Goal: Task Accomplishment & Management: Manage account settings

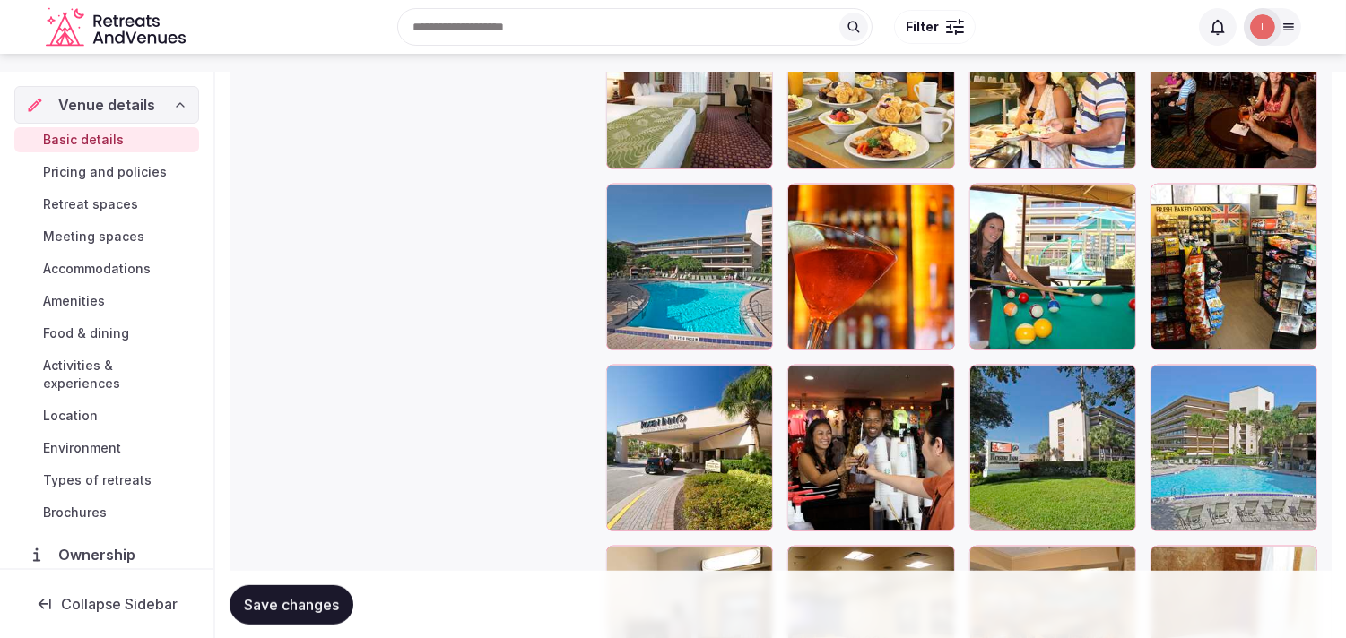
scroll to position [2191, 0]
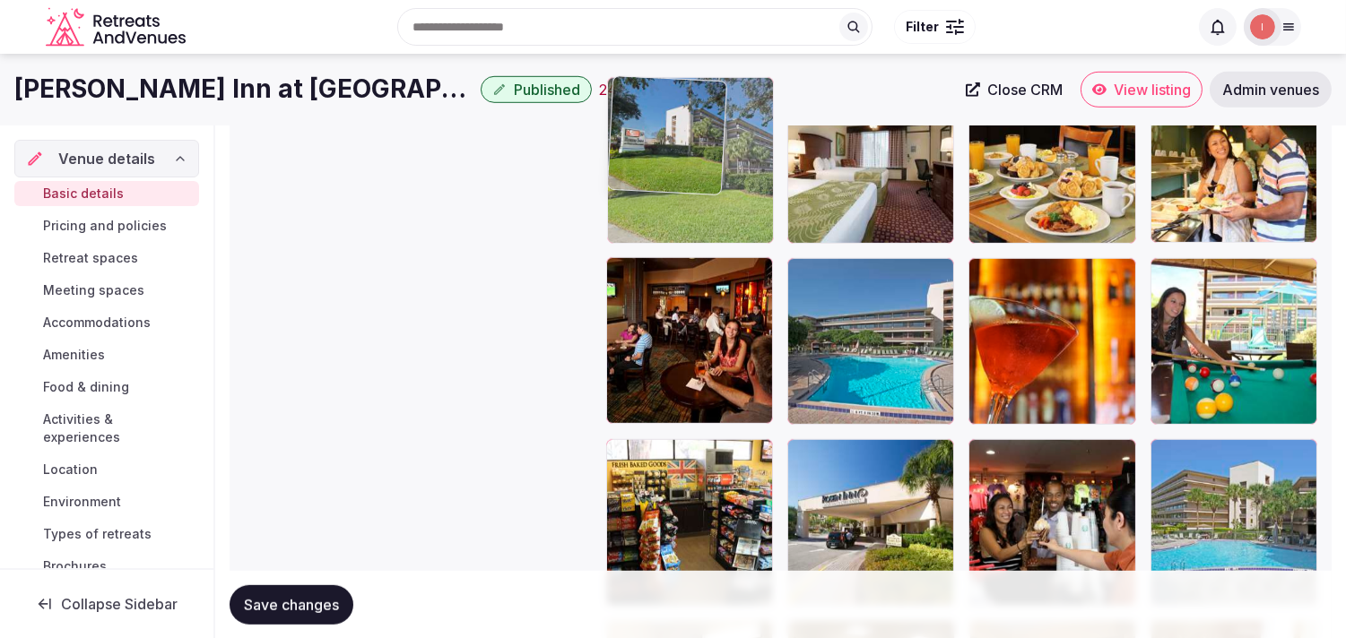
drag, startPoint x: 832, startPoint y: 282, endPoint x: 649, endPoint y: 159, distance: 220.8
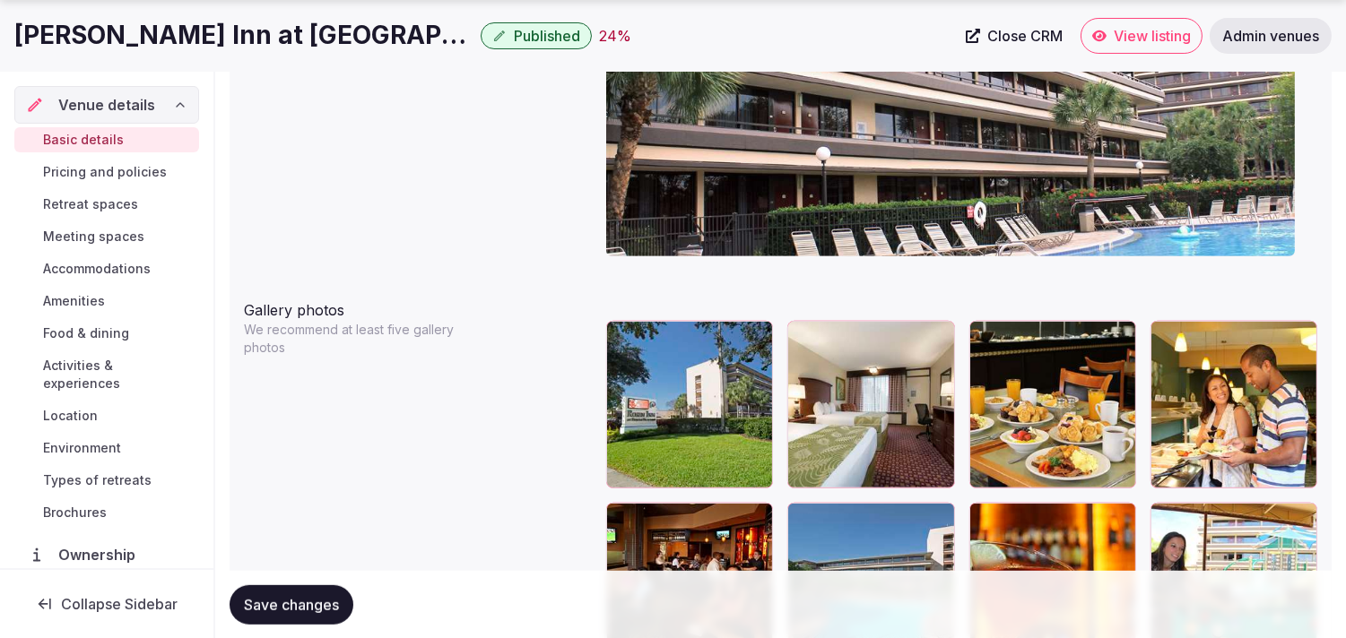
scroll to position [1992, 0]
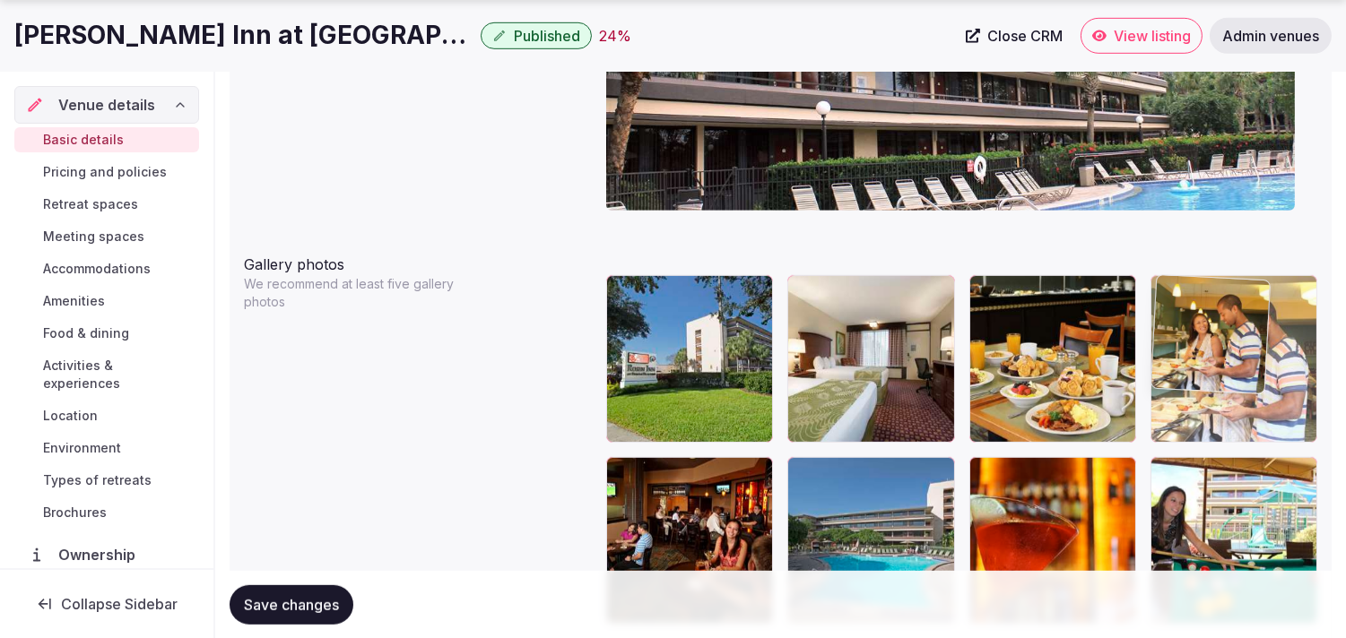
drag, startPoint x: 1169, startPoint y: 294, endPoint x: 1180, endPoint y: 333, distance: 40.0
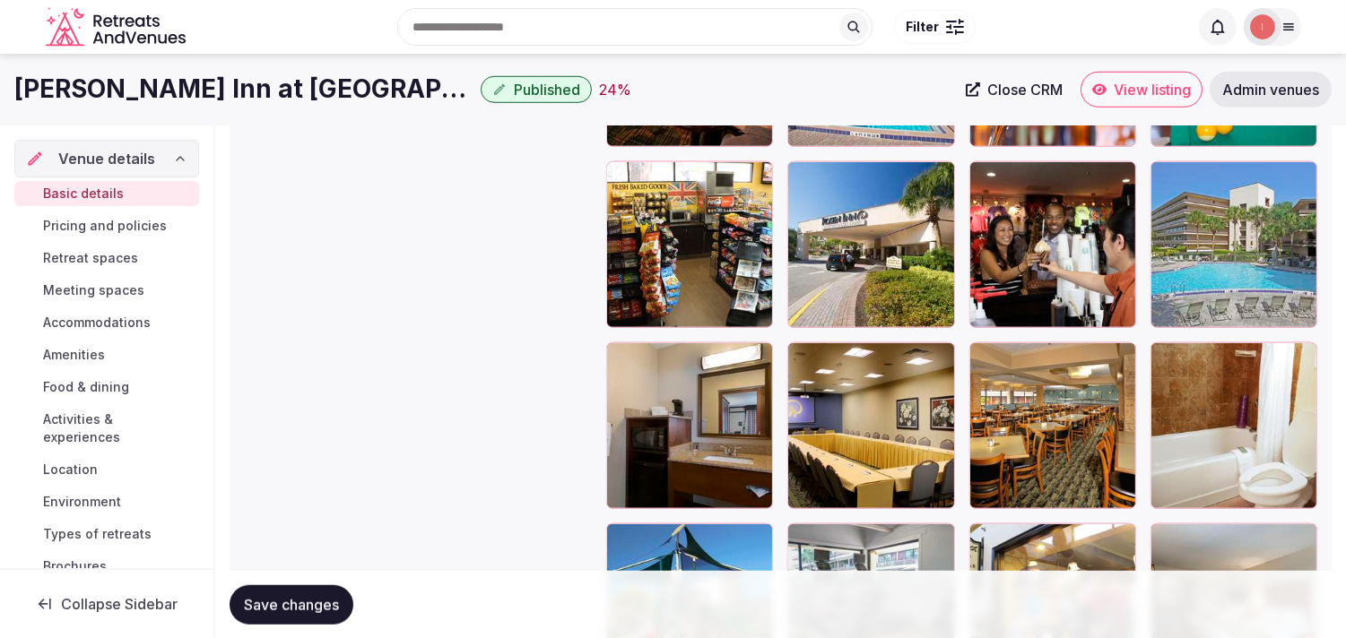
scroll to position [2290, 0]
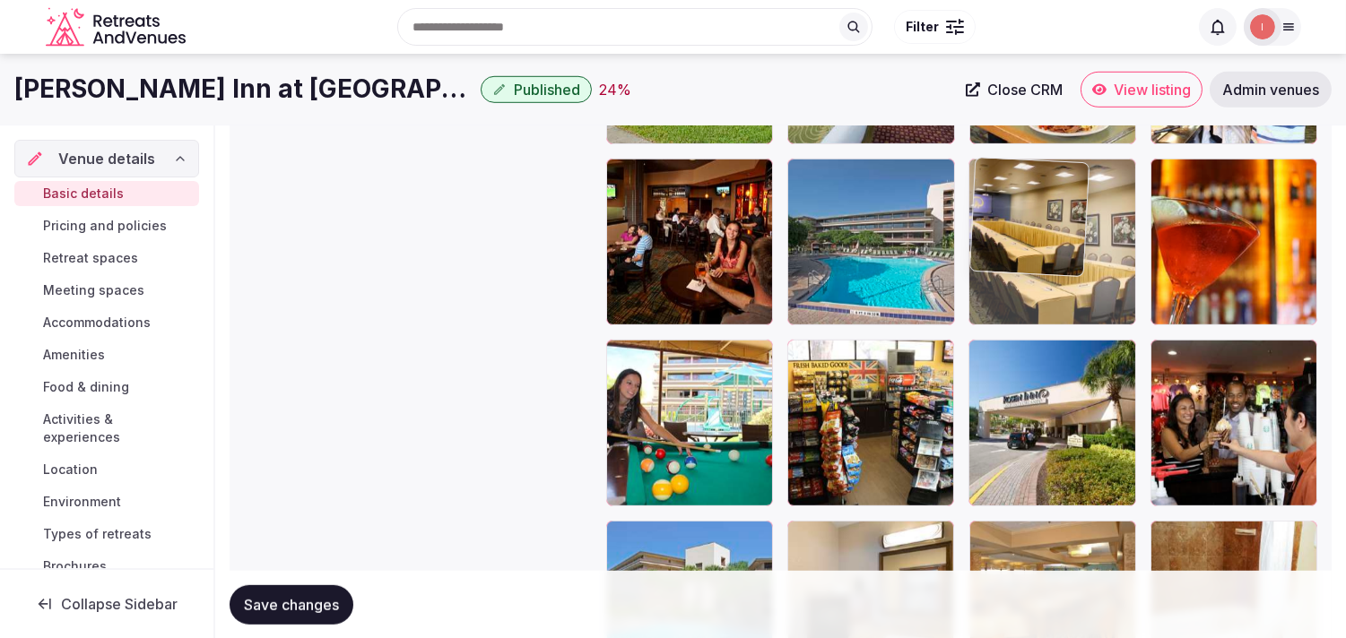
drag, startPoint x: 808, startPoint y: 531, endPoint x: 1017, endPoint y: 238, distance: 359.2
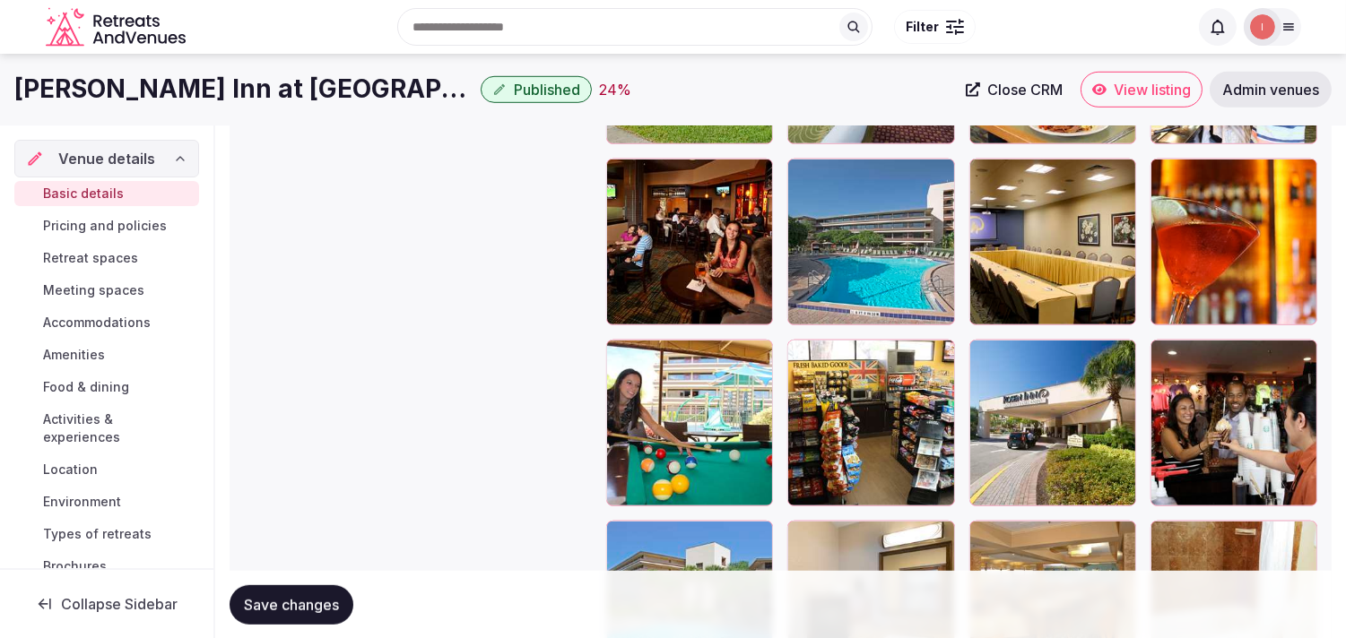
scroll to position [2091, 0]
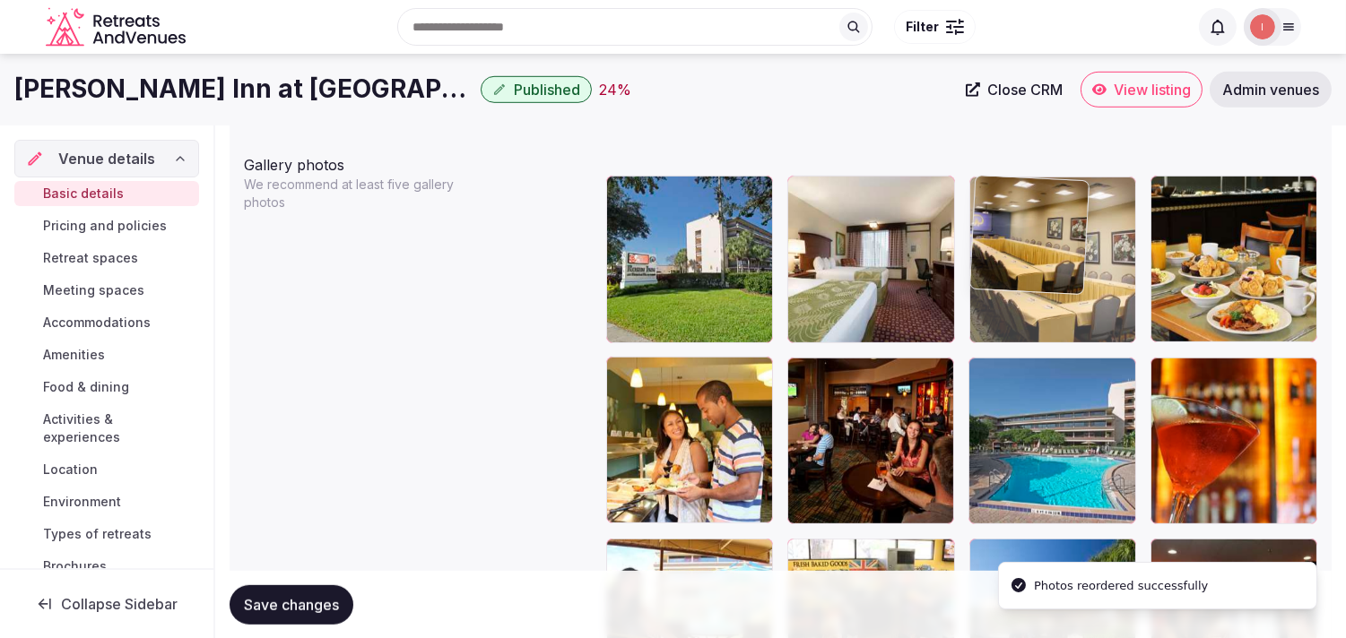
drag, startPoint x: 987, startPoint y: 369, endPoint x: 1020, endPoint y: 230, distance: 142.8
click at [1020, 230] on img at bounding box center [1029, 235] width 118 height 118
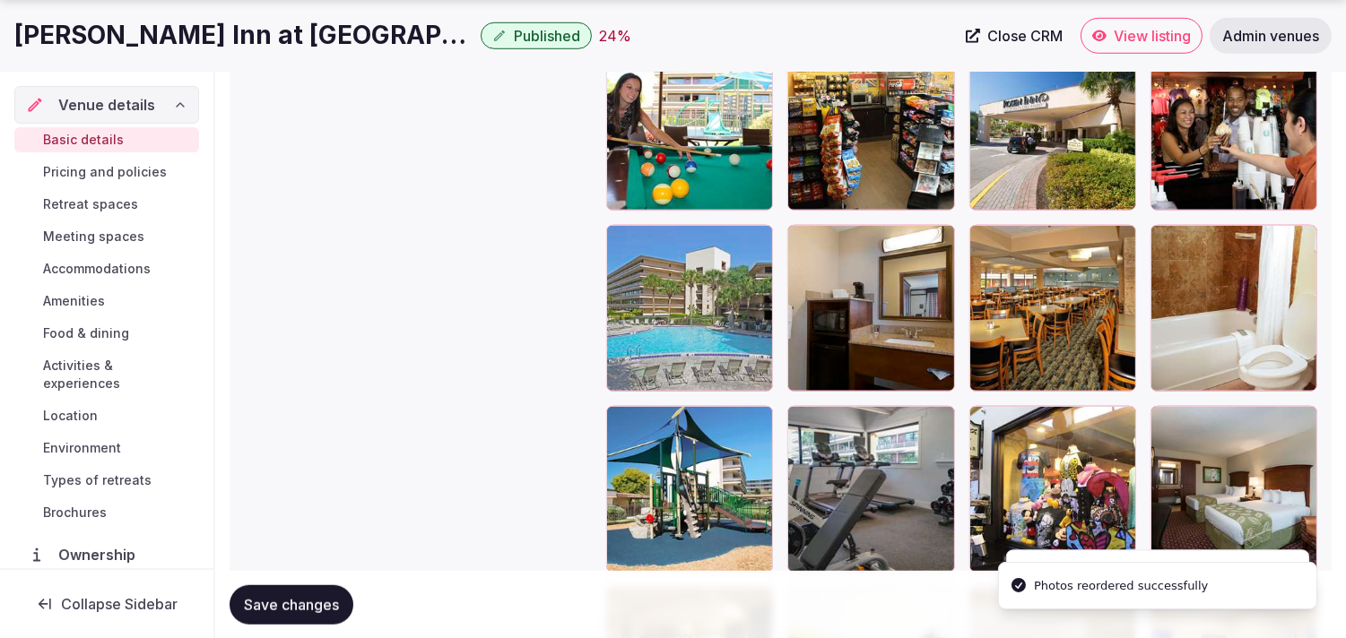
scroll to position [2589, 0]
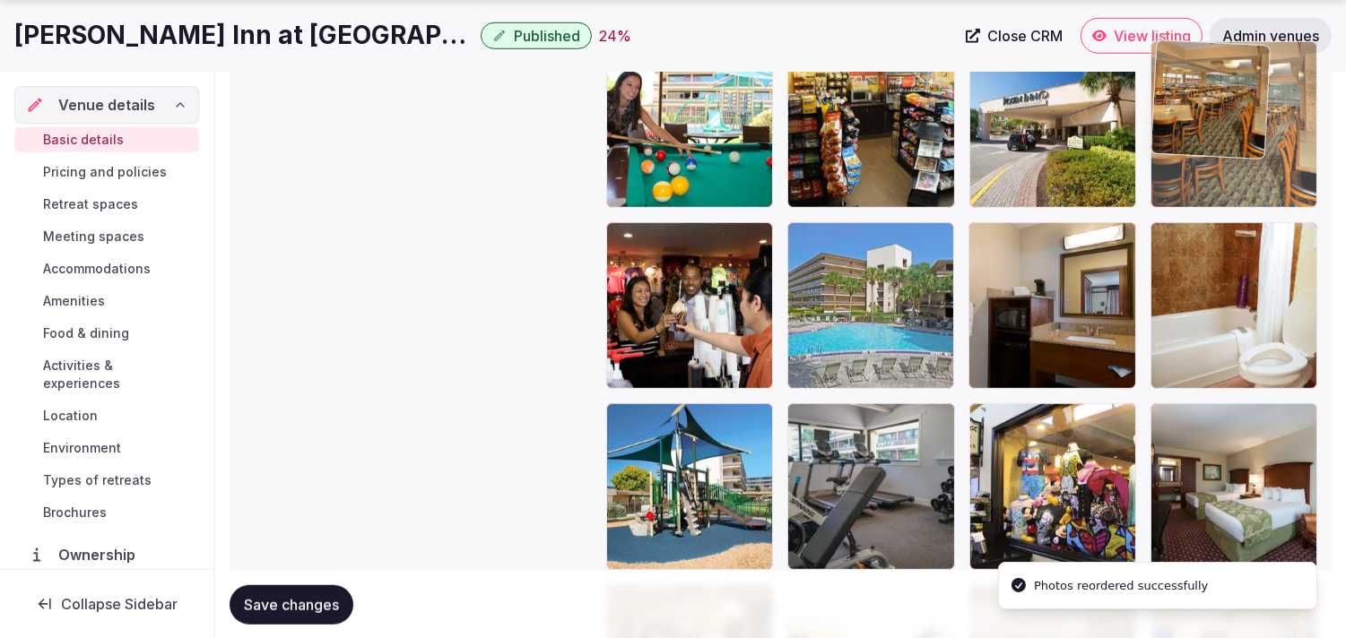
drag, startPoint x: 982, startPoint y: 245, endPoint x: 1234, endPoint y: 124, distance: 280.3
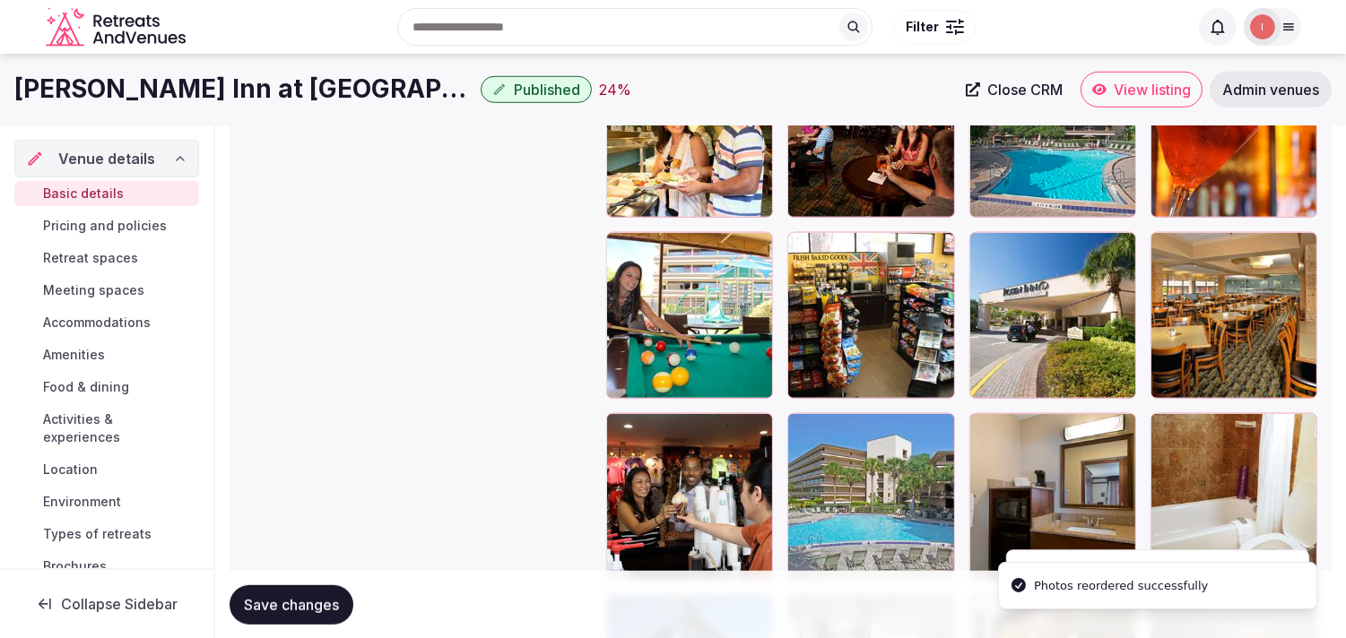
scroll to position [2390, 0]
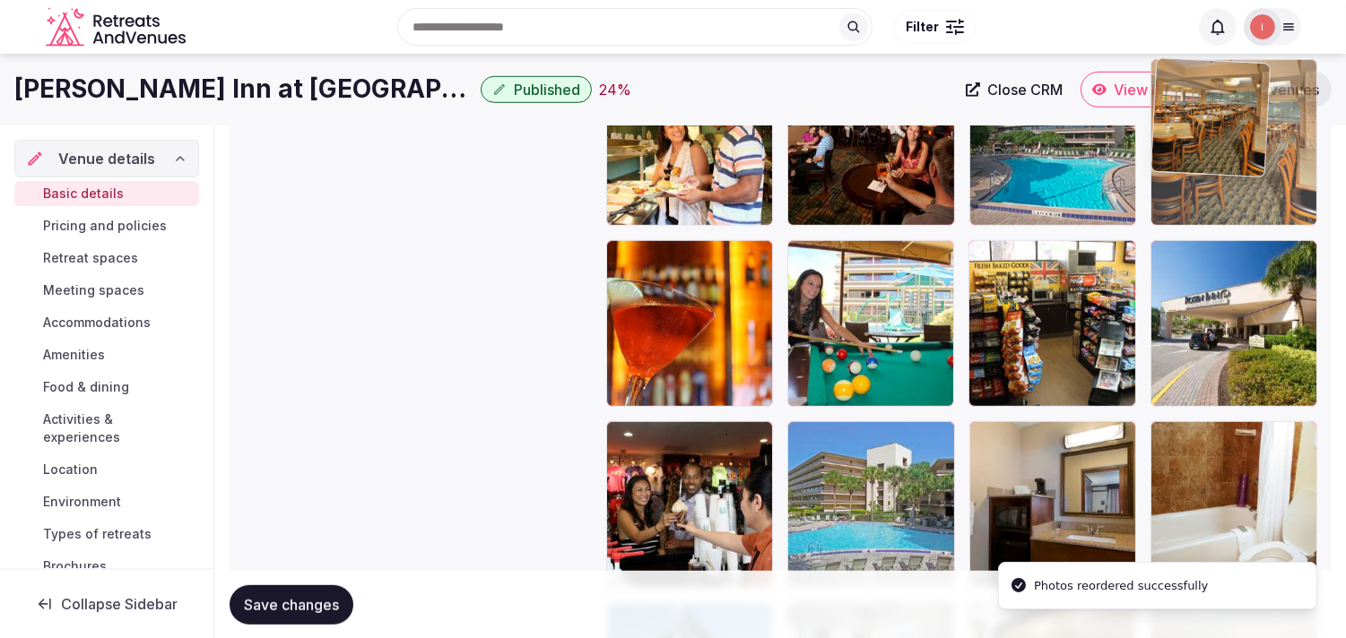
drag, startPoint x: 1156, startPoint y: 246, endPoint x: 1190, endPoint y: 167, distance: 85.6
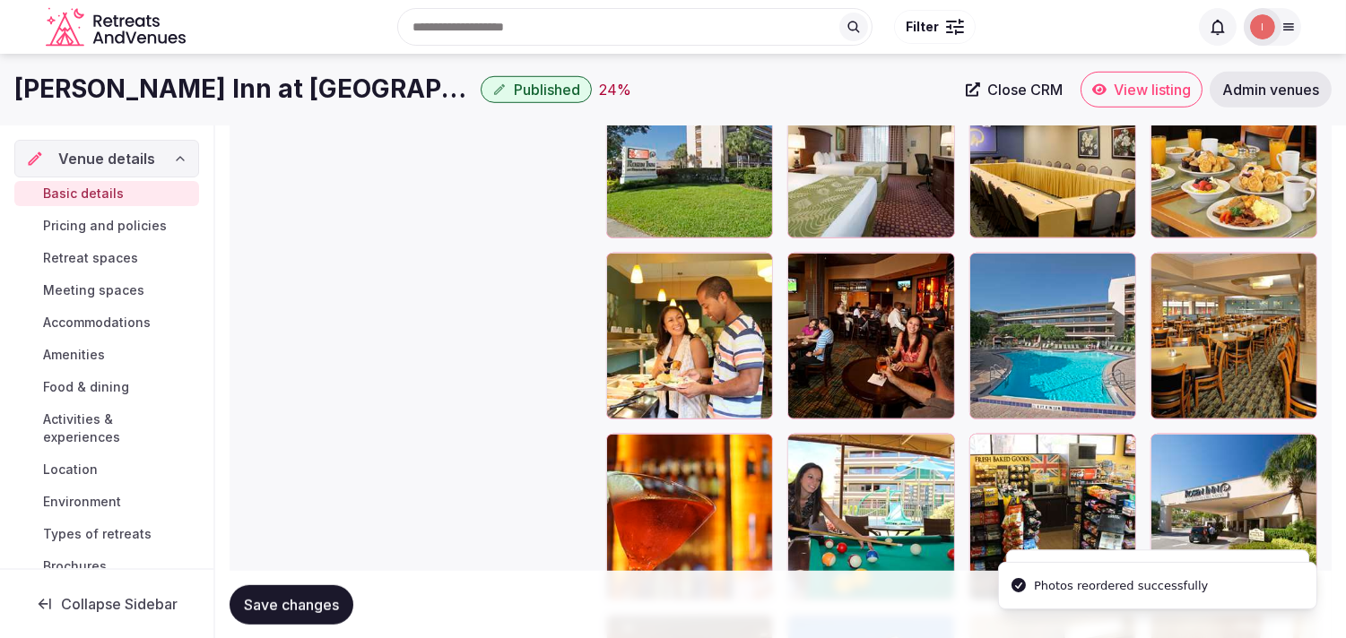
scroll to position [2191, 0]
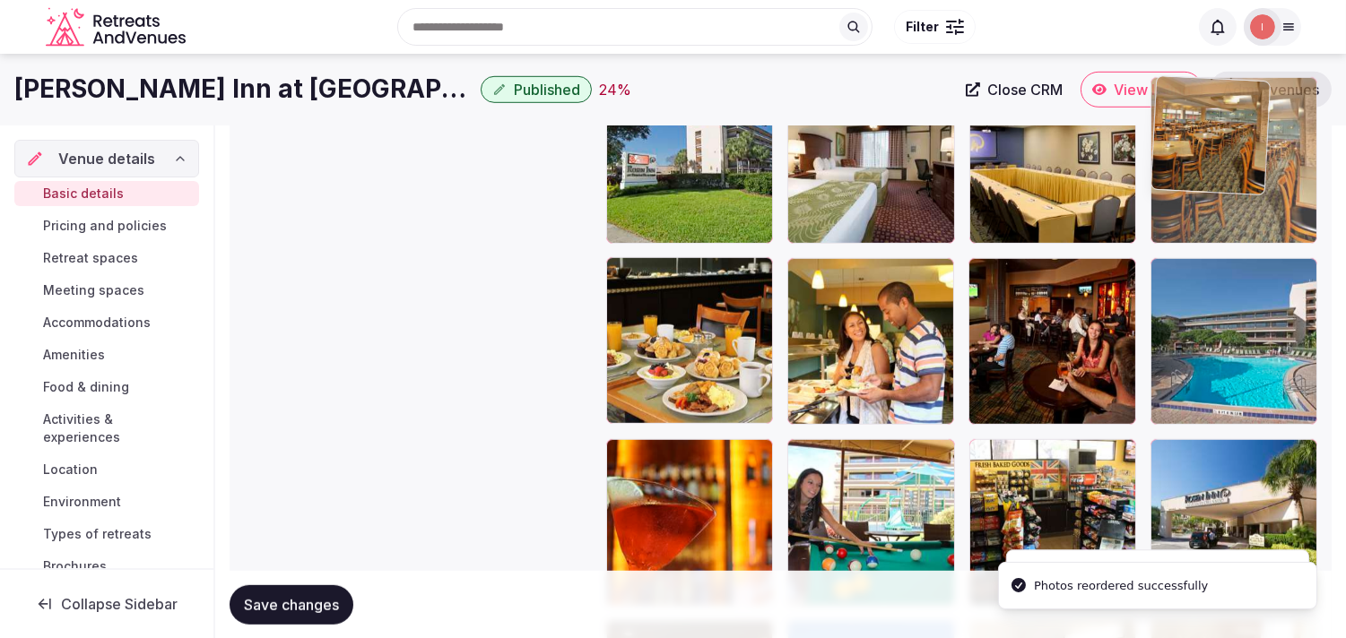
drag, startPoint x: 1164, startPoint y: 266, endPoint x: 1195, endPoint y: 184, distance: 88.2
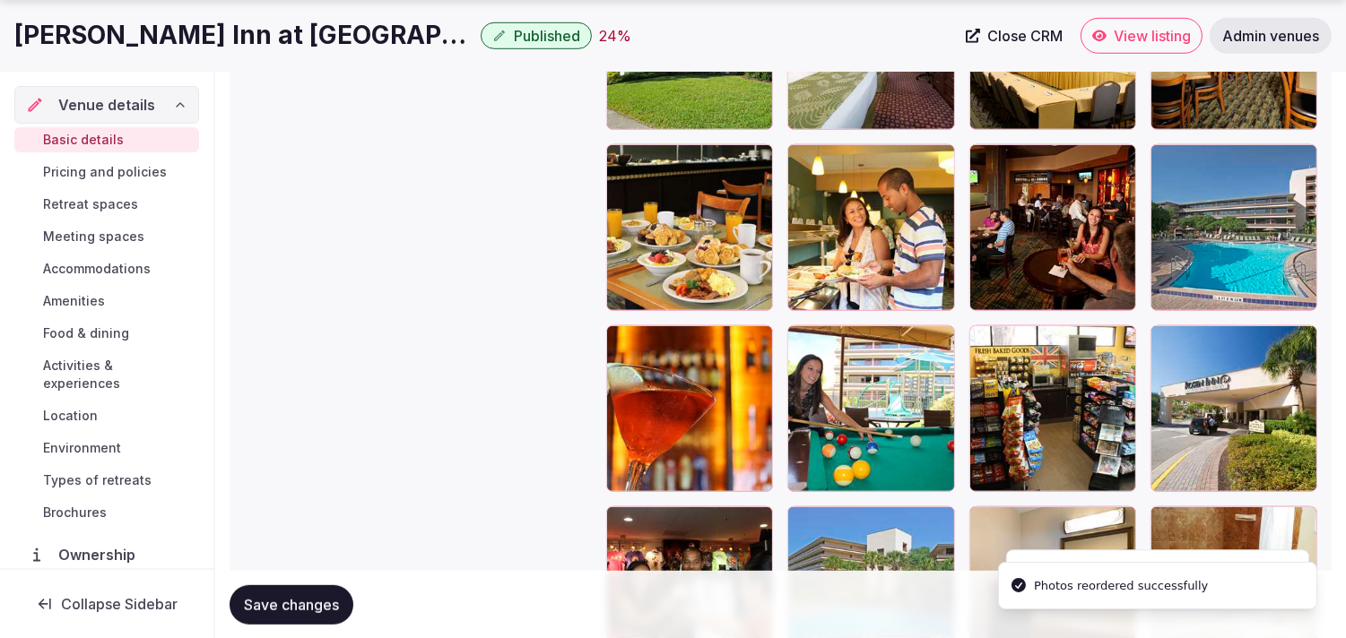
scroll to position [2489, 0]
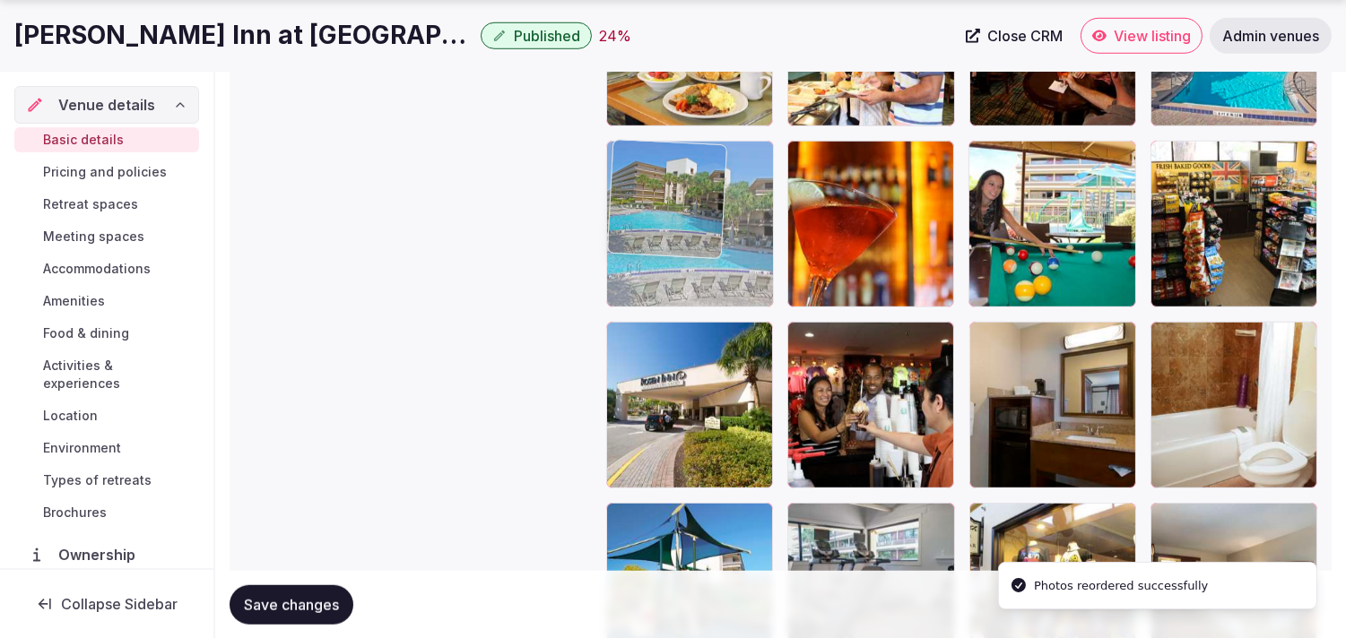
drag, startPoint x: 810, startPoint y: 334, endPoint x: 675, endPoint y: 207, distance: 185.8
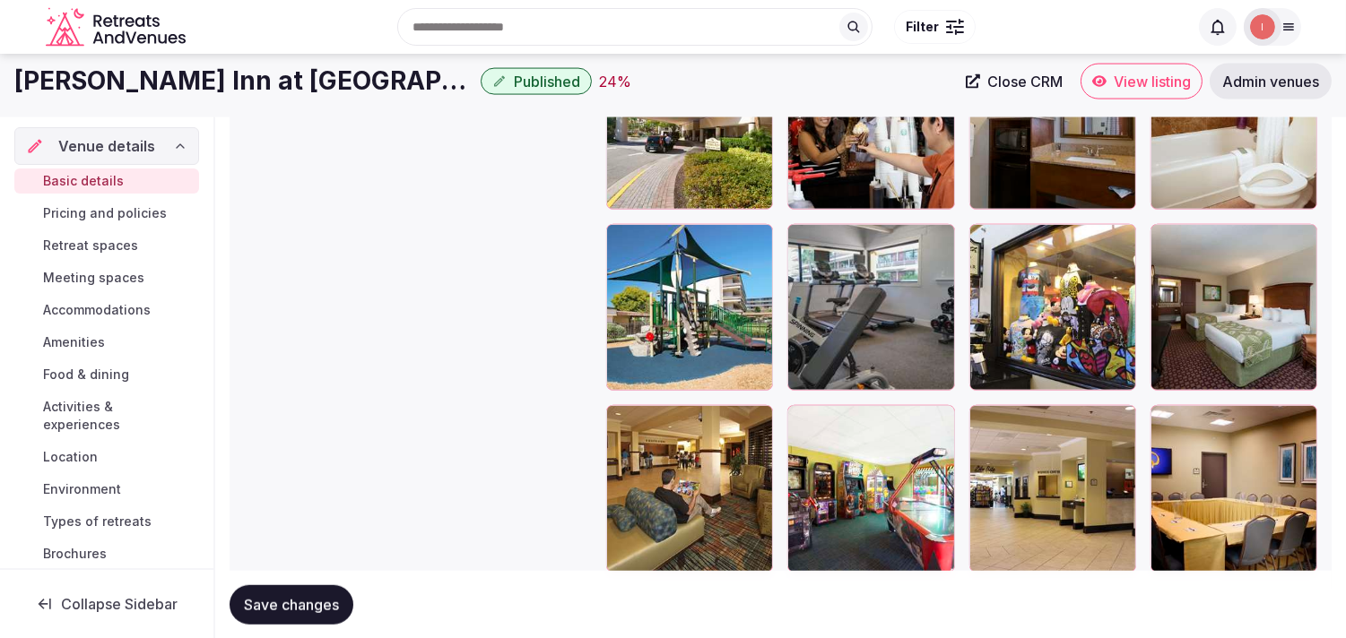
scroll to position [2734, 0]
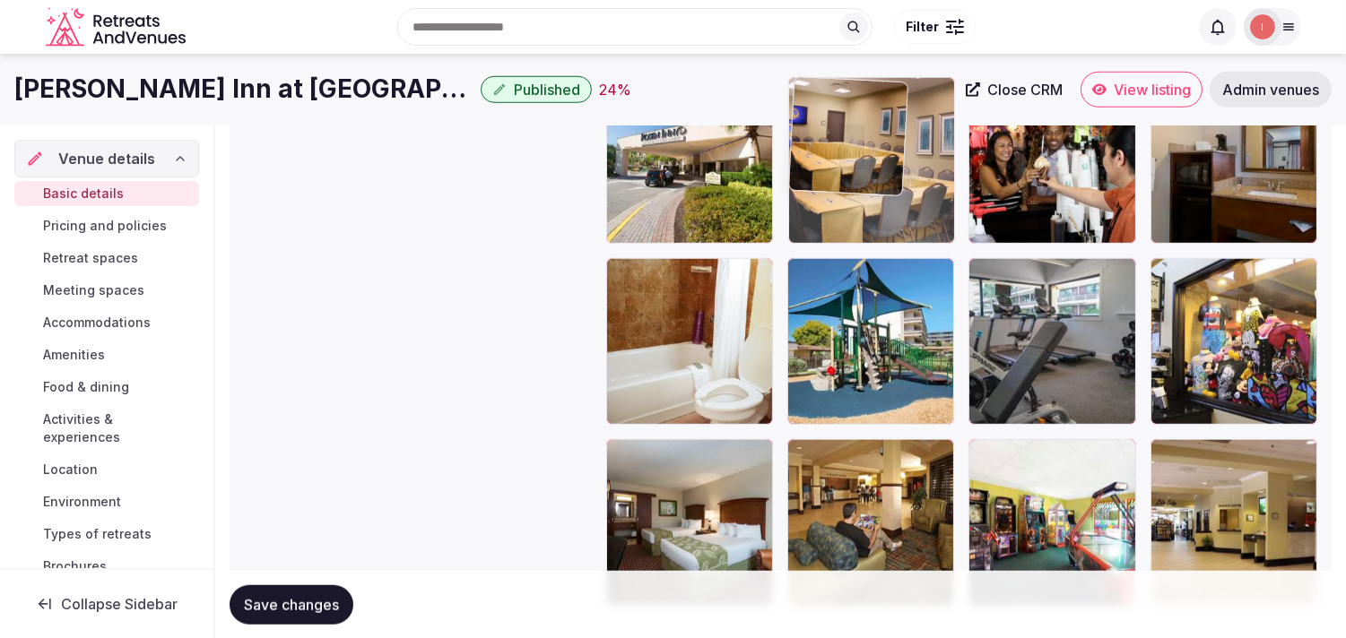
drag, startPoint x: 1165, startPoint y: 454, endPoint x: 809, endPoint y: 174, distance: 453.9
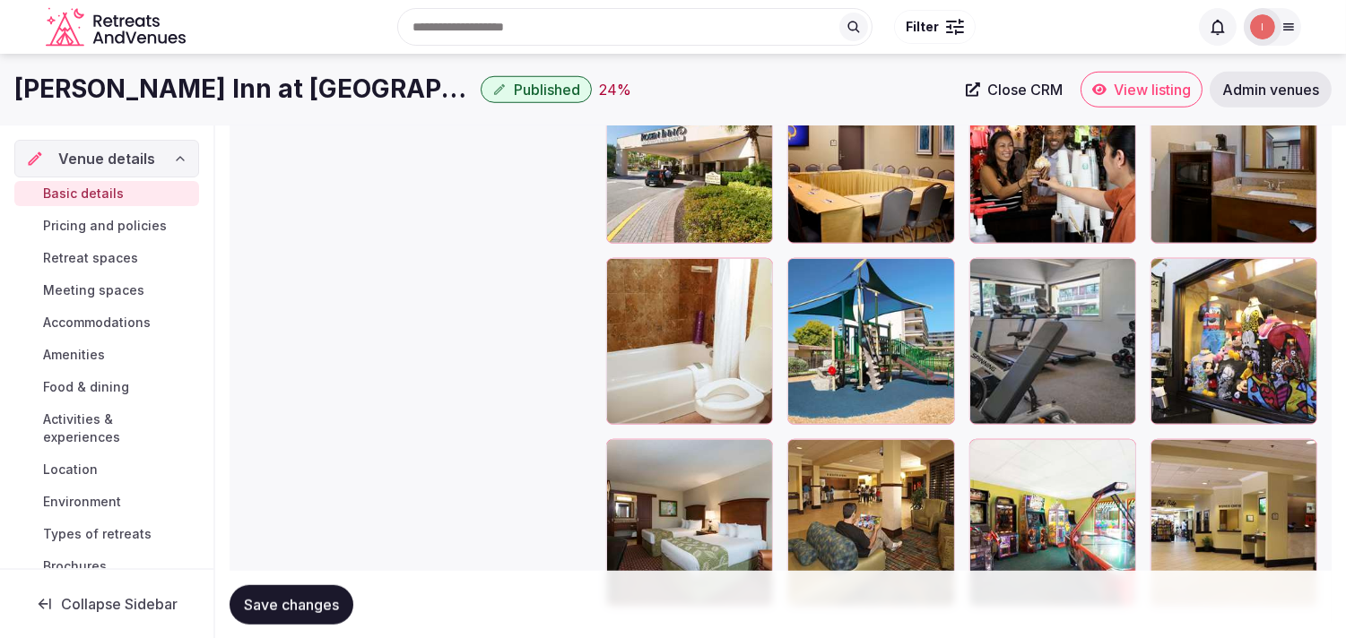
scroll to position [2435, 0]
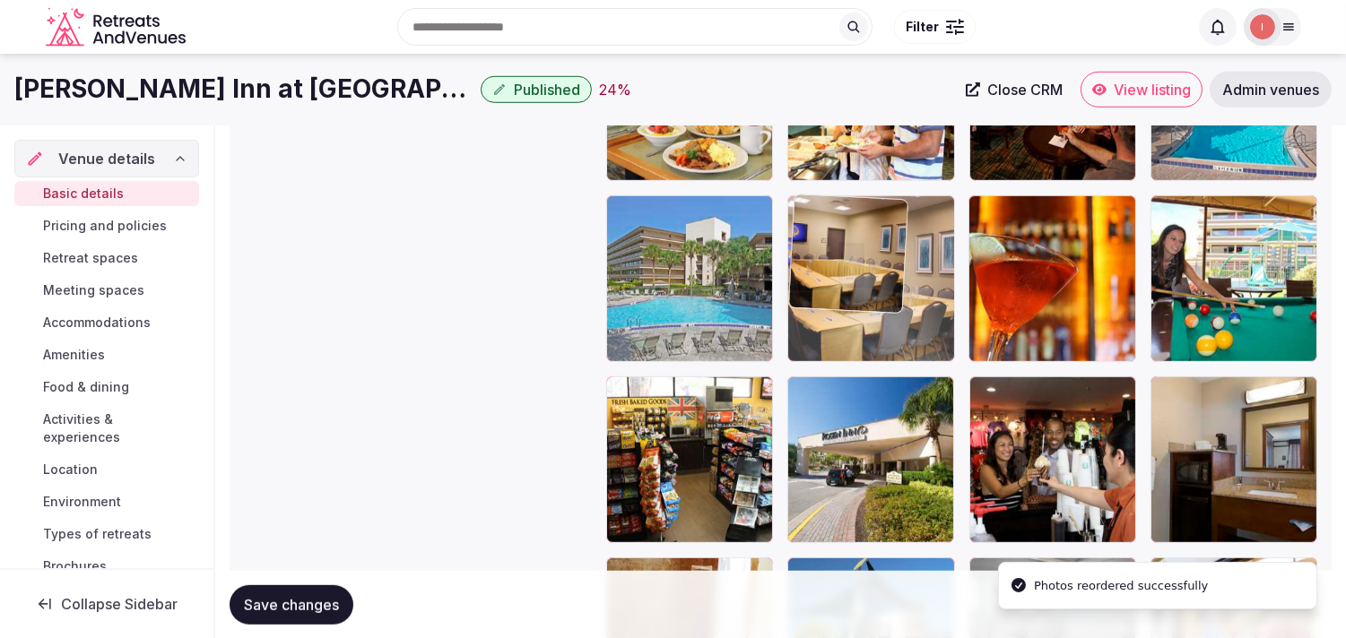
drag, startPoint x: 805, startPoint y: 388, endPoint x: 825, endPoint y: 235, distance: 154.5
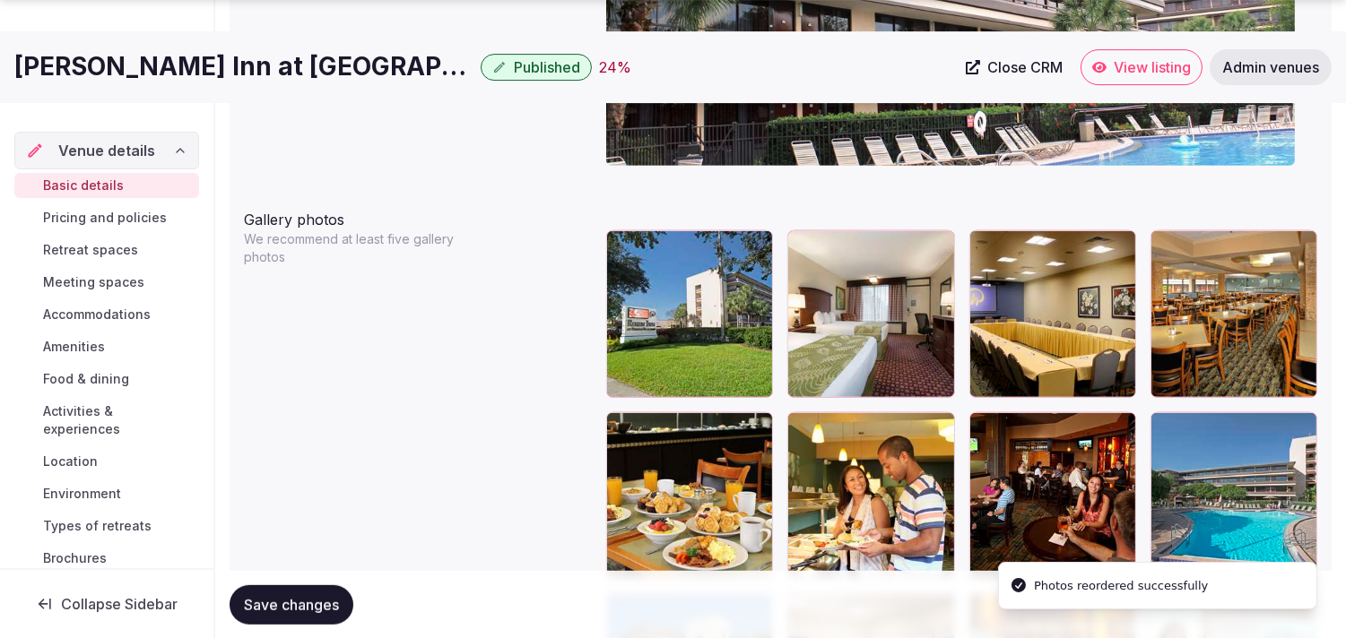
scroll to position [2136, 0]
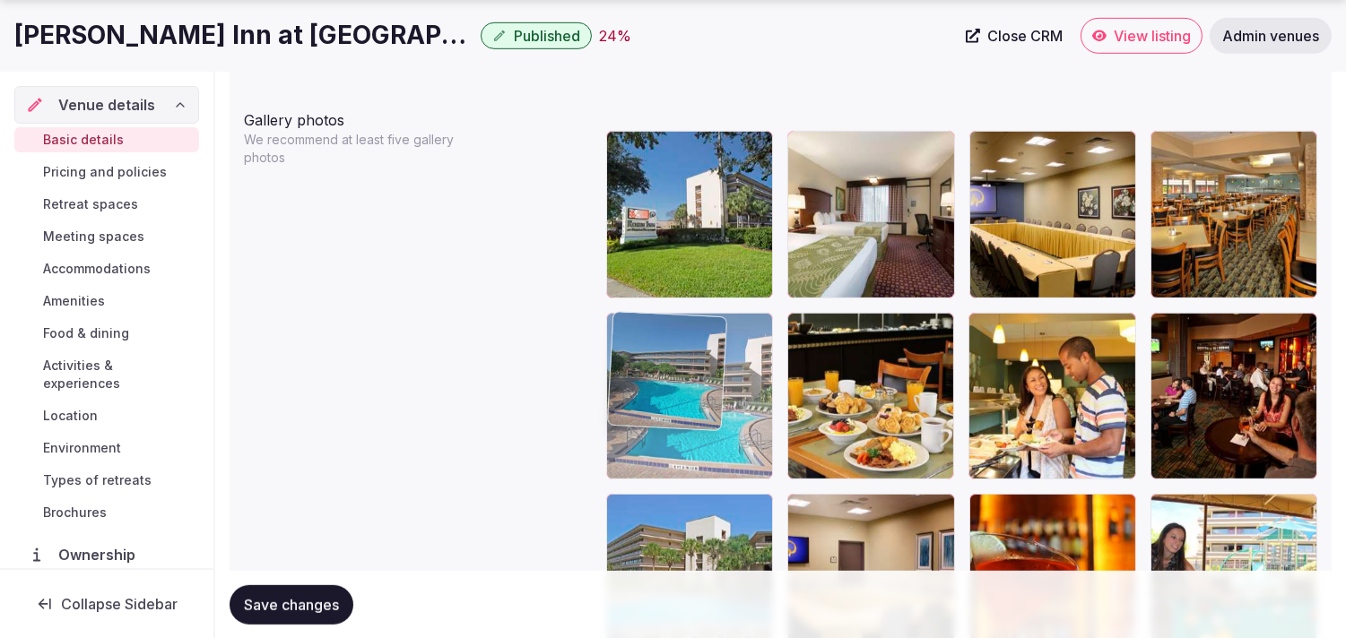
drag, startPoint x: 1168, startPoint y: 330, endPoint x: 697, endPoint y: 290, distance: 472.3
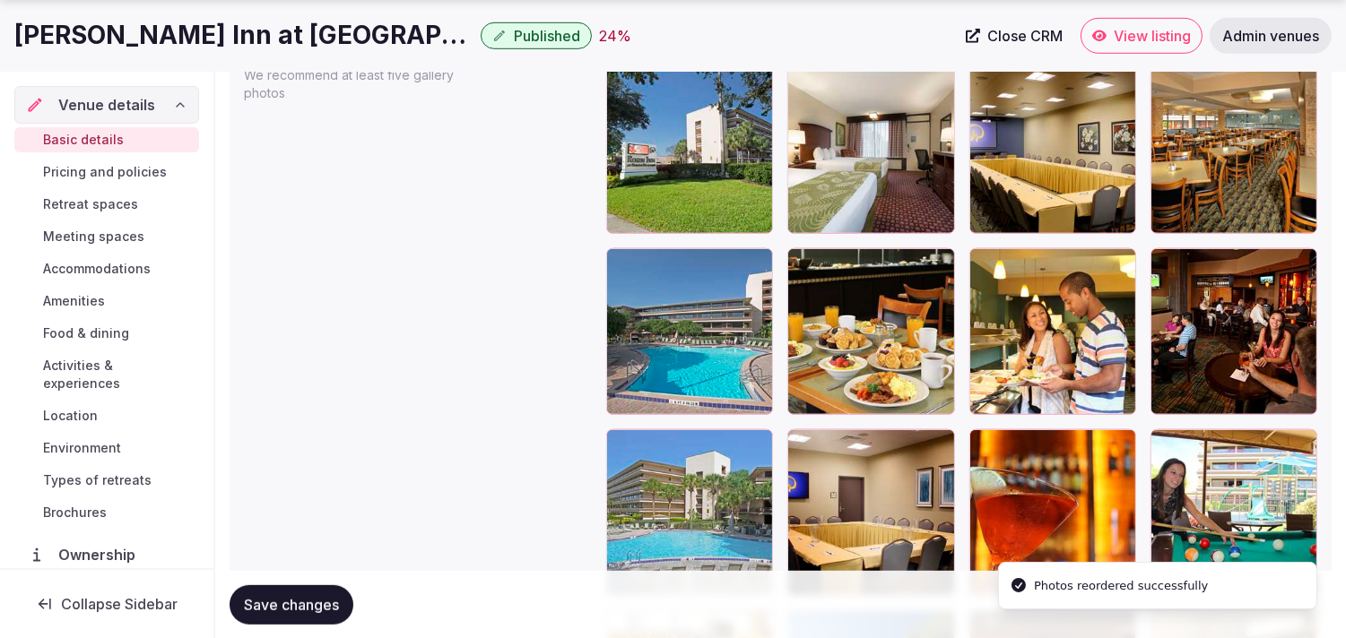
scroll to position [2236, 0]
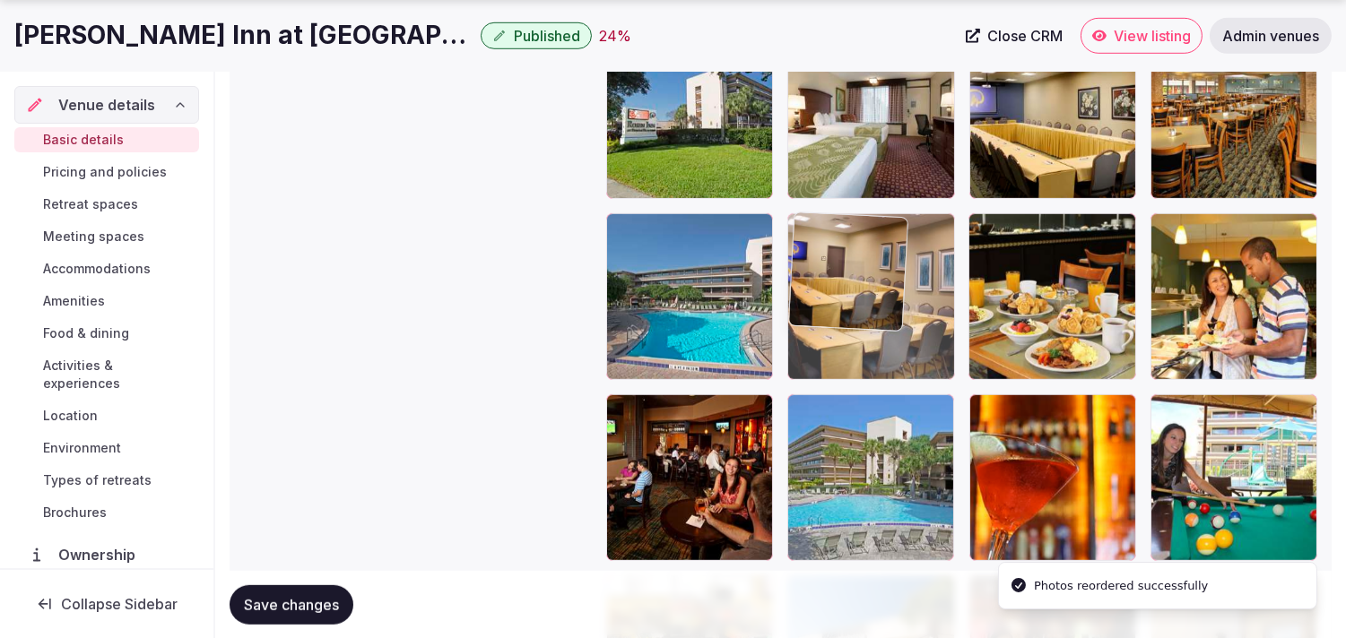
drag, startPoint x: 813, startPoint y: 403, endPoint x: 826, endPoint y: 298, distance: 106.6
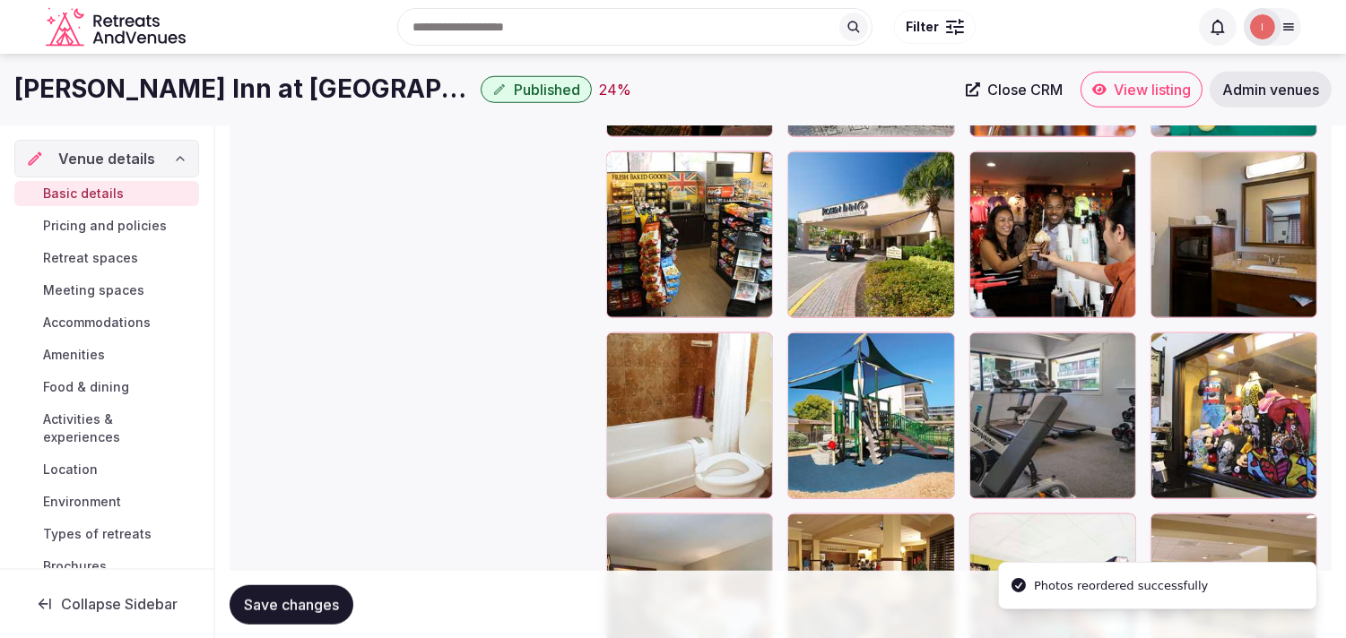
scroll to position [2634, 0]
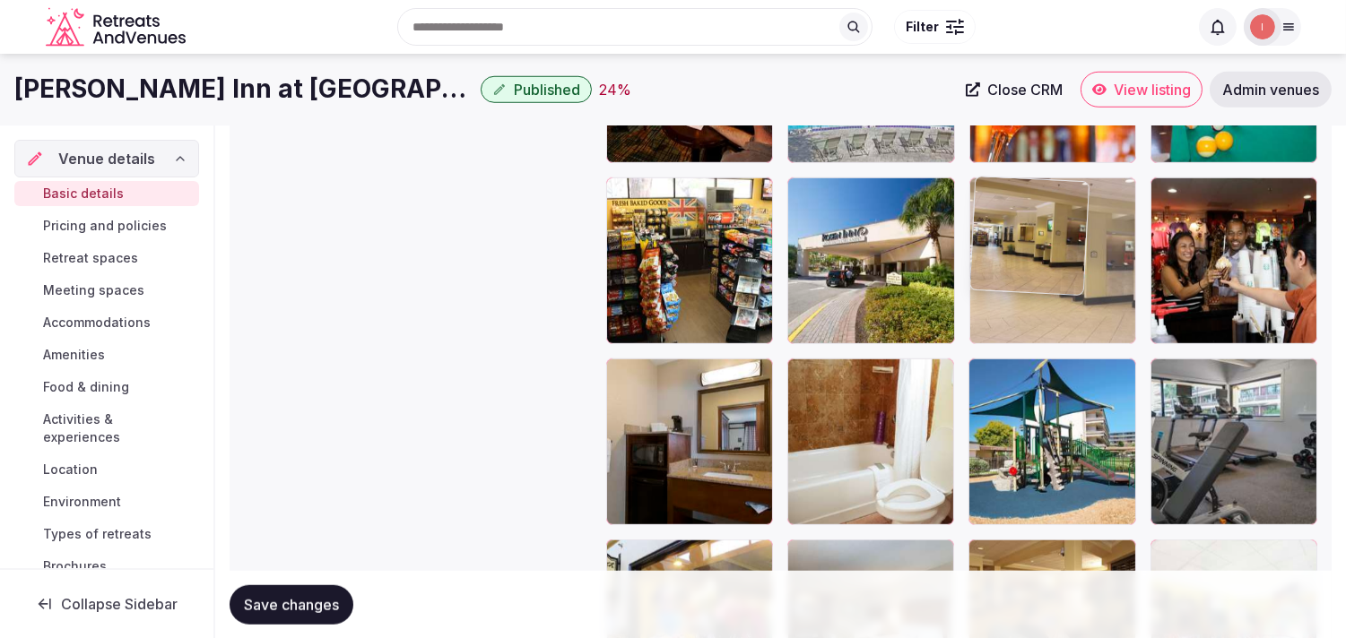
drag, startPoint x: 1131, startPoint y: 425, endPoint x: 1009, endPoint y: 160, distance: 292.0
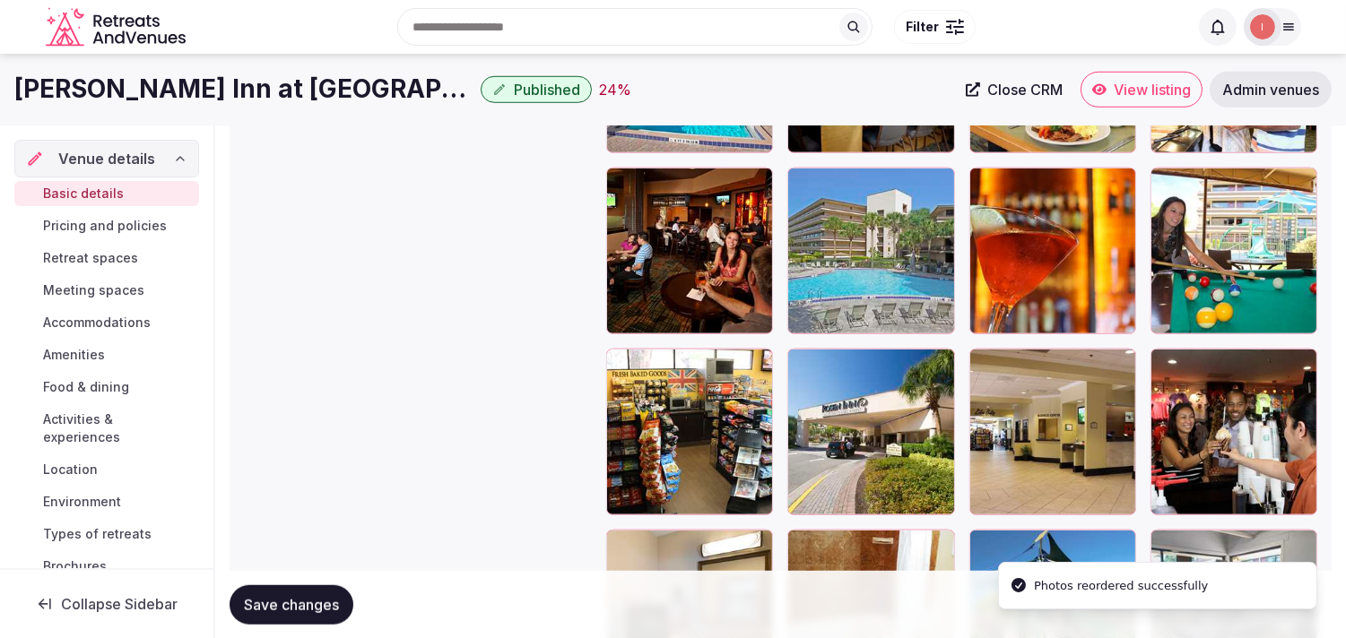
scroll to position [2335, 0]
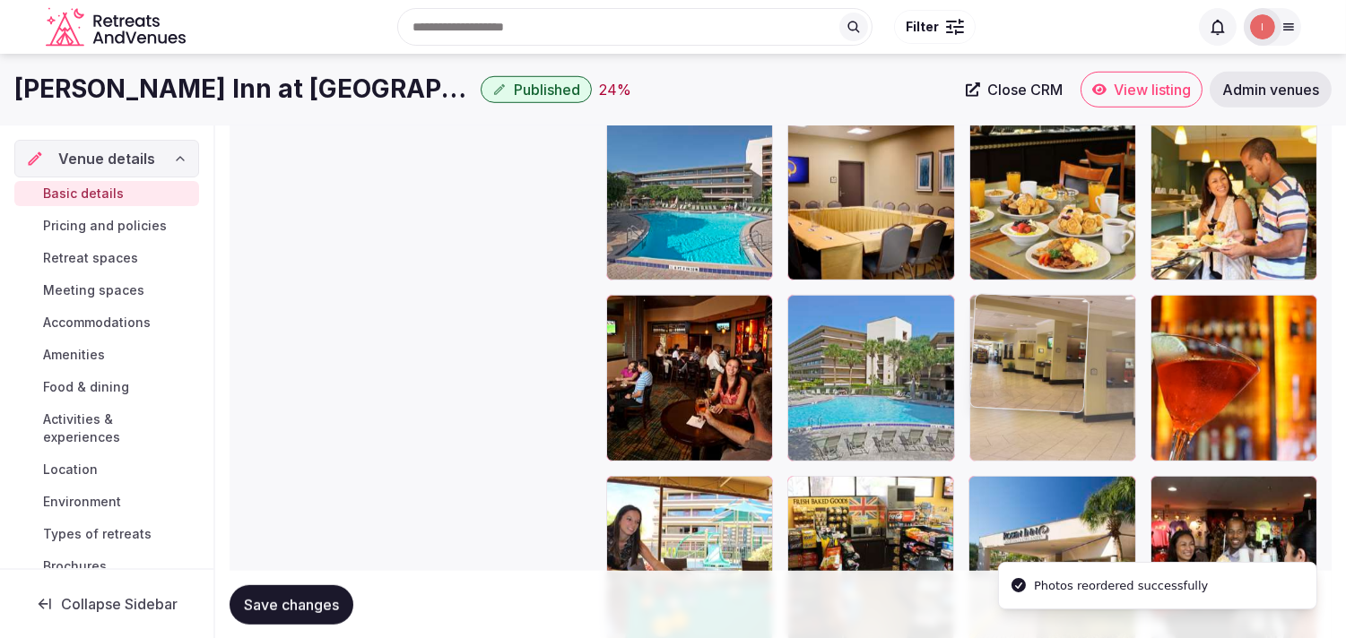
drag, startPoint x: 1007, startPoint y: 392, endPoint x: 1007, endPoint y: 368, distance: 24.2
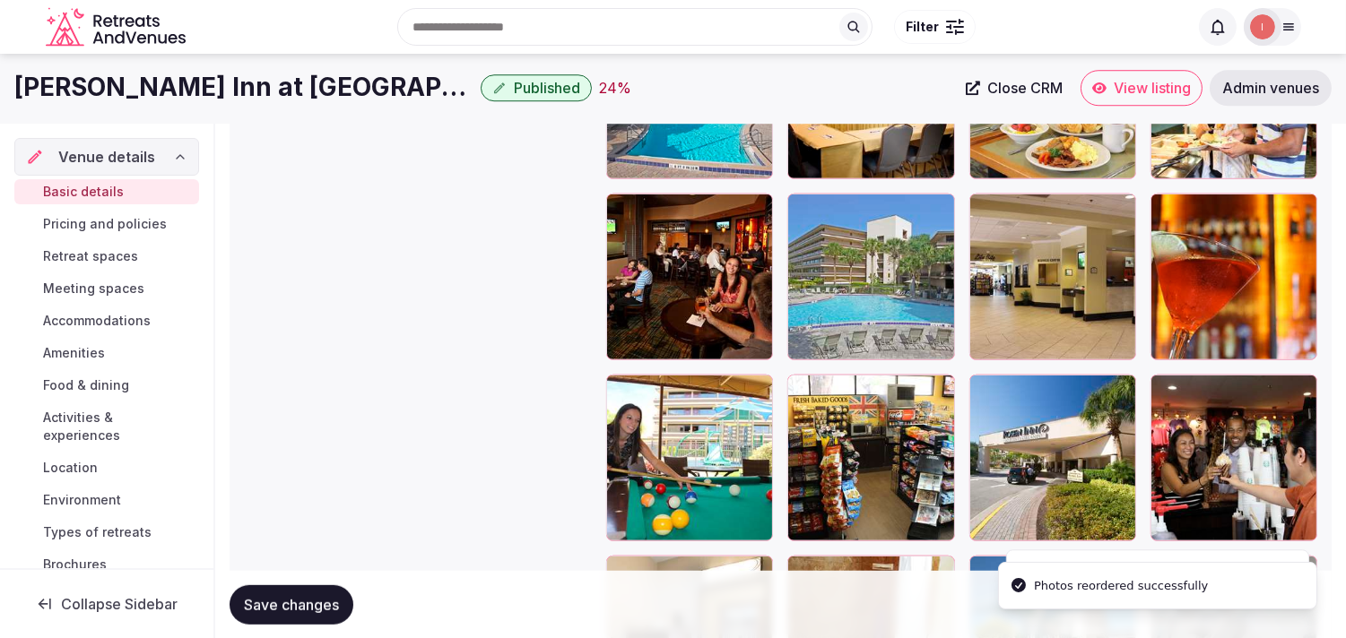
scroll to position [2435, 0]
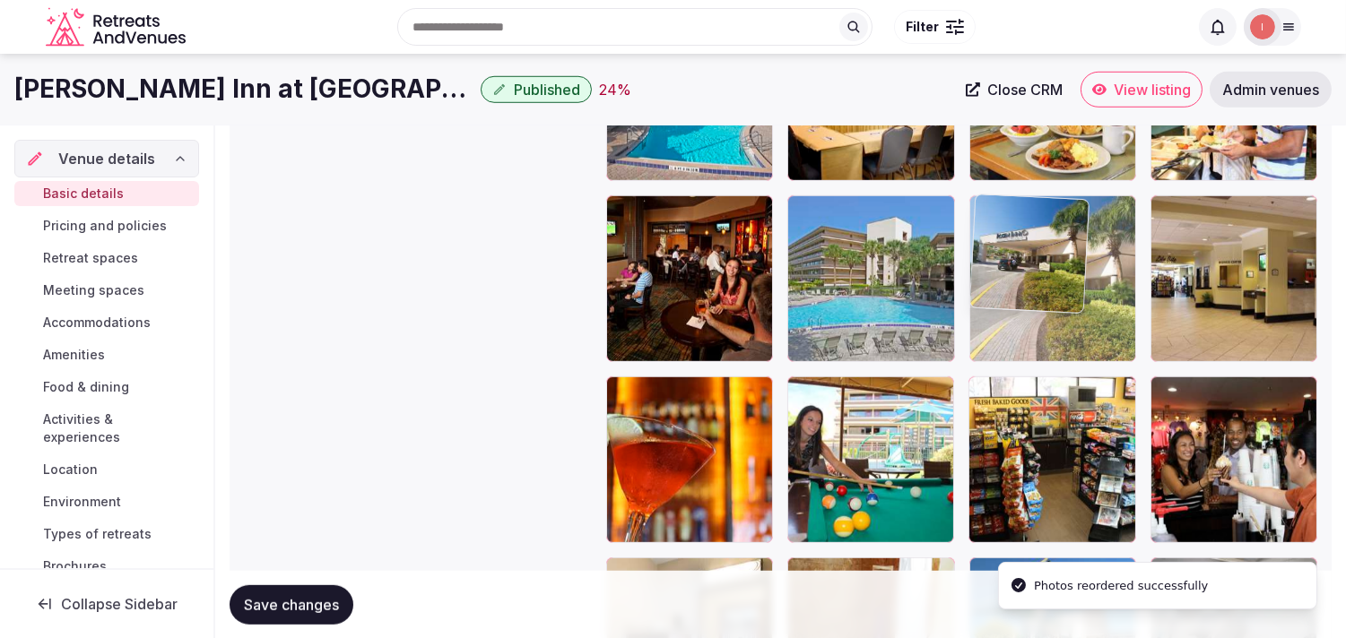
drag, startPoint x: 972, startPoint y: 391, endPoint x: 965, endPoint y: 256, distance: 134.7
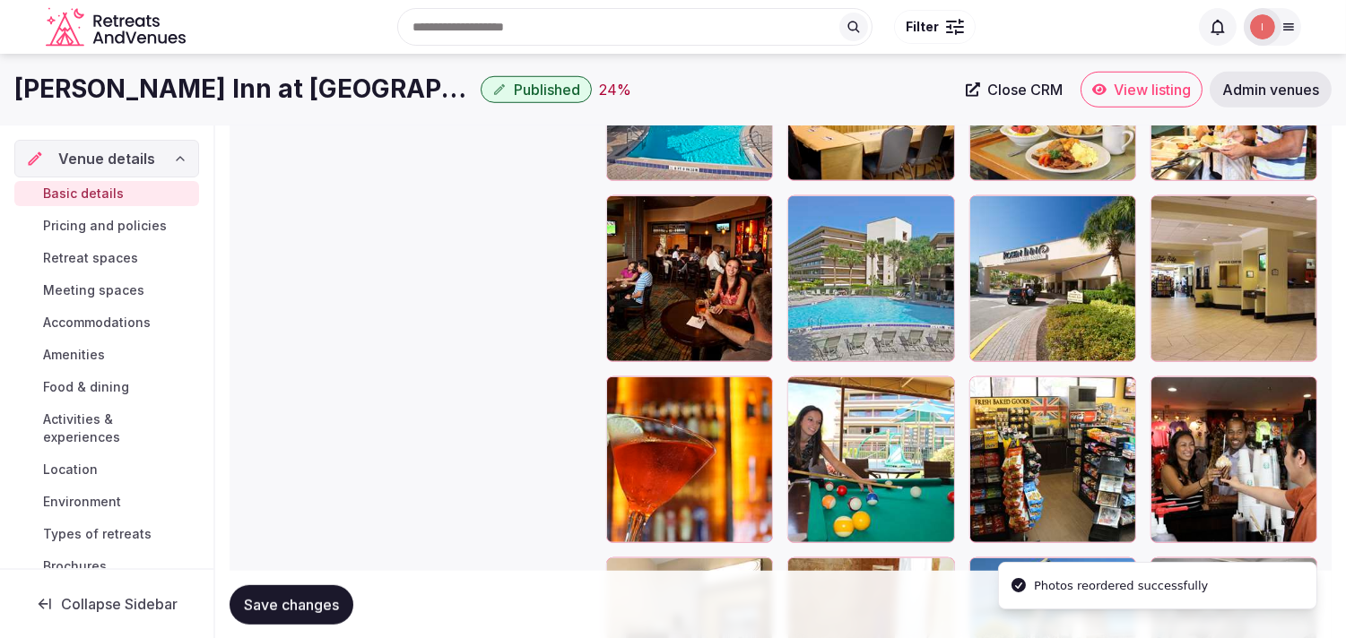
click at [314, 589] on button "Save changes" at bounding box center [291, 603] width 124 height 39
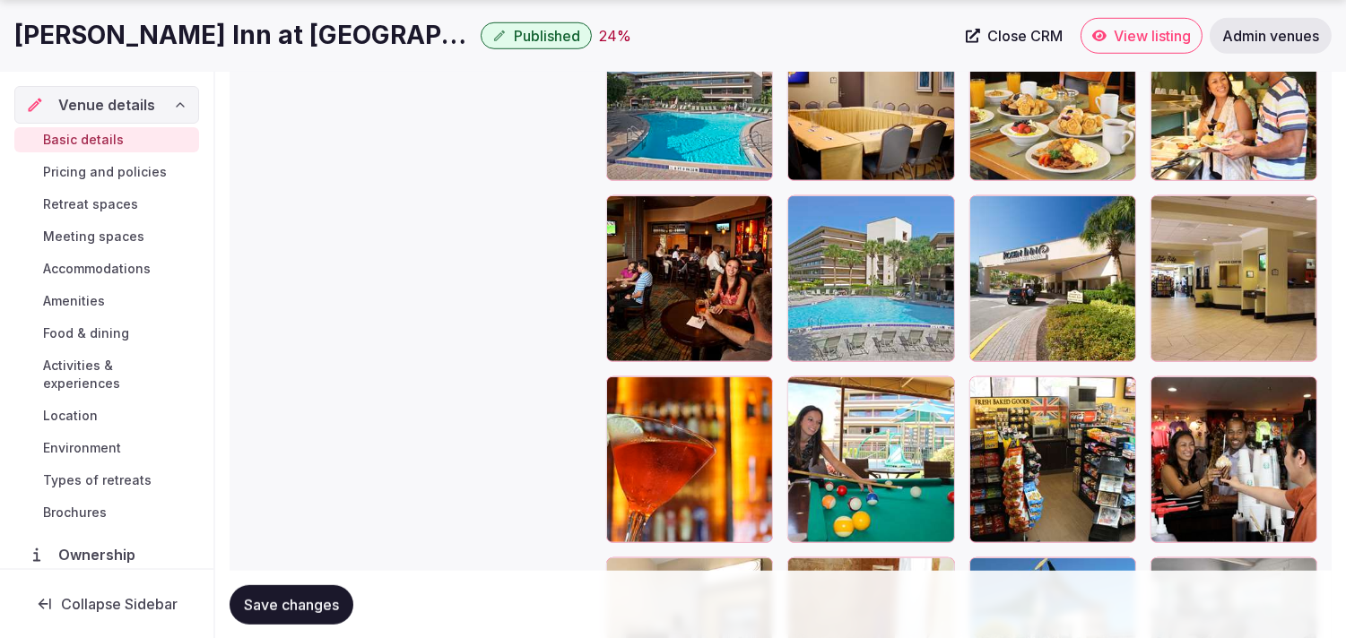
scroll to position [153, 0]
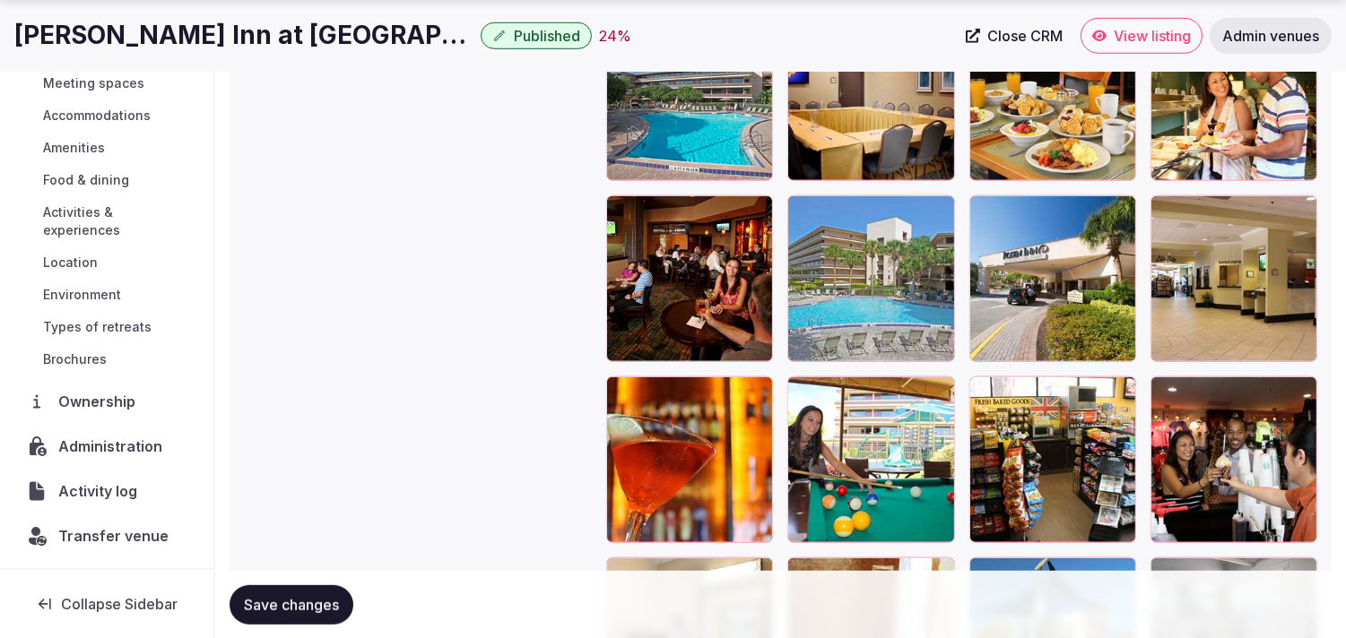
click at [290, 597] on span "Save changes" at bounding box center [291, 604] width 95 height 18
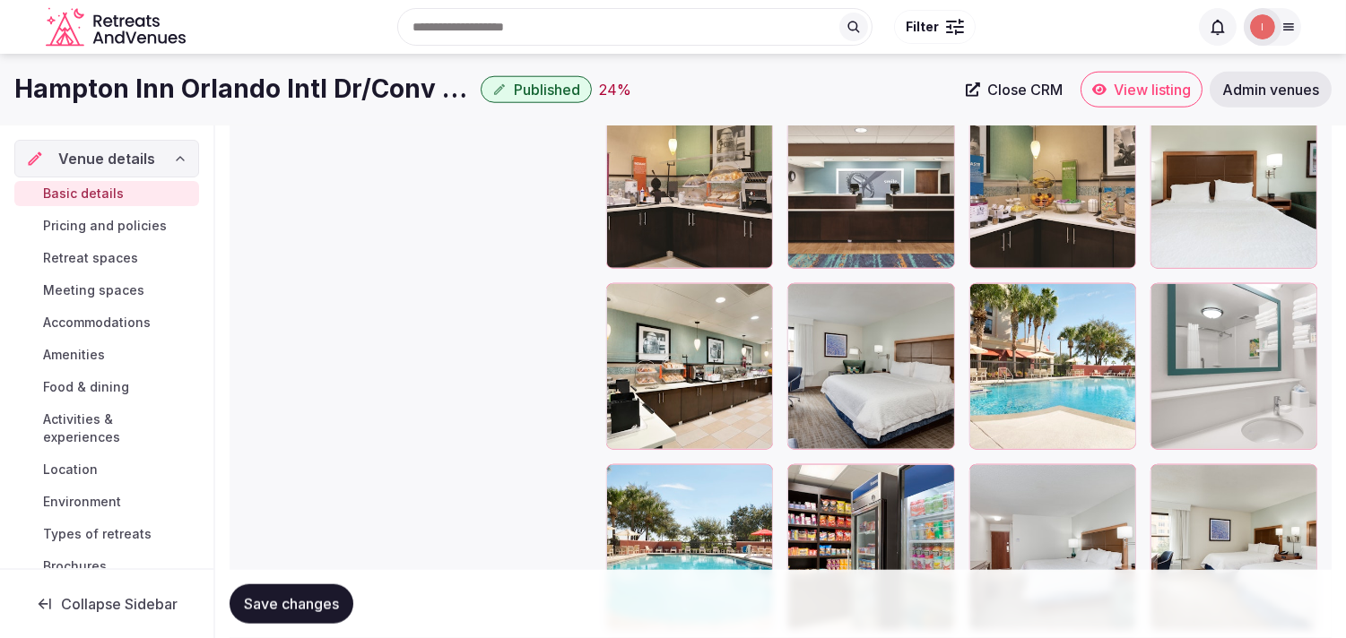
scroll to position [3386, 0]
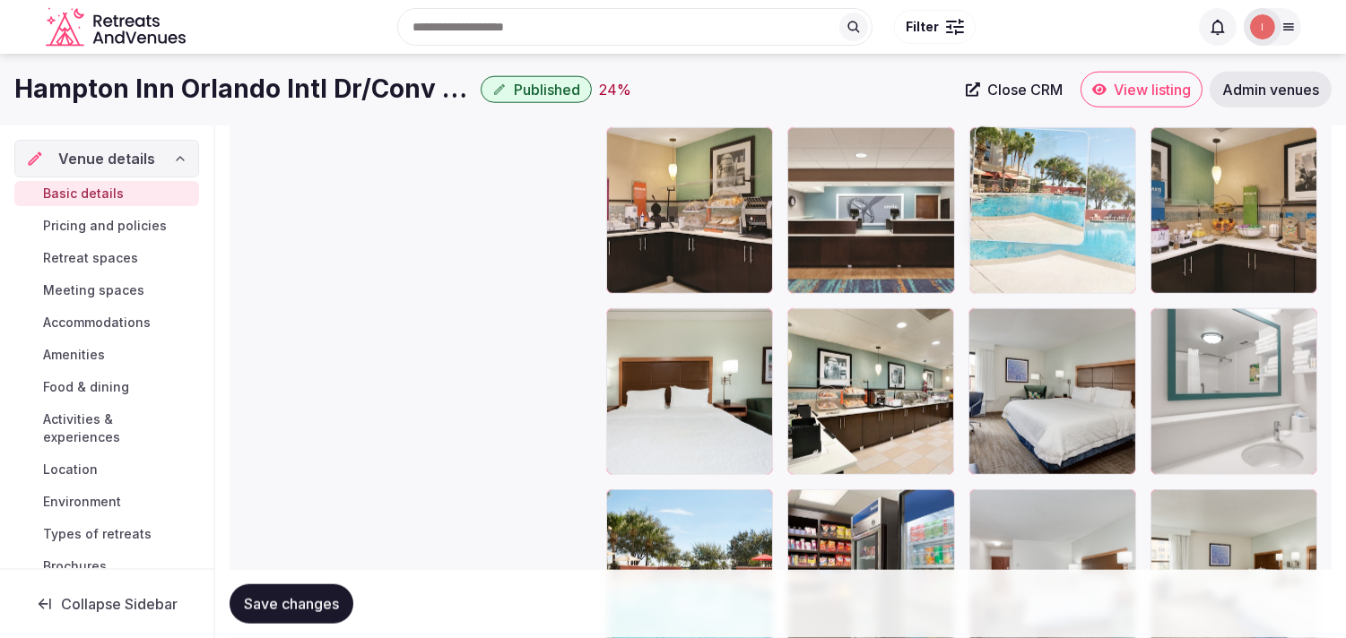
drag, startPoint x: 989, startPoint y: 319, endPoint x: 1006, endPoint y: 203, distance: 117.8
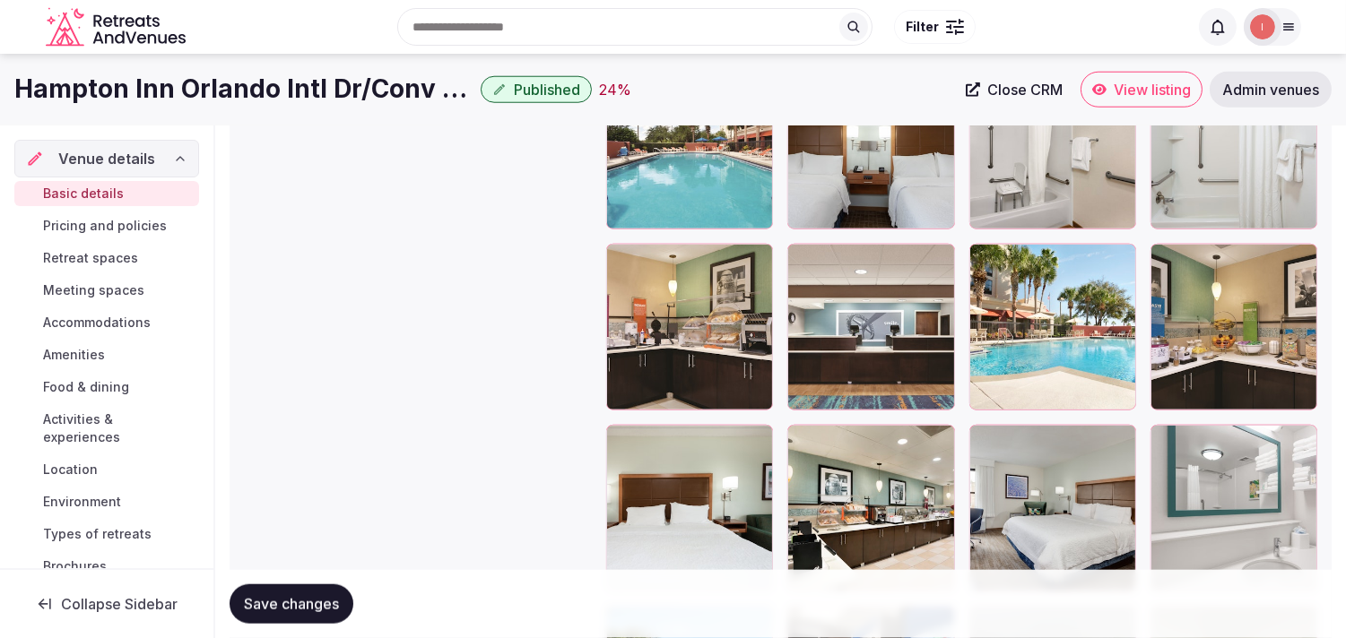
scroll to position [2988, 0]
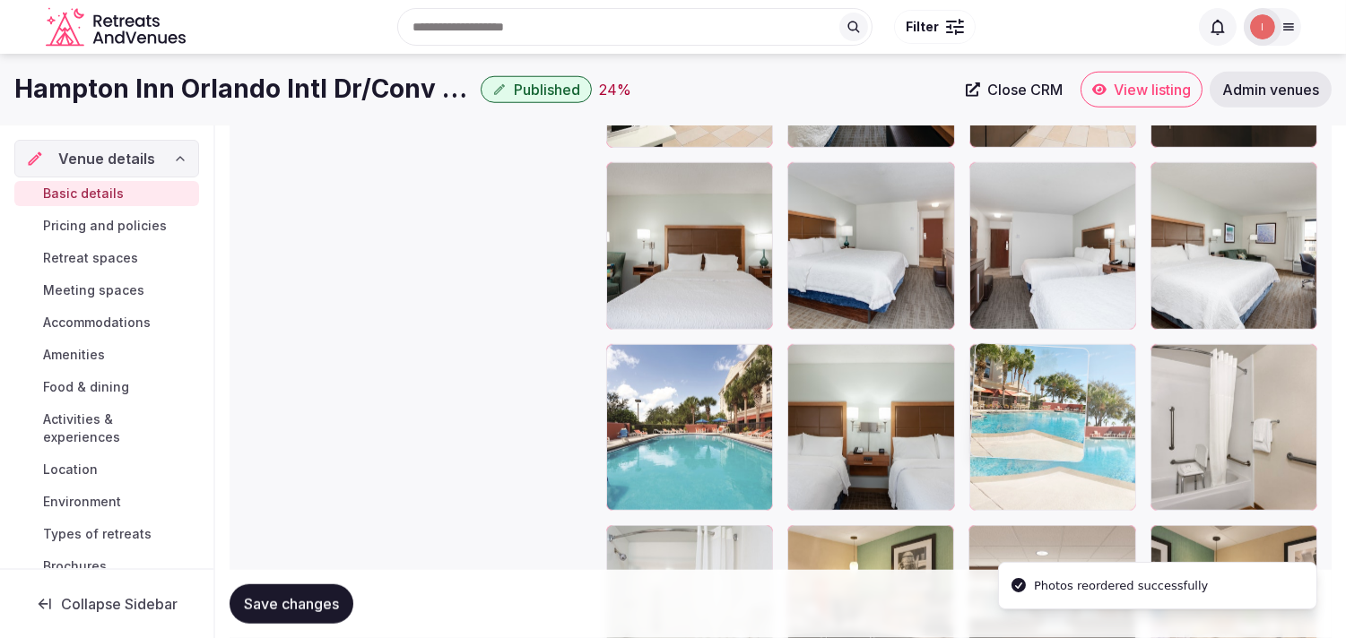
drag, startPoint x: 988, startPoint y: 539, endPoint x: 1018, endPoint y: 344, distance: 196.9
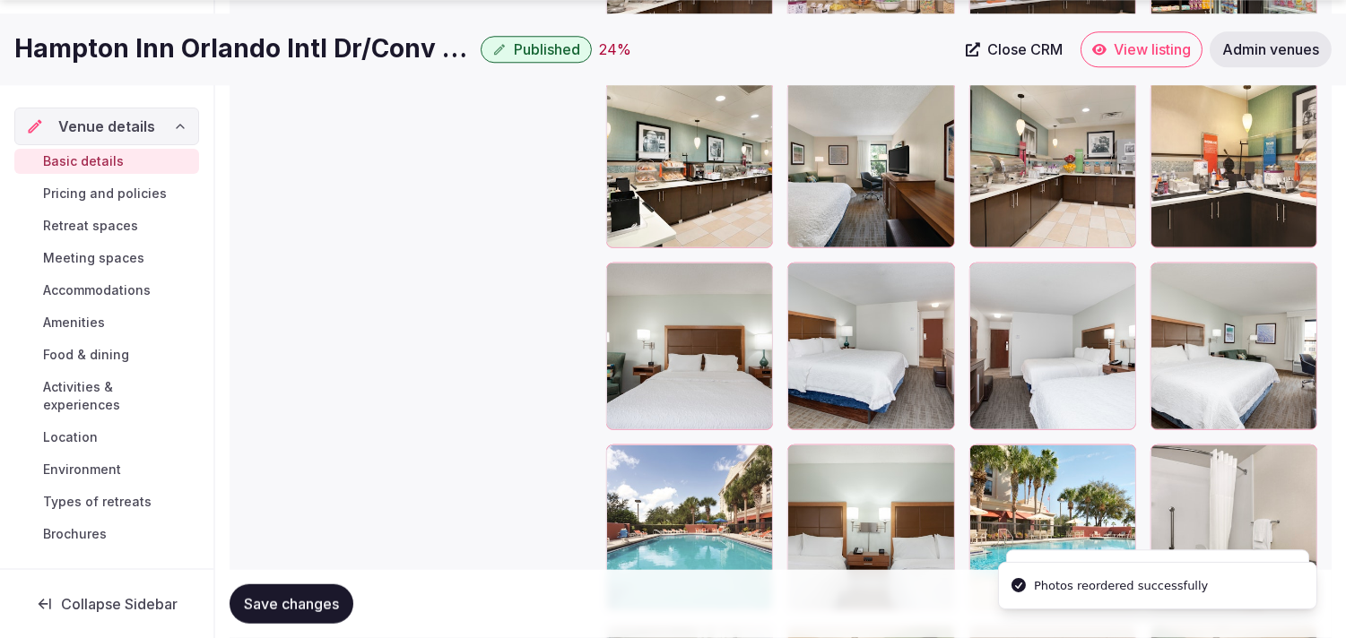
scroll to position [2888, 0]
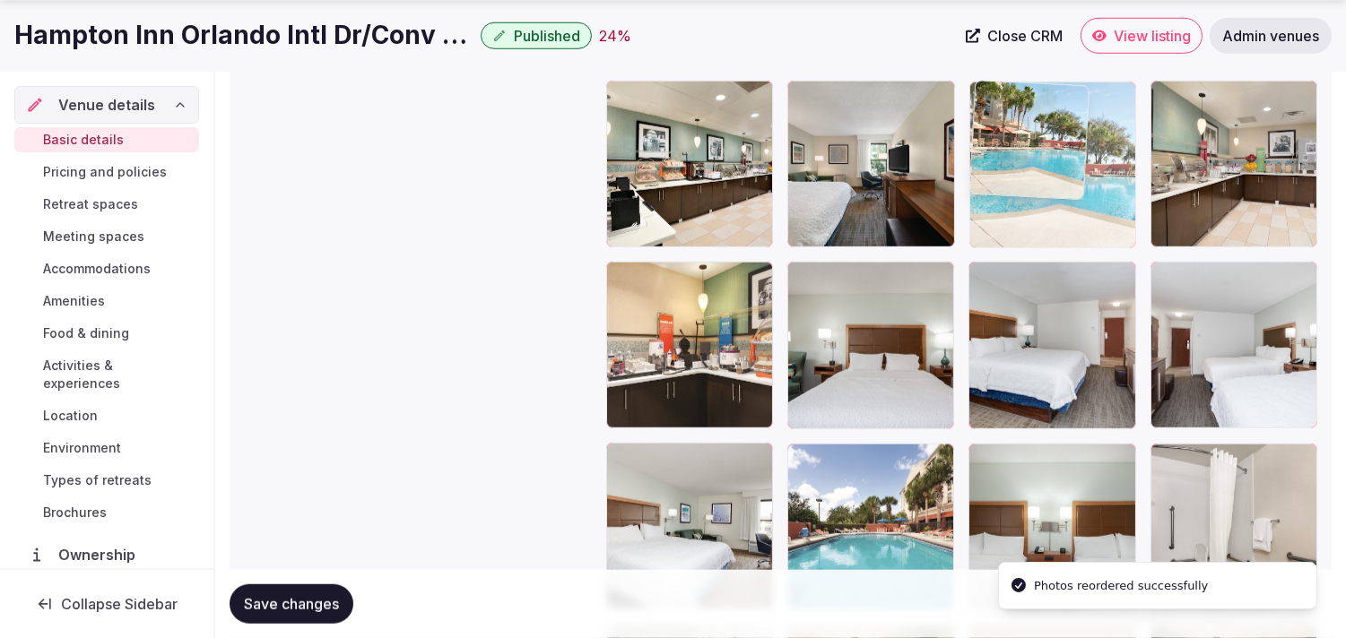
drag, startPoint x: 986, startPoint y: 443, endPoint x: 1011, endPoint y: 126, distance: 317.4
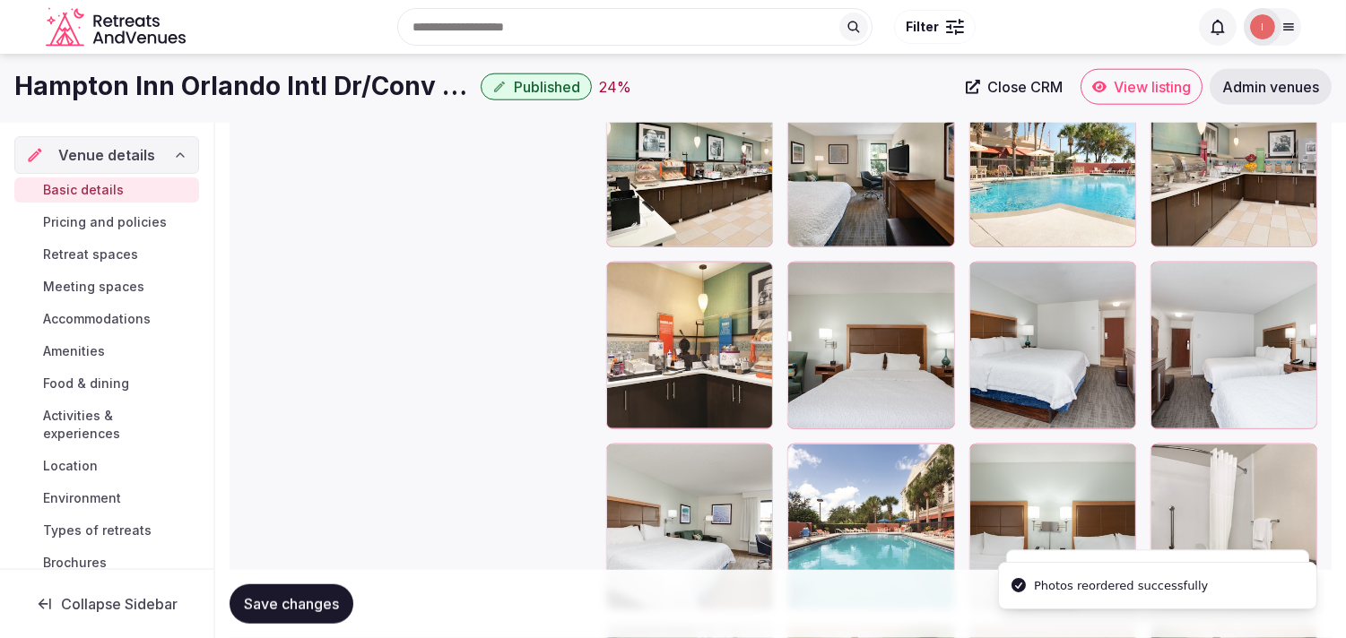
scroll to position [2589, 0]
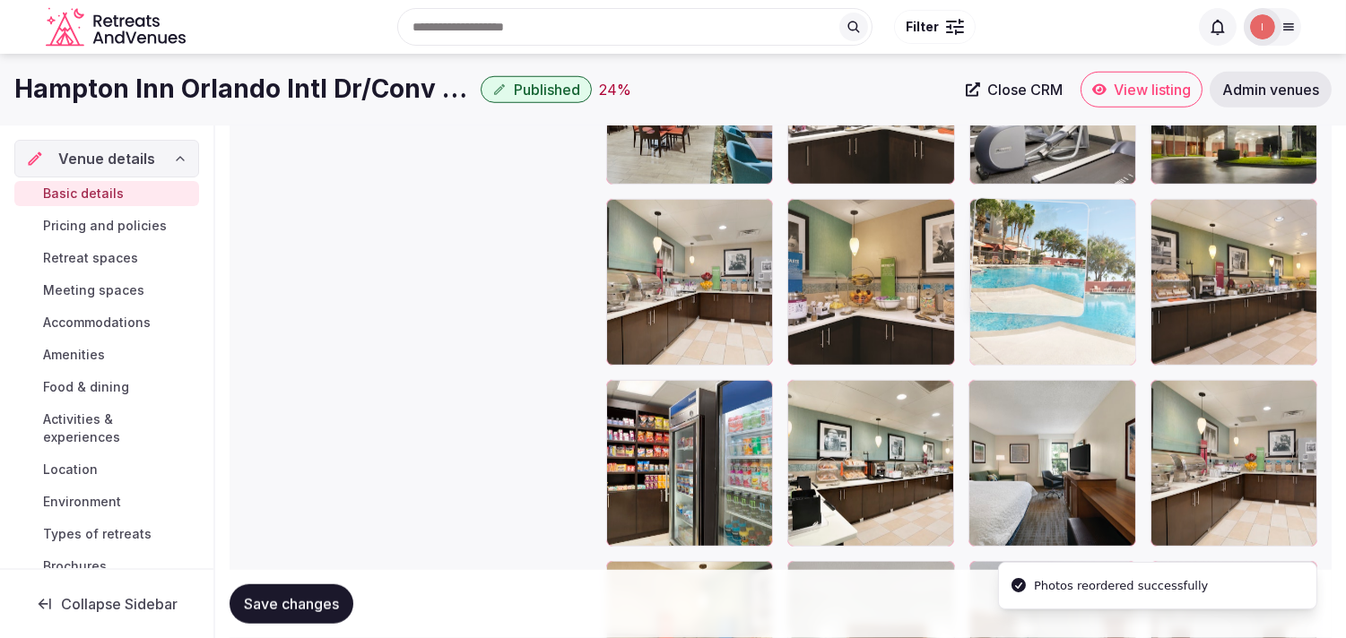
drag, startPoint x: 996, startPoint y: 315, endPoint x: 982, endPoint y: 263, distance: 53.7
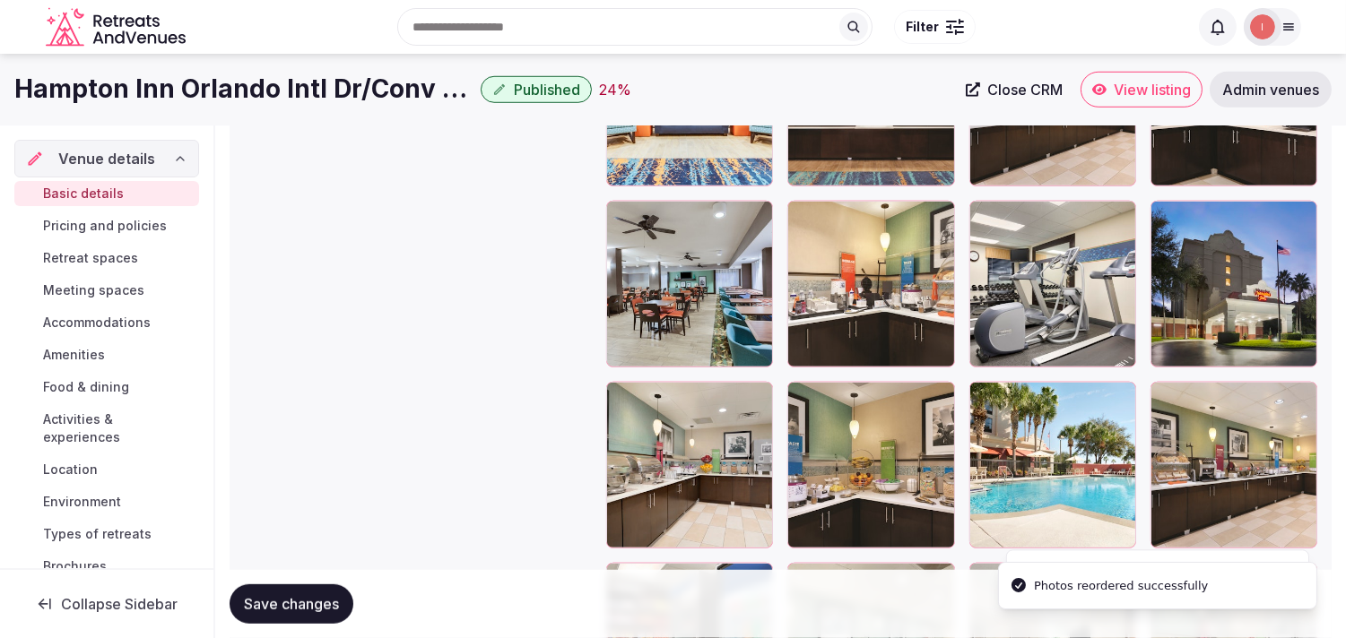
scroll to position [2390, 0]
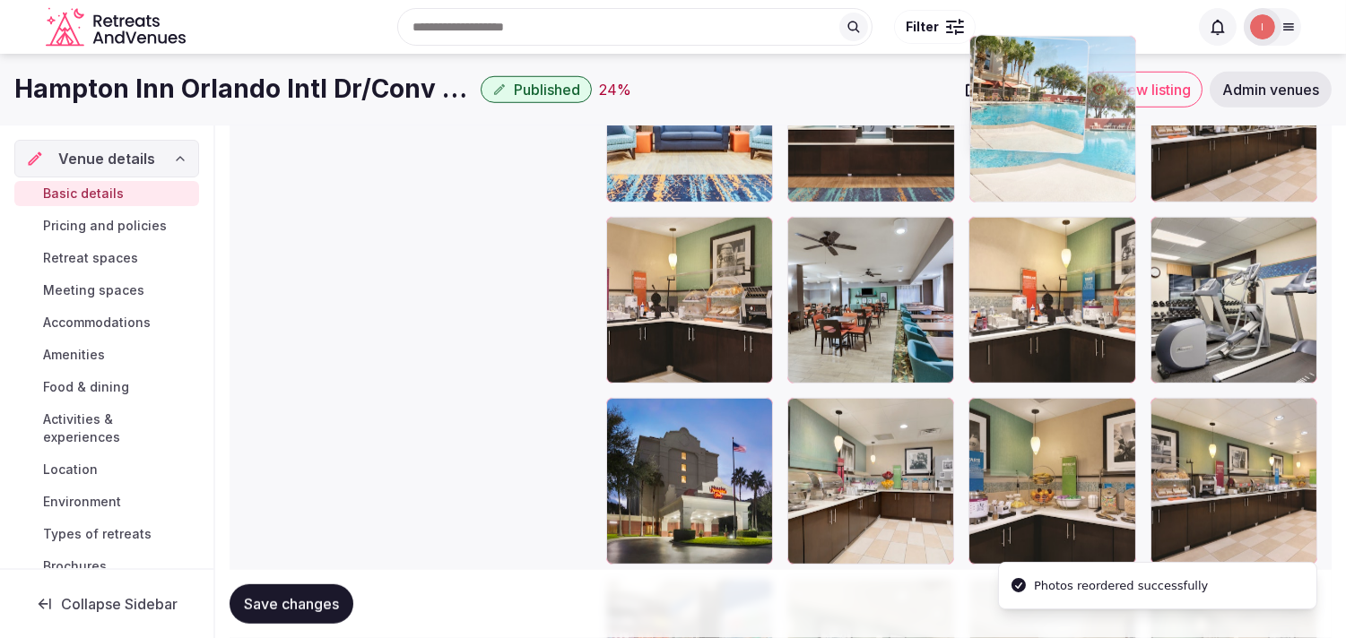
drag, startPoint x: 1014, startPoint y: 207, endPoint x: 1015, endPoint y: 129, distance: 78.0
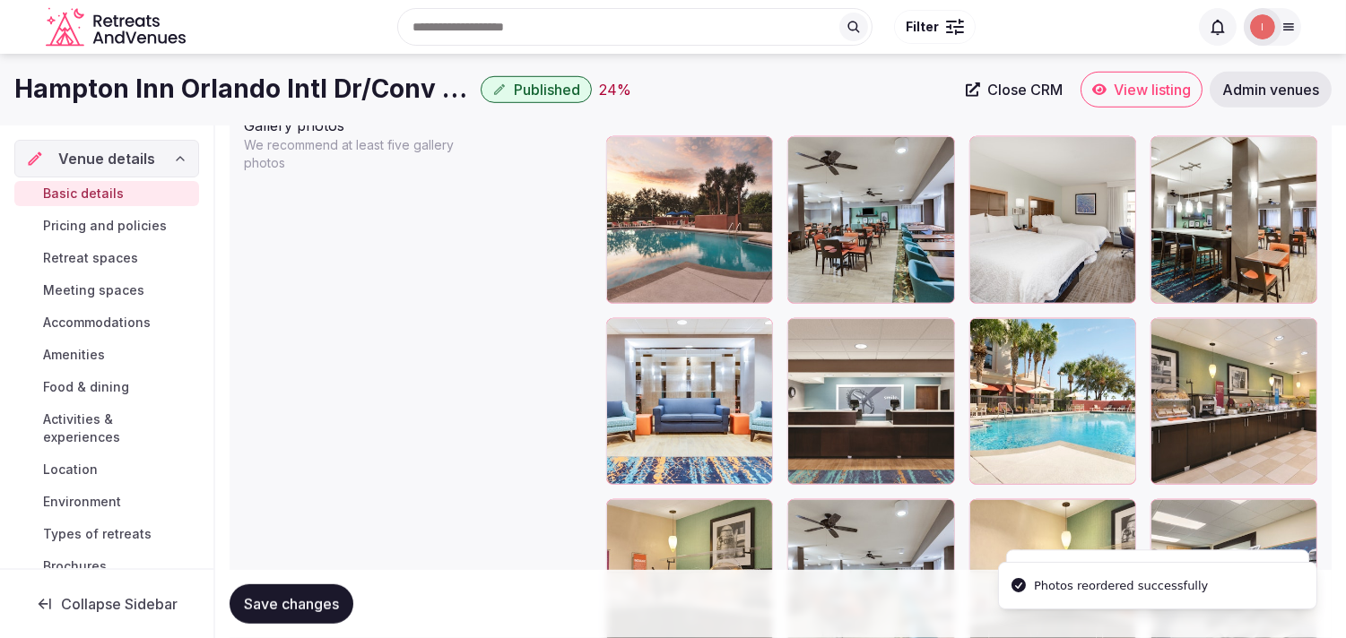
scroll to position [2091, 0]
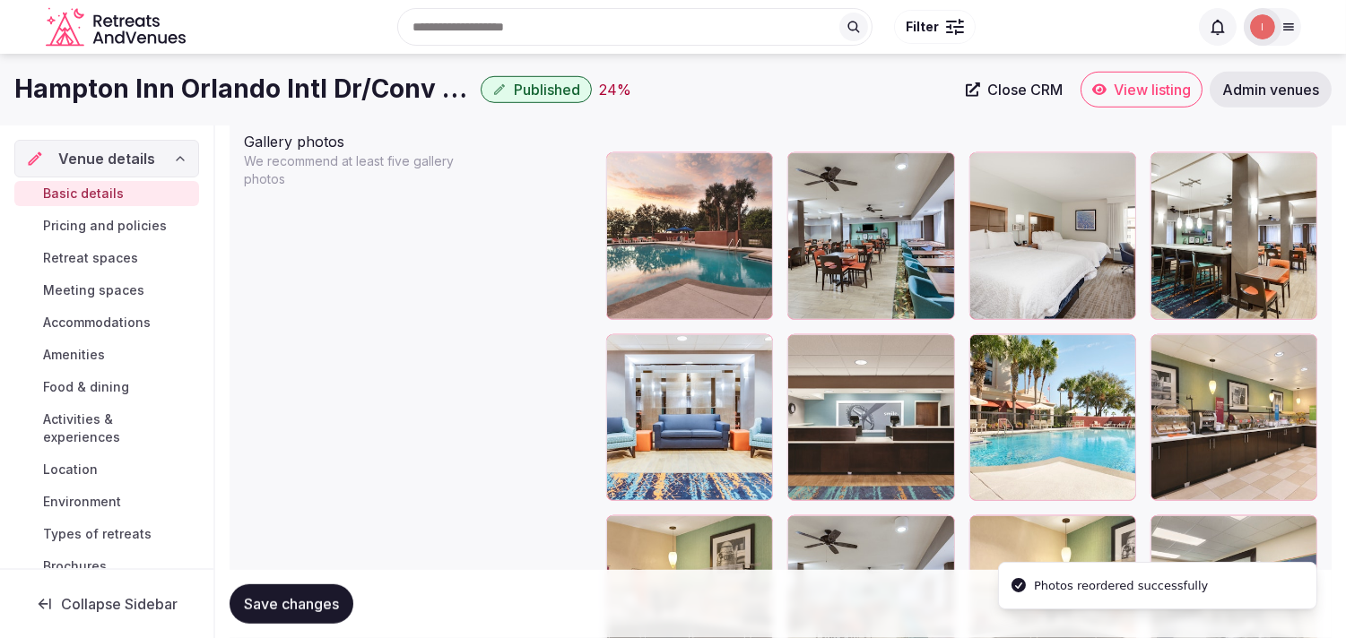
click at [291, 585] on button "Save changes" at bounding box center [291, 603] width 124 height 39
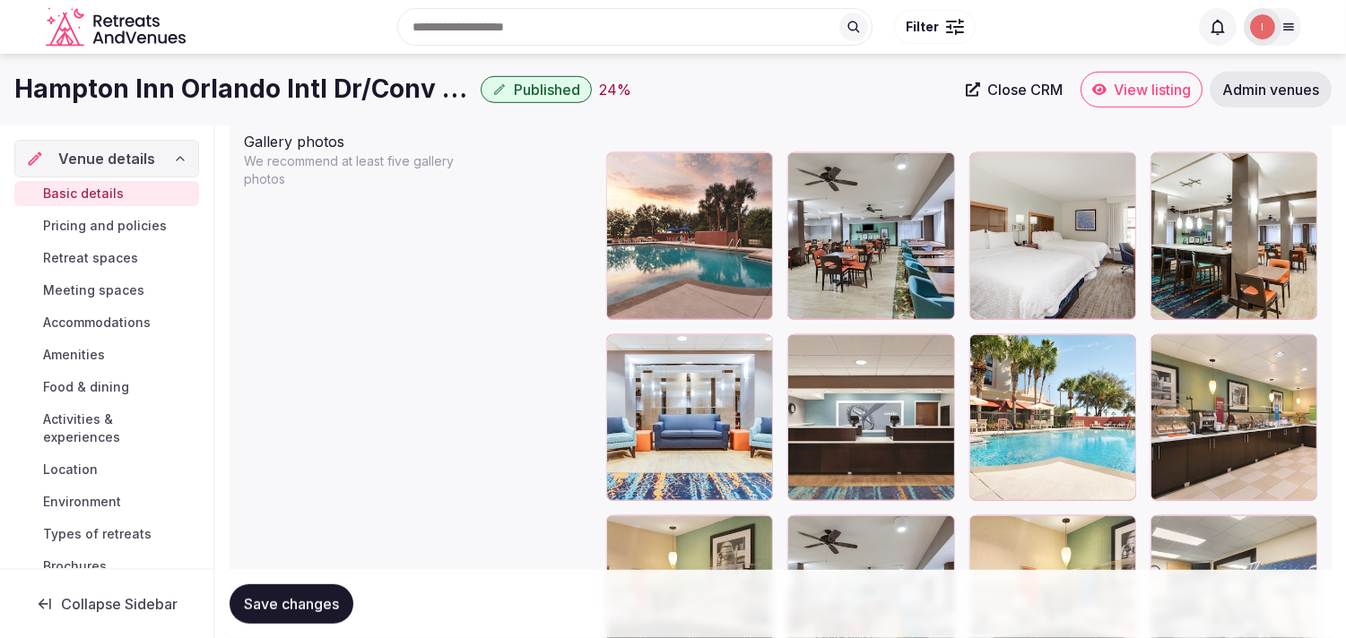
scroll to position [1992, 0]
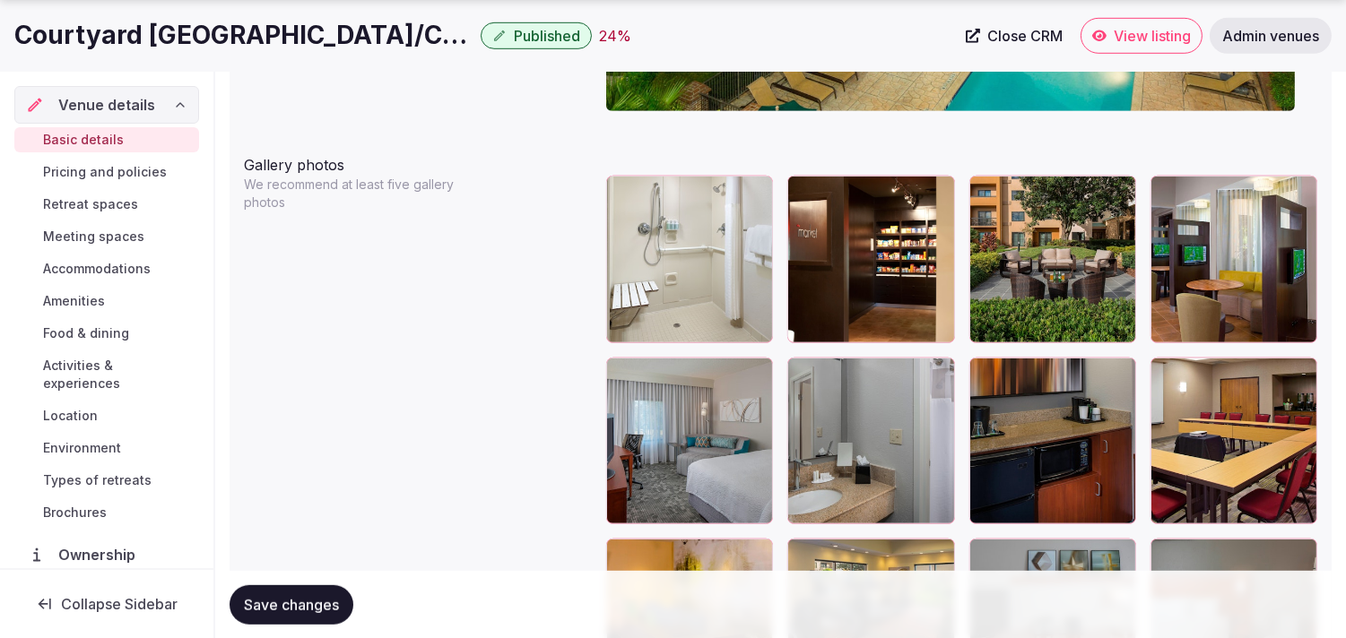
scroll to position [2191, 0]
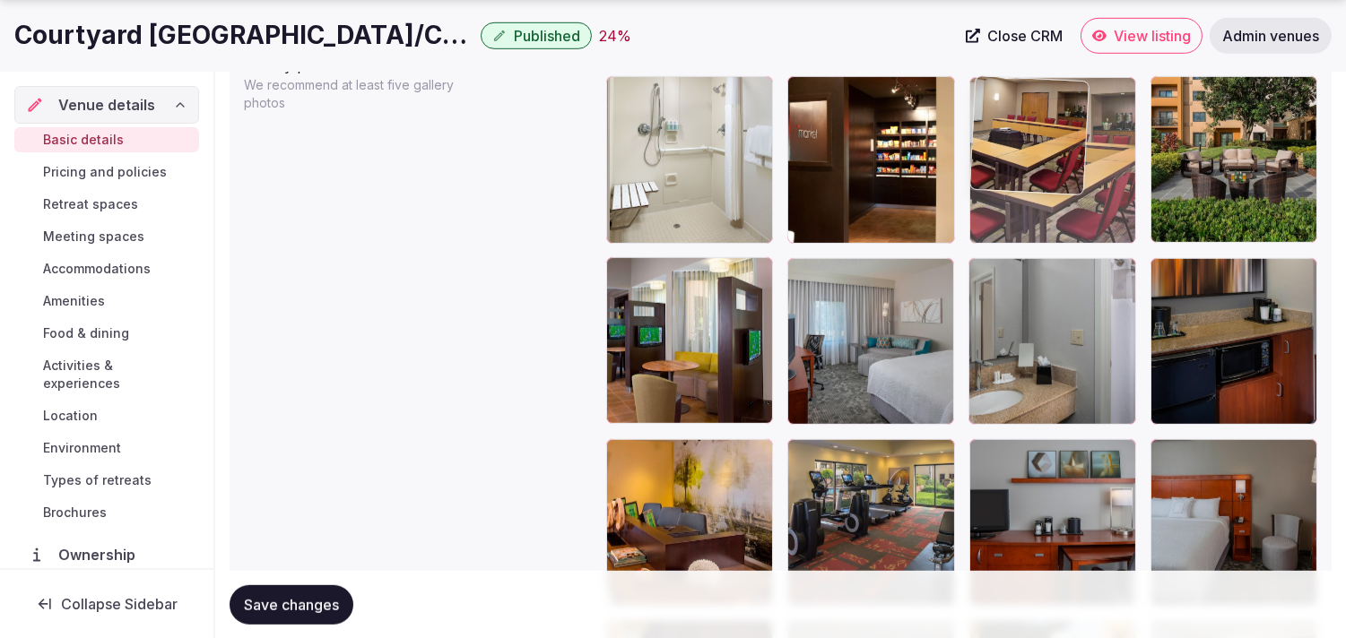
drag, startPoint x: 1162, startPoint y: 267, endPoint x: 1008, endPoint y: 160, distance: 188.0
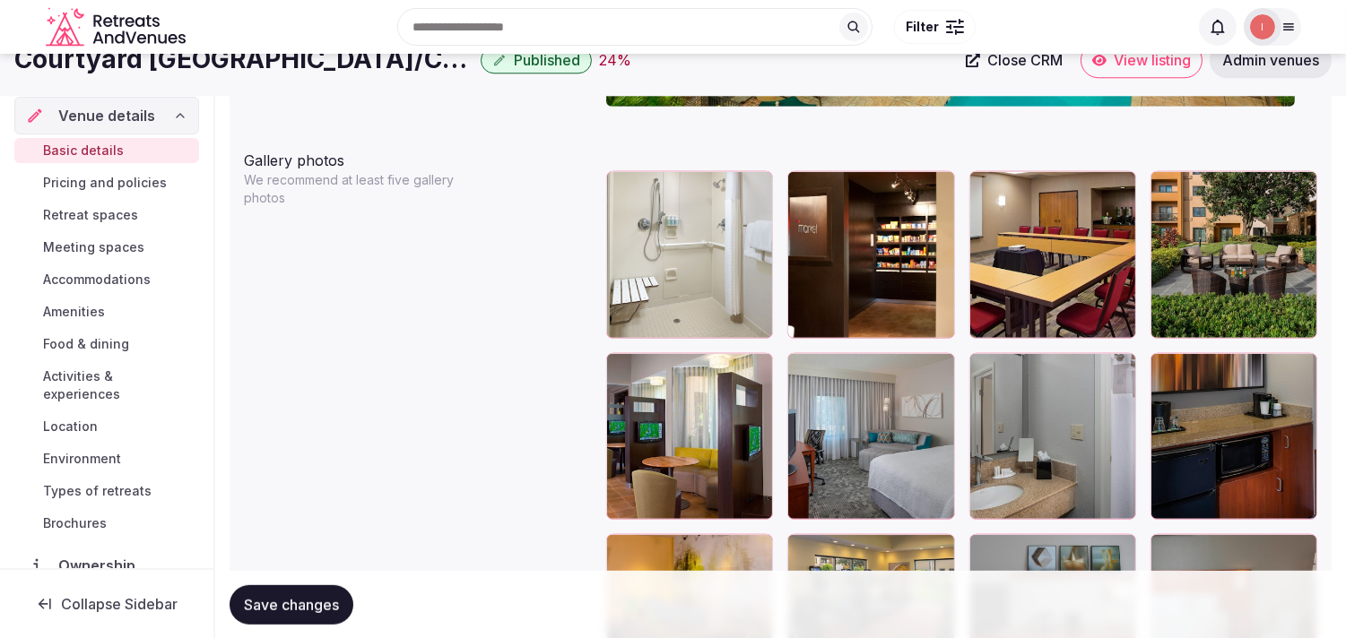
scroll to position [2091, 0]
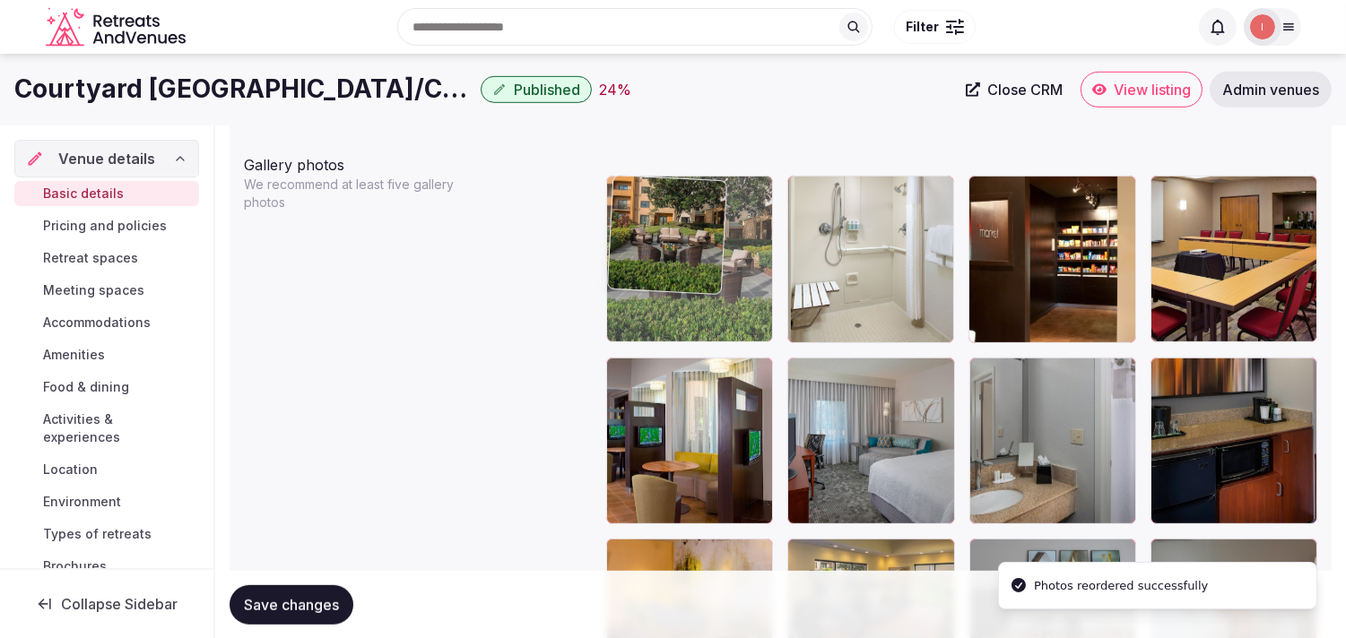
drag, startPoint x: 1165, startPoint y: 190, endPoint x: 668, endPoint y: 203, distance: 497.7
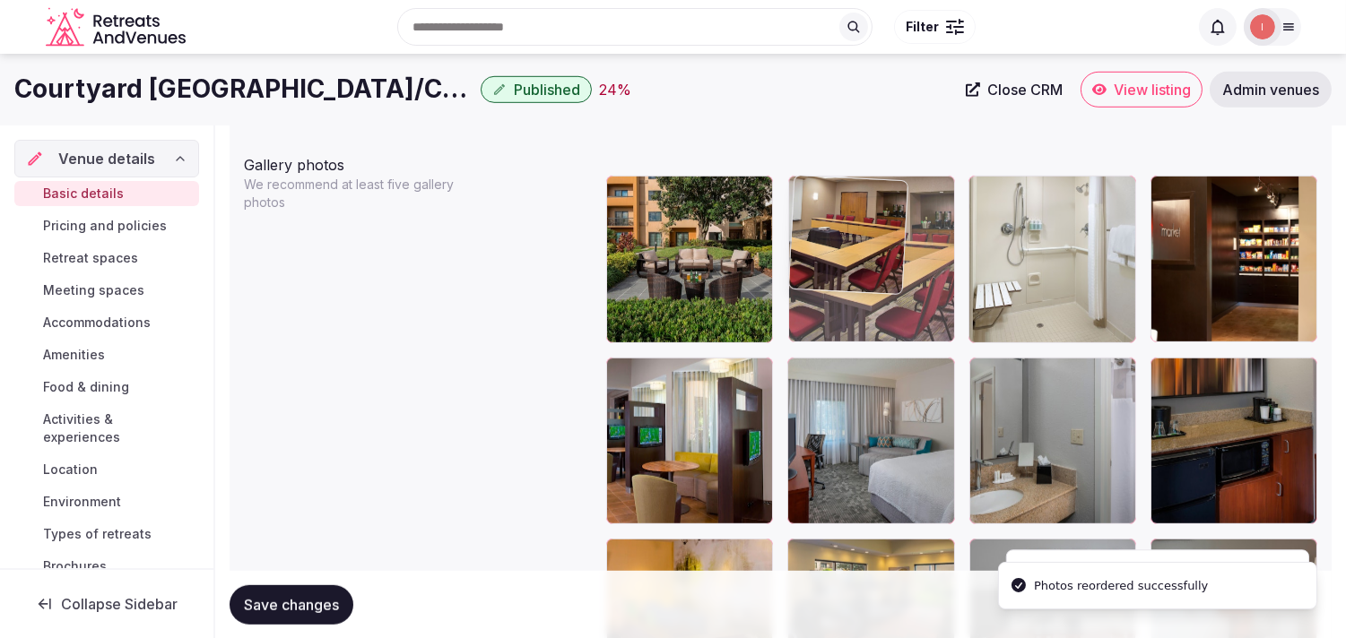
drag, startPoint x: 1167, startPoint y: 189, endPoint x: 855, endPoint y: 208, distance: 312.5
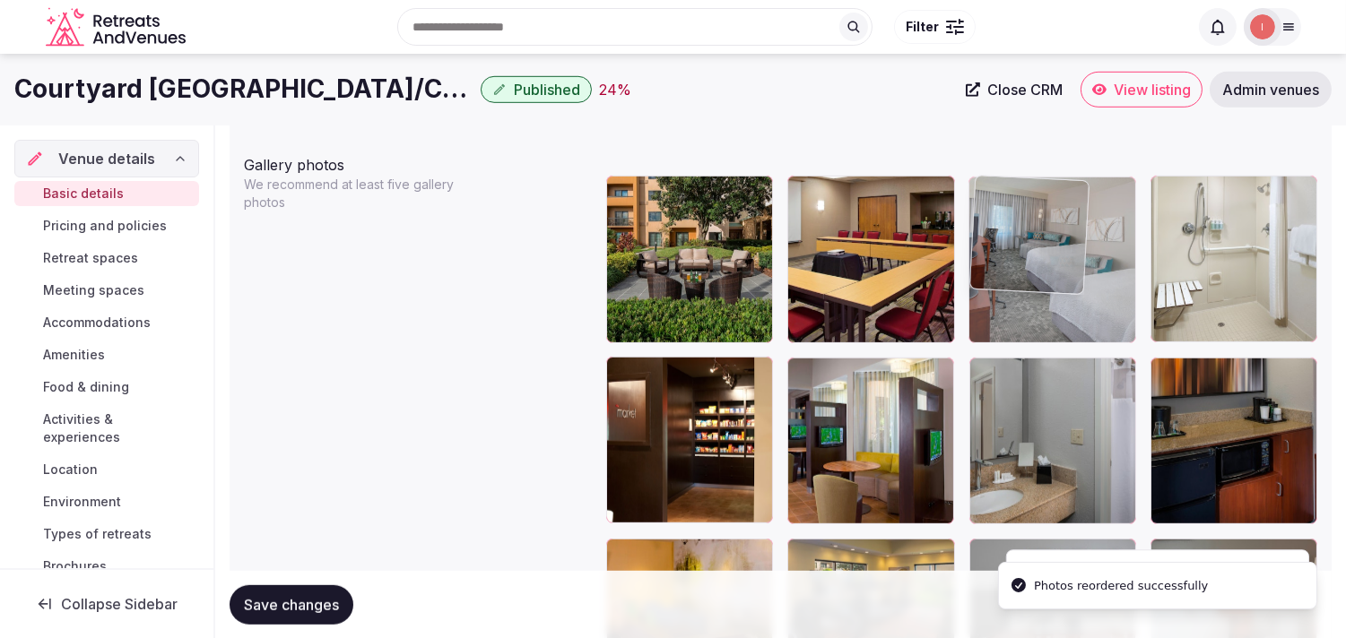
drag, startPoint x: 801, startPoint y: 373, endPoint x: 1017, endPoint y: 233, distance: 257.3
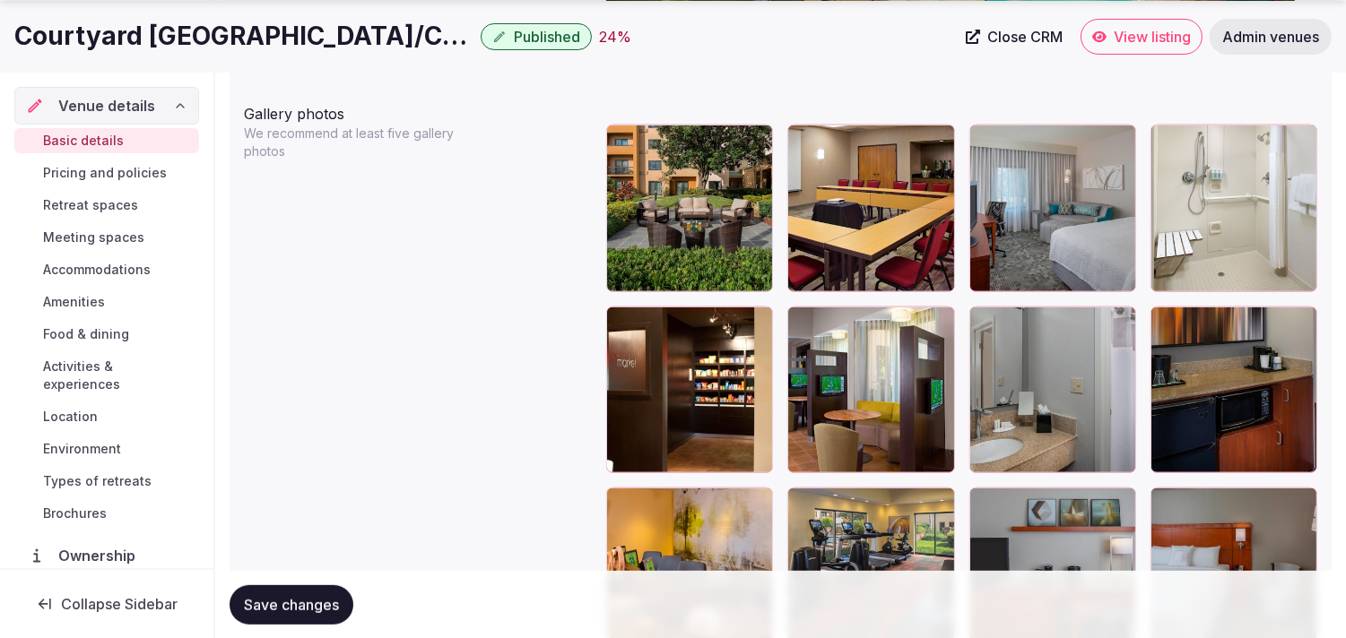
scroll to position [2191, 0]
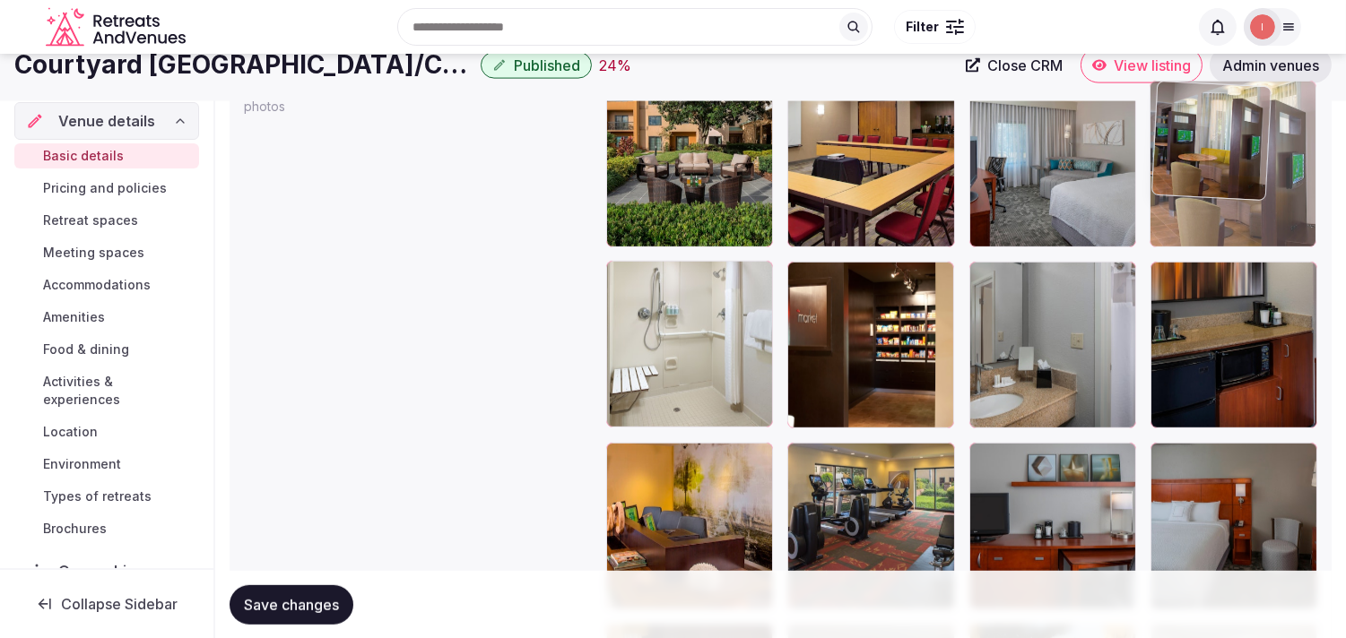
drag, startPoint x: 800, startPoint y: 273, endPoint x: 1199, endPoint y: 111, distance: 431.1
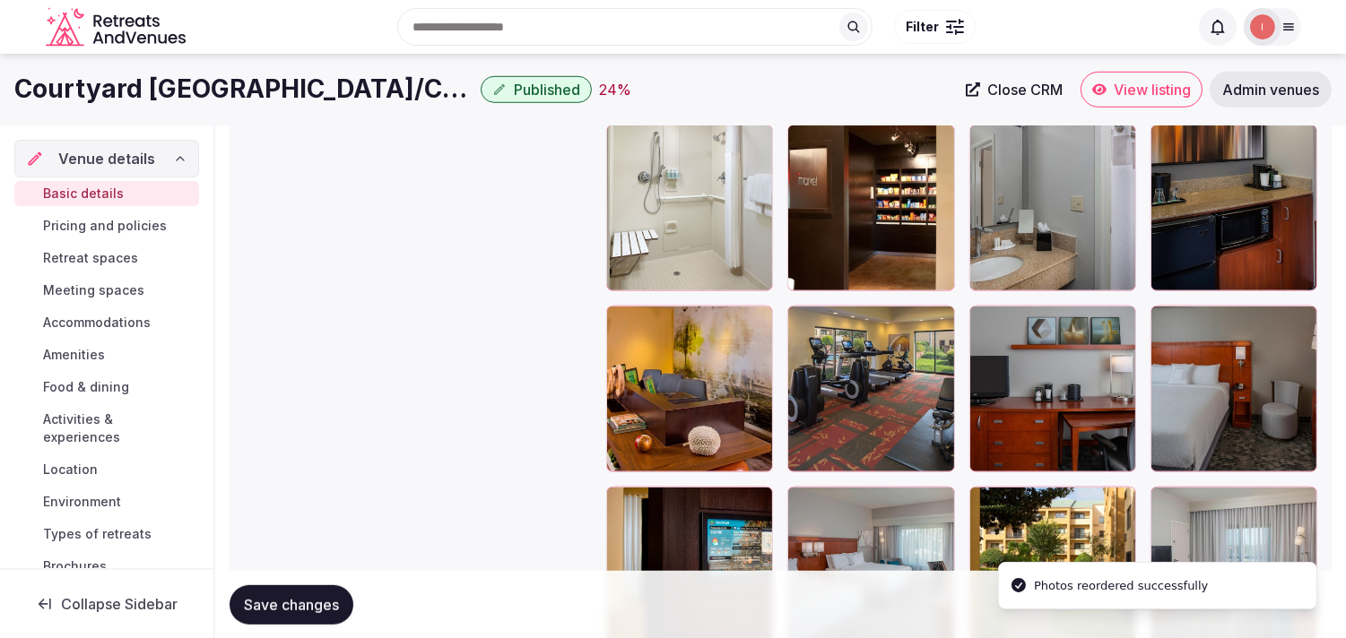
scroll to position [2286, 0]
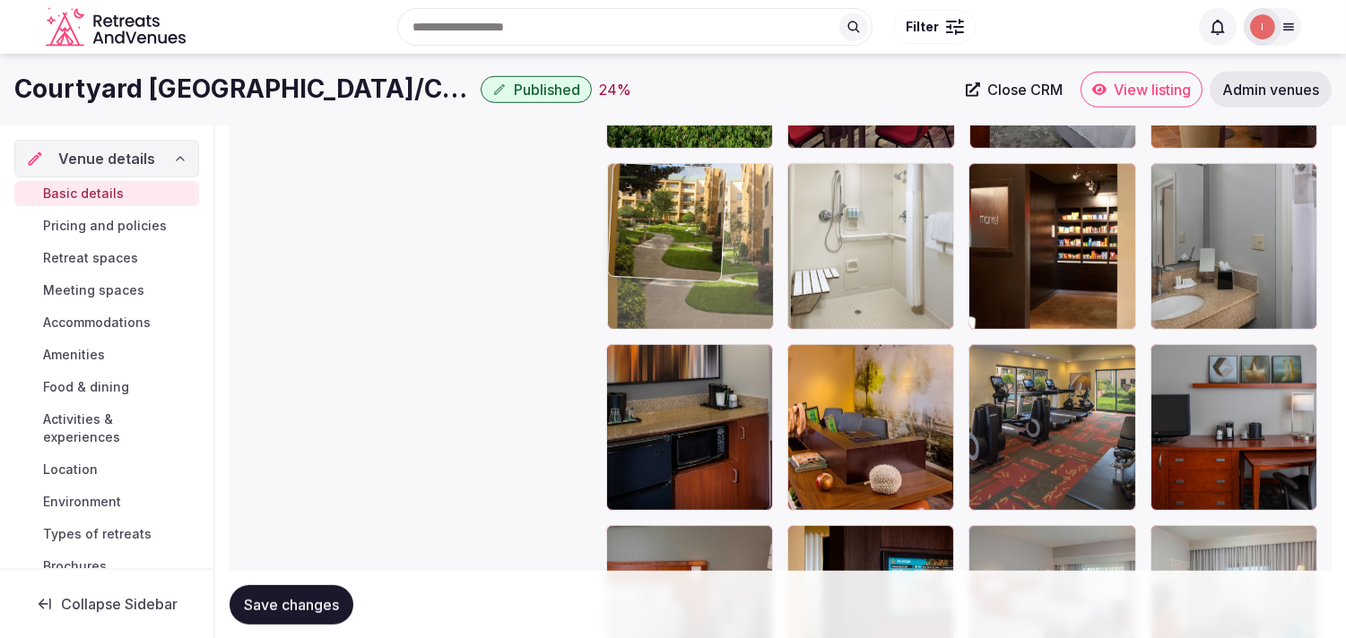
drag, startPoint x: 986, startPoint y: 535, endPoint x: 658, endPoint y: 222, distance: 453.3
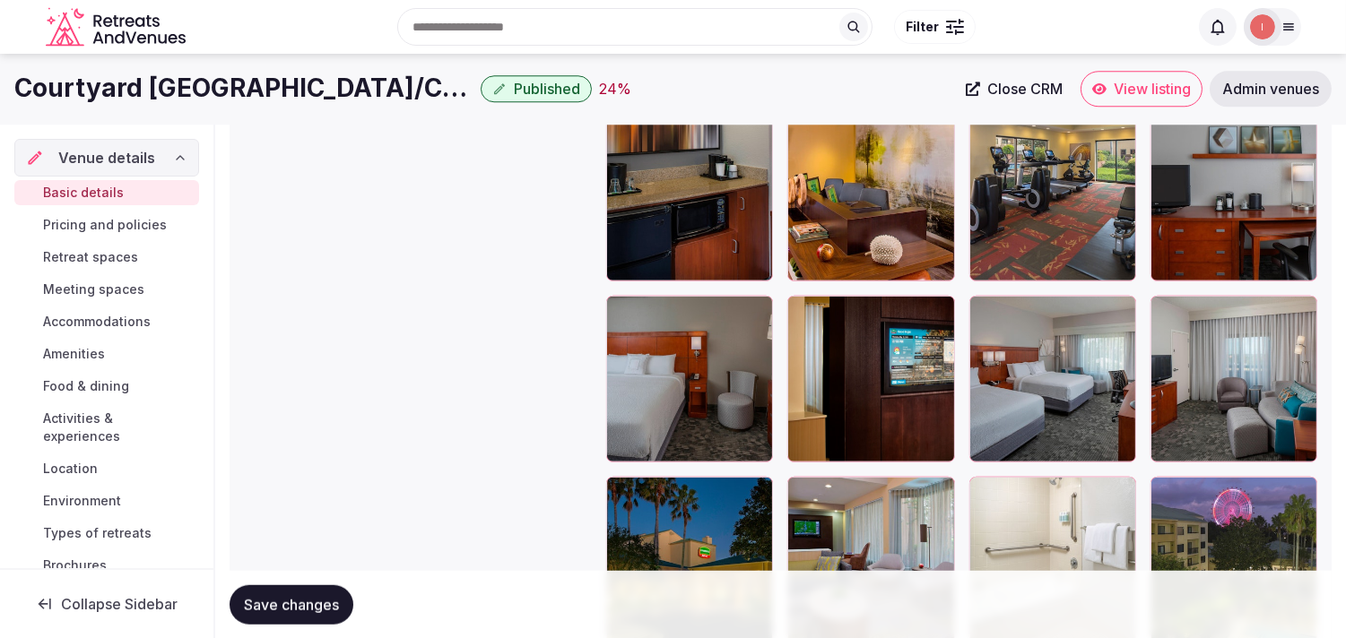
scroll to position [2385, 0]
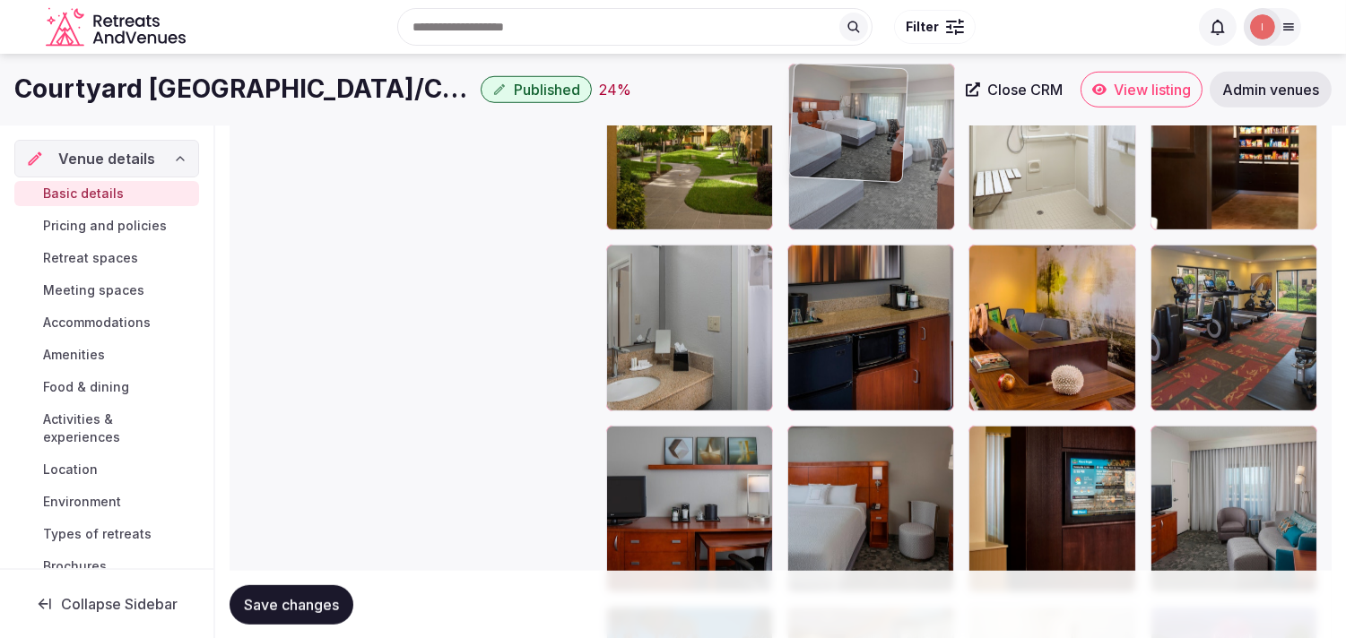
drag, startPoint x: 992, startPoint y: 442, endPoint x: 836, endPoint y: 160, distance: 322.6
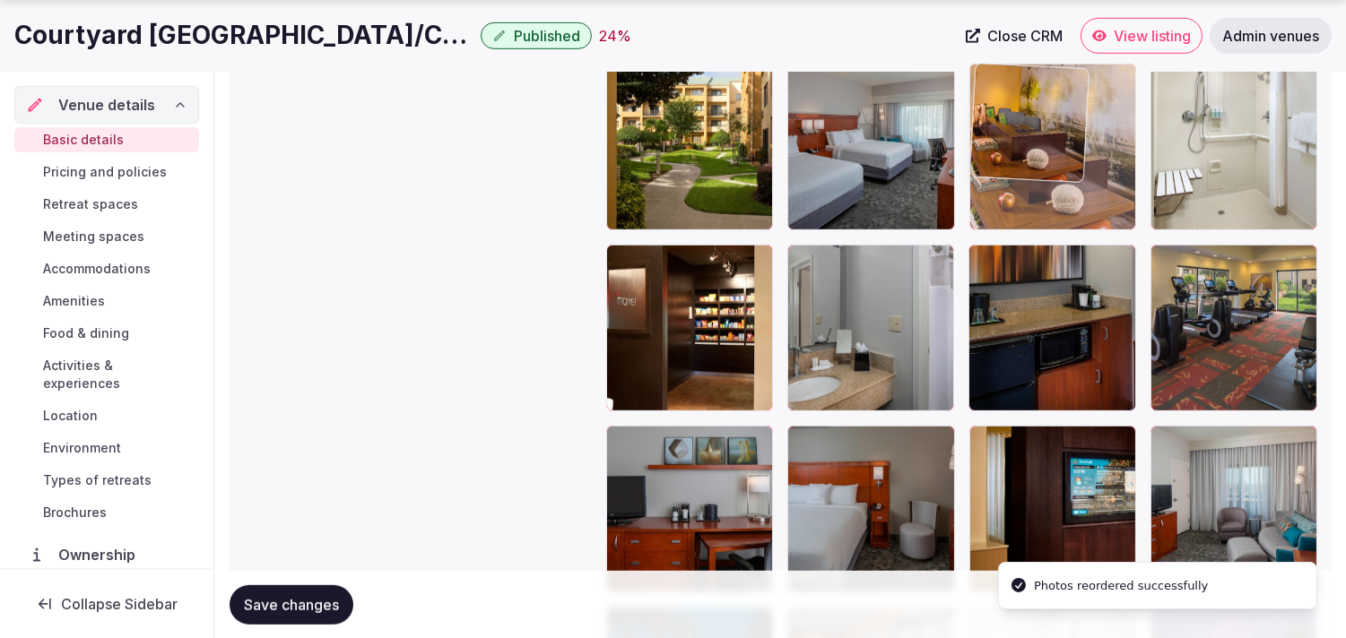
drag, startPoint x: 991, startPoint y: 270, endPoint x: 998, endPoint y: 127, distance: 142.7
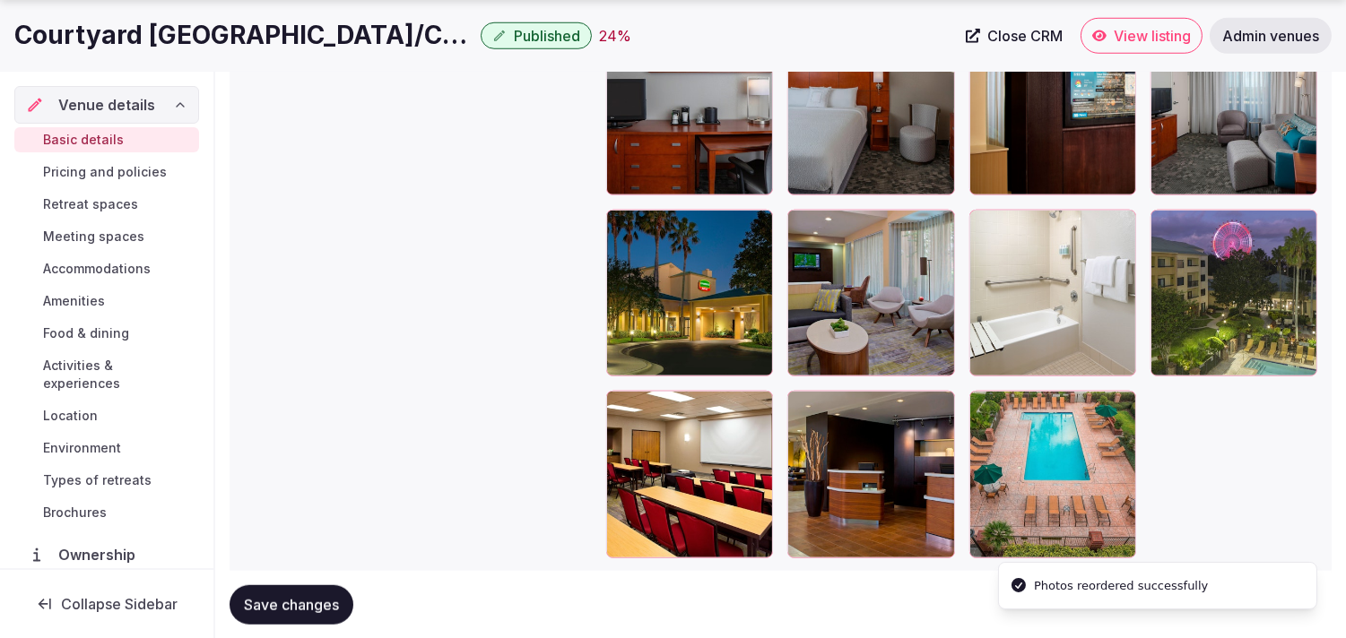
scroll to position [2783, 0]
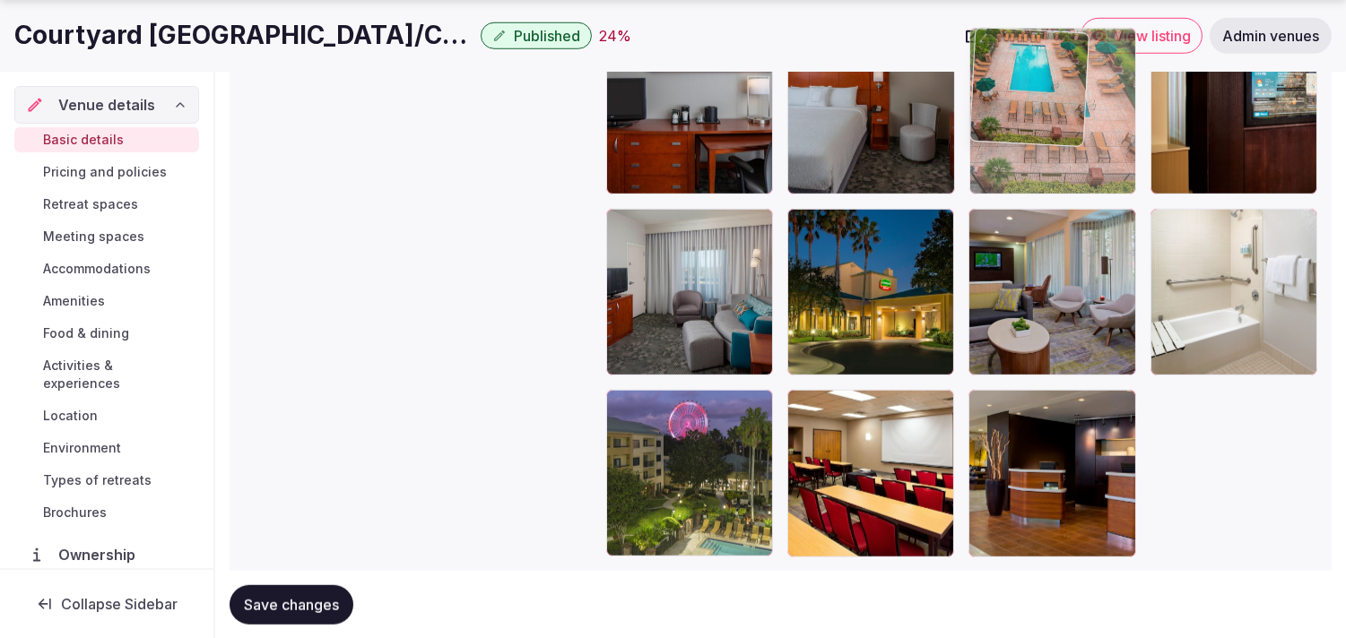
drag, startPoint x: 991, startPoint y: 408, endPoint x: 1034, endPoint y: 132, distance: 279.4
click at [1034, 132] on img at bounding box center [1029, 86] width 118 height 118
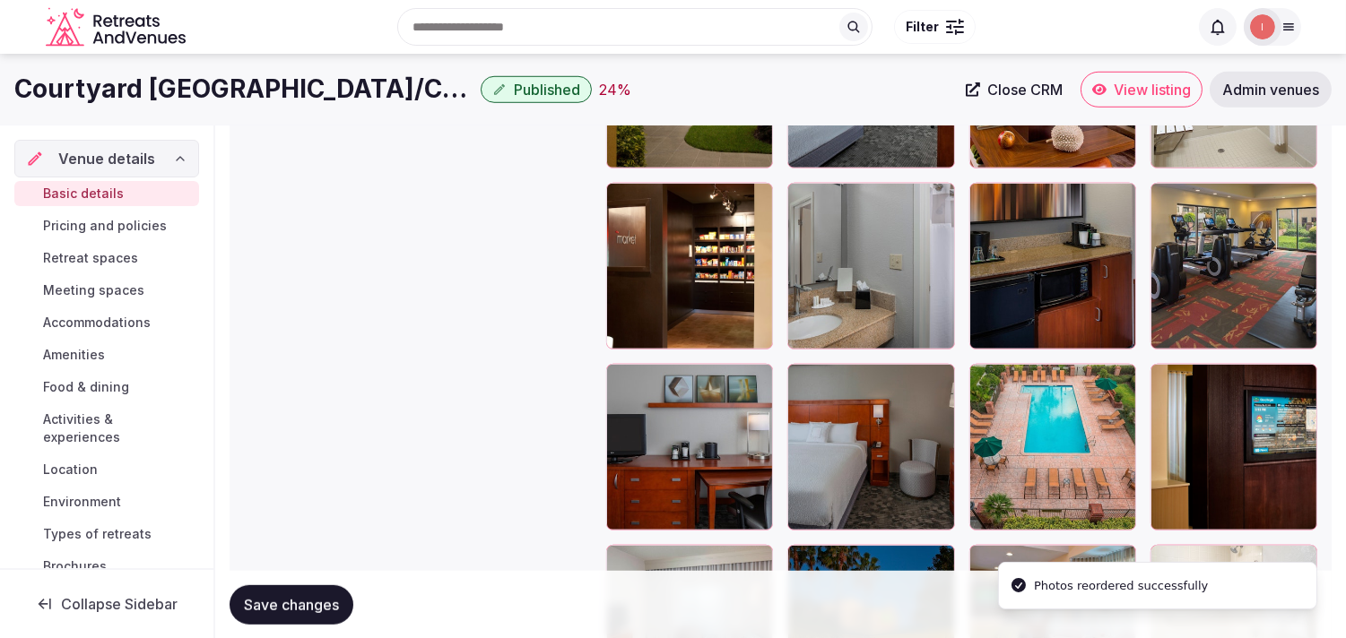
scroll to position [2385, 0]
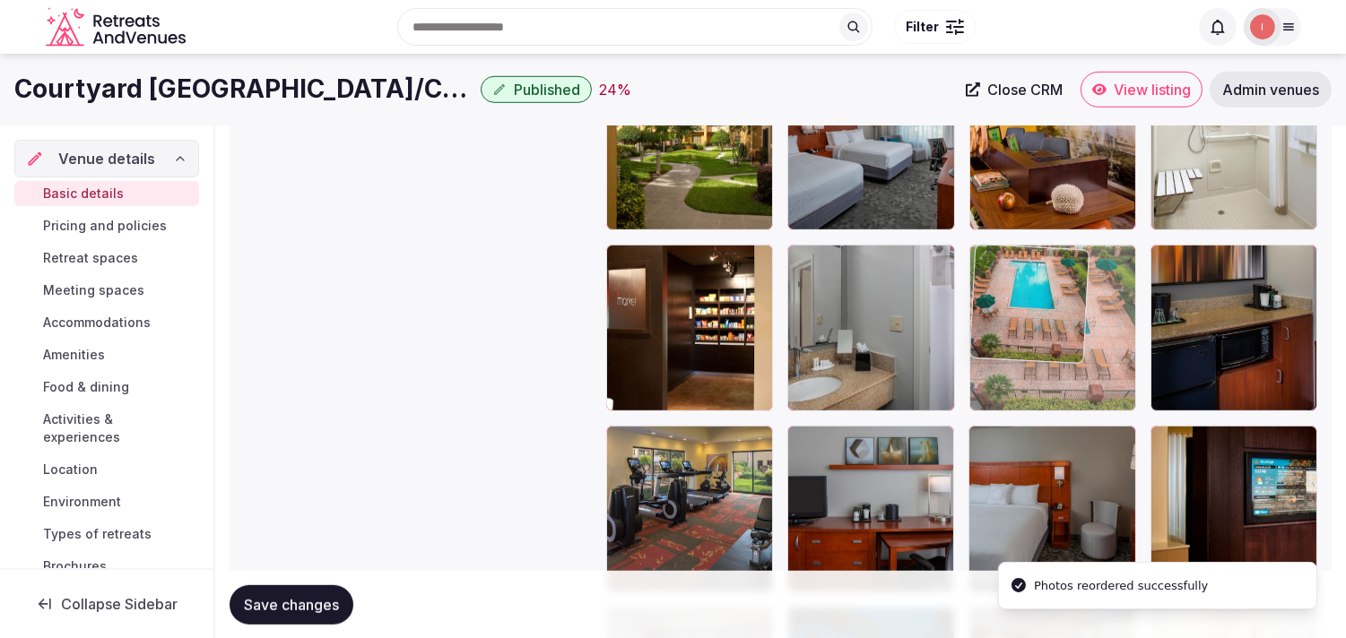
drag, startPoint x: 988, startPoint y: 441, endPoint x: 1028, endPoint y: 316, distance: 131.0
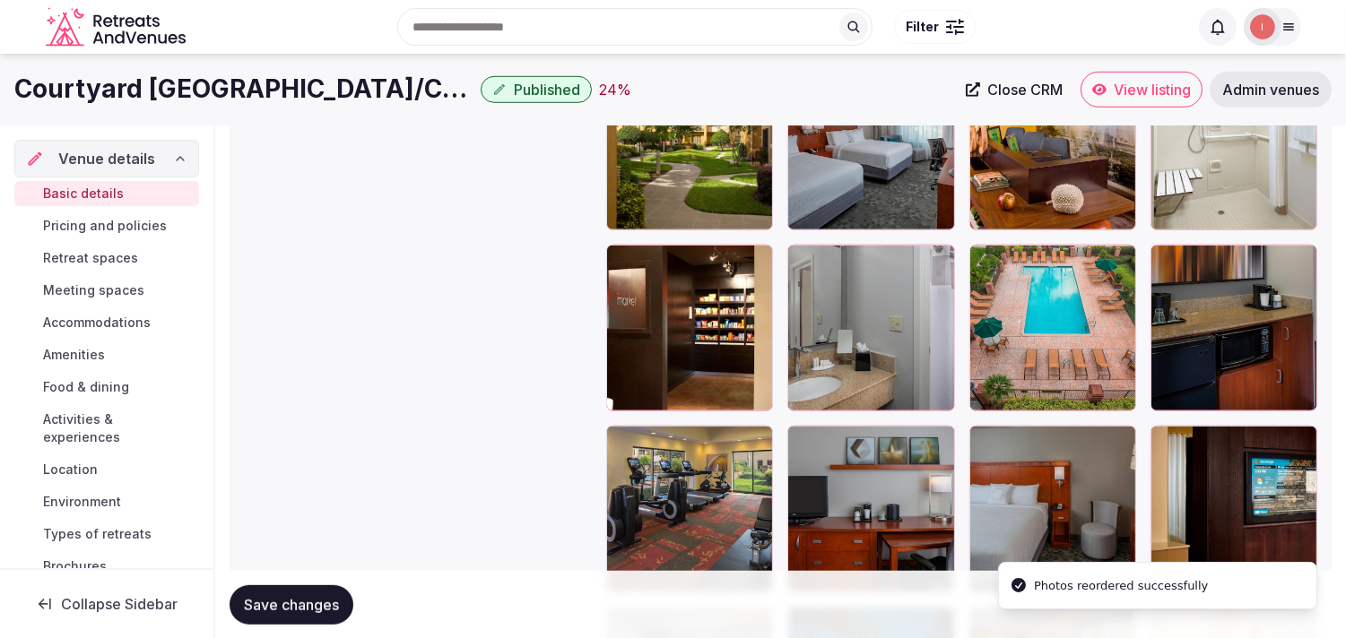
scroll to position [2286, 0]
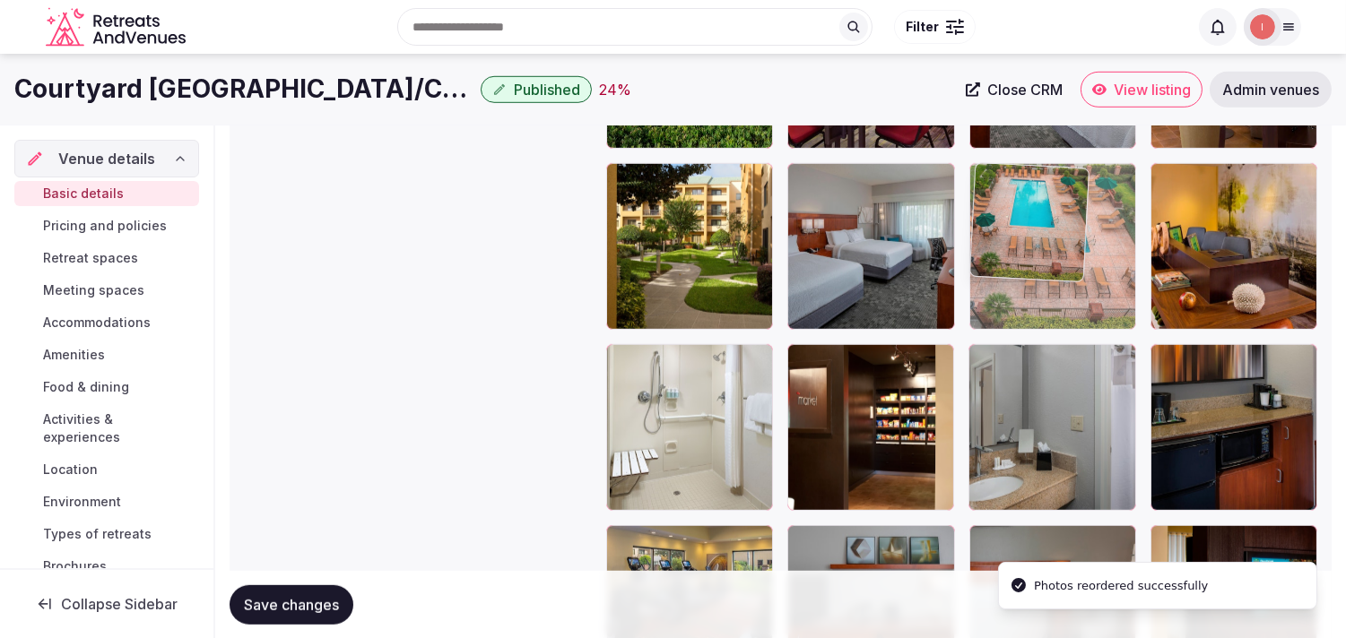
drag, startPoint x: 988, startPoint y: 369, endPoint x: 1027, endPoint y: 213, distance: 160.9
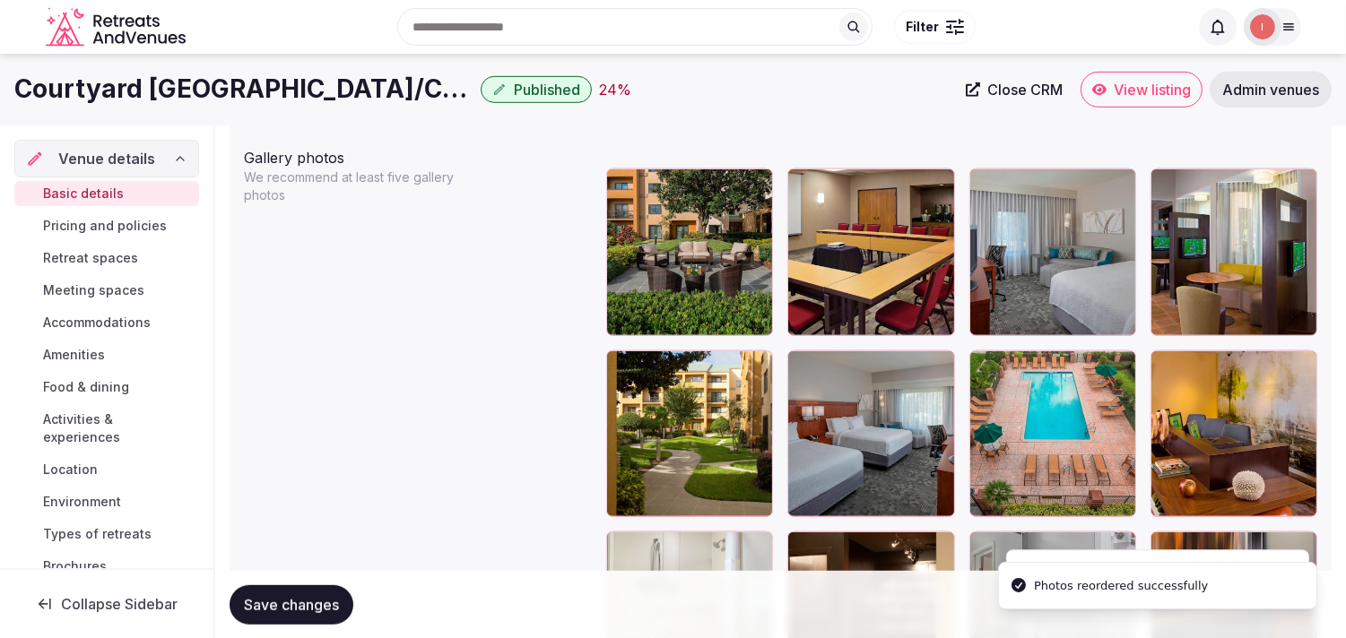
scroll to position [2086, 0]
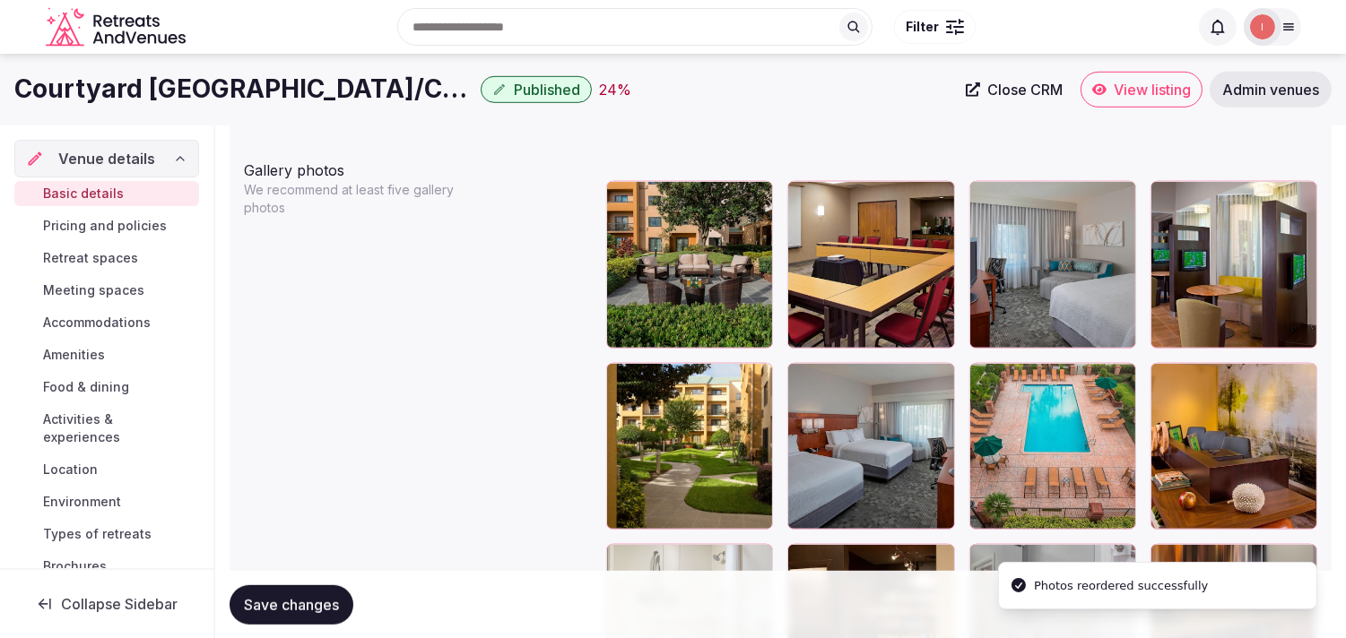
click at [320, 604] on span "Save changes" at bounding box center [291, 604] width 95 height 18
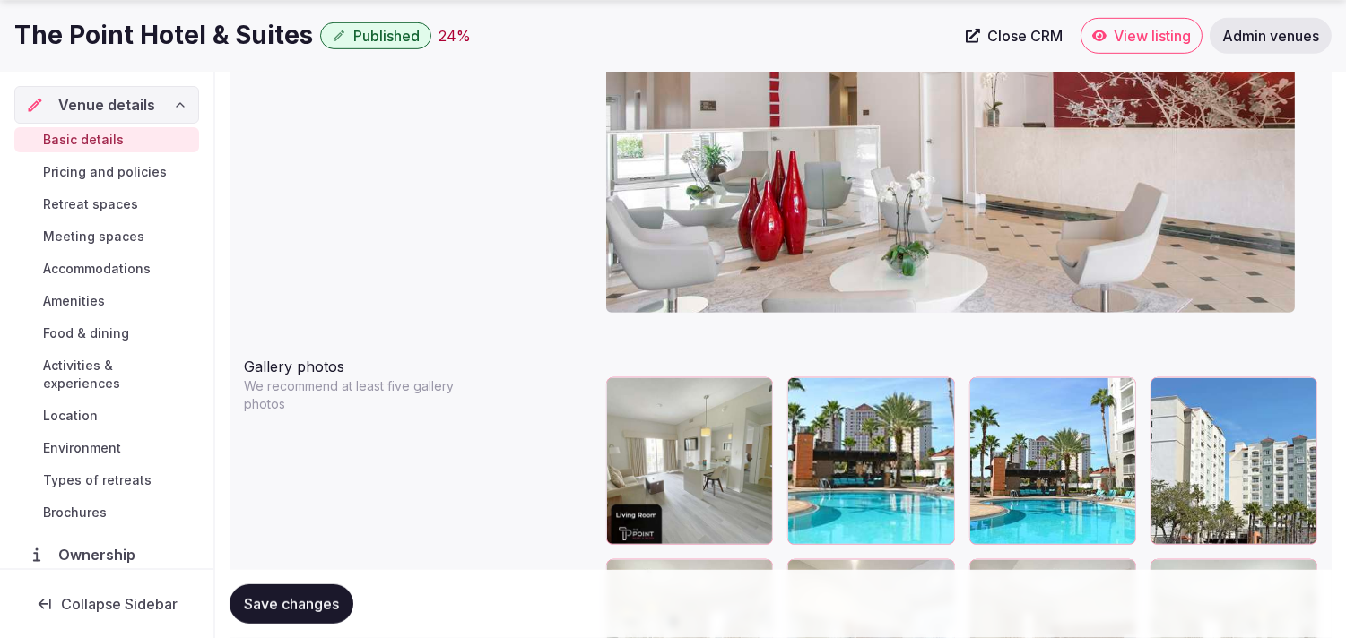
scroll to position [1892, 0]
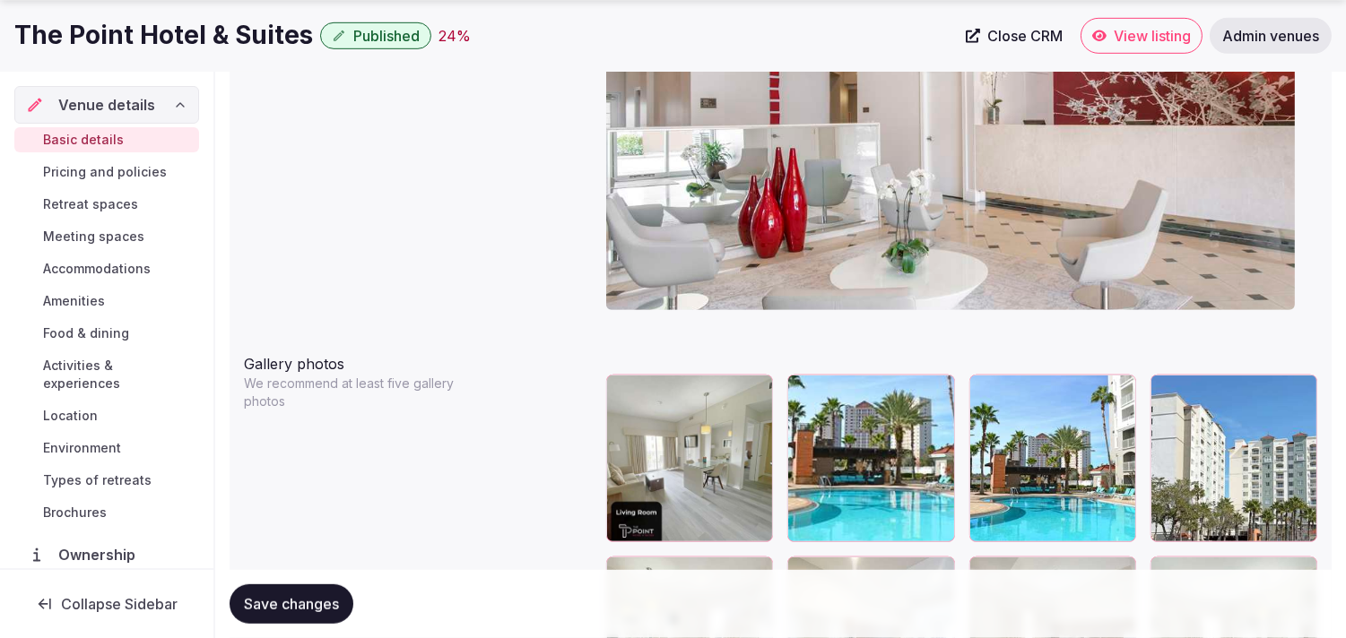
click at [1302, 396] on button "button" at bounding box center [1299, 393] width 22 height 22
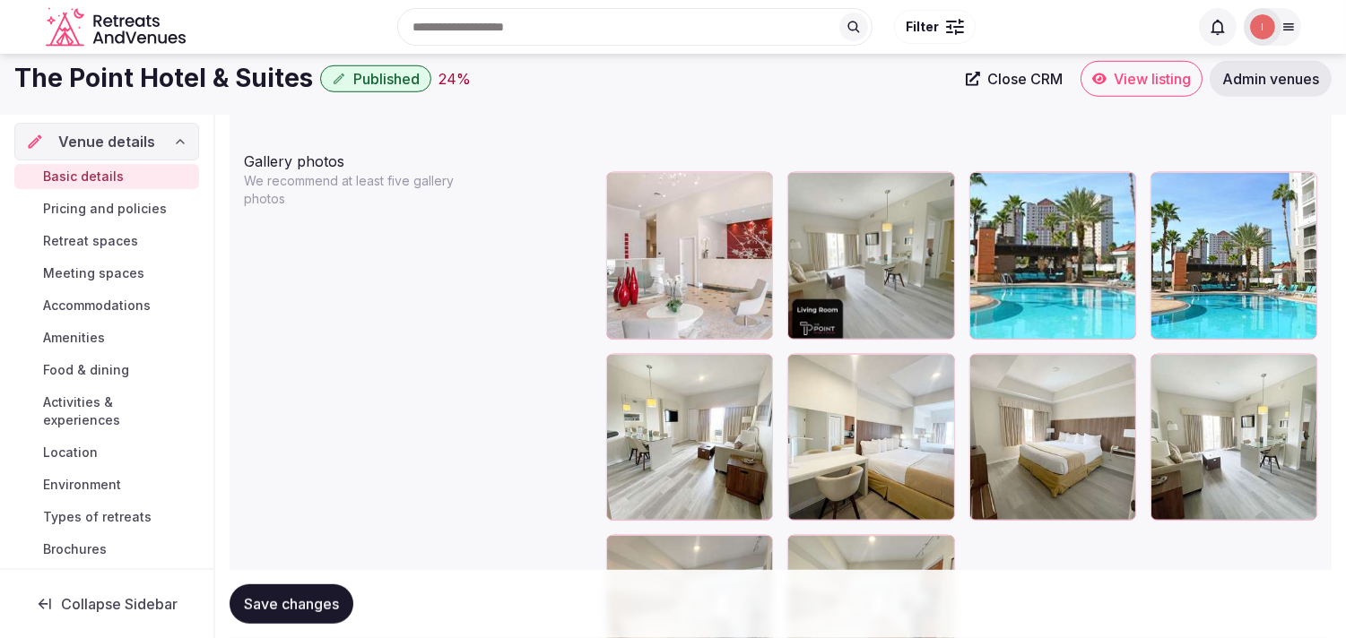
scroll to position [2090, 0]
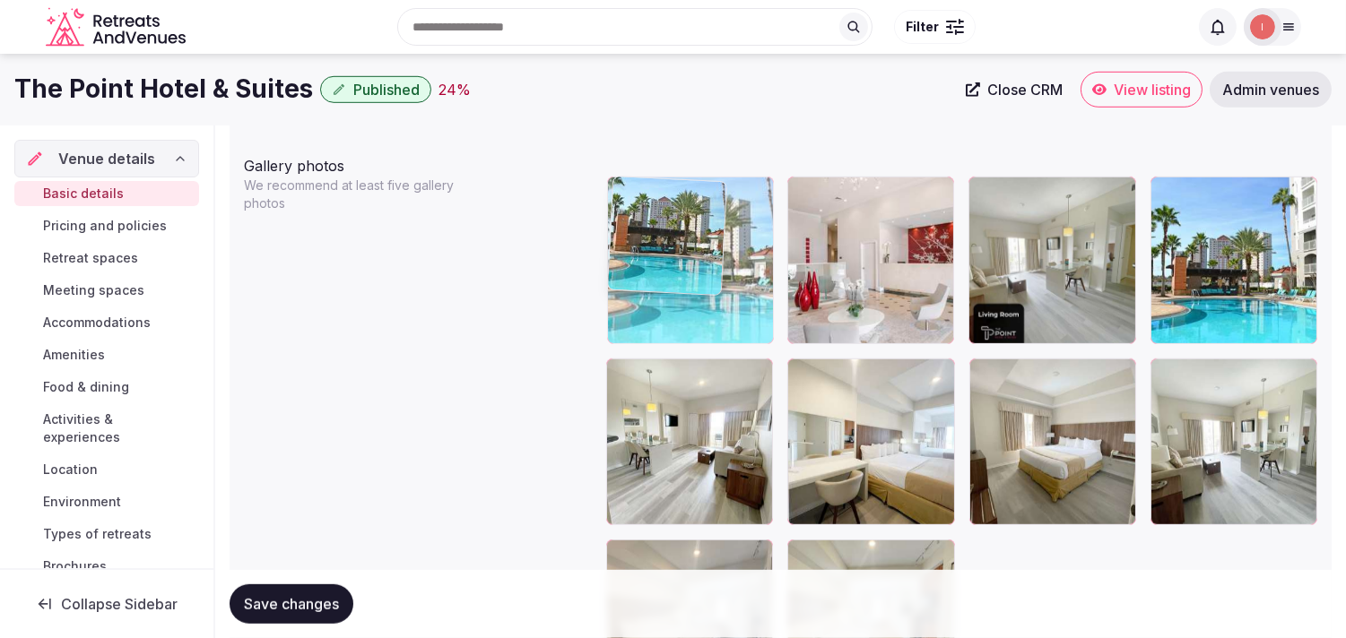
drag, startPoint x: 978, startPoint y: 188, endPoint x: 679, endPoint y: 203, distance: 299.7
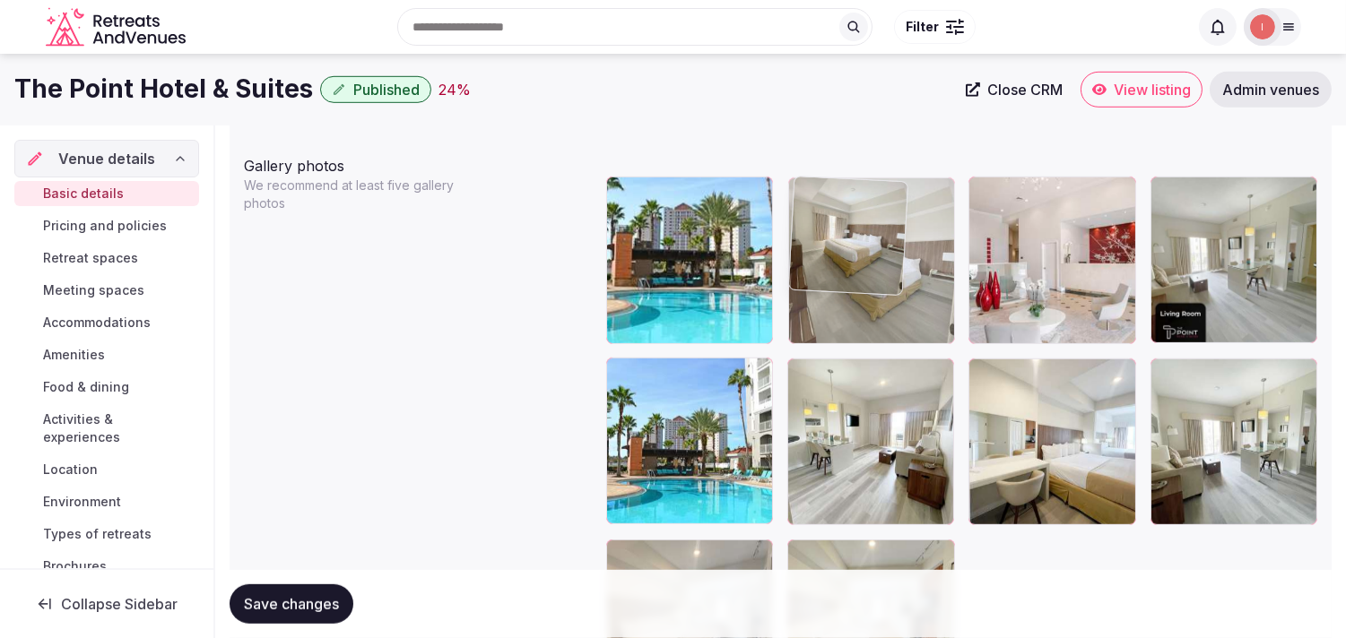
drag, startPoint x: 982, startPoint y: 373, endPoint x: 861, endPoint y: 258, distance: 166.8
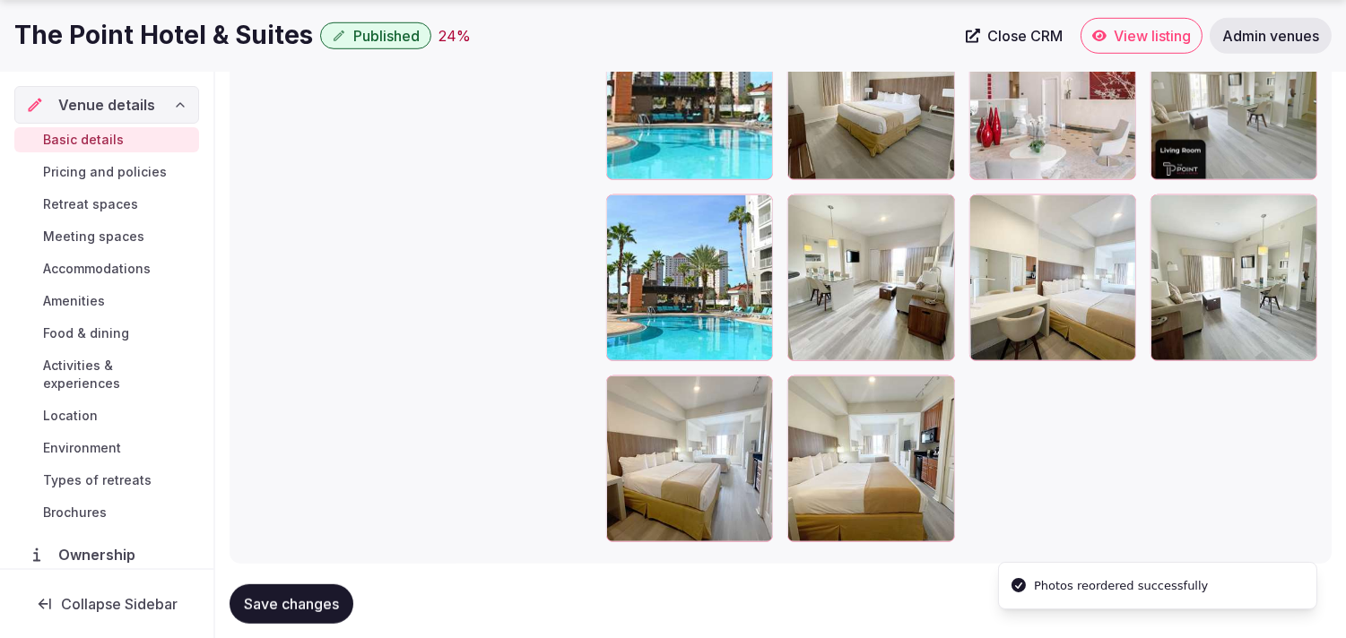
scroll to position [2289, 0]
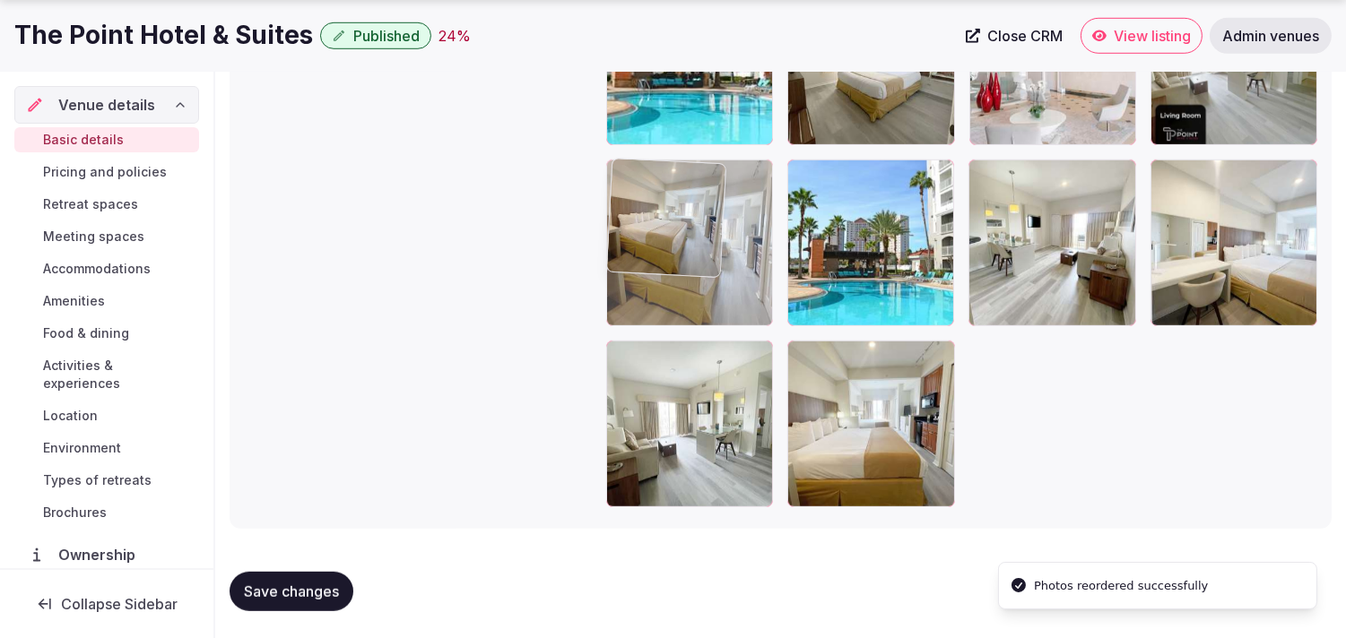
drag, startPoint x: 620, startPoint y: 364, endPoint x: 656, endPoint y: 220, distance: 148.7
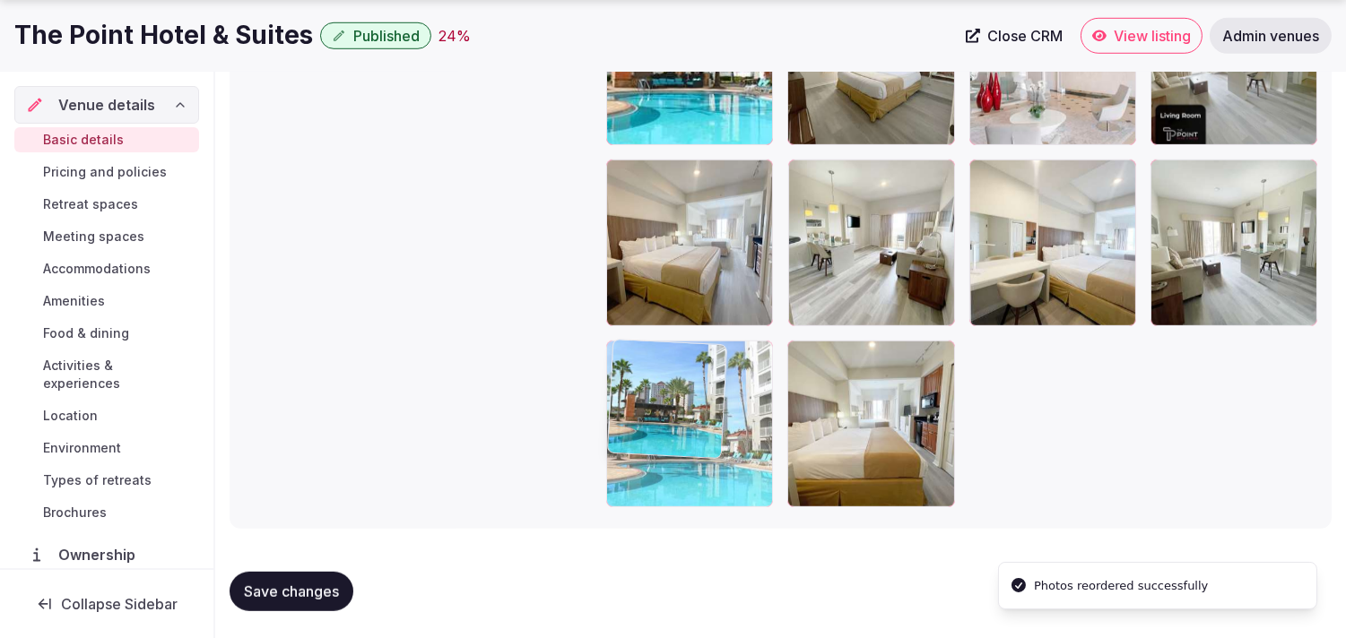
drag, startPoint x: 809, startPoint y: 172, endPoint x: 676, endPoint y: 415, distance: 277.2
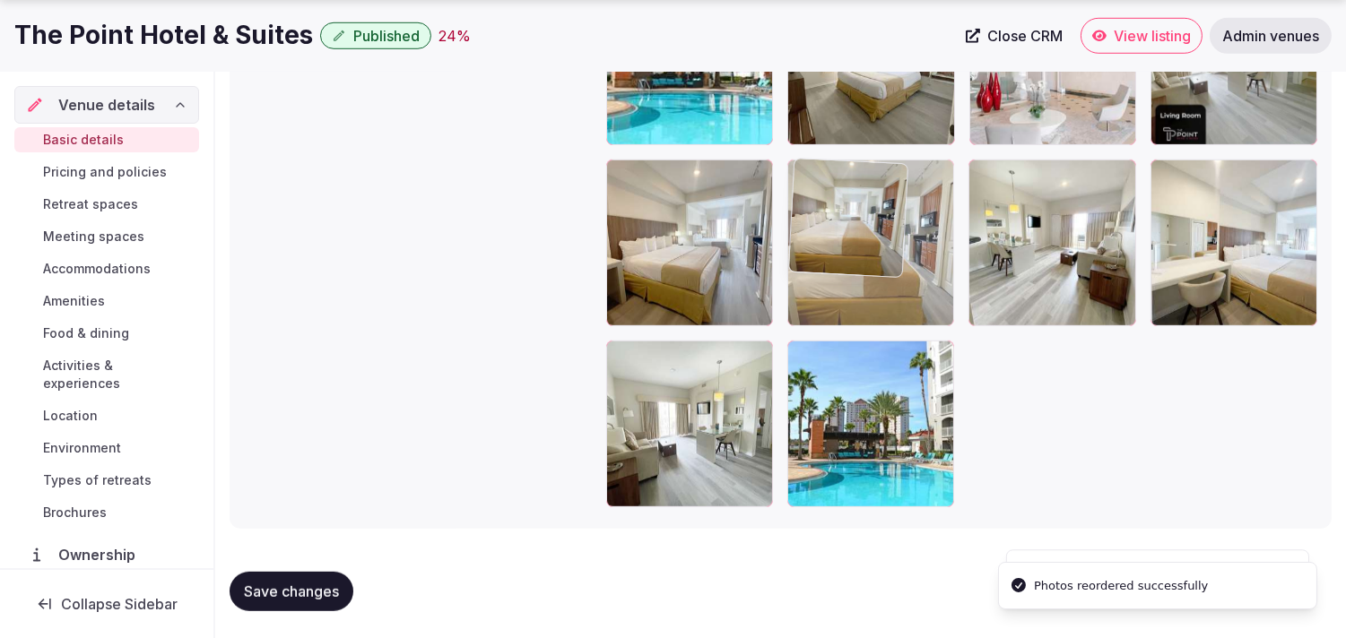
drag, startPoint x: 810, startPoint y: 361, endPoint x: 839, endPoint y: 255, distance: 110.5
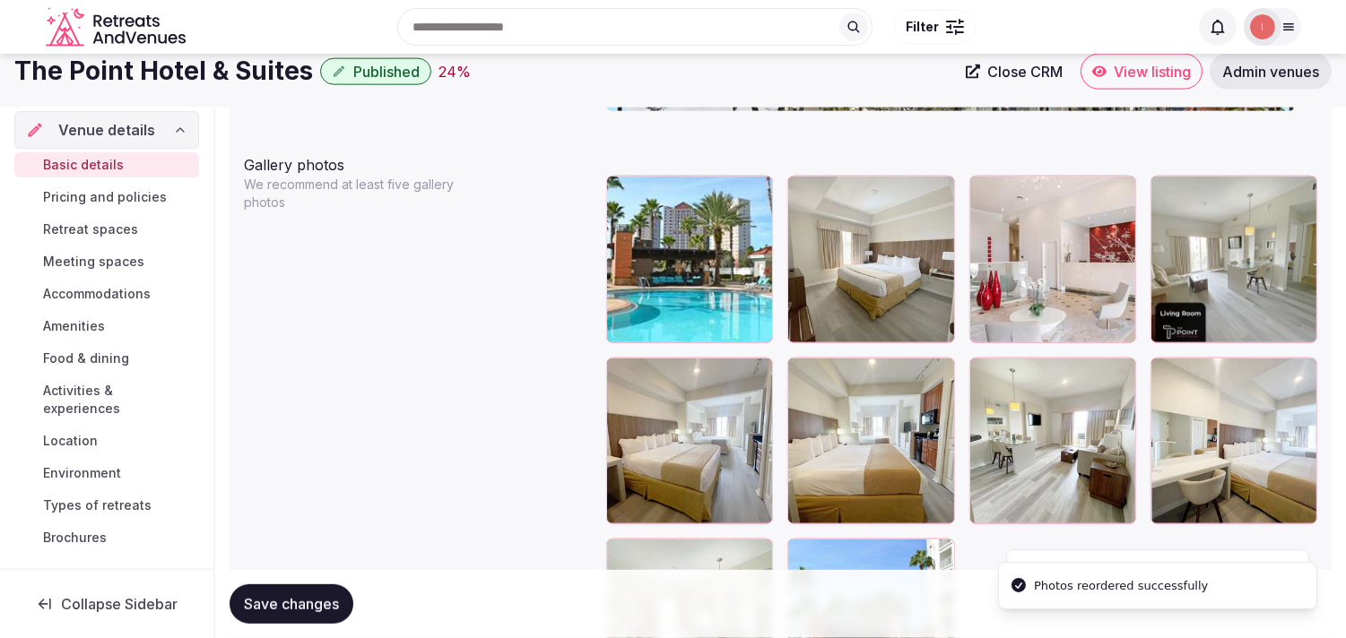
scroll to position [2090, 0]
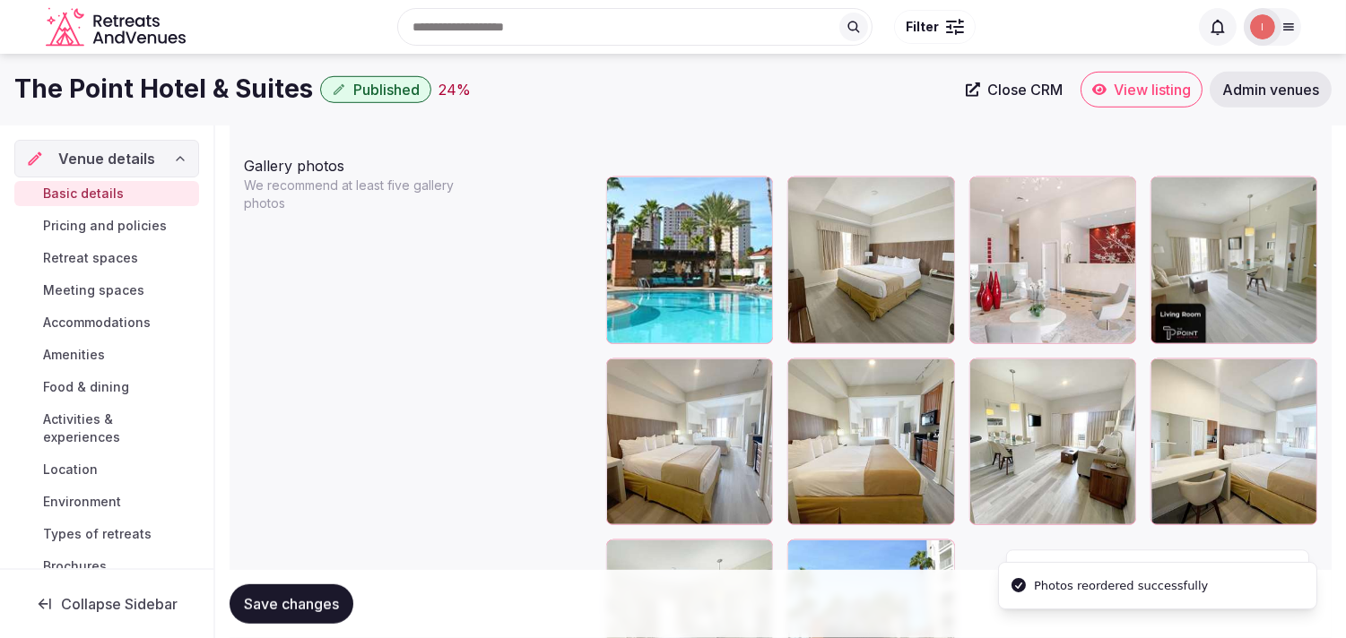
click at [292, 607] on span "Save changes" at bounding box center [291, 604] width 95 height 18
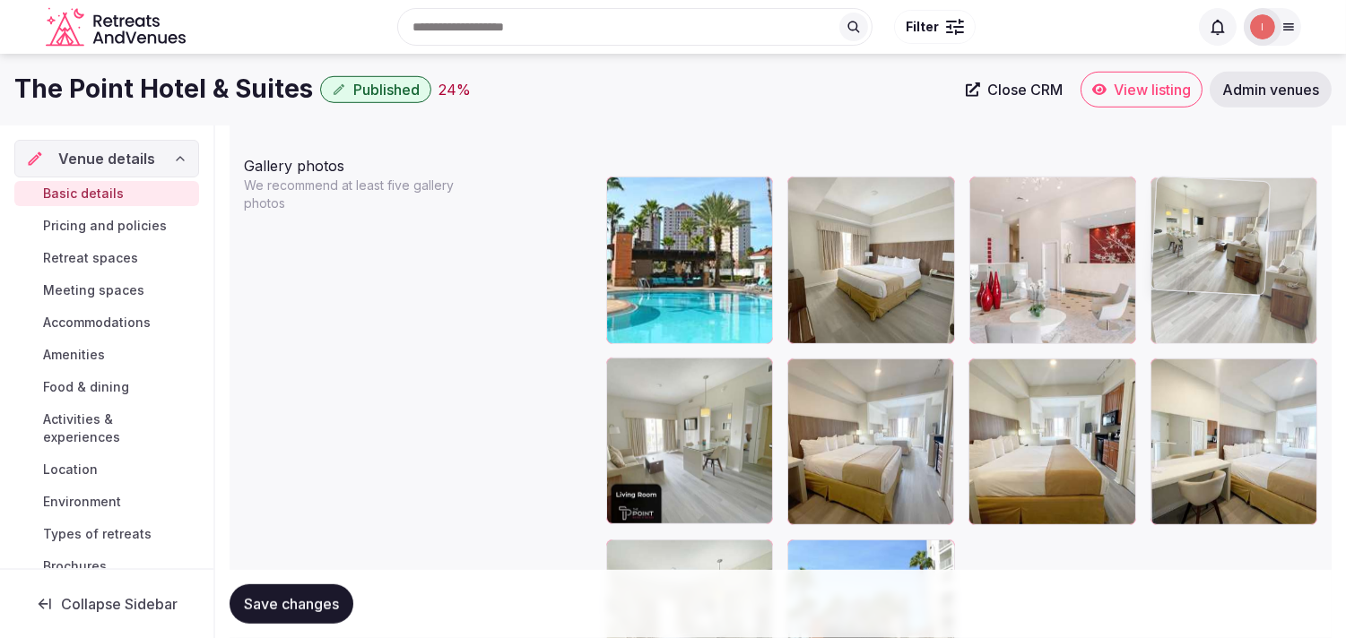
drag, startPoint x: 979, startPoint y: 368, endPoint x: 1065, endPoint y: 253, distance: 143.4
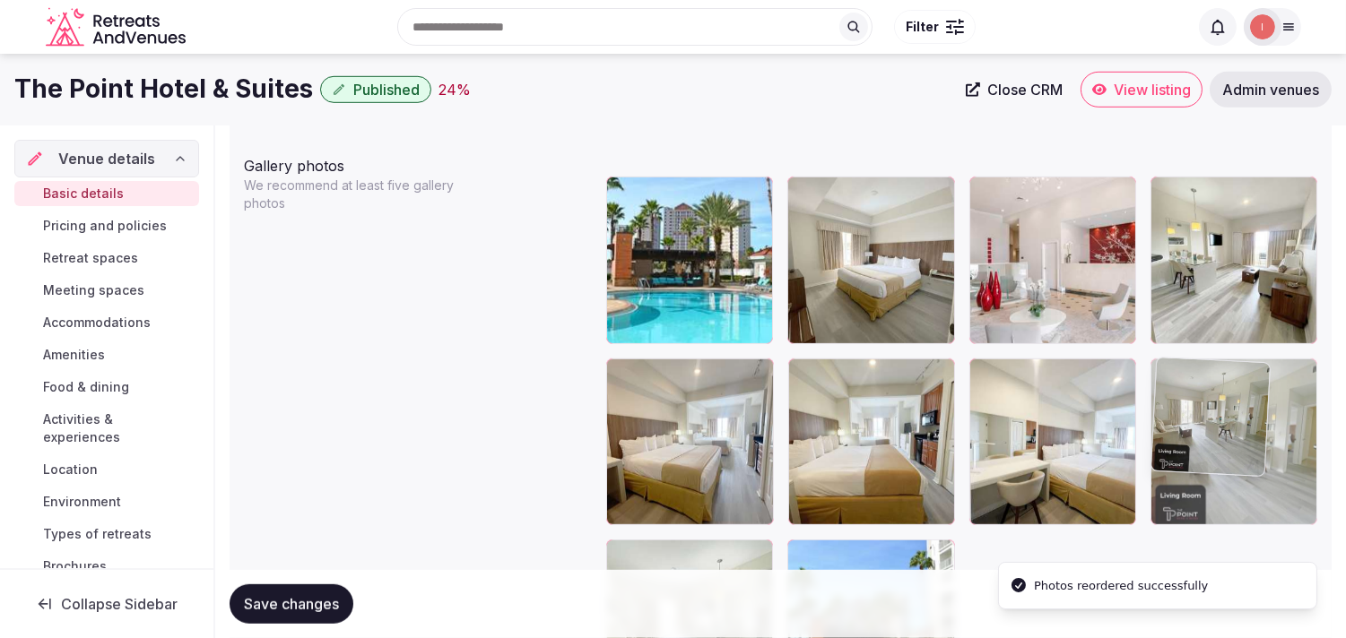
drag, startPoint x: 614, startPoint y: 370, endPoint x: 1219, endPoint y: 335, distance: 606.1
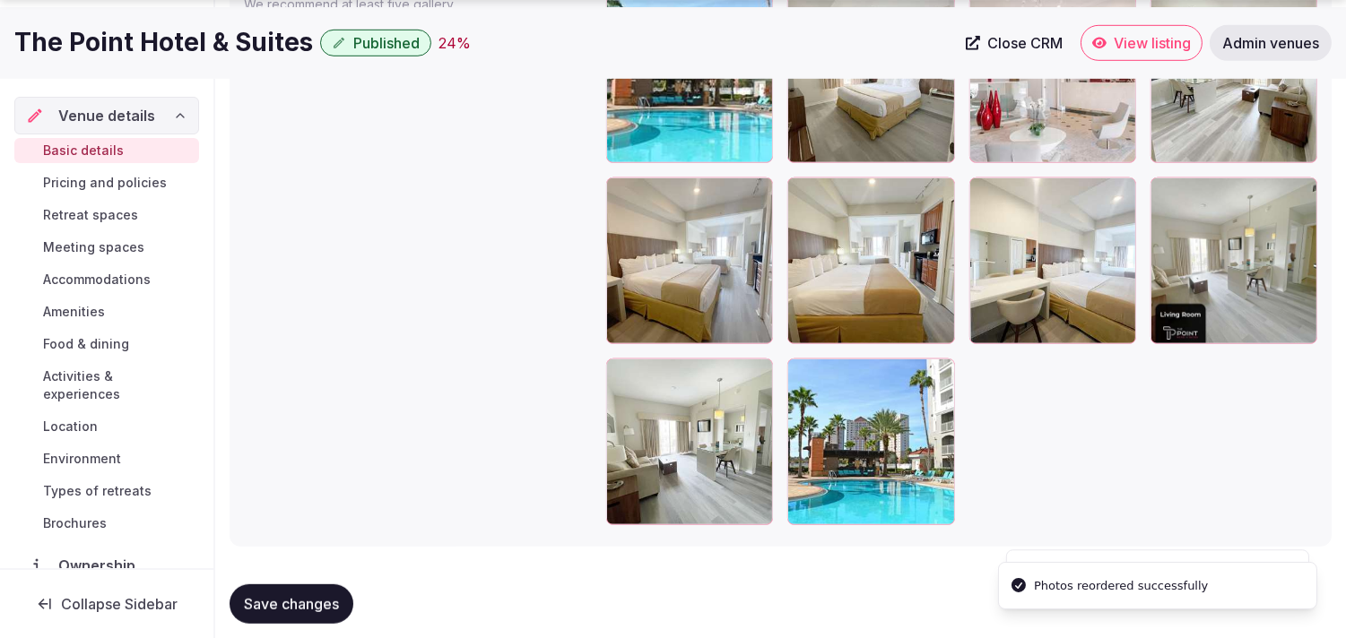
scroll to position [2289, 0]
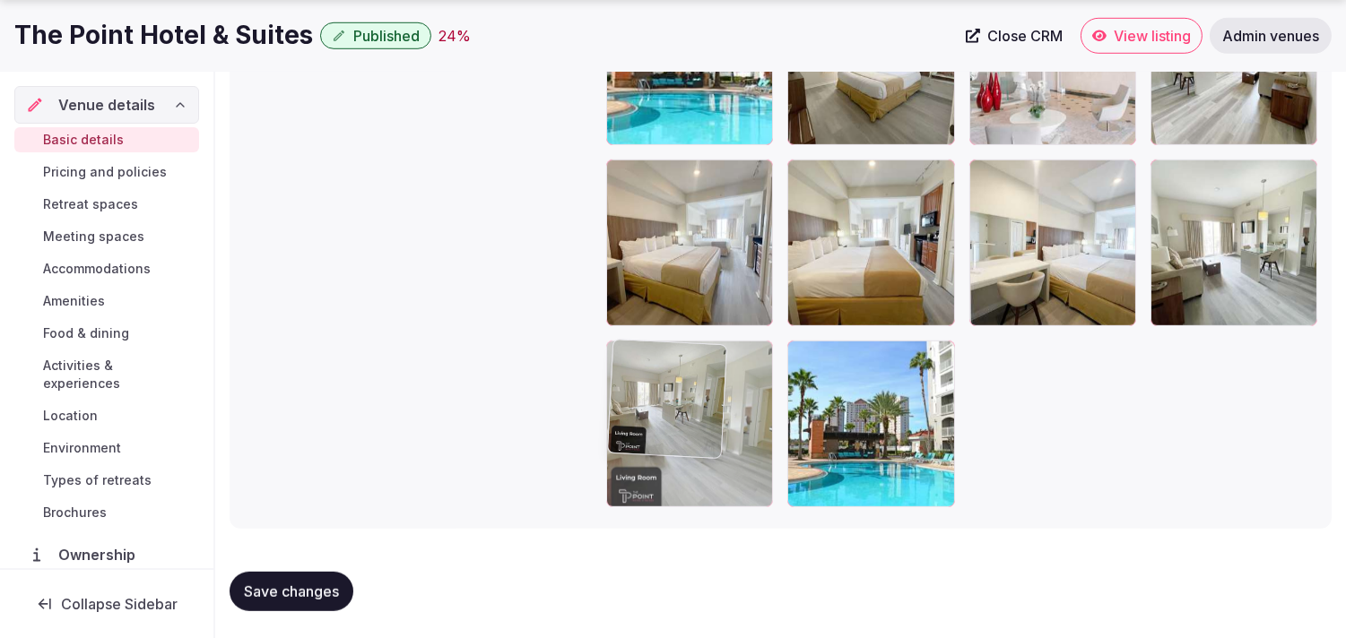
drag, startPoint x: 1164, startPoint y: 170, endPoint x: 646, endPoint y: 392, distance: 562.6
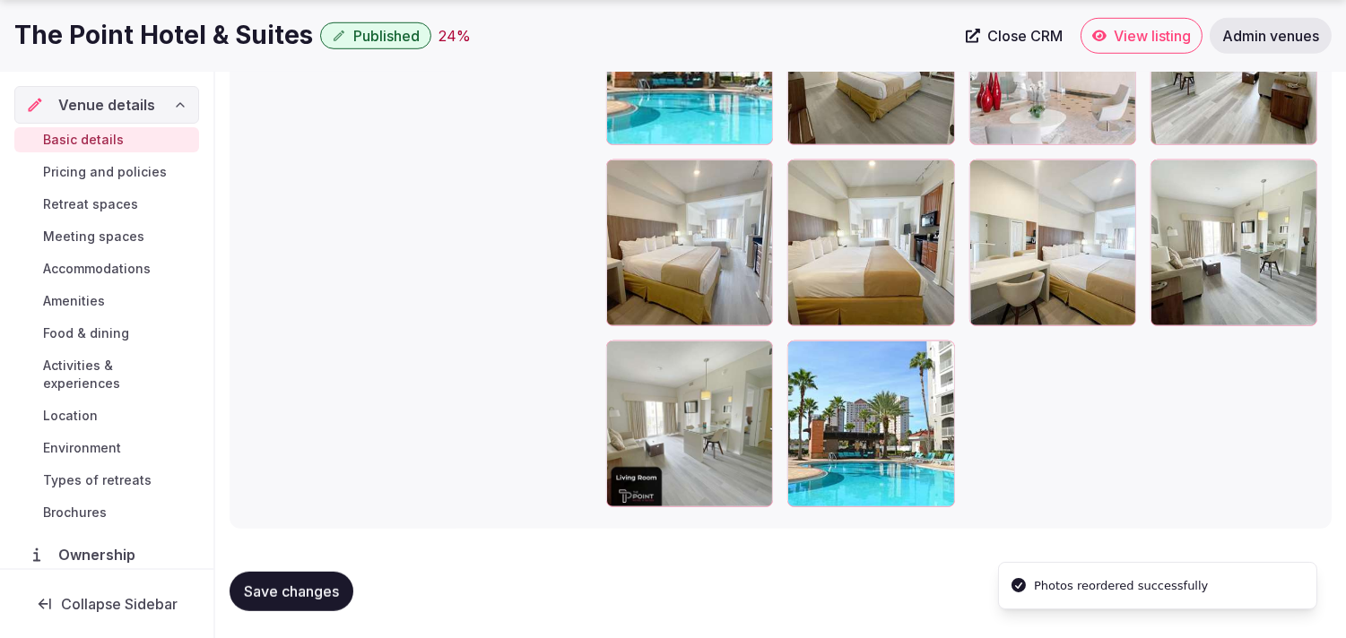
click at [267, 594] on span "Save changes" at bounding box center [291, 592] width 95 height 18
click at [279, 586] on span "Save changes" at bounding box center [291, 592] width 95 height 18
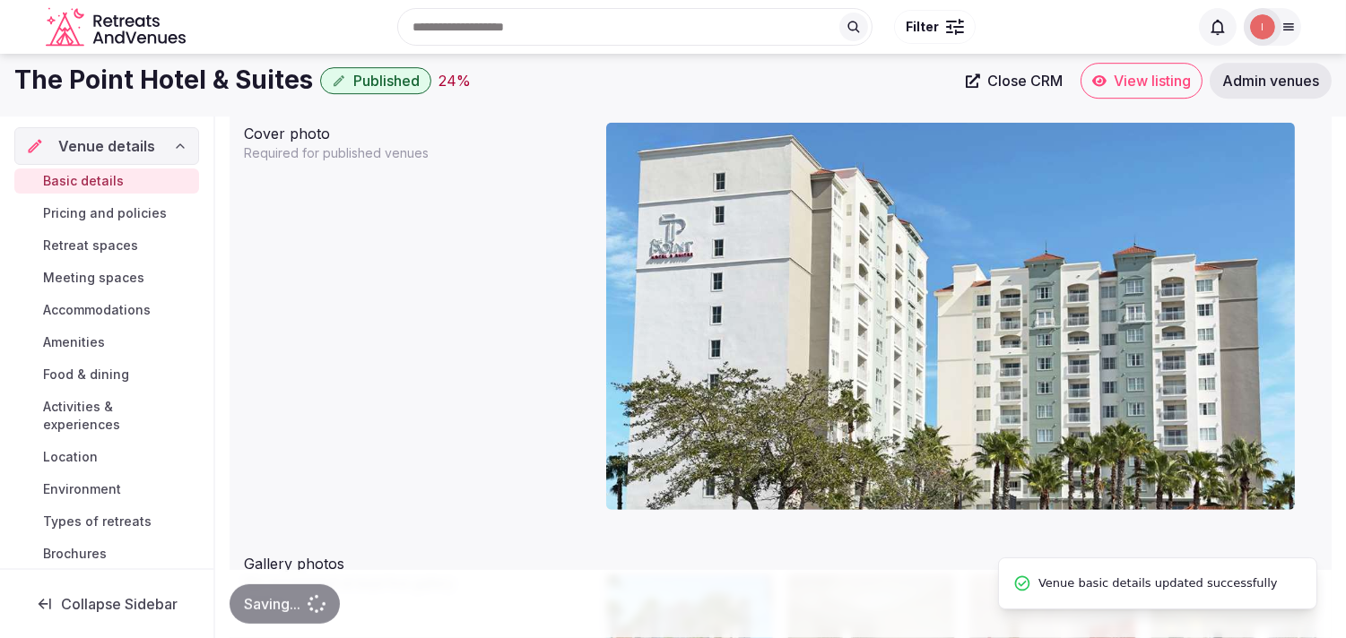
scroll to position [1692, 0]
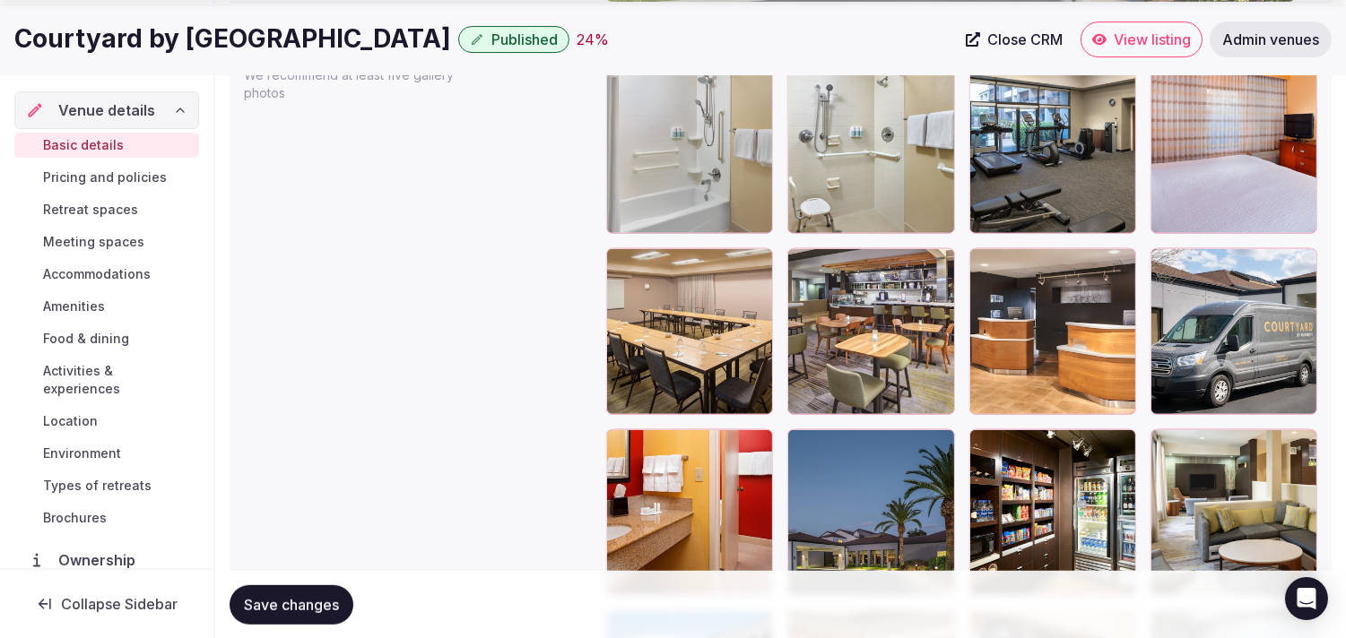
scroll to position [2290, 0]
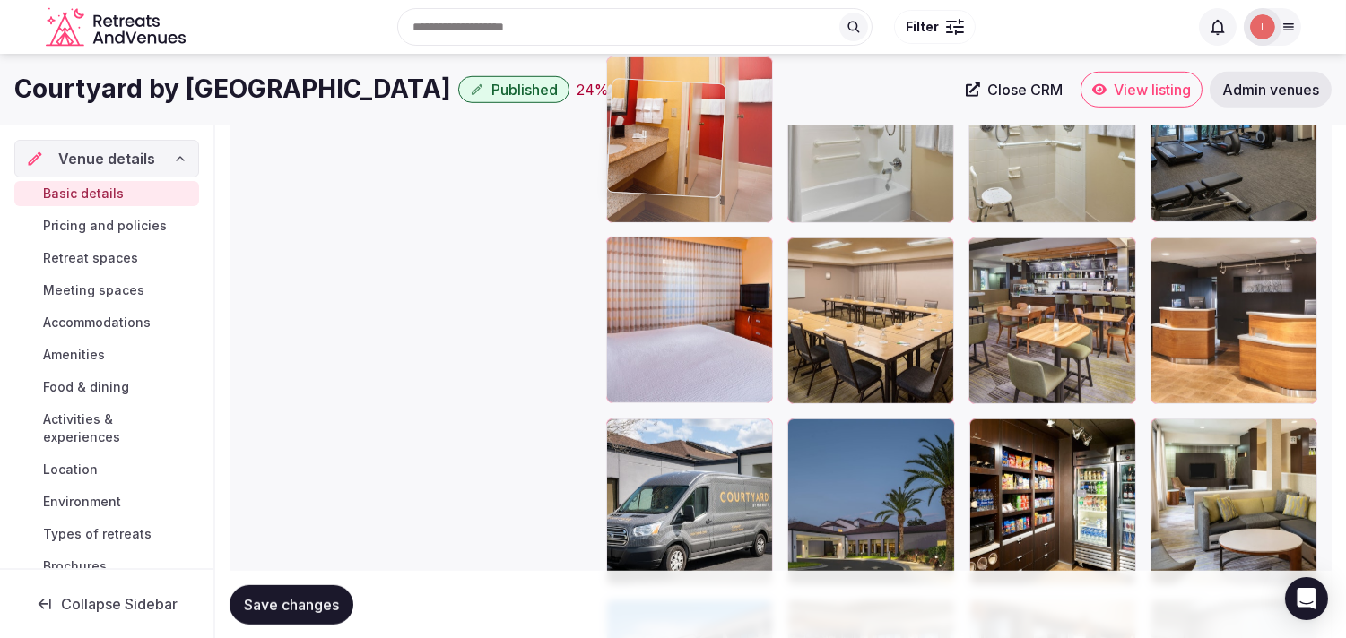
drag, startPoint x: 679, startPoint y: 154, endPoint x: 636, endPoint y: 137, distance: 45.4
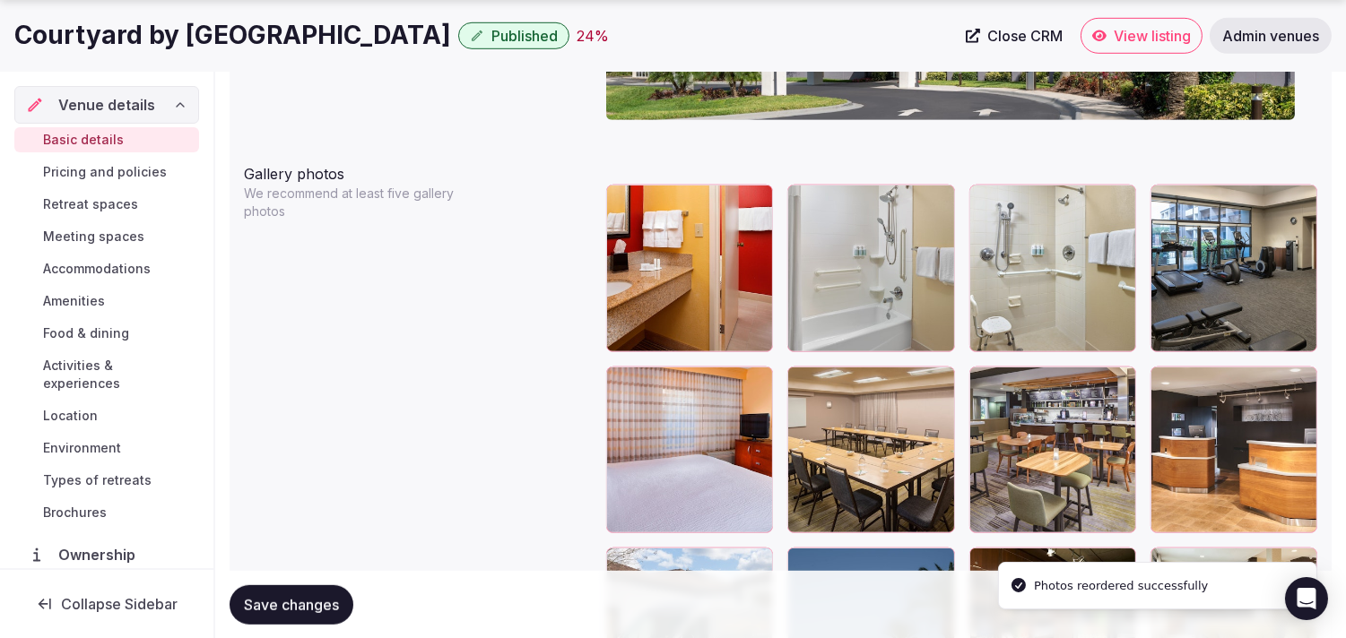
scroll to position [2089, 0]
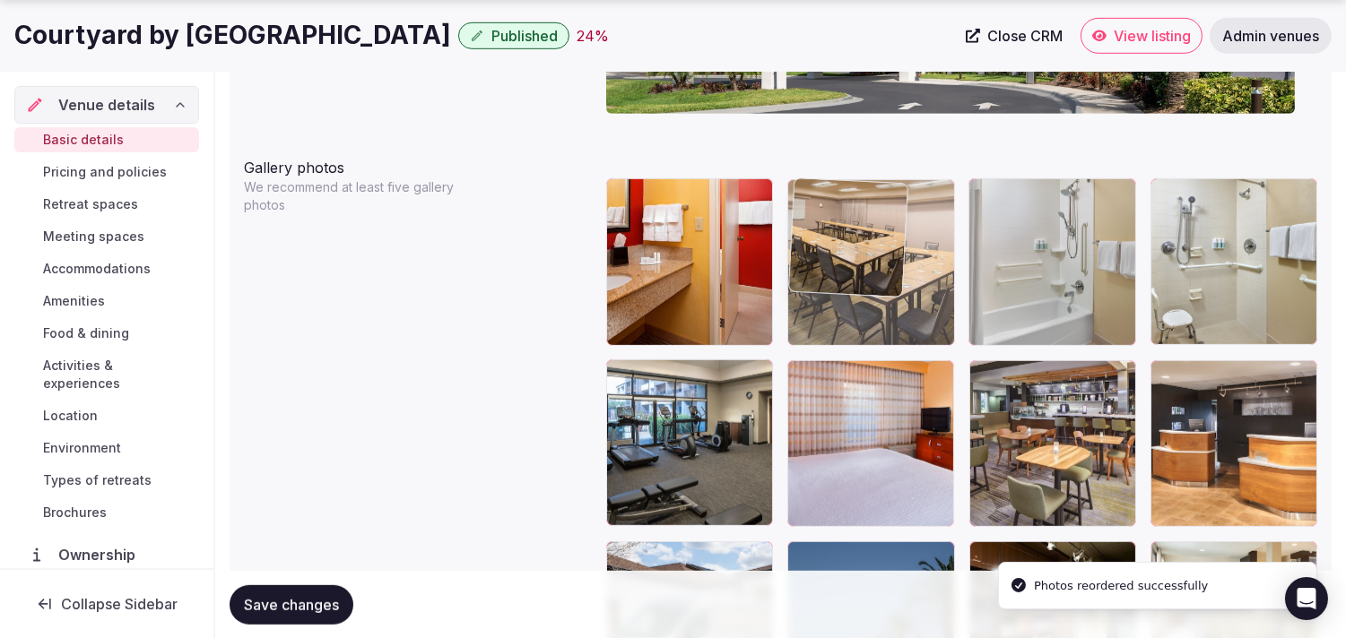
drag, startPoint x: 817, startPoint y: 369, endPoint x: 812, endPoint y: 229, distance: 140.8
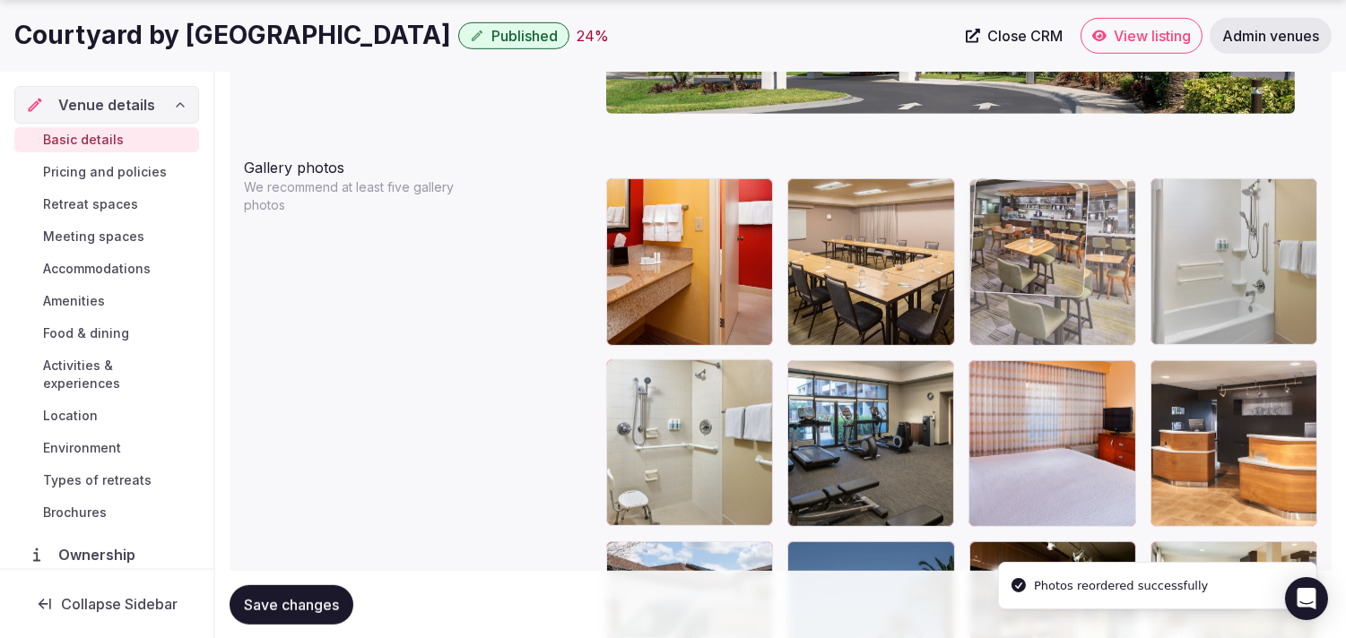
drag, startPoint x: 986, startPoint y: 375, endPoint x: 990, endPoint y: 243, distance: 131.8
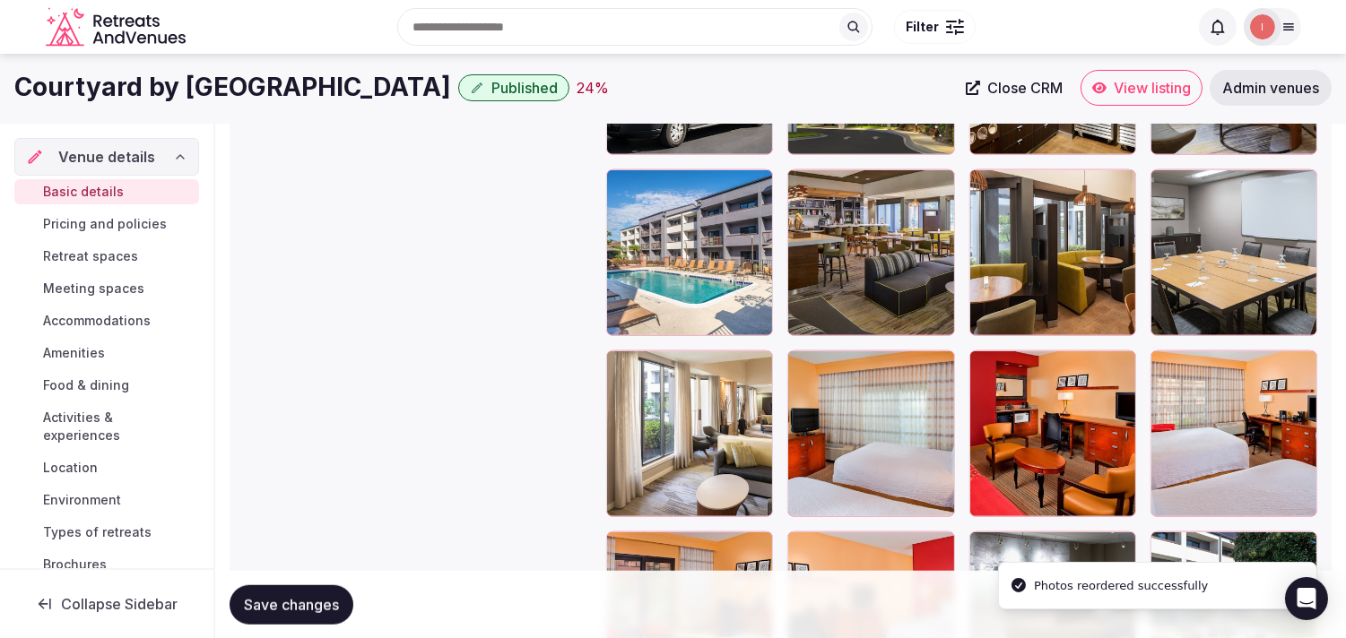
scroll to position [2634, 0]
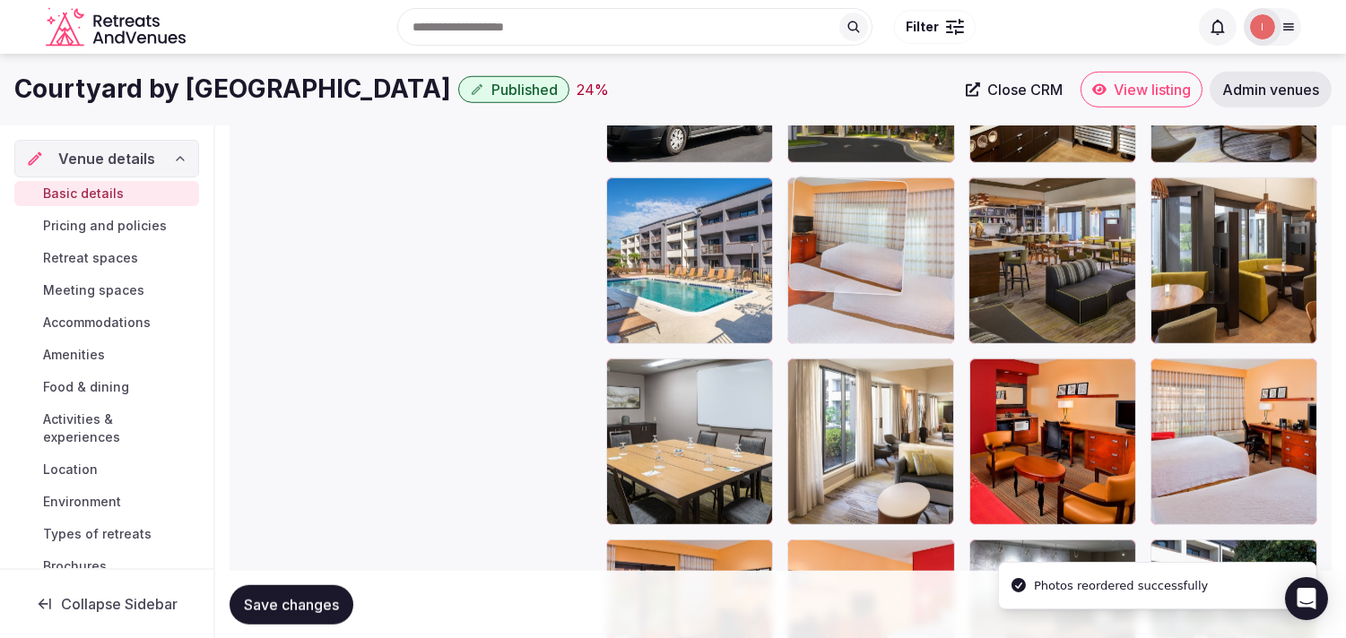
drag, startPoint x: 809, startPoint y: 373, endPoint x: 830, endPoint y: 218, distance: 156.6
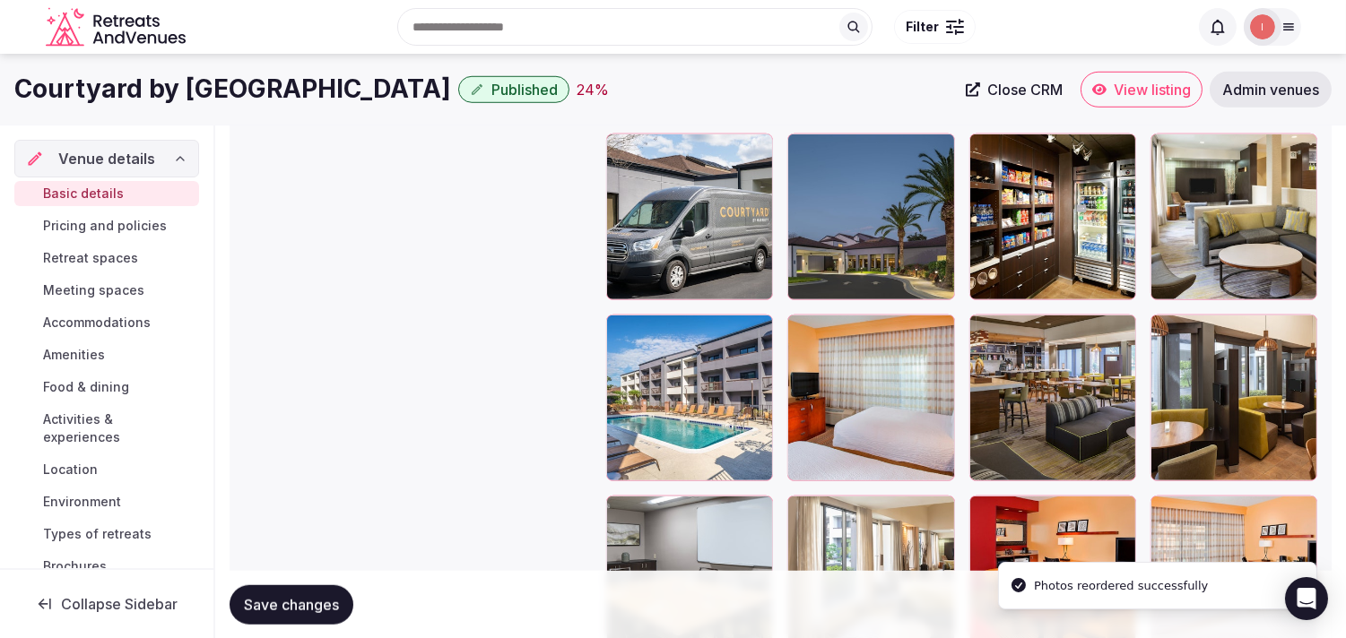
scroll to position [2435, 0]
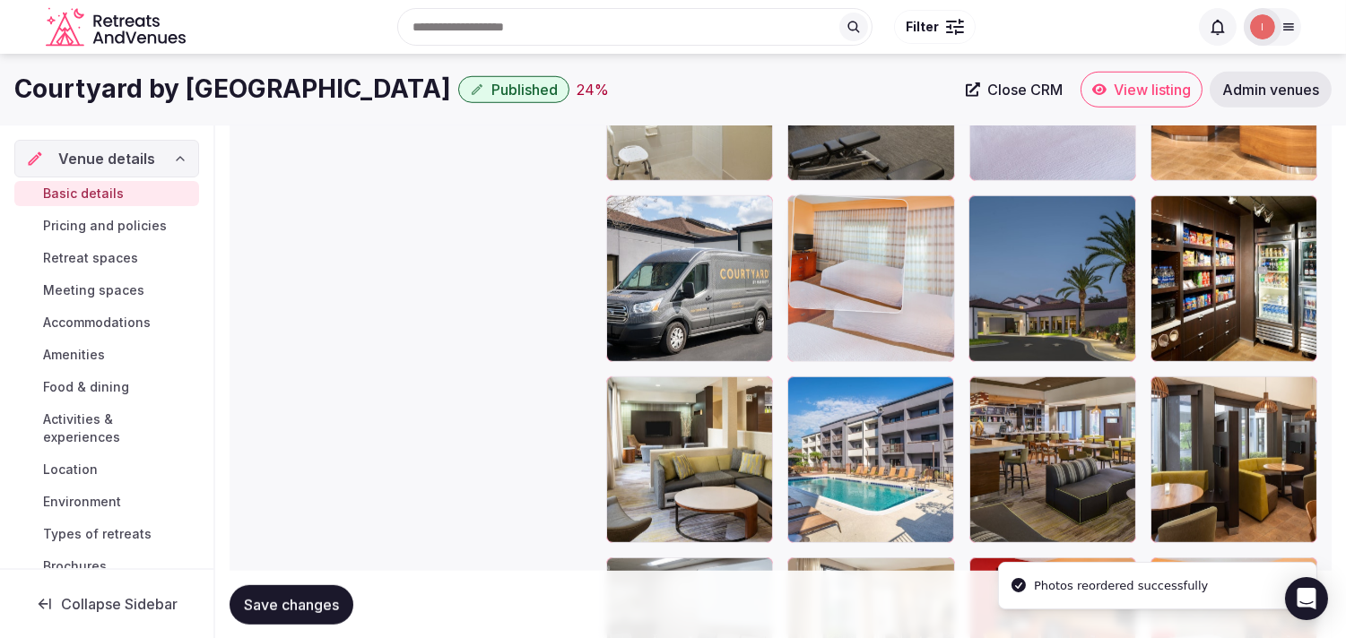
drag, startPoint x: 807, startPoint y: 390, endPoint x: 827, endPoint y: 279, distance: 113.1
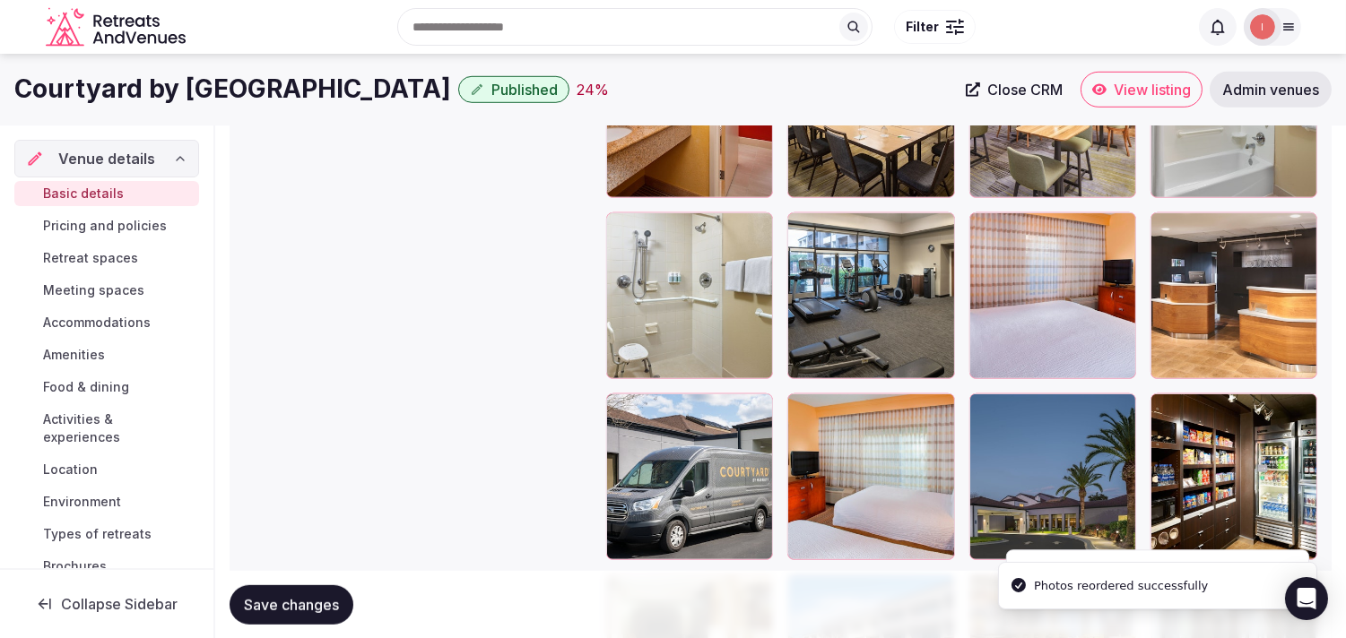
scroll to position [2236, 0]
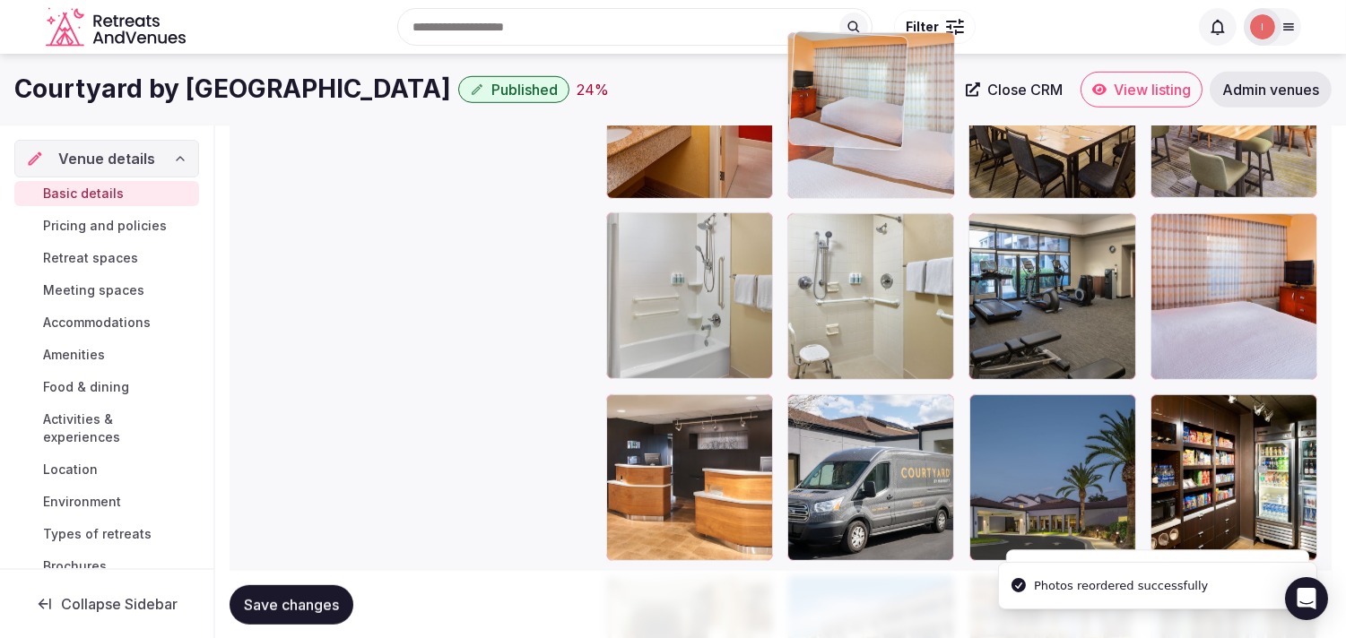
drag, startPoint x: 799, startPoint y: 407, endPoint x: 822, endPoint y: 147, distance: 261.0
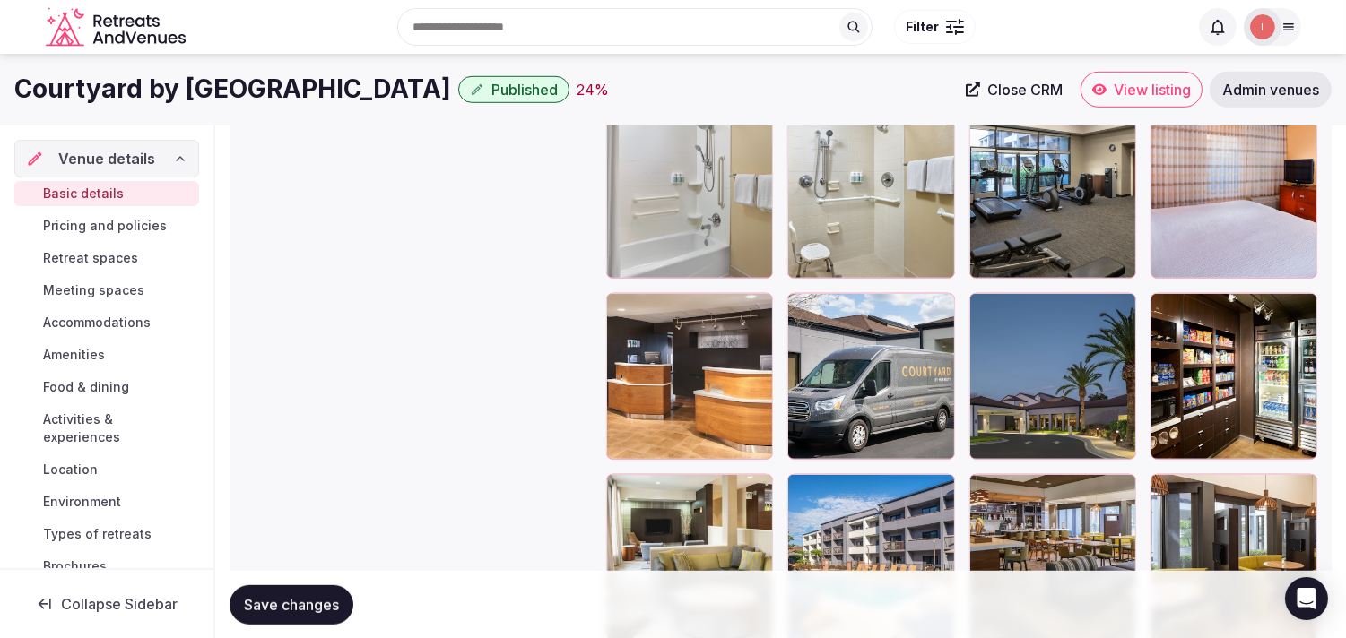
scroll to position [2335, 0]
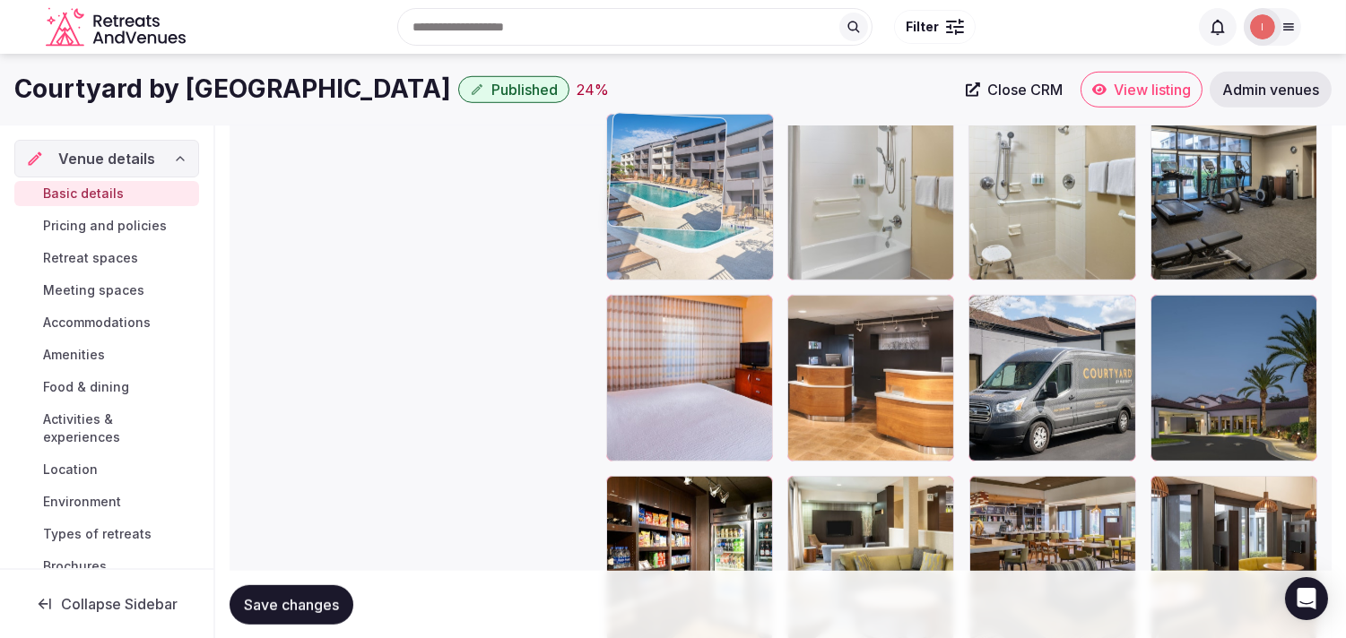
drag, startPoint x: 796, startPoint y: 475, endPoint x: 697, endPoint y: 167, distance: 323.7
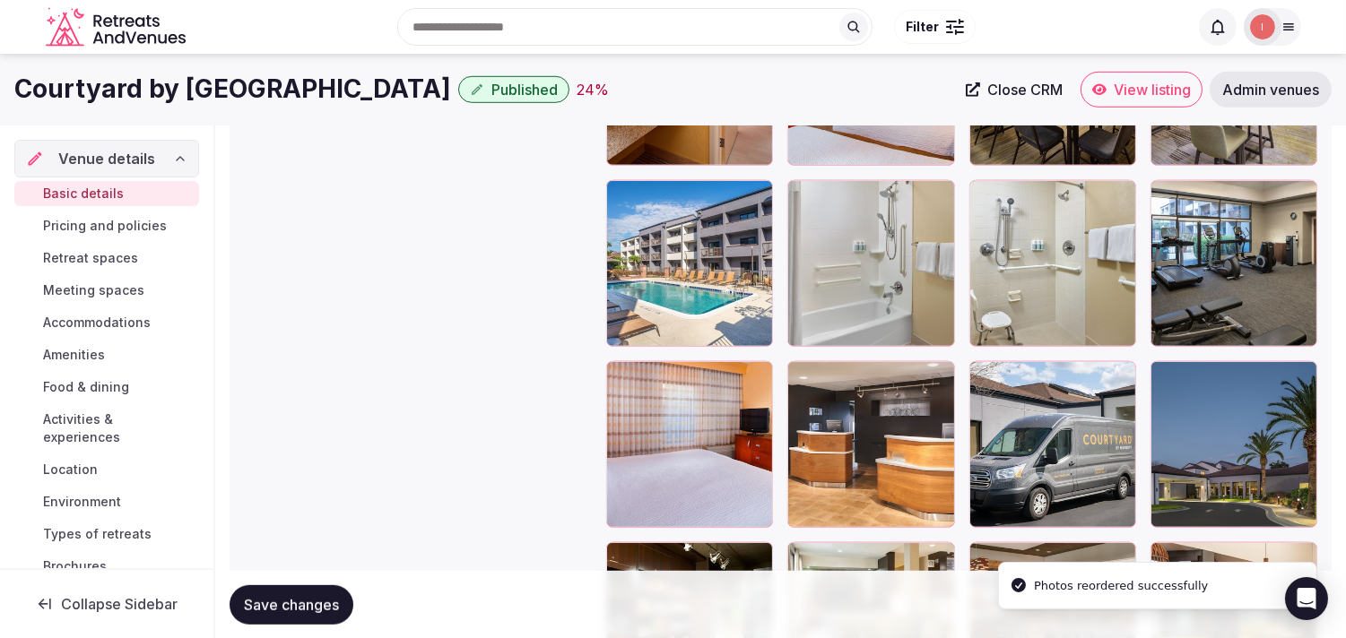
scroll to position [2136, 0]
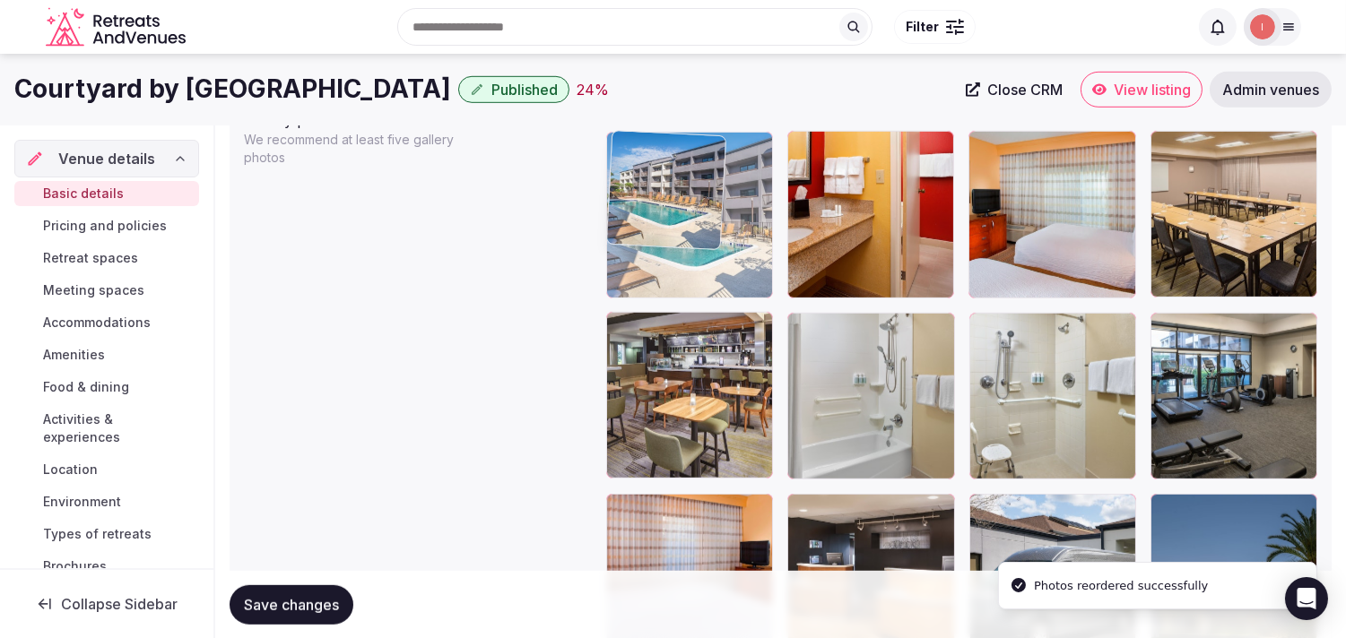
drag, startPoint x: 633, startPoint y: 287, endPoint x: 641, endPoint y: 222, distance: 65.0
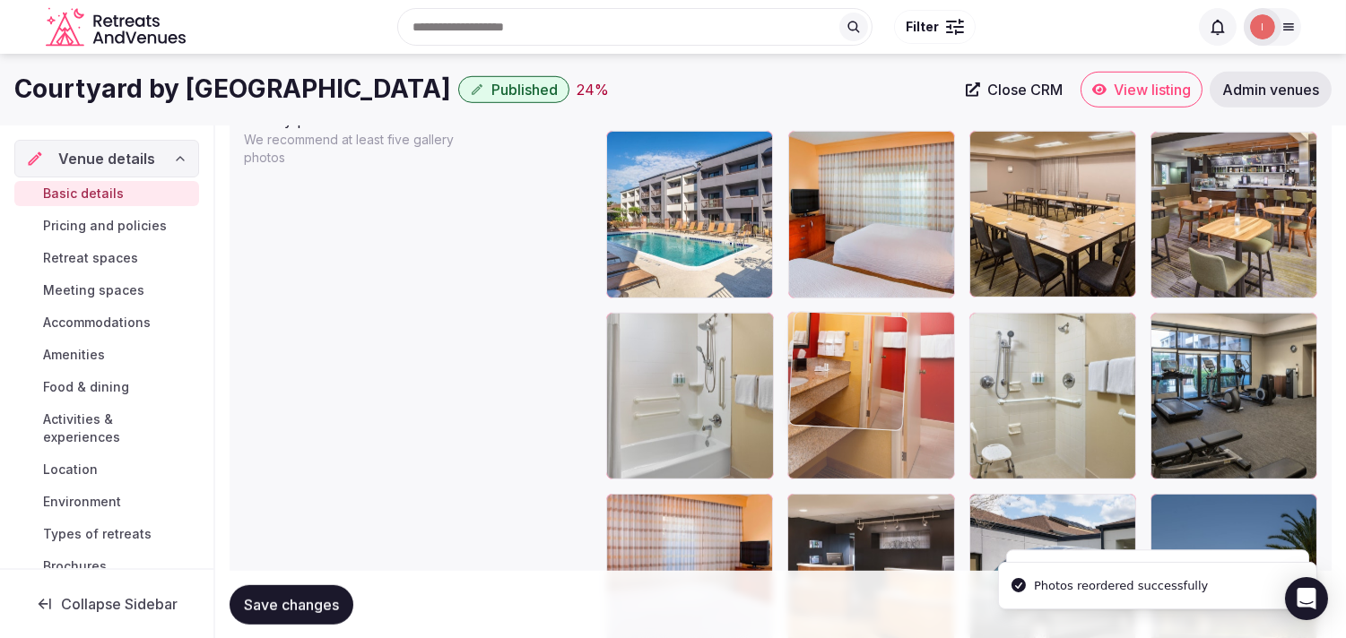
drag, startPoint x: 809, startPoint y: 146, endPoint x: 808, endPoint y: 383, distance: 236.7
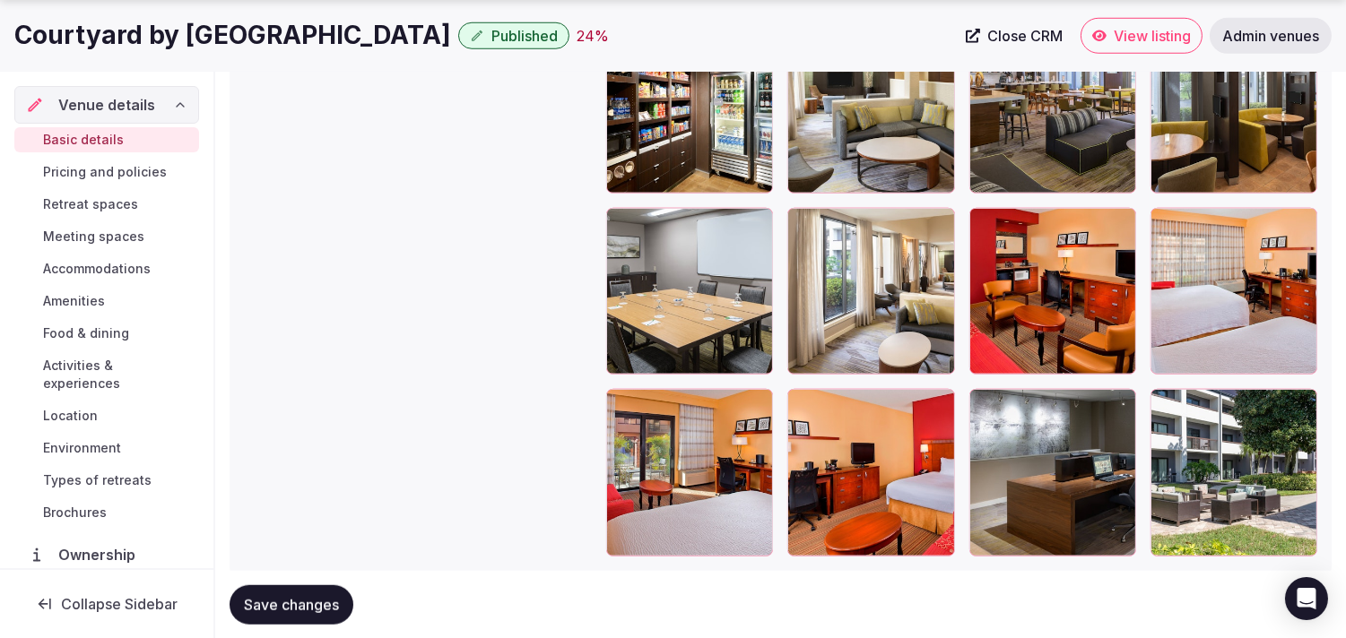
scroll to position [2834, 0]
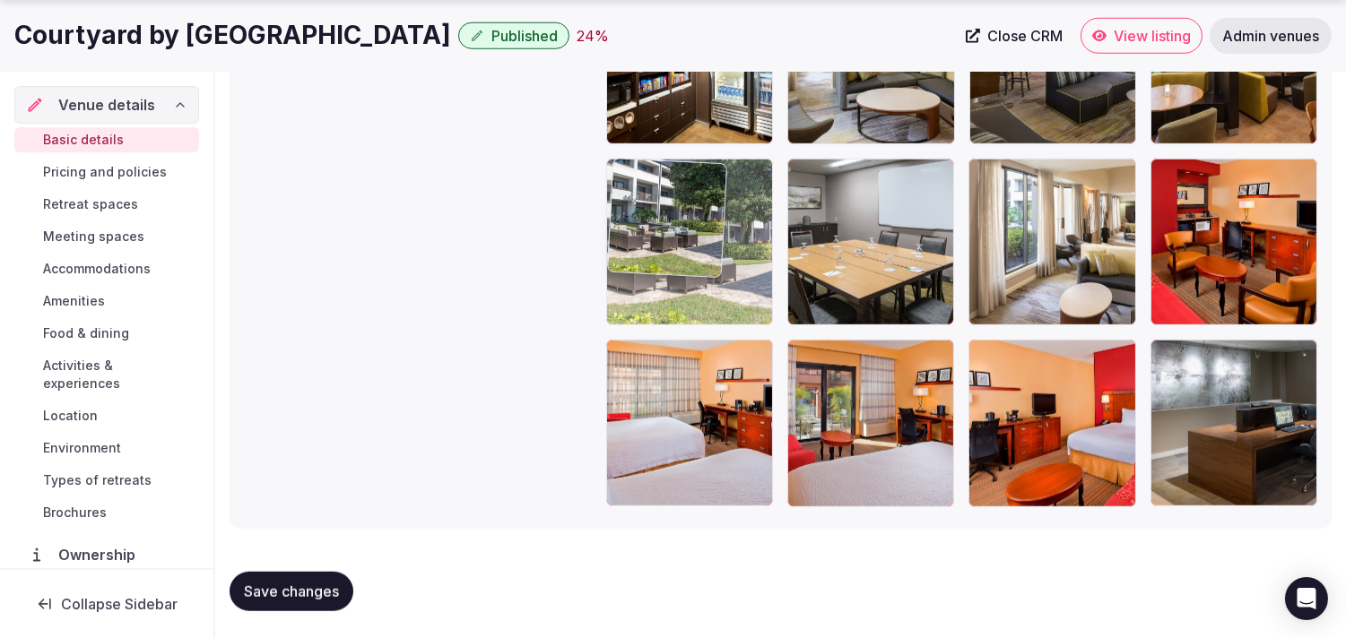
drag, startPoint x: 1165, startPoint y: 350, endPoint x: 616, endPoint y: 151, distance: 584.7
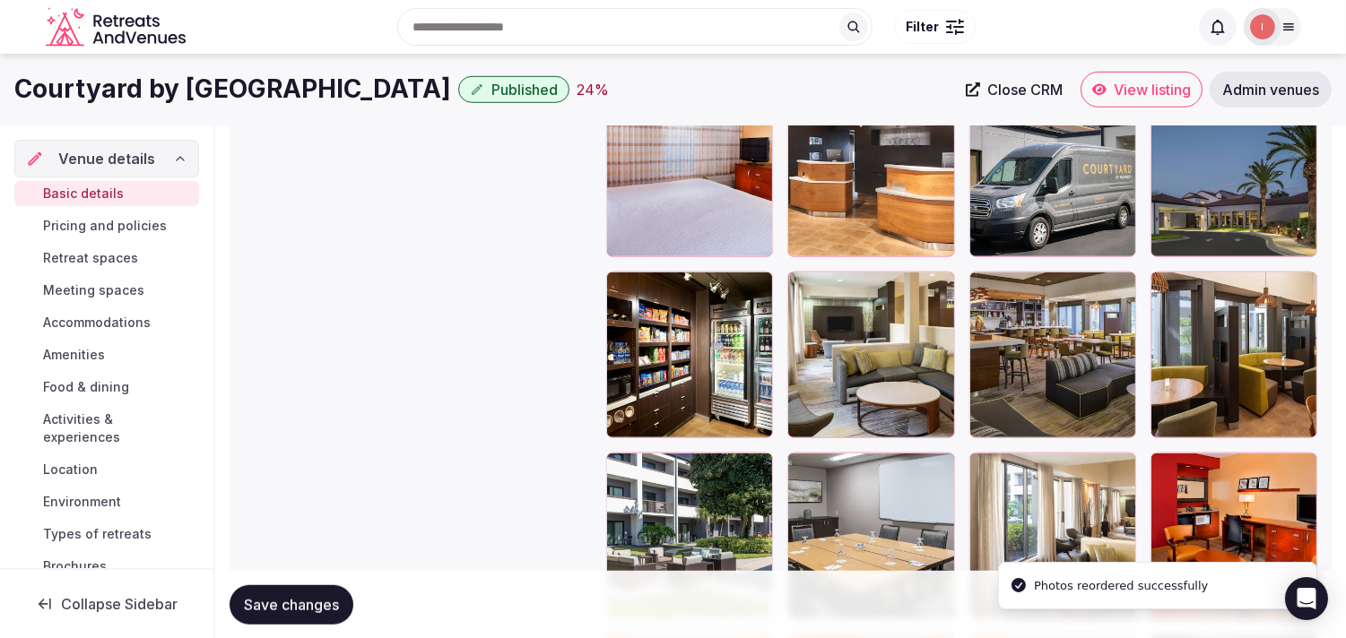
scroll to position [2534, 0]
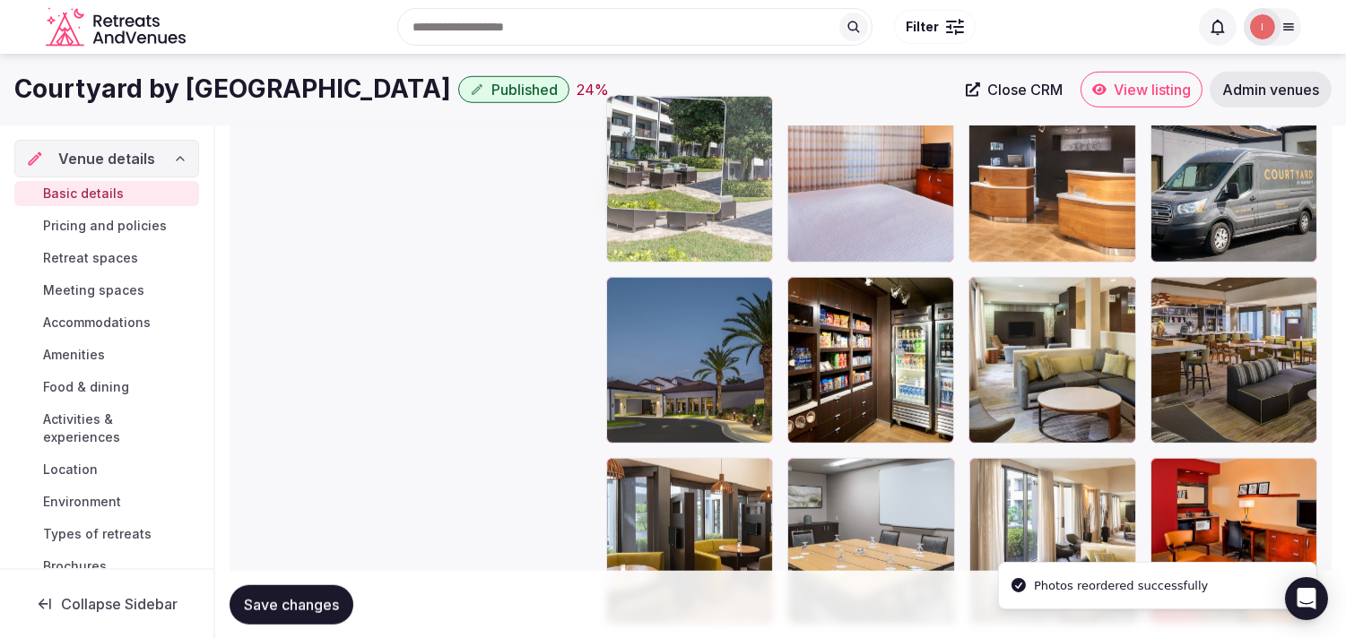
drag, startPoint x: 621, startPoint y: 472, endPoint x: 640, endPoint y: 172, distance: 300.0
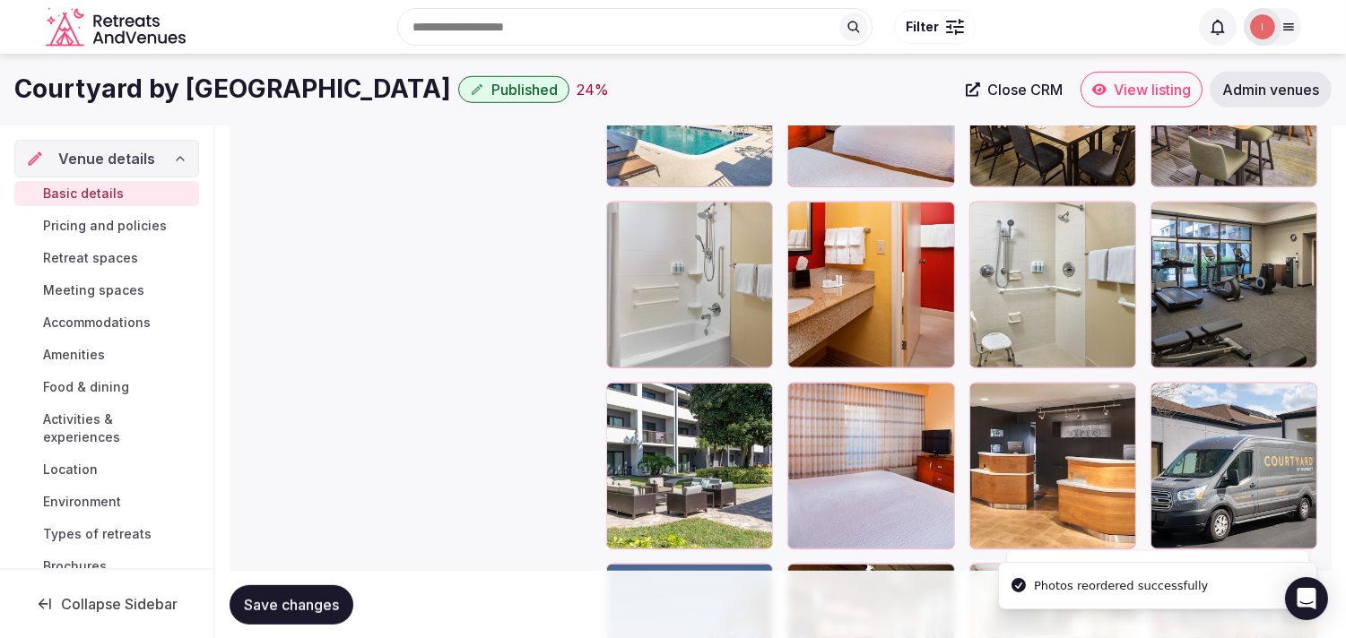
scroll to position [2236, 0]
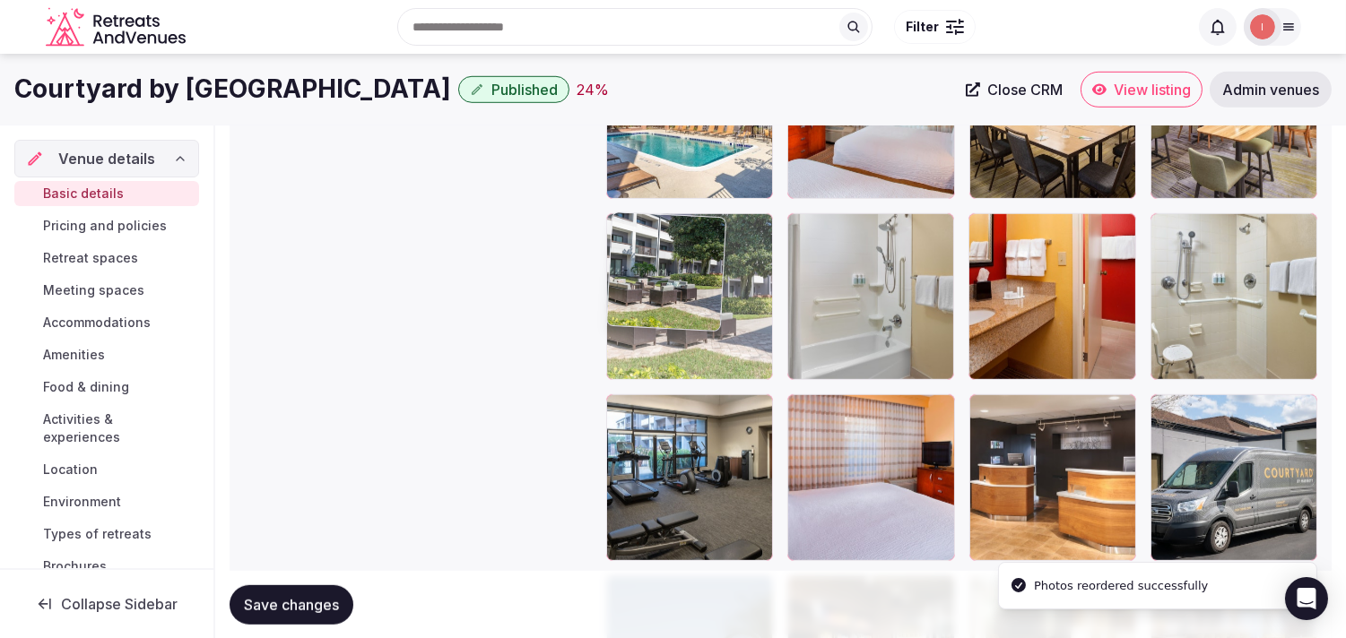
drag, startPoint x: 624, startPoint y: 410, endPoint x: 640, endPoint y: 309, distance: 101.7
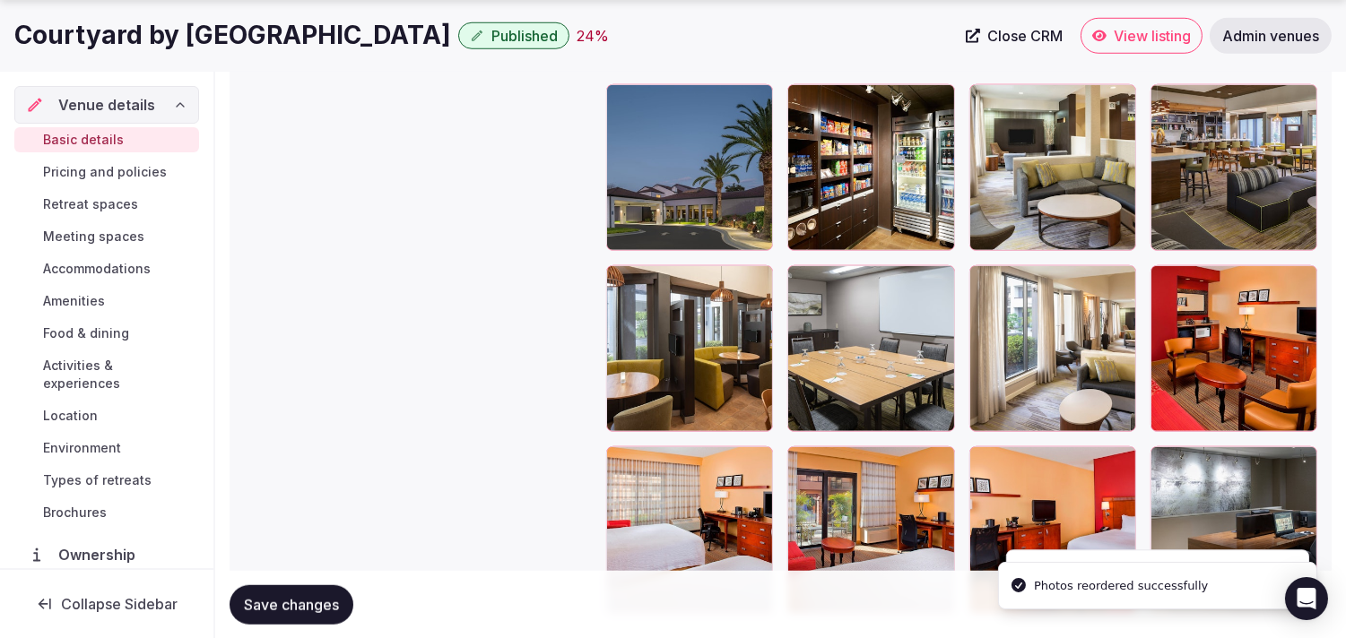
scroll to position [2734, 0]
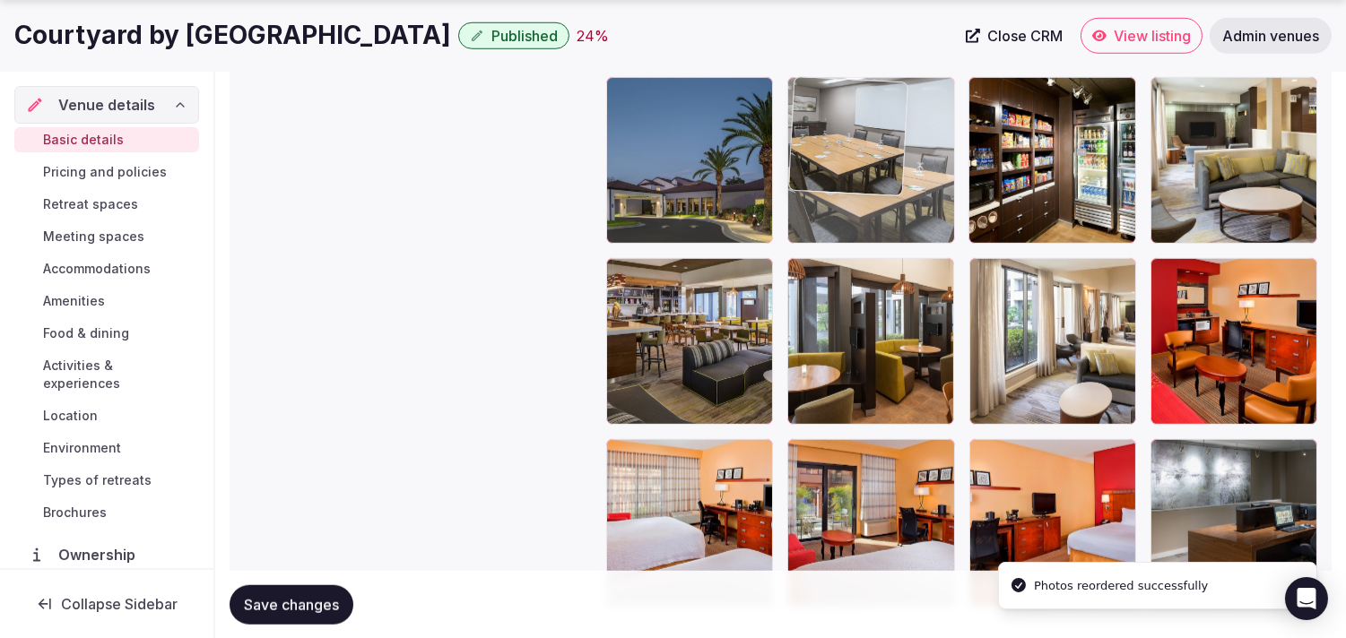
drag, startPoint x: 808, startPoint y: 271, endPoint x: 816, endPoint y: 130, distance: 141.0
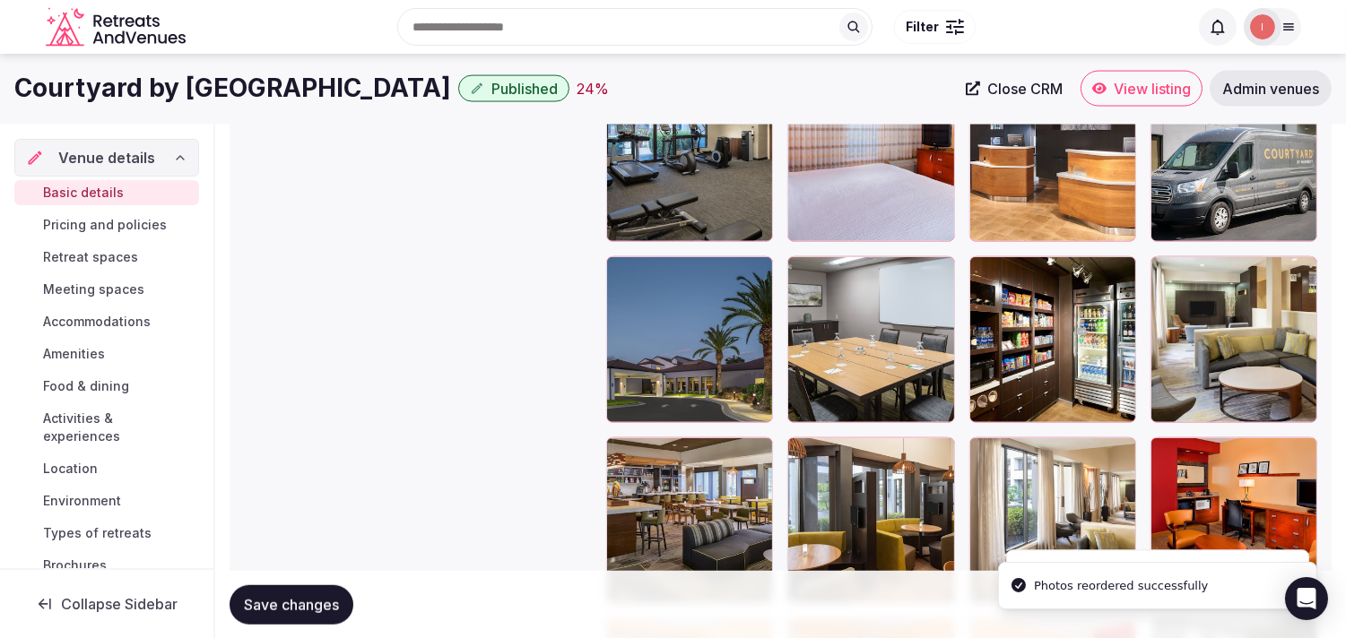
scroll to position [2534, 0]
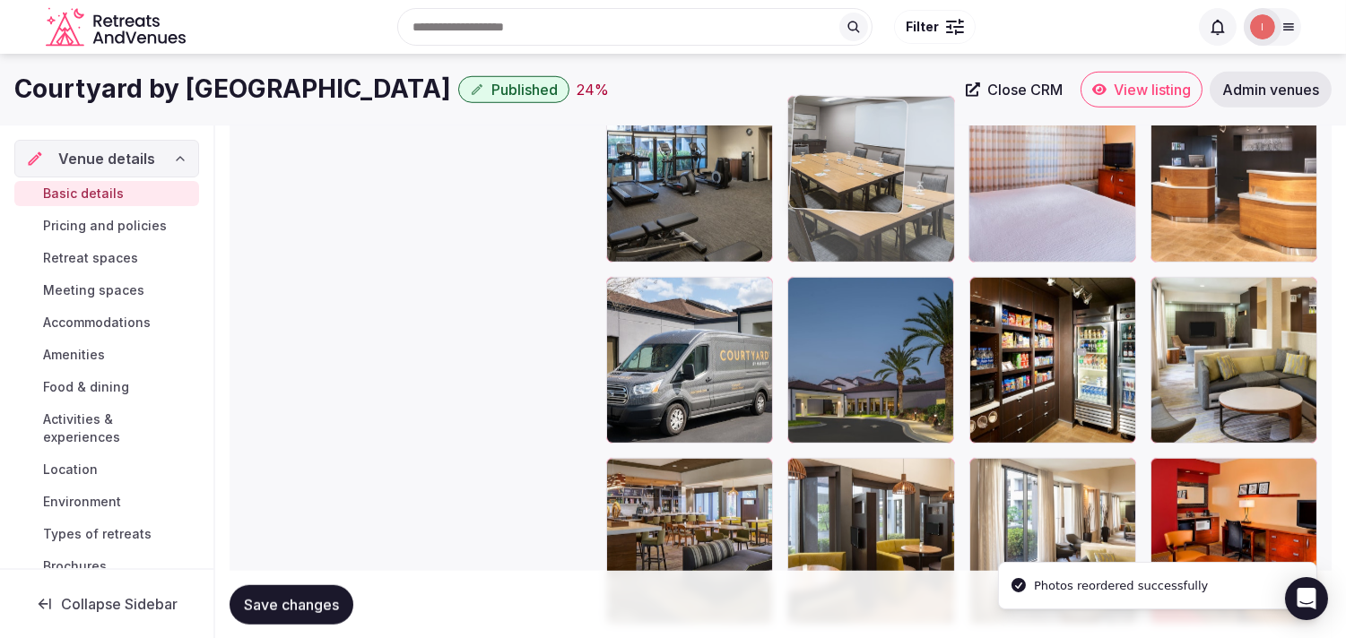
drag, startPoint x: 803, startPoint y: 288, endPoint x: 822, endPoint y: 188, distance: 101.3
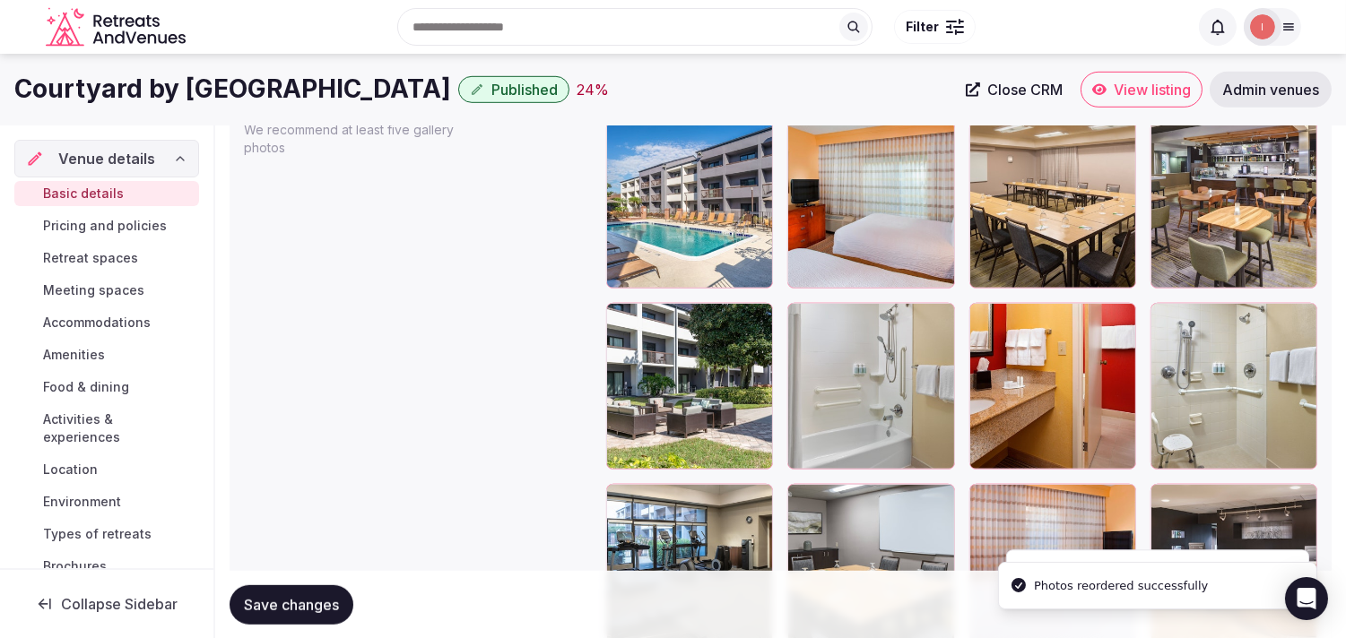
scroll to position [2136, 0]
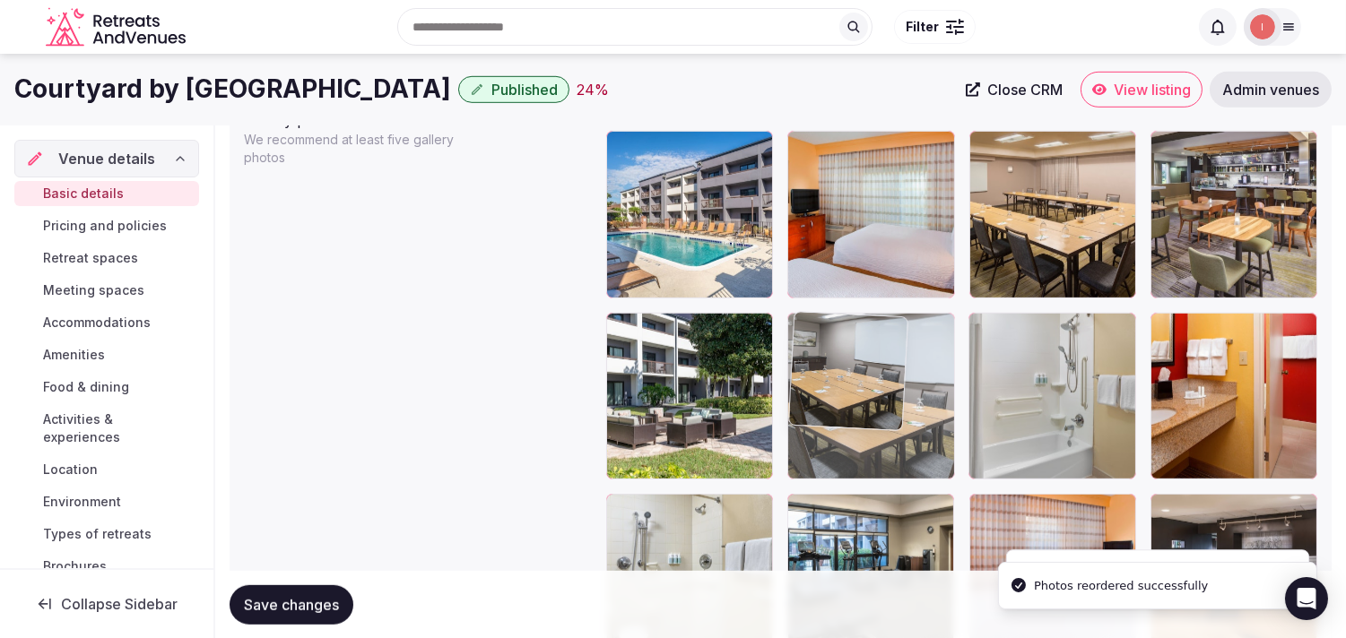
drag, startPoint x: 800, startPoint y: 506, endPoint x: 819, endPoint y: 371, distance: 135.8
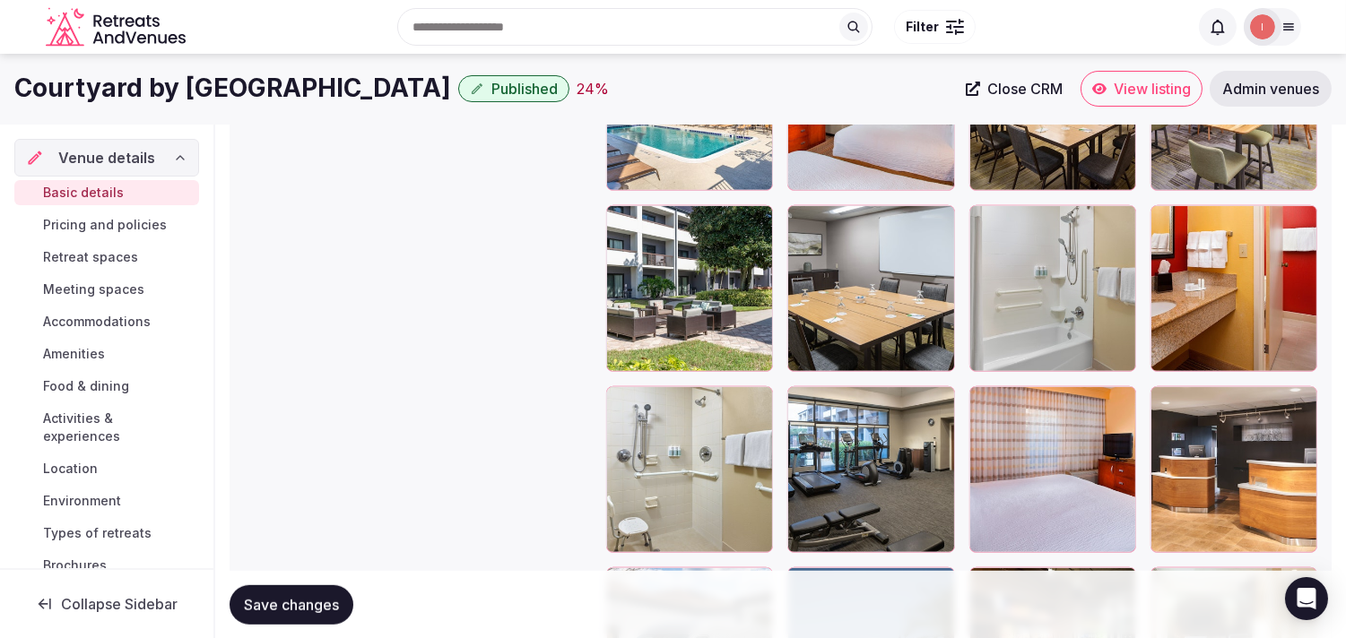
scroll to position [2236, 0]
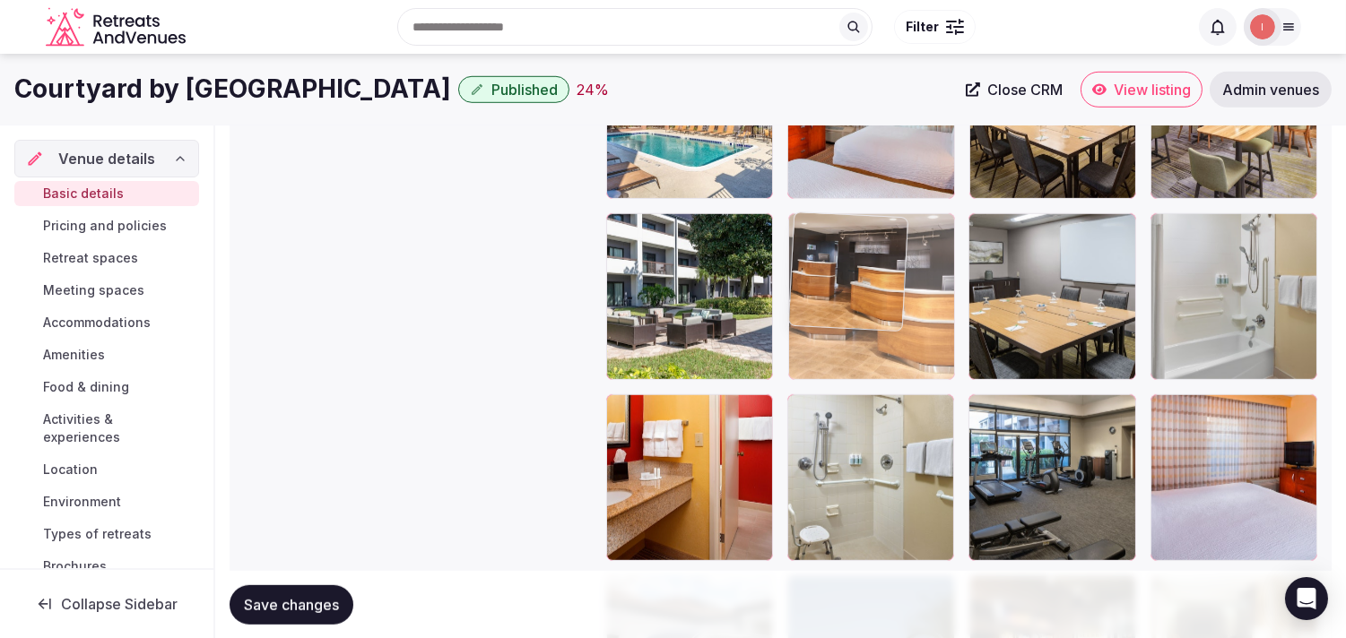
drag, startPoint x: 1163, startPoint y: 401, endPoint x: 832, endPoint y: 243, distance: 366.5
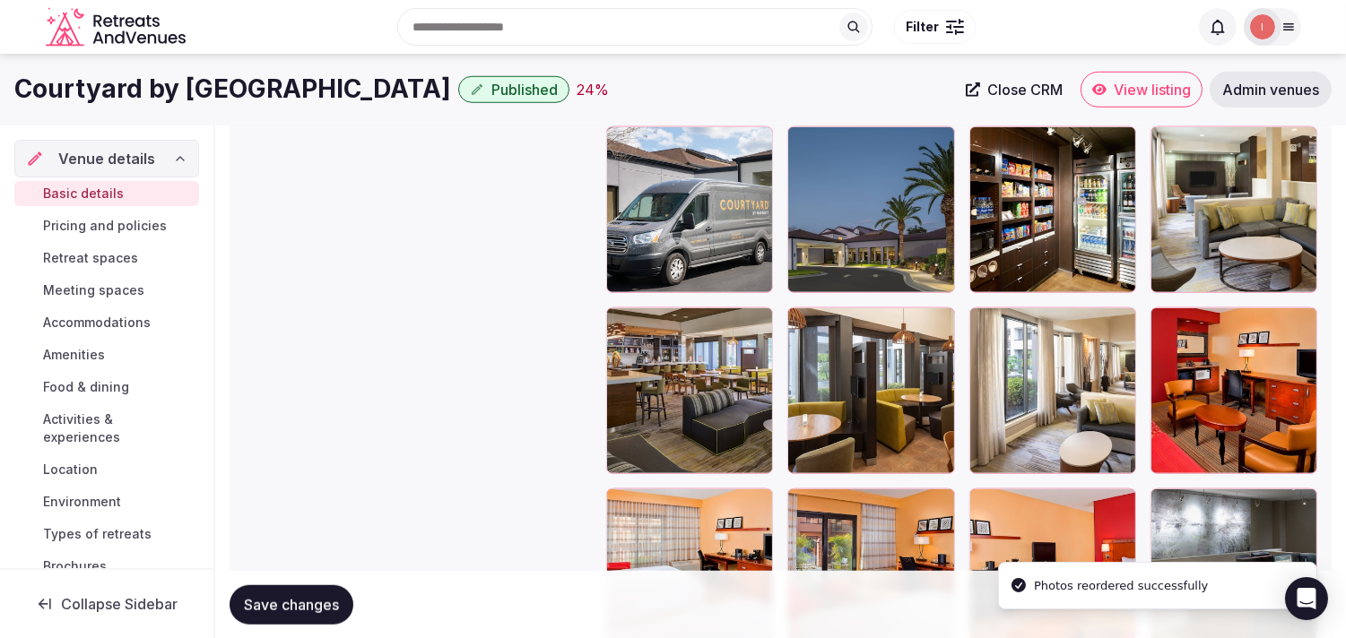
scroll to position [2634, 0]
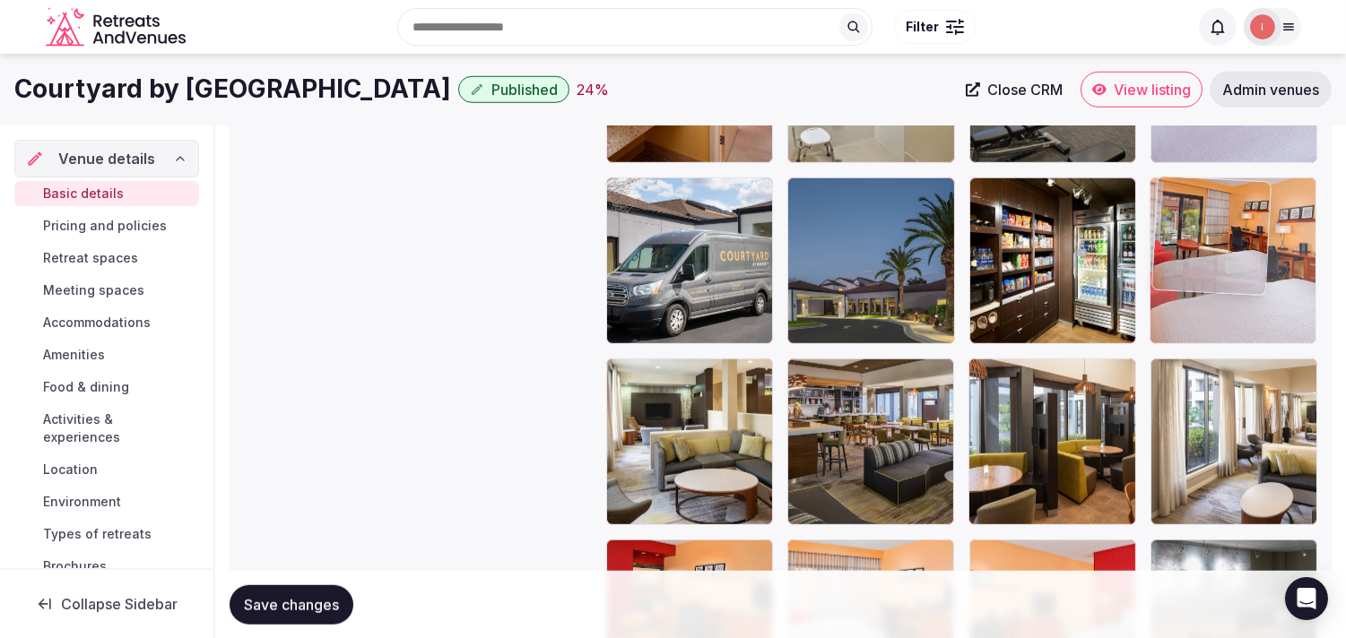
drag, startPoint x: 799, startPoint y: 548, endPoint x: 1144, endPoint y: 174, distance: 508.8
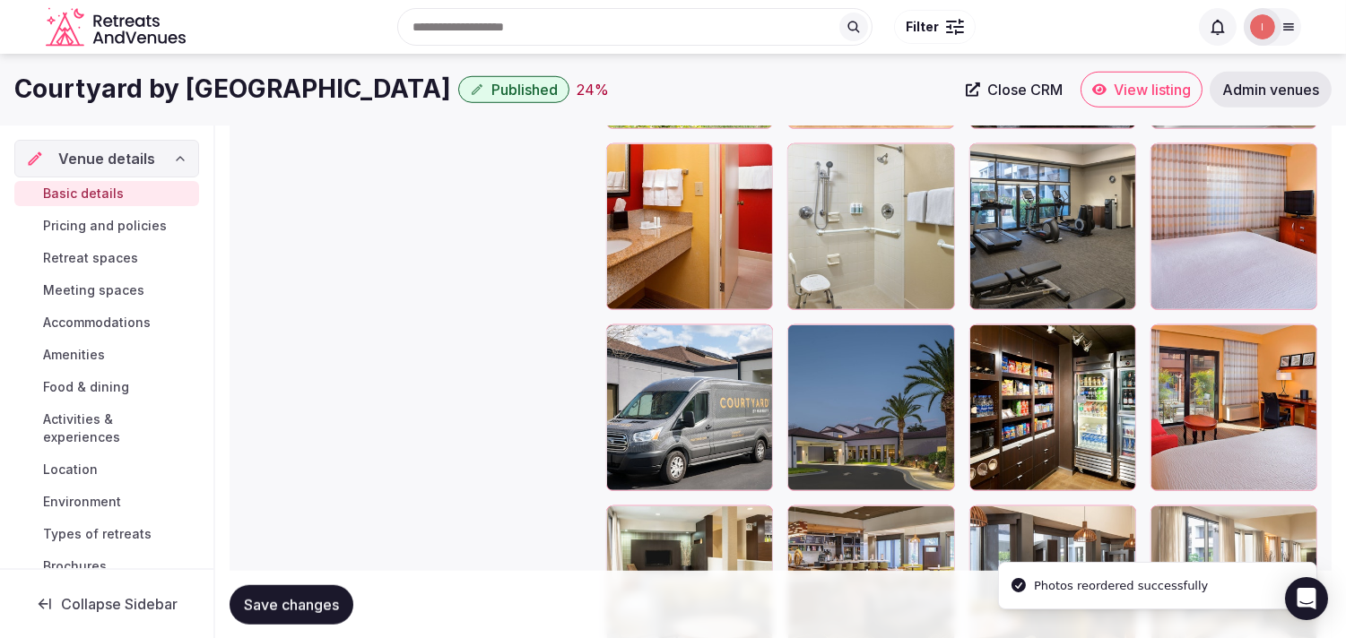
scroll to position [2335, 0]
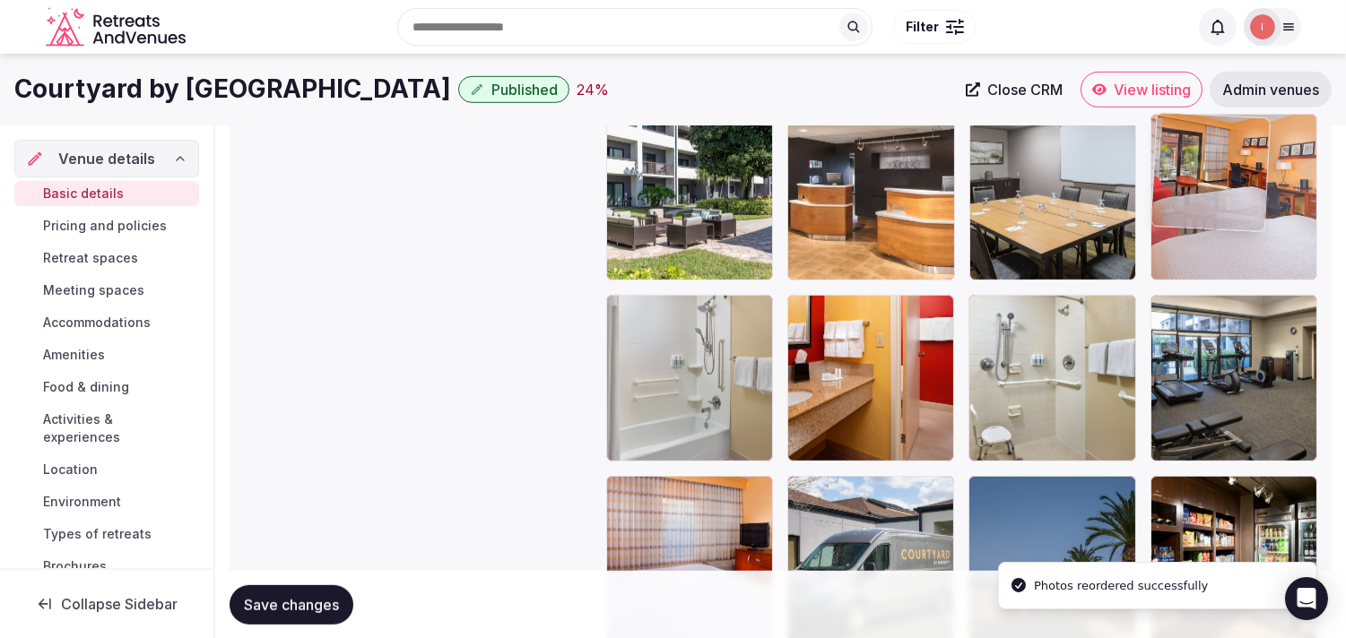
drag, startPoint x: 1099, startPoint y: 380, endPoint x: 1147, endPoint y: 182, distance: 203.9
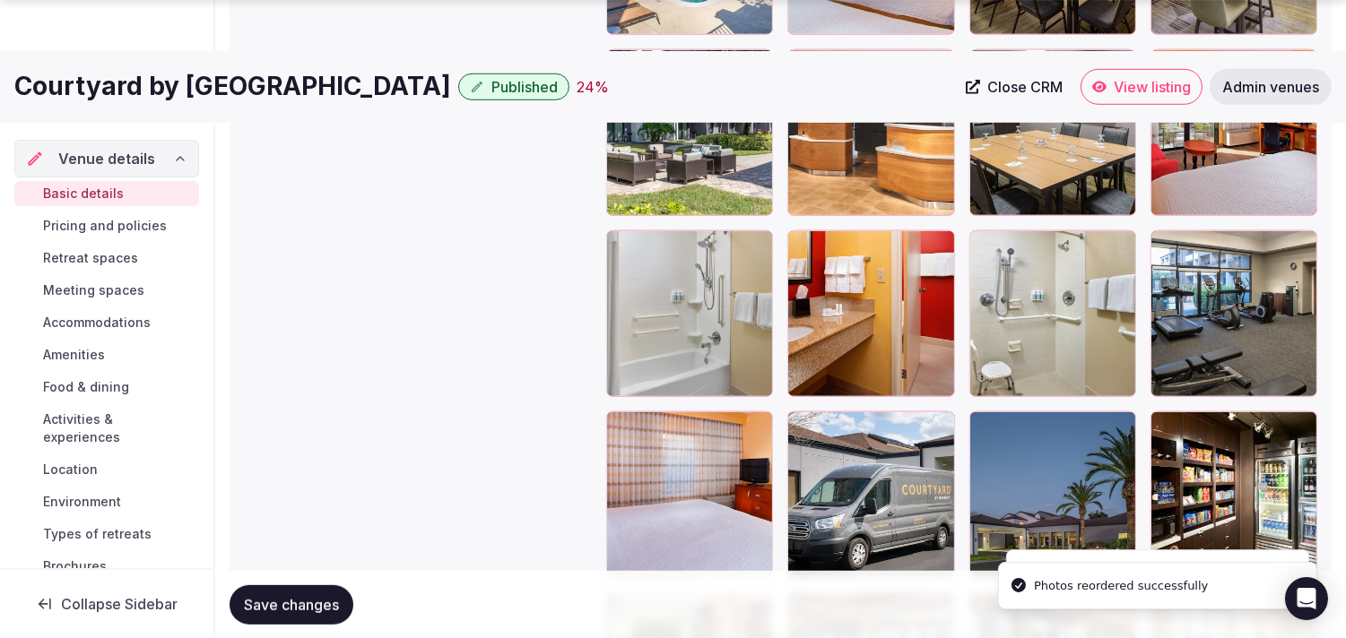
scroll to position [2435, 0]
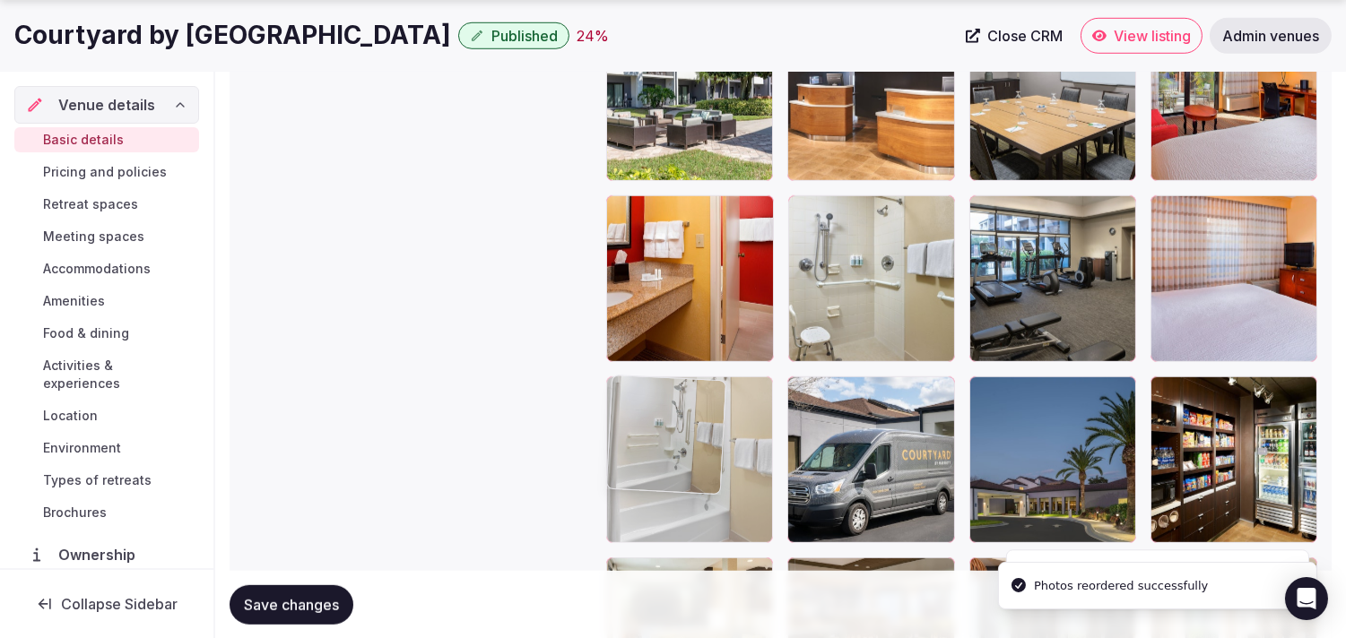
drag, startPoint x: 626, startPoint y: 233, endPoint x: 669, endPoint y: 395, distance: 167.9
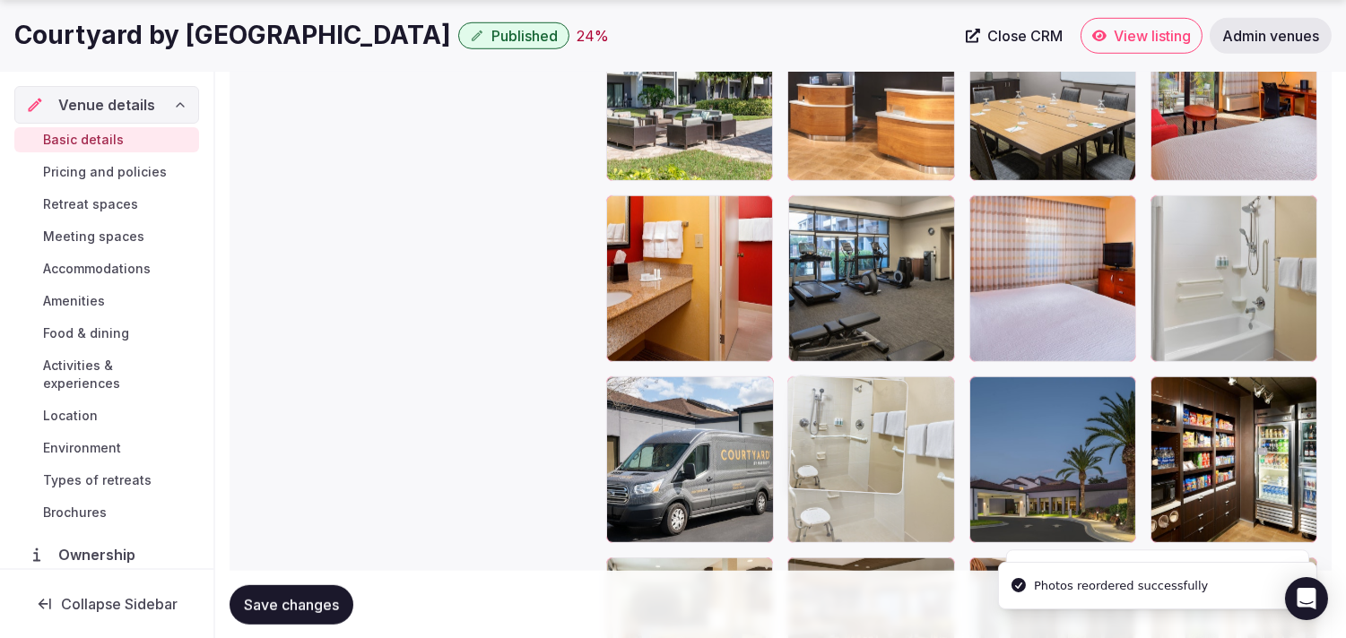
drag, startPoint x: 804, startPoint y: 211, endPoint x: 849, endPoint y: 408, distance: 202.2
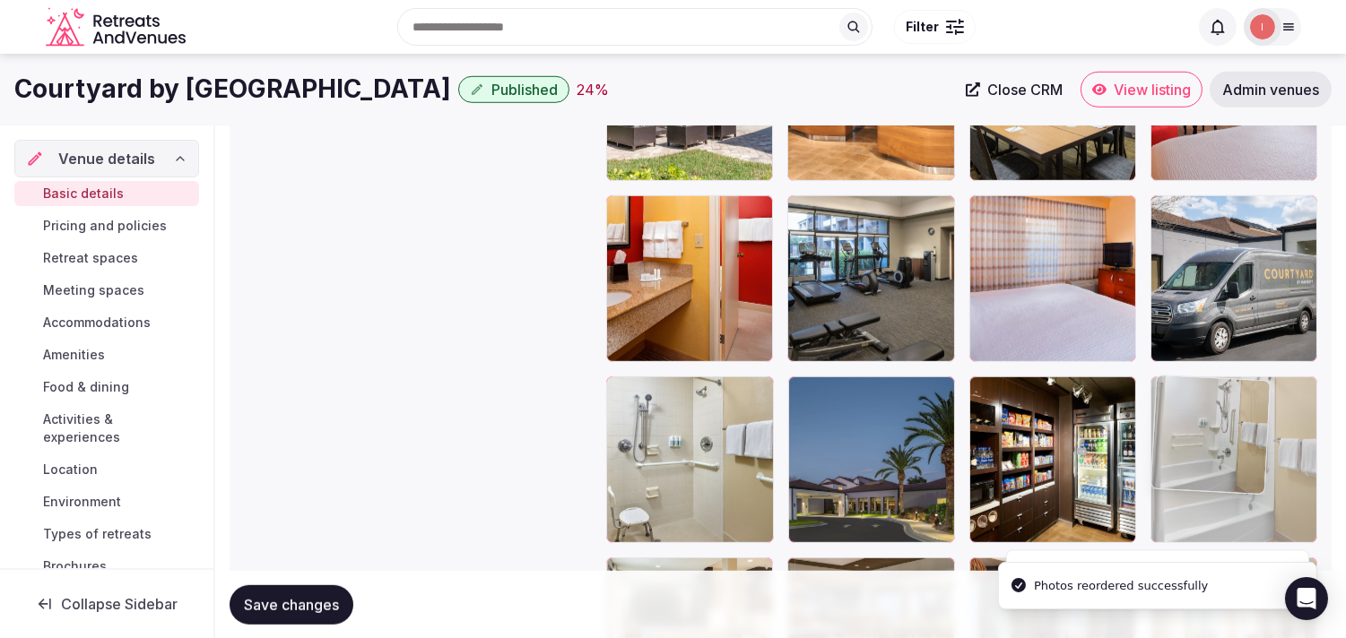
drag, startPoint x: 1163, startPoint y: 211, endPoint x: 1167, endPoint y: 398, distance: 187.4
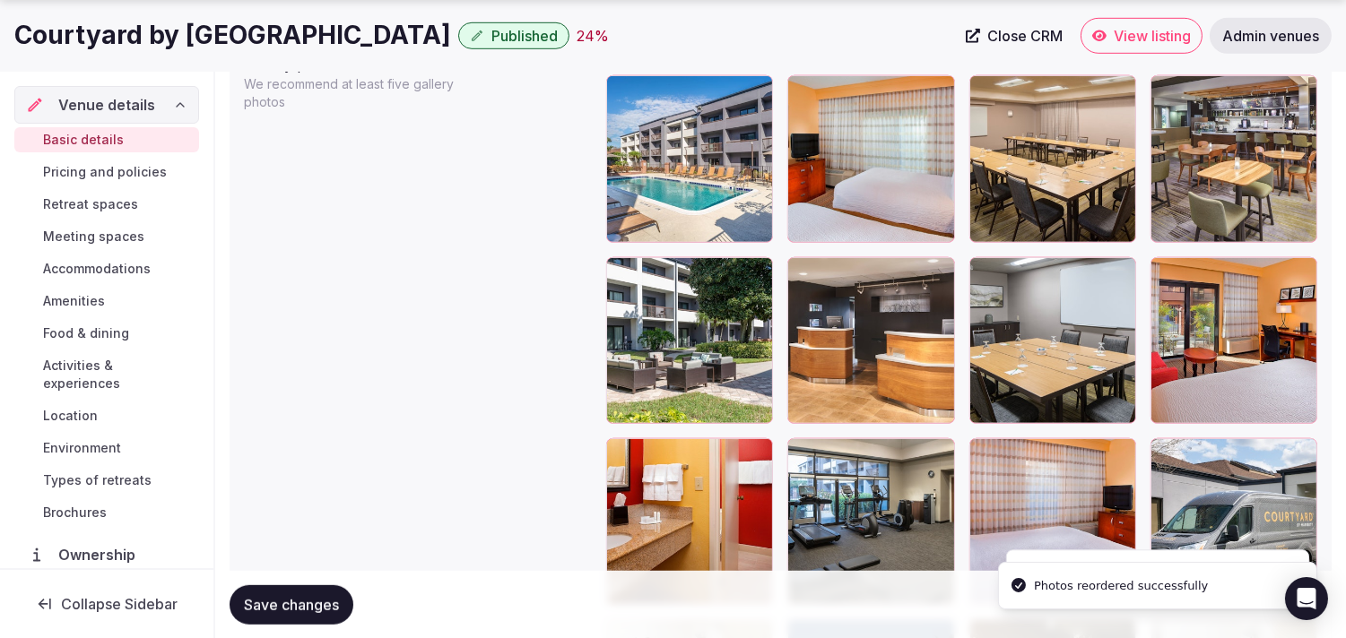
scroll to position [2335, 0]
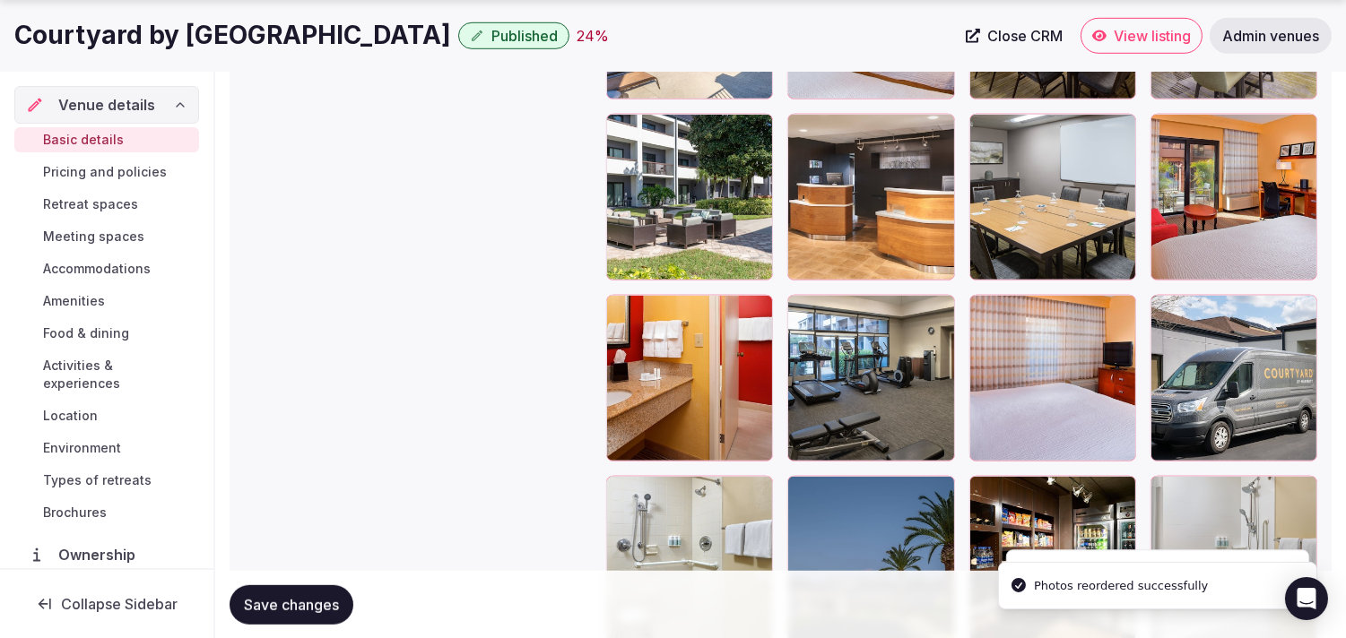
click at [310, 623] on button "Save changes" at bounding box center [291, 603] width 124 height 39
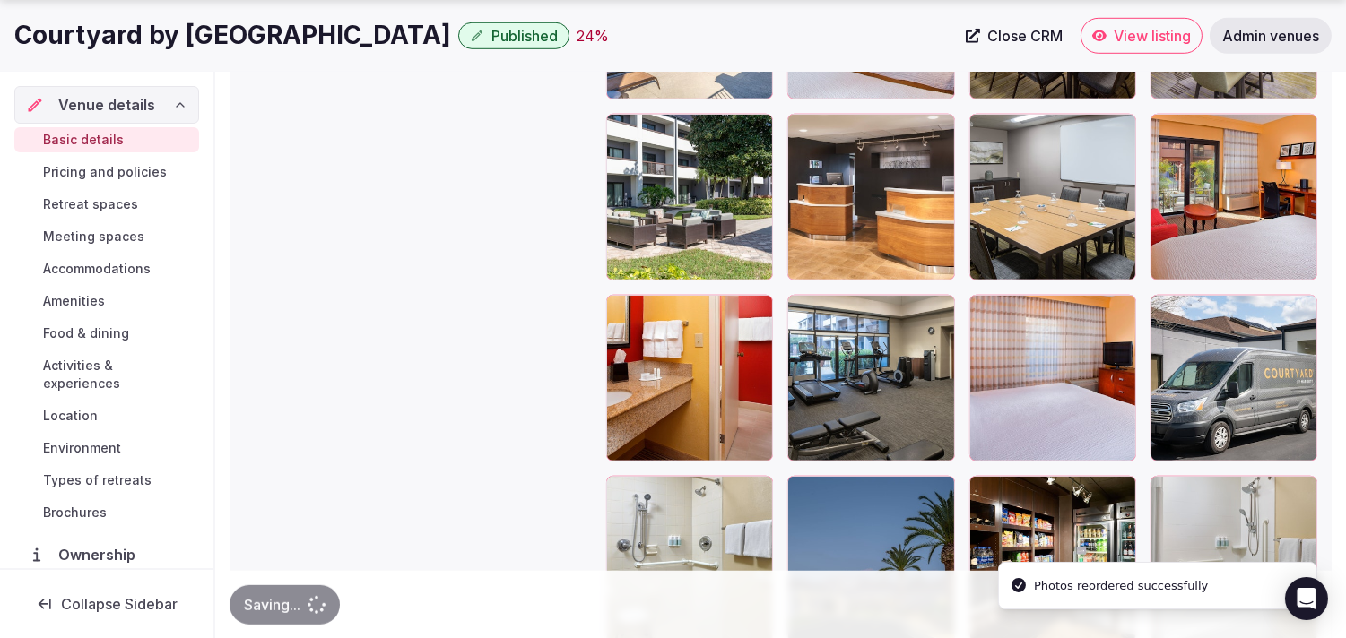
click at [315, 605] on div "Saving..." at bounding box center [284, 603] width 110 height 39
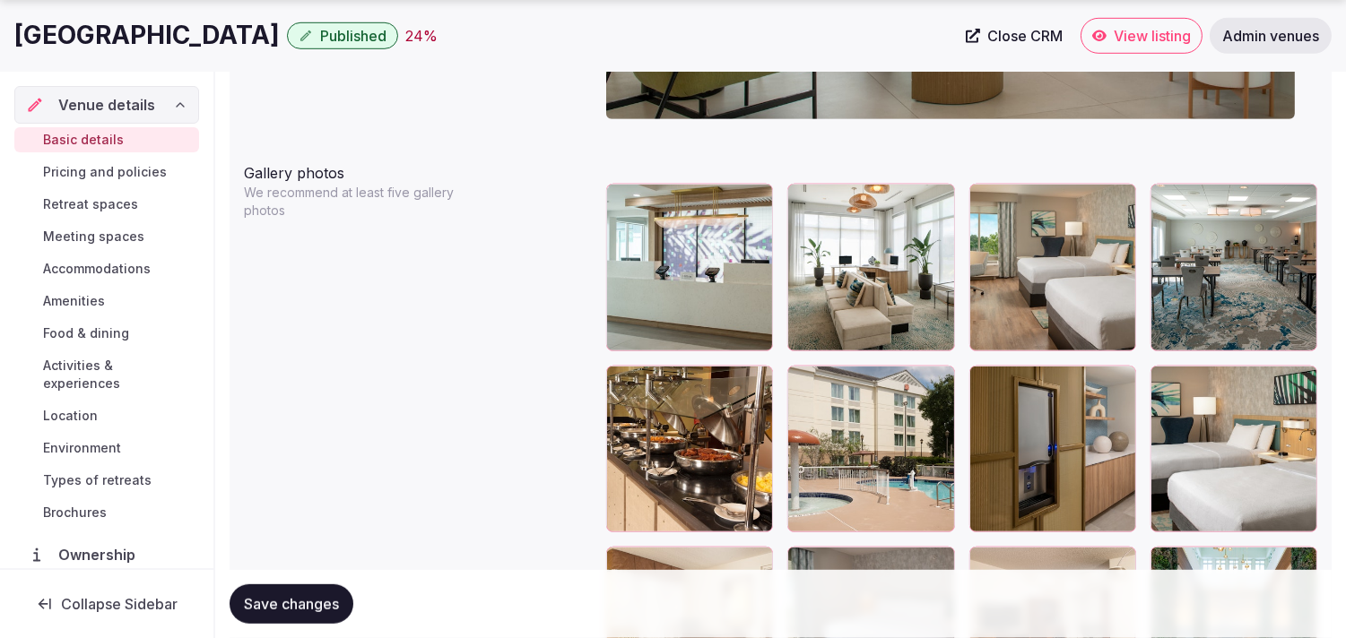
scroll to position [2091, 0]
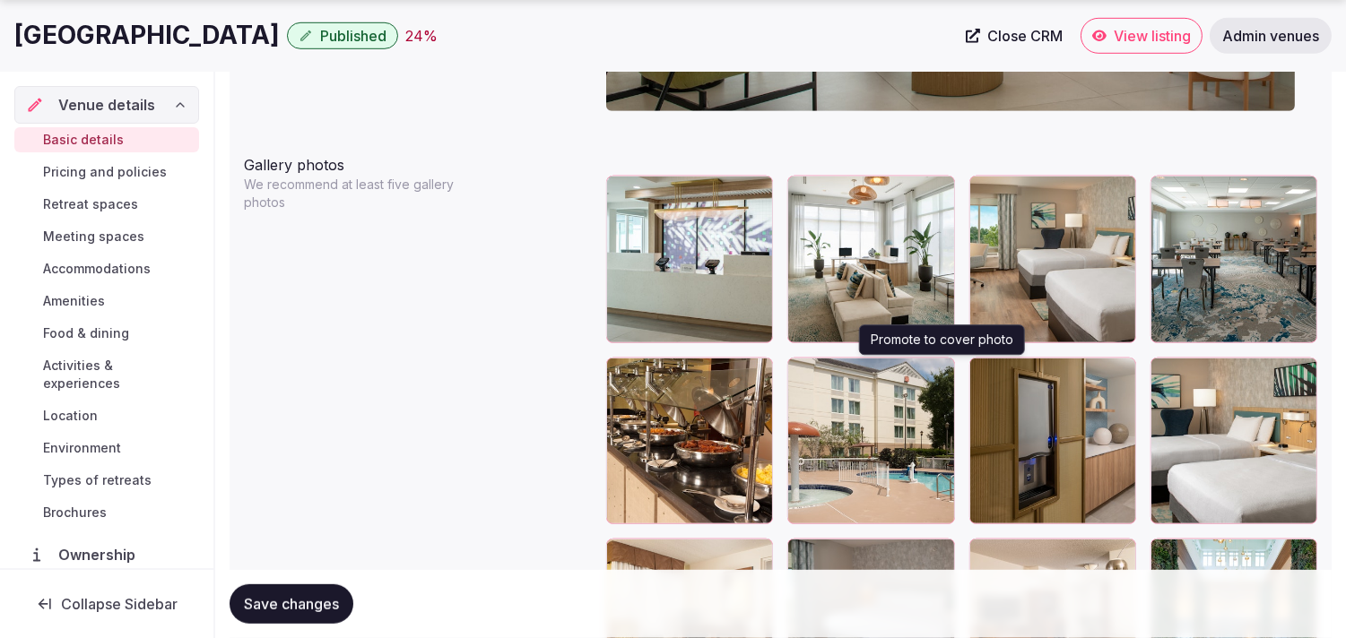
click at [939, 372] on icon "button" at bounding box center [936, 375] width 10 height 12
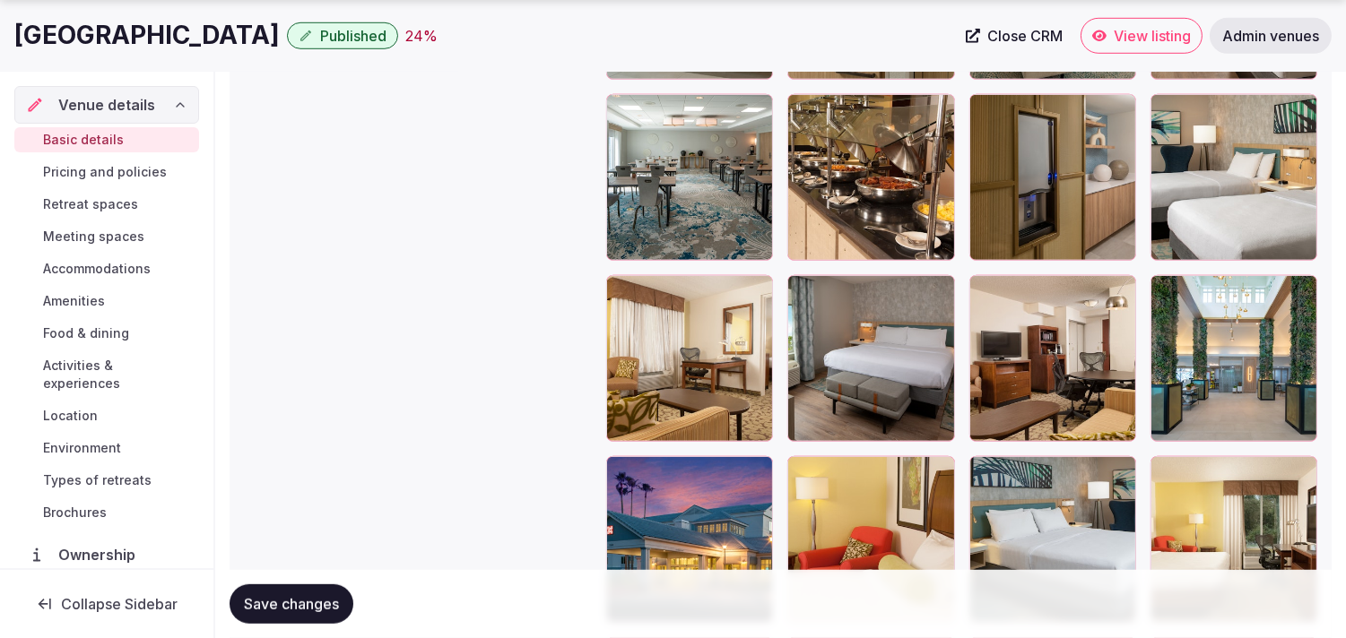
scroll to position [2390, 0]
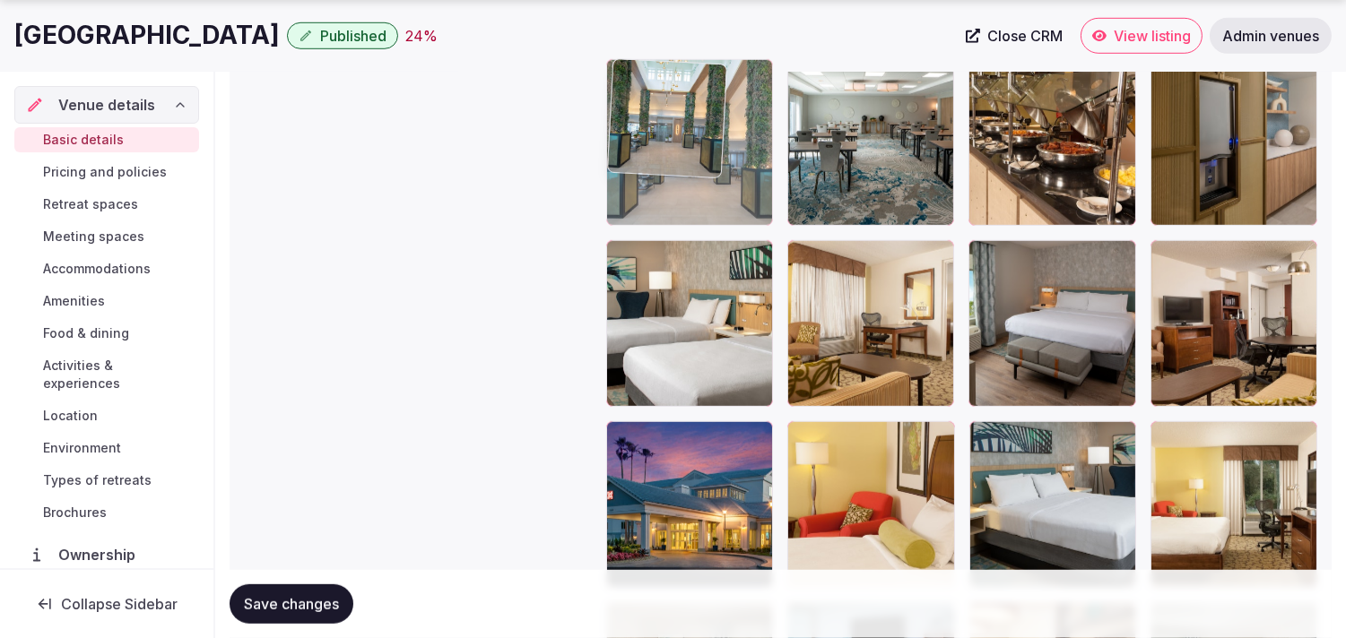
drag, startPoint x: 1159, startPoint y: 257, endPoint x: 688, endPoint y: 139, distance: 486.1
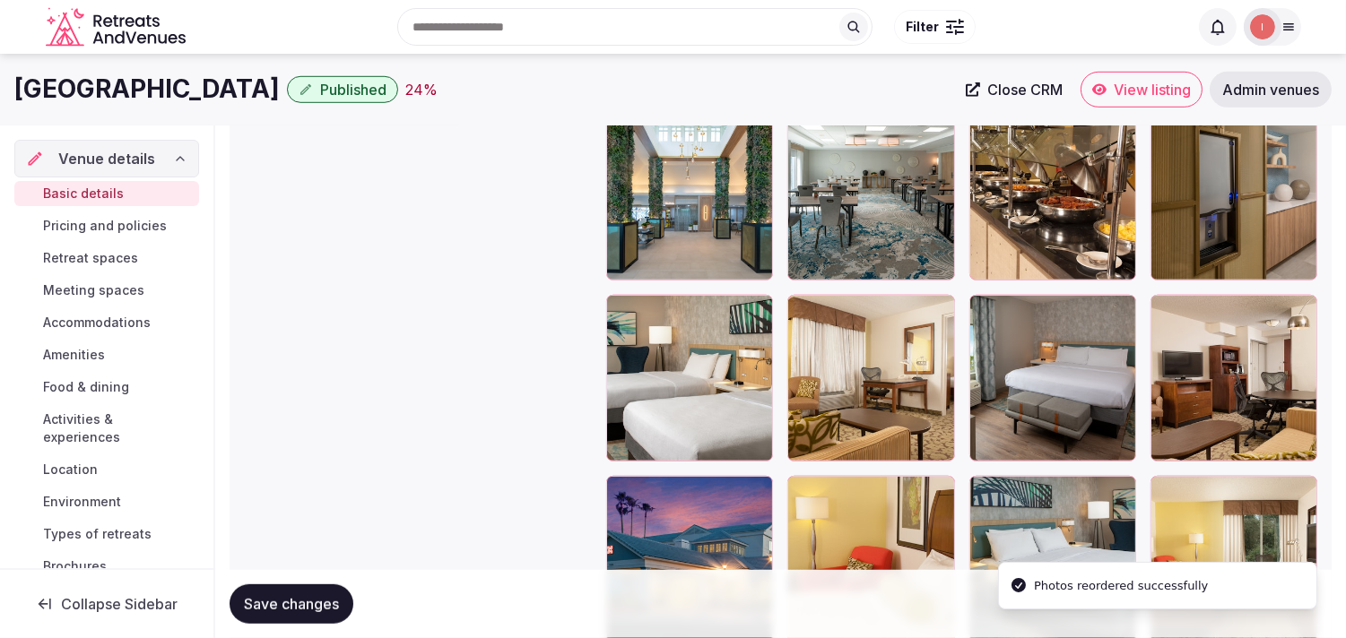
scroll to position [2090, 0]
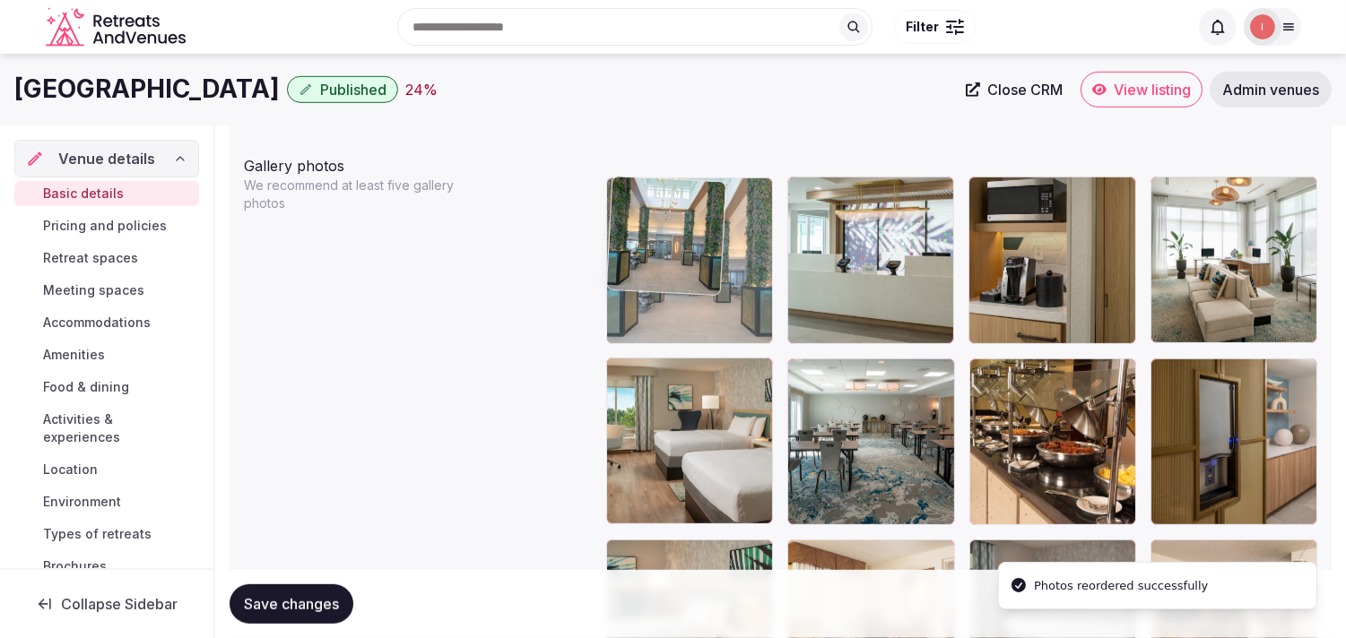
drag, startPoint x: 634, startPoint y: 369, endPoint x: 613, endPoint y: 252, distance: 119.2
click at [613, 252] on body "**********" at bounding box center [673, 281] width 1346 height 4742
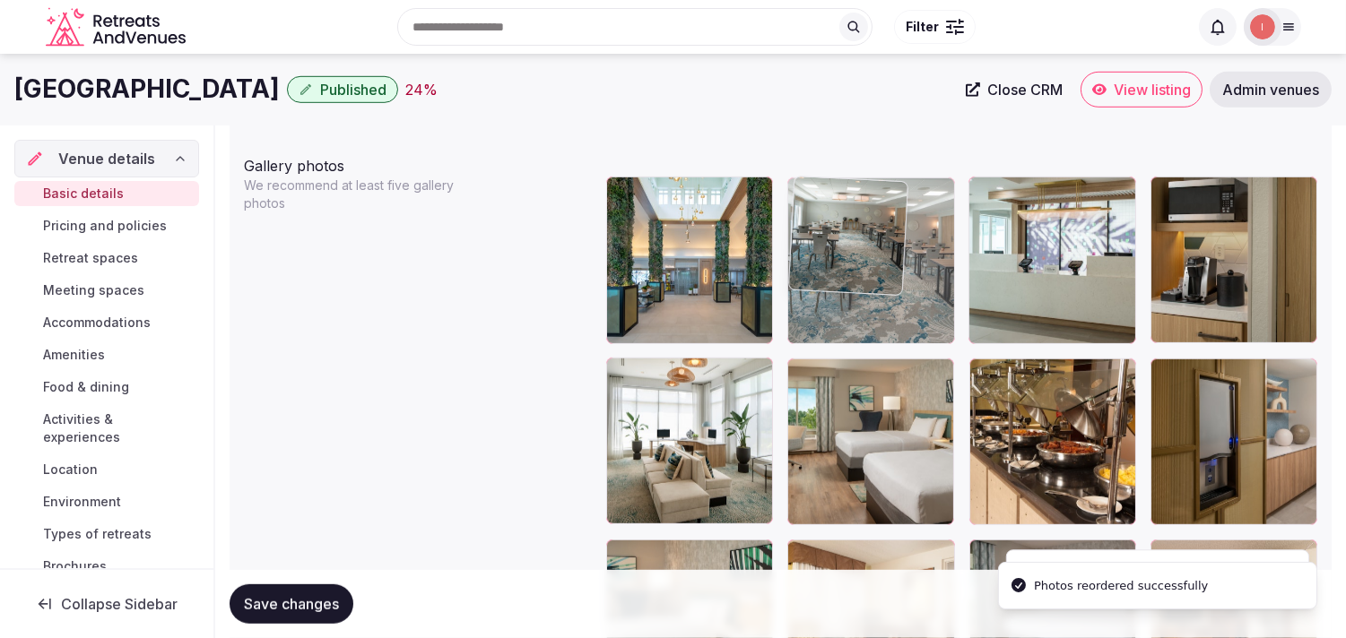
drag, startPoint x: 804, startPoint y: 360, endPoint x: 818, endPoint y: 261, distance: 100.5
click at [818, 261] on body "**********" at bounding box center [673, 281] width 1346 height 4742
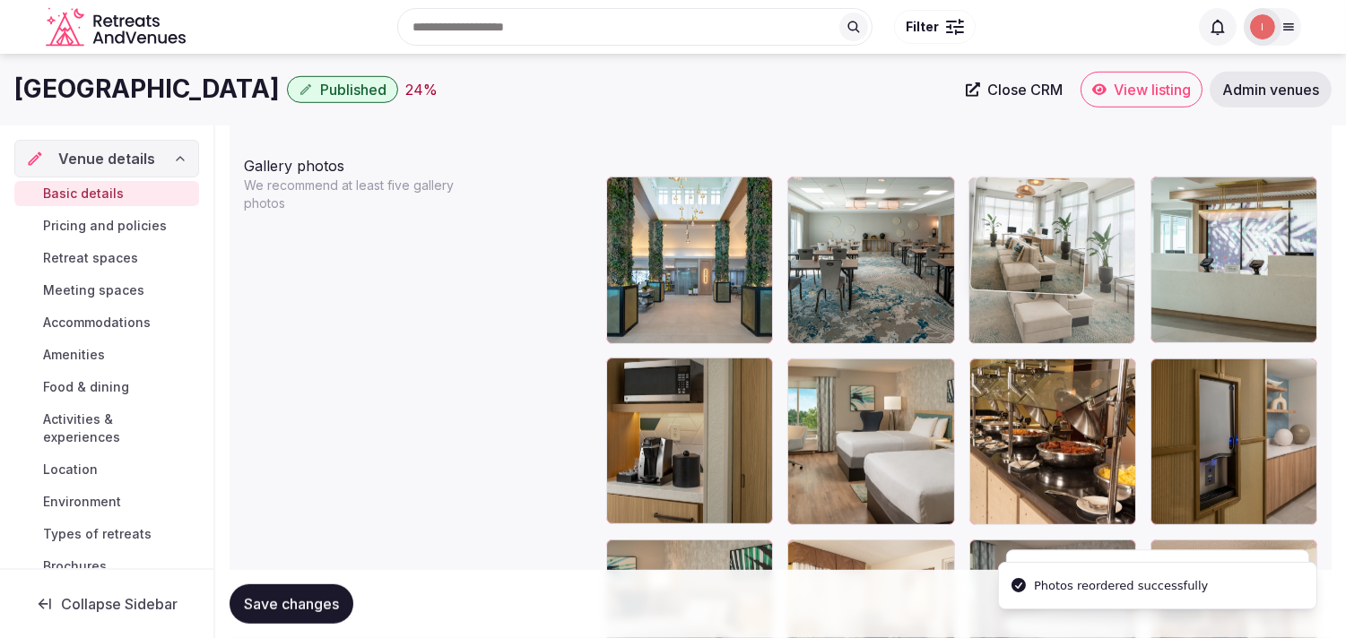
drag, startPoint x: 953, startPoint y: 316, endPoint x: 1076, endPoint y: 248, distance: 140.4
click at [1076, 248] on body "**********" at bounding box center [673, 281] width 1346 height 4742
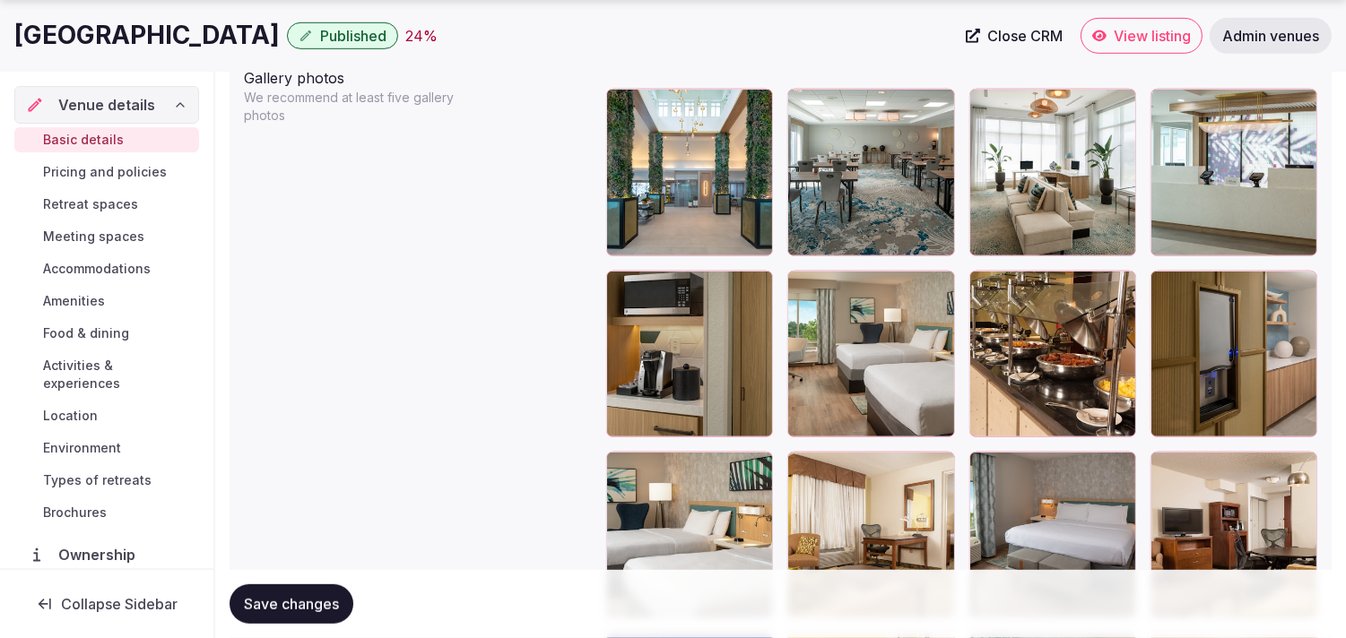
scroll to position [2190, 0]
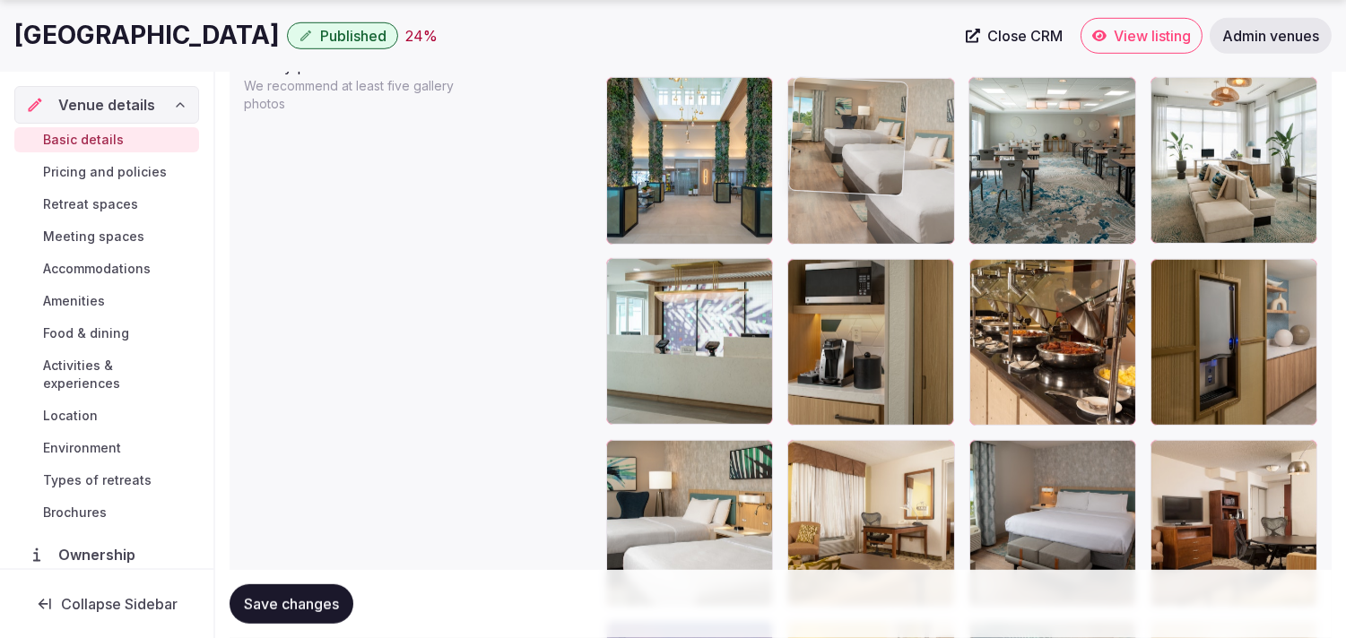
drag, startPoint x: 800, startPoint y: 264, endPoint x: 810, endPoint y: 154, distance: 110.8
click at [810, 154] on body "**********" at bounding box center [673, 181] width 1346 height 4742
click at [810, 154] on img at bounding box center [847, 136] width 118 height 118
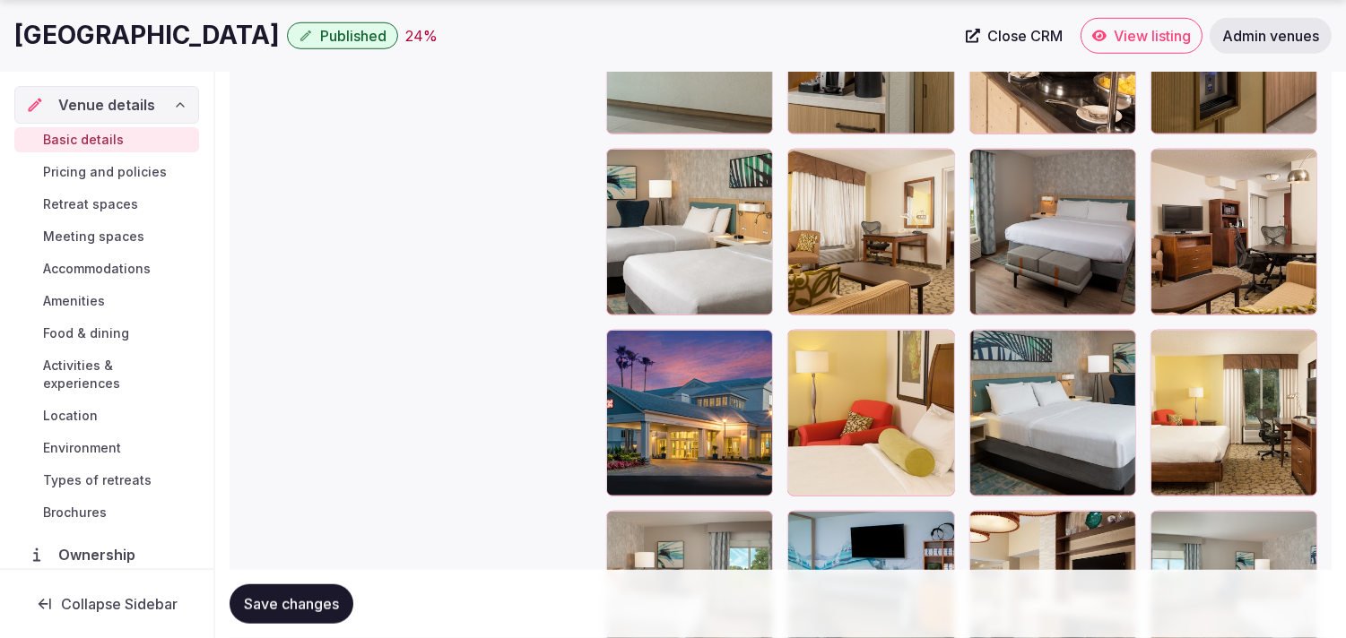
scroll to position [2488, 0]
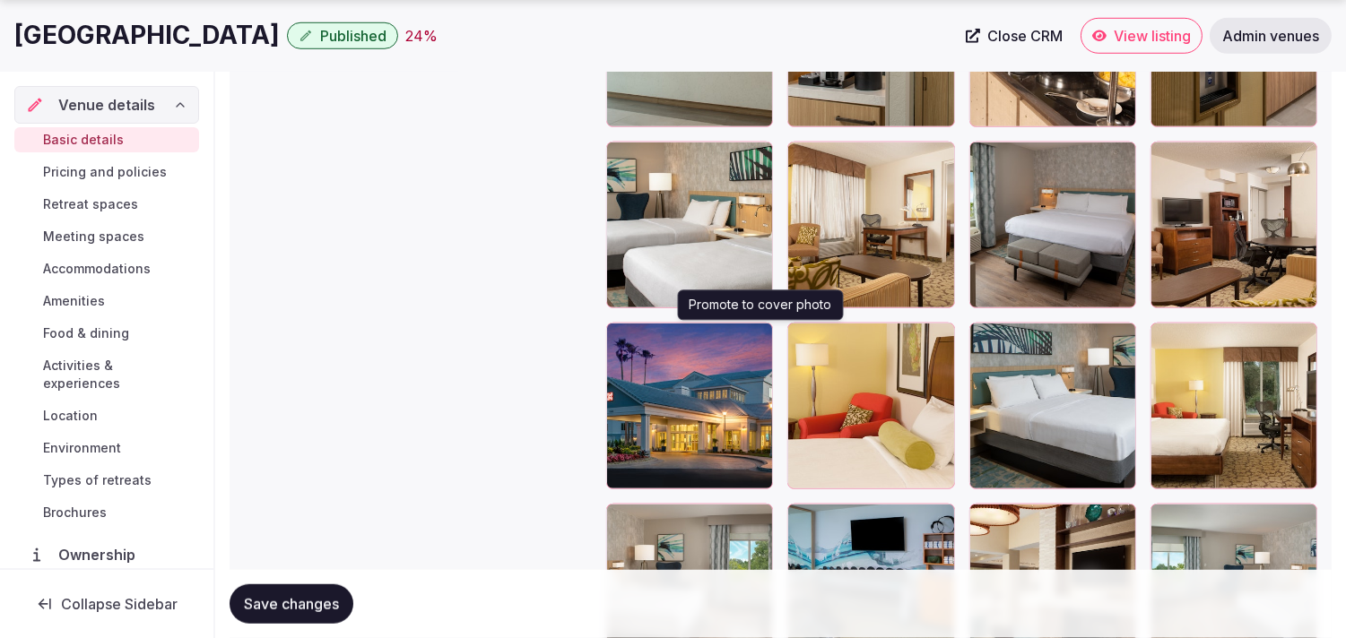
click at [757, 336] on icon "button" at bounding box center [755, 340] width 14 height 14
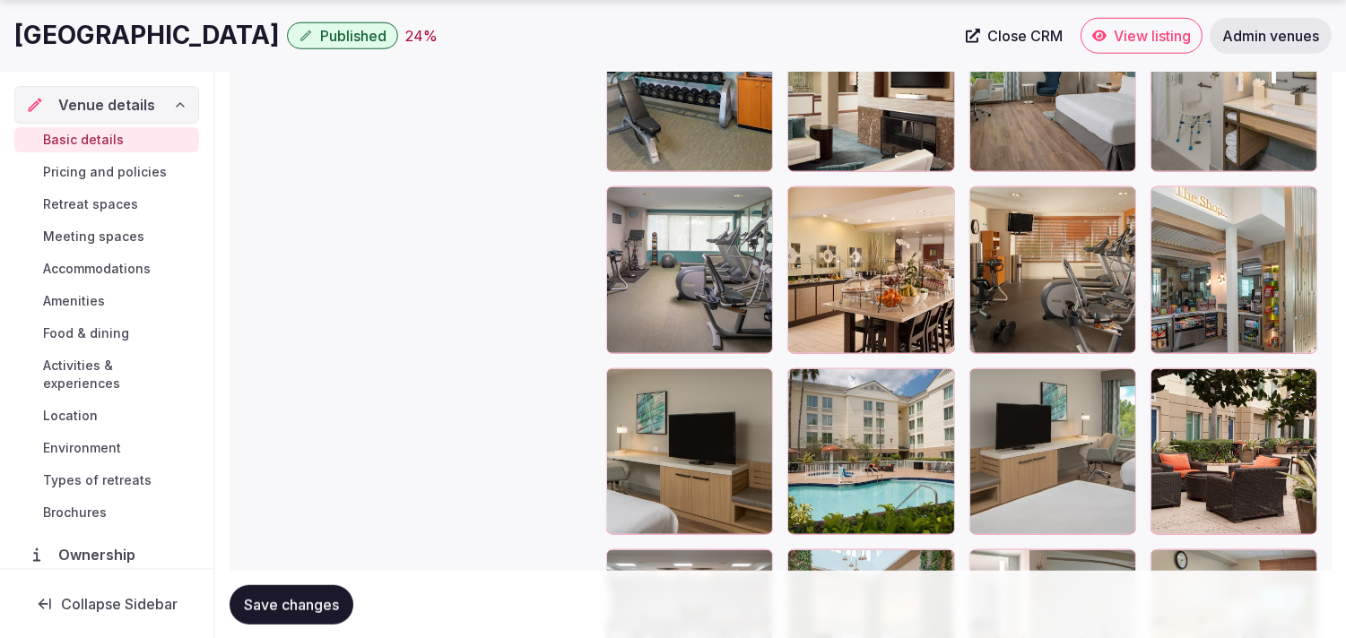
scroll to position [3086, 0]
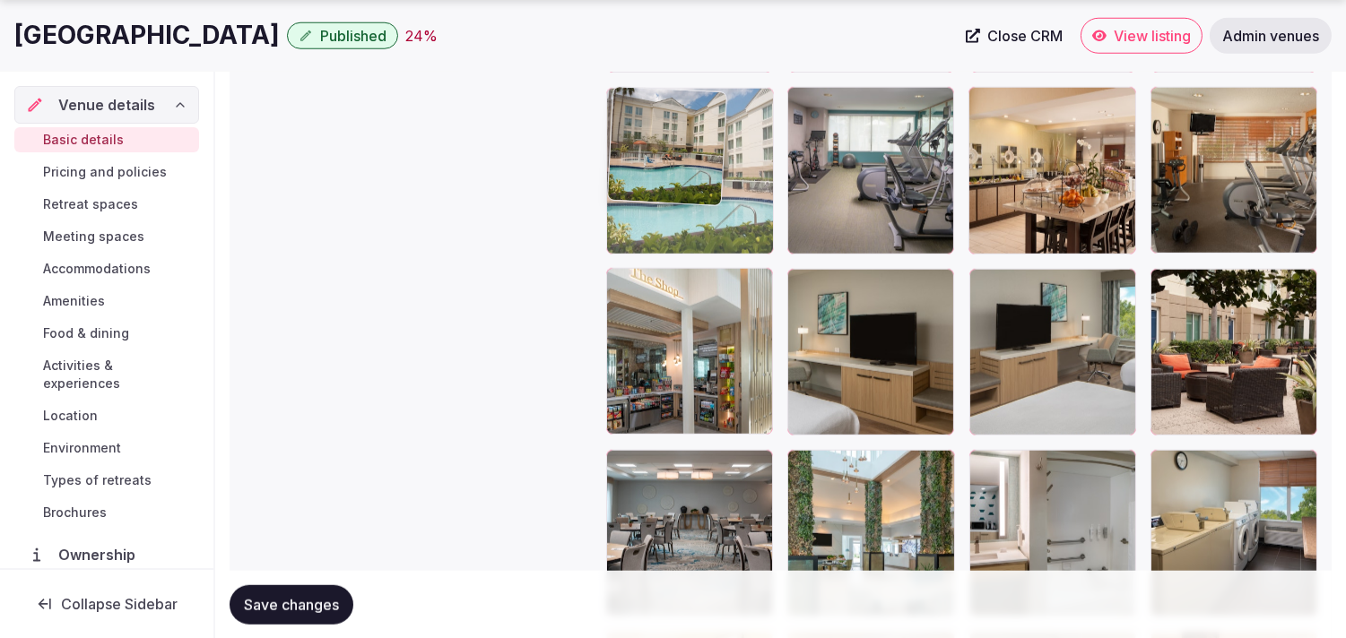
drag, startPoint x: 800, startPoint y: 290, endPoint x: 714, endPoint y: 165, distance: 152.7
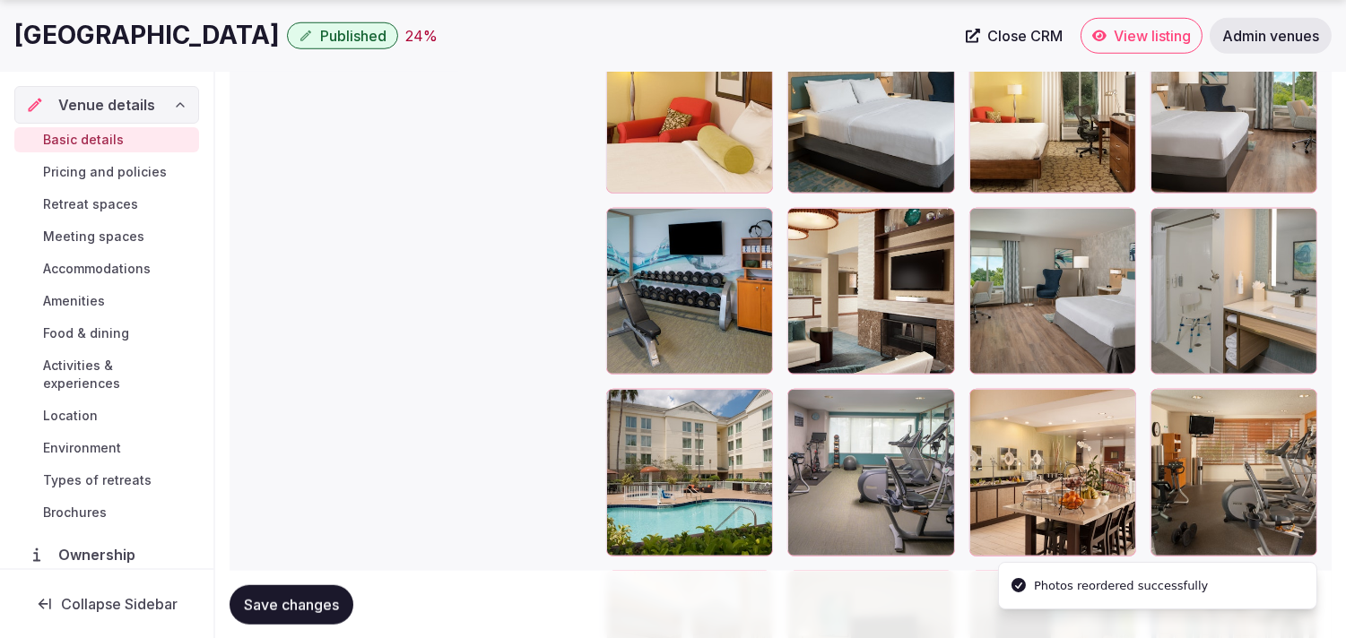
scroll to position [2788, 0]
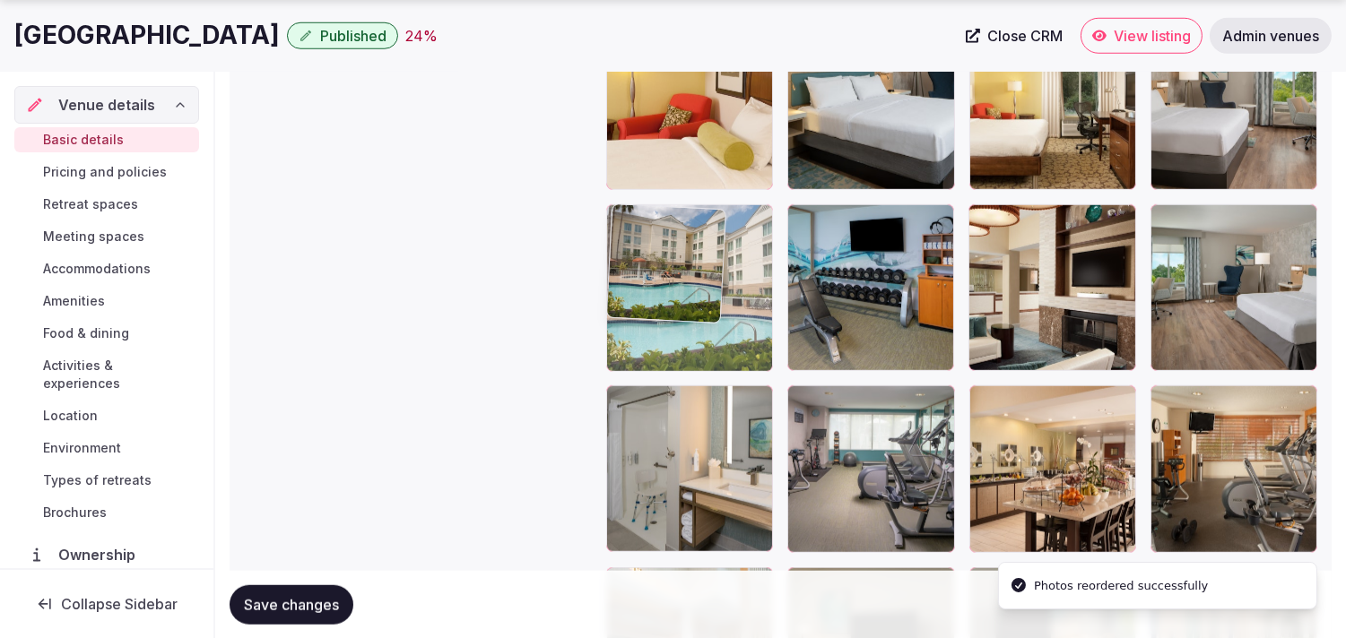
drag, startPoint x: 627, startPoint y: 399, endPoint x: 646, endPoint y: 273, distance: 126.9
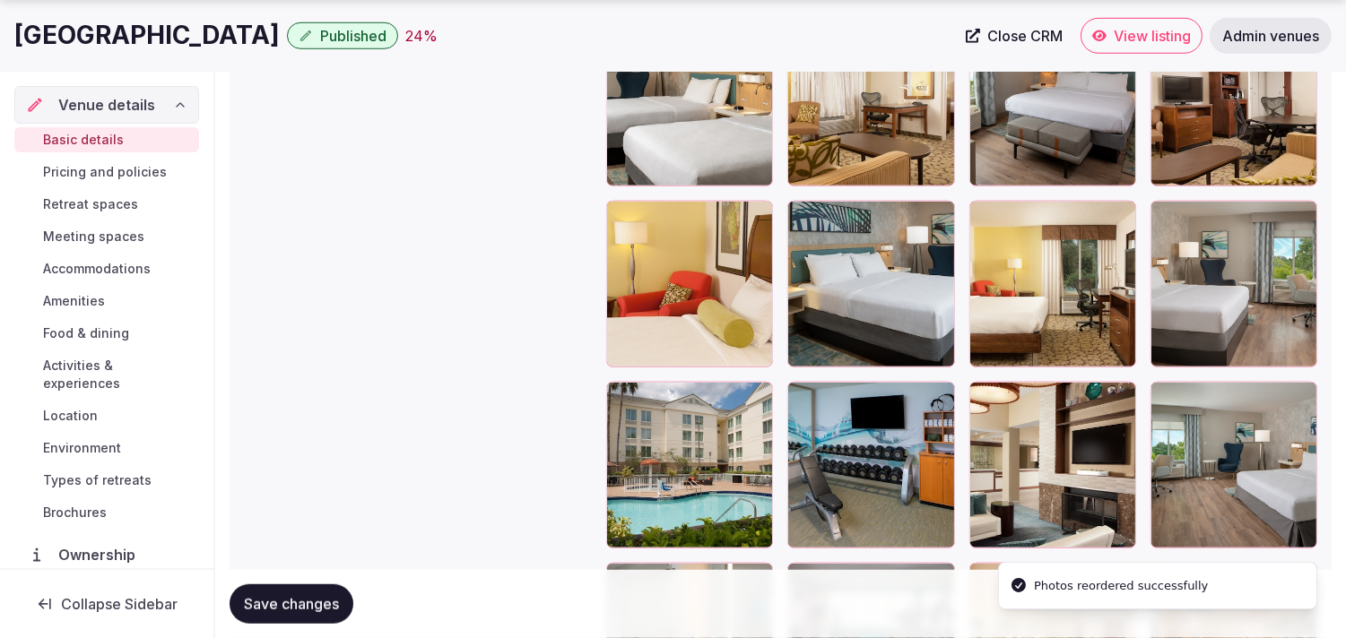
scroll to position [2687, 0]
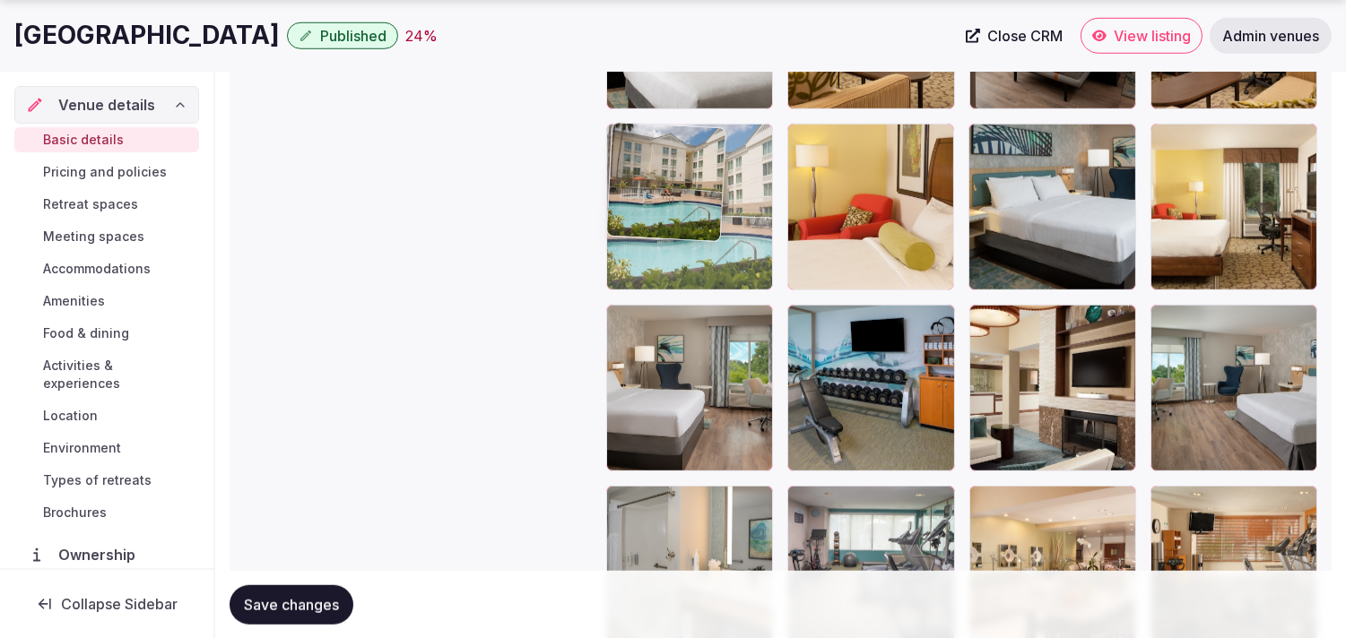
drag, startPoint x: 625, startPoint y: 323, endPoint x: 649, endPoint y: 174, distance: 150.8
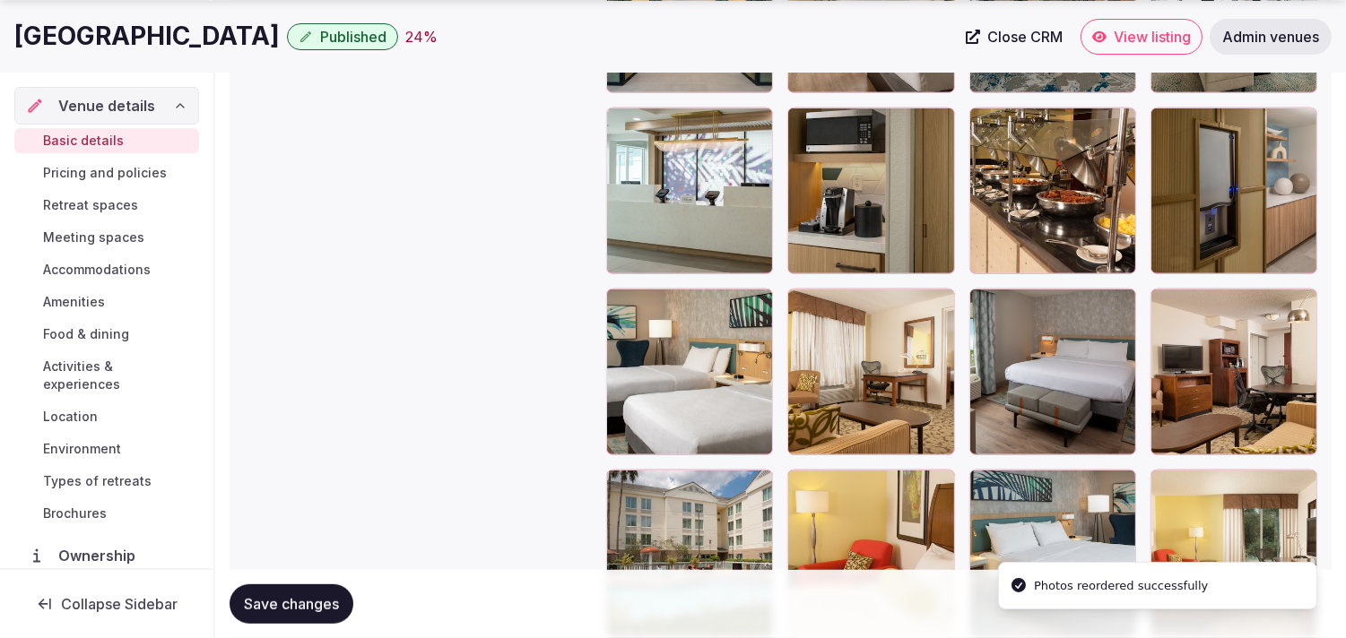
scroll to position [2389, 0]
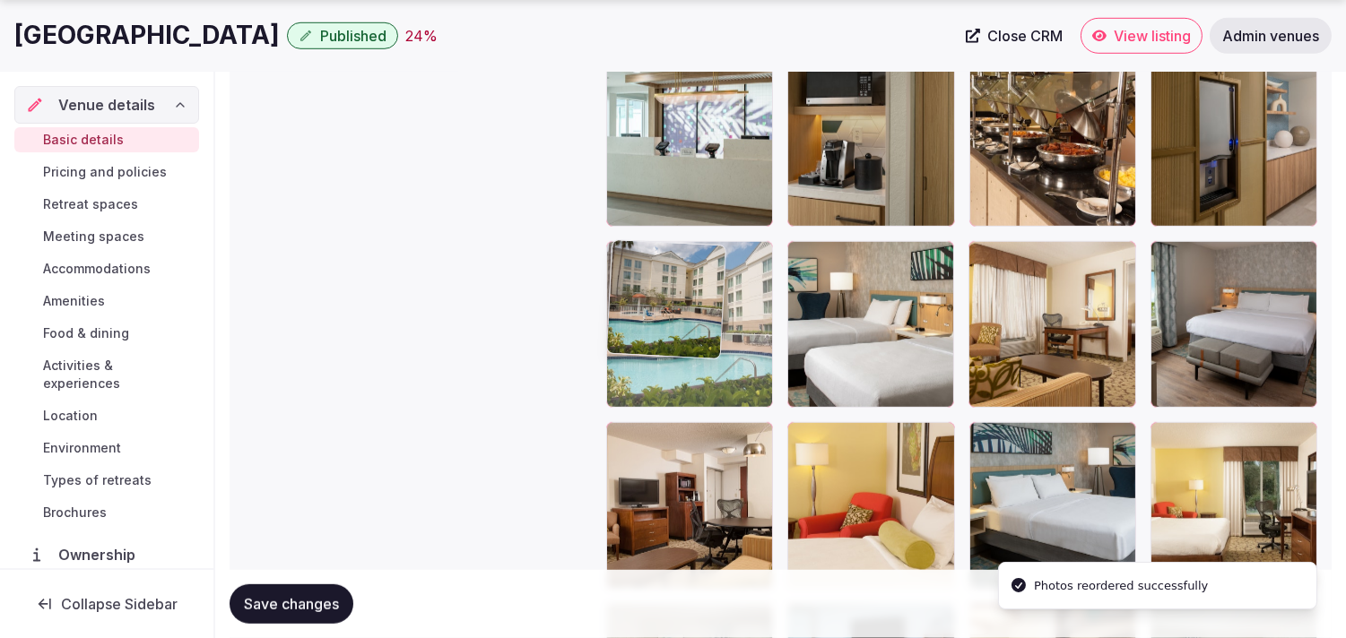
drag, startPoint x: 628, startPoint y: 437, endPoint x: 622, endPoint y: 298, distance: 140.0
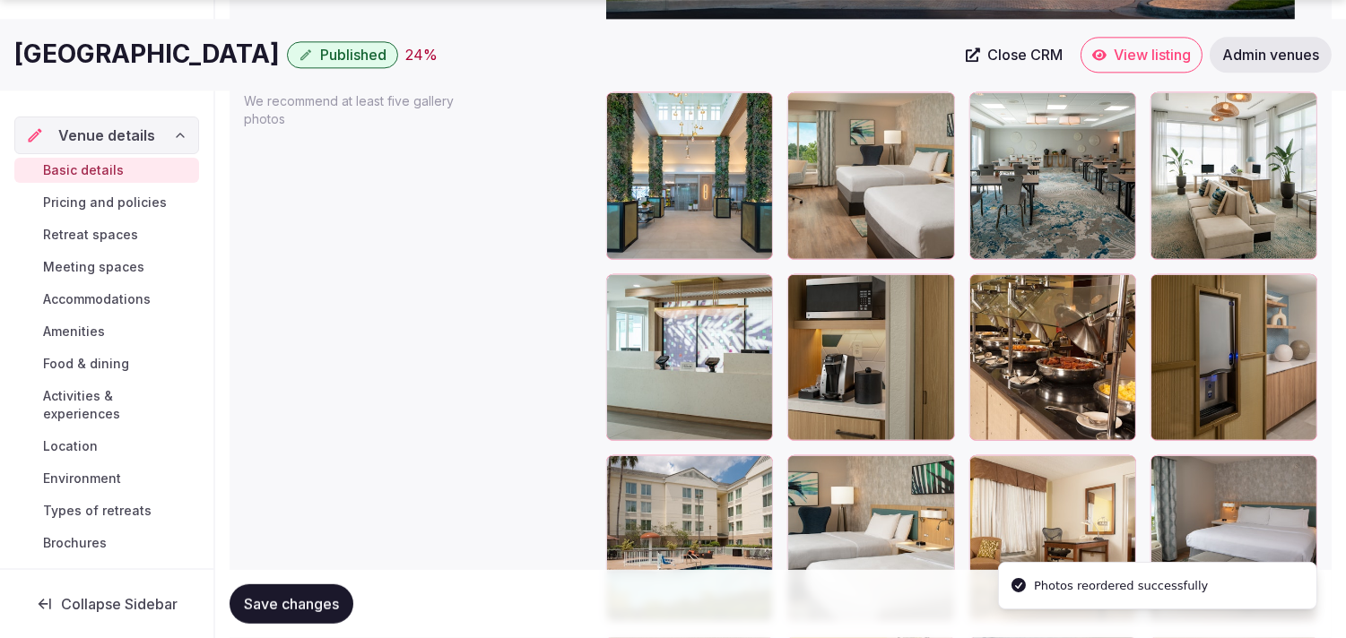
scroll to position [2289, 0]
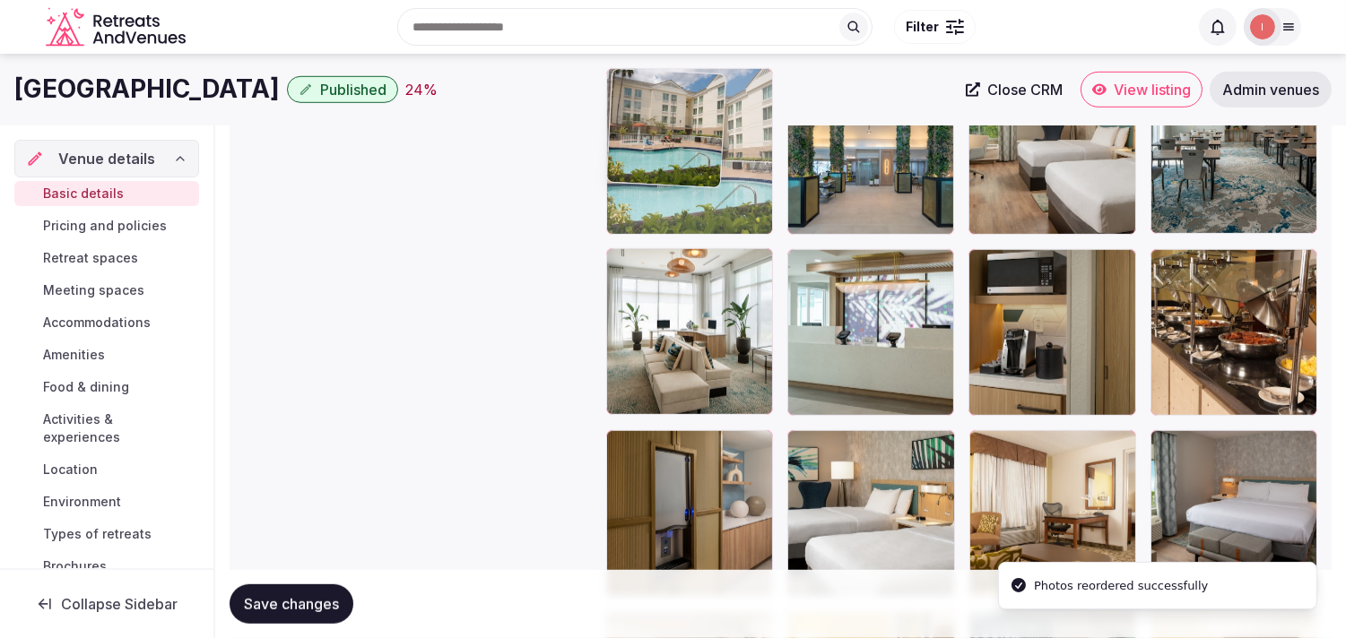
drag, startPoint x: 688, startPoint y: 175, endPoint x: 668, endPoint y: 78, distance: 98.8
click at [668, 78] on body "**********" at bounding box center [673, 171] width 1346 height 4742
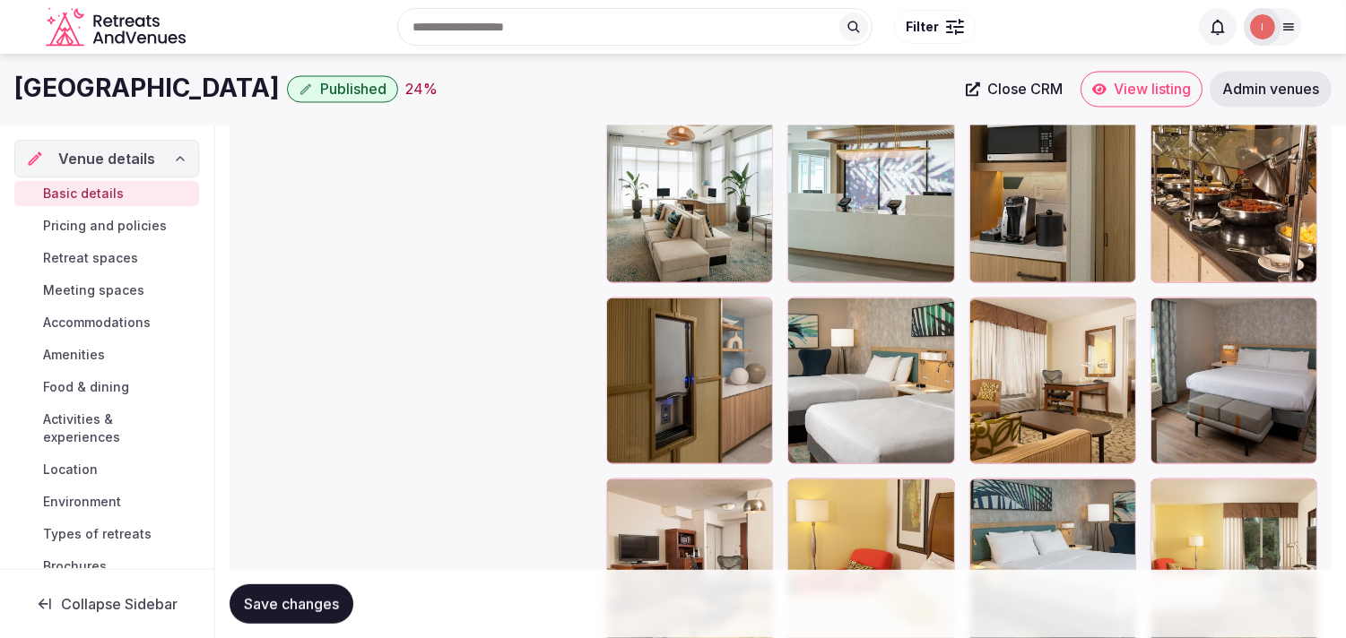
scroll to position [2297, 0]
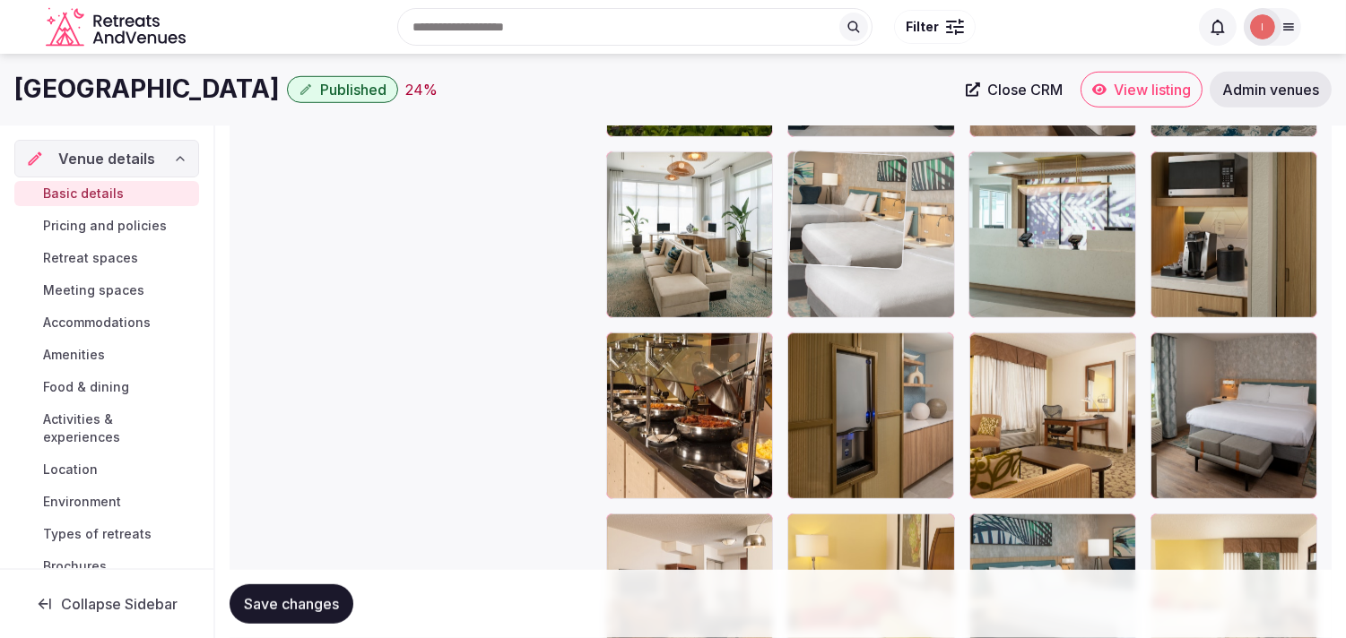
drag, startPoint x: 807, startPoint y: 337, endPoint x: 825, endPoint y: 209, distance: 129.4
click at [825, 209] on body "**********" at bounding box center [673, 74] width 1346 height 4742
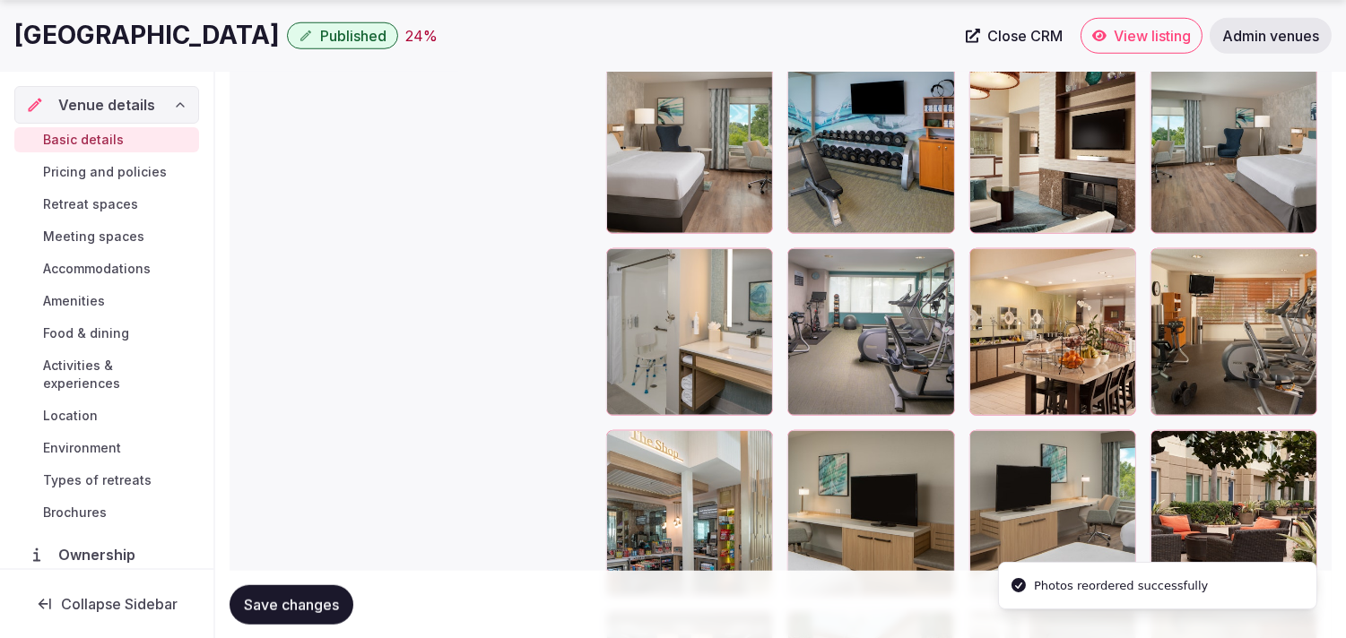
scroll to position [2995, 0]
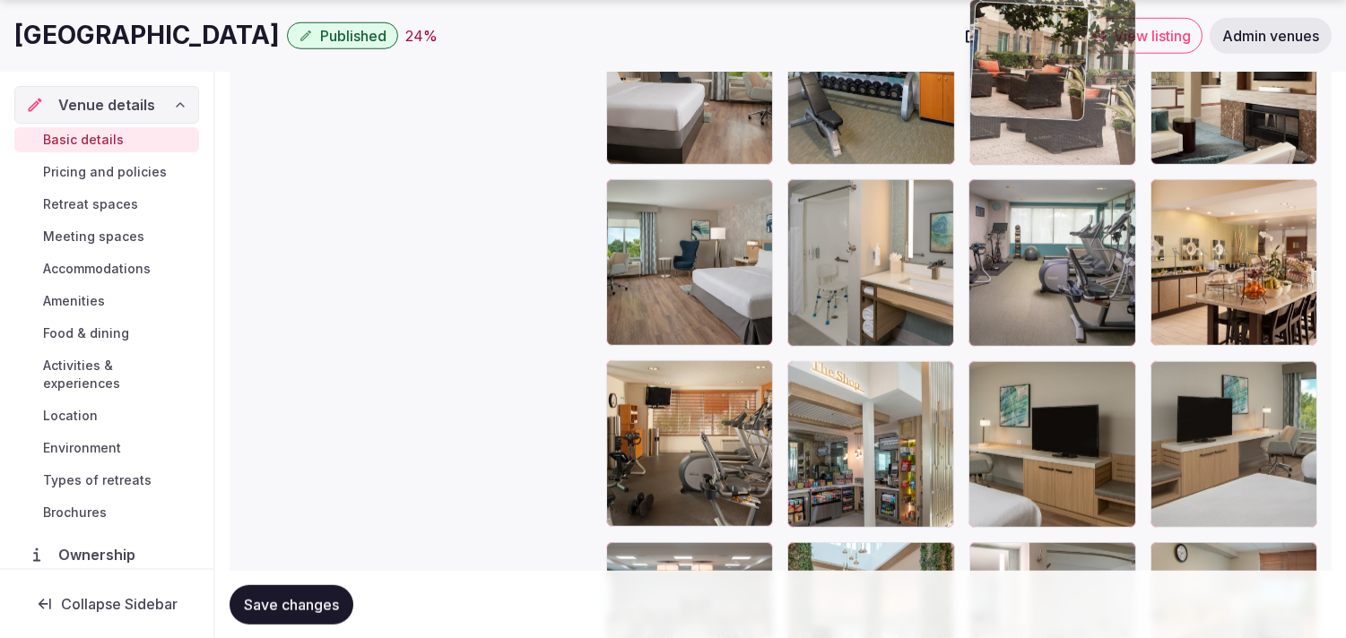
drag, startPoint x: 1136, startPoint y: 272, endPoint x: 938, endPoint y: 177, distance: 219.3
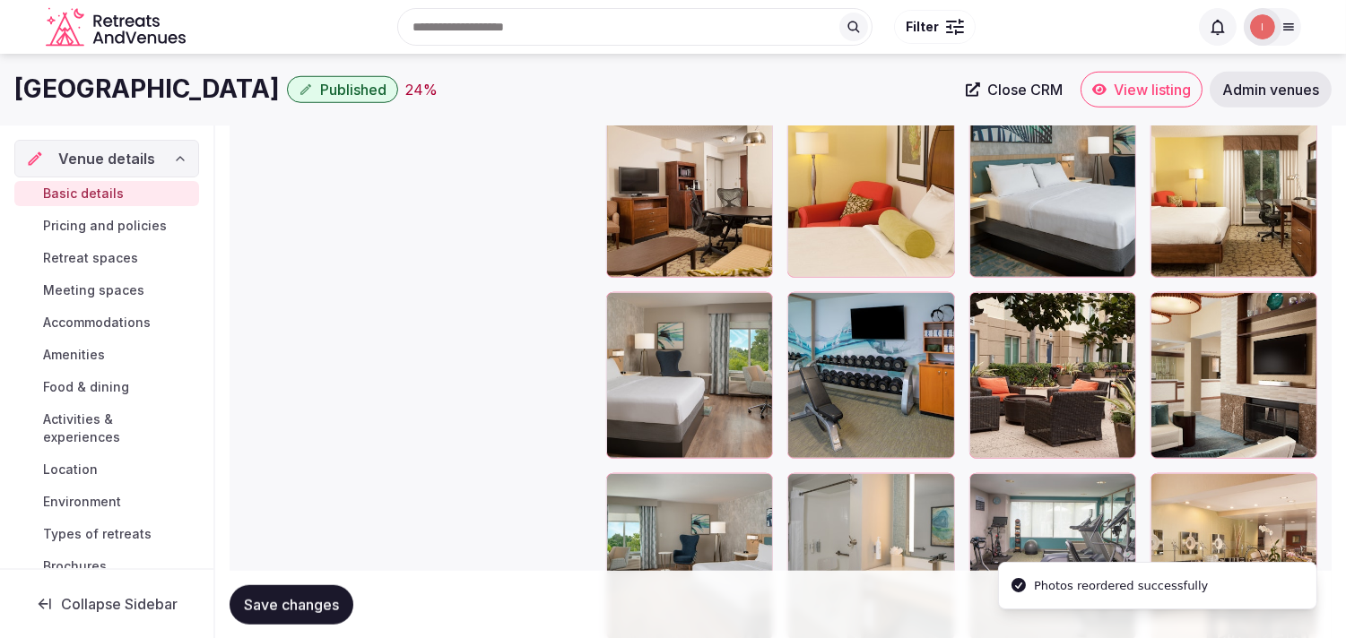
scroll to position [2691, 0]
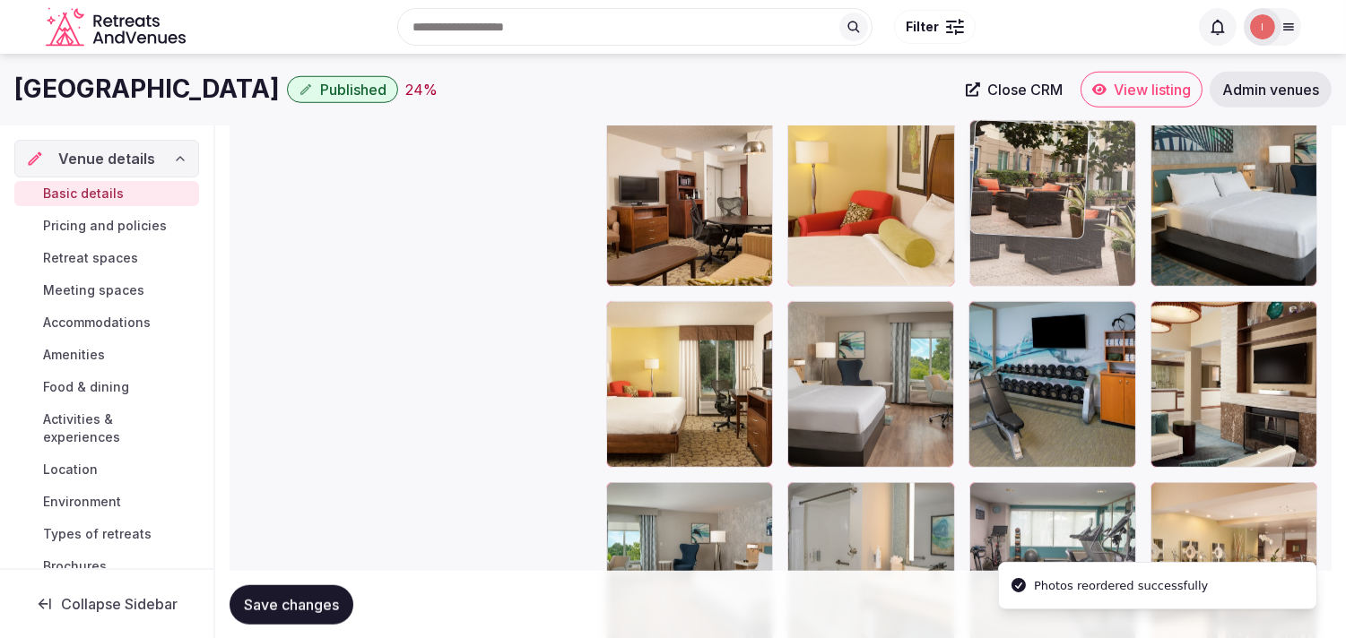
drag, startPoint x: 995, startPoint y: 320, endPoint x: 1020, endPoint y: 212, distance: 110.5
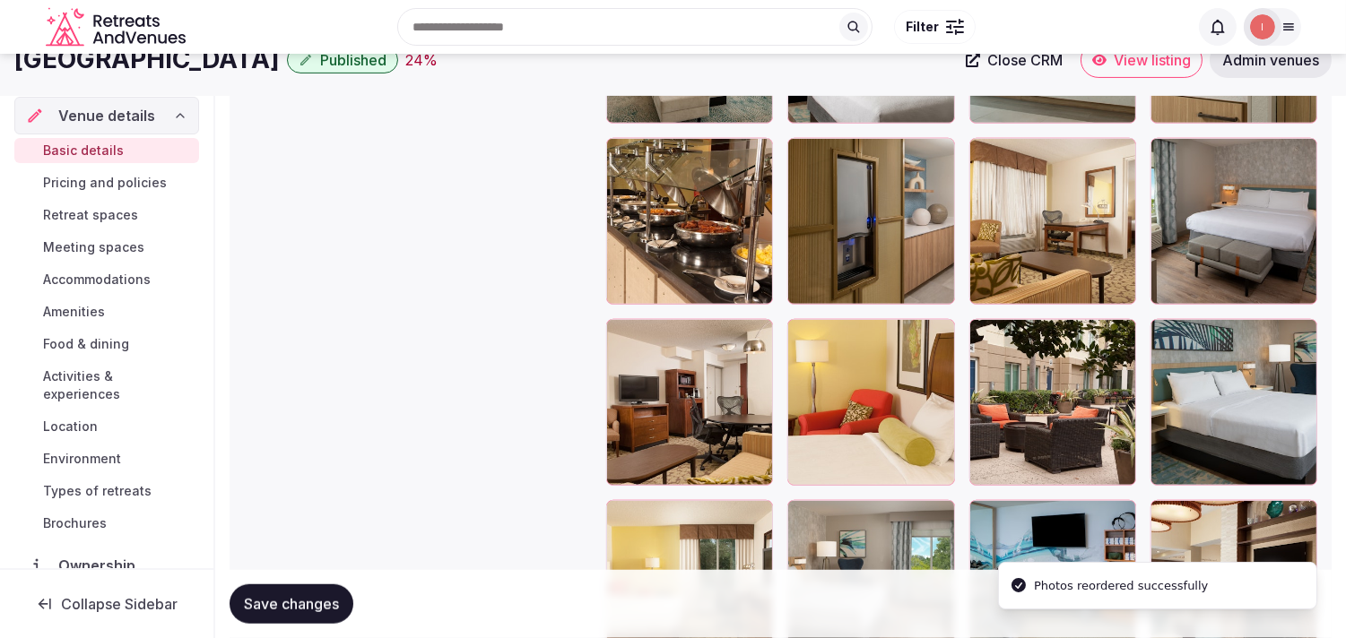
scroll to position [2292, 0]
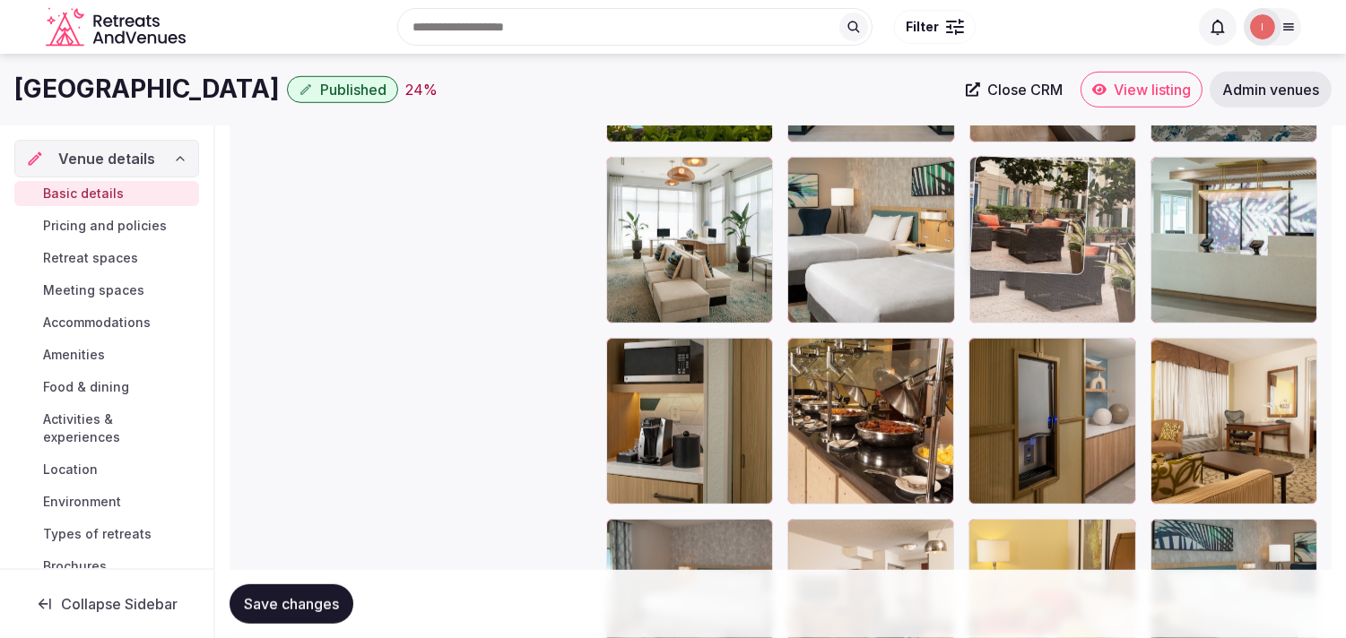
drag, startPoint x: 989, startPoint y: 529, endPoint x: 1002, endPoint y: 210, distance: 319.4
click at [1002, 210] on body "**********" at bounding box center [673, 79] width 1346 height 4742
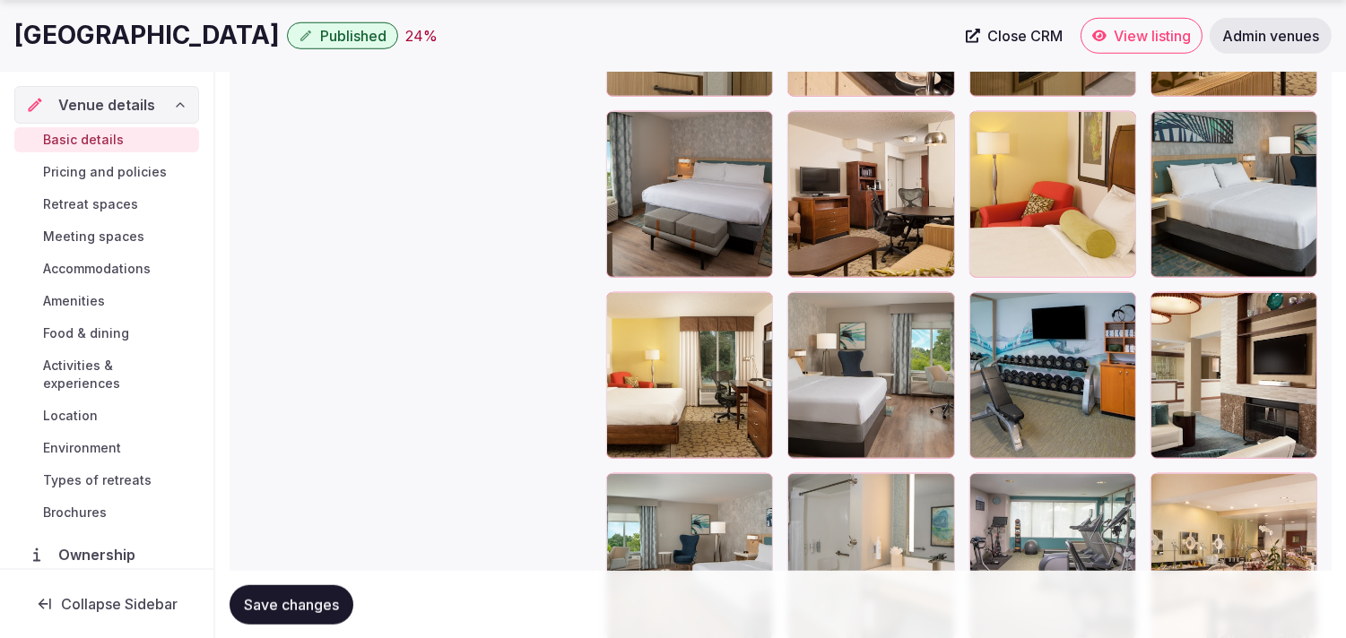
scroll to position [2890, 0]
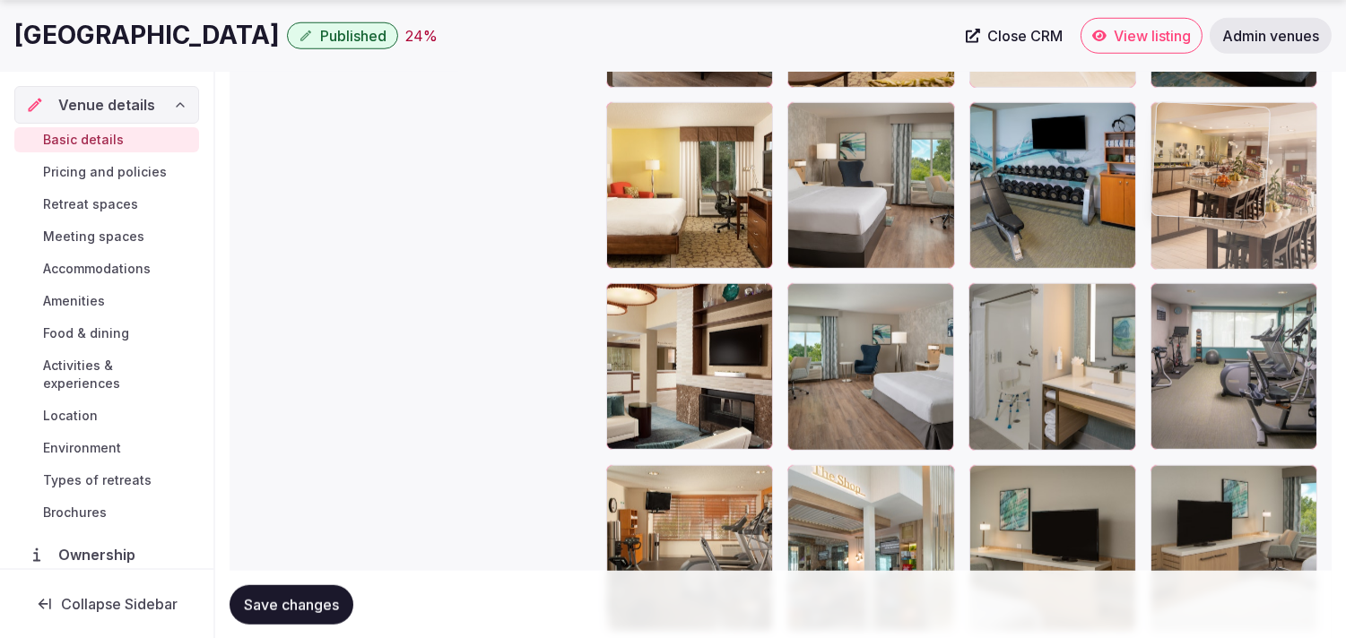
drag, startPoint x: 1172, startPoint y: 291, endPoint x: 1175, endPoint y: 126, distance: 165.0
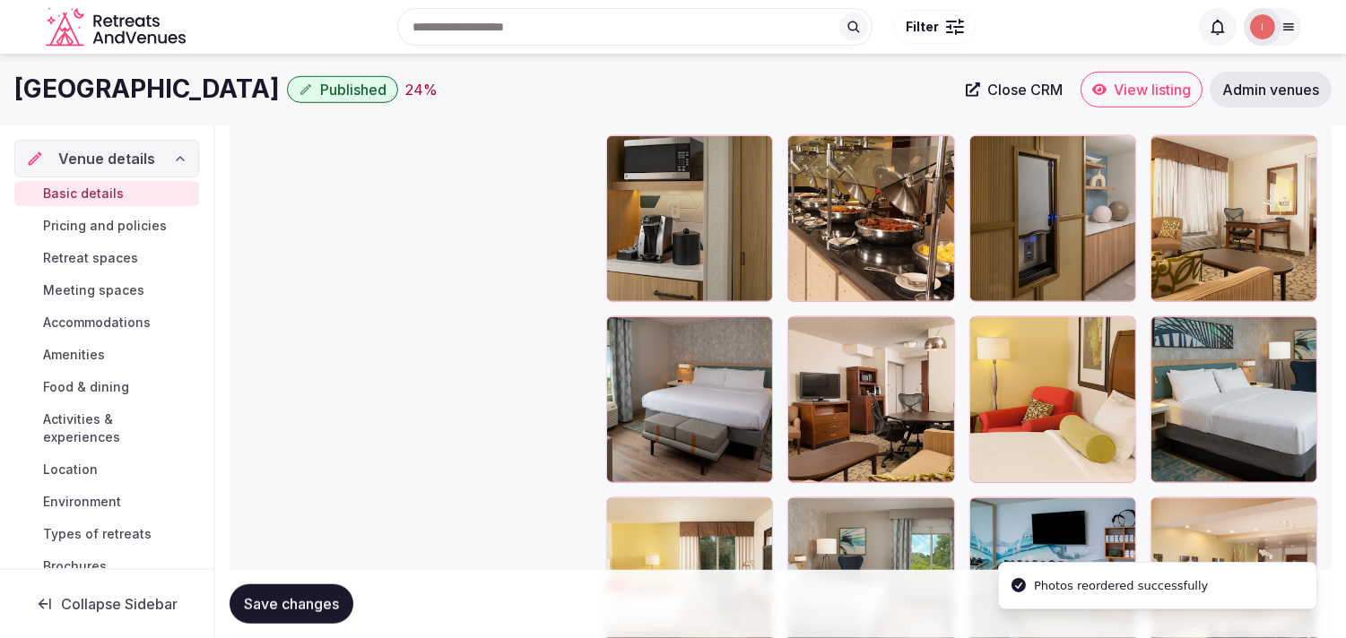
scroll to position [2492, 0]
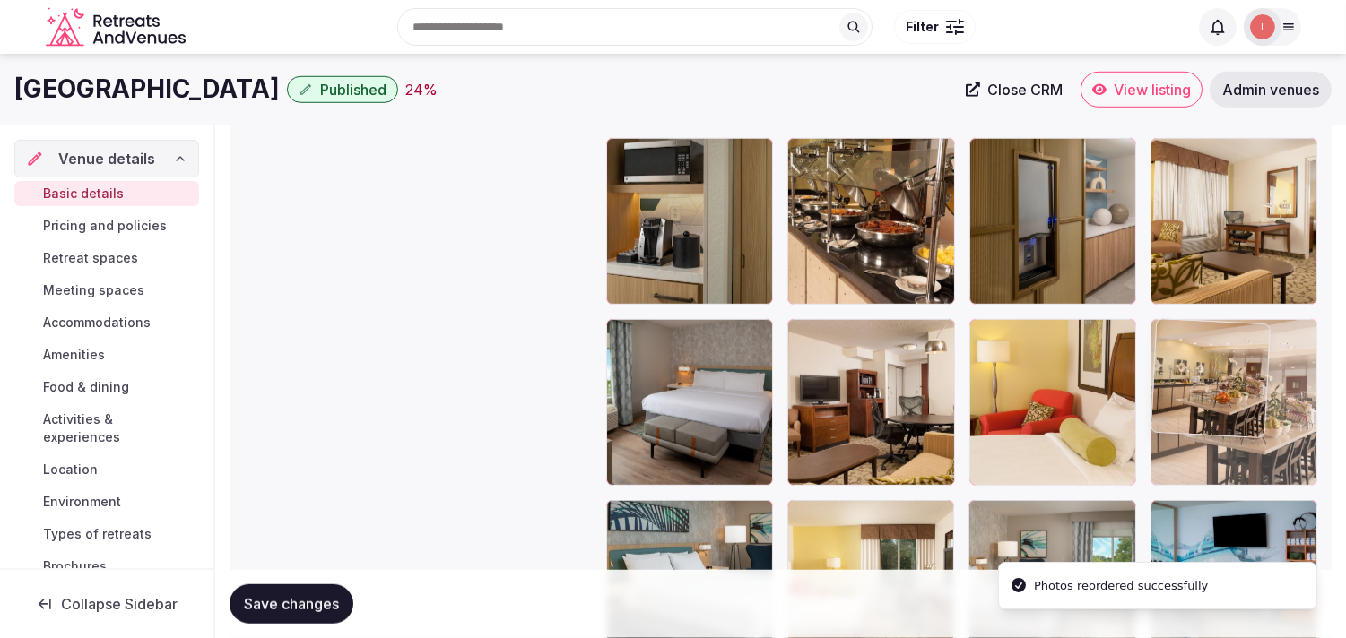
drag, startPoint x: 1164, startPoint y: 513, endPoint x: 1190, endPoint y: 342, distance: 172.4
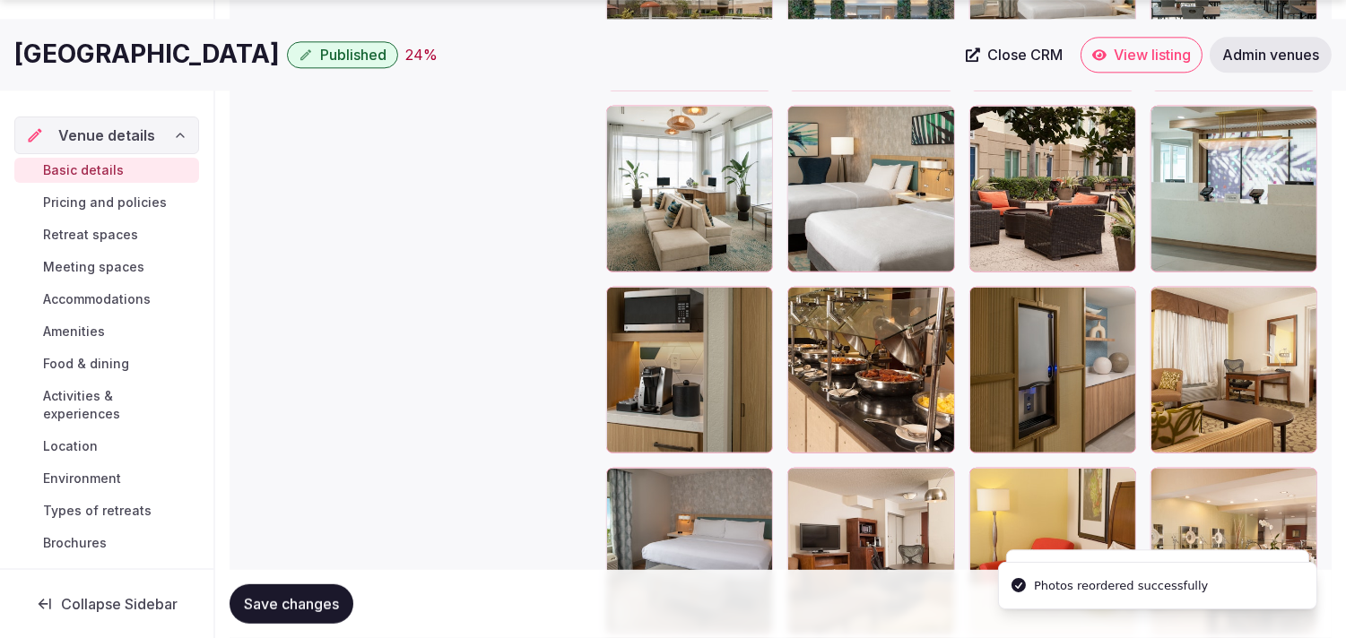
scroll to position [2392, 0]
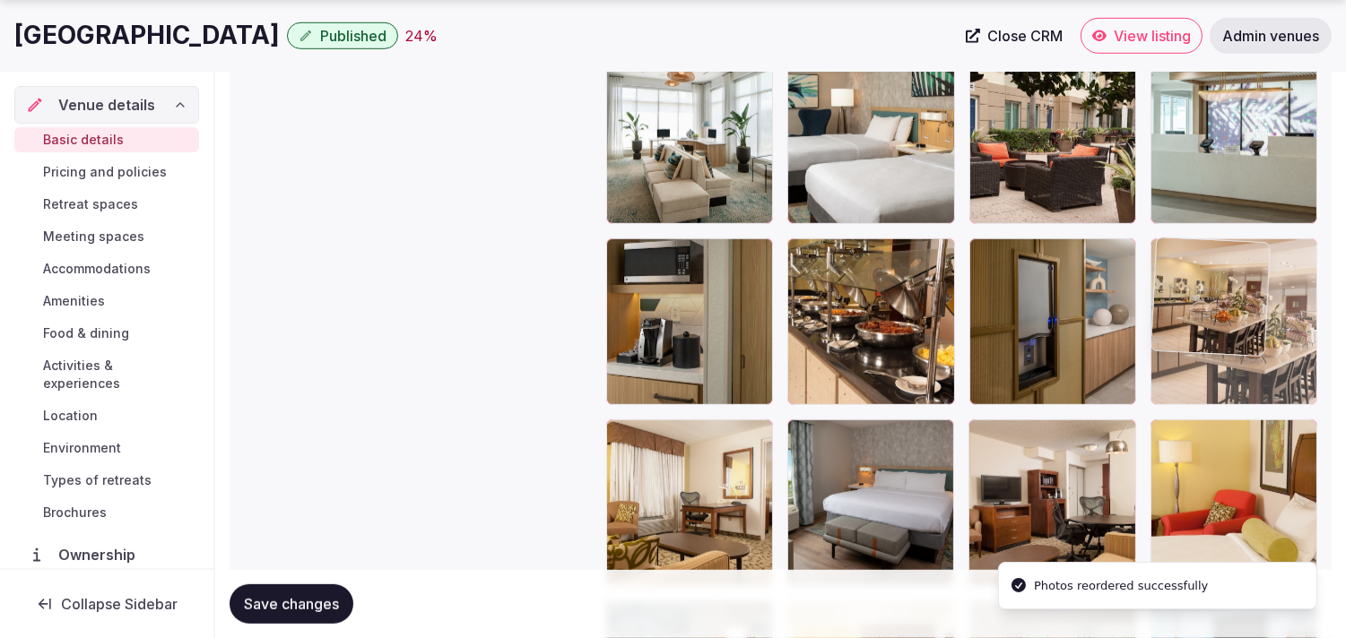
drag, startPoint x: 1166, startPoint y: 448, endPoint x: 1166, endPoint y: 282, distance: 165.8
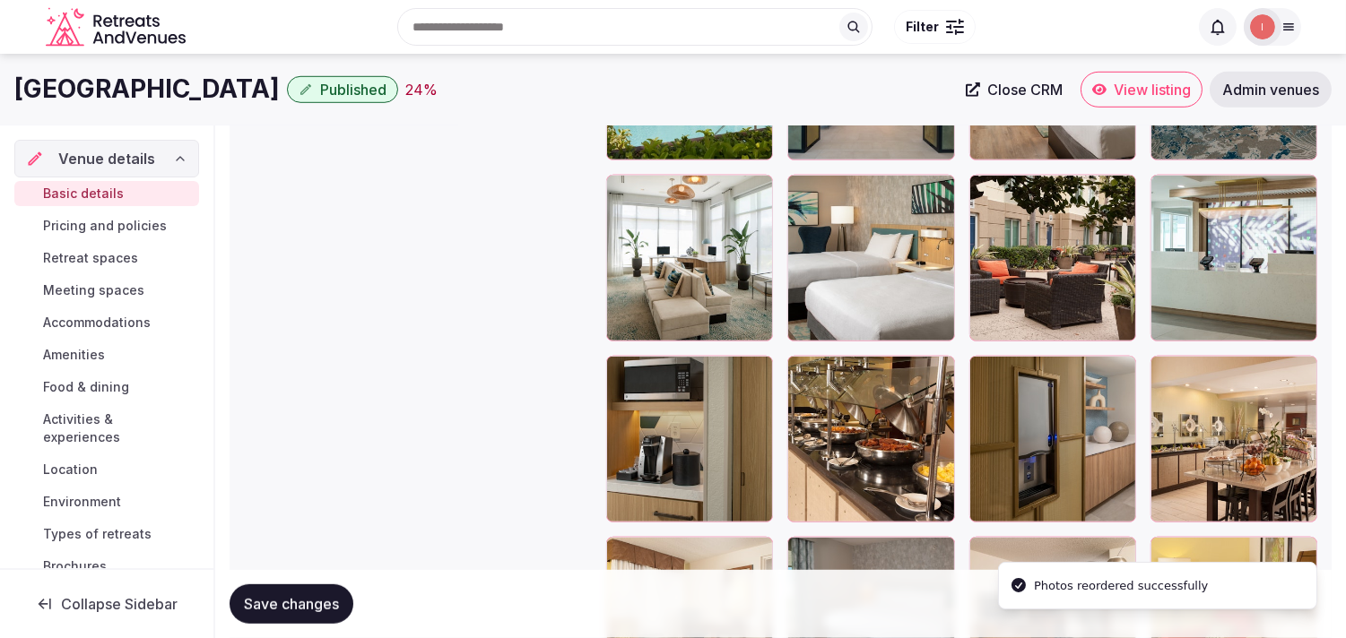
scroll to position [2193, 0]
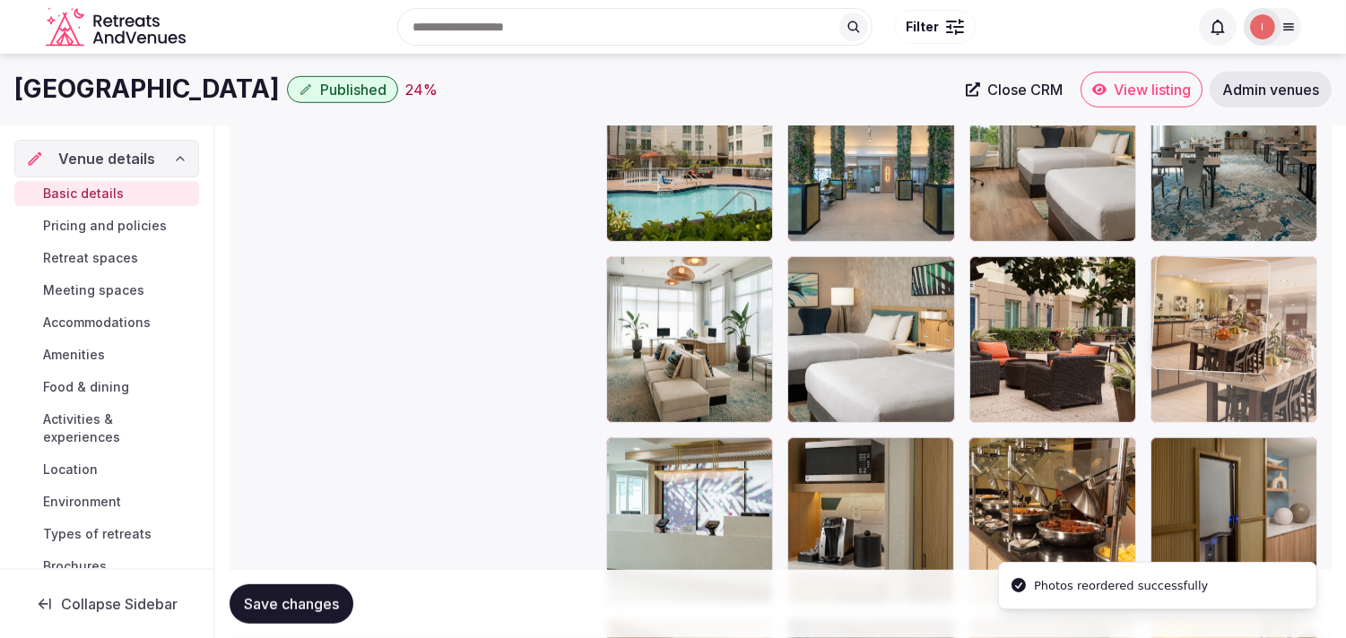
drag, startPoint x: 1162, startPoint y: 448, endPoint x: 1171, endPoint y: 301, distance: 147.3
click at [1171, 301] on body "**********" at bounding box center [673, 178] width 1346 height 4742
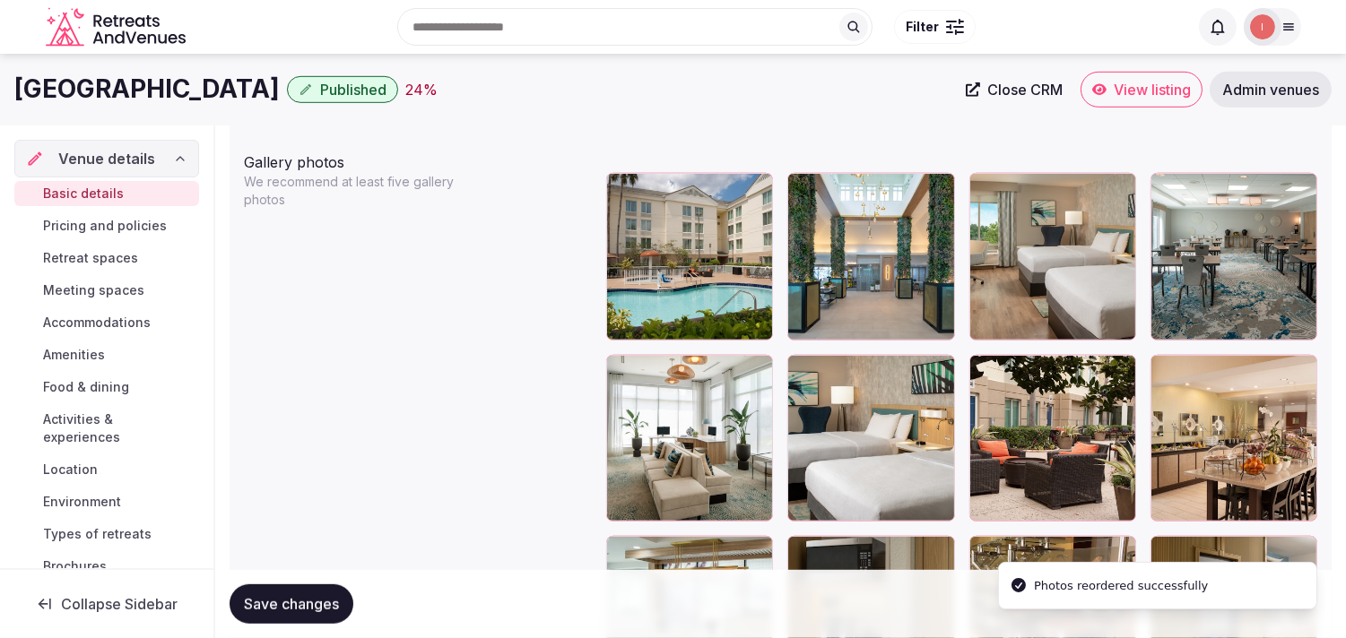
scroll to position [2093, 0]
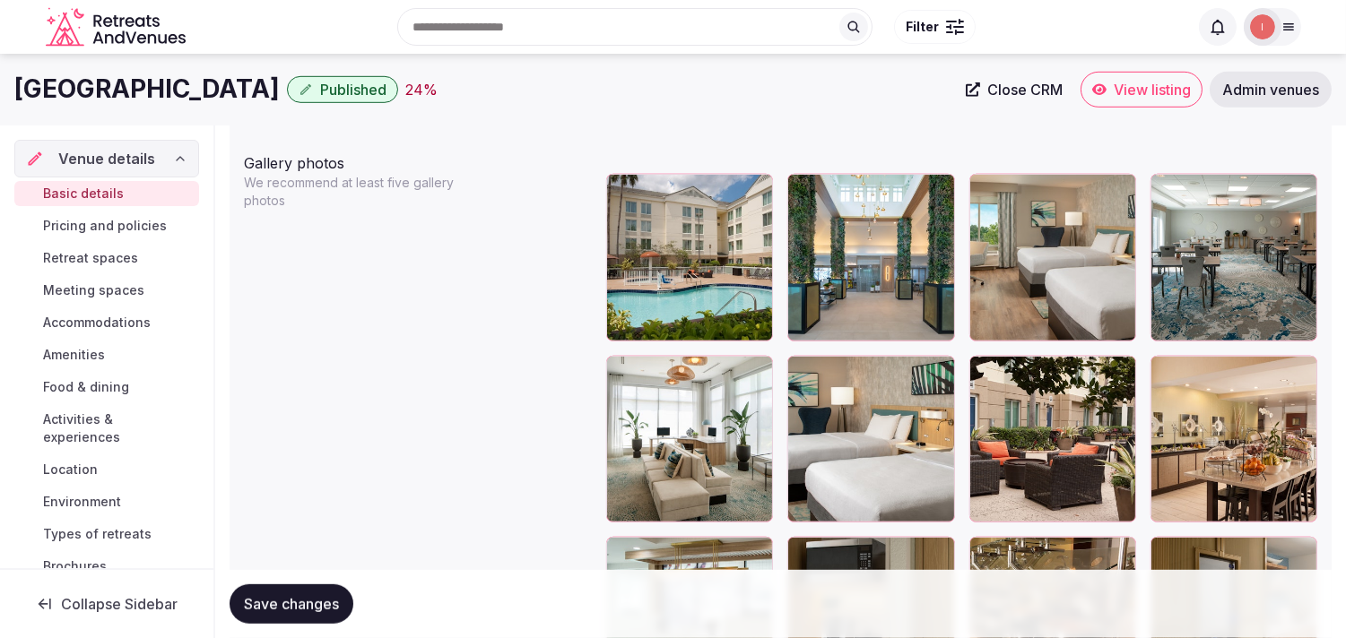
click at [1177, 375] on div at bounding box center [1233, 439] width 167 height 167
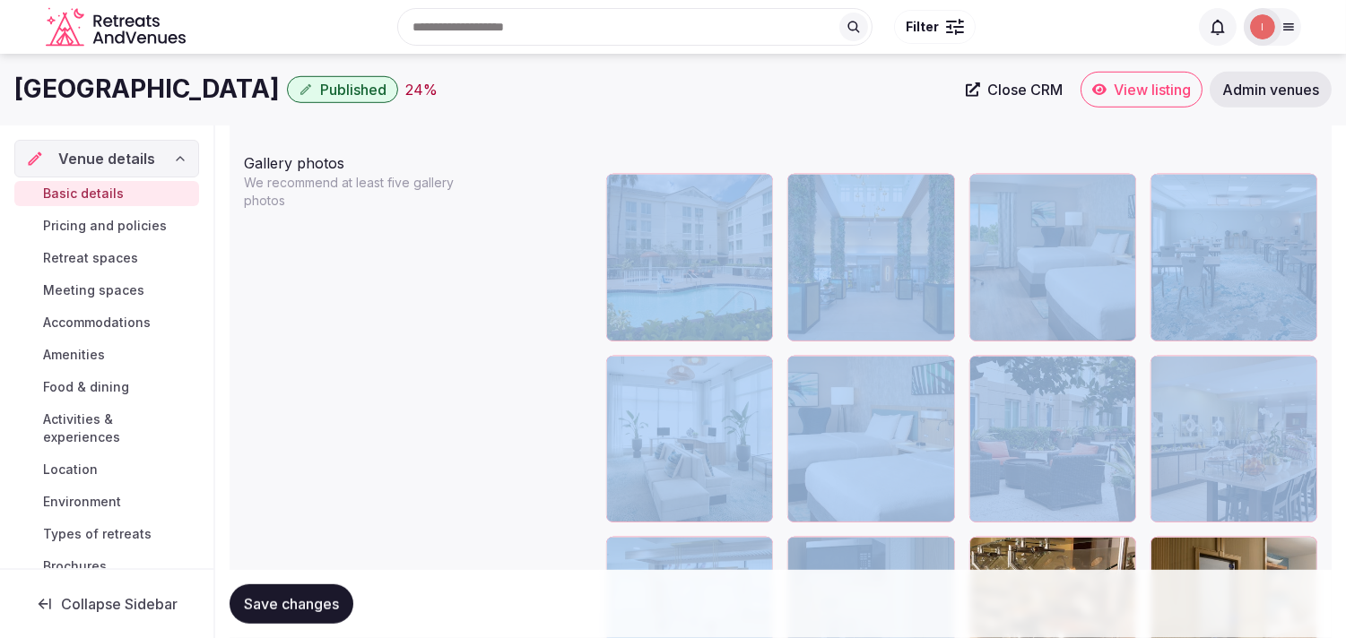
click at [1177, 375] on div at bounding box center [1233, 439] width 167 height 167
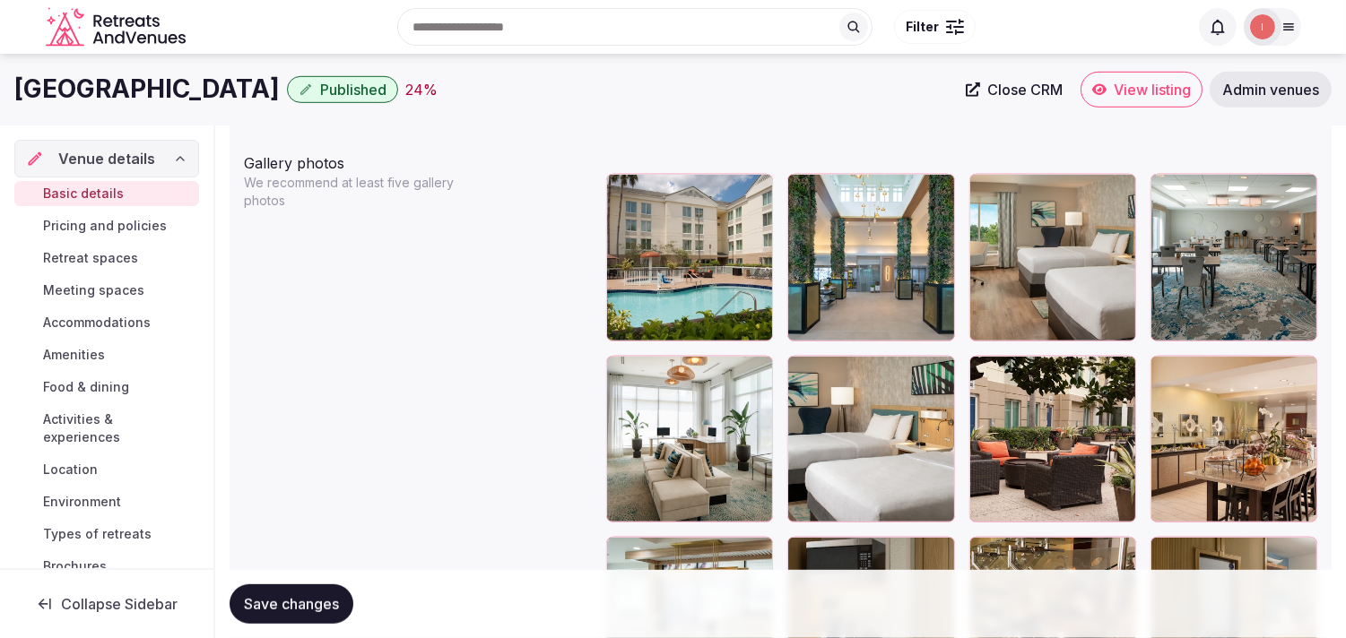
click at [1167, 365] on icon at bounding box center [1165, 370] width 22 height 22
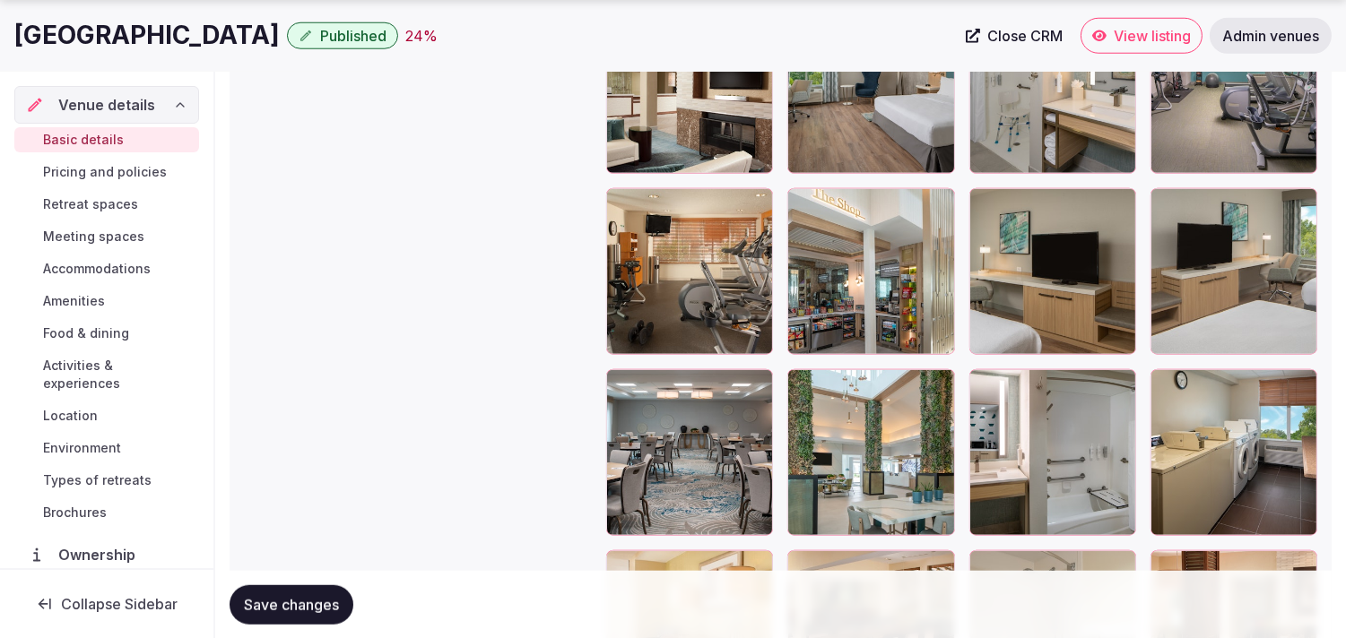
scroll to position [3189, 0]
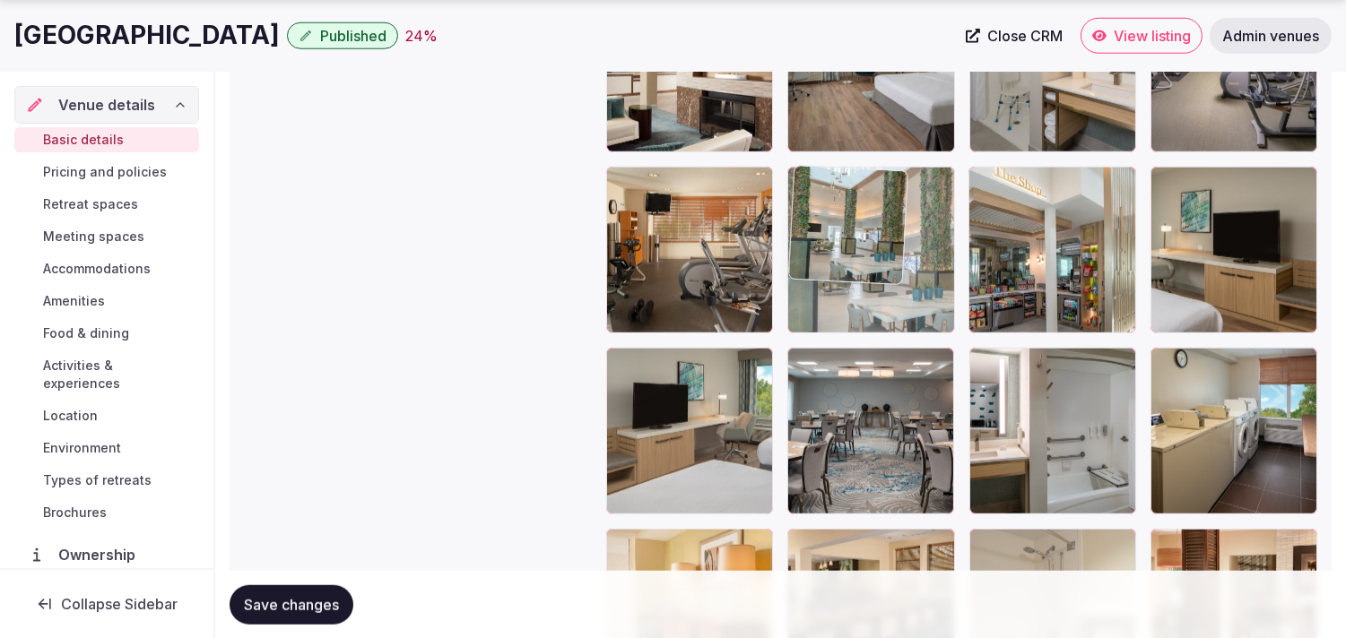
drag, startPoint x: 804, startPoint y: 370, endPoint x: 834, endPoint y: 192, distance: 180.8
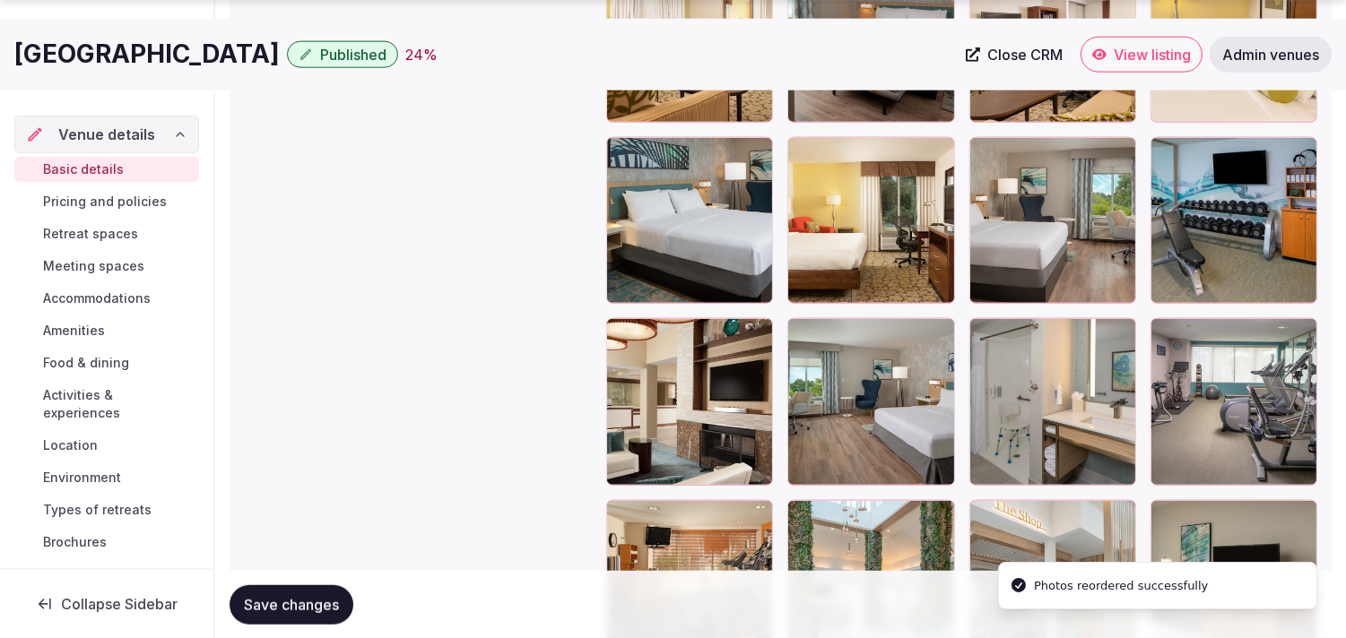
scroll to position [2890, 0]
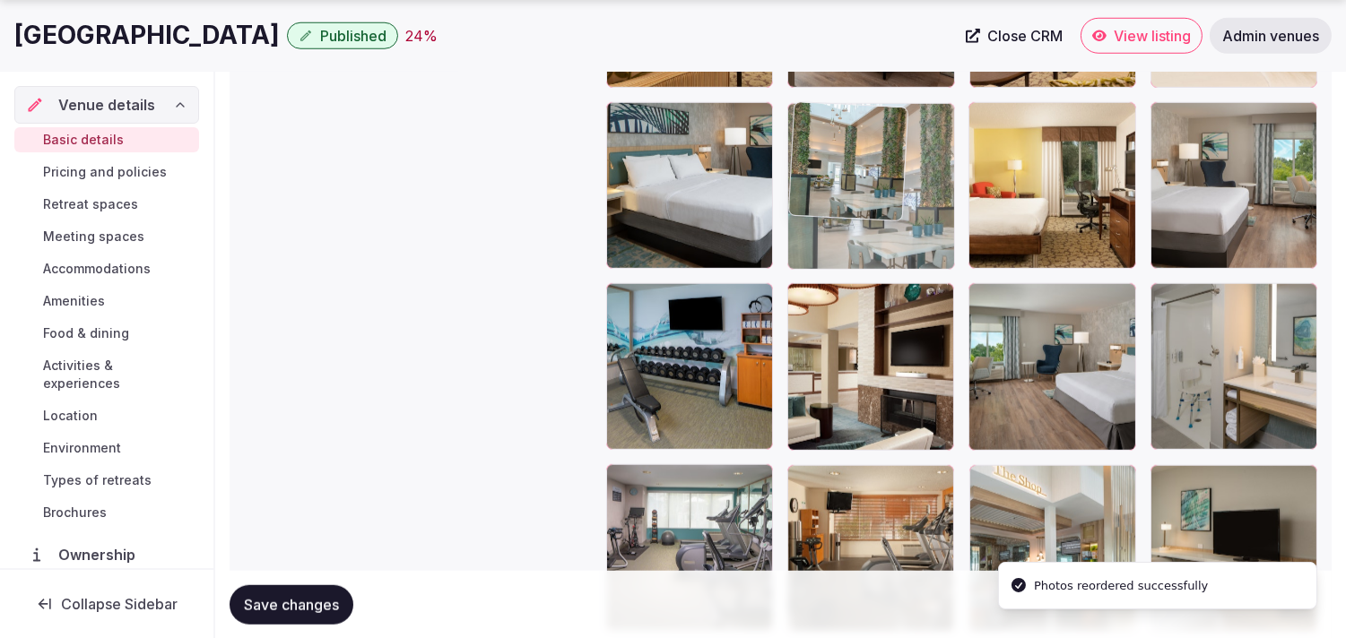
drag, startPoint x: 795, startPoint y: 476, endPoint x: 849, endPoint y: 160, distance: 321.0
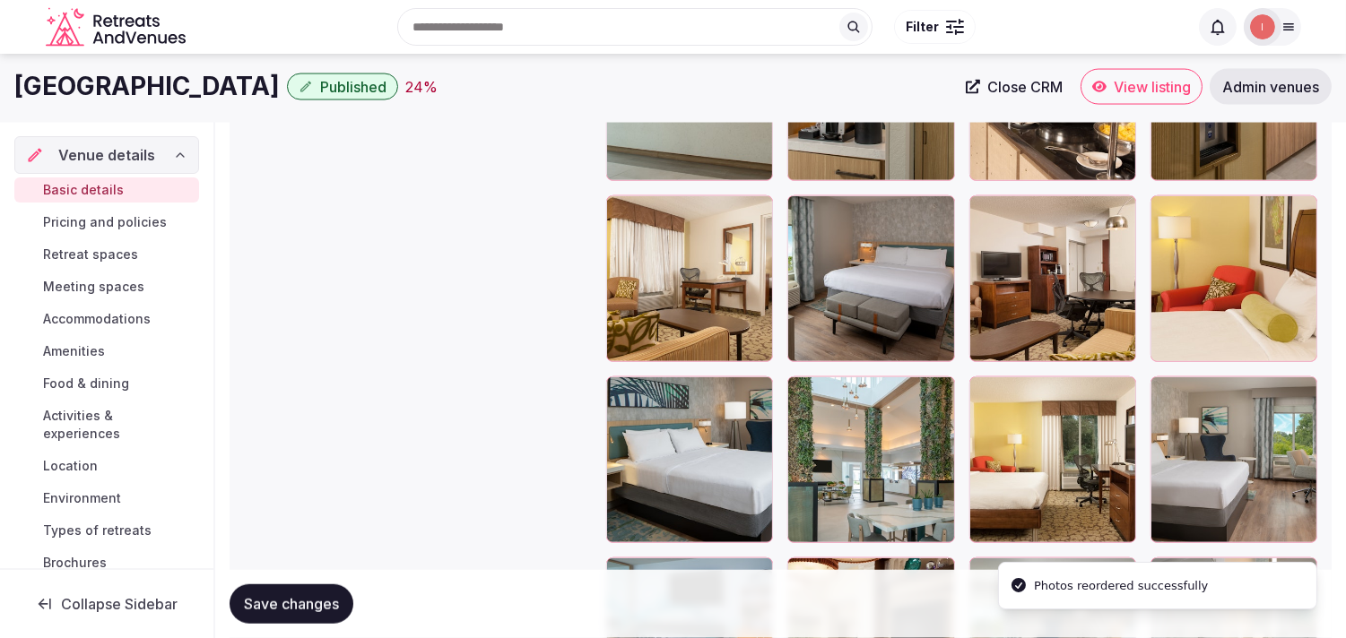
scroll to position [2592, 0]
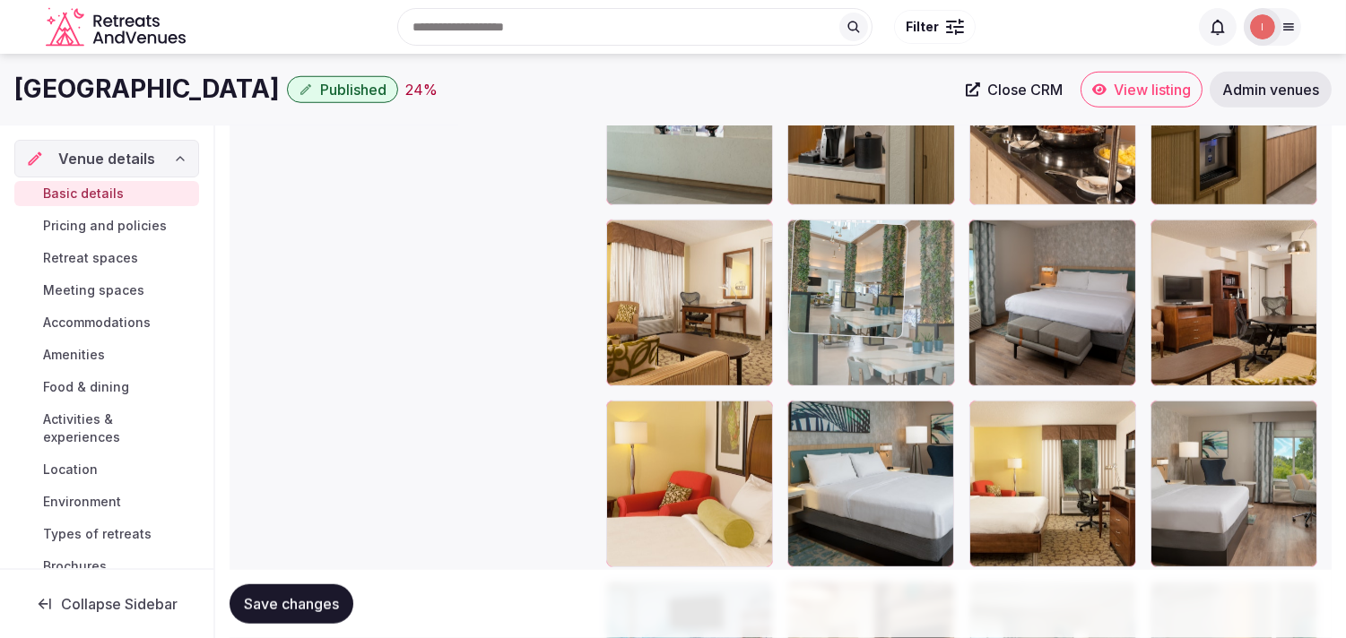
drag, startPoint x: 796, startPoint y: 407, endPoint x: 817, endPoint y: 315, distance: 94.6
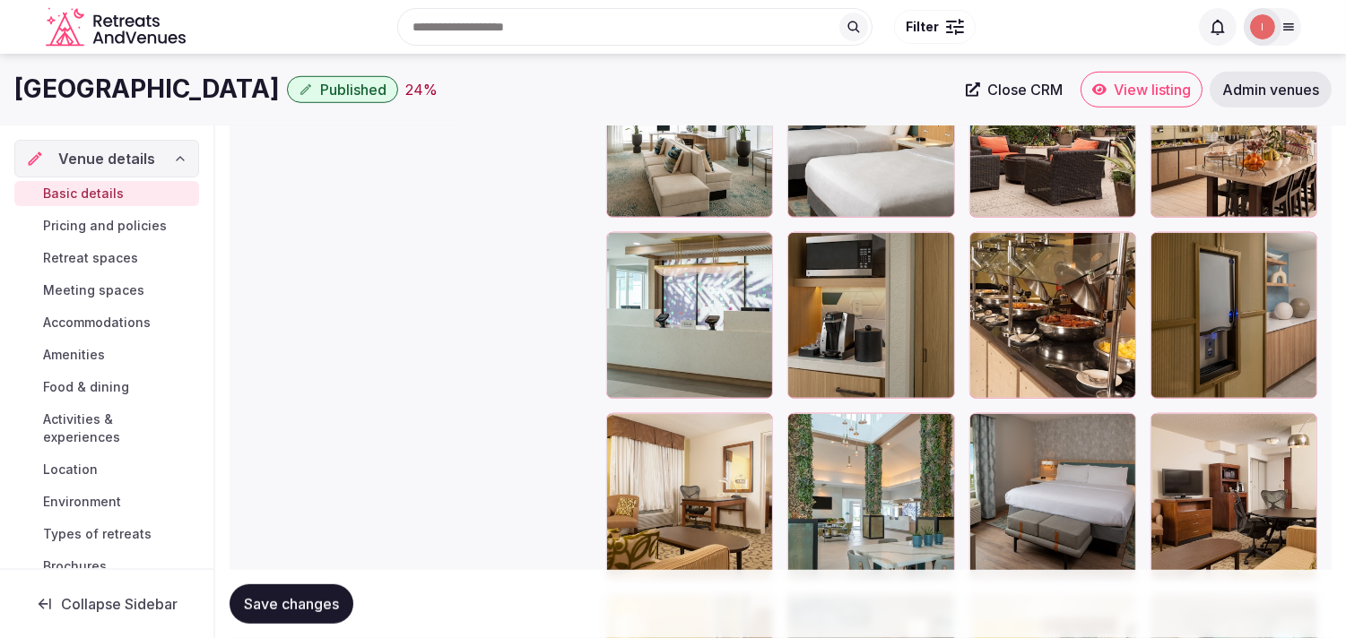
scroll to position [2292, 0]
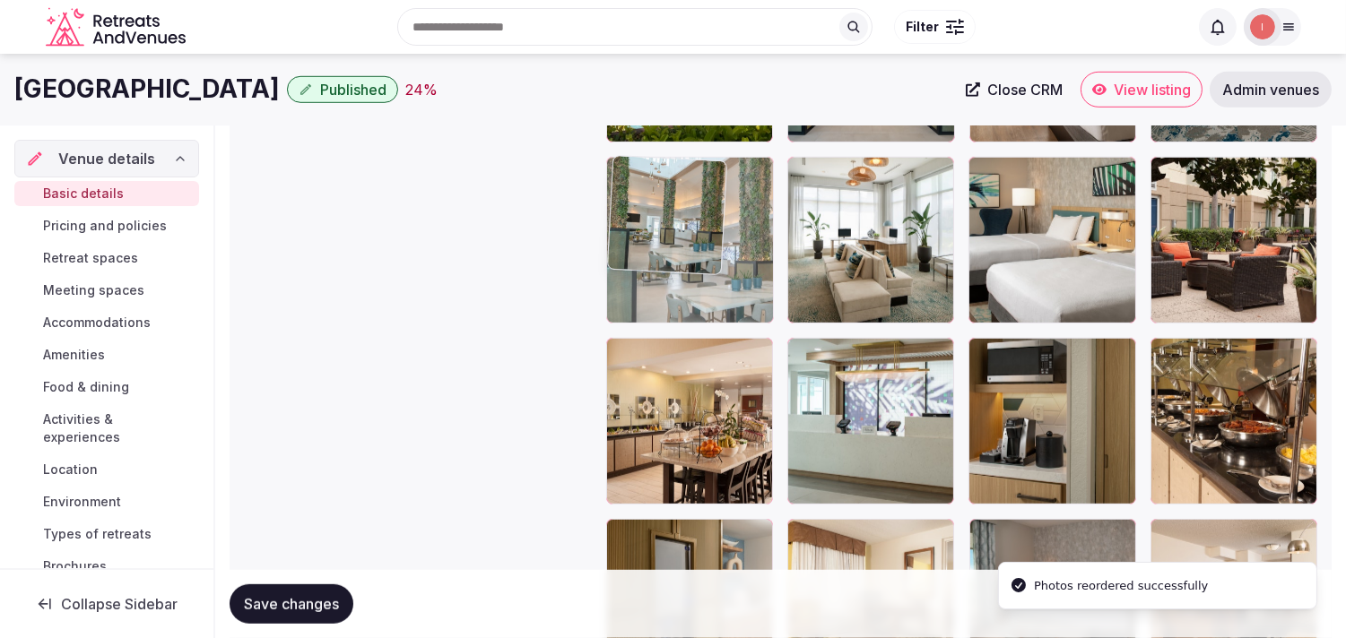
drag, startPoint x: 804, startPoint y: 536, endPoint x: 674, endPoint y: 201, distance: 359.6
click at [674, 201] on body "**********" at bounding box center [673, 79] width 1346 height 4742
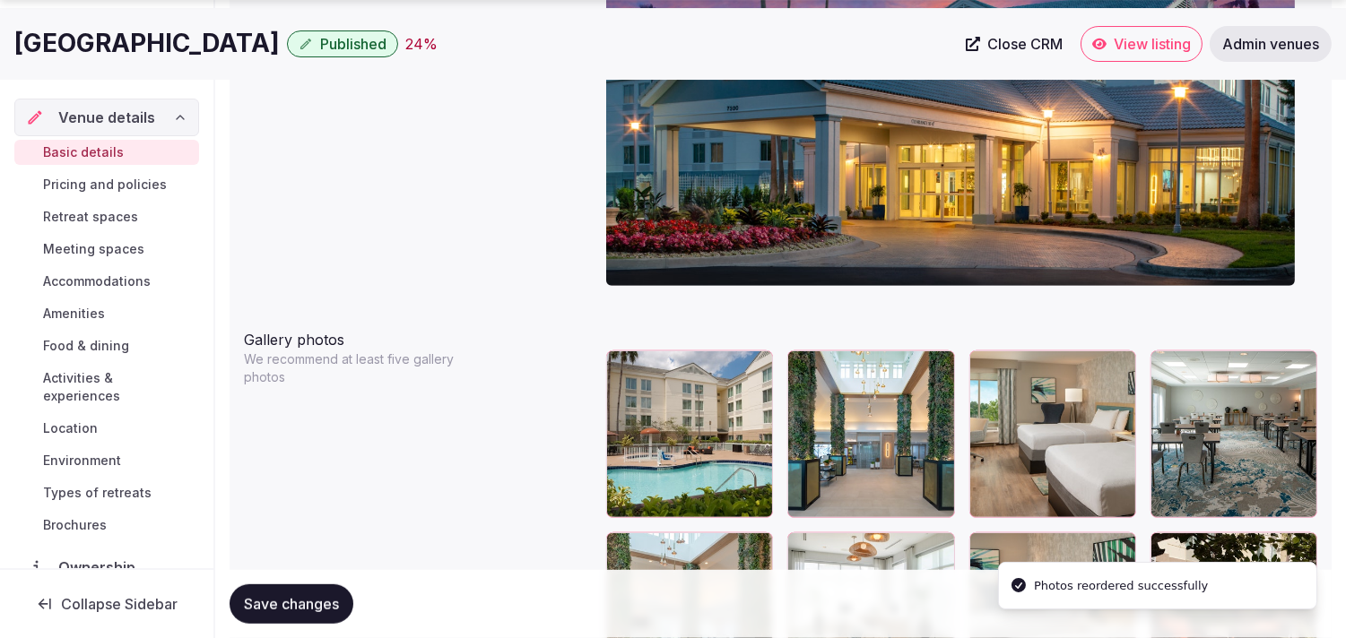
scroll to position [1994, 0]
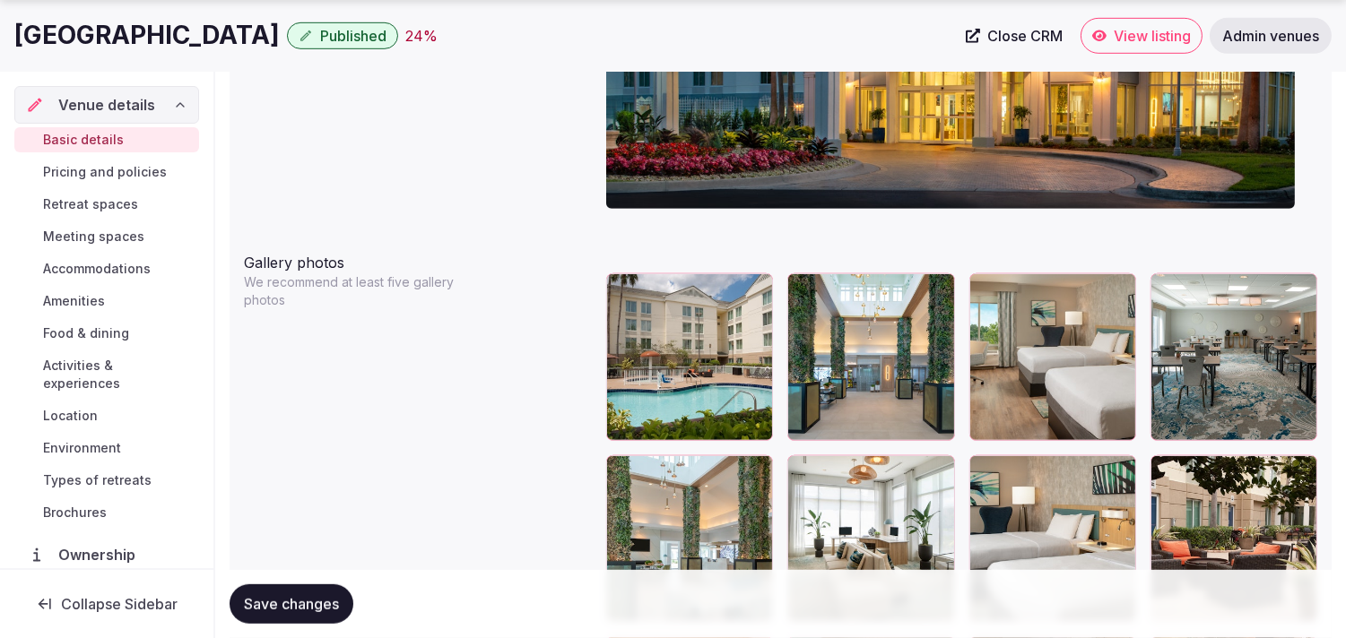
click at [289, 605] on span "Save changes" at bounding box center [291, 604] width 95 height 18
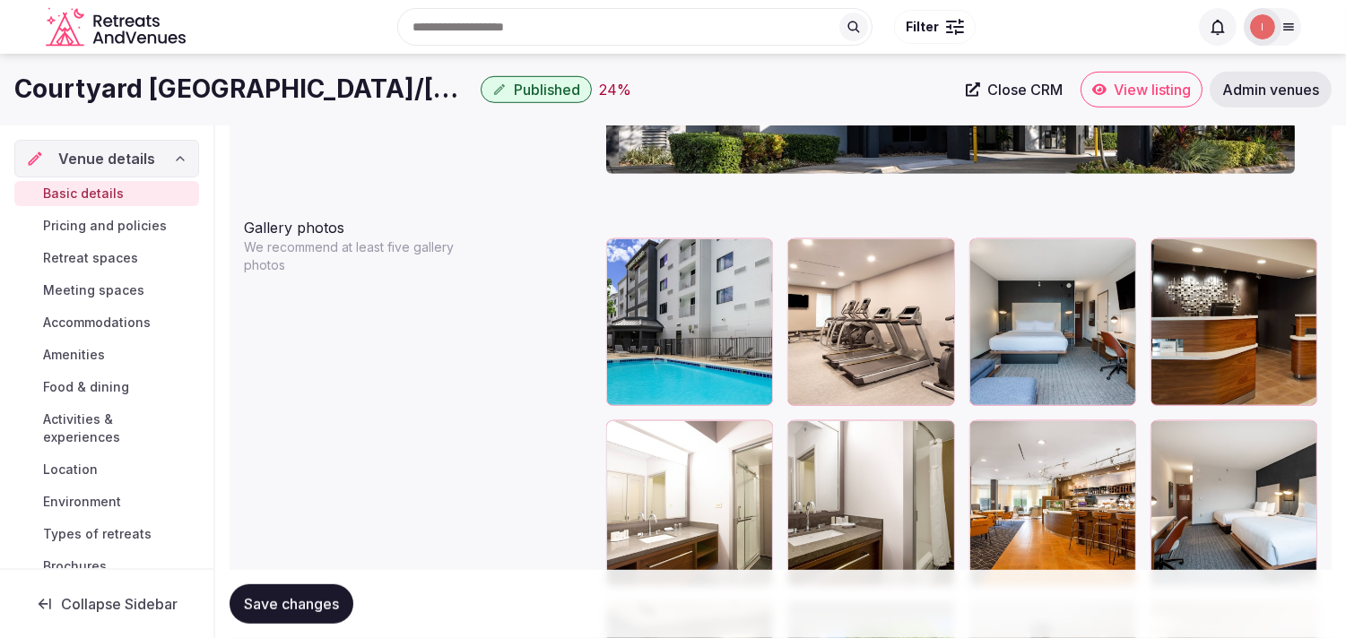
scroll to position [2001, 0]
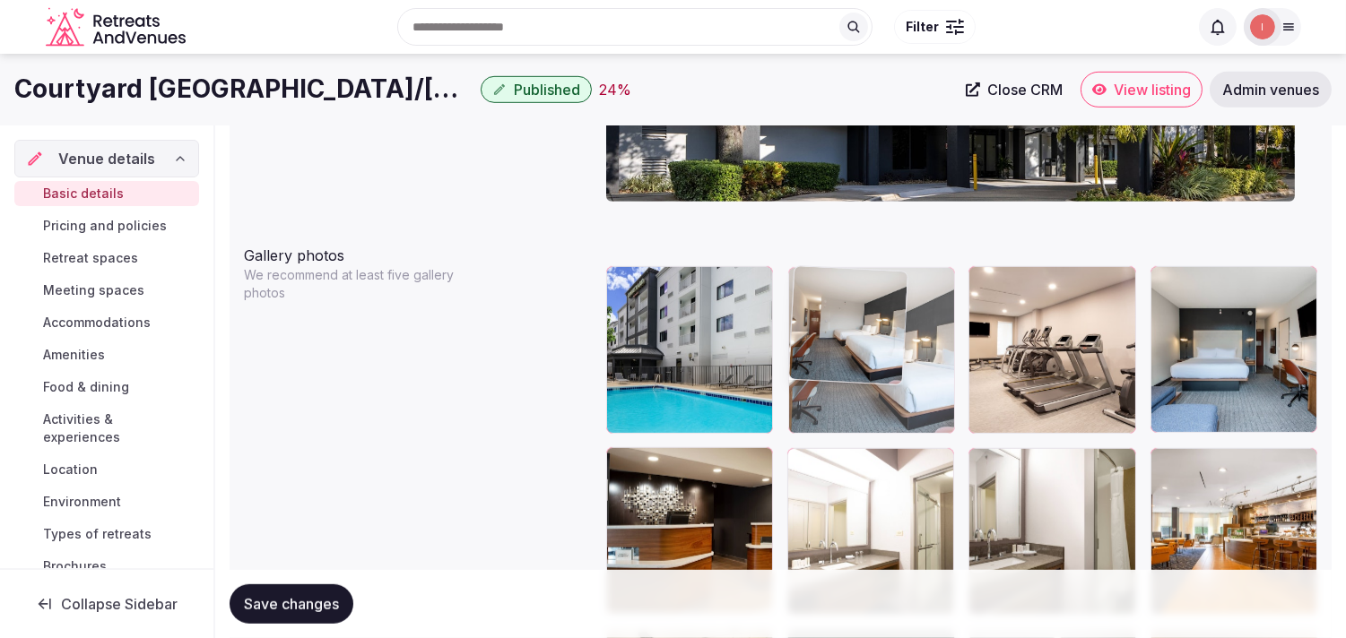
drag, startPoint x: 1172, startPoint y: 460, endPoint x: 834, endPoint y: 336, distance: 360.7
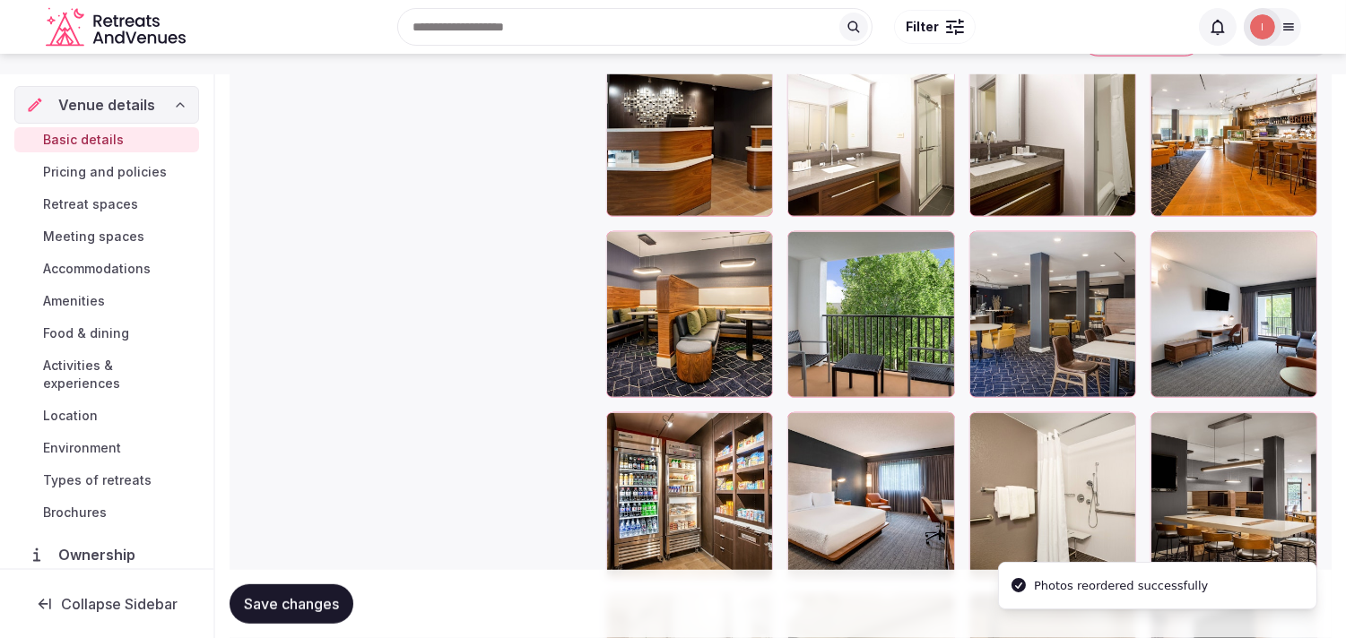
scroll to position [2299, 0]
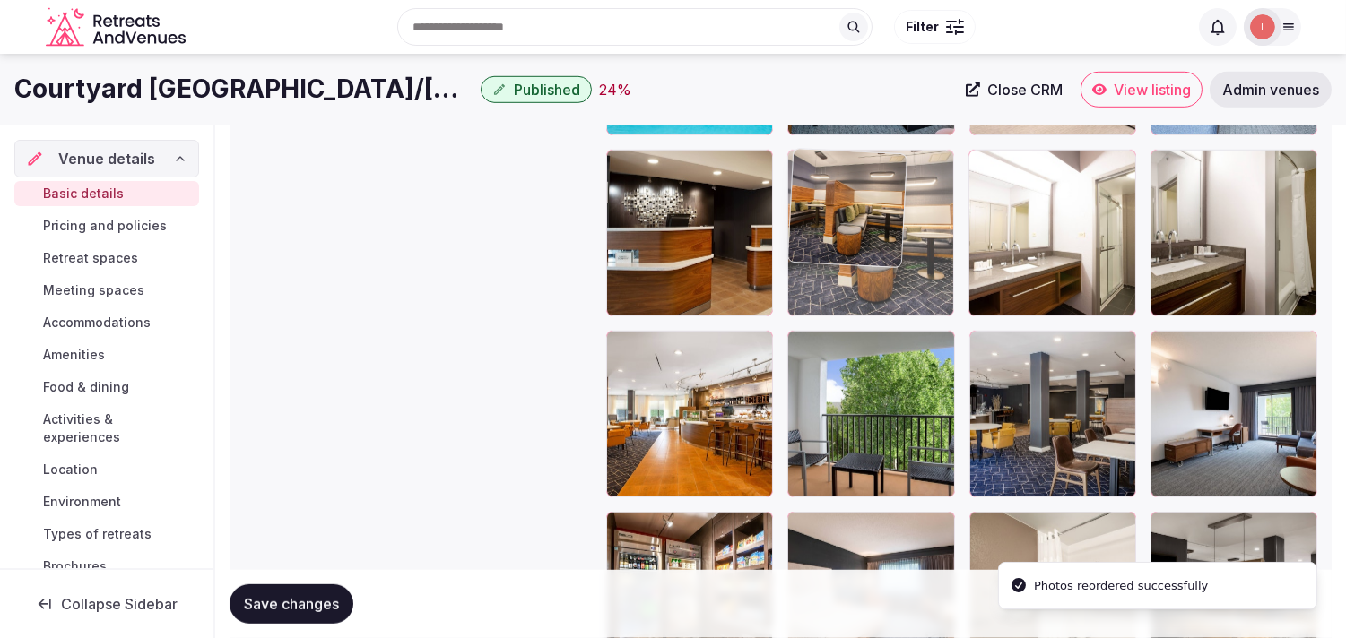
drag, startPoint x: 629, startPoint y: 351, endPoint x: 888, endPoint y: 261, distance: 274.4
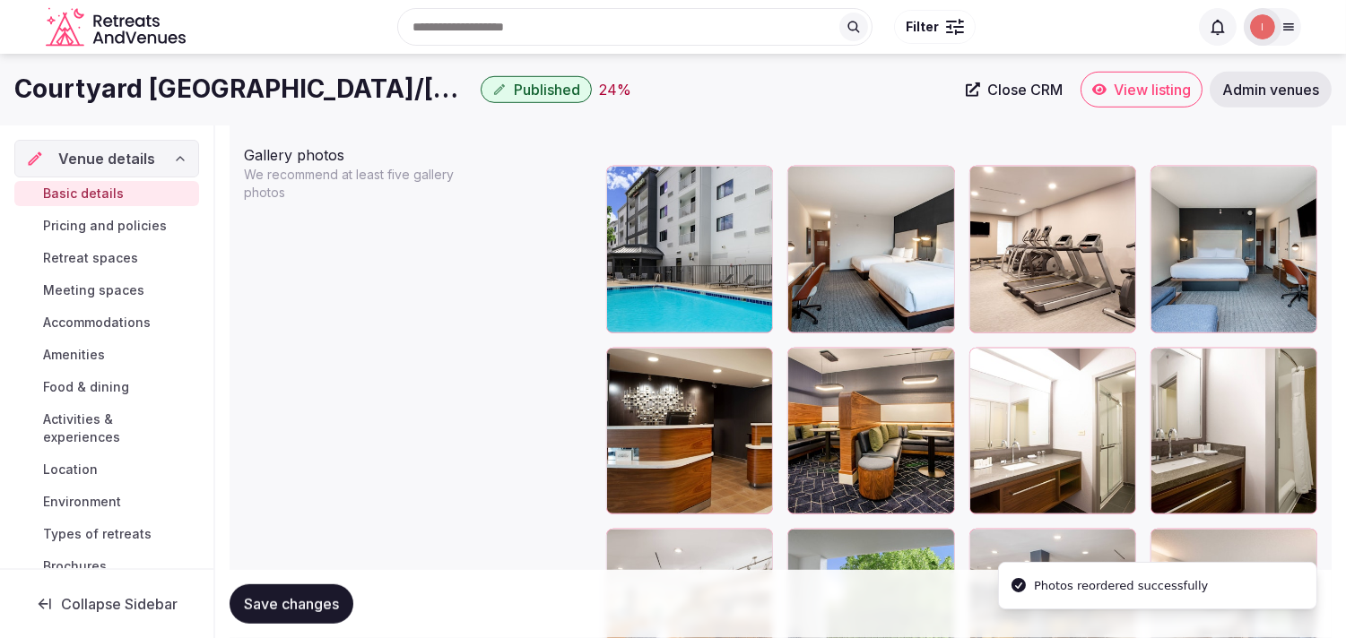
scroll to position [2100, 0]
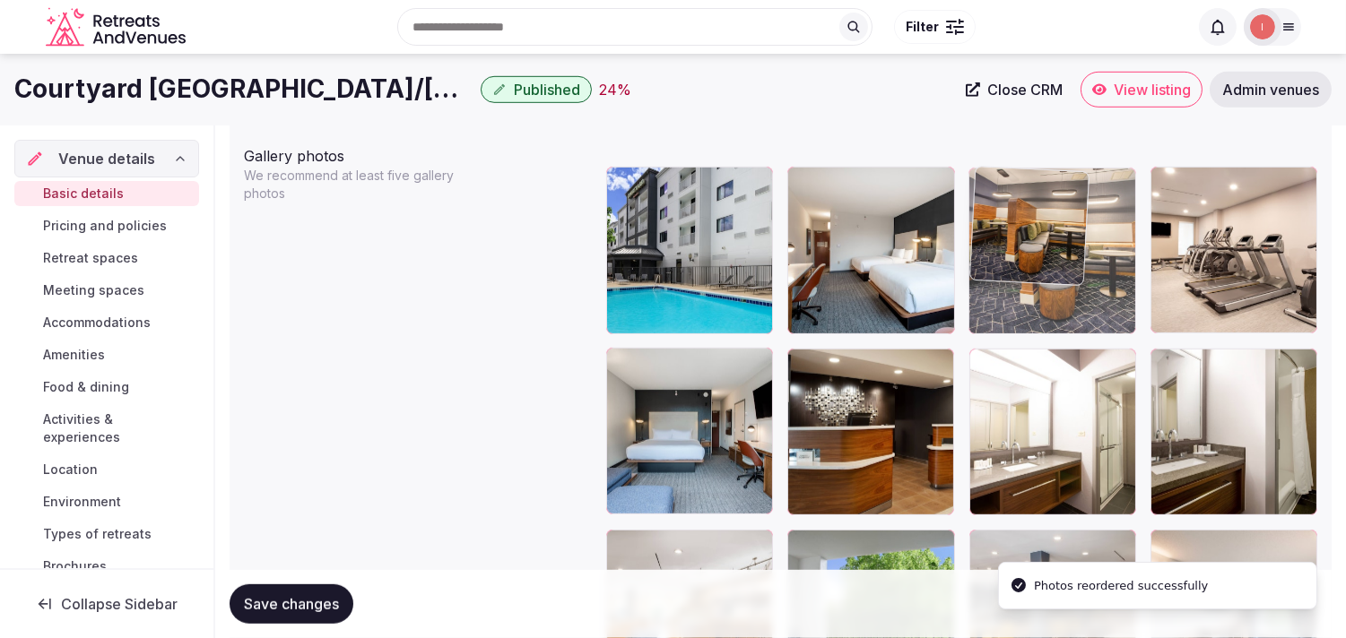
drag, startPoint x: 809, startPoint y: 360, endPoint x: 1023, endPoint y: 246, distance: 242.2
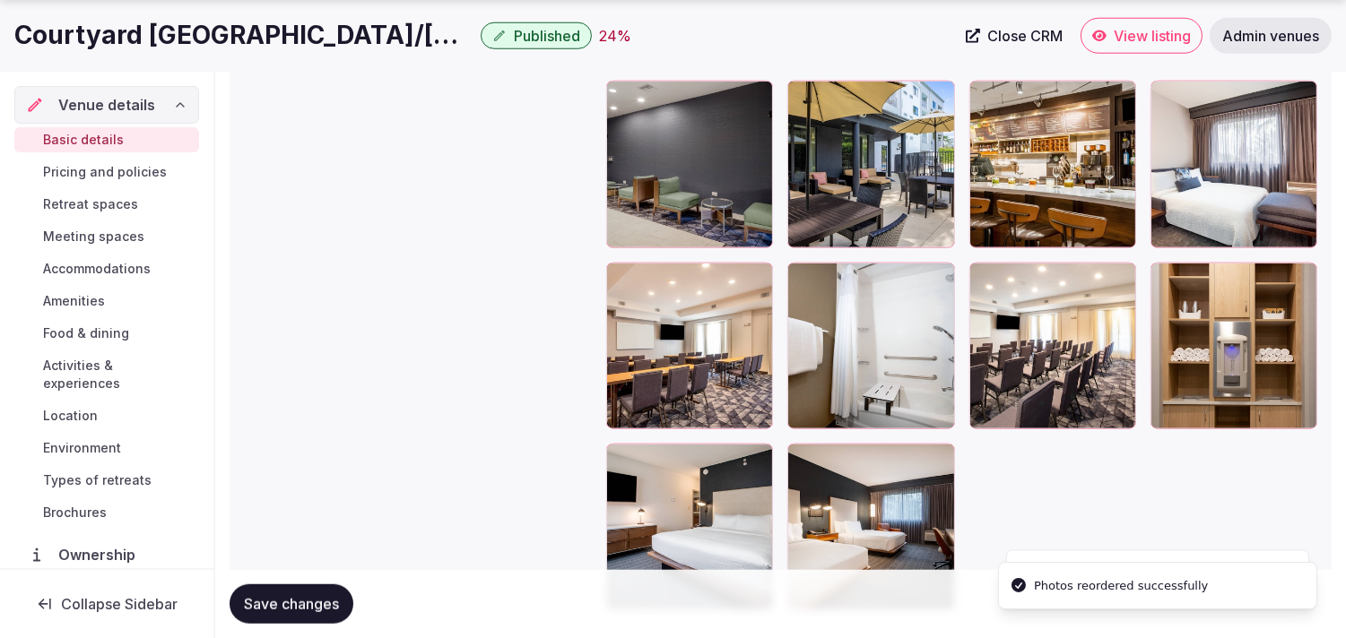
scroll to position [2997, 0]
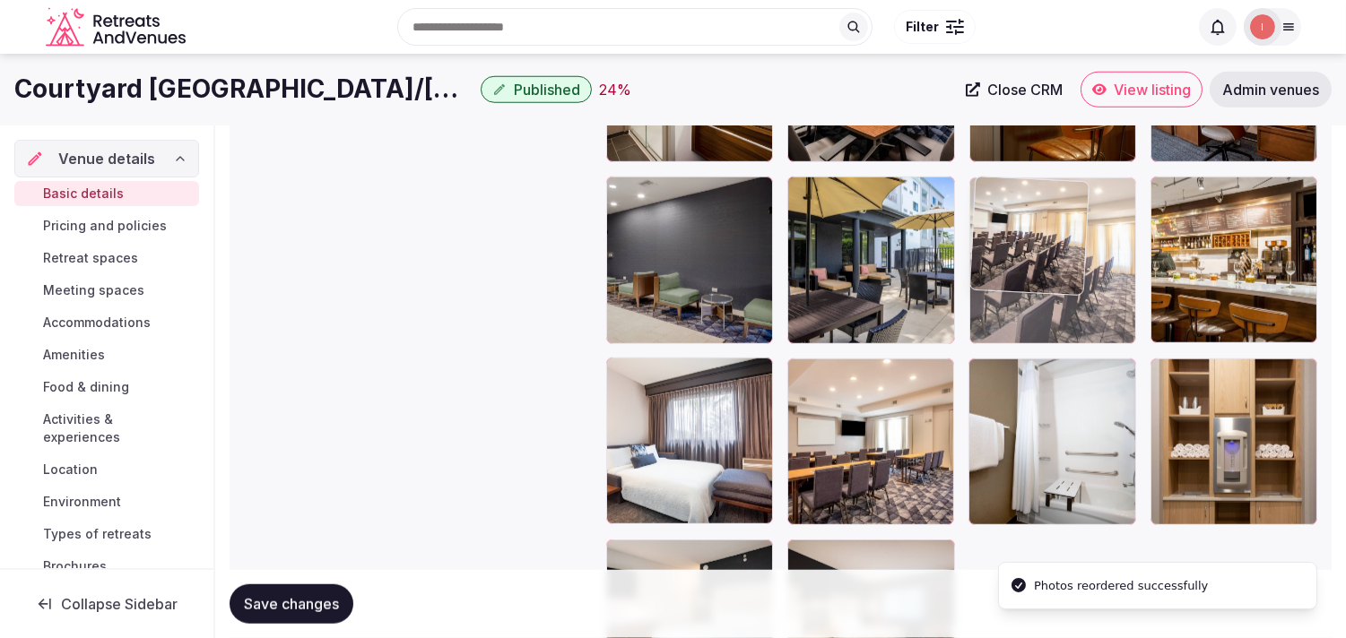
drag, startPoint x: 970, startPoint y: 371, endPoint x: 990, endPoint y: 255, distance: 117.3
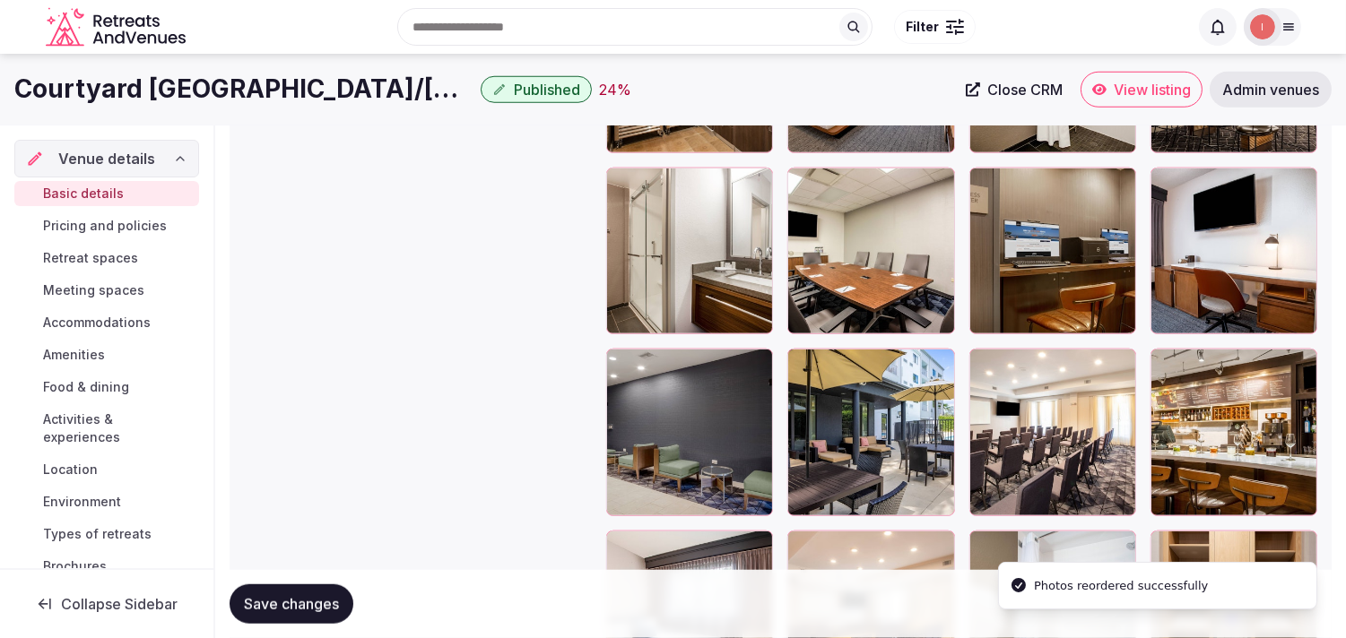
scroll to position [2698, 0]
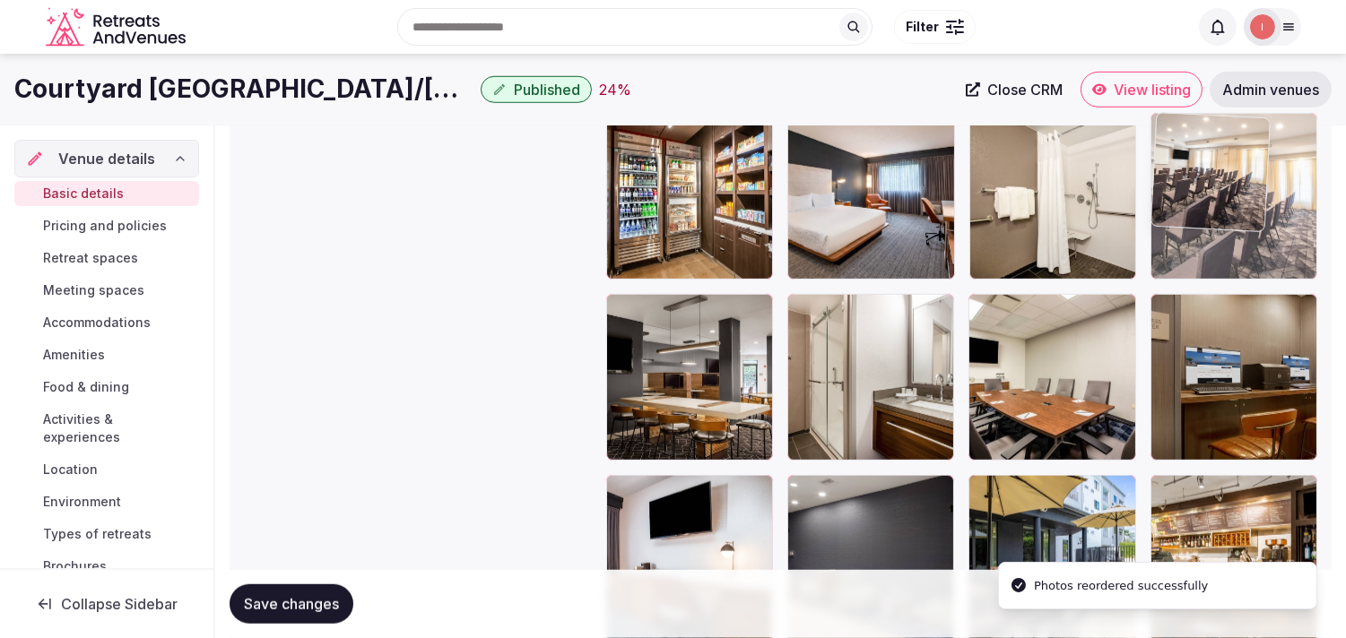
drag, startPoint x: 1087, startPoint y: 357, endPoint x: 1187, endPoint y: 186, distance: 198.0
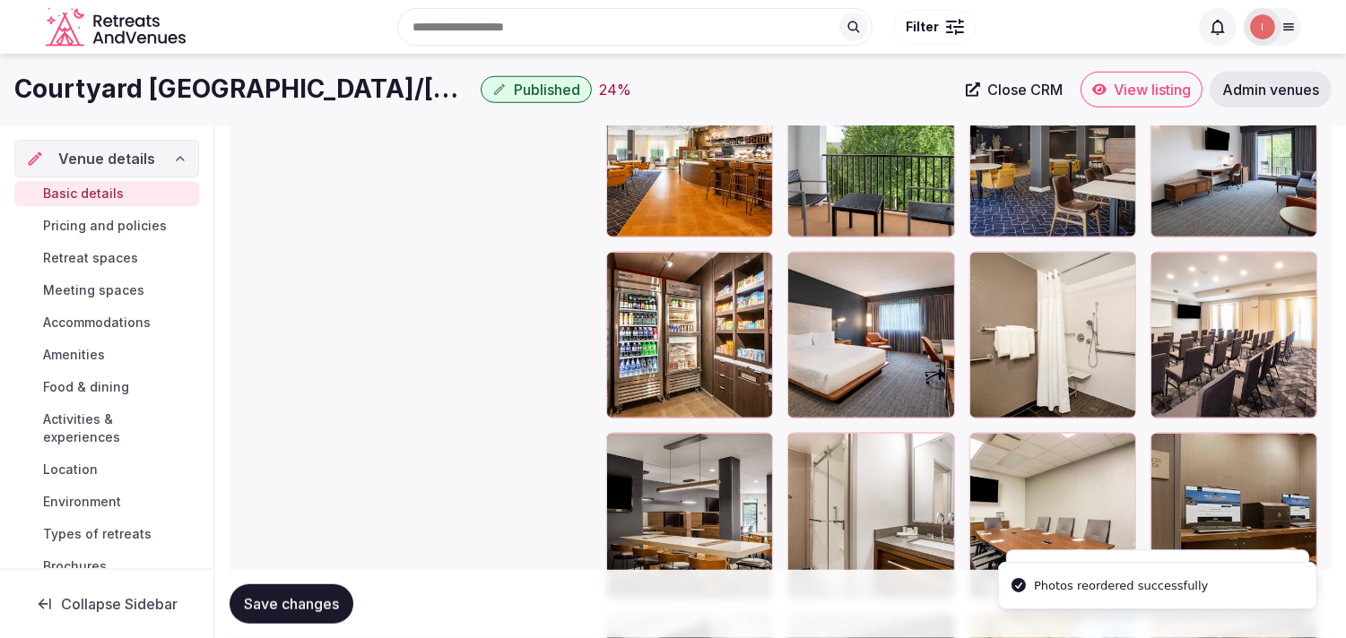
scroll to position [2498, 0]
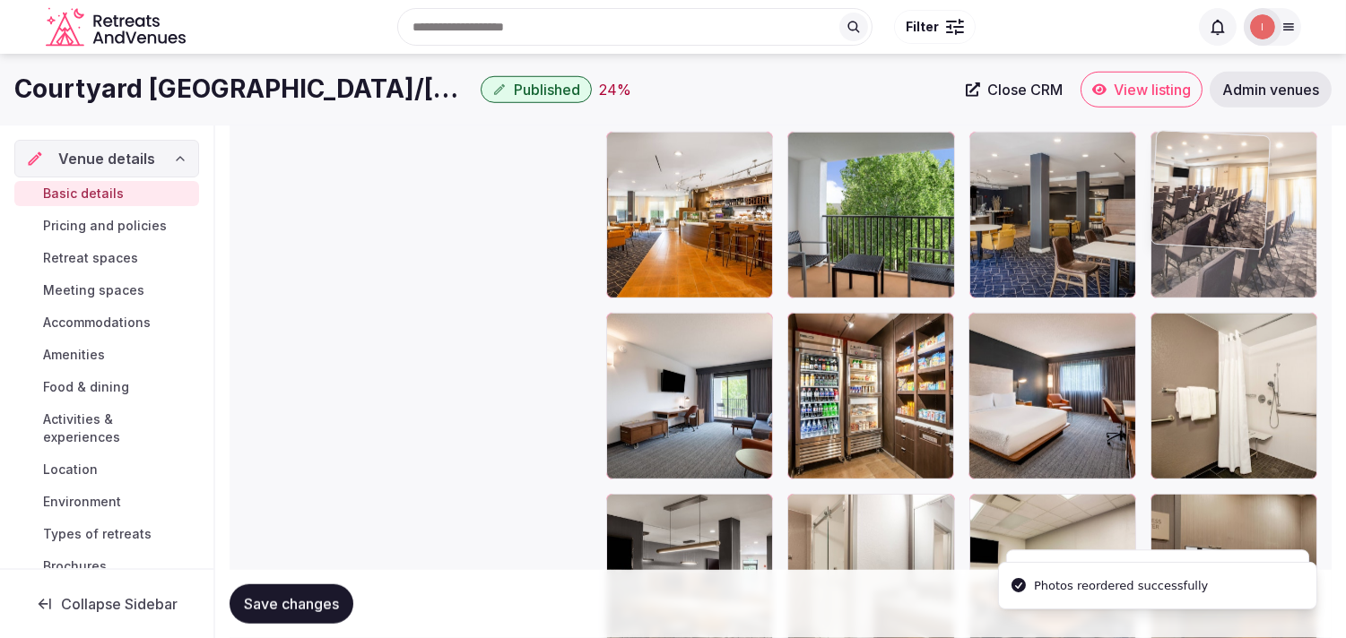
drag, startPoint x: 1161, startPoint y: 328, endPoint x: 1196, endPoint y: 228, distance: 106.3
click at [1196, 228] on img at bounding box center [1210, 190] width 118 height 118
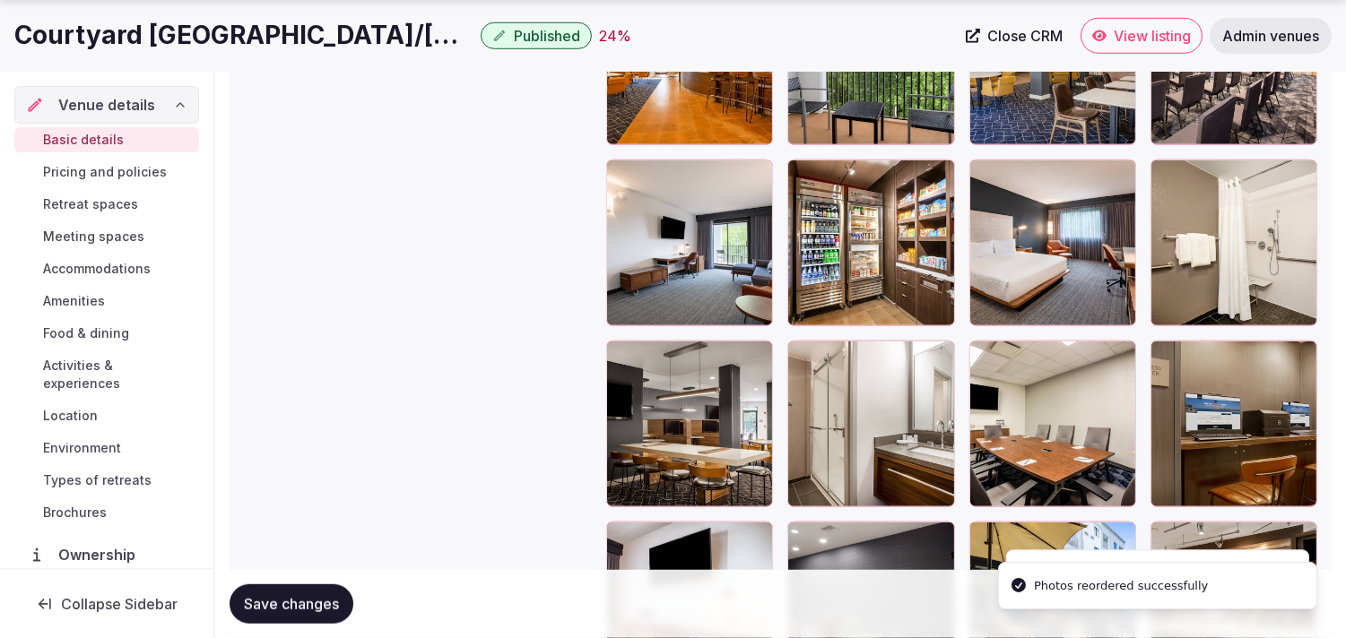
scroll to position [2698, 0]
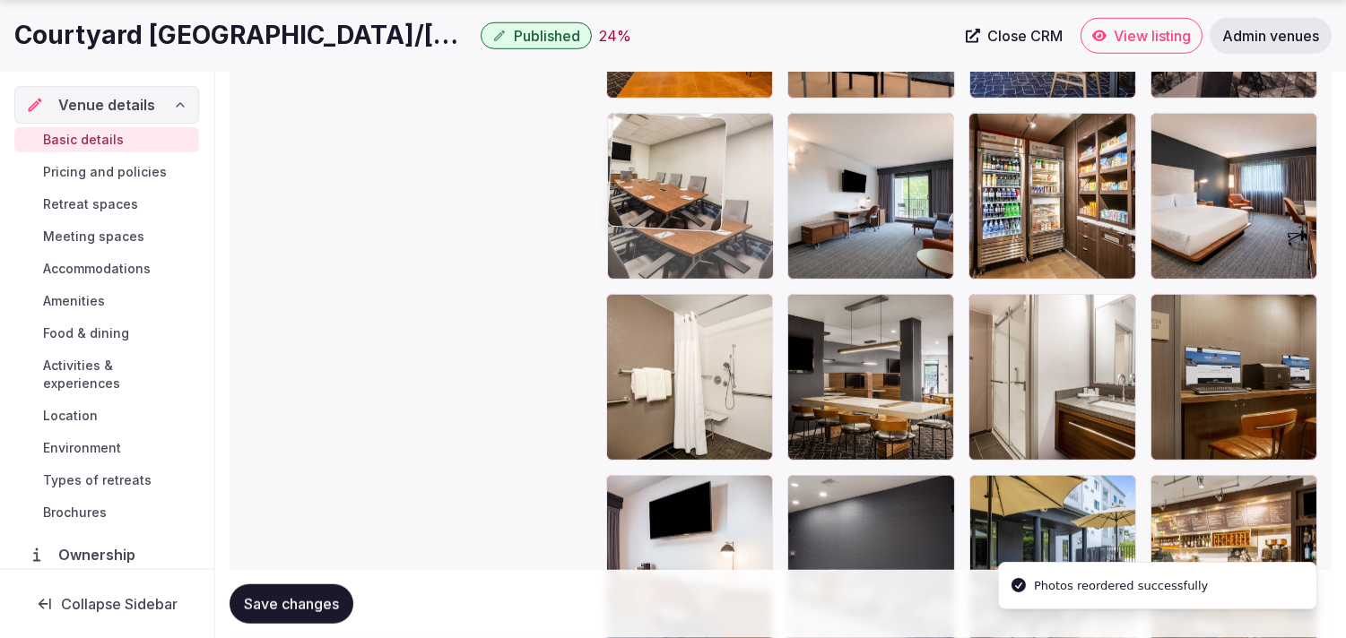
drag, startPoint x: 983, startPoint y: 314, endPoint x: 655, endPoint y: 204, distance: 345.8
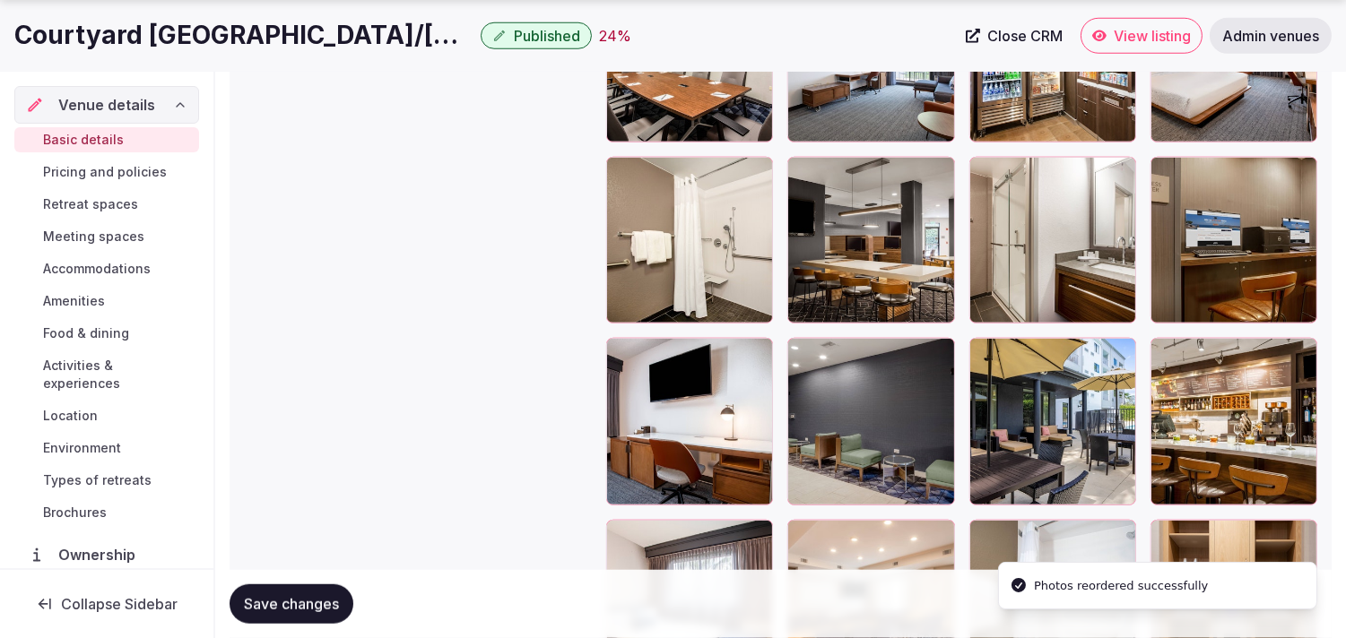
scroll to position [2897, 0]
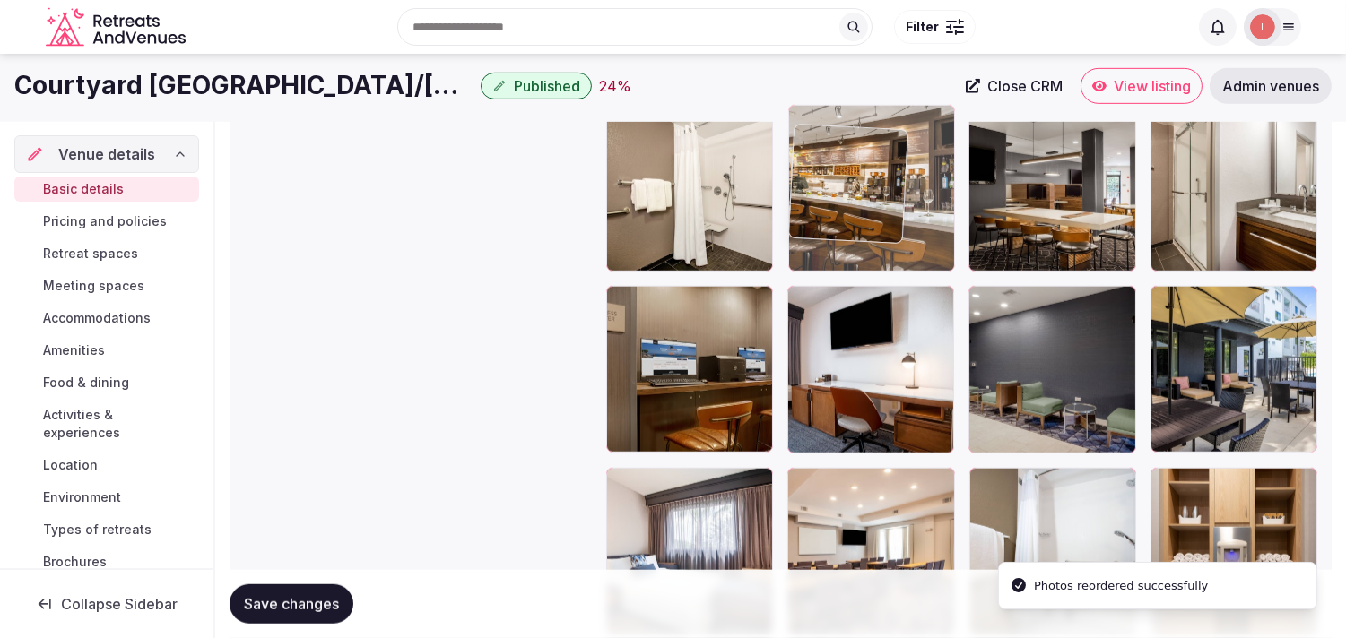
drag, startPoint x: 1160, startPoint y: 299, endPoint x: 805, endPoint y: 94, distance: 409.6
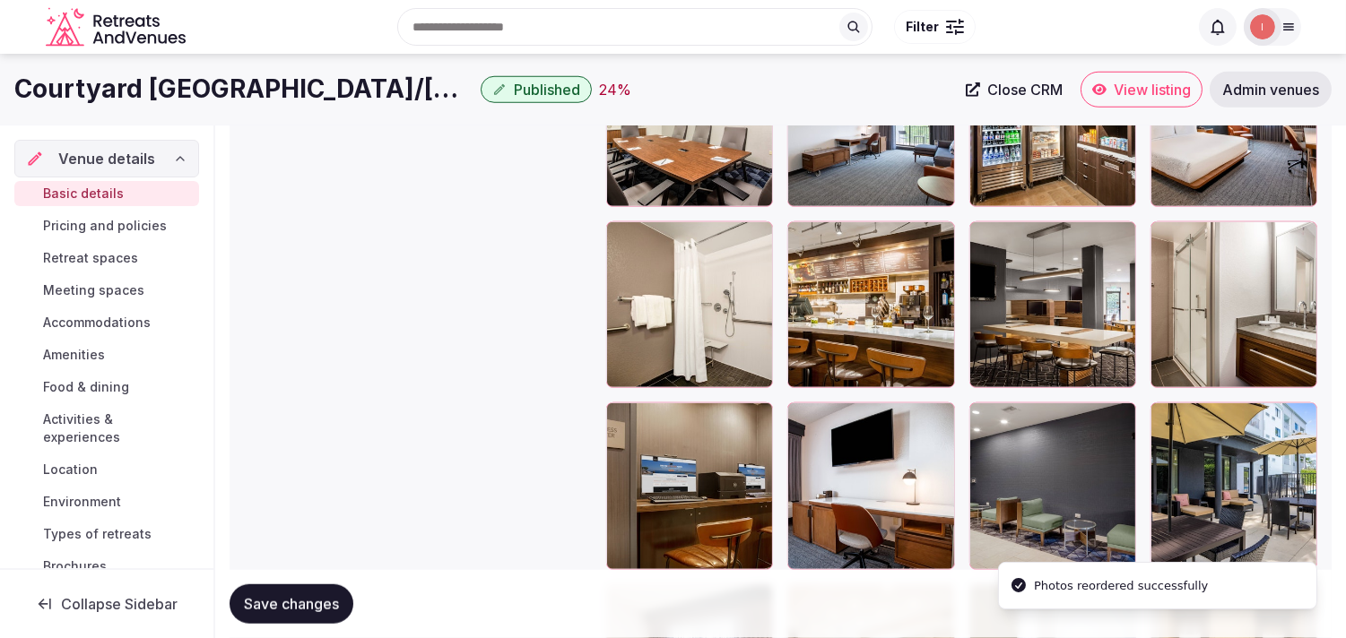
scroll to position [2668, 0]
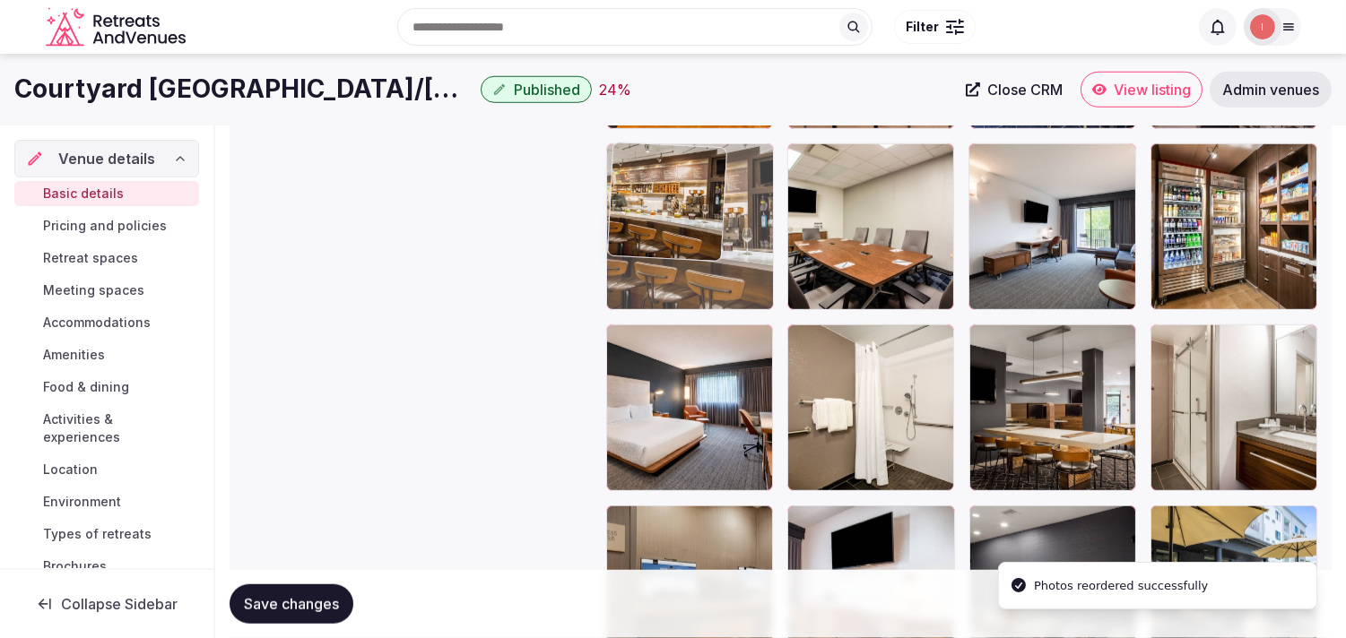
drag, startPoint x: 802, startPoint y: 342, endPoint x: 684, endPoint y: 246, distance: 152.3
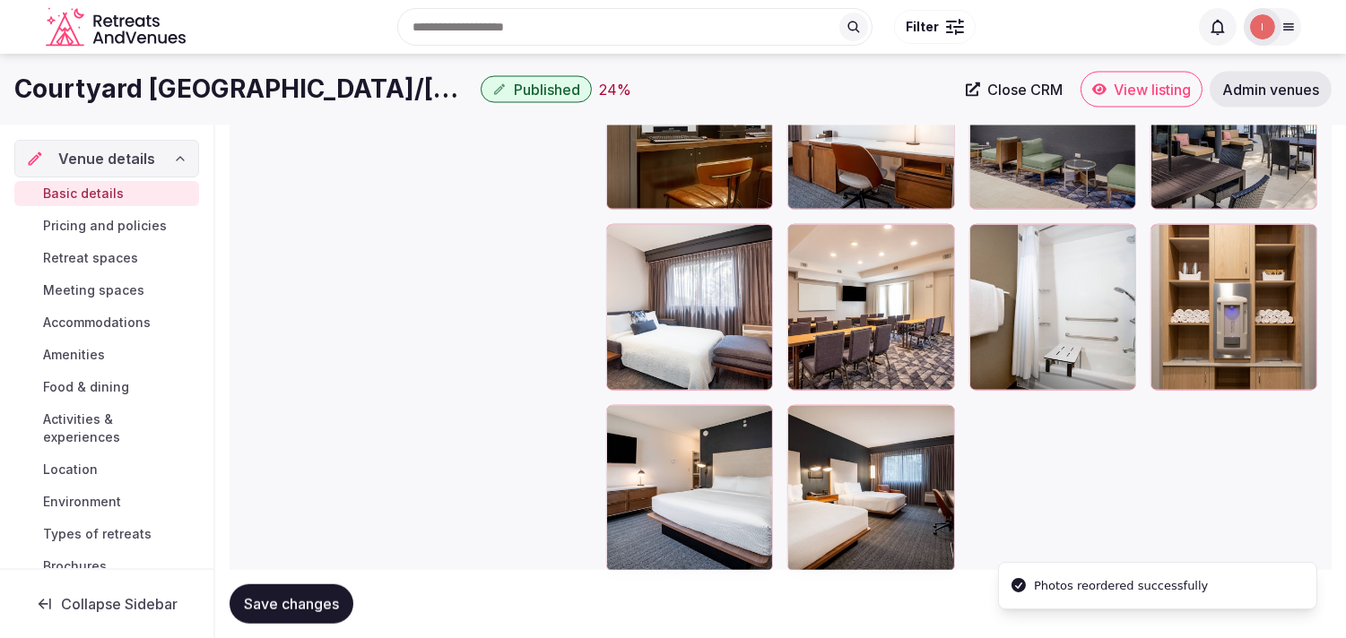
scroll to position [3096, 0]
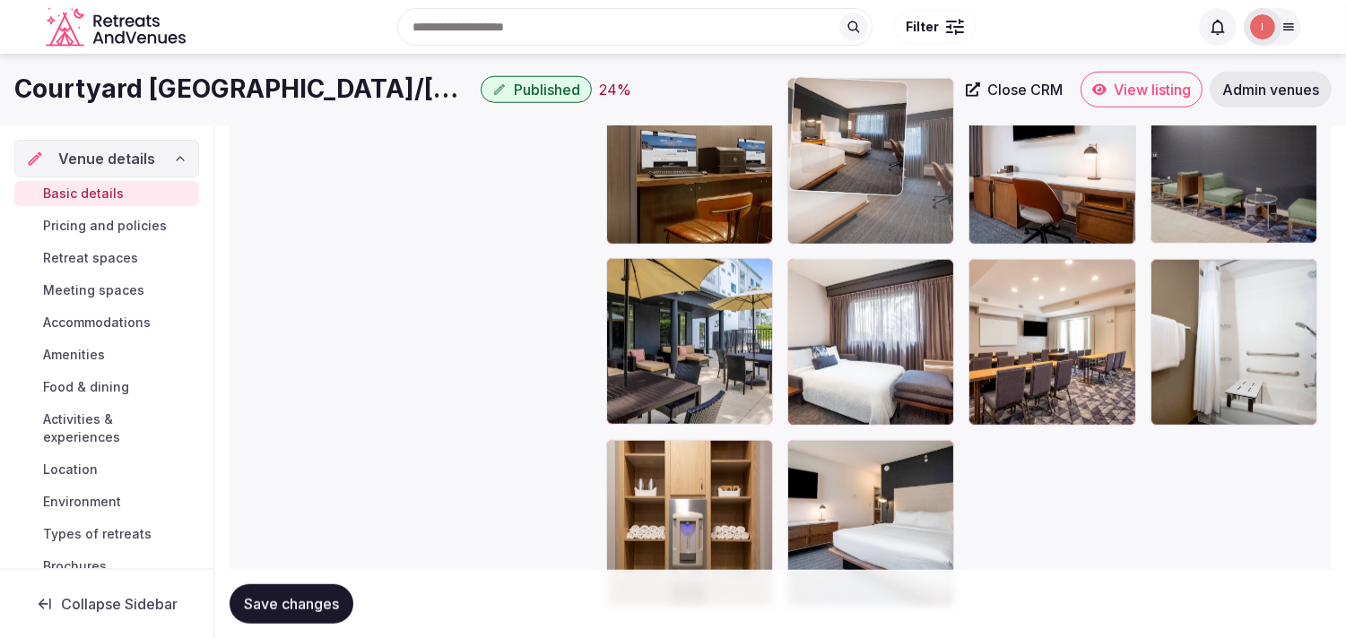
drag, startPoint x: 792, startPoint y: 455, endPoint x: 838, endPoint y: 158, distance: 301.2
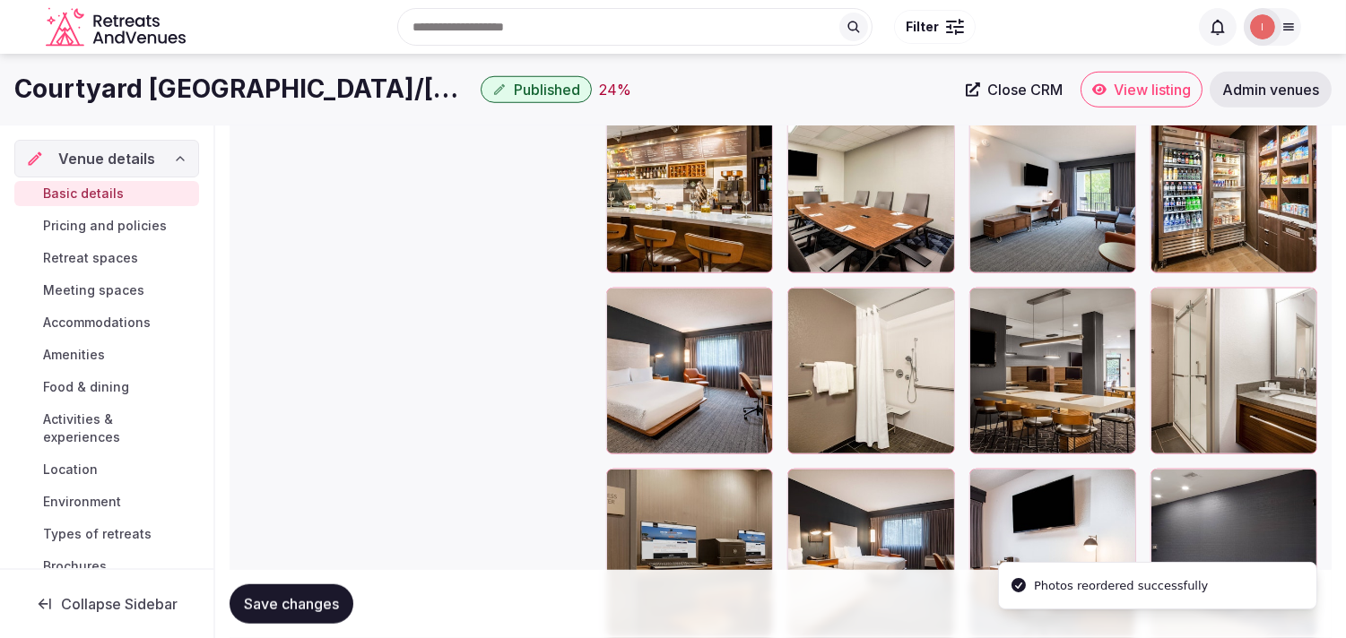
scroll to position [2698, 0]
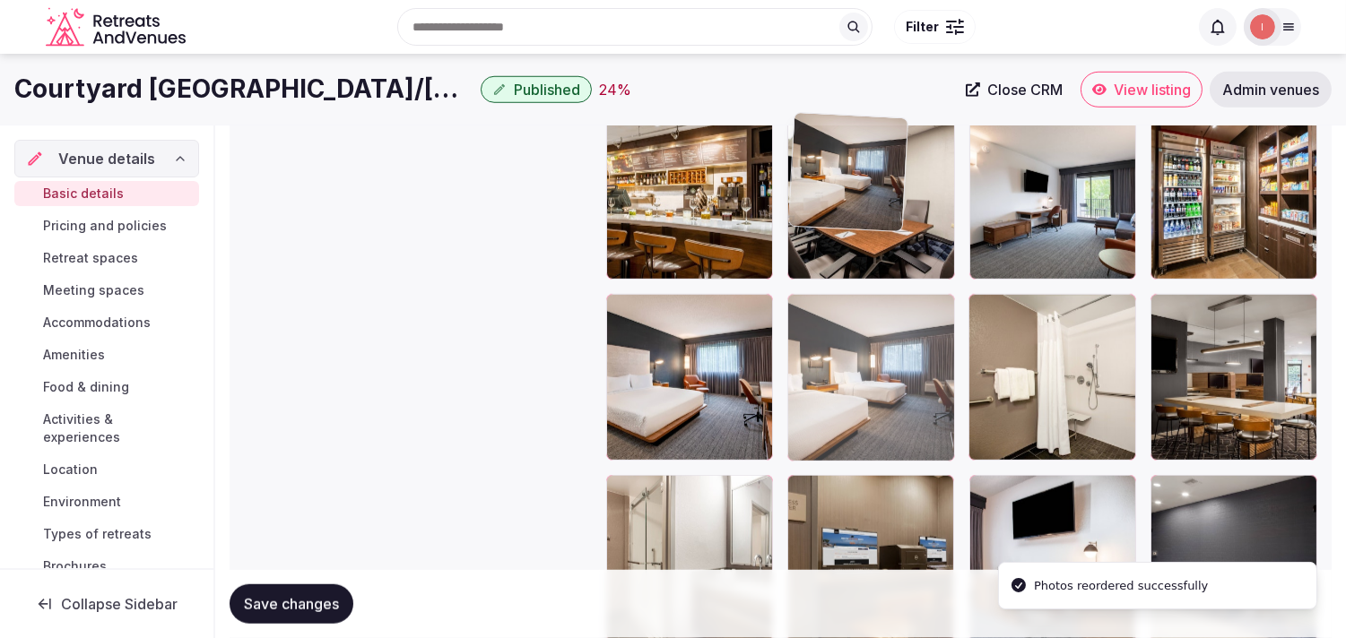
drag, startPoint x: 814, startPoint y: 486, endPoint x: 852, endPoint y: 215, distance: 273.3
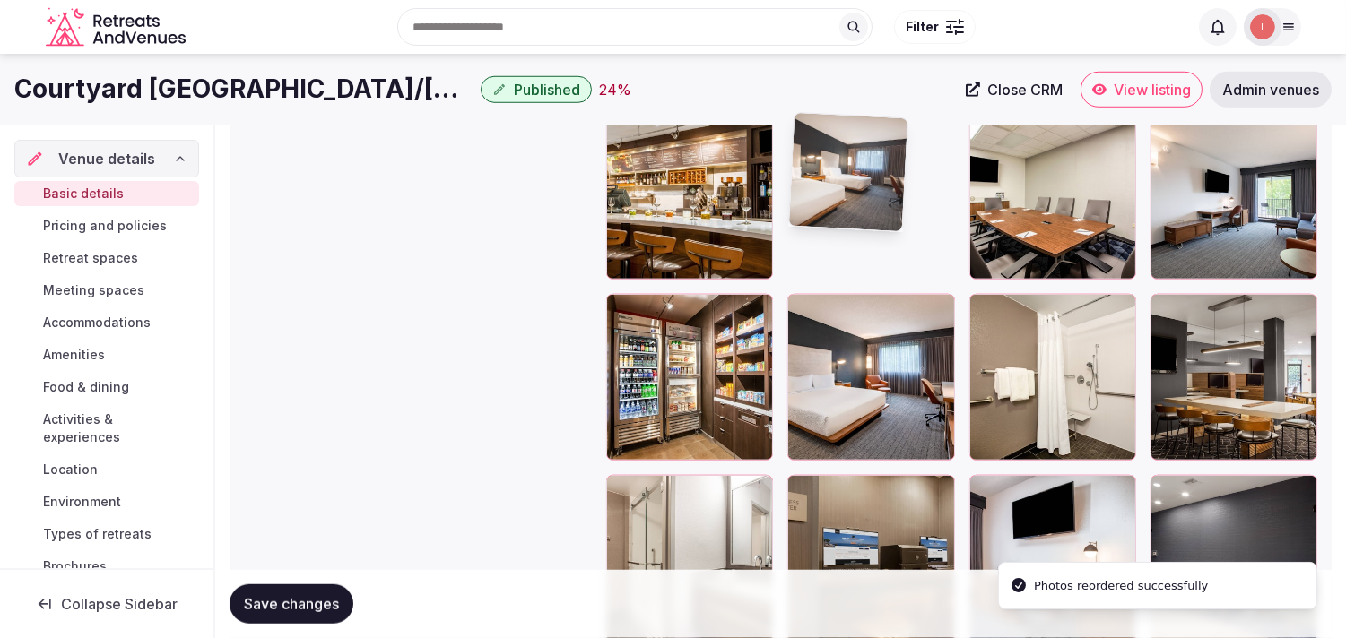
click at [848, 206] on img at bounding box center [847, 172] width 118 height 118
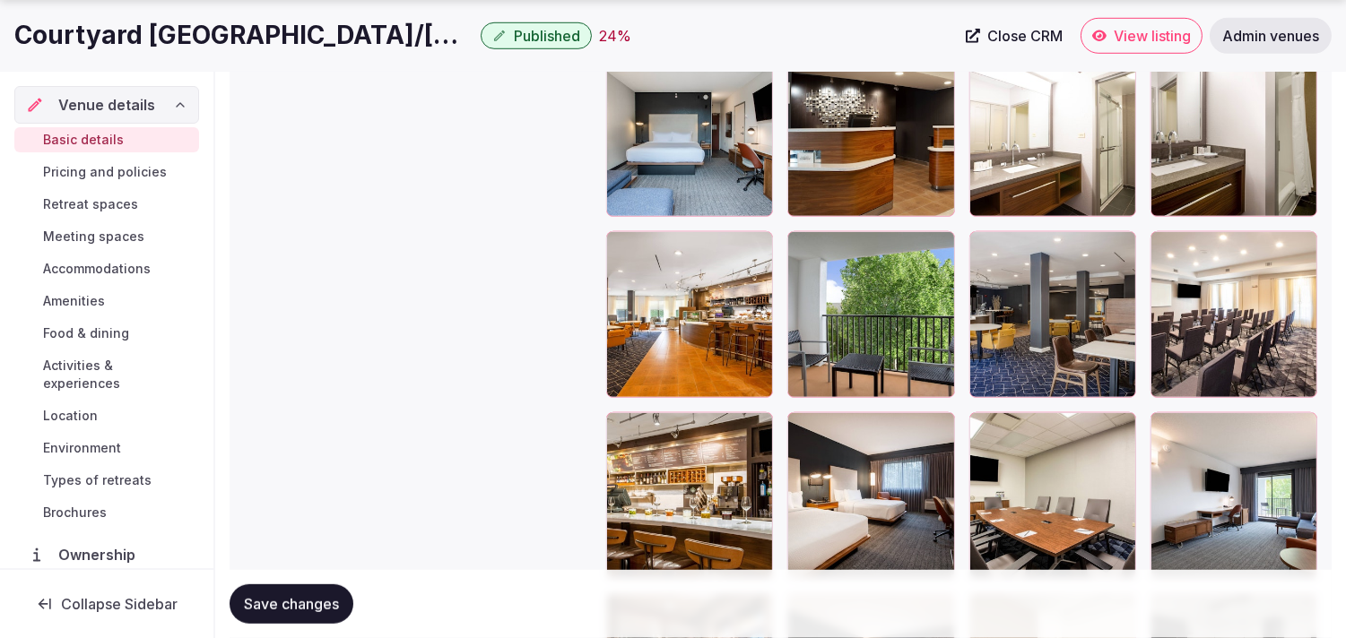
scroll to position [2498, 0]
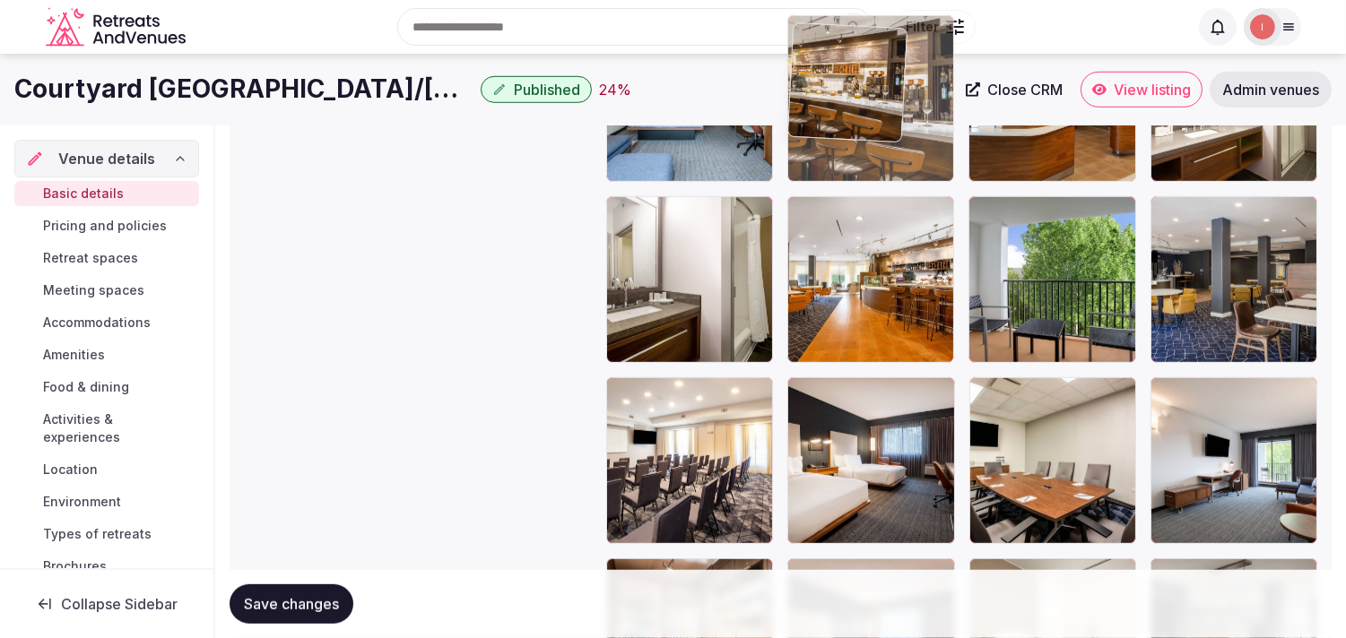
drag, startPoint x: 617, startPoint y: 321, endPoint x: 825, endPoint y: 83, distance: 315.7
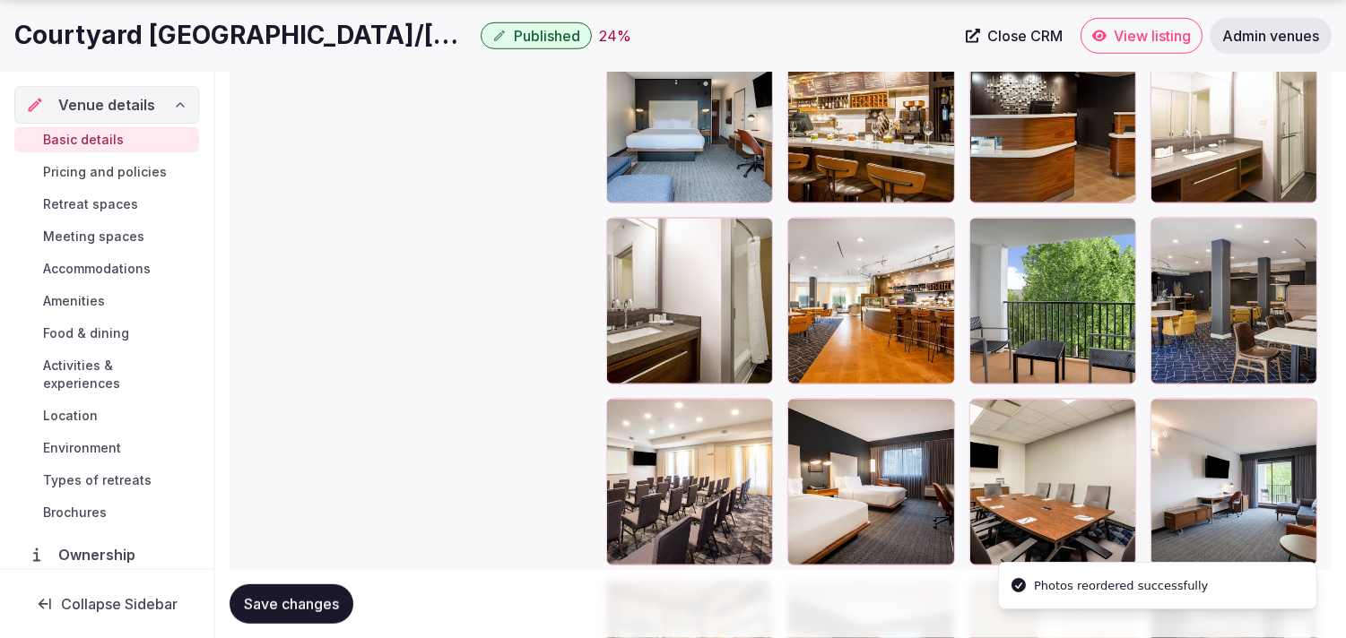
scroll to position [2524, 0]
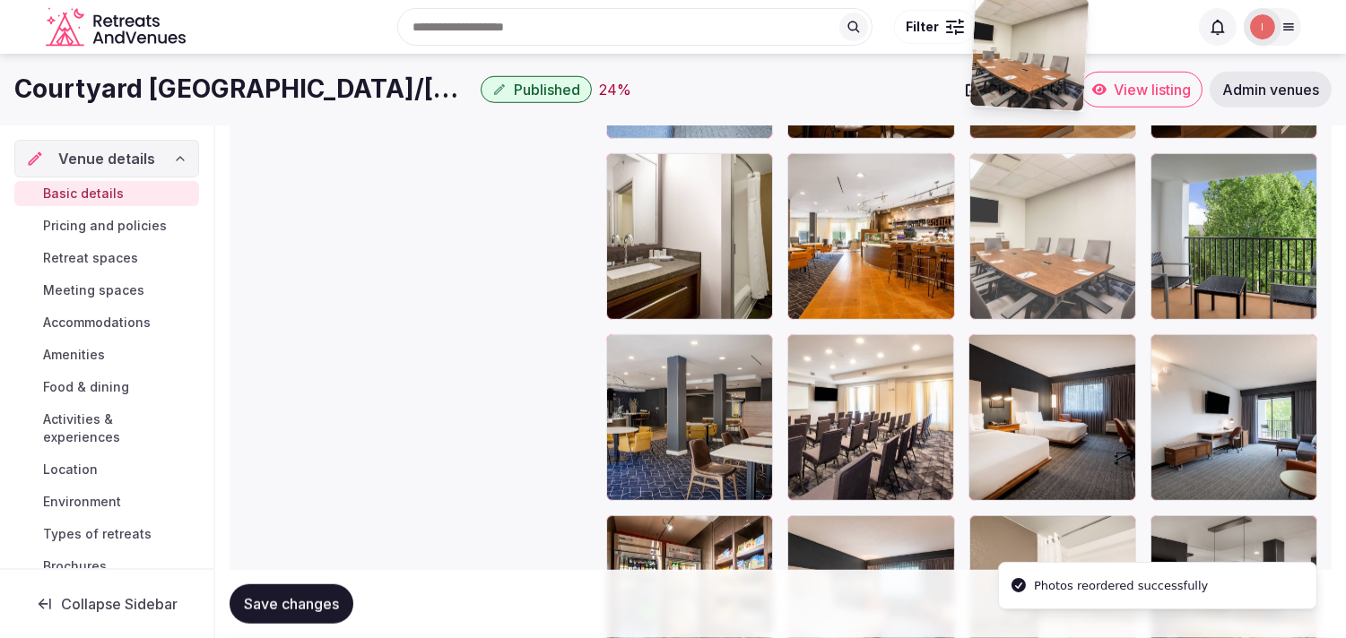
drag, startPoint x: 983, startPoint y: 301, endPoint x: 1008, endPoint y: 91, distance: 212.0
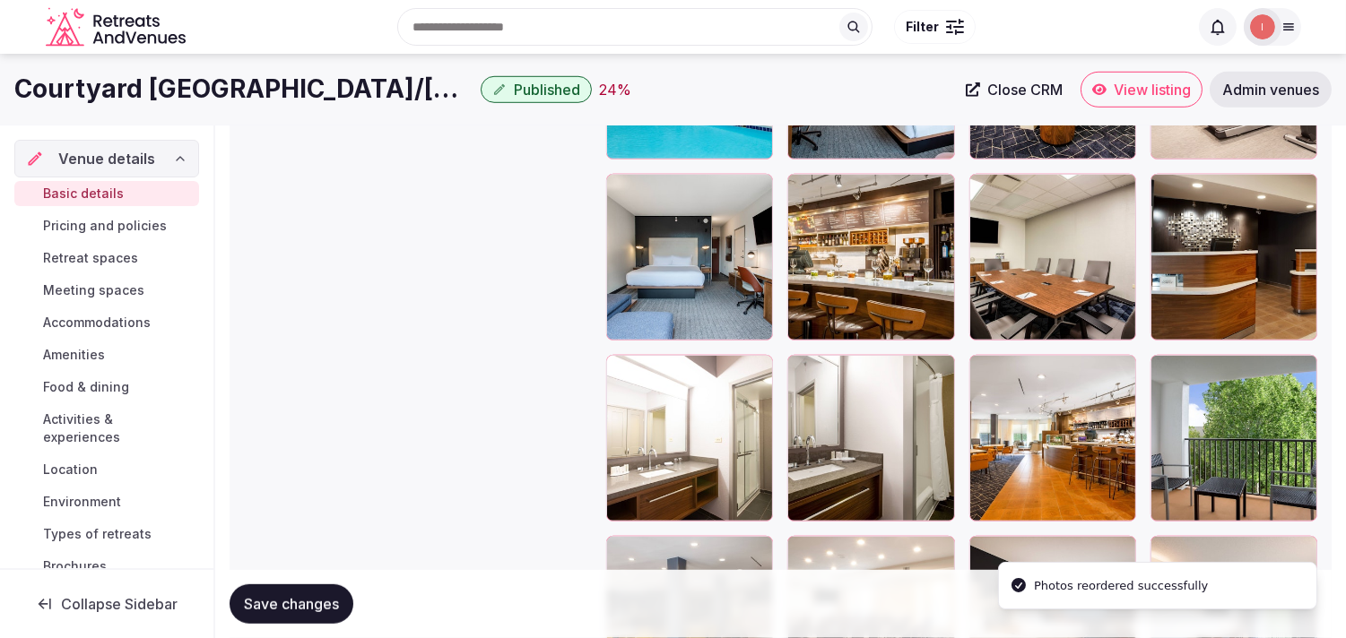
scroll to position [2256, 0]
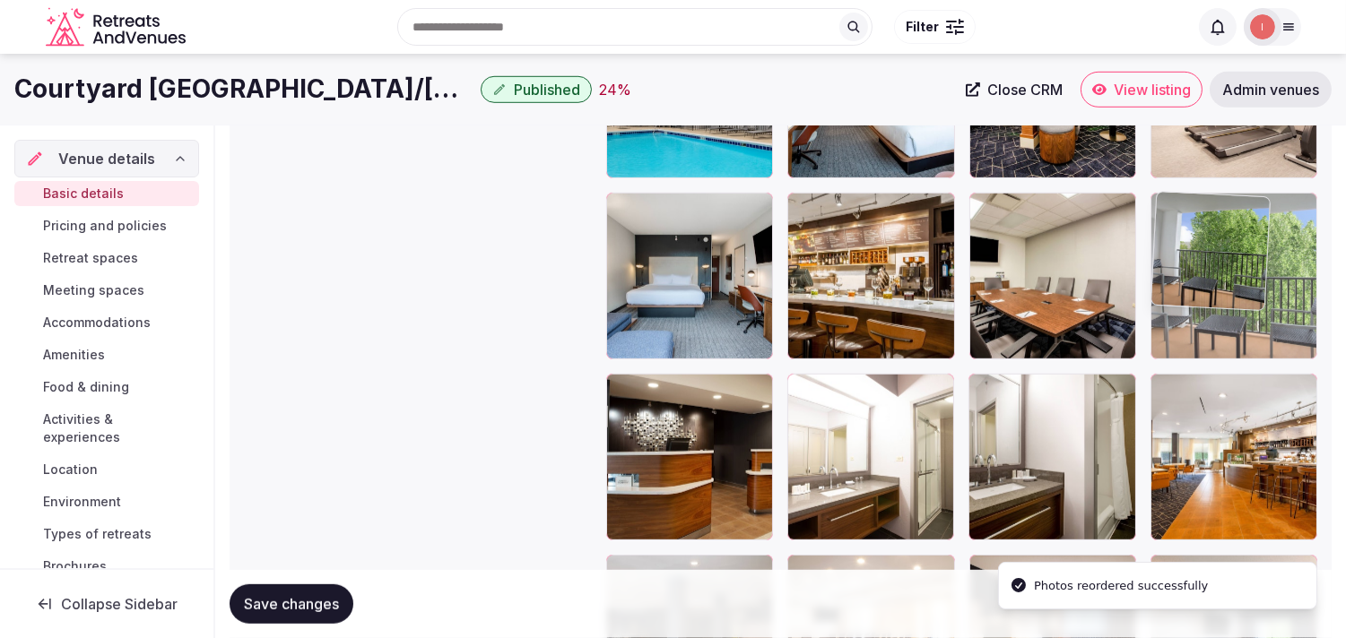
drag, startPoint x: 1174, startPoint y: 381, endPoint x: 1160, endPoint y: 233, distance: 148.6
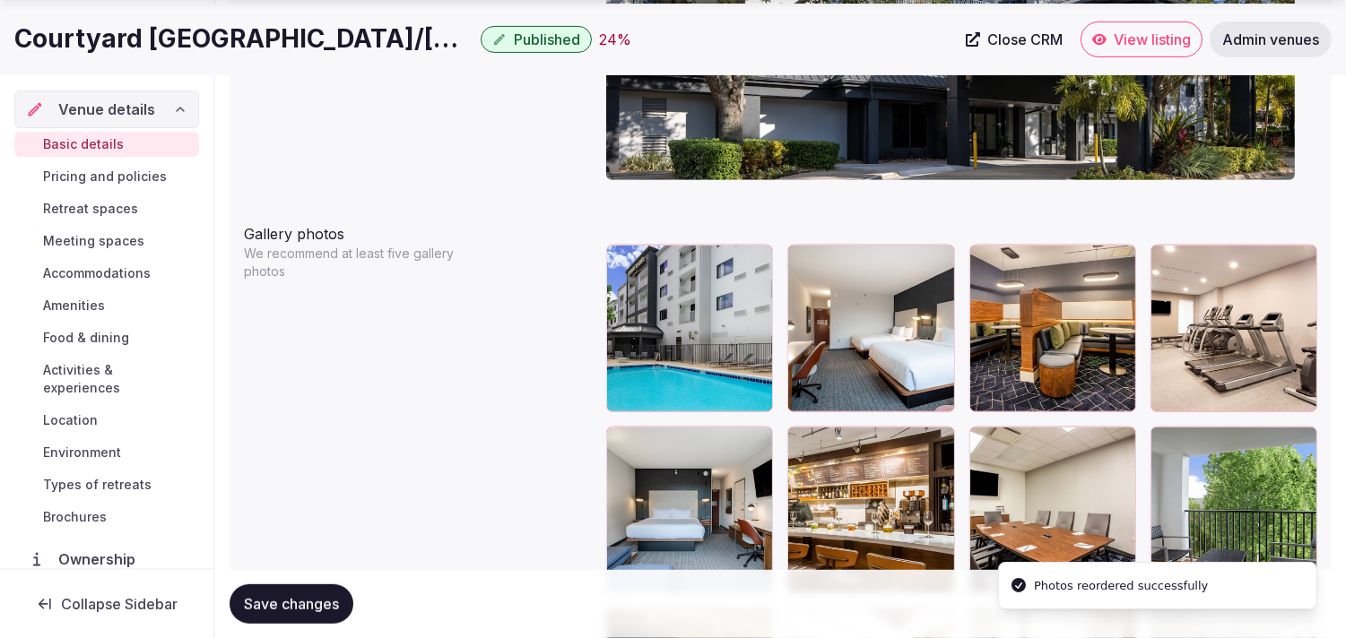
scroll to position [2057, 0]
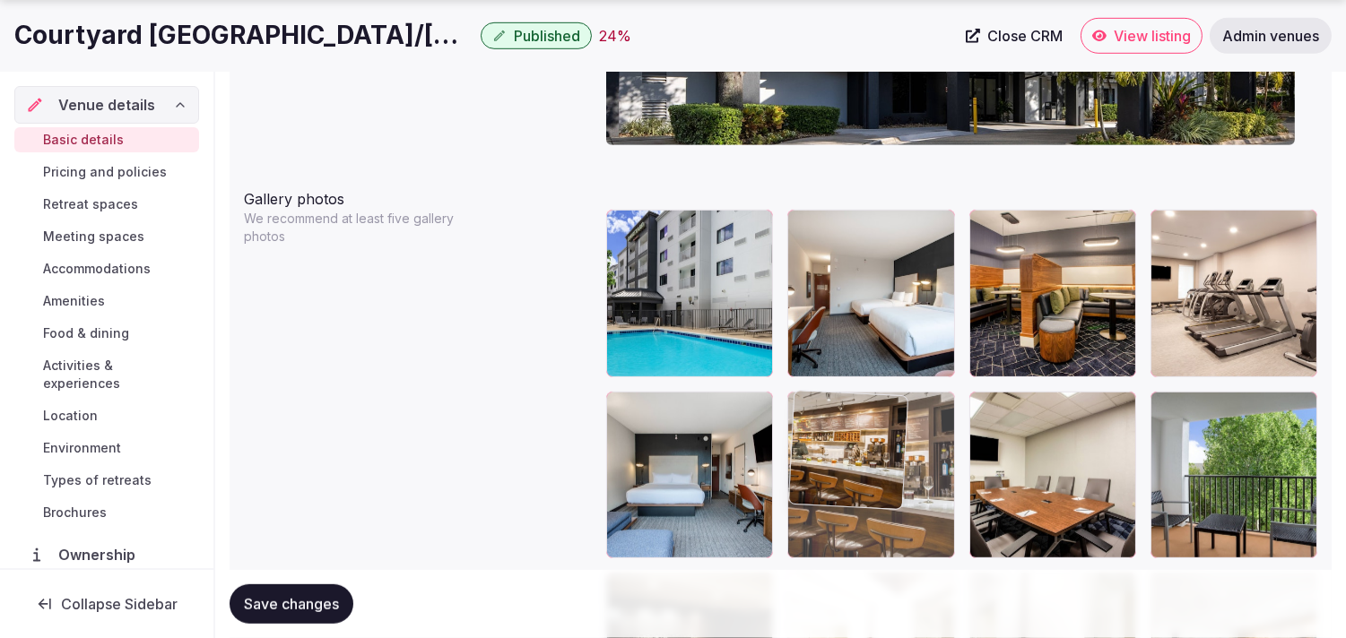
drag, startPoint x: 808, startPoint y: 410, endPoint x: 817, endPoint y: 391, distance: 20.8
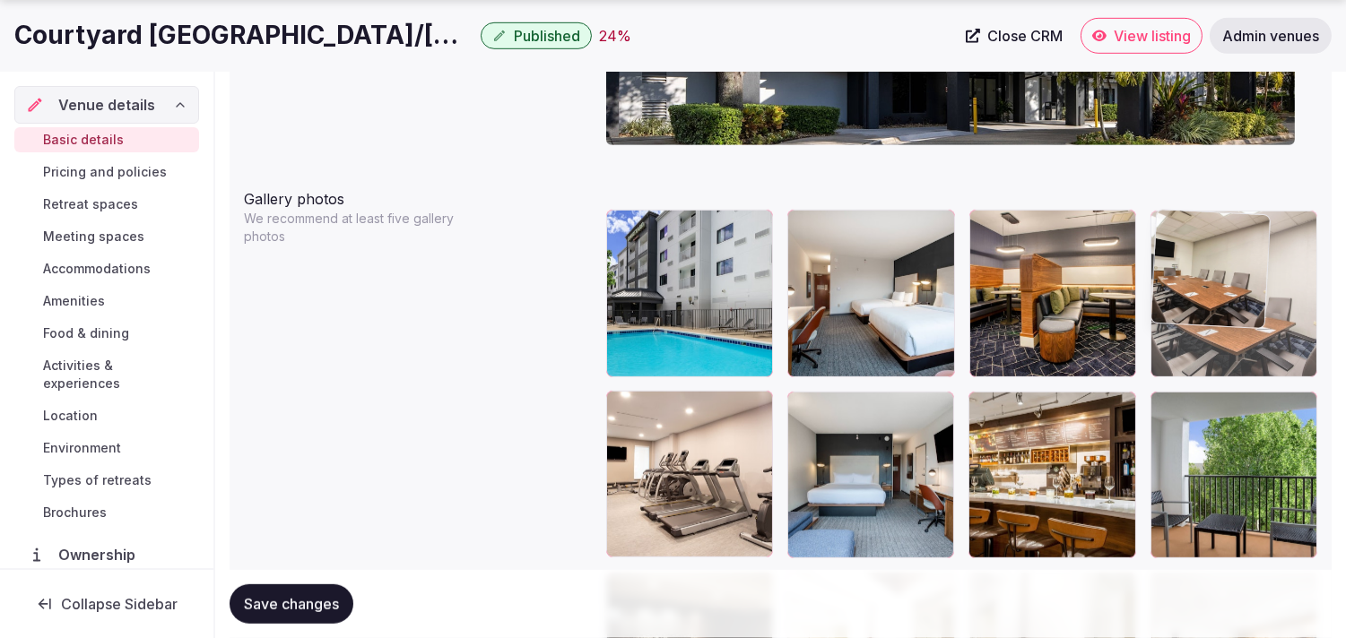
drag, startPoint x: 995, startPoint y: 407, endPoint x: 1189, endPoint y: 280, distance: 231.7
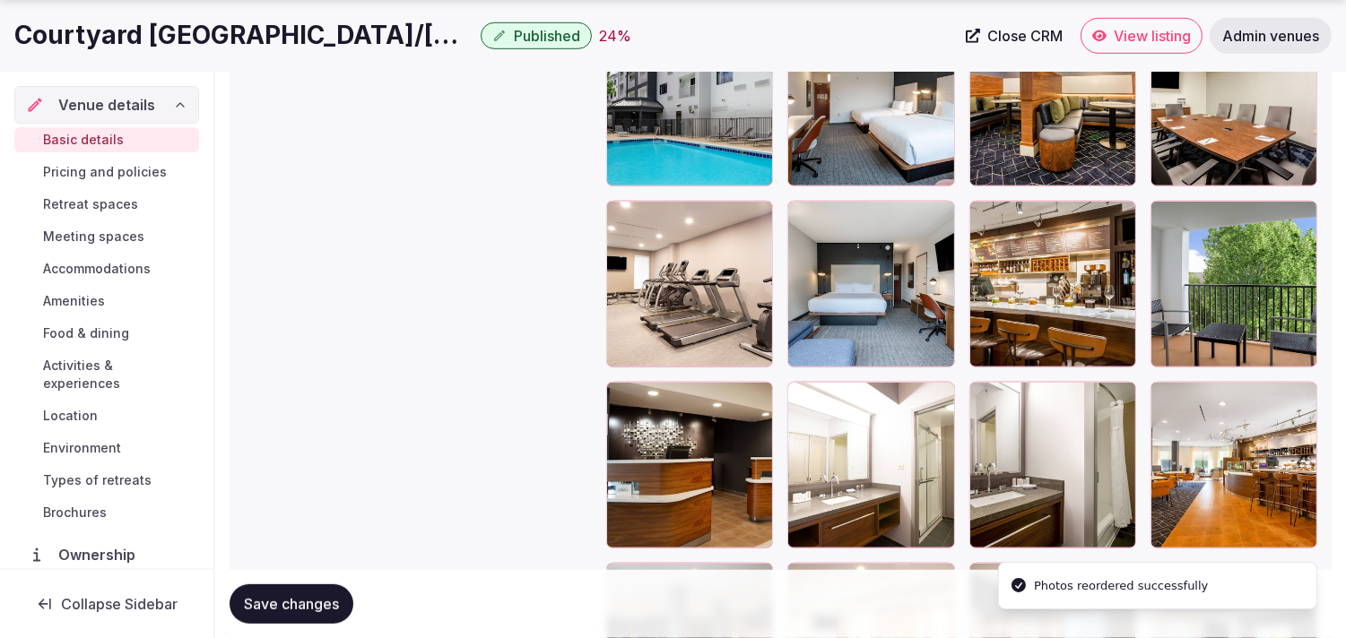
scroll to position [2256, 0]
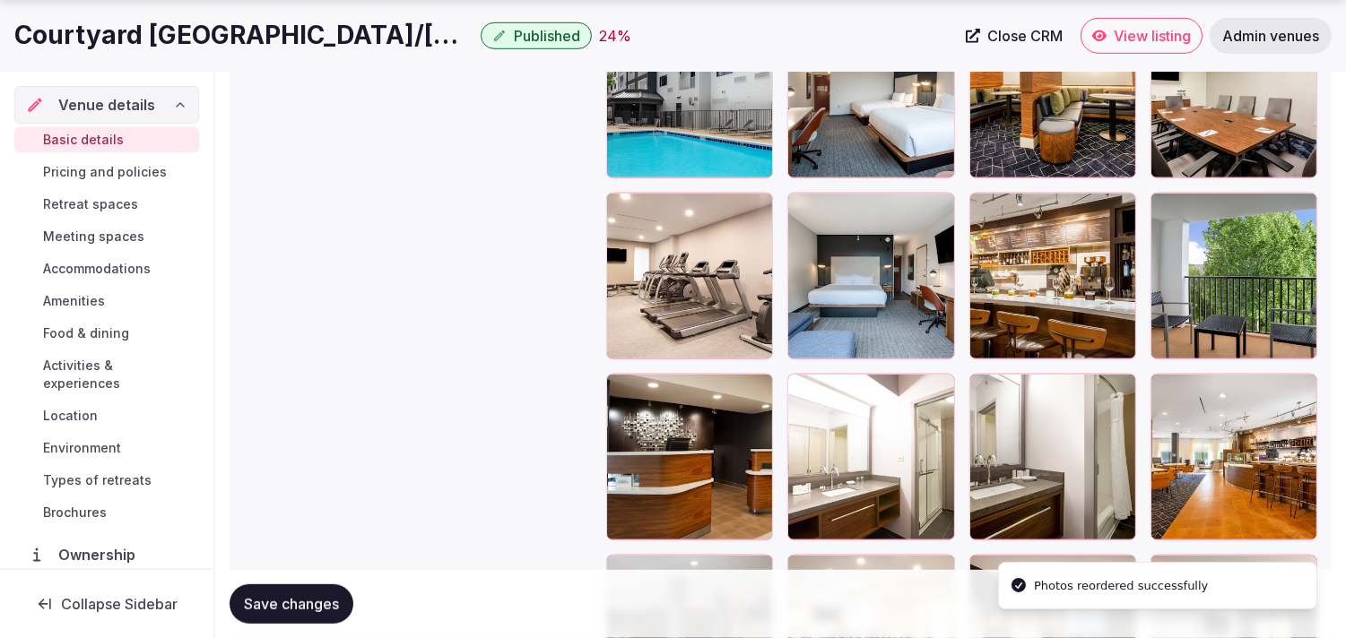
click at [345, 598] on button "Save changes" at bounding box center [291, 603] width 124 height 39
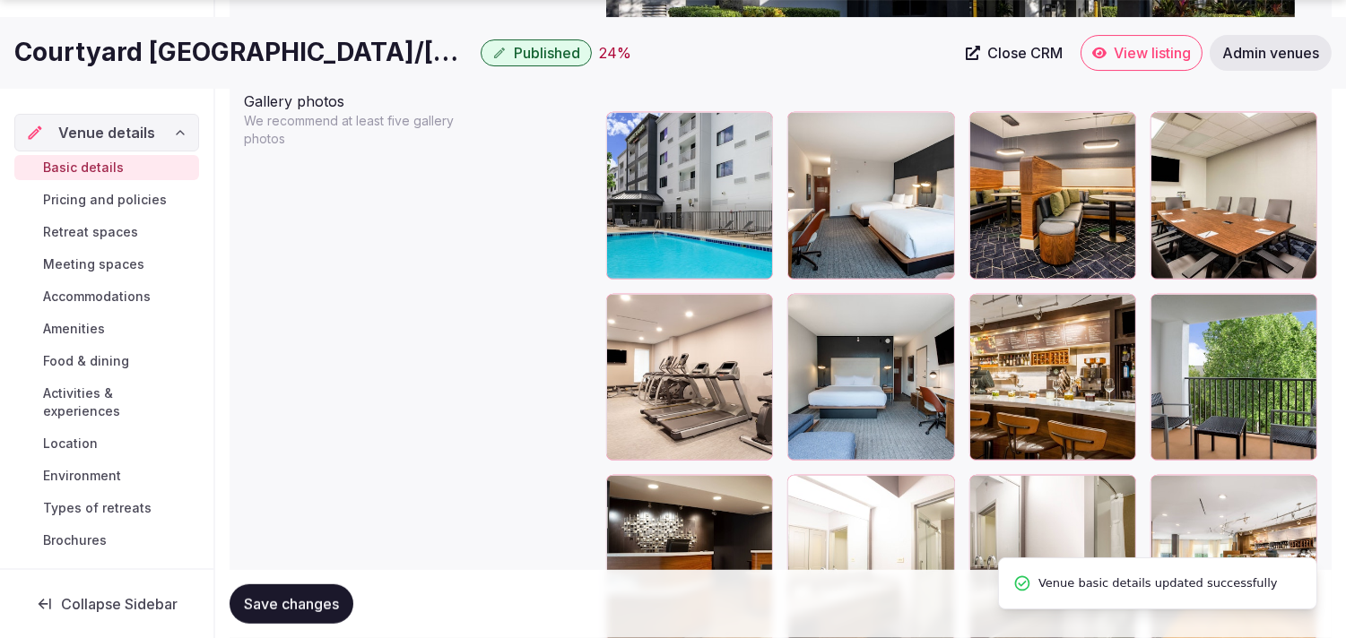
scroll to position [2157, 0]
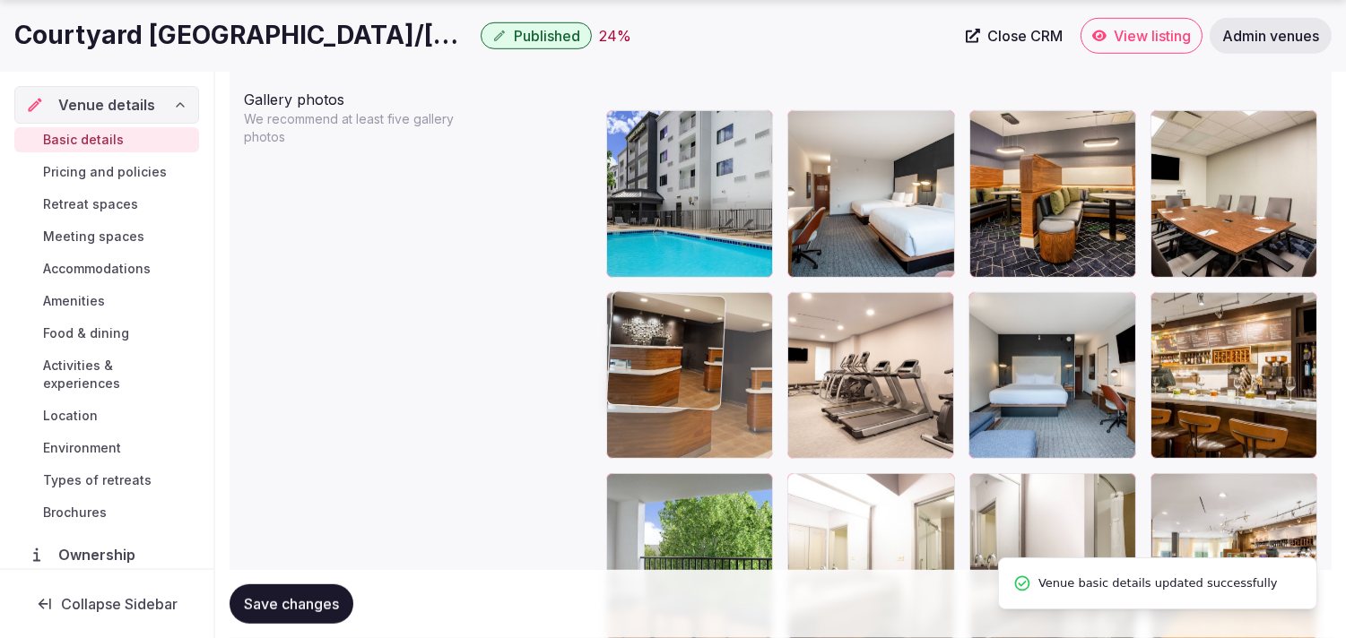
drag, startPoint x: 622, startPoint y: 487, endPoint x: 651, endPoint y: 355, distance: 134.9
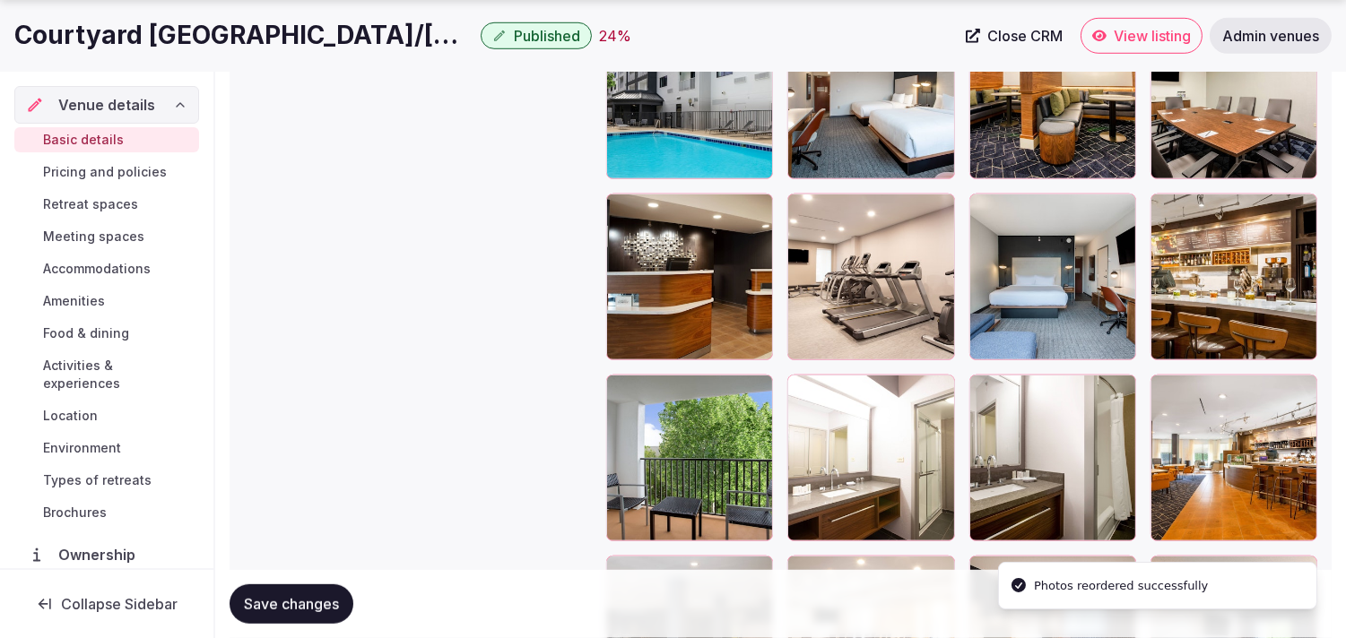
scroll to position [2256, 0]
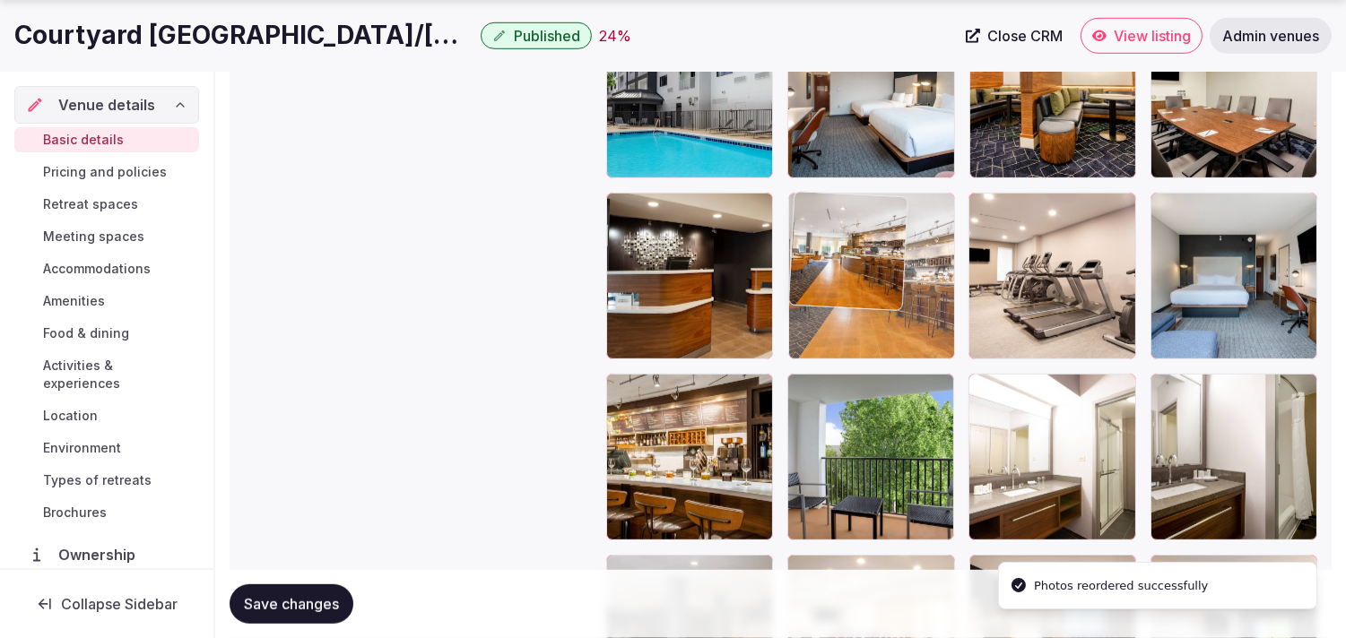
drag, startPoint x: 1159, startPoint y: 386, endPoint x: 819, endPoint y: 263, distance: 361.6
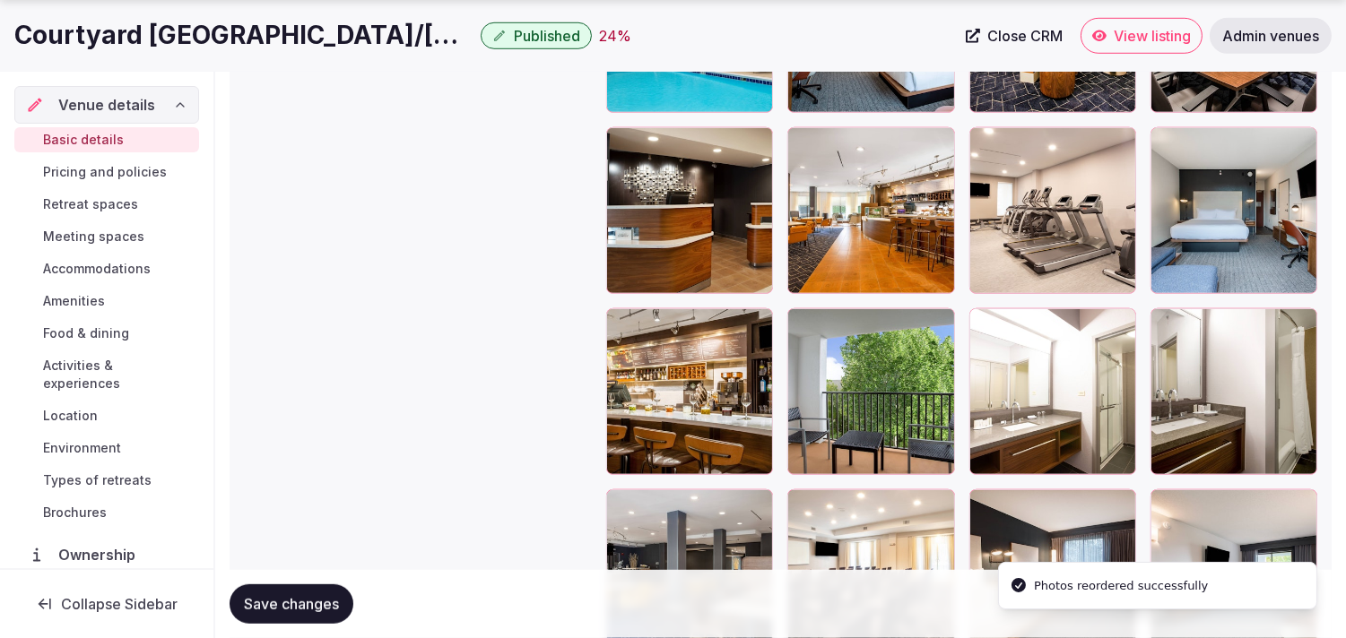
scroll to position [2356, 0]
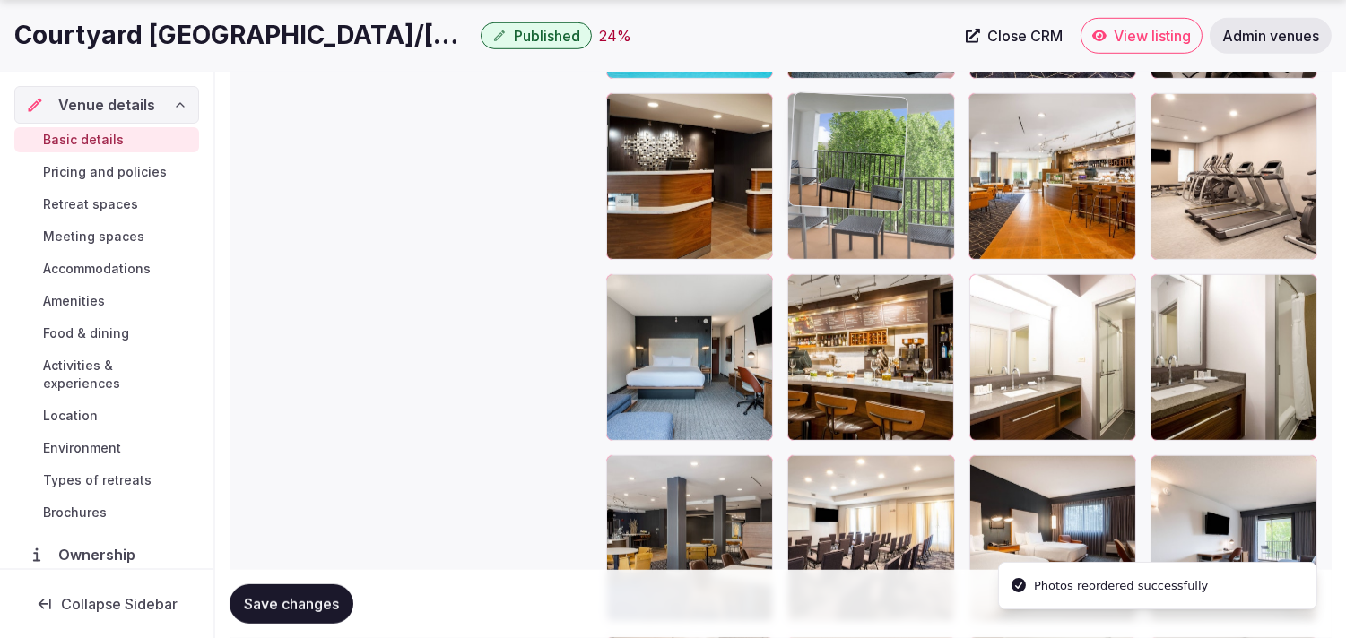
drag, startPoint x: 820, startPoint y: 284, endPoint x: 830, endPoint y: 150, distance: 134.8
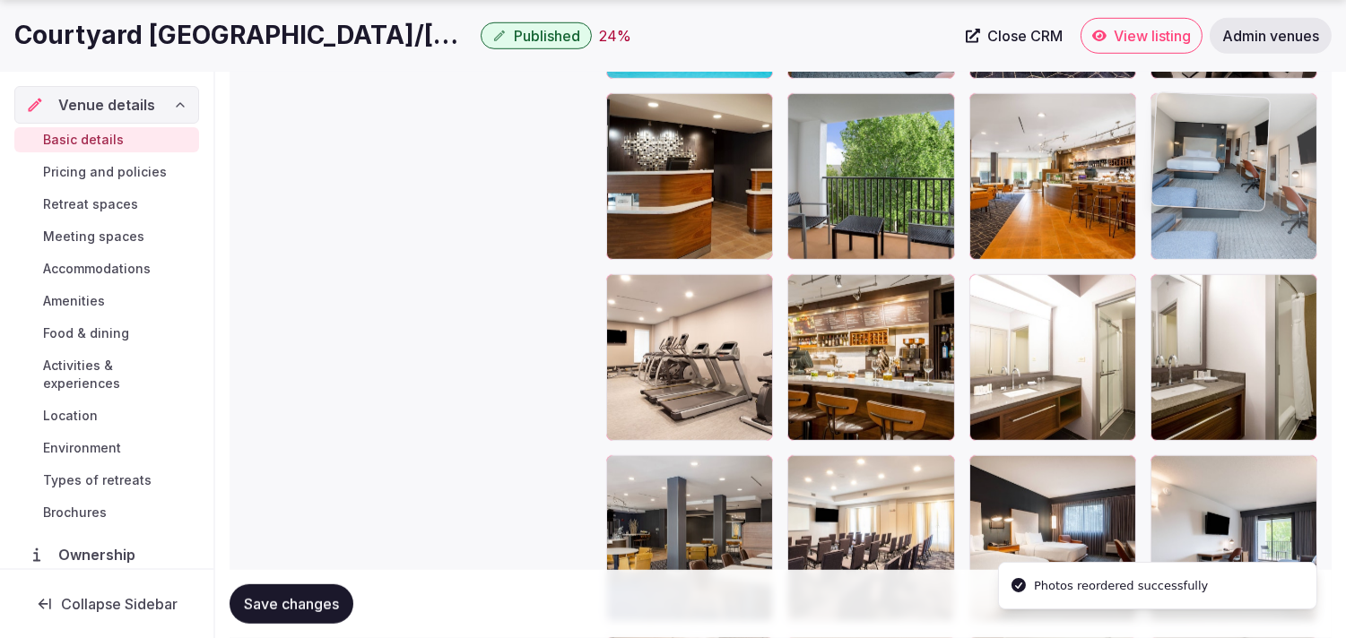
drag, startPoint x: 628, startPoint y: 289, endPoint x: 1159, endPoint y: 154, distance: 547.4
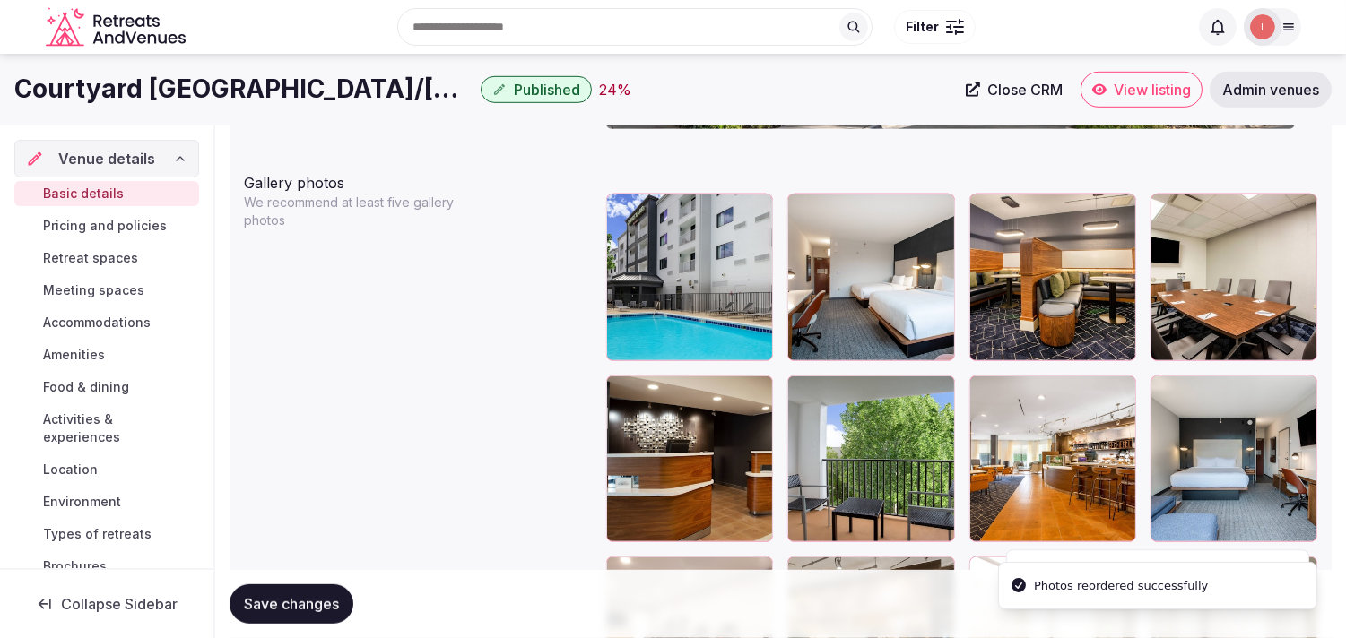
scroll to position [2057, 0]
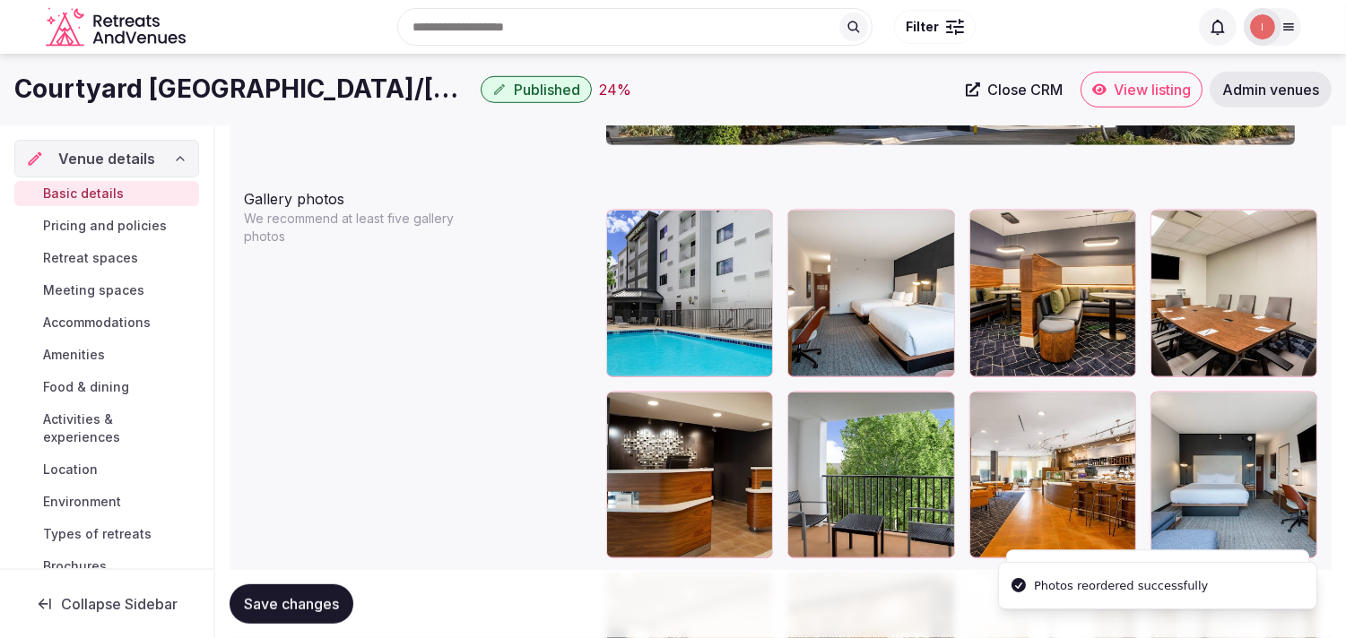
click at [315, 616] on button "Save changes" at bounding box center [291, 603] width 124 height 39
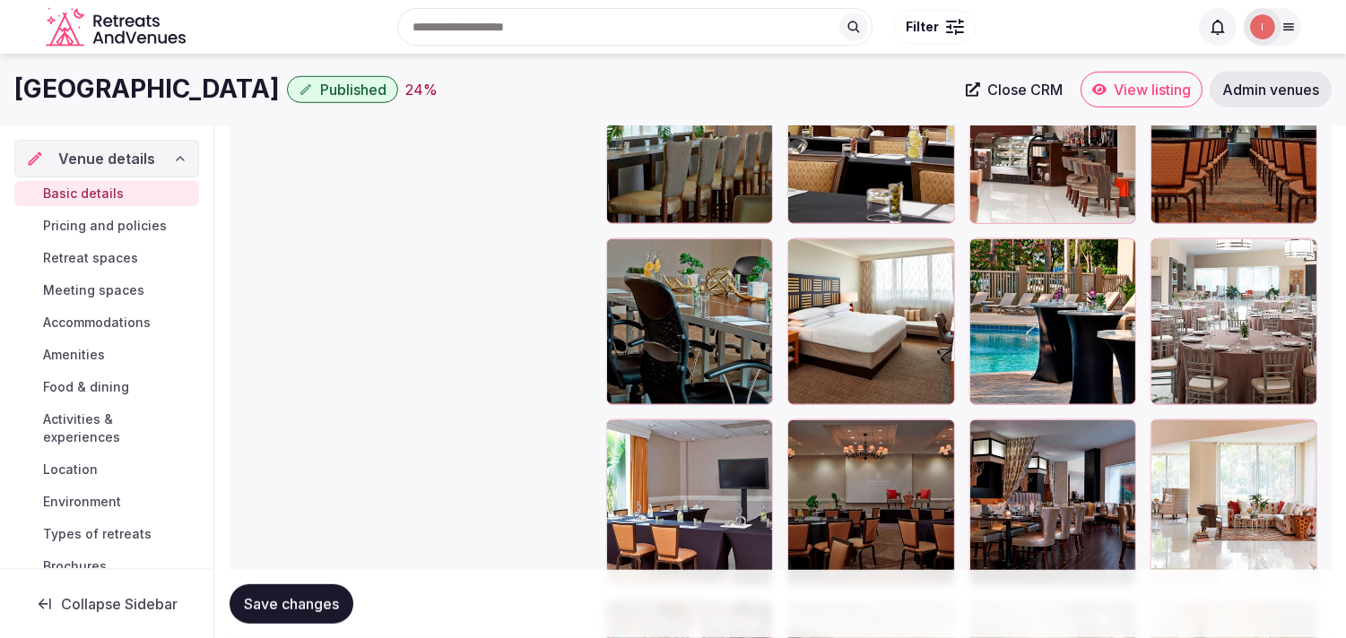
scroll to position [2390, 0]
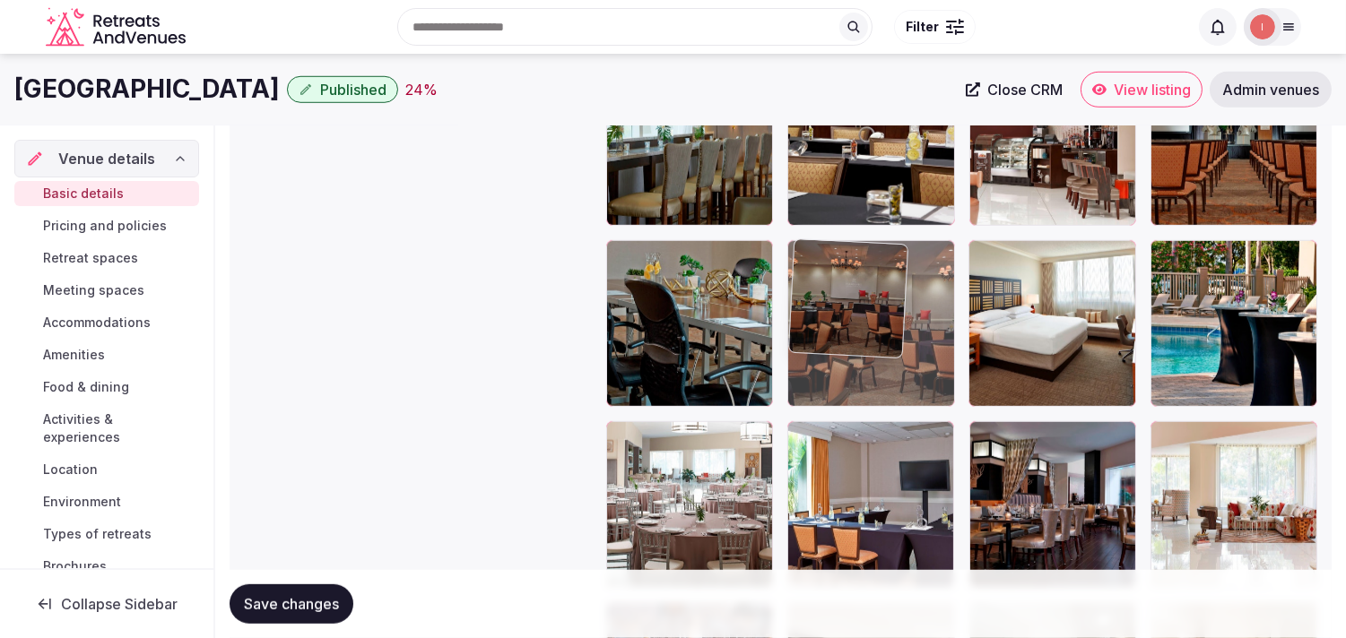
drag, startPoint x: 800, startPoint y: 424, endPoint x: 809, endPoint y: 296, distance: 128.5
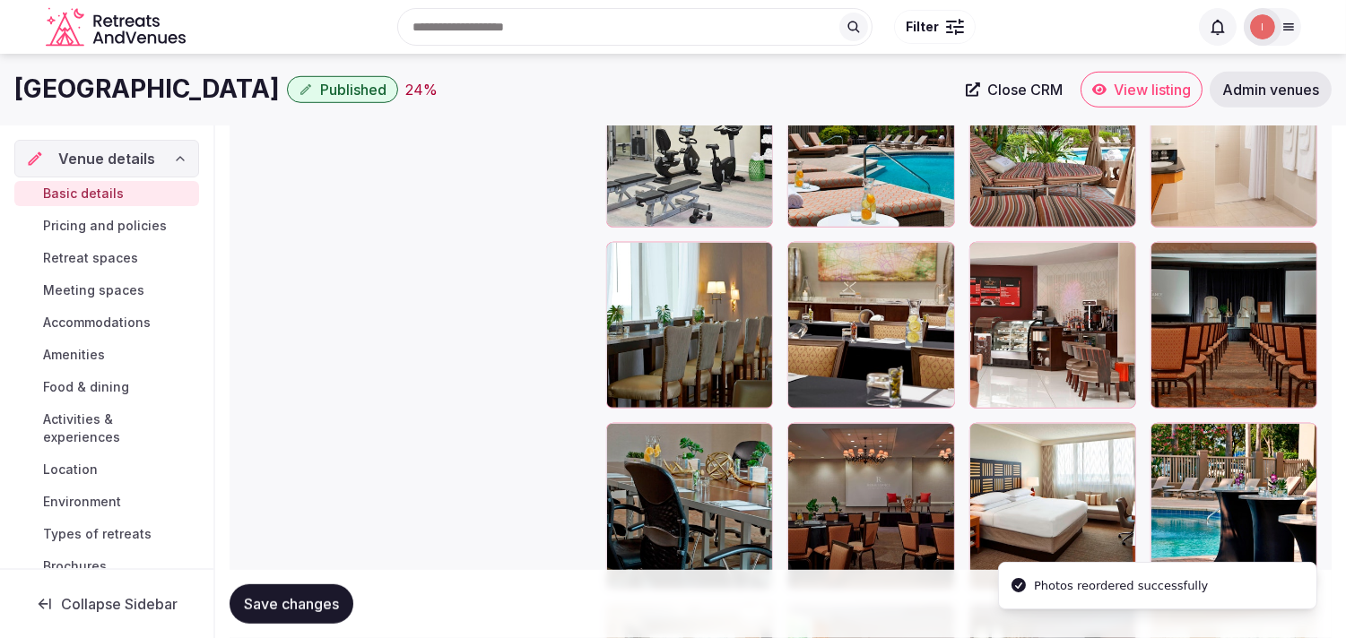
scroll to position [2191, 0]
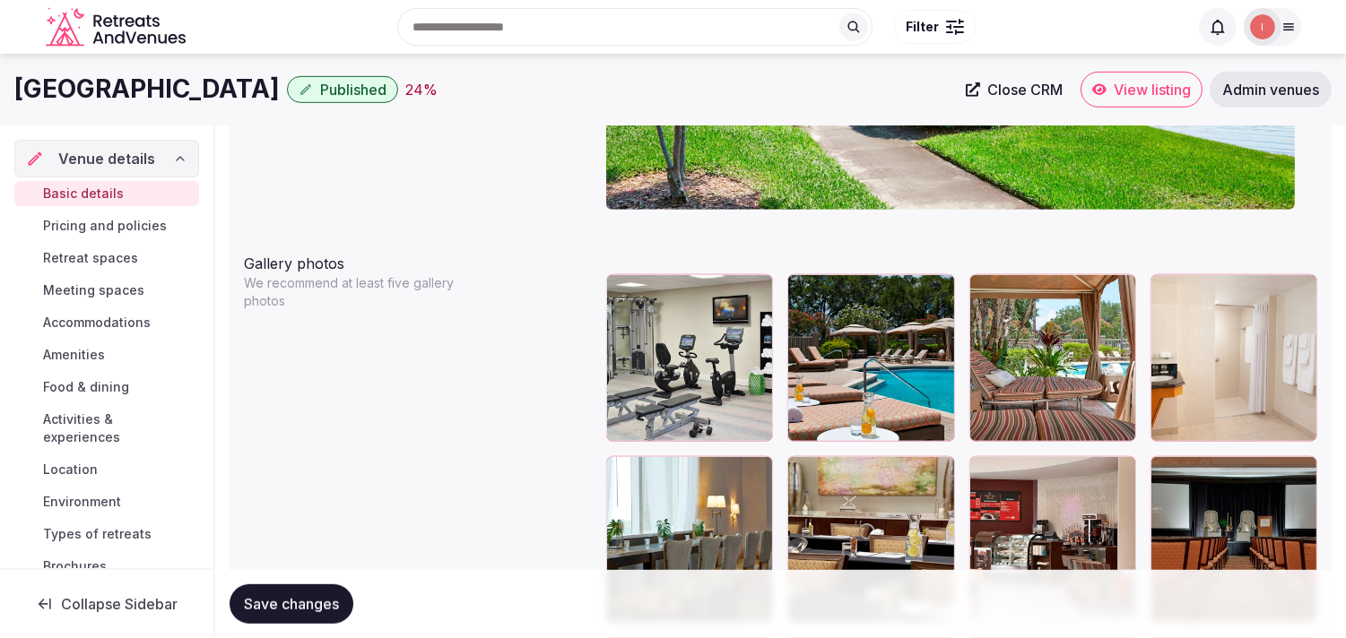
scroll to position [1992, 0]
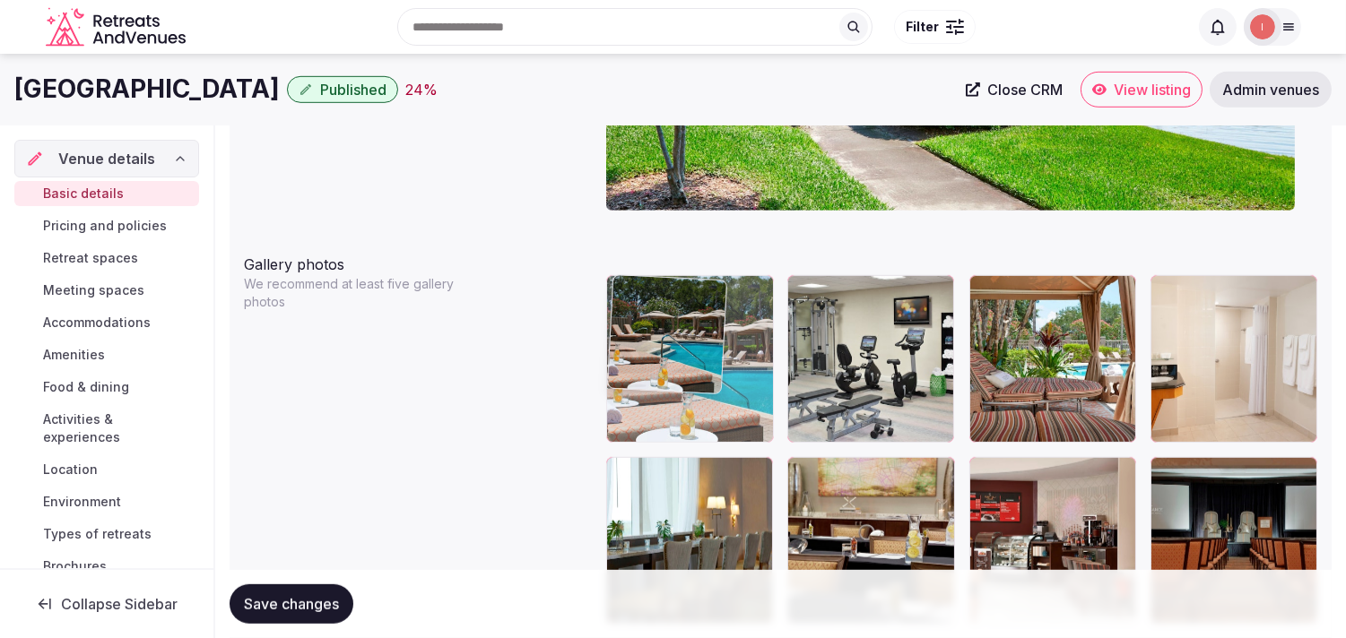
drag, startPoint x: 796, startPoint y: 292, endPoint x: 639, endPoint y: 294, distance: 156.9
click at [639, 294] on body "**********" at bounding box center [673, 16] width 1346 height 4017
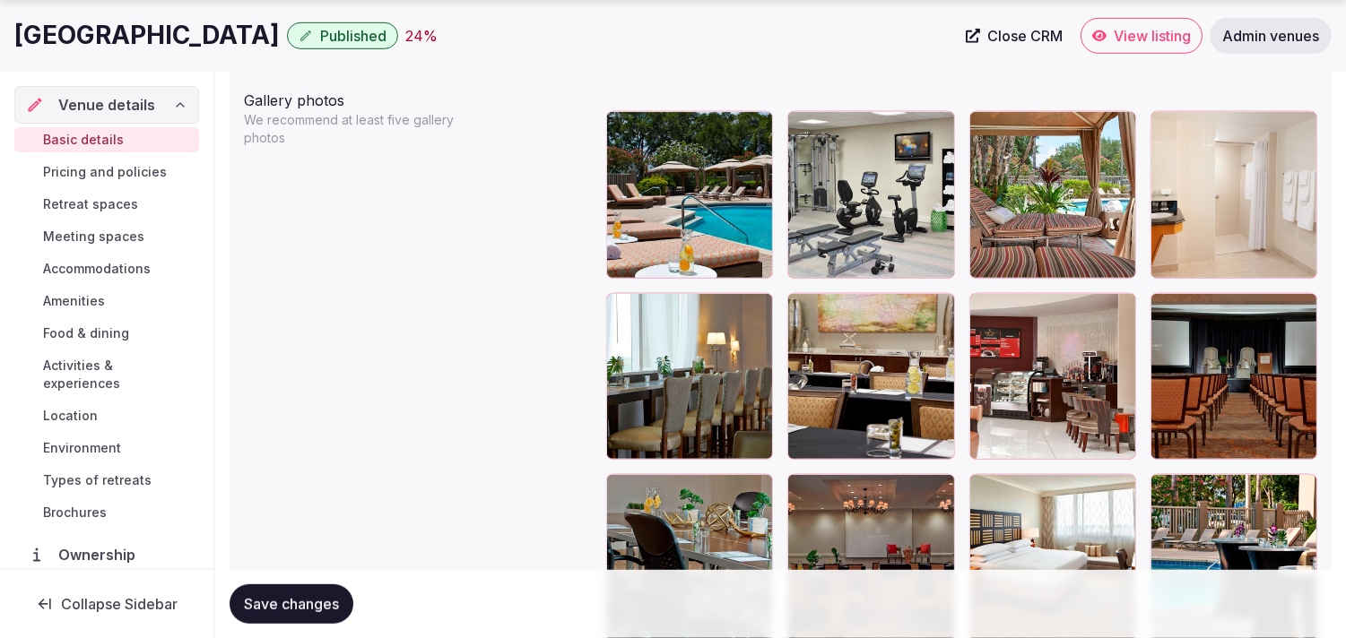
scroll to position [2191, 0]
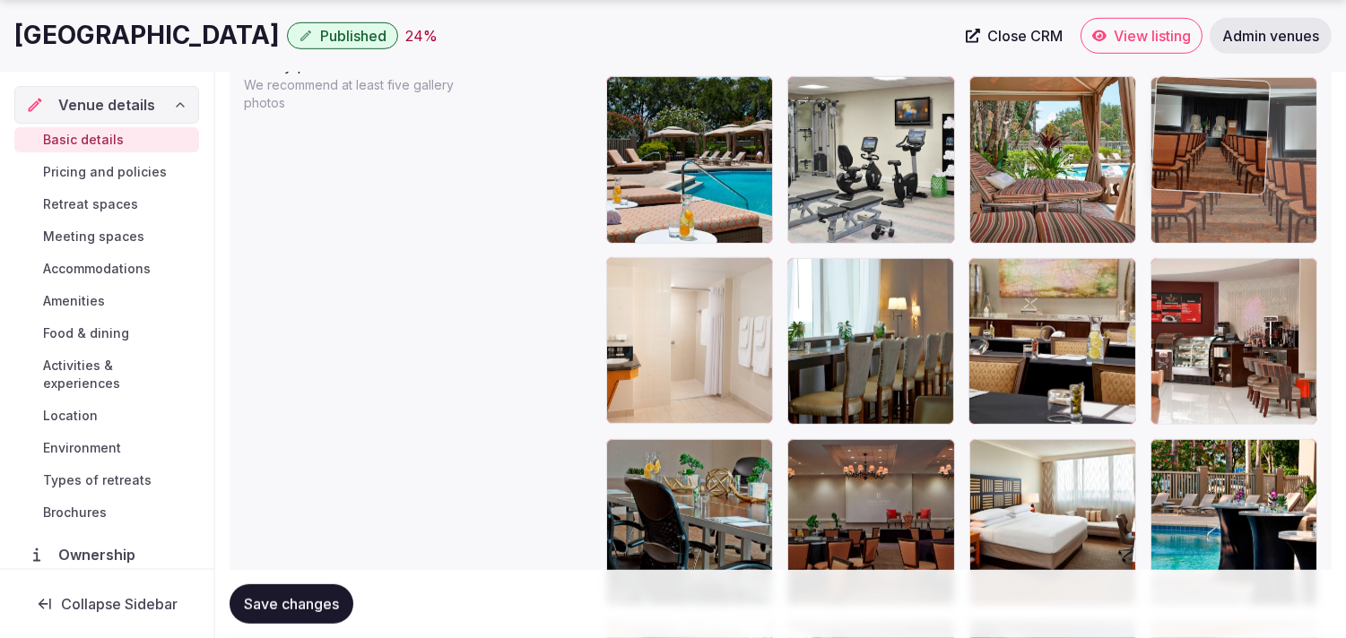
drag, startPoint x: 1165, startPoint y: 271, endPoint x: 1168, endPoint y: 159, distance: 112.1
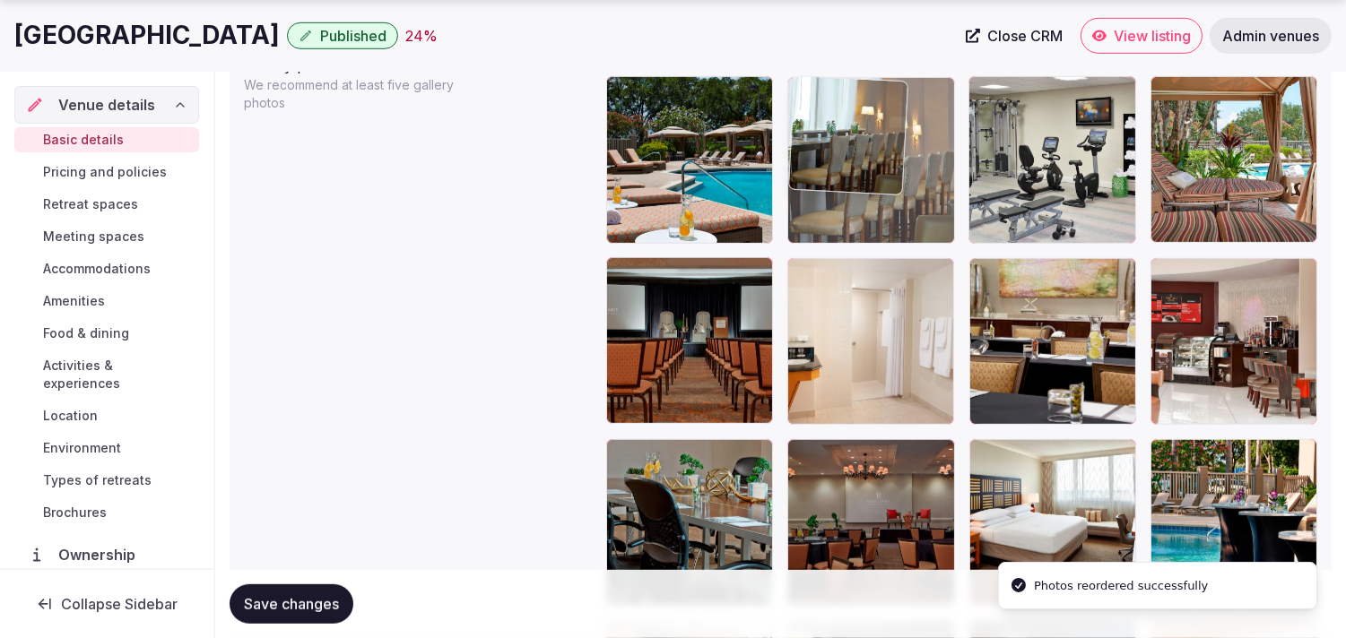
drag, startPoint x: 807, startPoint y: 270, endPoint x: 816, endPoint y: 128, distance: 141.9
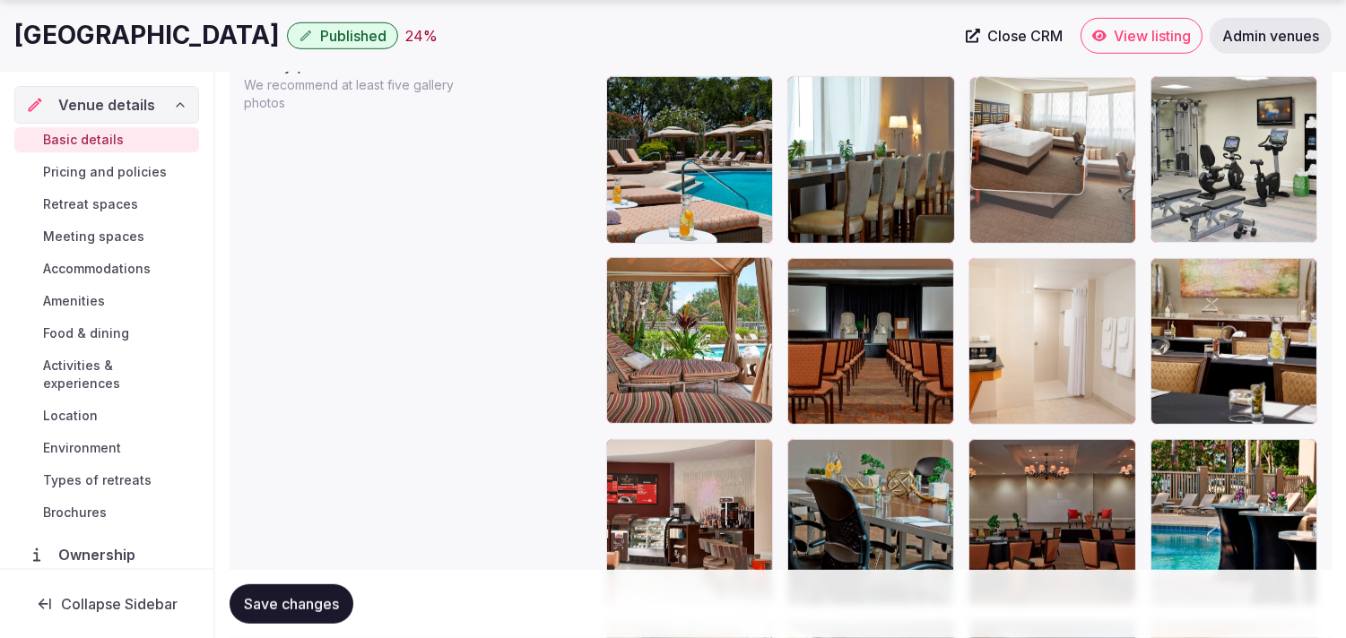
drag, startPoint x: 983, startPoint y: 458, endPoint x: 973, endPoint y: 130, distance: 328.2
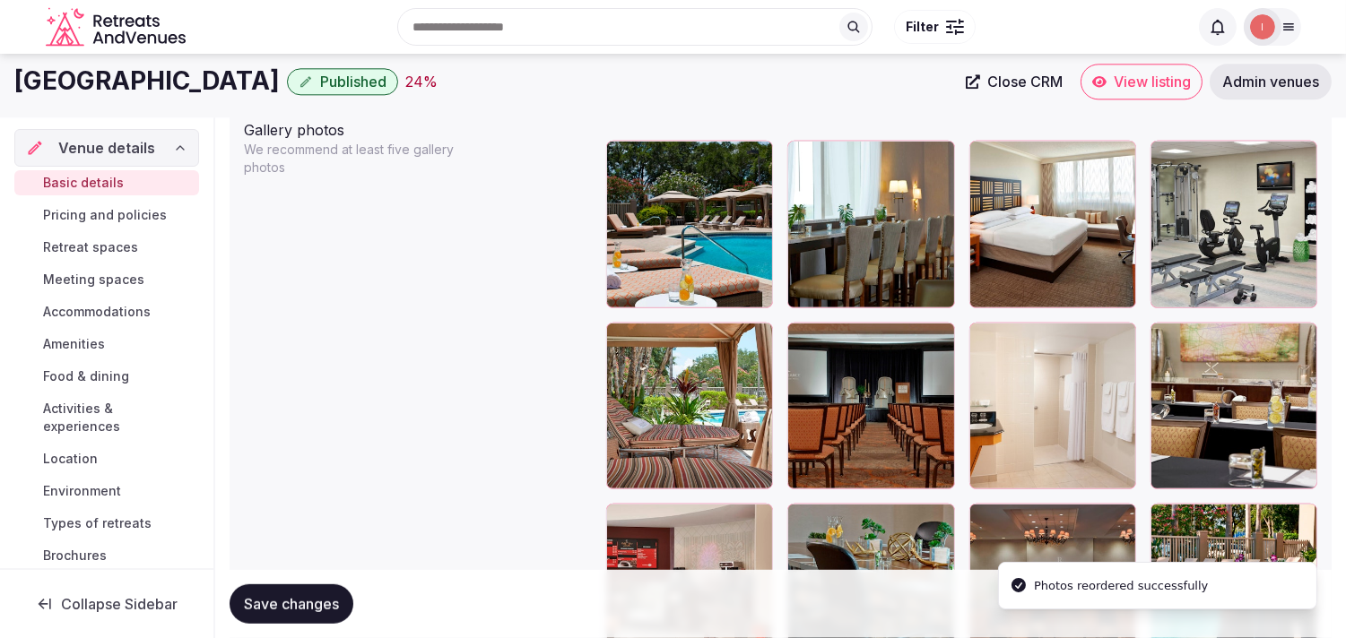
scroll to position [2091, 0]
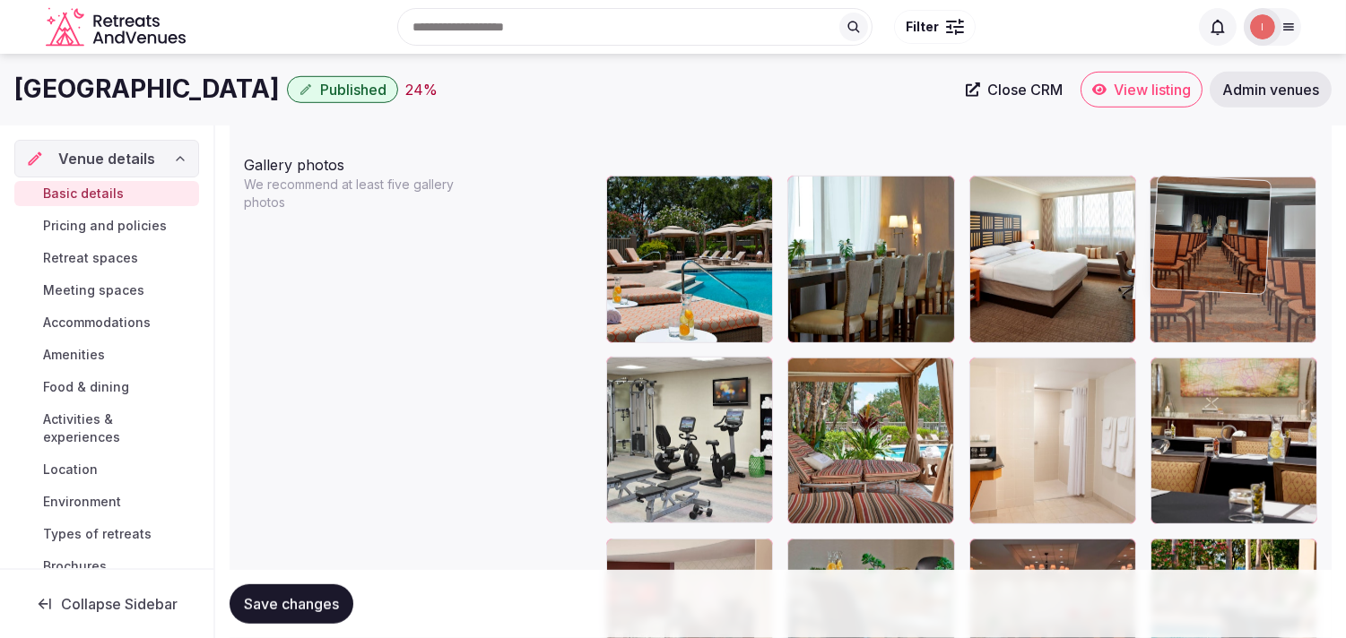
drag, startPoint x: 799, startPoint y: 373, endPoint x: 1097, endPoint y: 248, distance: 323.5
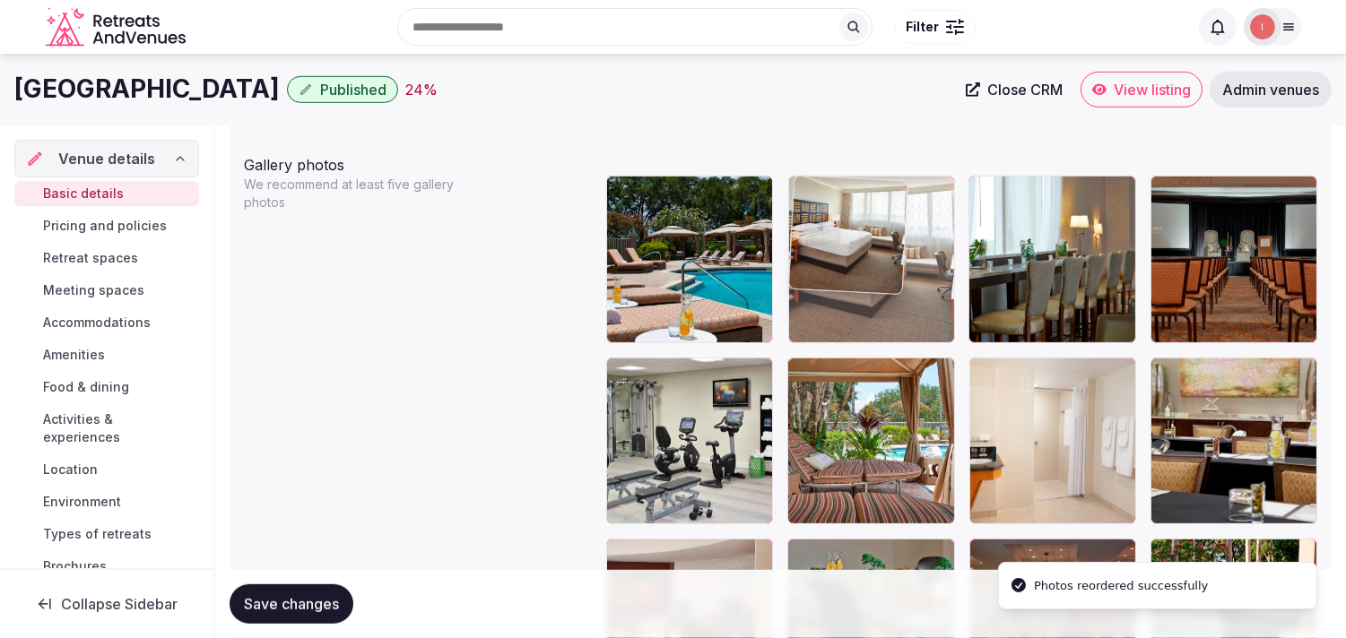
drag, startPoint x: 990, startPoint y: 188, endPoint x: 861, endPoint y: 199, distance: 128.6
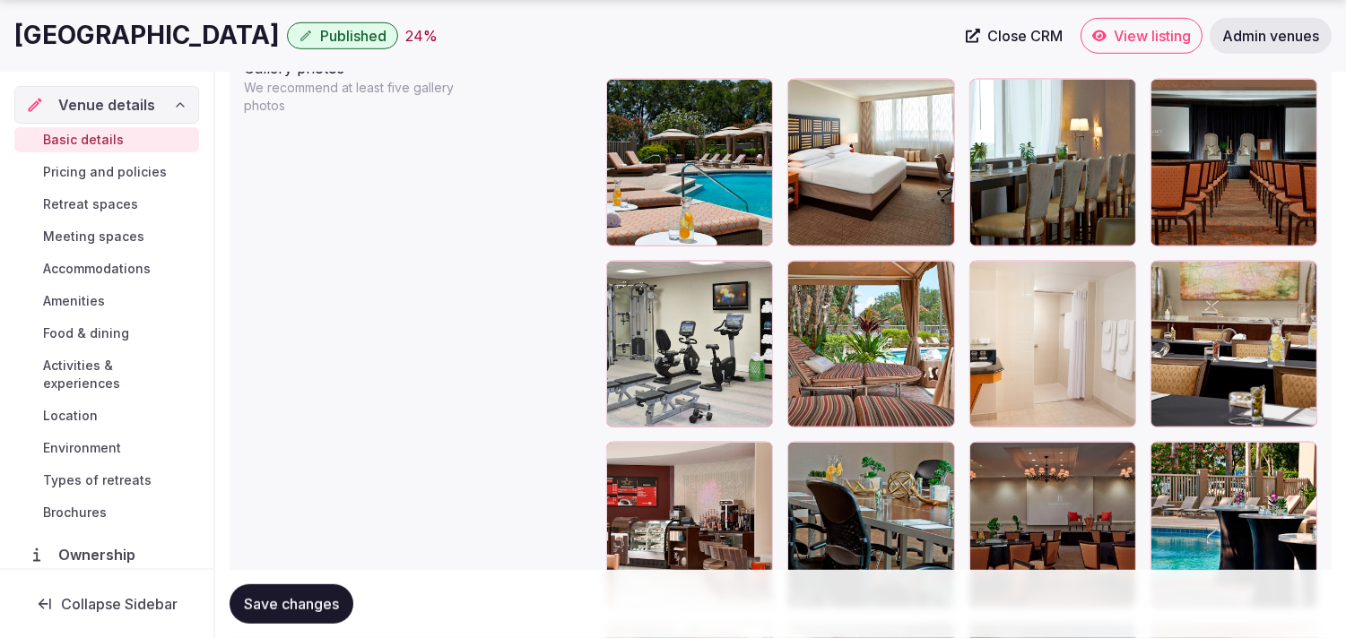
scroll to position [2191, 0]
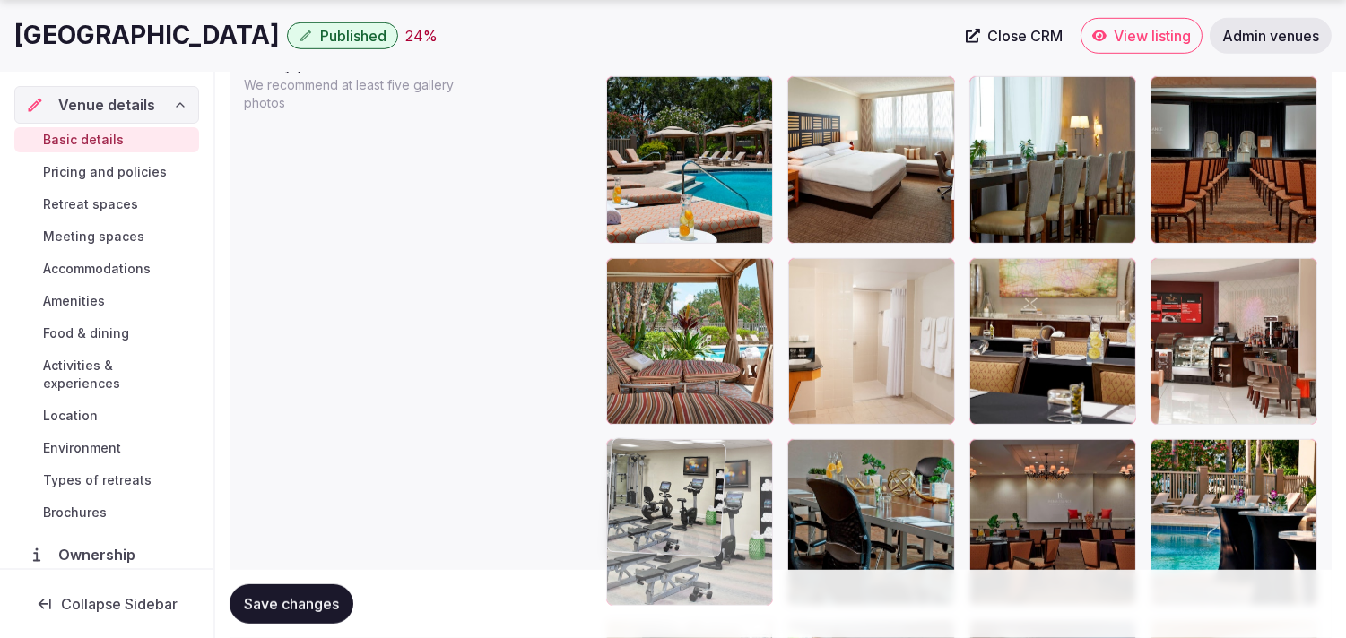
drag, startPoint x: 626, startPoint y: 265, endPoint x: 649, endPoint y: 403, distance: 140.0
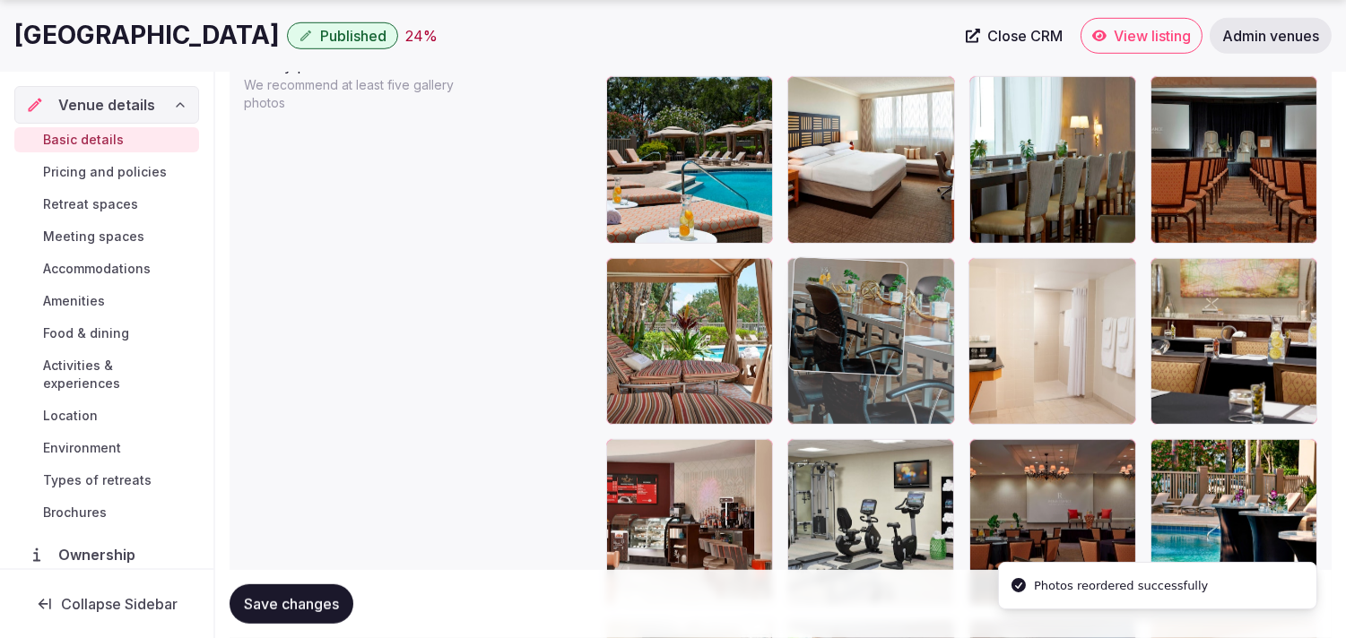
drag, startPoint x: 814, startPoint y: 468, endPoint x: 818, endPoint y: 348, distance: 120.2
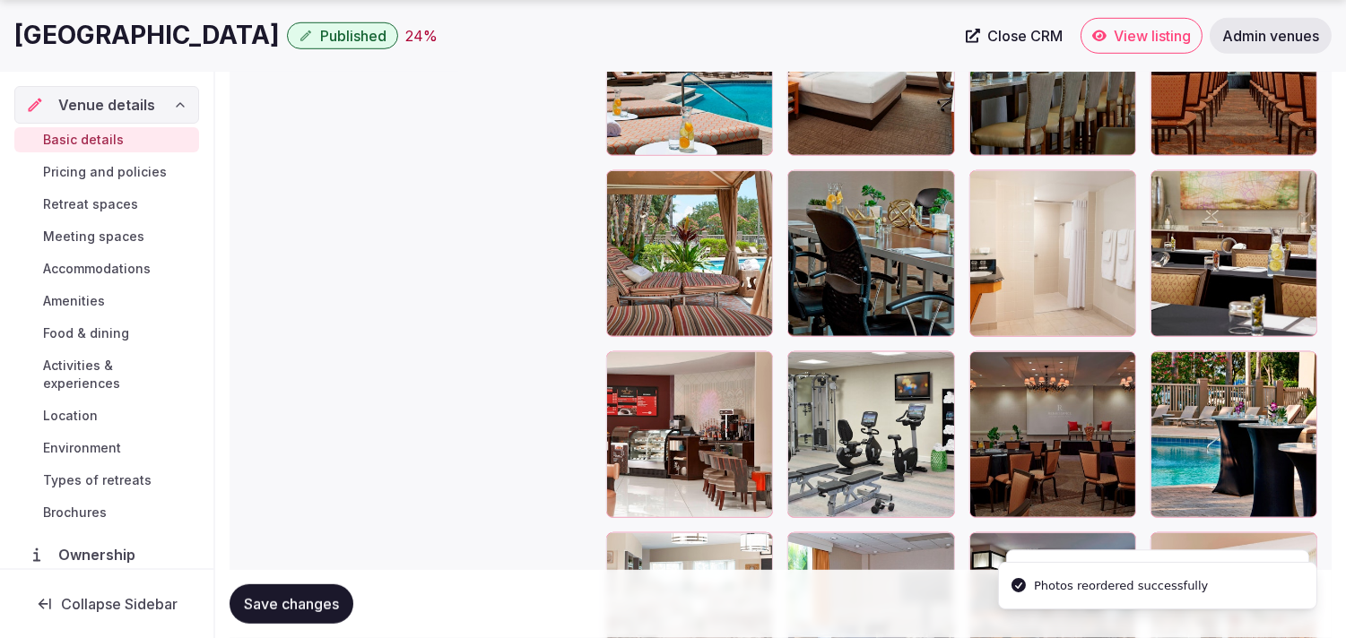
scroll to position [2290, 0]
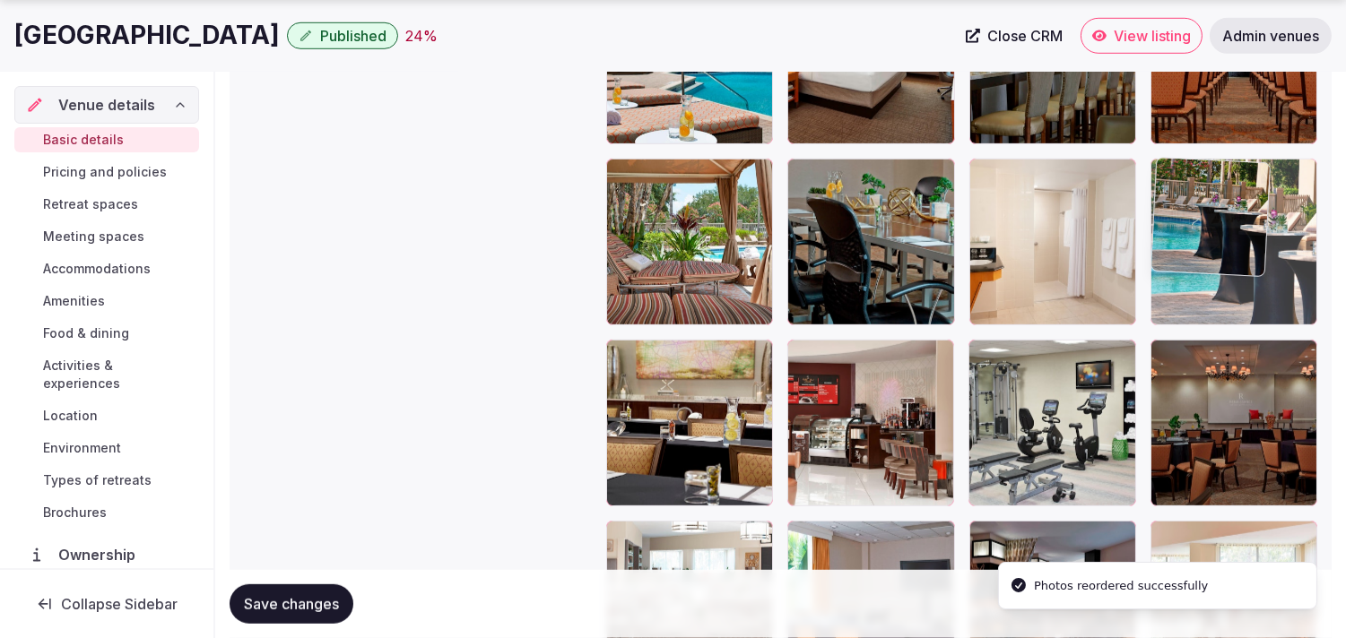
drag, startPoint x: 1164, startPoint y: 355, endPoint x: 1146, endPoint y: 213, distance: 142.8
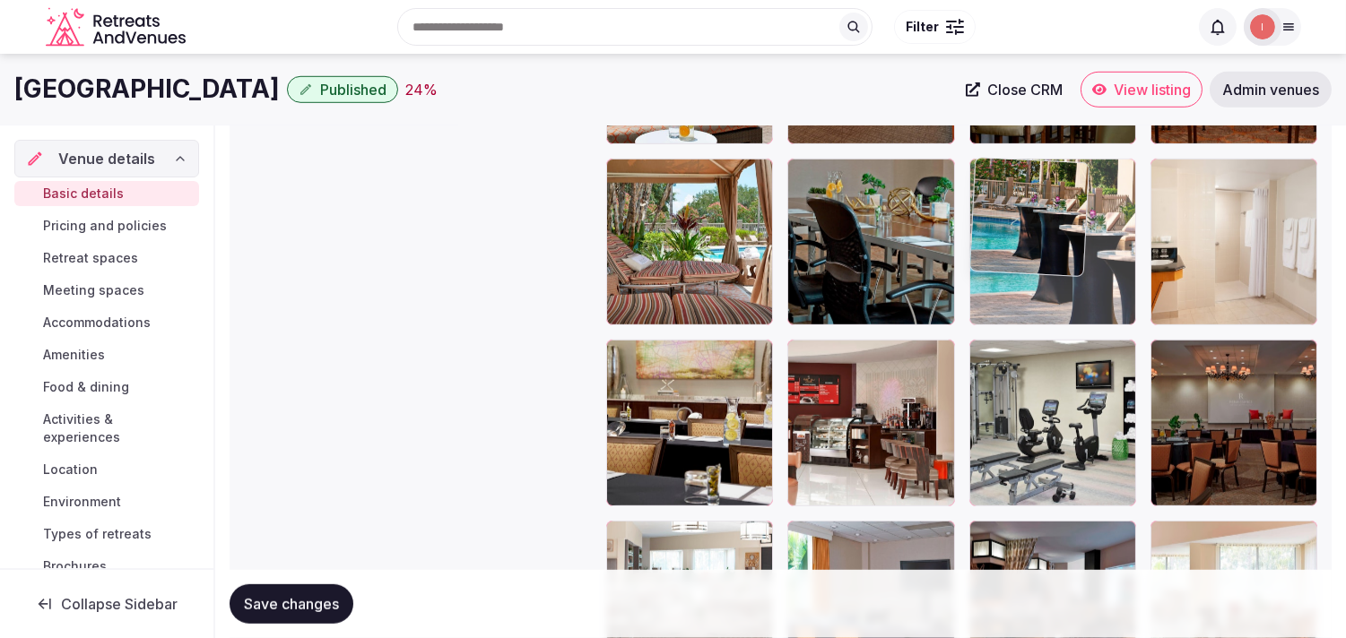
drag, startPoint x: 1159, startPoint y: 175, endPoint x: 1053, endPoint y: 175, distance: 105.8
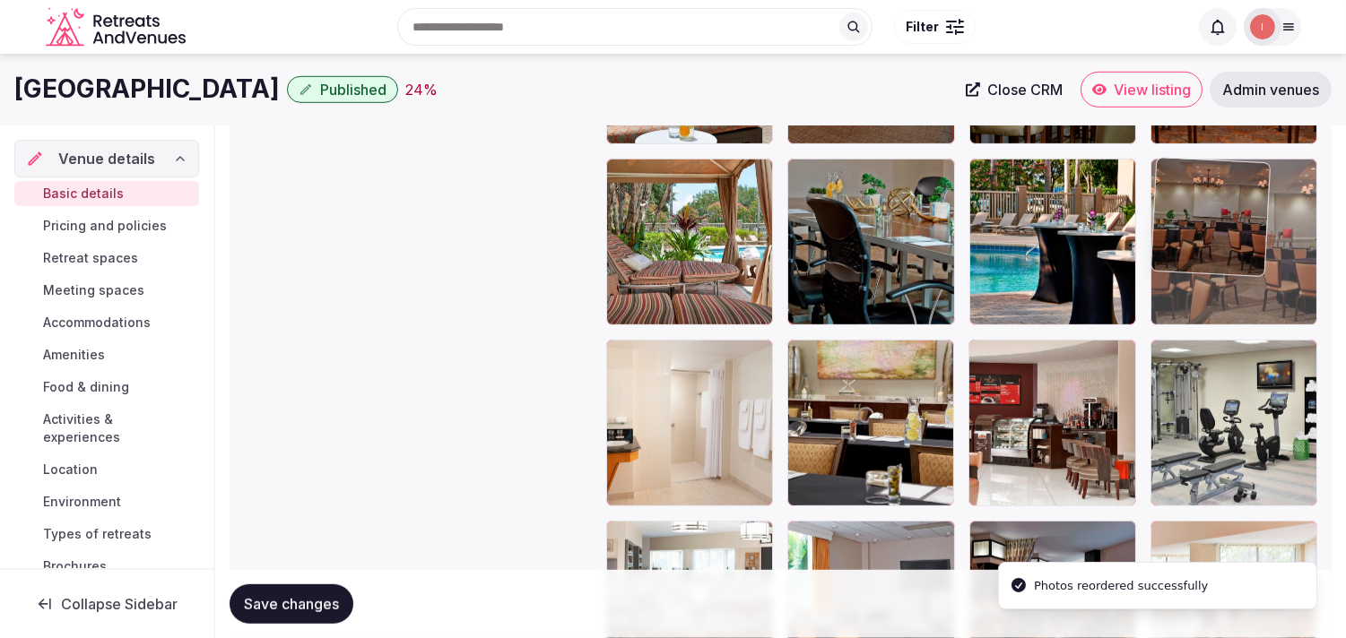
drag, startPoint x: 1175, startPoint y: 356, endPoint x: 1155, endPoint y: 220, distance: 137.8
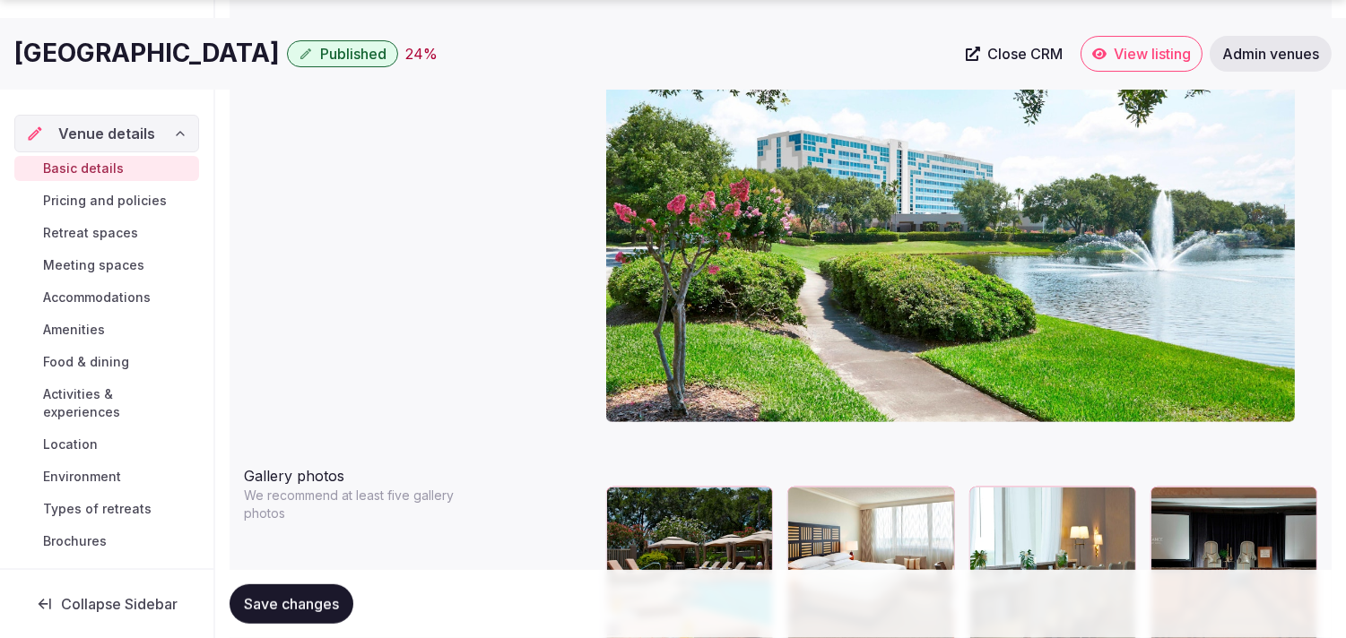
scroll to position [2091, 0]
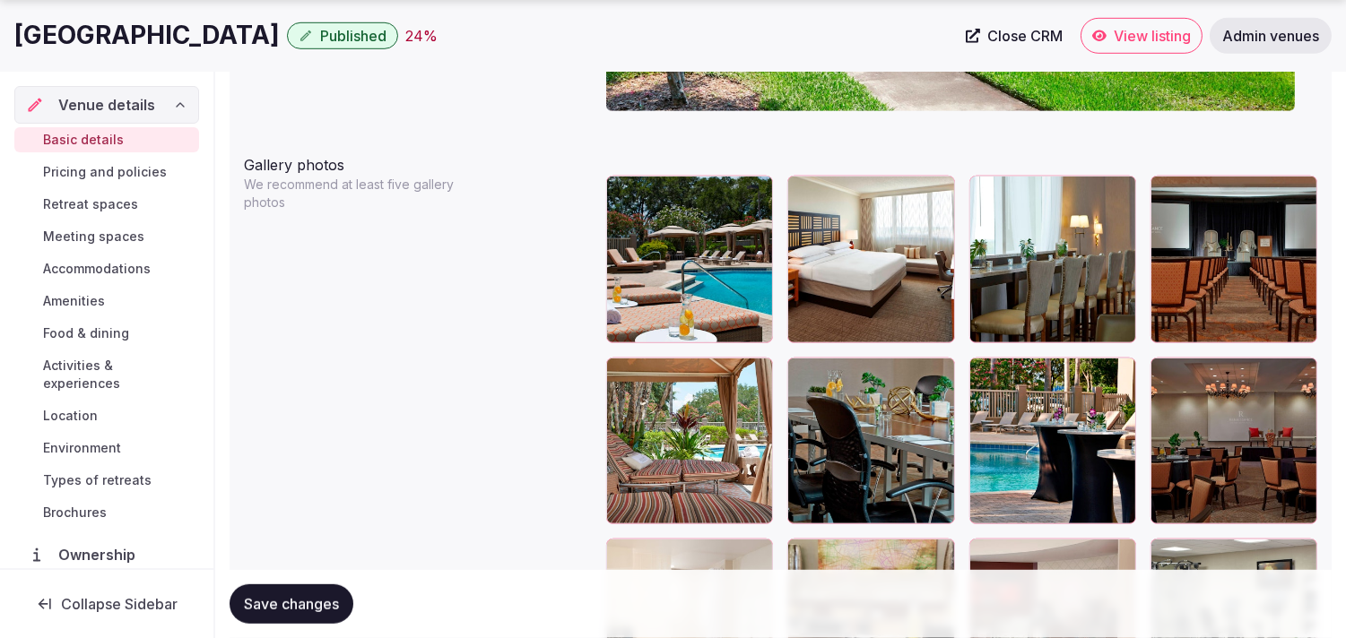
click at [278, 590] on button "Save changes" at bounding box center [291, 603] width 124 height 39
click at [264, 607] on span "Save changes" at bounding box center [291, 604] width 95 height 18
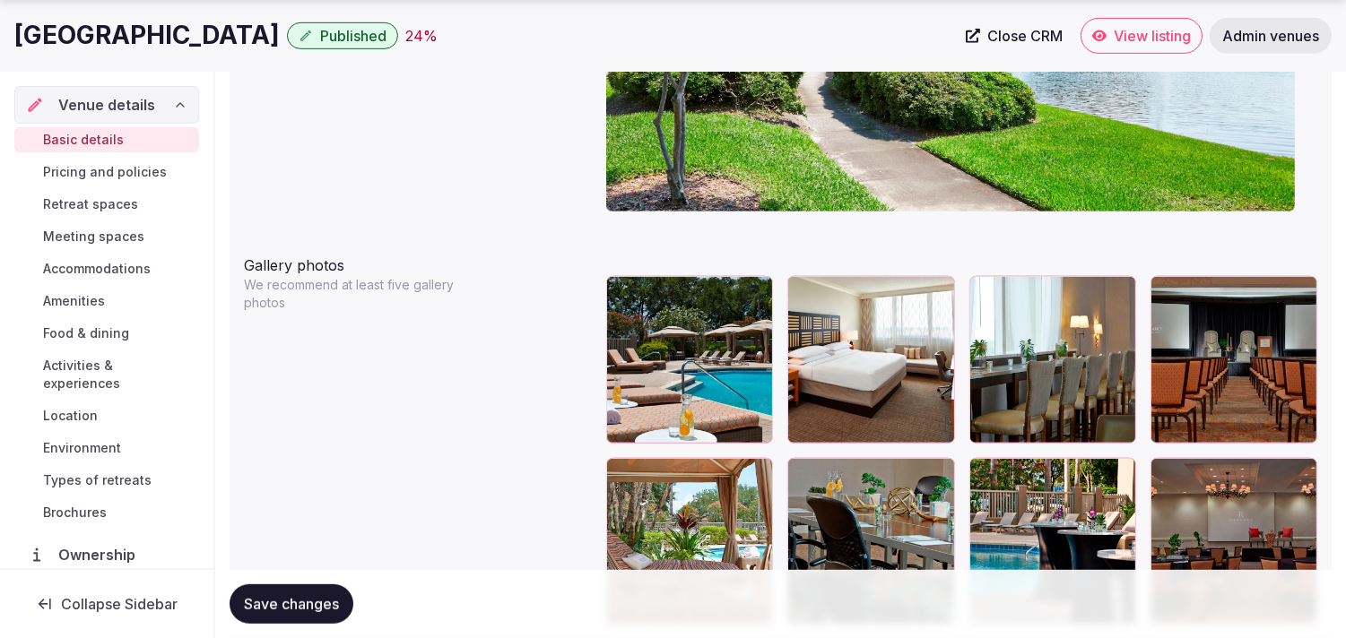
scroll to position [1992, 0]
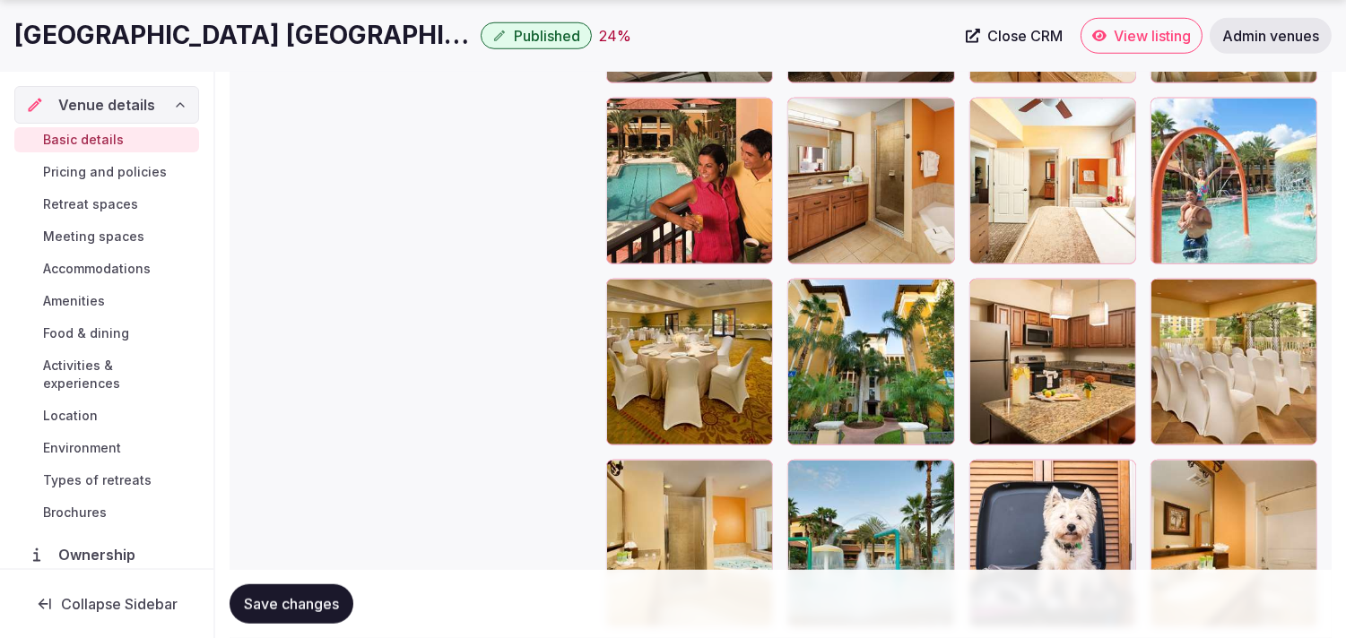
scroll to position [2988, 0]
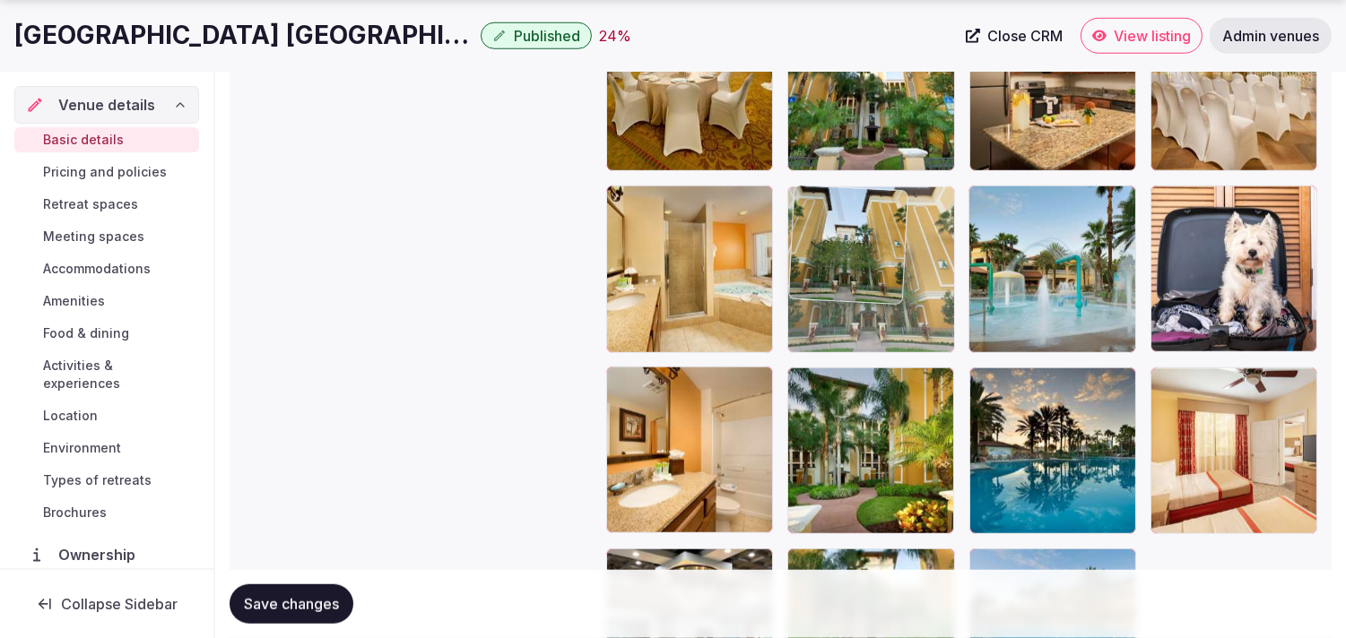
drag, startPoint x: 807, startPoint y: 377, endPoint x: 803, endPoint y: 237, distance: 140.8
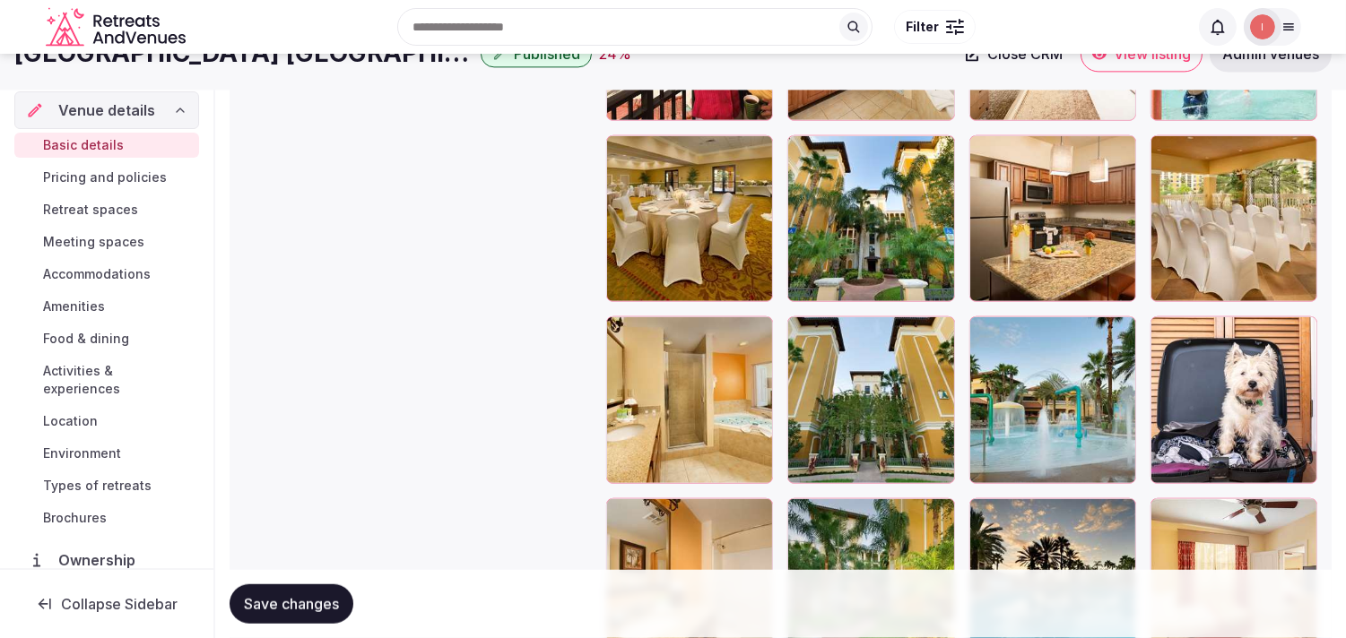
scroll to position [2789, 0]
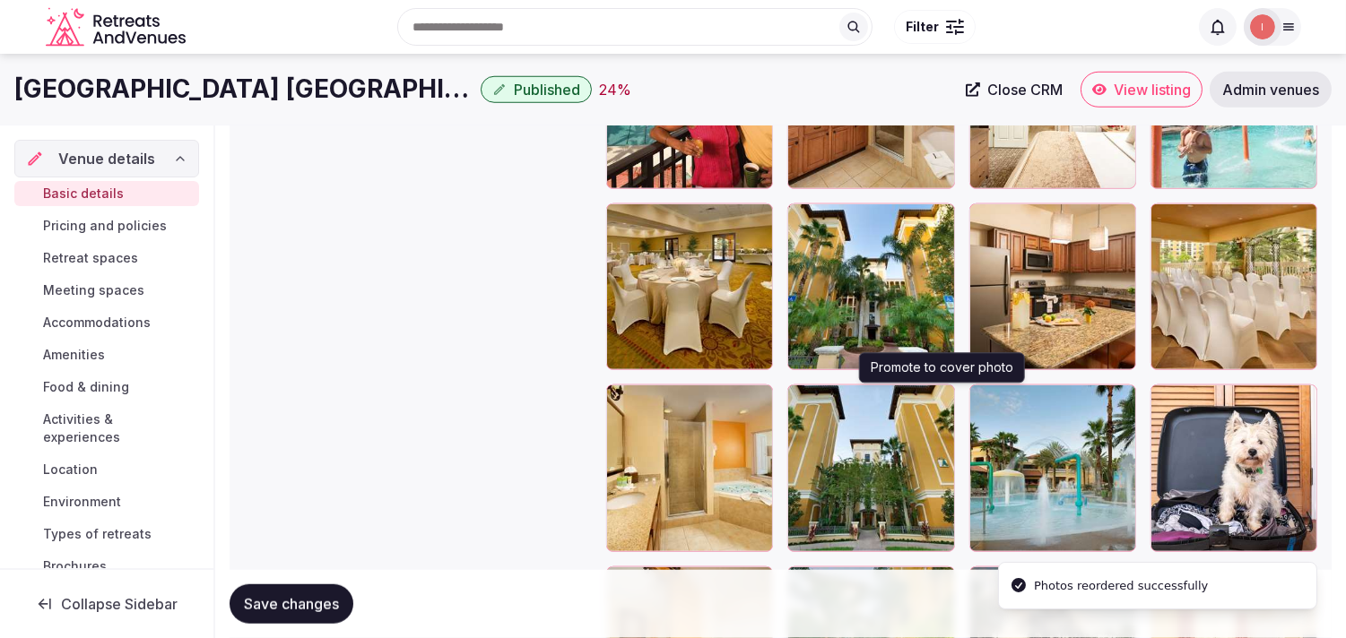
click at [939, 399] on icon "button" at bounding box center [936, 403] width 10 height 12
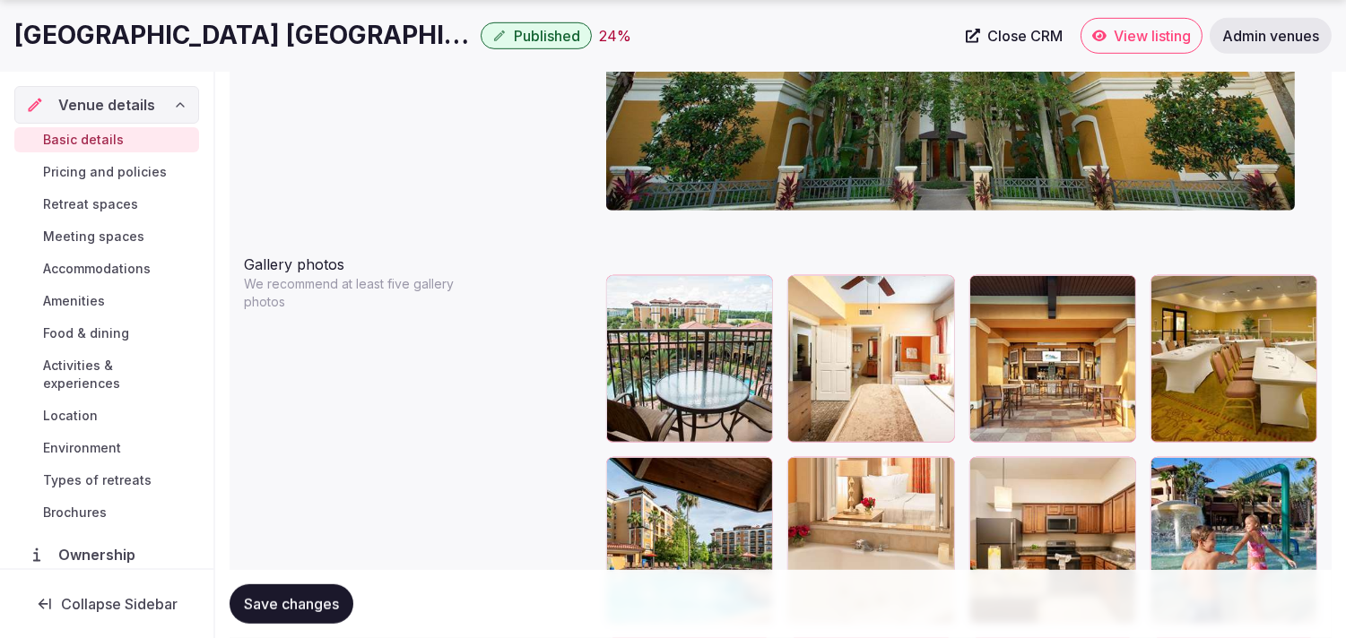
scroll to position [2091, 0]
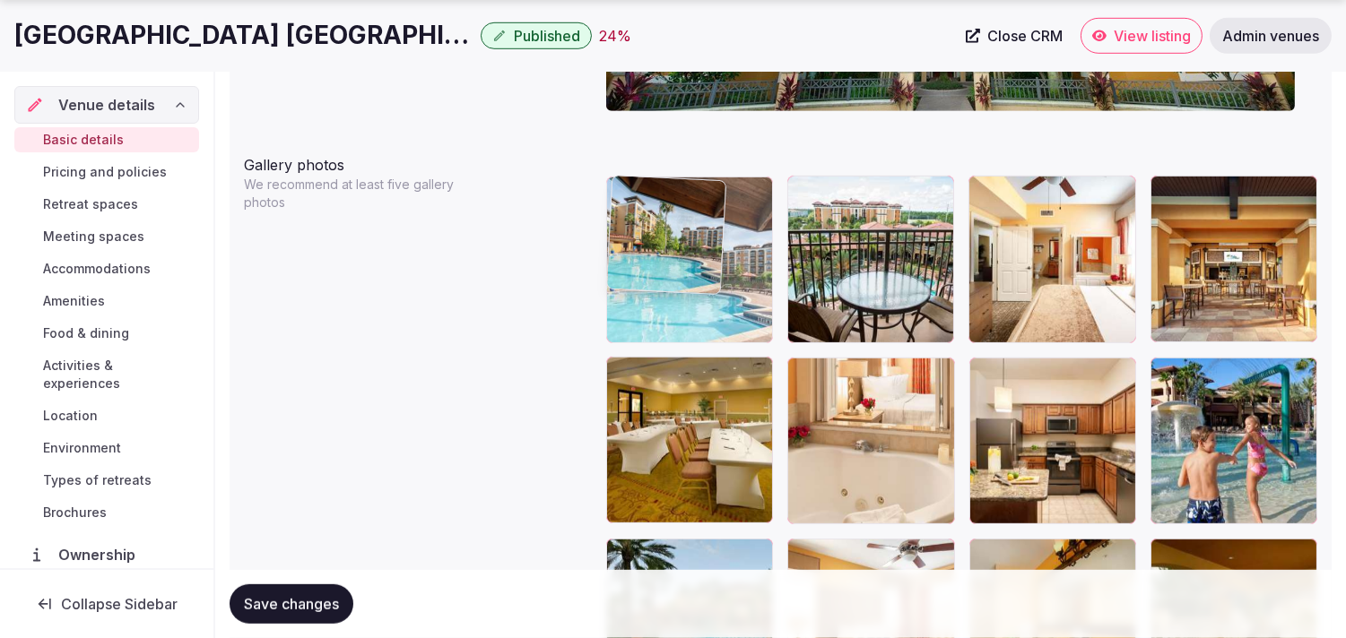
drag, startPoint x: 637, startPoint y: 298, endPoint x: 650, endPoint y: 237, distance: 62.2
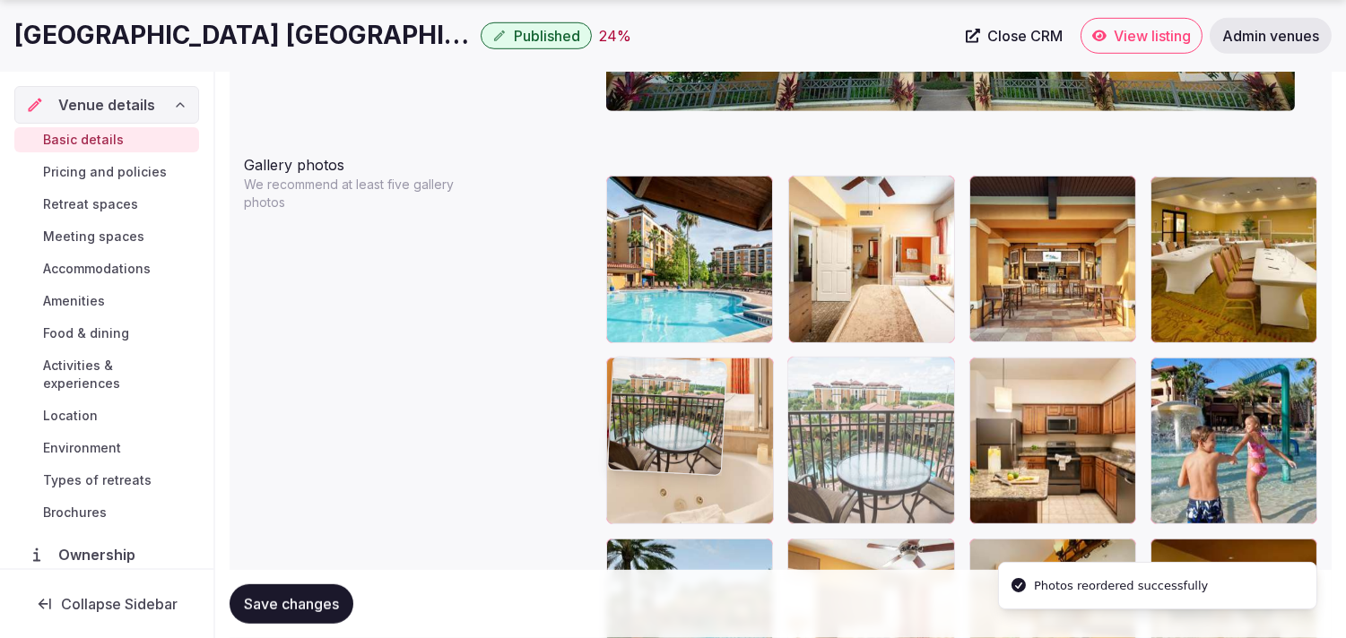
drag, startPoint x: 769, startPoint y: 278, endPoint x: 736, endPoint y: 416, distance: 142.0
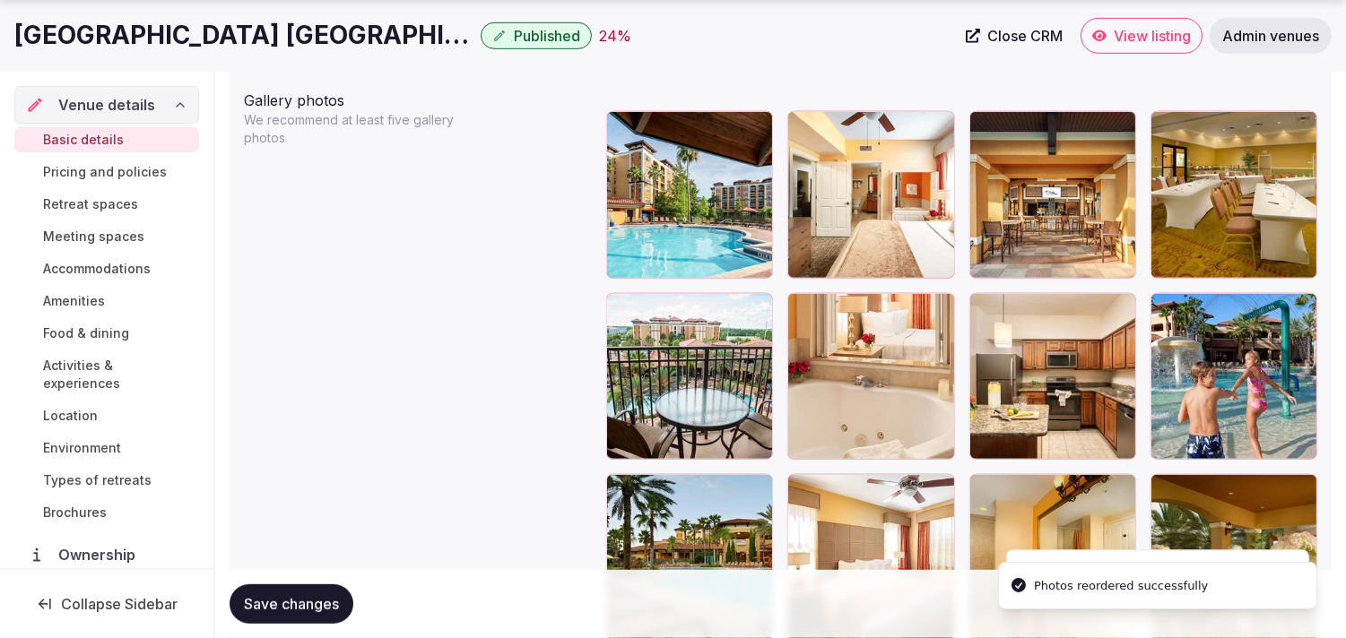
scroll to position [2191, 0]
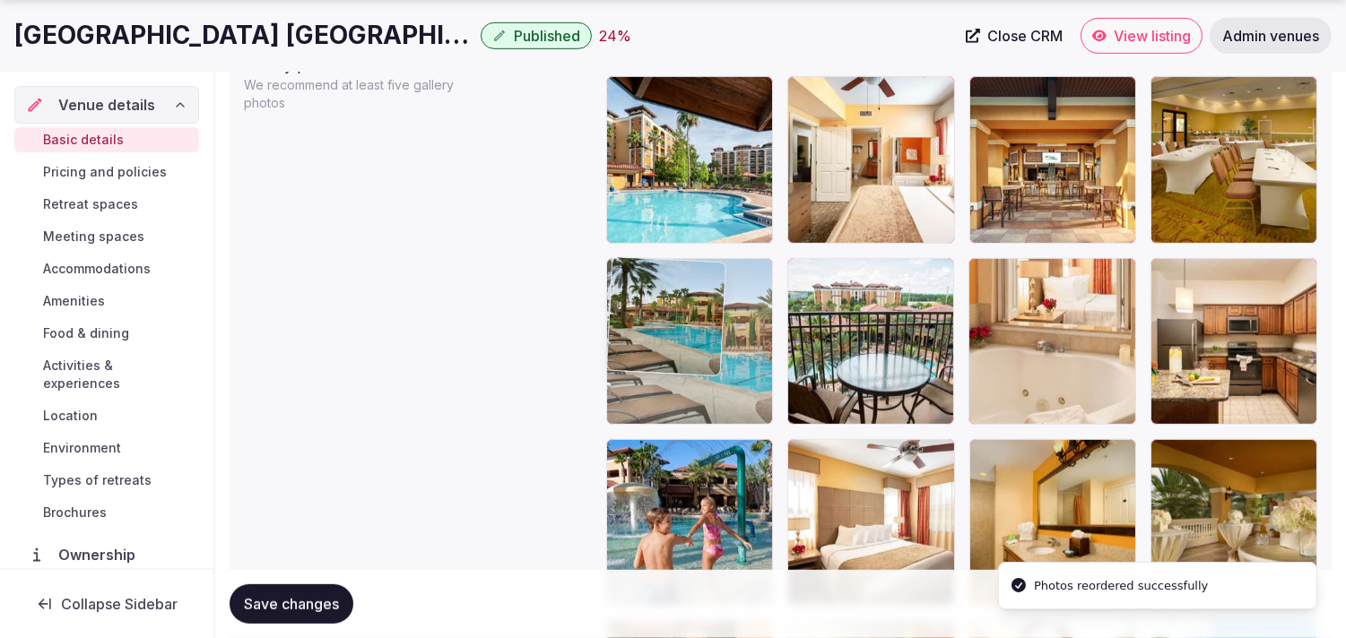
drag, startPoint x: 624, startPoint y: 455, endPoint x: 610, endPoint y: 301, distance: 154.8
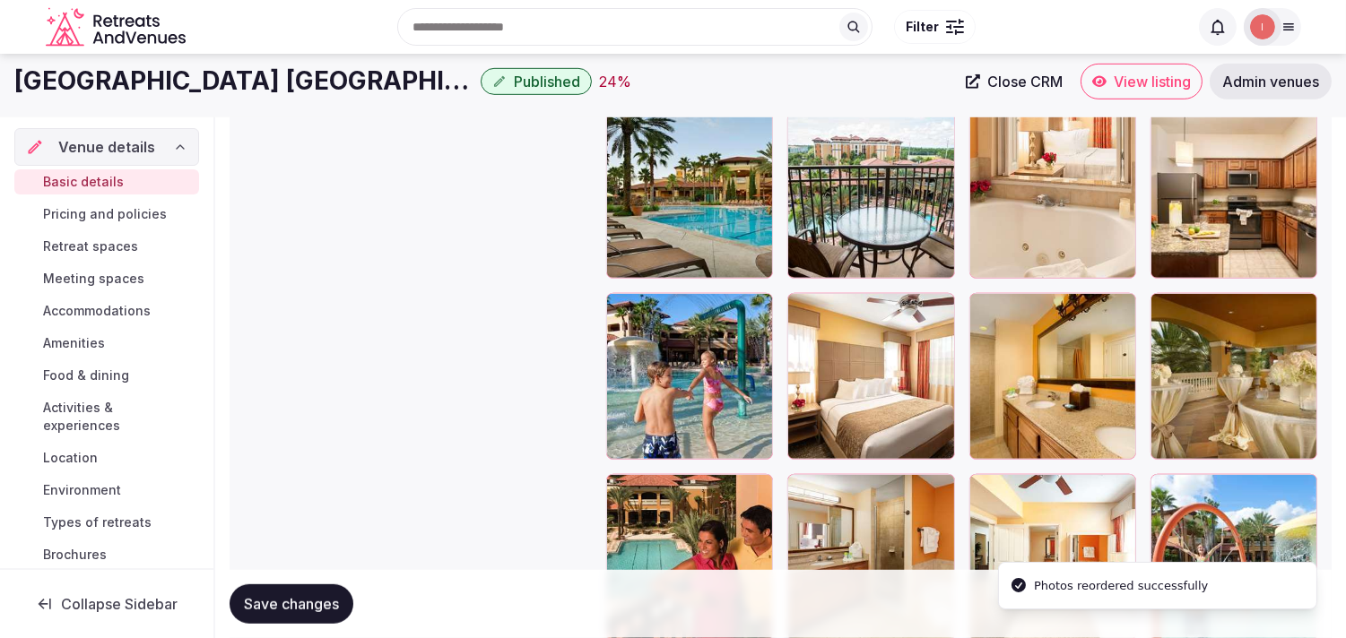
scroll to position [2290, 0]
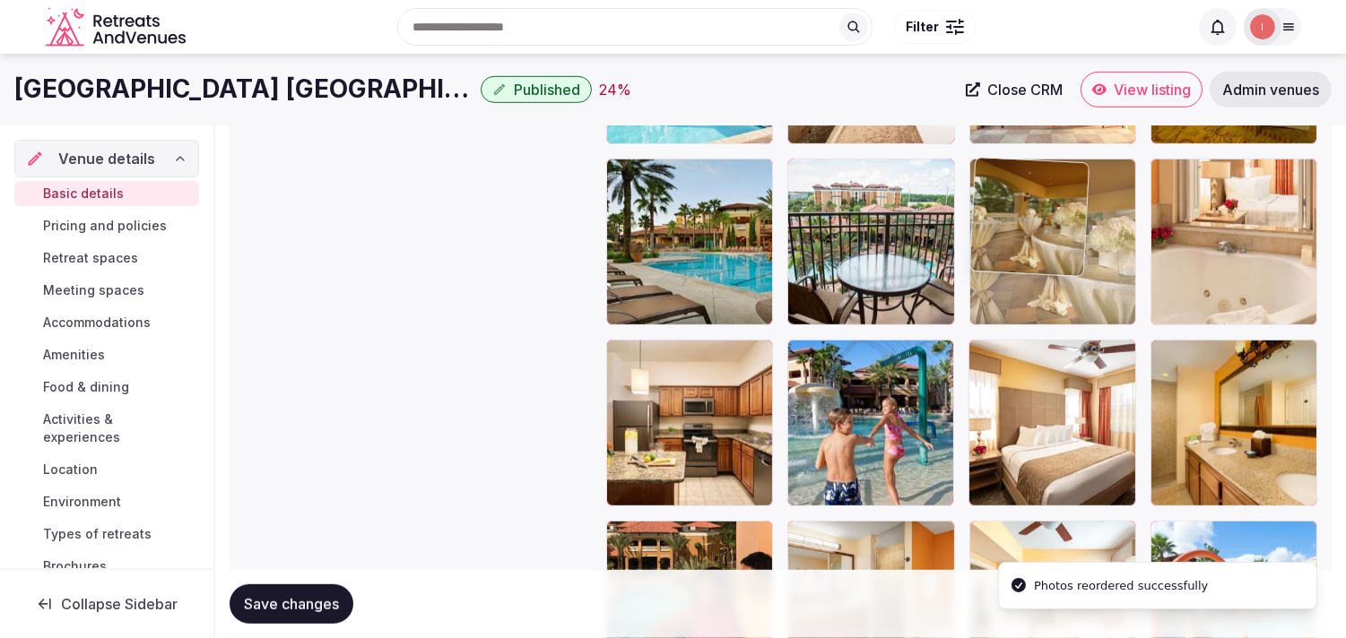
drag, startPoint x: 1043, startPoint y: 271, endPoint x: 986, endPoint y: 222, distance: 74.4
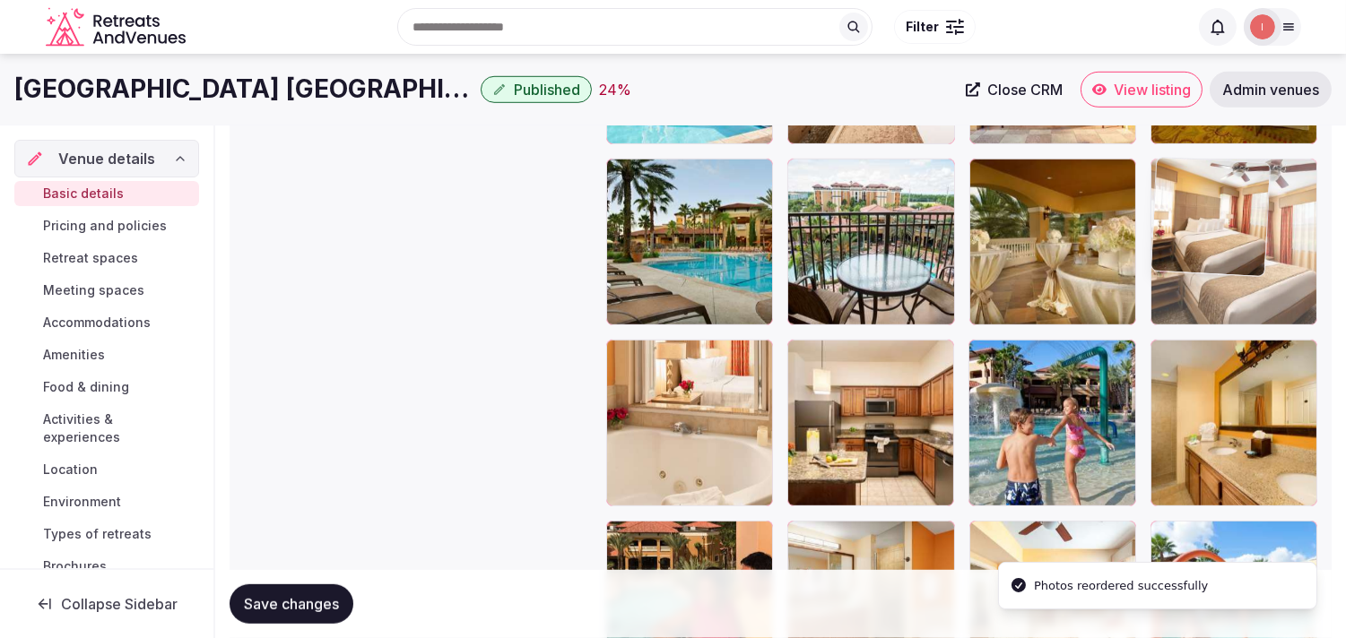
drag, startPoint x: 992, startPoint y: 348, endPoint x: 1203, endPoint y: 210, distance: 251.9
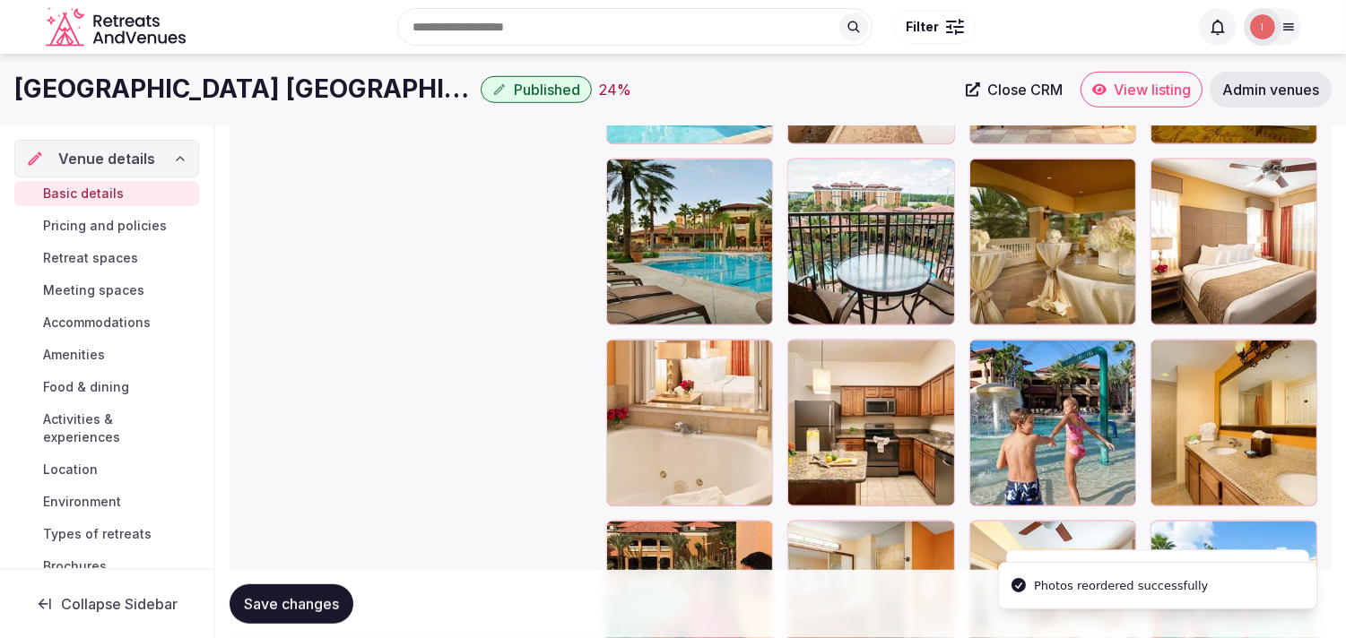
click at [324, 593] on button "Save changes" at bounding box center [291, 603] width 124 height 39
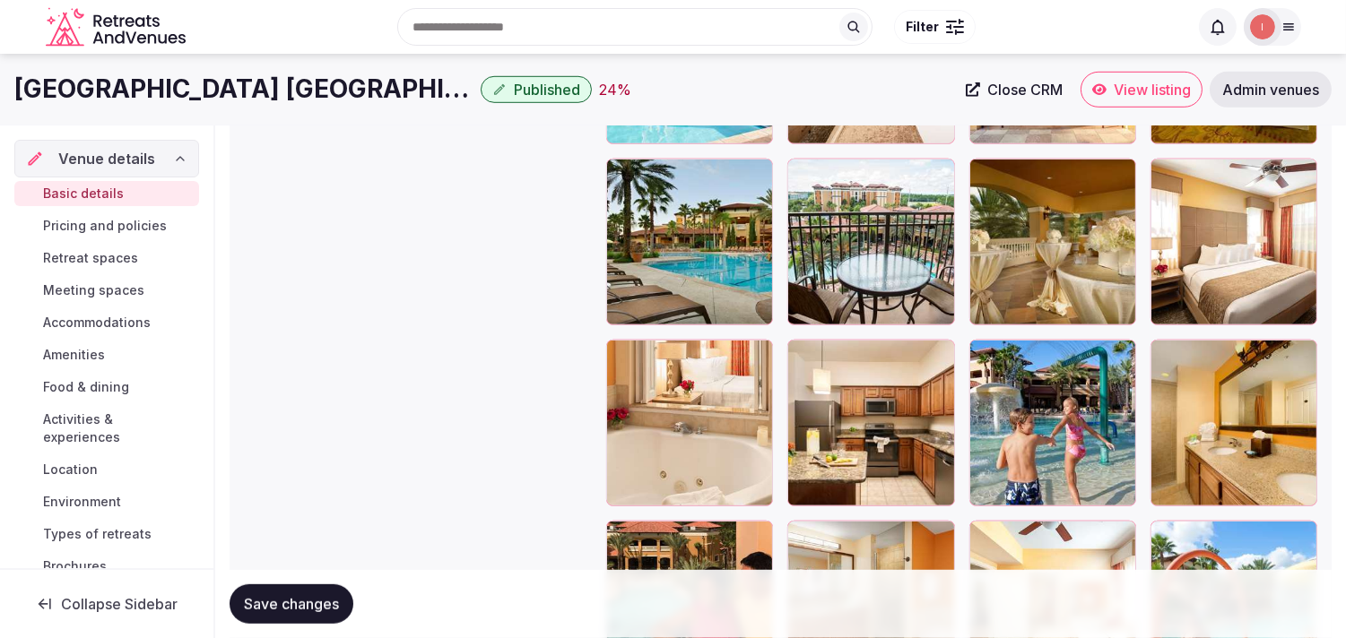
click at [326, 592] on button "Save changes" at bounding box center [291, 603] width 124 height 39
click at [320, 602] on span "Save changes" at bounding box center [291, 604] width 95 height 18
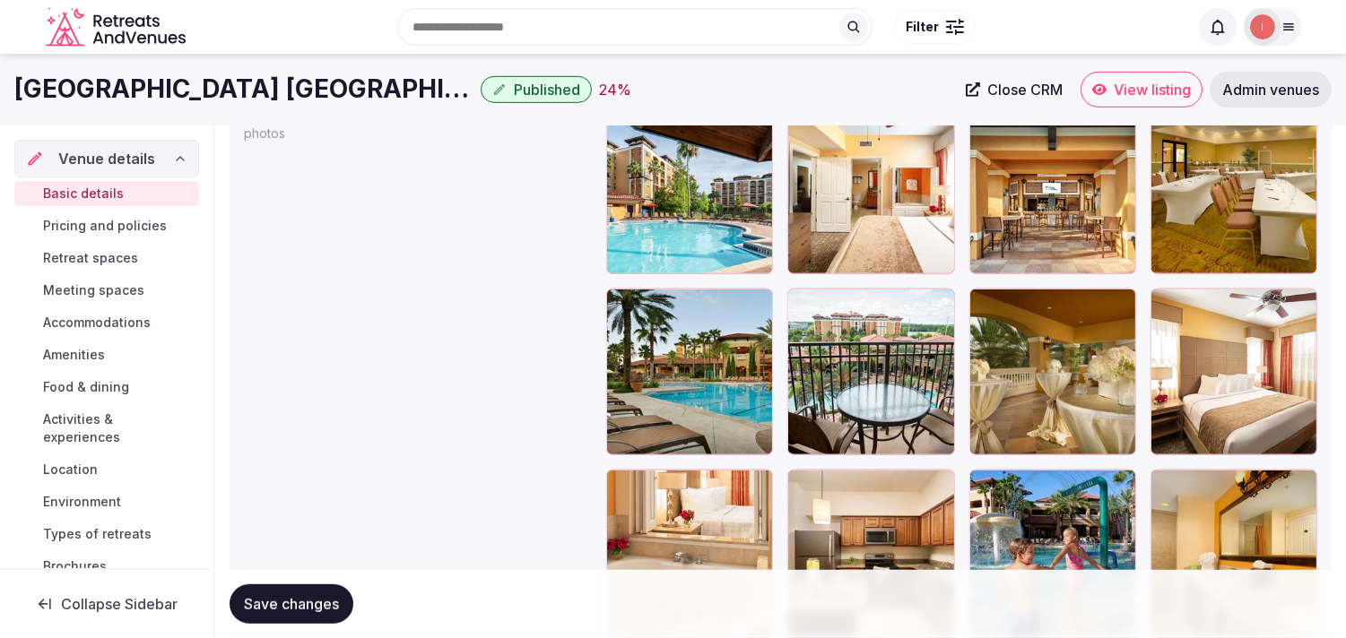
scroll to position [2091, 0]
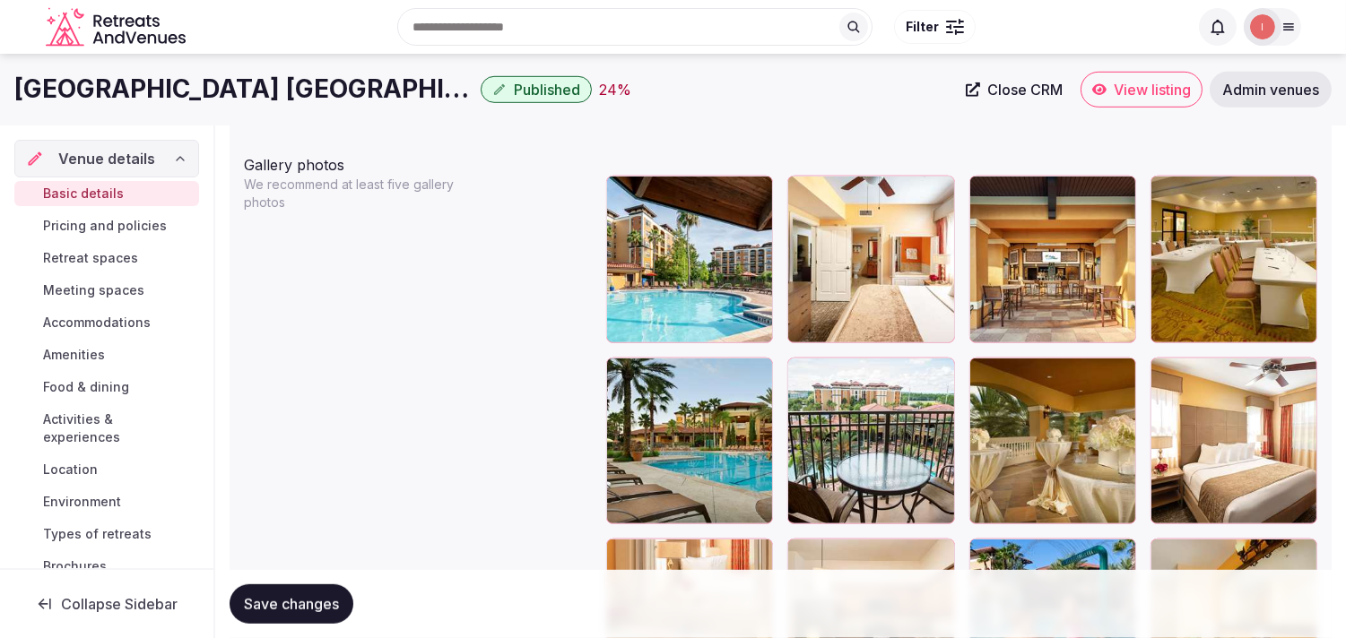
click at [341, 596] on button "Save changes" at bounding box center [291, 603] width 124 height 39
click at [242, 594] on button "Save changes" at bounding box center [291, 603] width 124 height 39
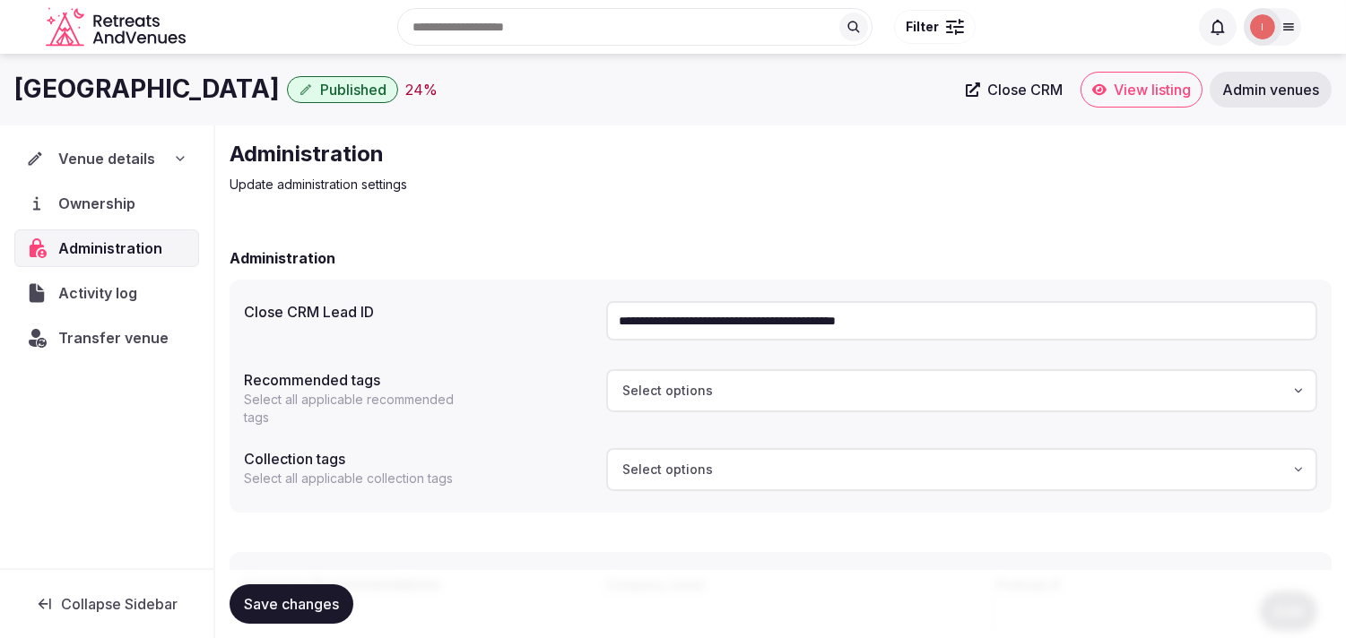
click at [104, 145] on div "Venue details" at bounding box center [106, 159] width 185 height 38
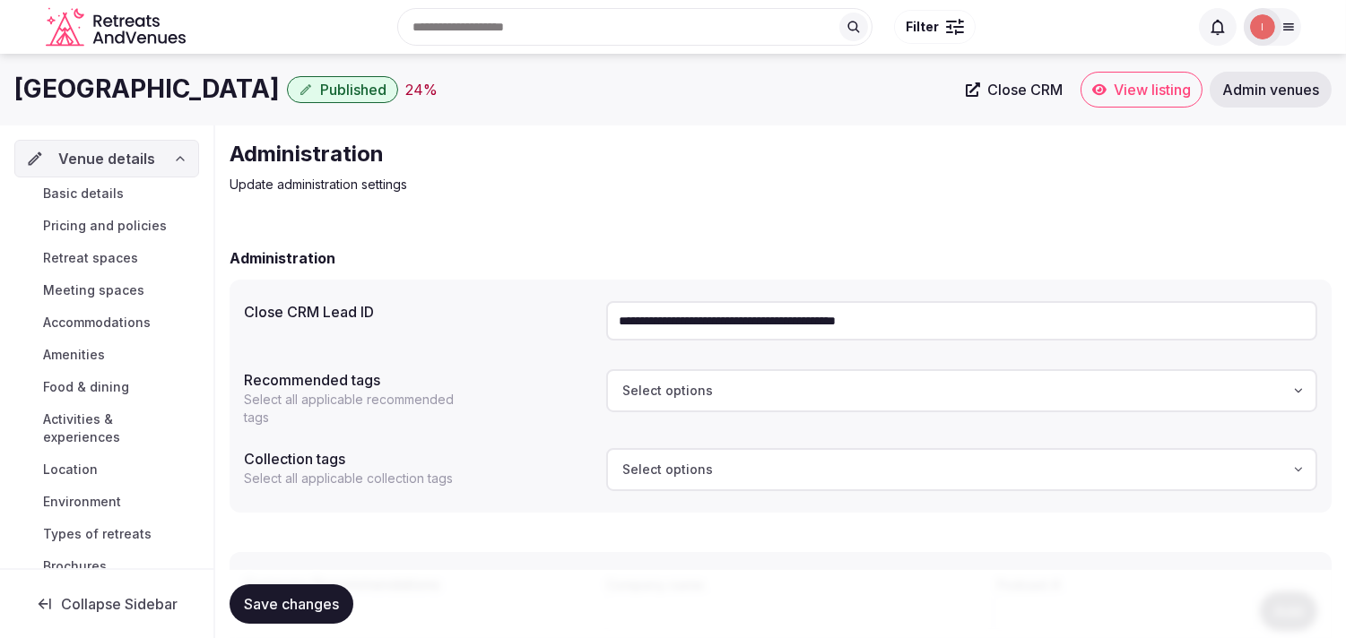
click at [104, 186] on span "Basic details" at bounding box center [83, 194] width 81 height 18
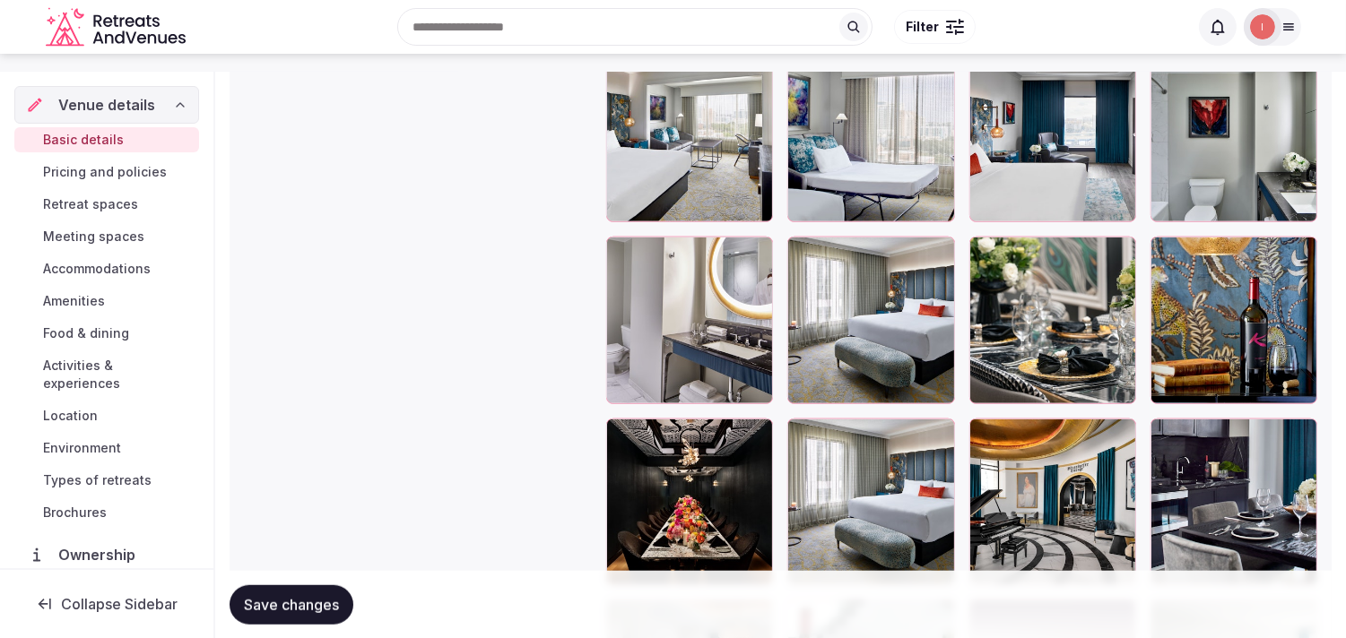
scroll to position [2888, 0]
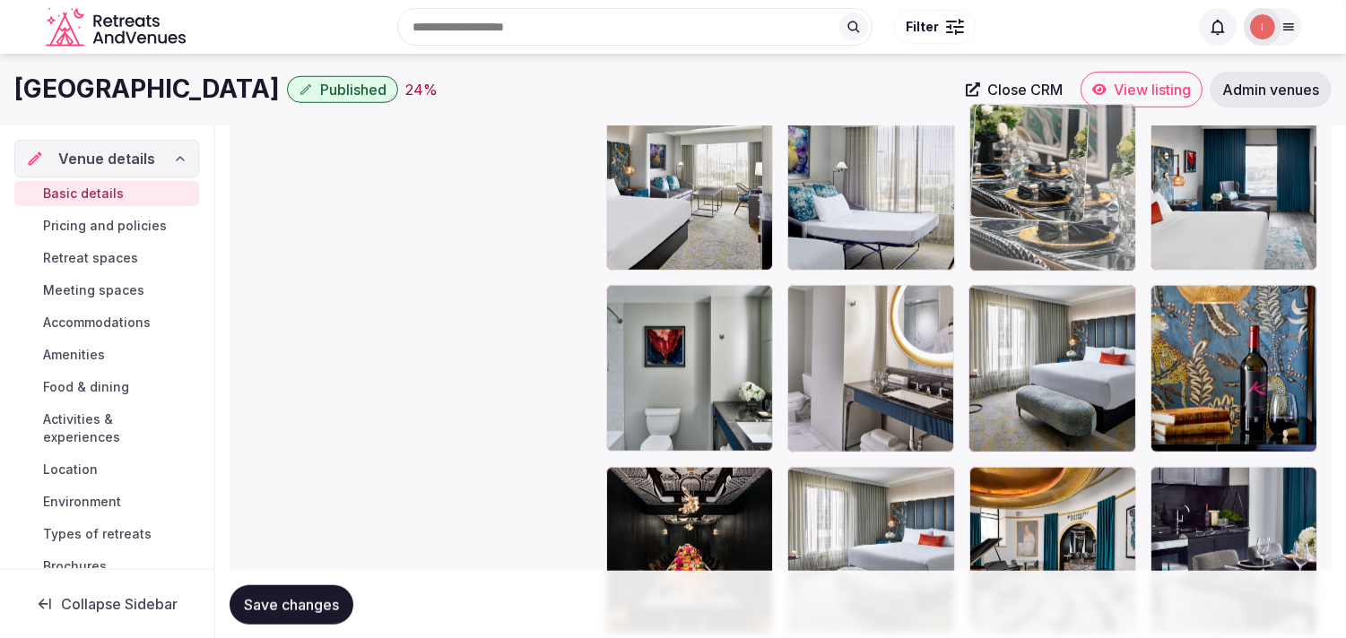
drag, startPoint x: 988, startPoint y: 308, endPoint x: 983, endPoint y: 244, distance: 64.7
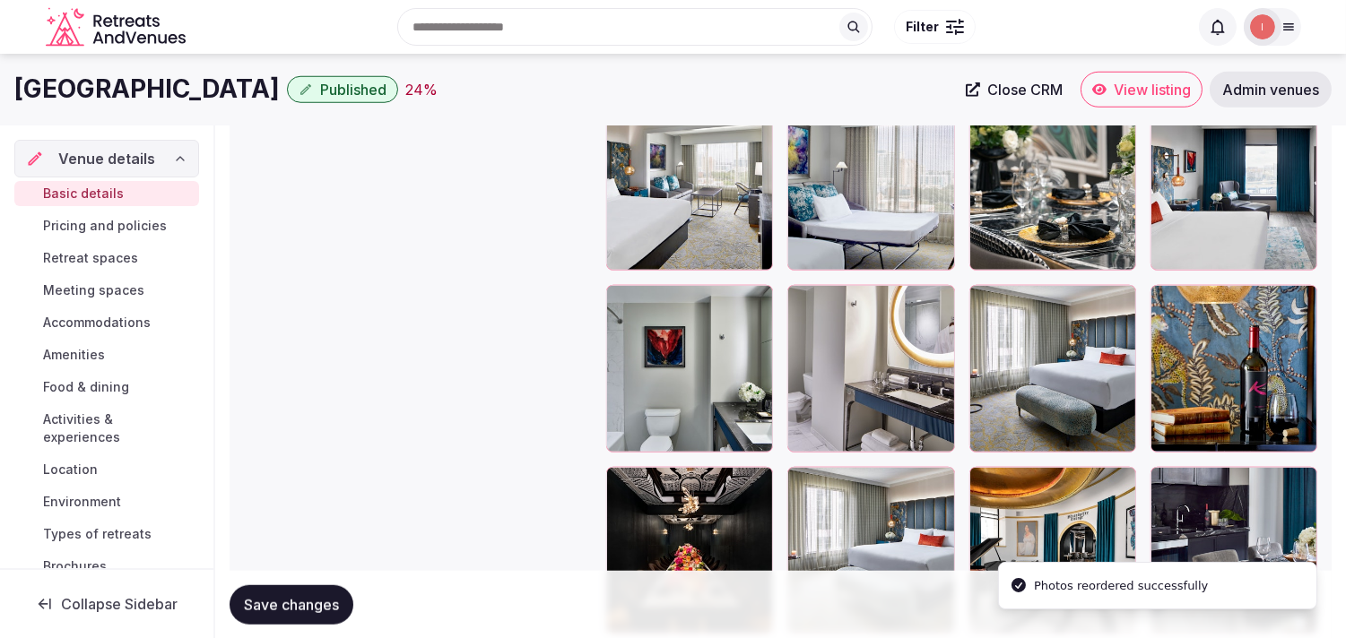
scroll to position [2589, 0]
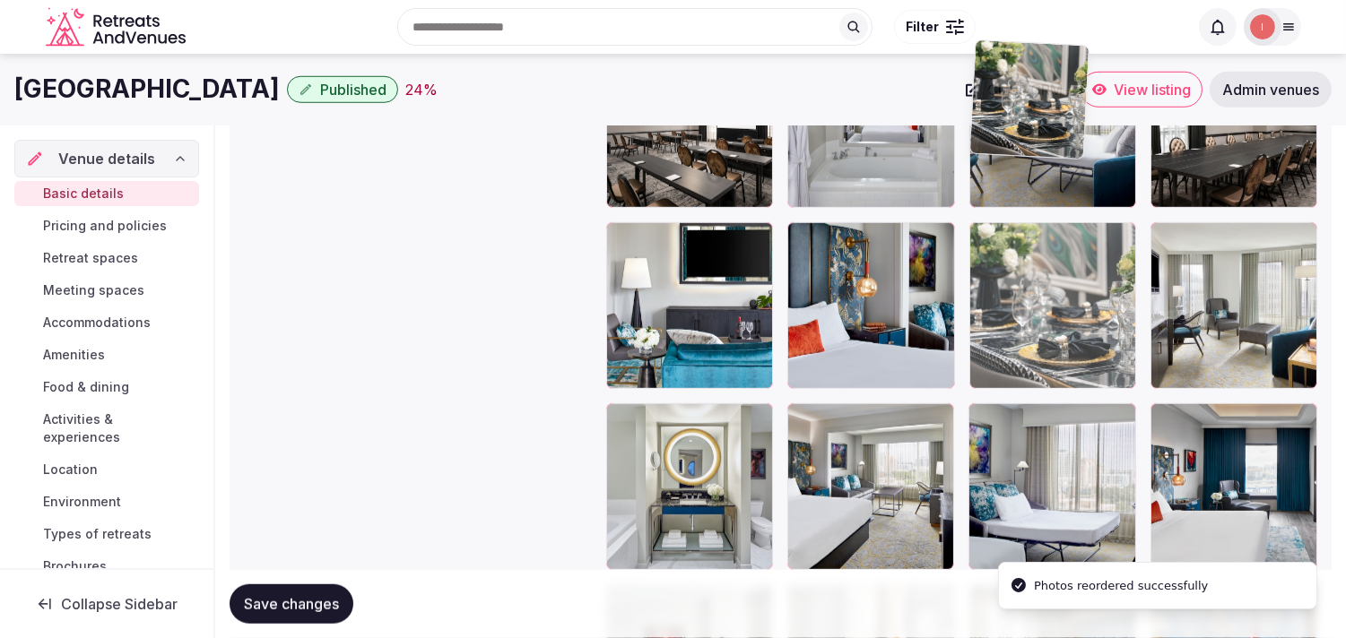
drag, startPoint x: 1005, startPoint y: 236, endPoint x: 992, endPoint y: 166, distance: 71.0
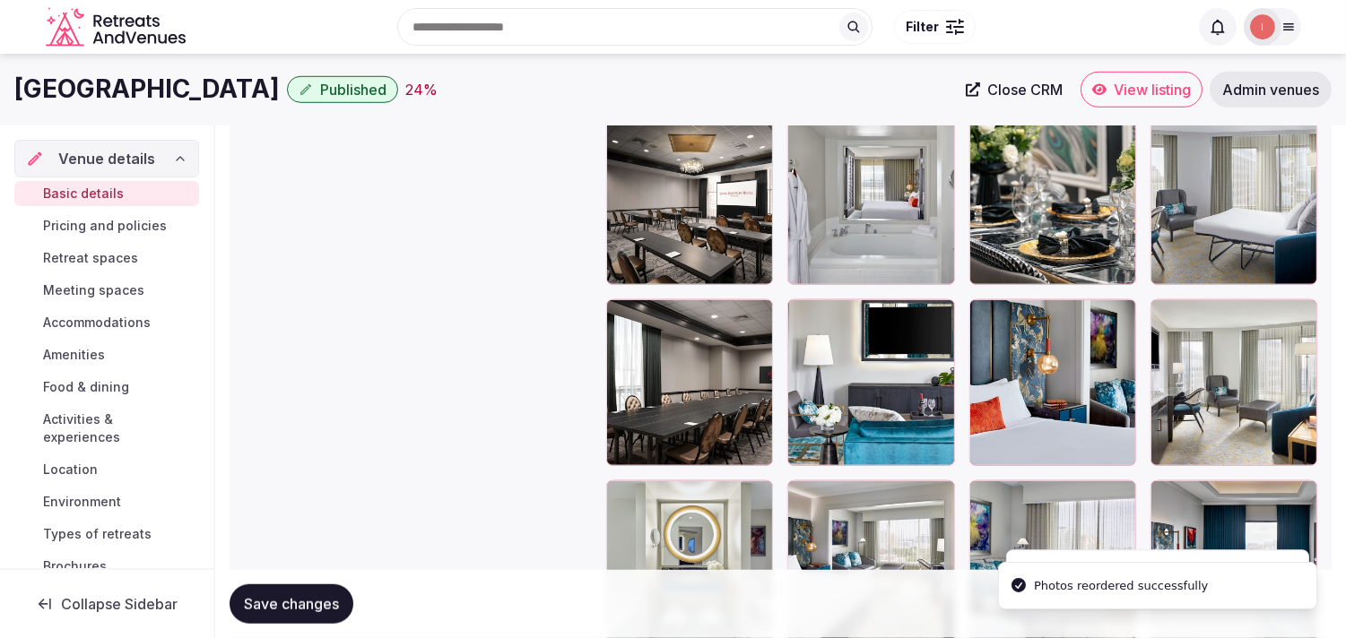
scroll to position [2390, 0]
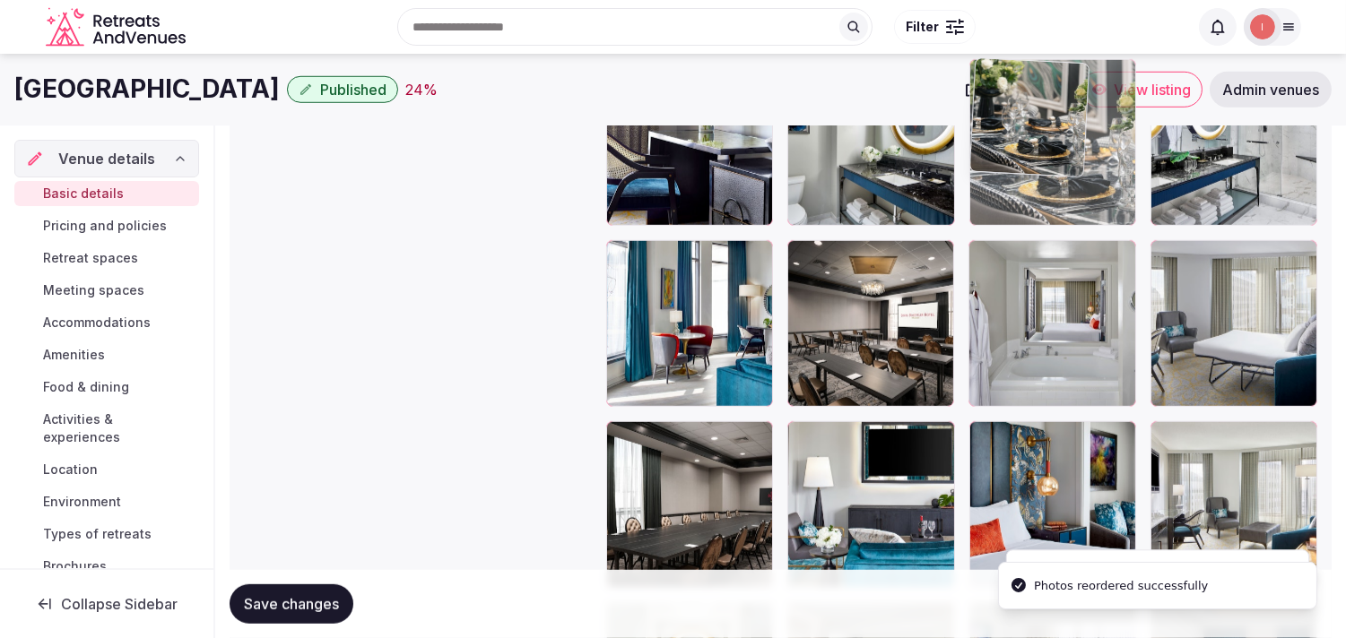
drag, startPoint x: 995, startPoint y: 245, endPoint x: 970, endPoint y: 147, distance: 100.9
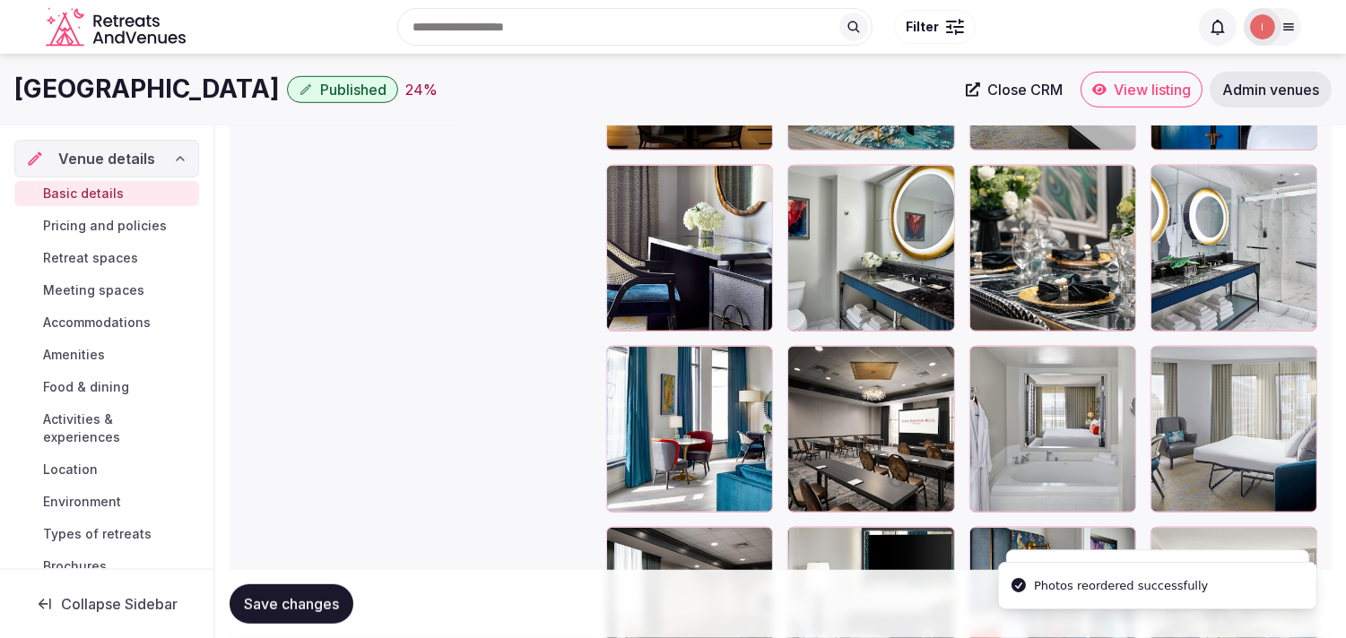
scroll to position [2091, 0]
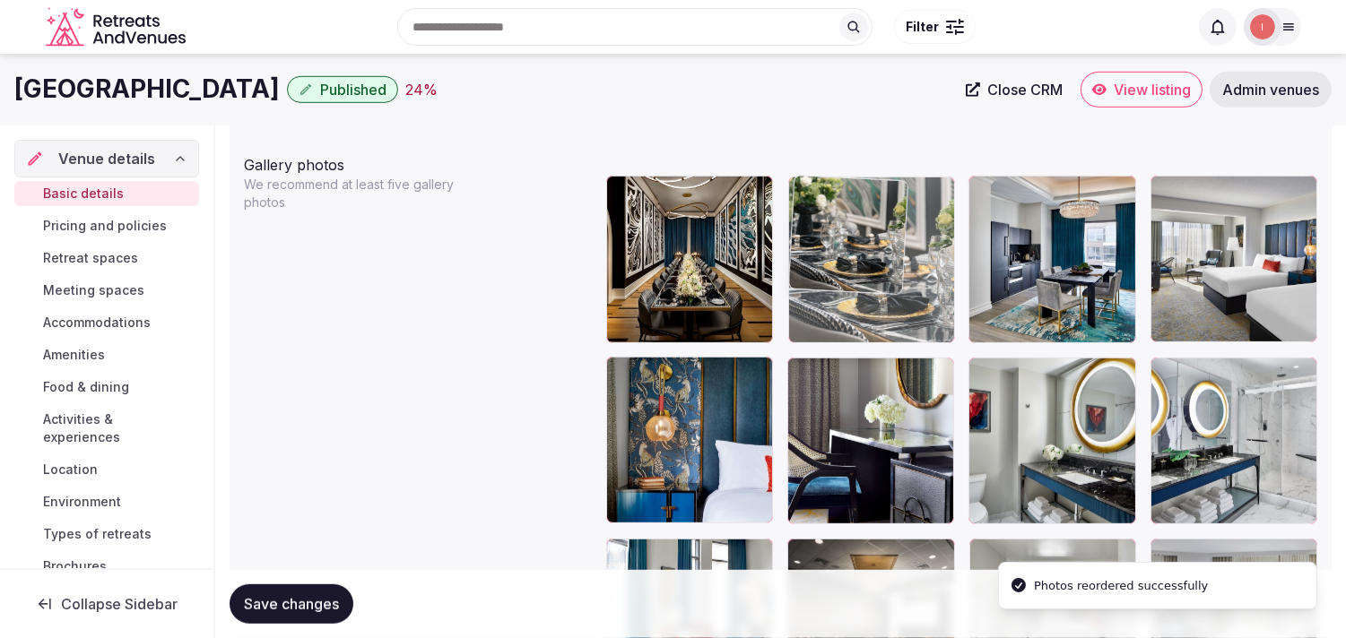
drag, startPoint x: 982, startPoint y: 368, endPoint x: 832, endPoint y: 239, distance: 197.7
click at [832, 239] on body "**********" at bounding box center [673, 280] width 1346 height 4742
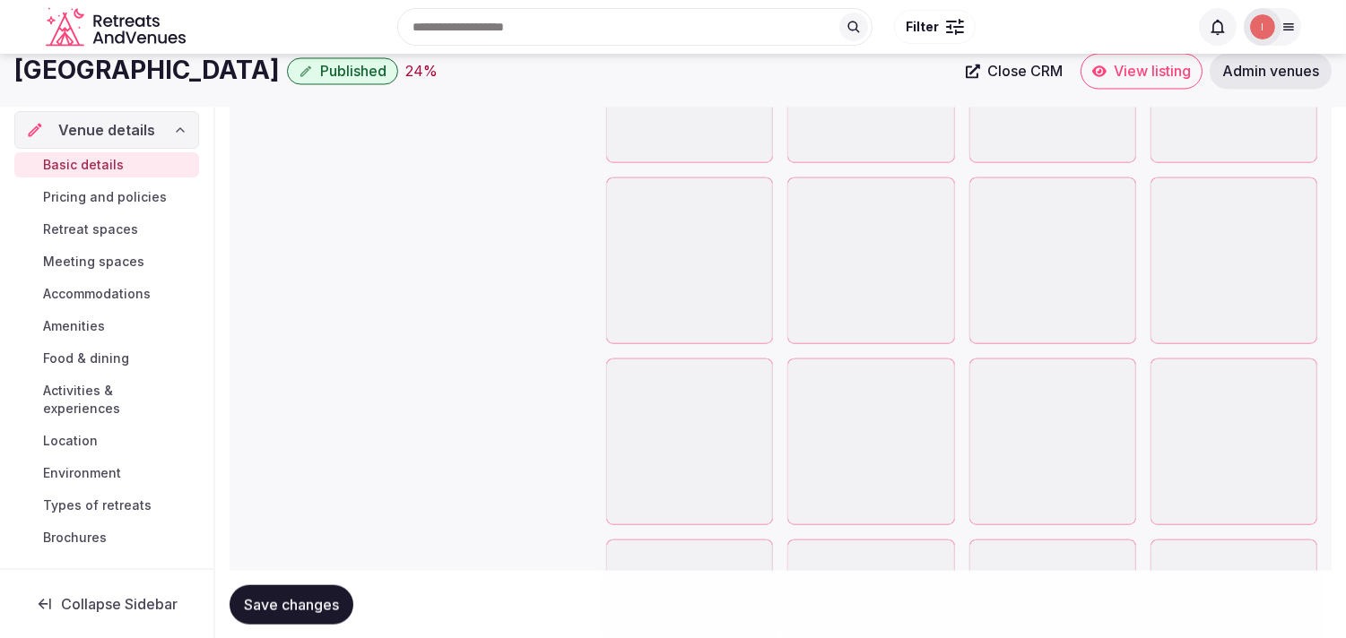
scroll to position [3704, 0]
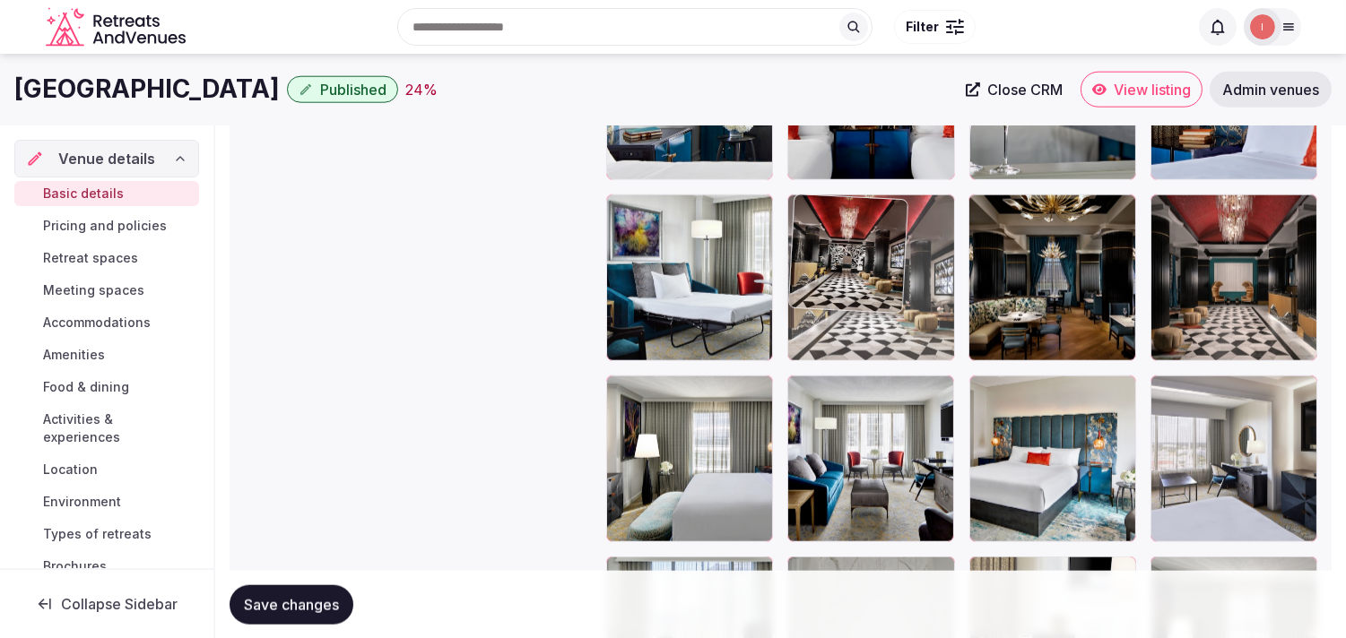
drag, startPoint x: 791, startPoint y: 395, endPoint x: 814, endPoint y: 270, distance: 127.6
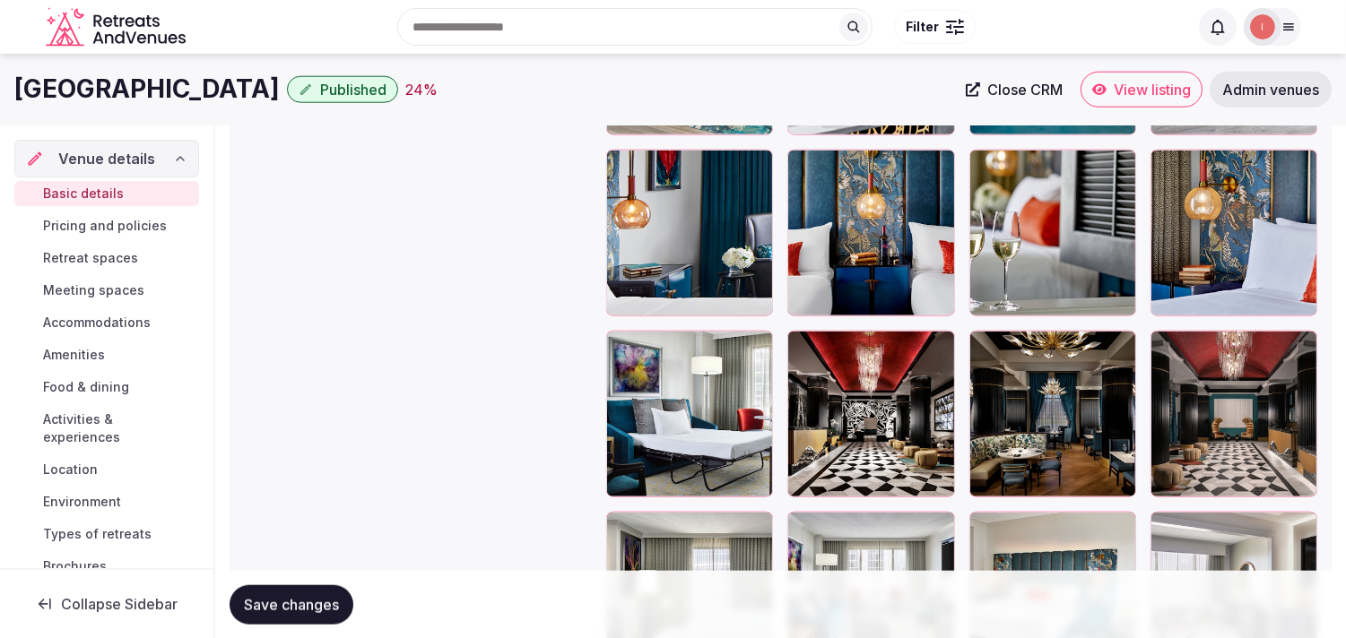
scroll to position [3505, 0]
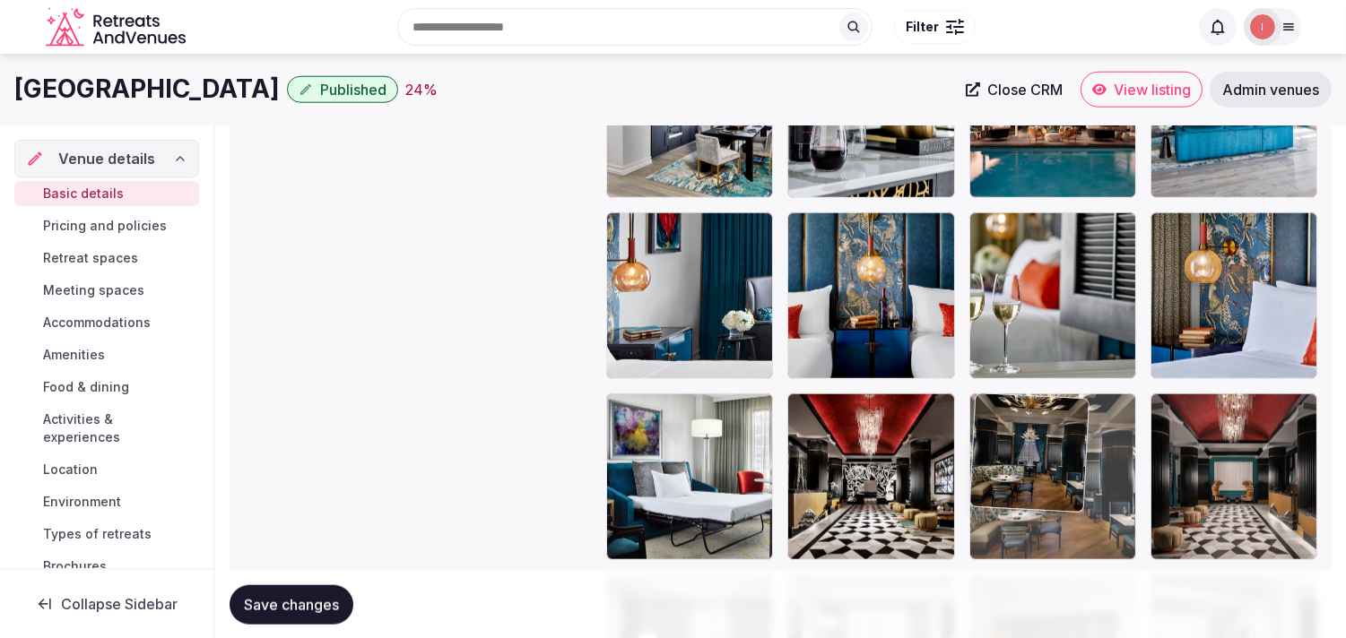
drag, startPoint x: 993, startPoint y: 413, endPoint x: 982, endPoint y: 335, distance: 78.9
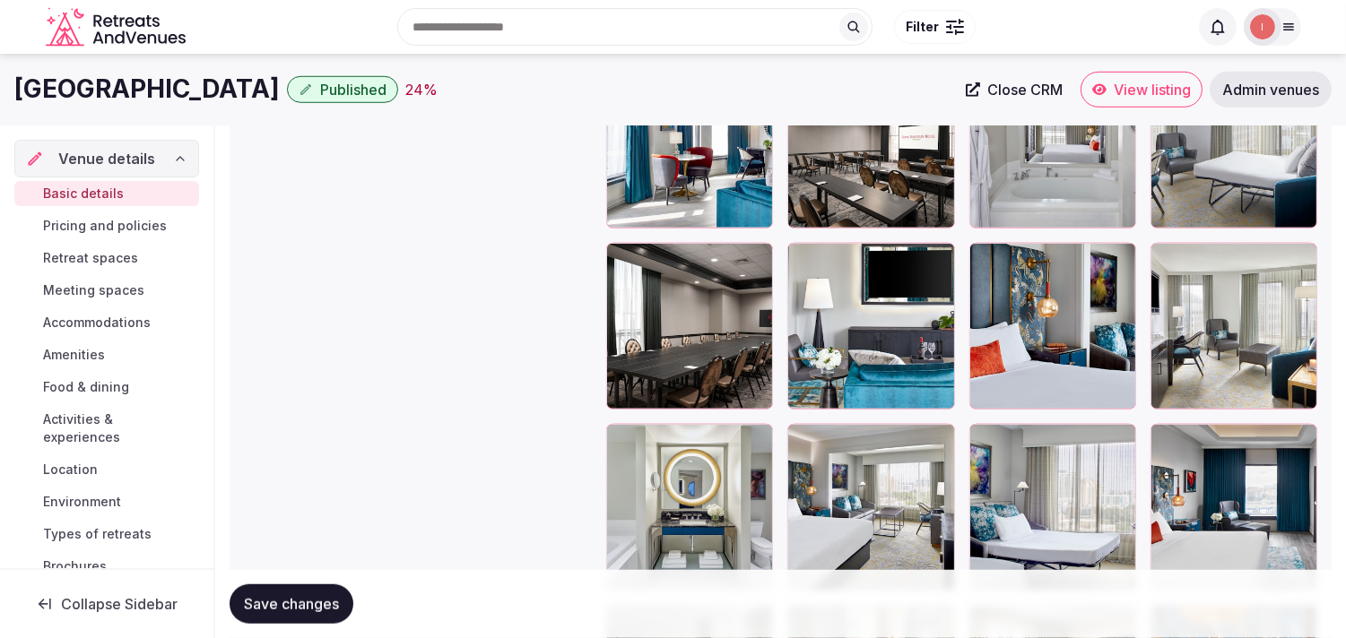
scroll to position [2508, 0]
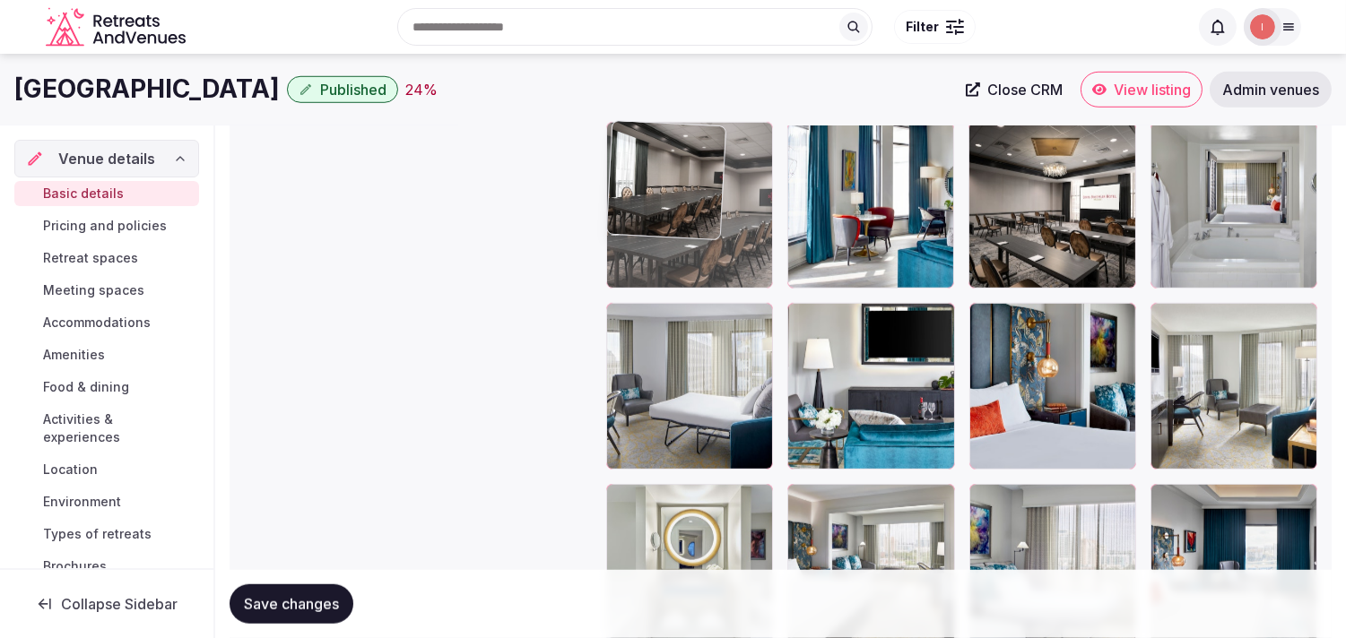
drag, startPoint x: 620, startPoint y: 327, endPoint x: 679, endPoint y: 195, distance: 144.4
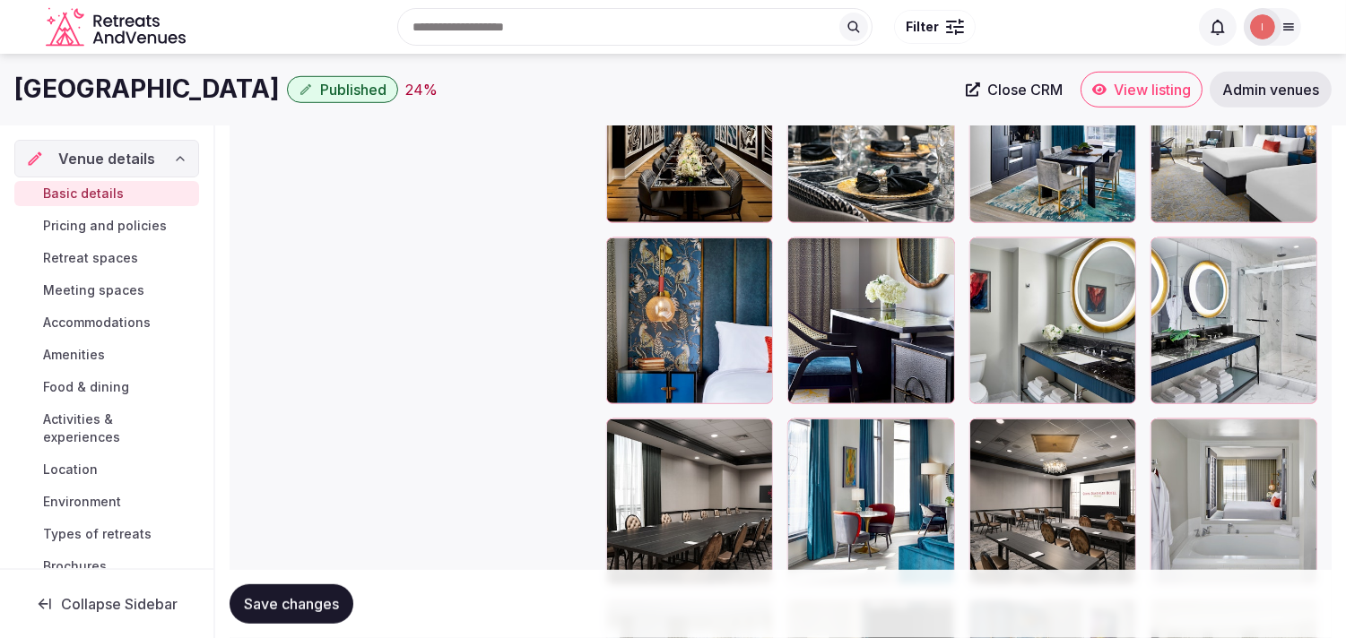
scroll to position [2210, 0]
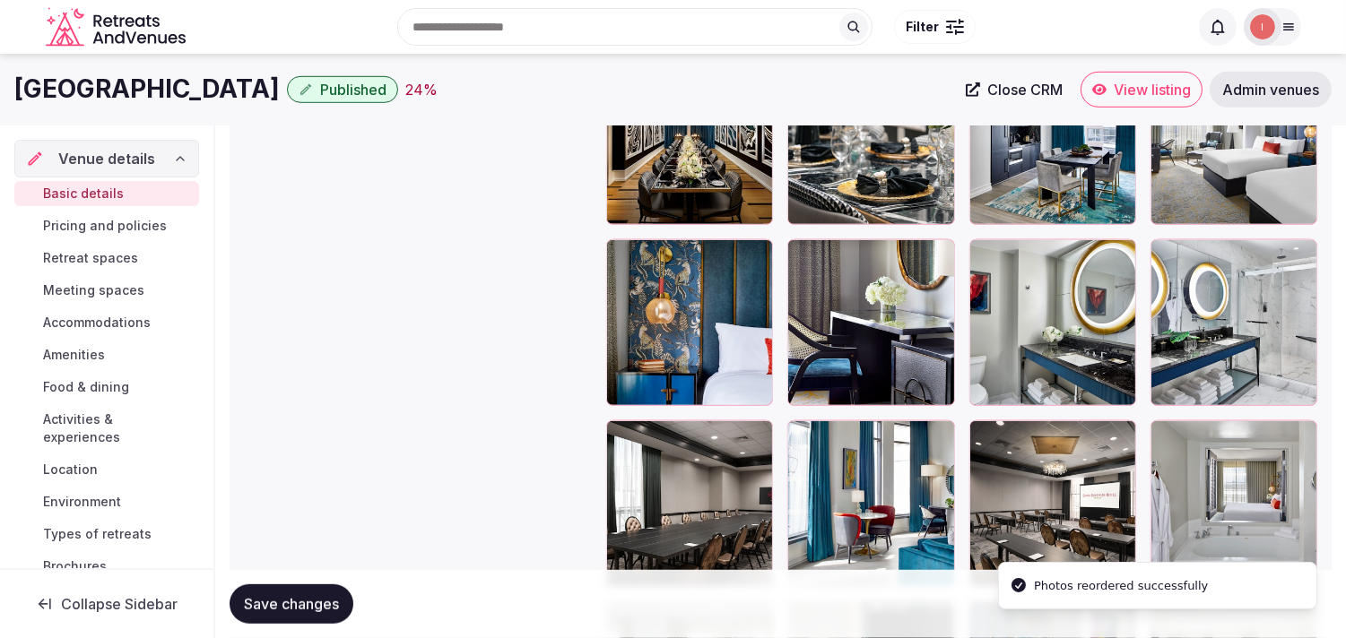
drag, startPoint x: 627, startPoint y: 430, endPoint x: 666, endPoint y: 296, distance: 139.9
click at [667, 281] on div at bounding box center [689, 322] width 167 height 167
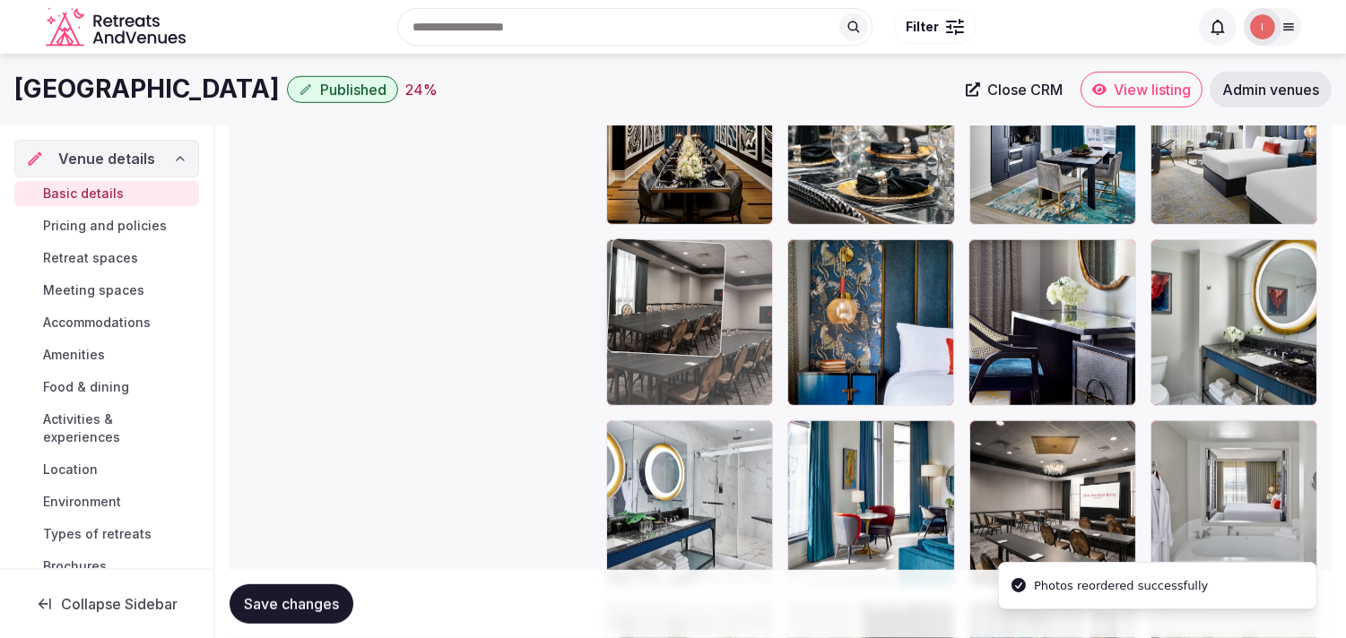
drag, startPoint x: 623, startPoint y: 427, endPoint x: 644, endPoint y: 299, distance: 129.8
click at [644, 299] on body "**********" at bounding box center [673, 161] width 1346 height 4742
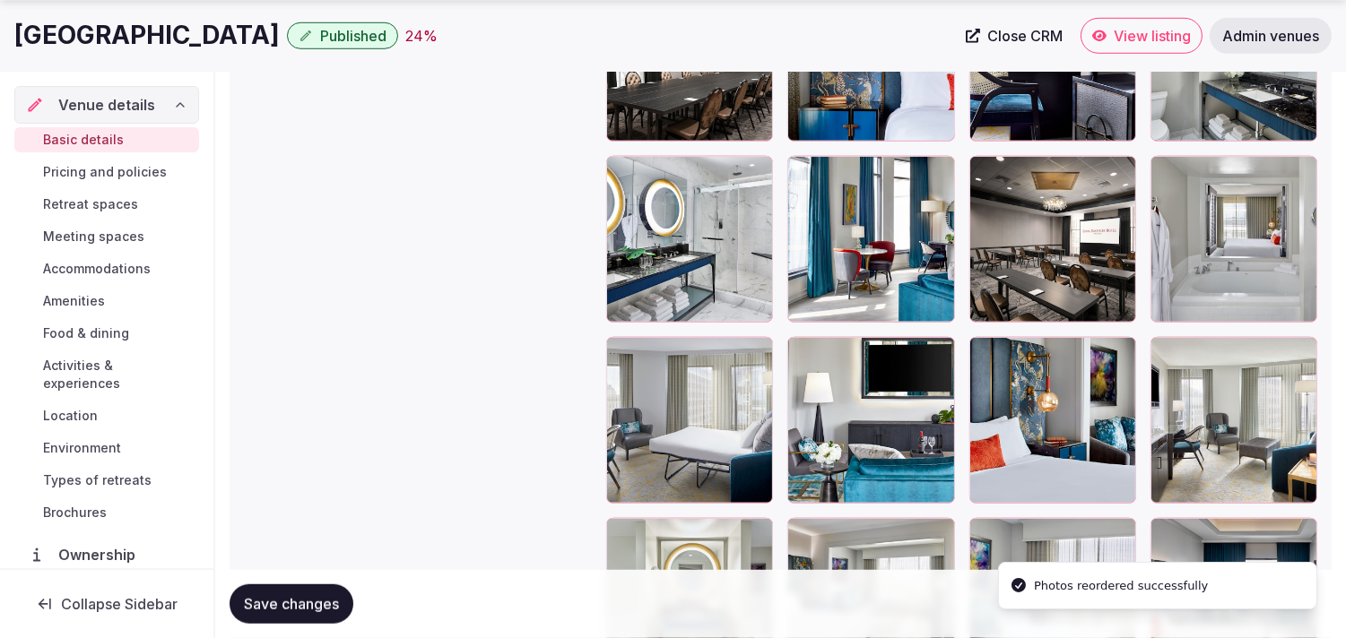
scroll to position [2508, 0]
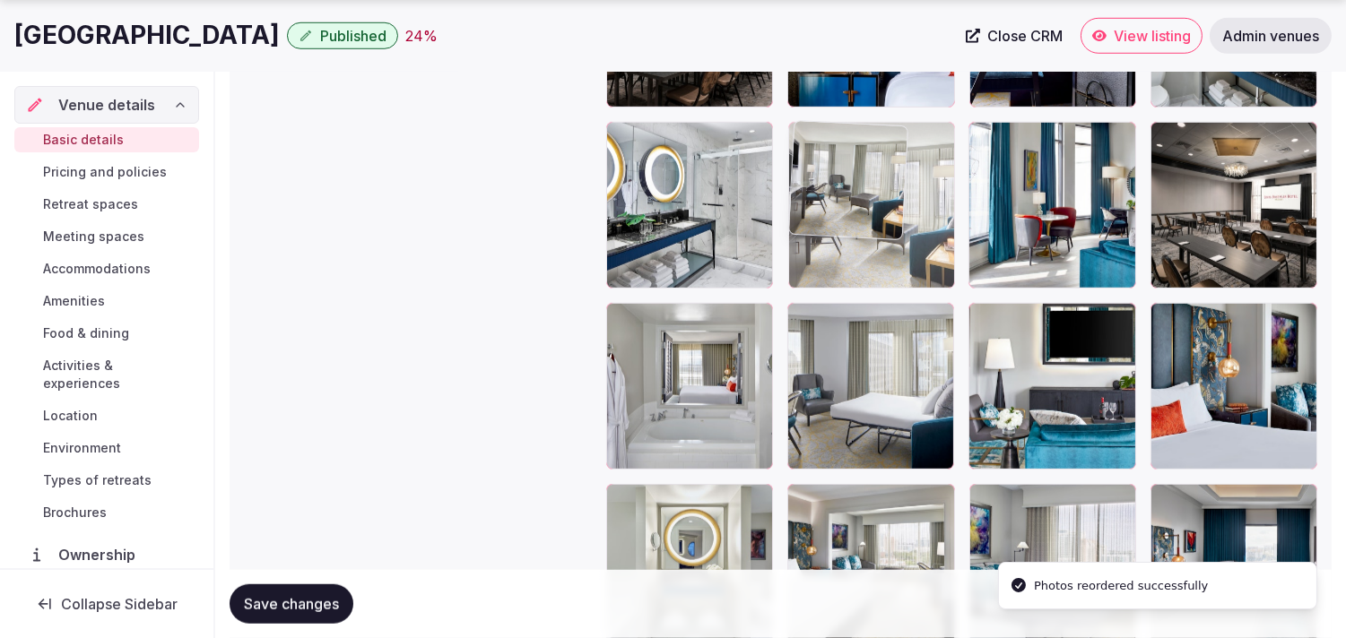
drag, startPoint x: 1169, startPoint y: 323, endPoint x: 854, endPoint y: 175, distance: 347.7
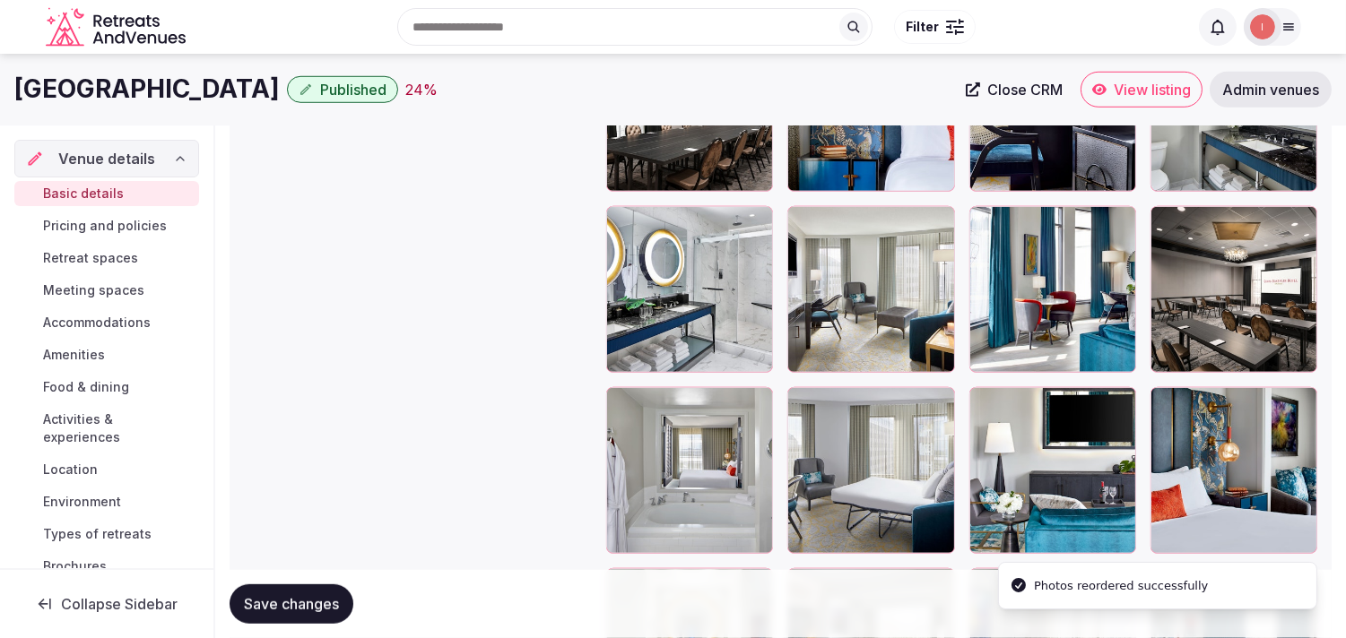
scroll to position [2309, 0]
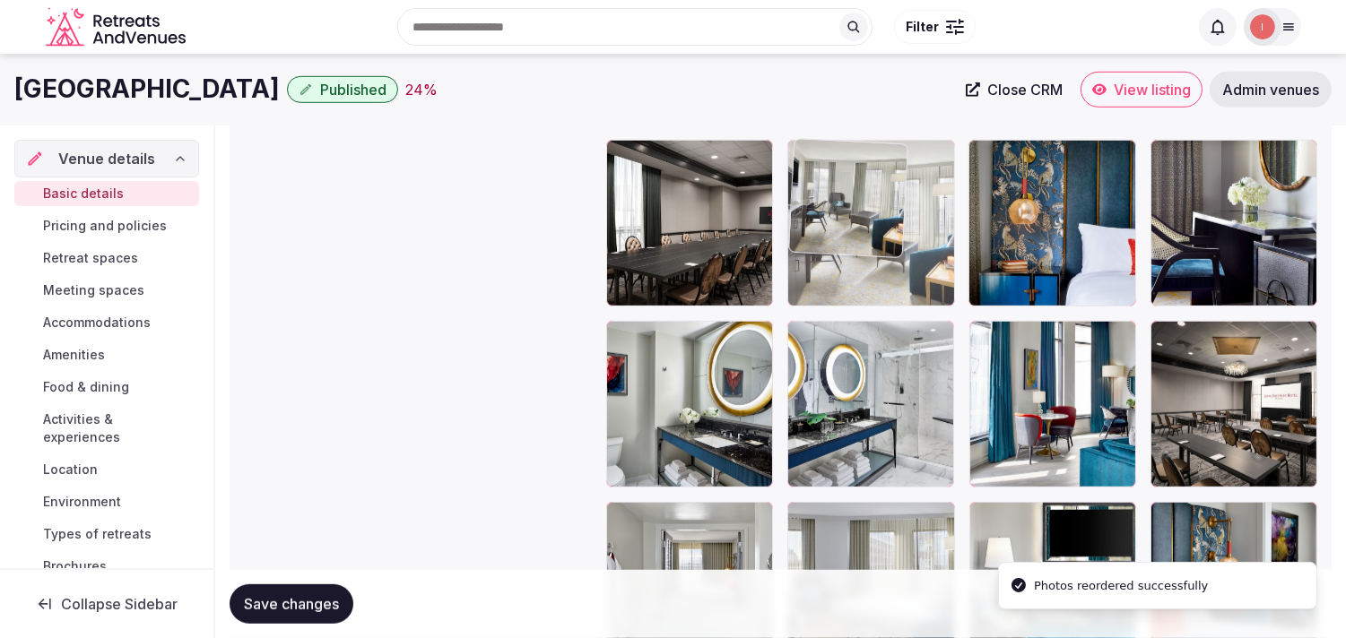
drag, startPoint x: 800, startPoint y: 324, endPoint x: 852, endPoint y: 221, distance: 114.7
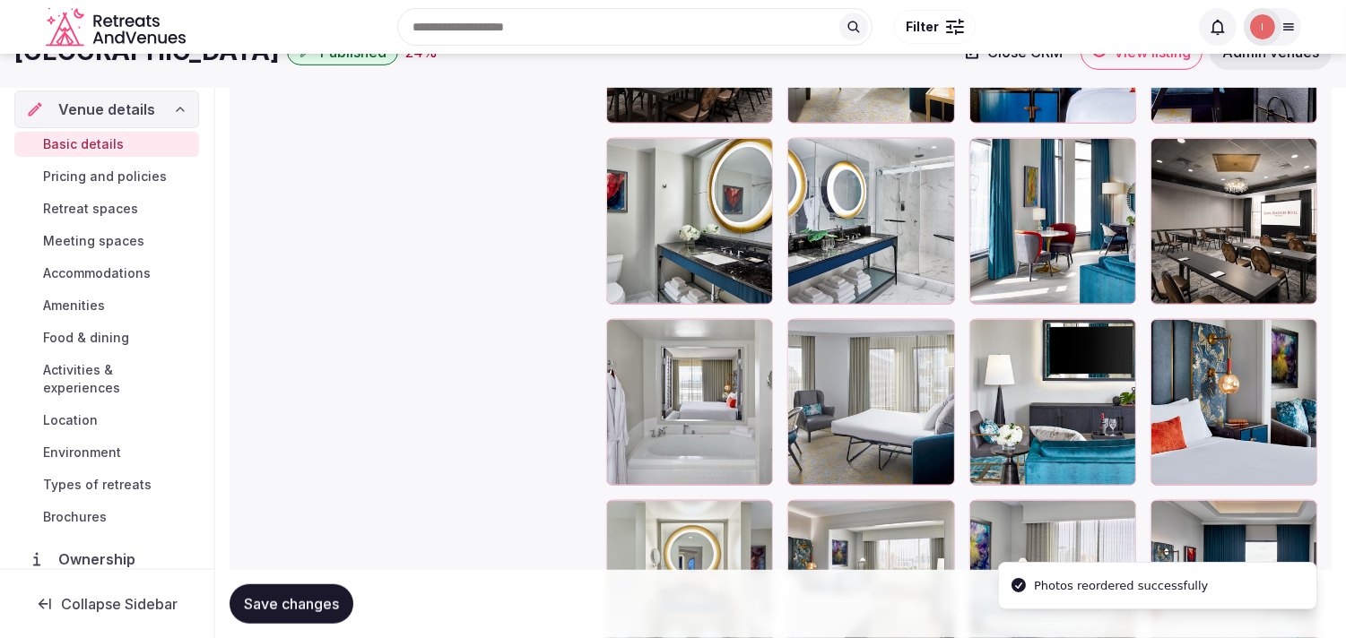
scroll to position [2409, 0]
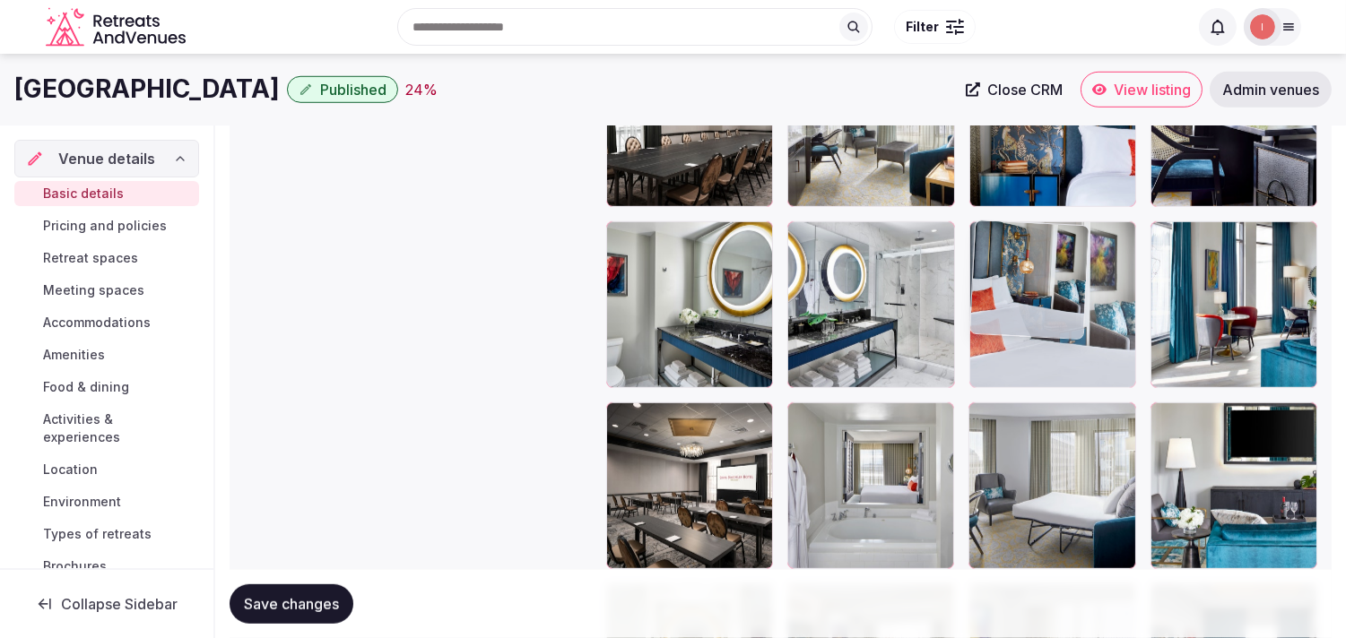
drag, startPoint x: 1169, startPoint y: 422, endPoint x: 993, endPoint y: 256, distance: 241.6
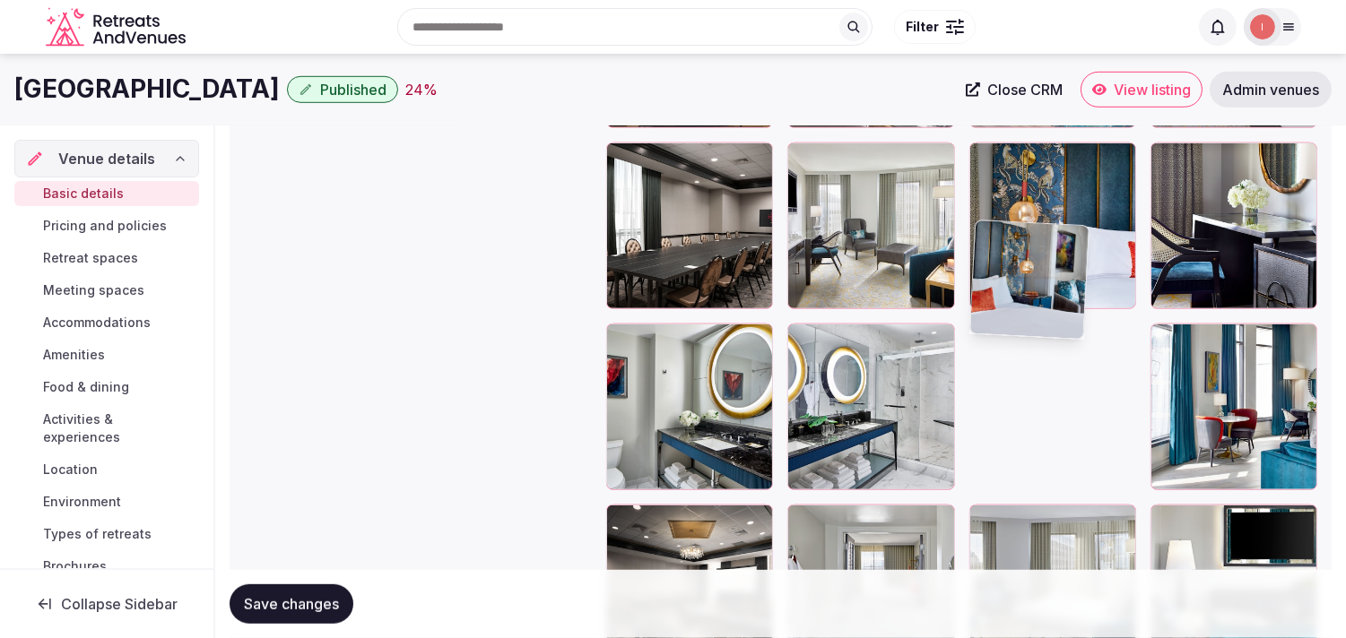
scroll to position [2210, 0]
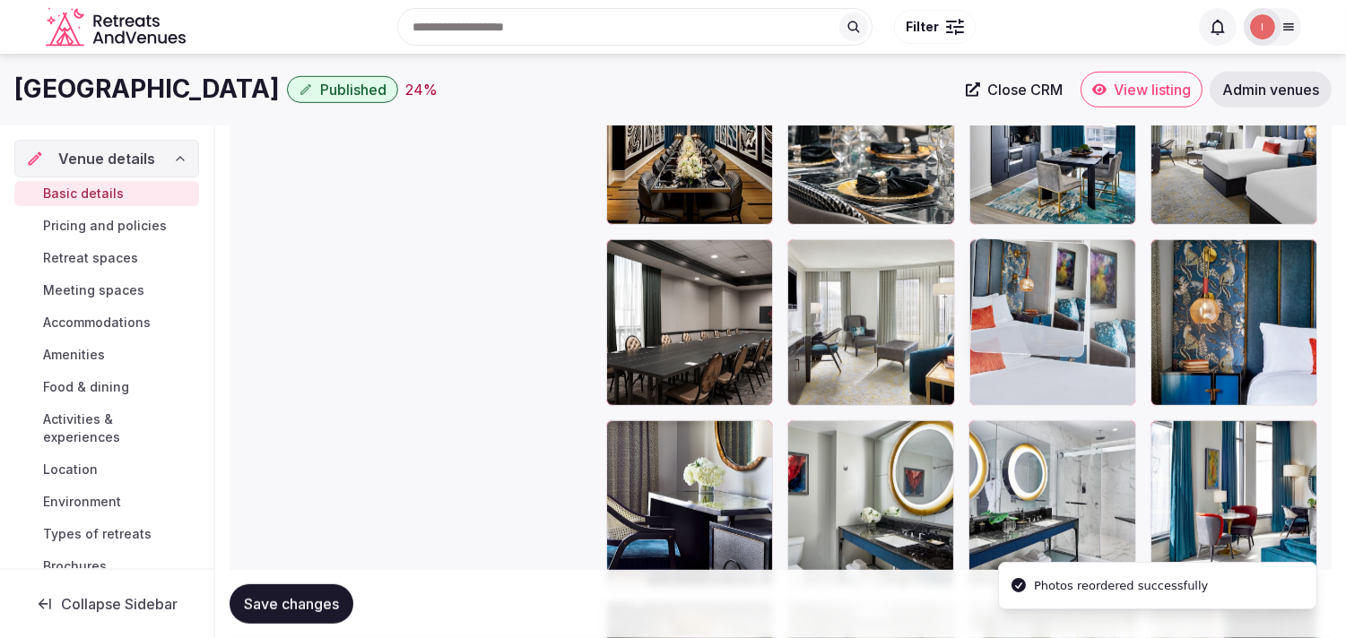
drag, startPoint x: 988, startPoint y: 435, endPoint x: 943, endPoint y: 334, distance: 109.9
click at [1010, 252] on body "**********" at bounding box center [673, 161] width 1346 height 4742
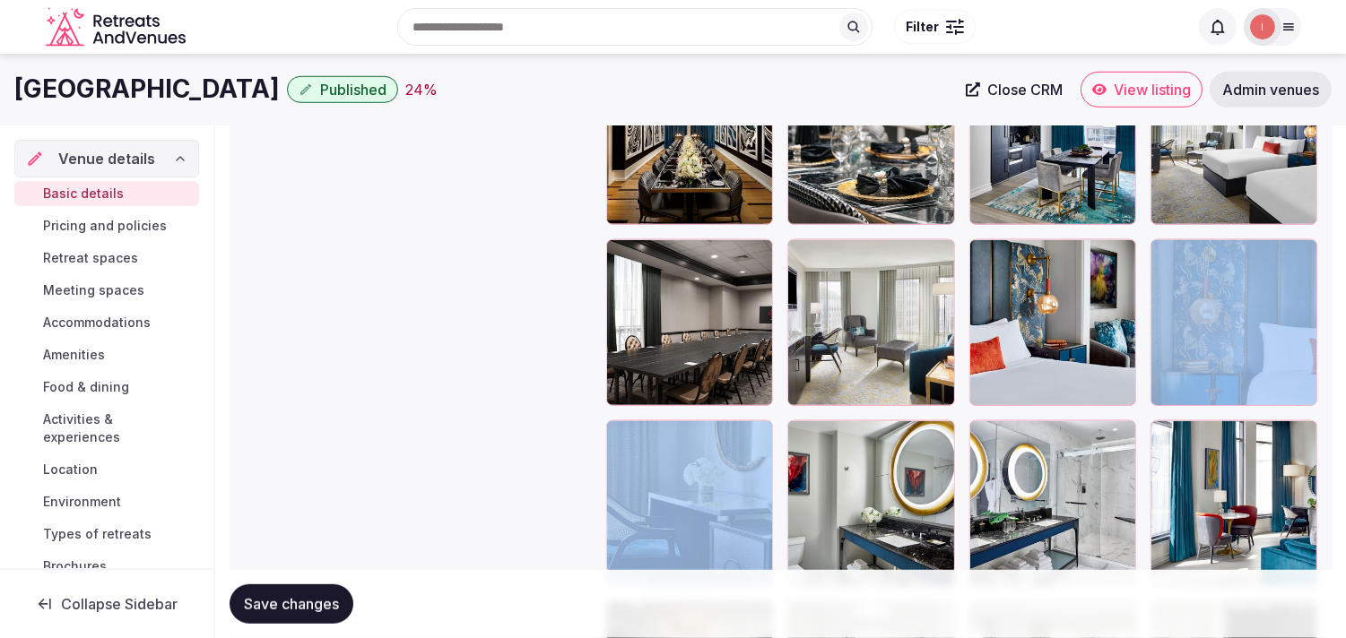
drag, startPoint x: 1181, startPoint y: 409, endPoint x: 1178, endPoint y: 354, distance: 54.7
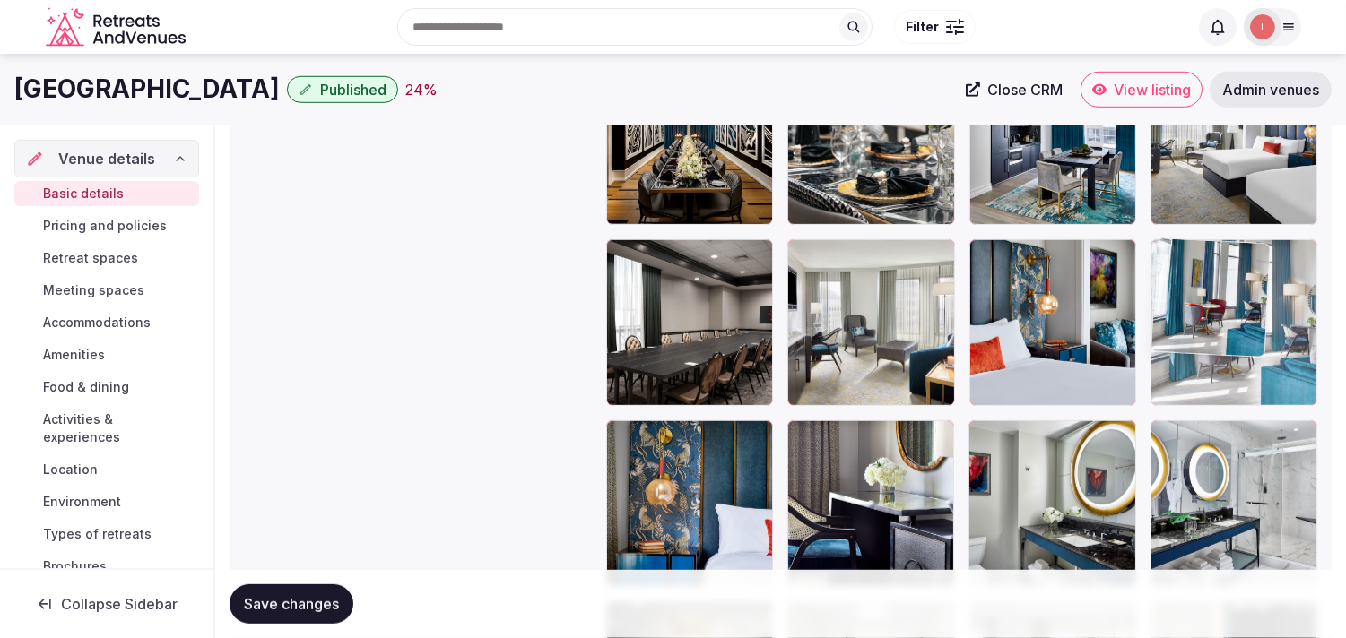
drag, startPoint x: 1168, startPoint y: 431, endPoint x: 1160, endPoint y: 281, distance: 149.9
click at [1160, 281] on body "**********" at bounding box center [673, 161] width 1346 height 4742
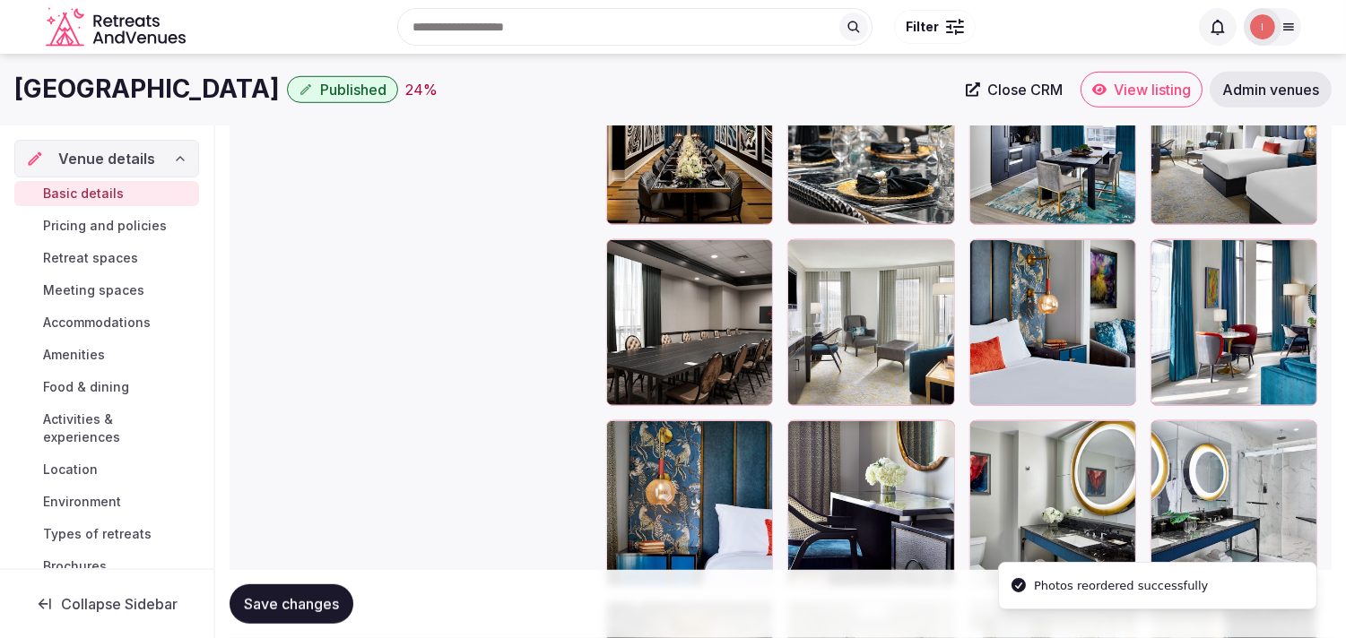
click at [302, 598] on span "Save changes" at bounding box center [291, 604] width 95 height 18
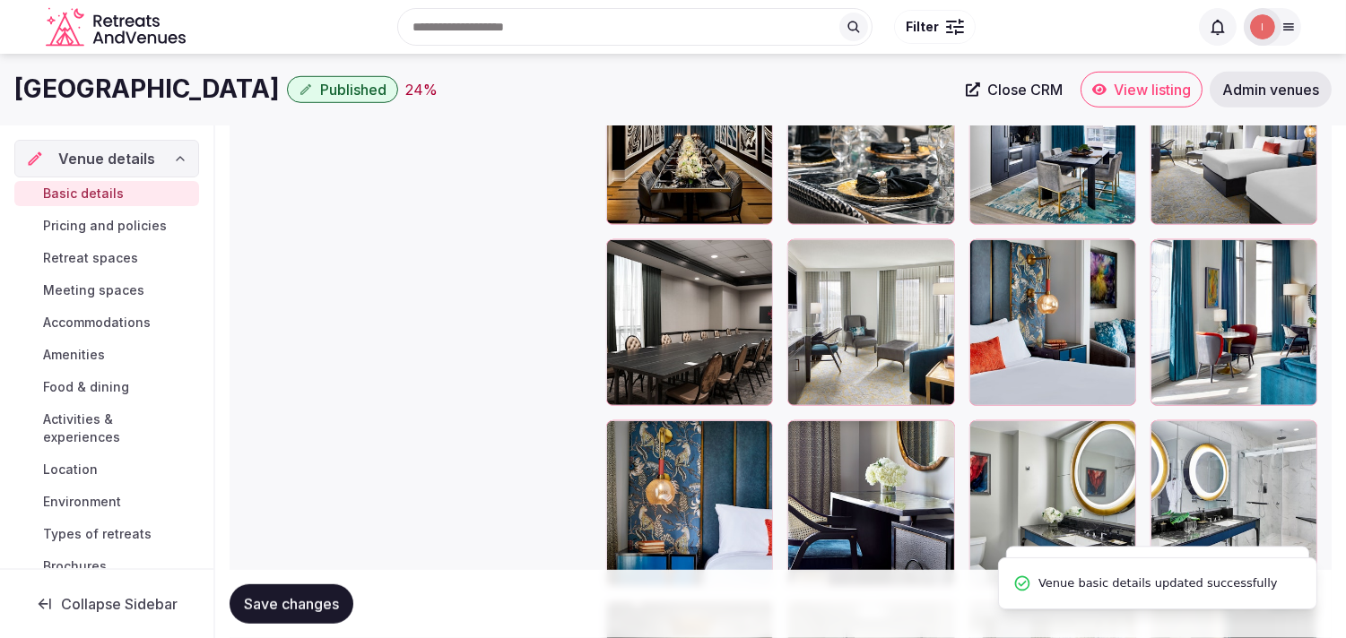
click at [303, 597] on span "Save changes" at bounding box center [291, 604] width 95 height 18
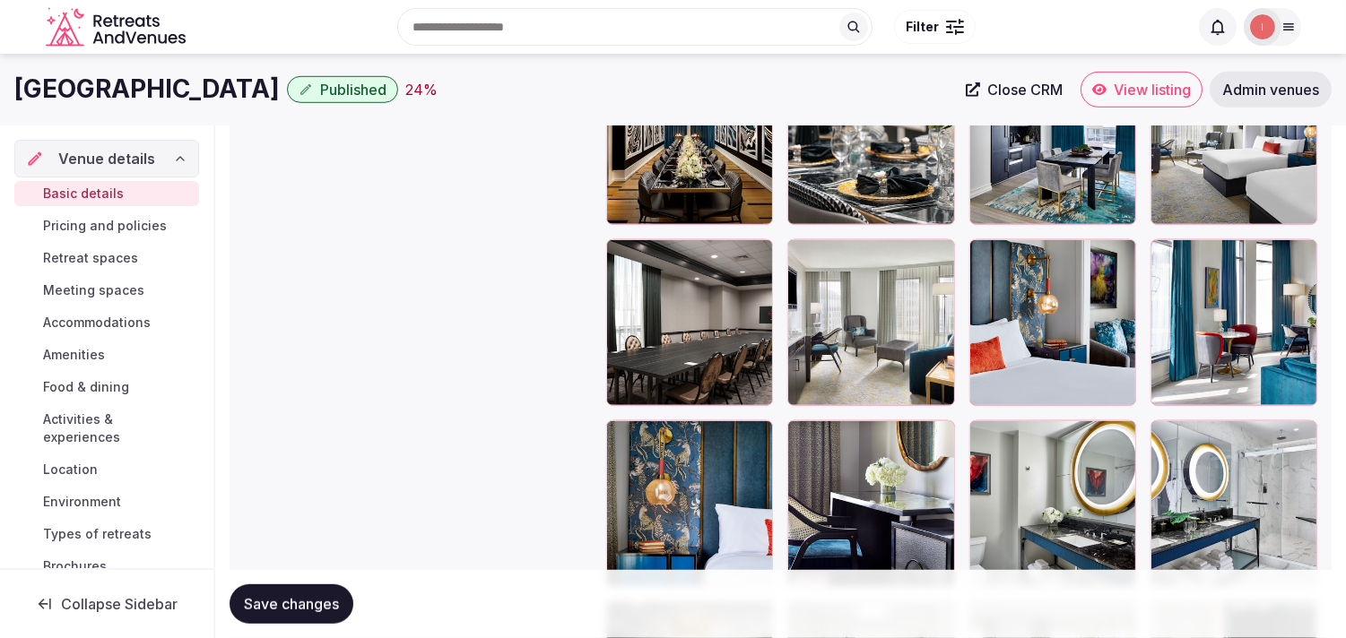
click at [270, 601] on span "Save changes" at bounding box center [291, 604] width 95 height 18
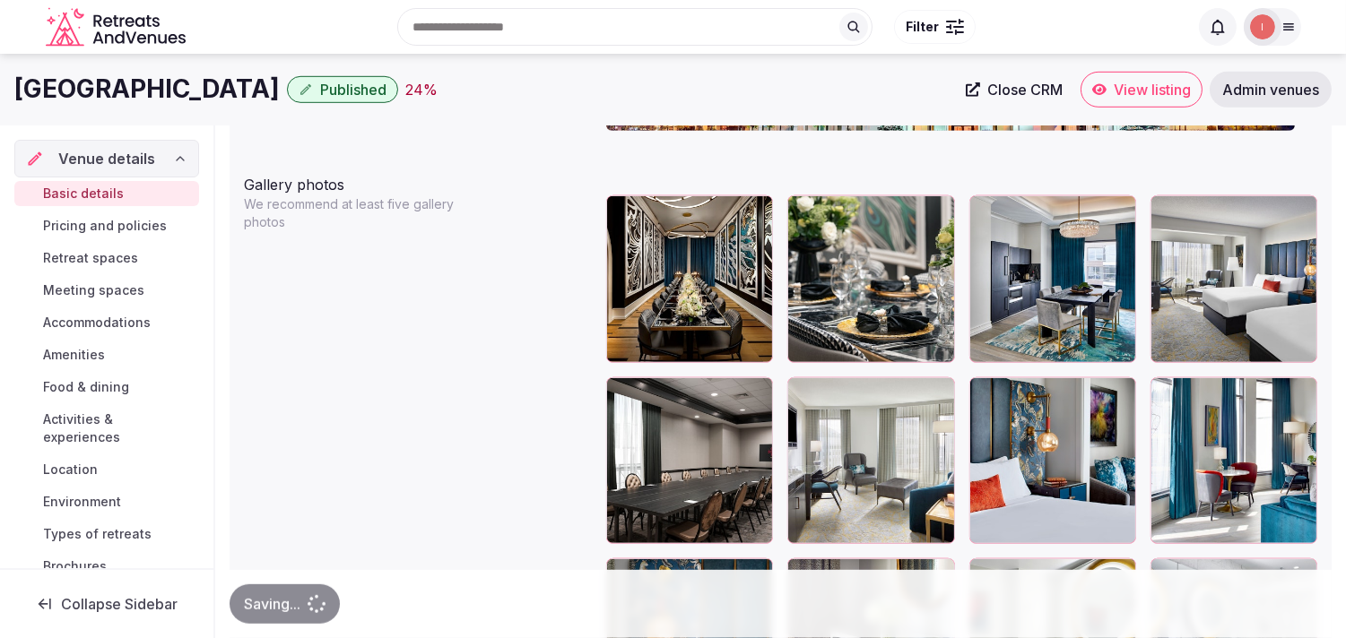
scroll to position [2011, 0]
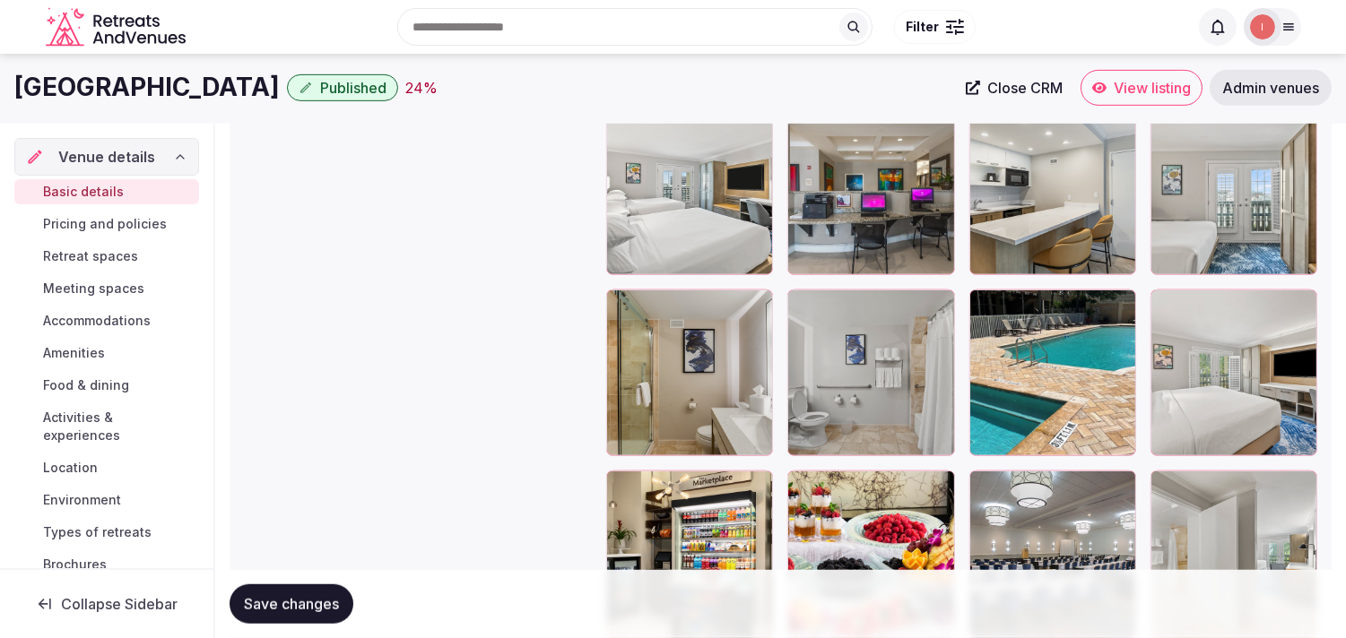
scroll to position [2390, 0]
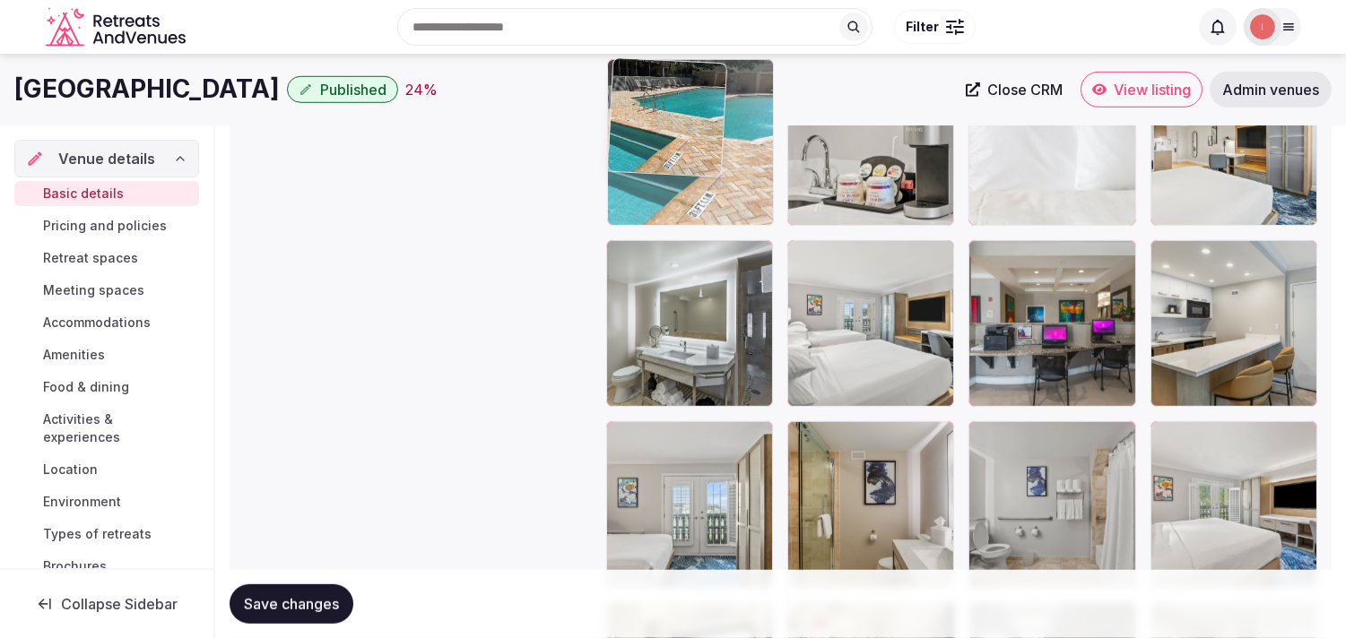
drag, startPoint x: 982, startPoint y: 443, endPoint x: 703, endPoint y: 160, distance: 397.4
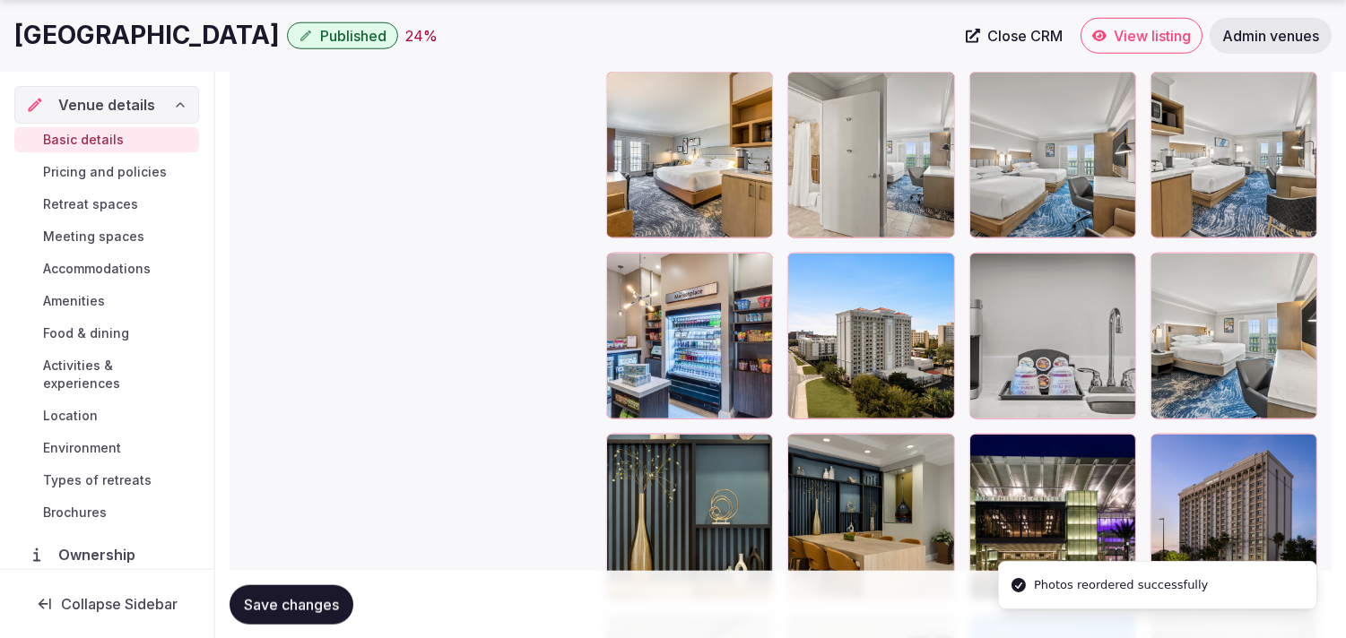
scroll to position [3286, 0]
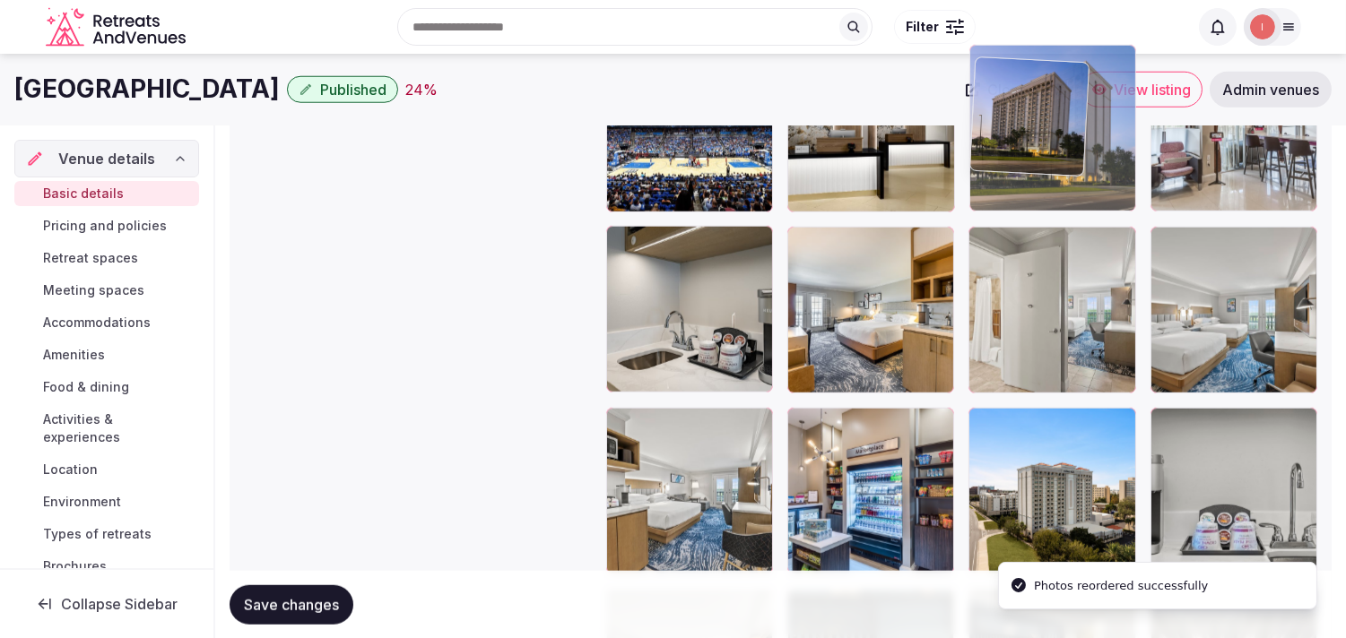
drag, startPoint x: 1177, startPoint y: 446, endPoint x: 995, endPoint y: 103, distance: 388.6
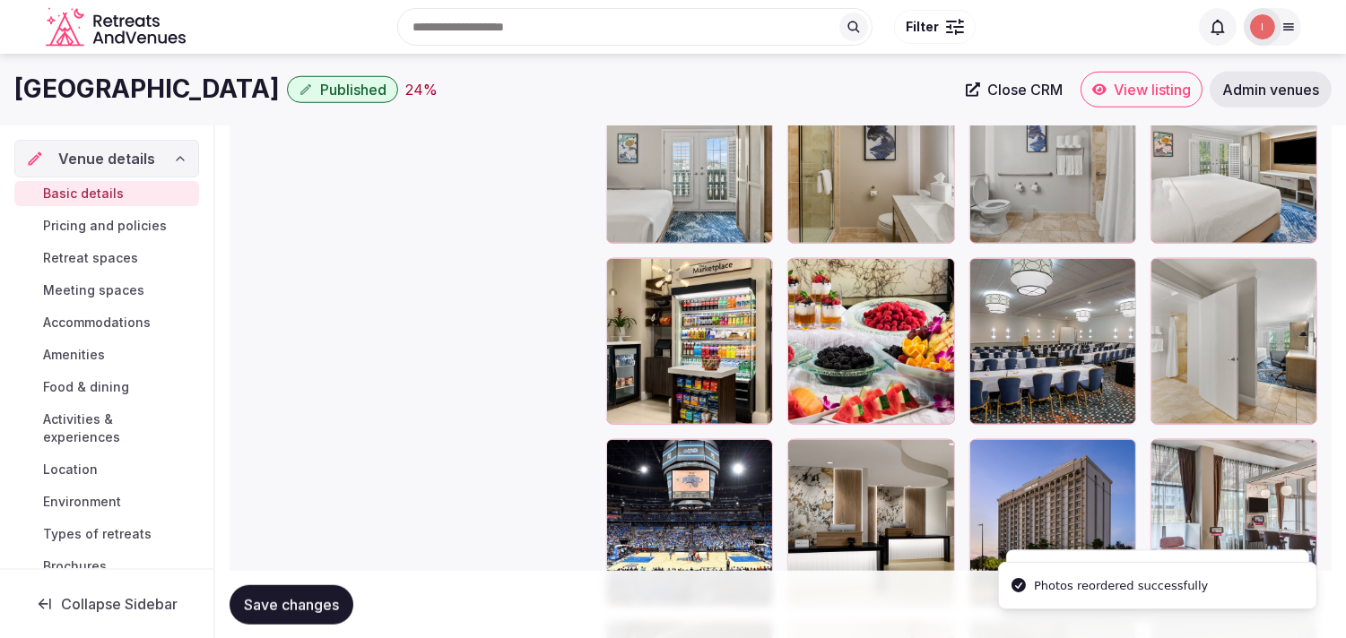
scroll to position [2718, 0]
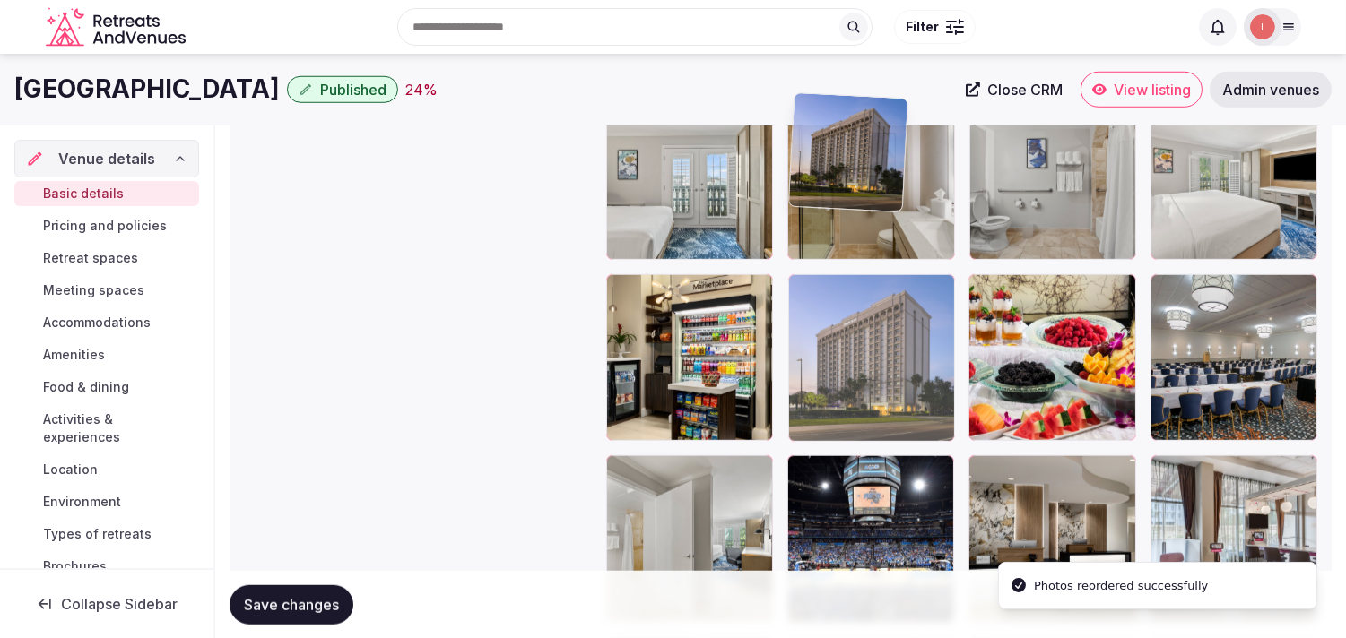
drag, startPoint x: 995, startPoint y: 464, endPoint x: 850, endPoint y: 207, distance: 295.4
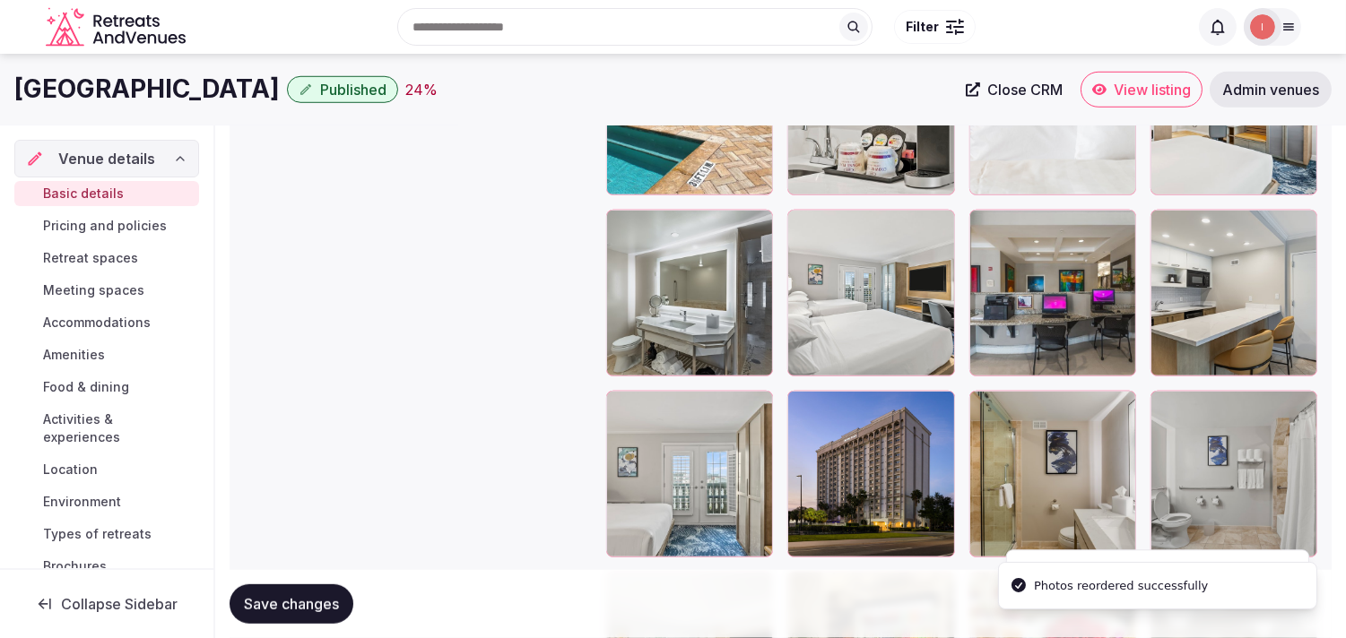
scroll to position [2418, 0]
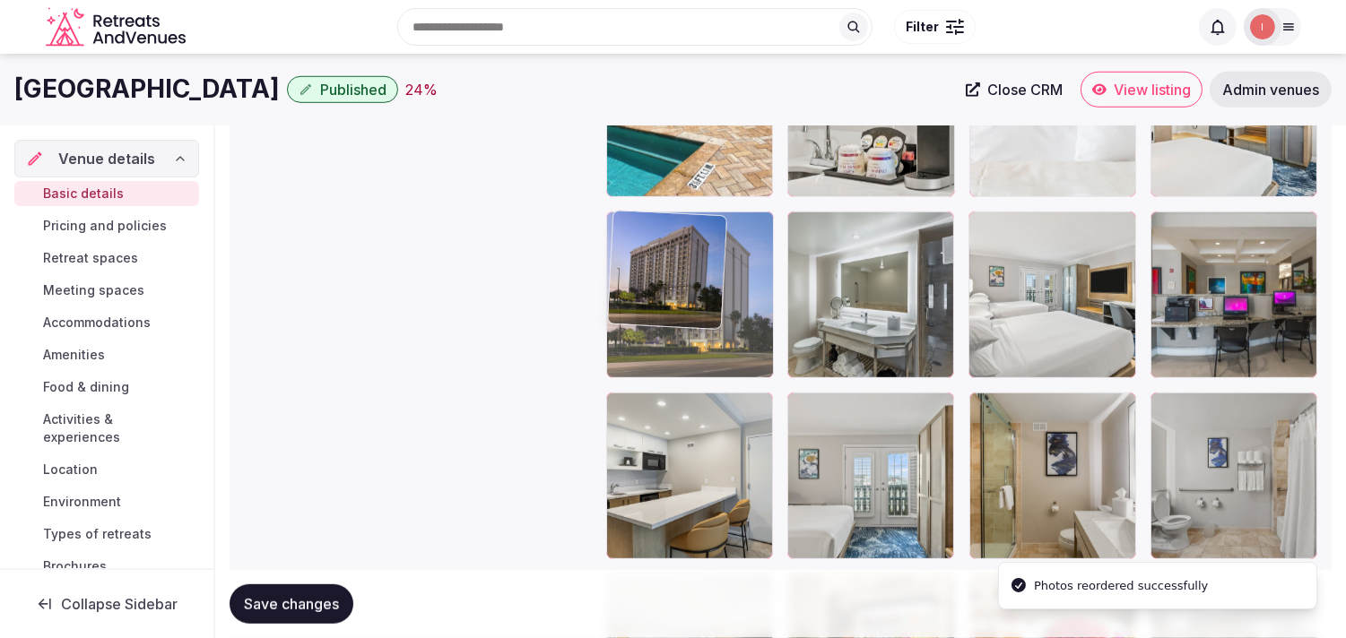
drag, startPoint x: 800, startPoint y: 407, endPoint x: 719, endPoint y: 174, distance: 246.9
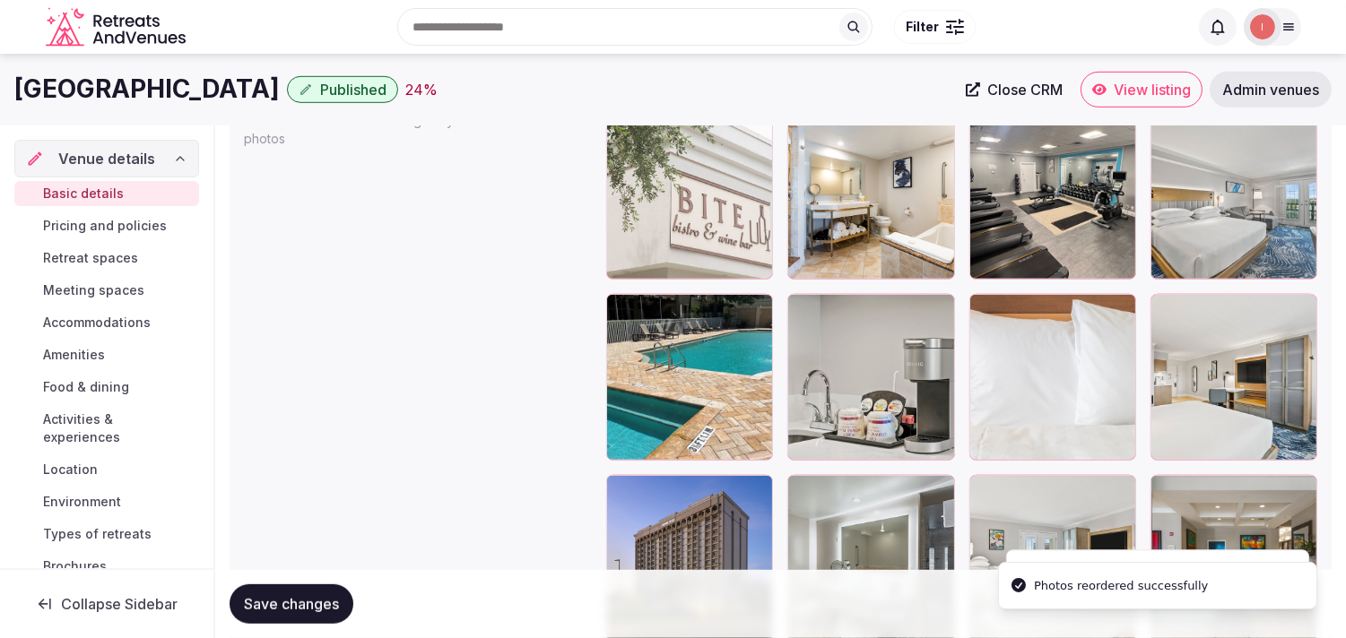
scroll to position [2120, 0]
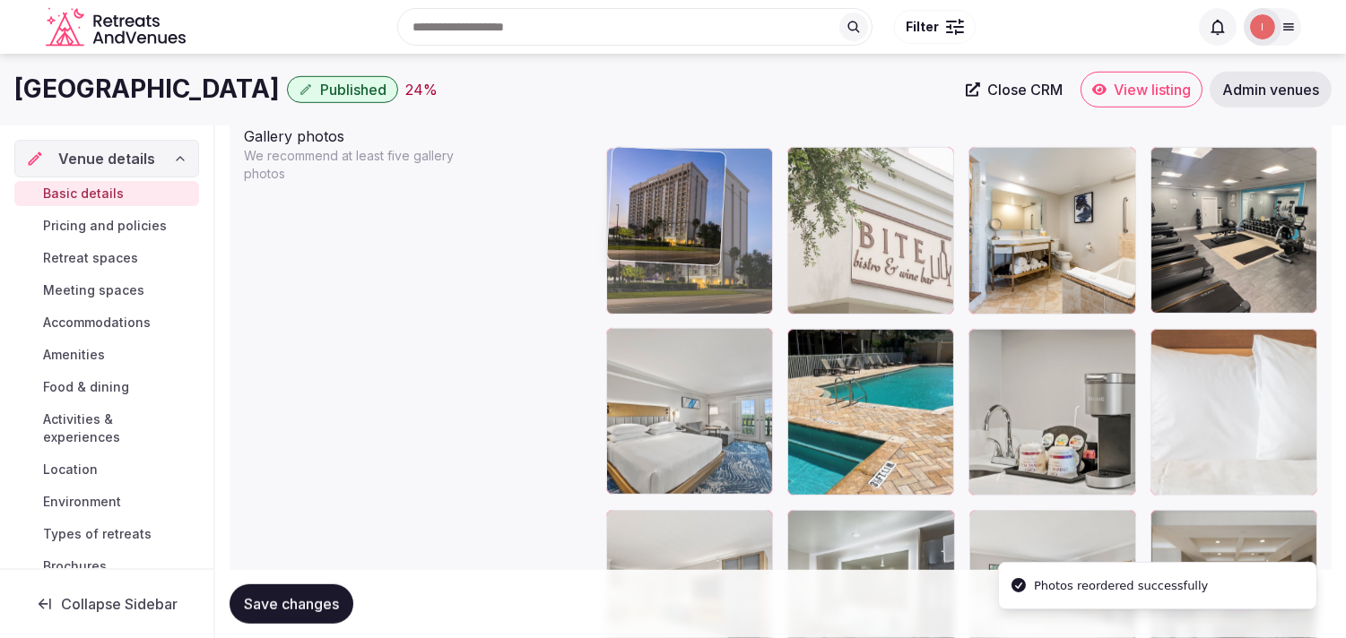
drag, startPoint x: 624, startPoint y: 521, endPoint x: 644, endPoint y: 212, distance: 309.9
click at [644, 212] on body "**********" at bounding box center [673, 251] width 1346 height 4742
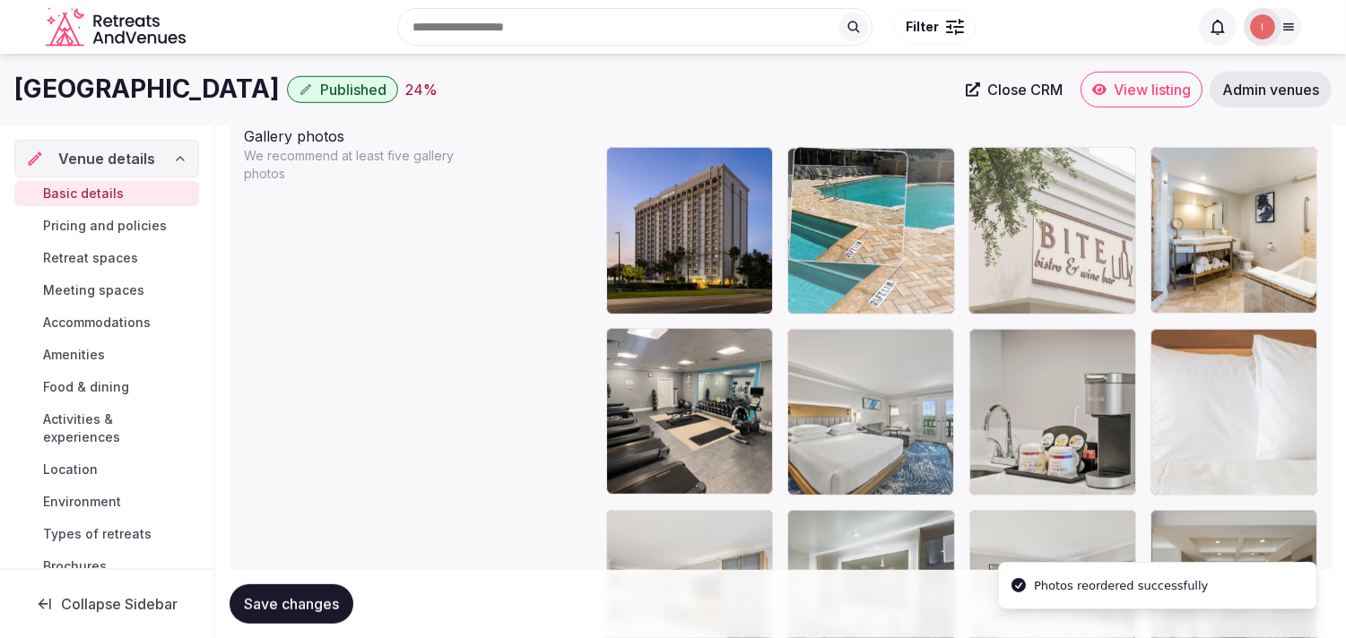
drag, startPoint x: 816, startPoint y: 337, endPoint x: 809, endPoint y: 225, distance: 112.3
click at [810, 224] on body "**********" at bounding box center [673, 251] width 1346 height 4742
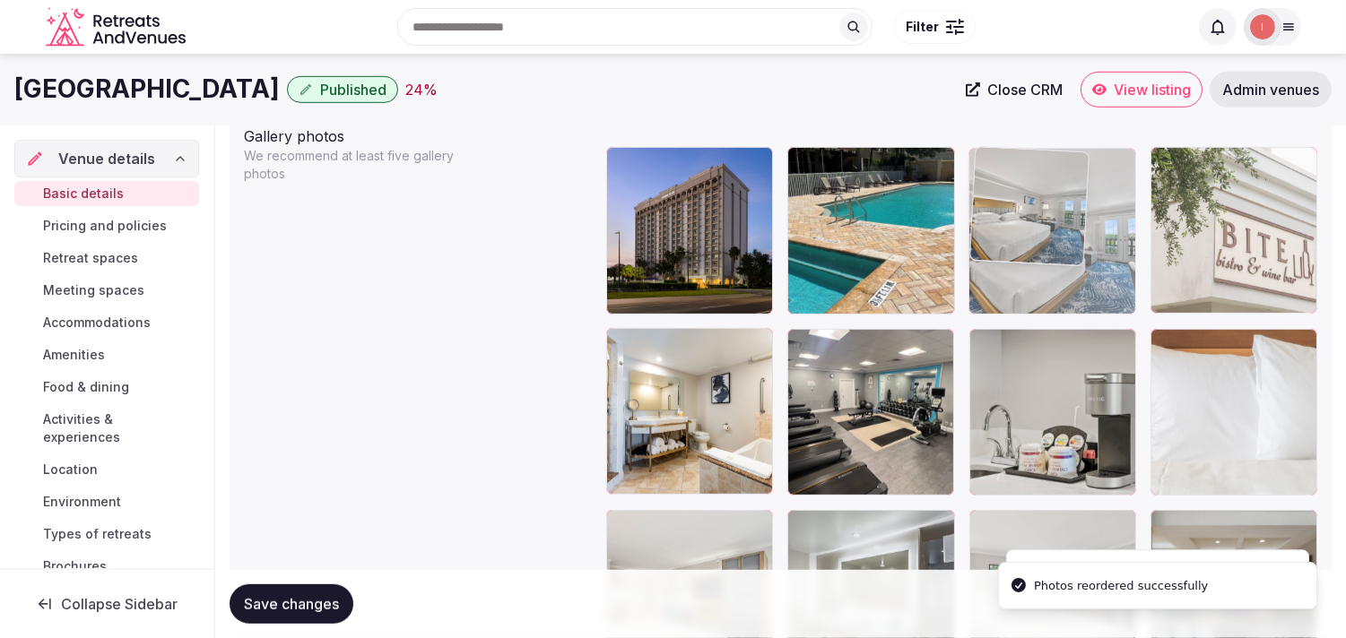
drag, startPoint x: 809, startPoint y: 353, endPoint x: 1060, endPoint y: 189, distance: 299.8
click at [1060, 189] on body "**********" at bounding box center [673, 251] width 1346 height 4742
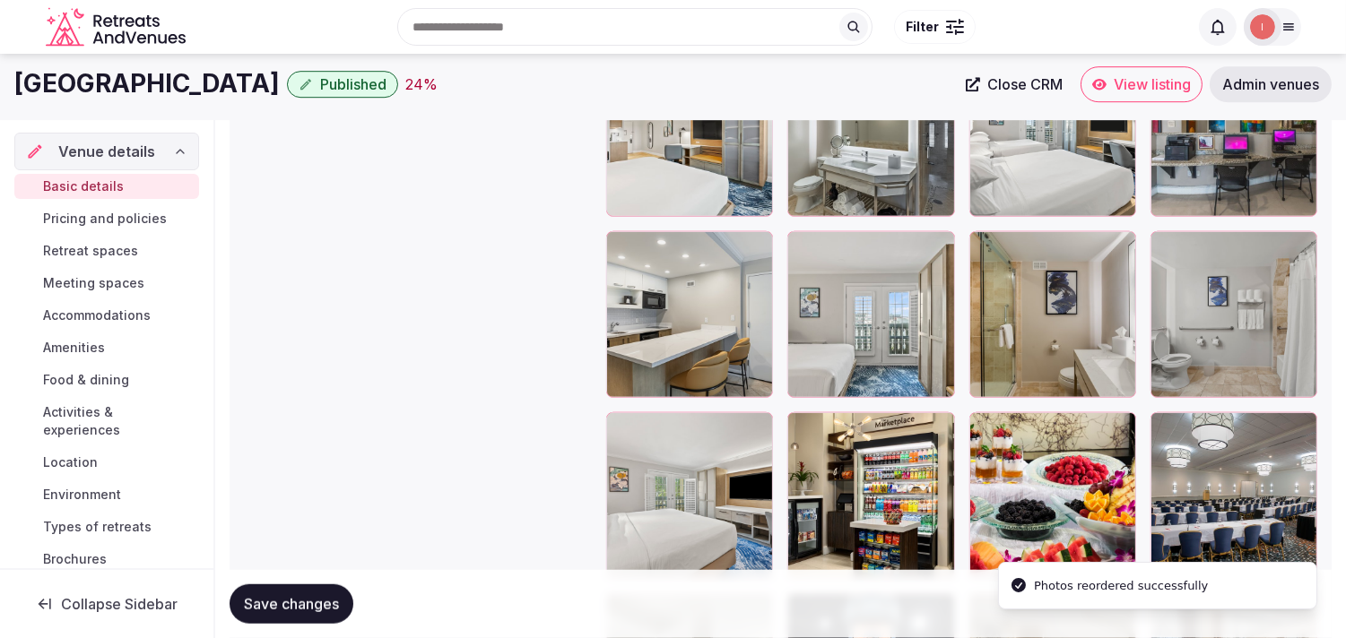
scroll to position [2519, 0]
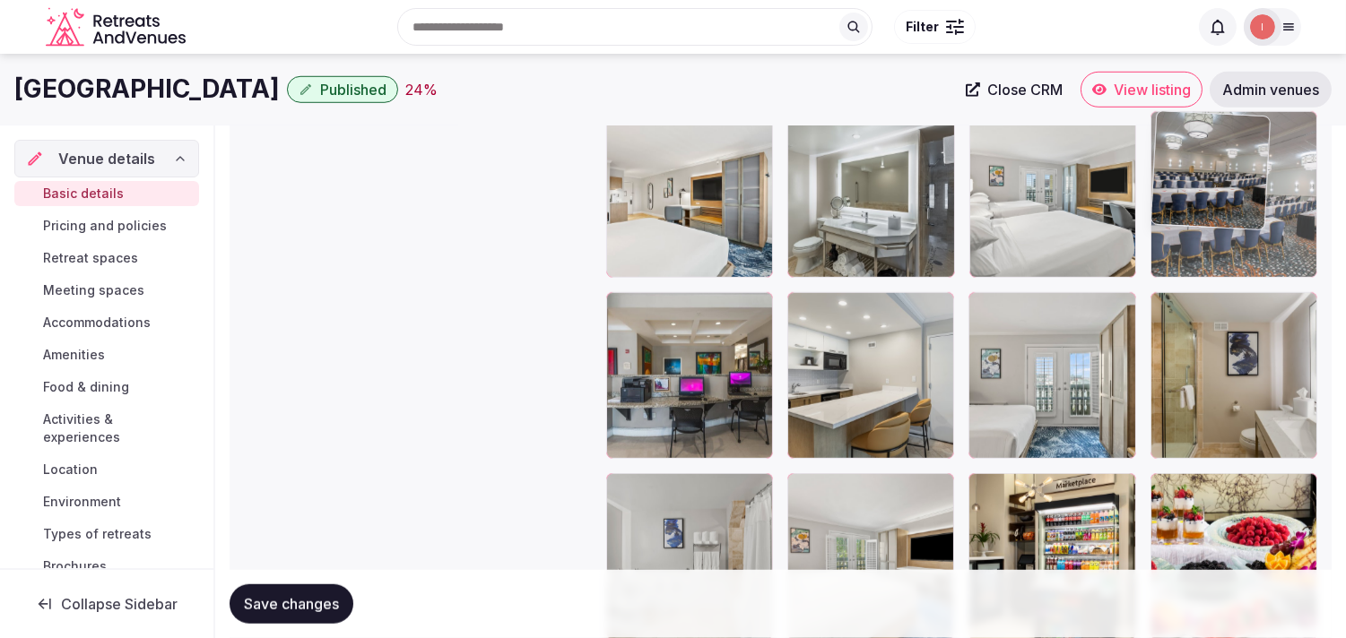
drag, startPoint x: 1162, startPoint y: 495, endPoint x: 1201, endPoint y: 181, distance: 316.2
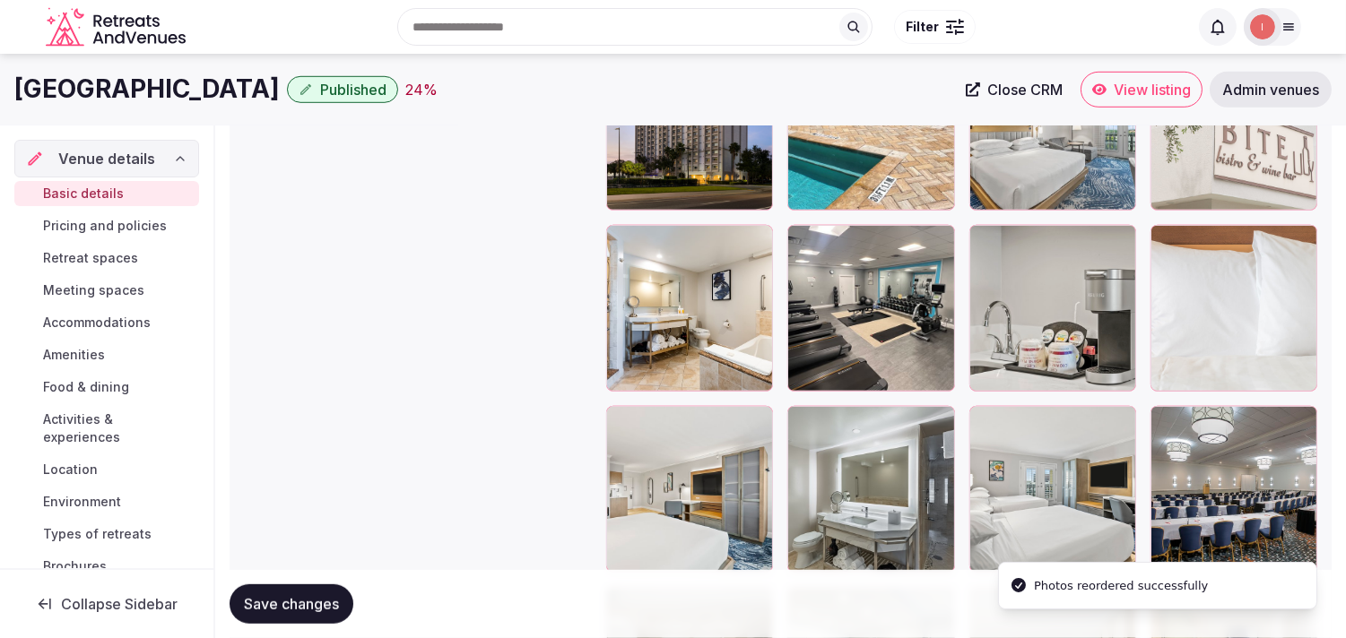
scroll to position [2219, 0]
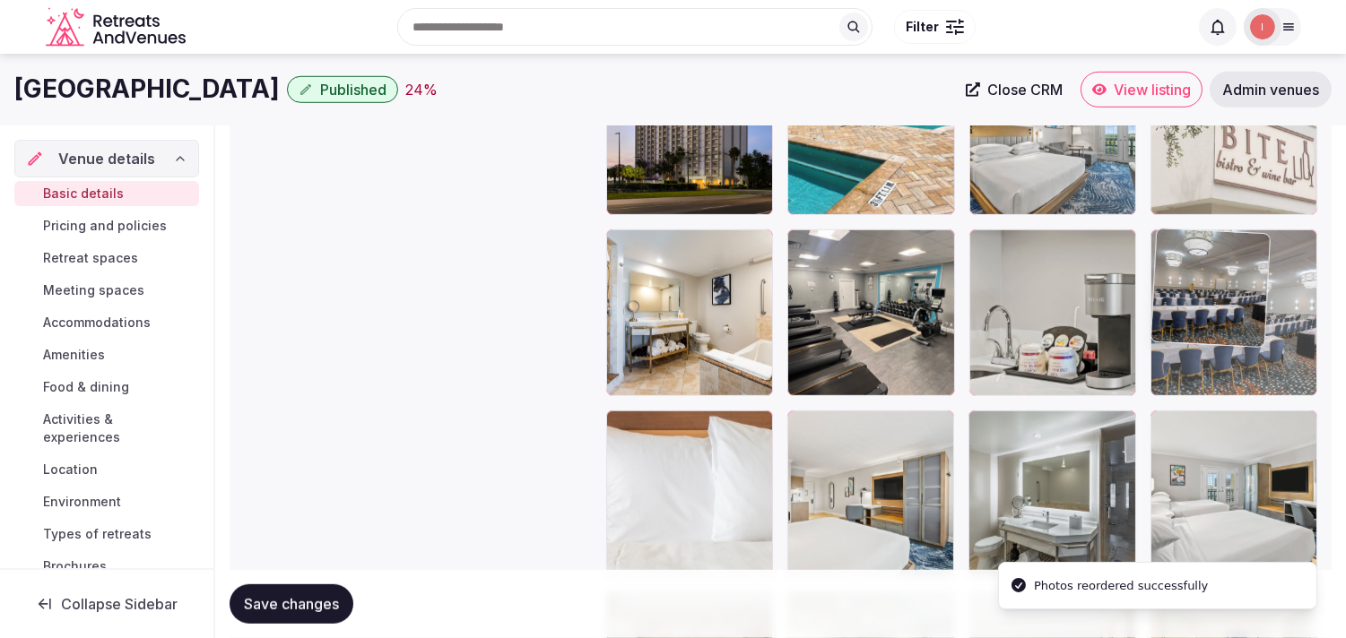
drag, startPoint x: 1170, startPoint y: 430, endPoint x: 1185, endPoint y: 258, distance: 172.8
click at [1185, 258] on body "**********" at bounding box center [673, 152] width 1346 height 4742
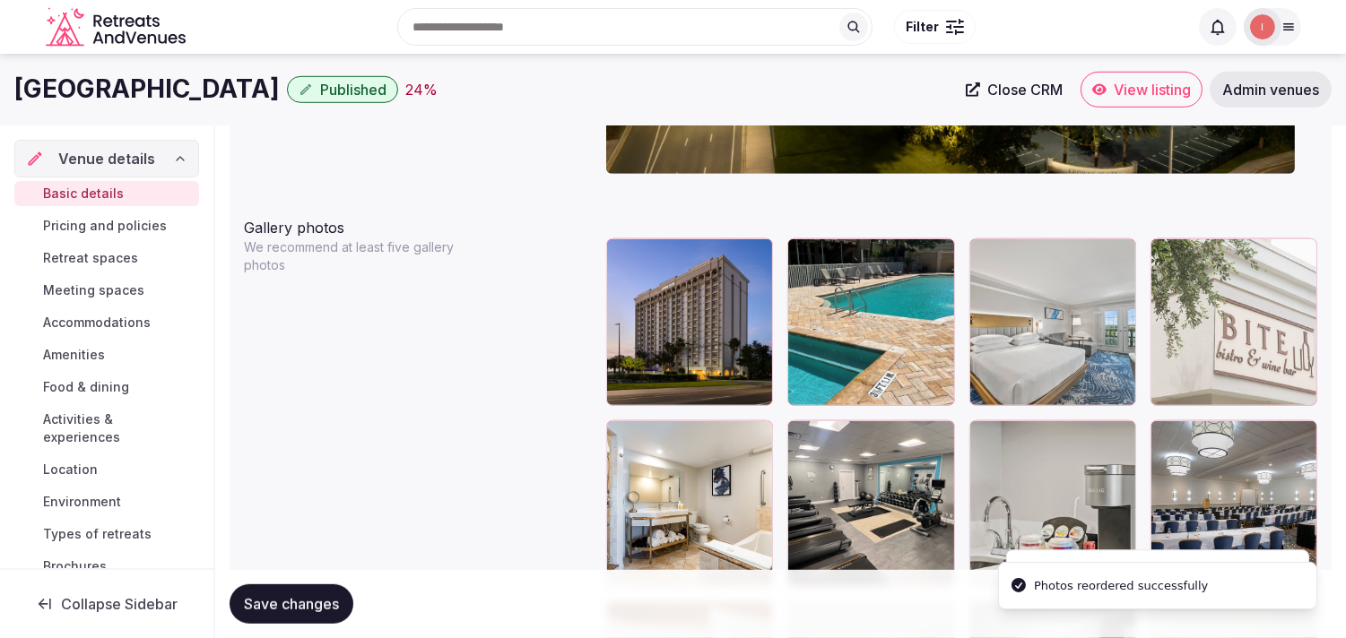
scroll to position [2020, 0]
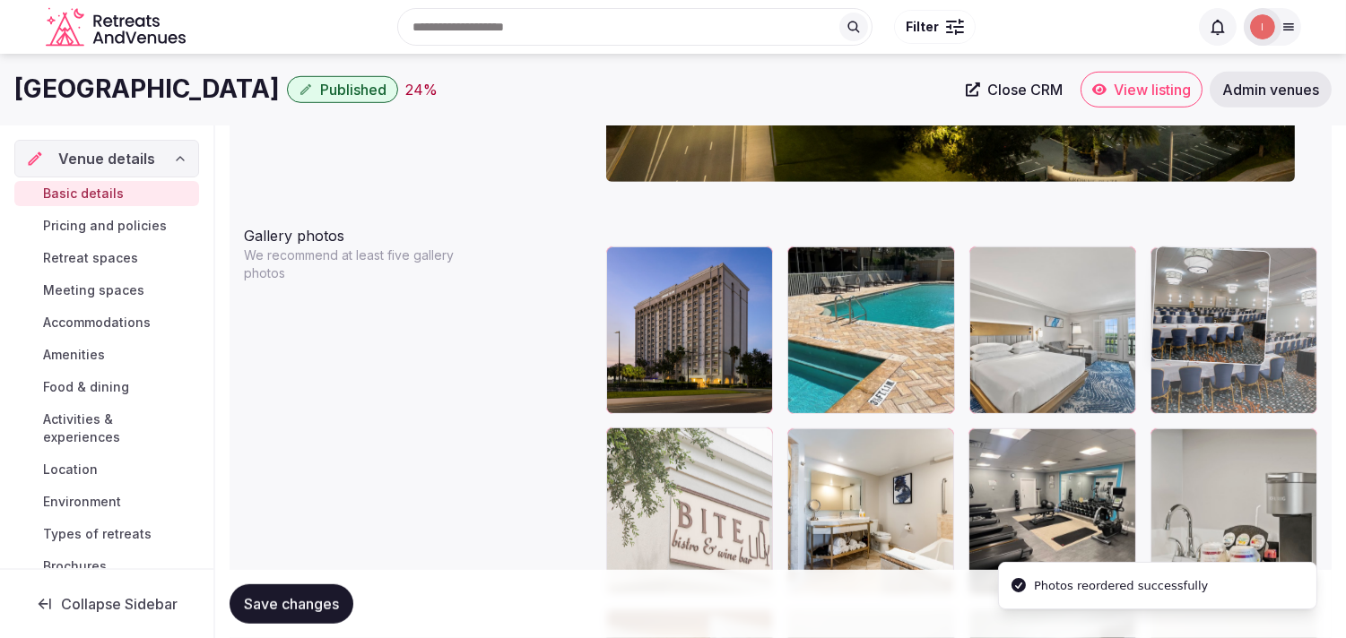
drag, startPoint x: 1165, startPoint y: 450, endPoint x: 1165, endPoint y: 294, distance: 156.0
click at [1165, 294] on body "**********" at bounding box center [673, 351] width 1346 height 4742
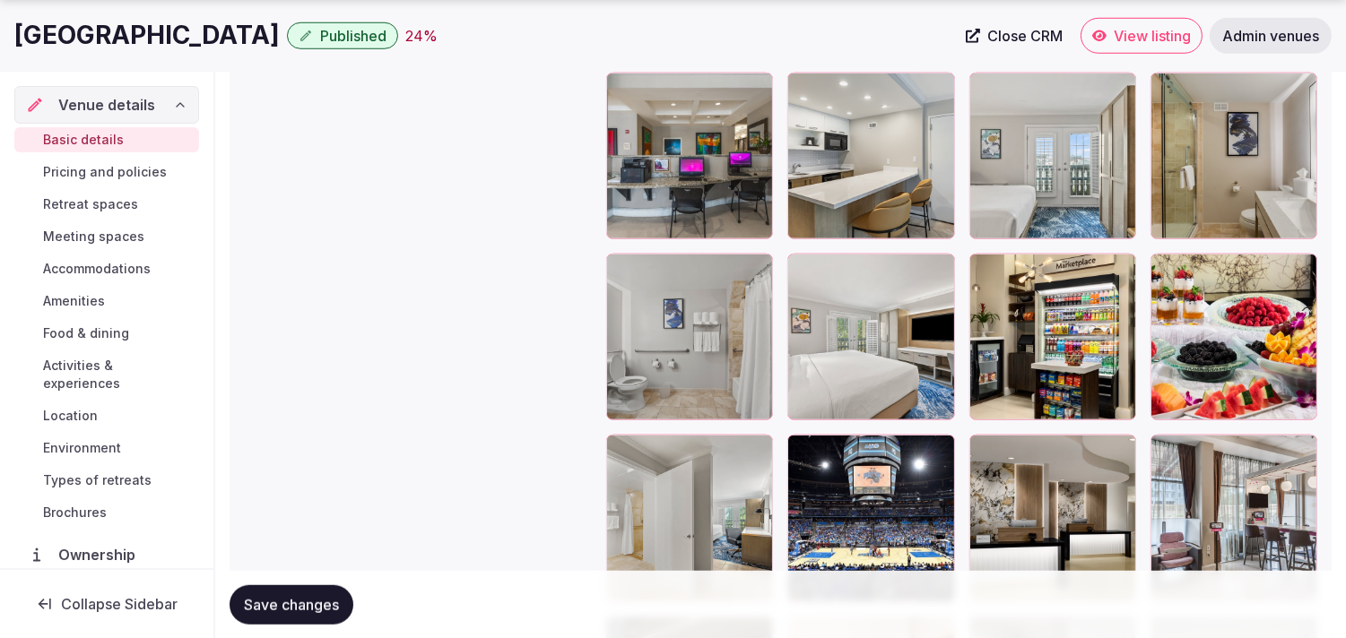
scroll to position [2817, 0]
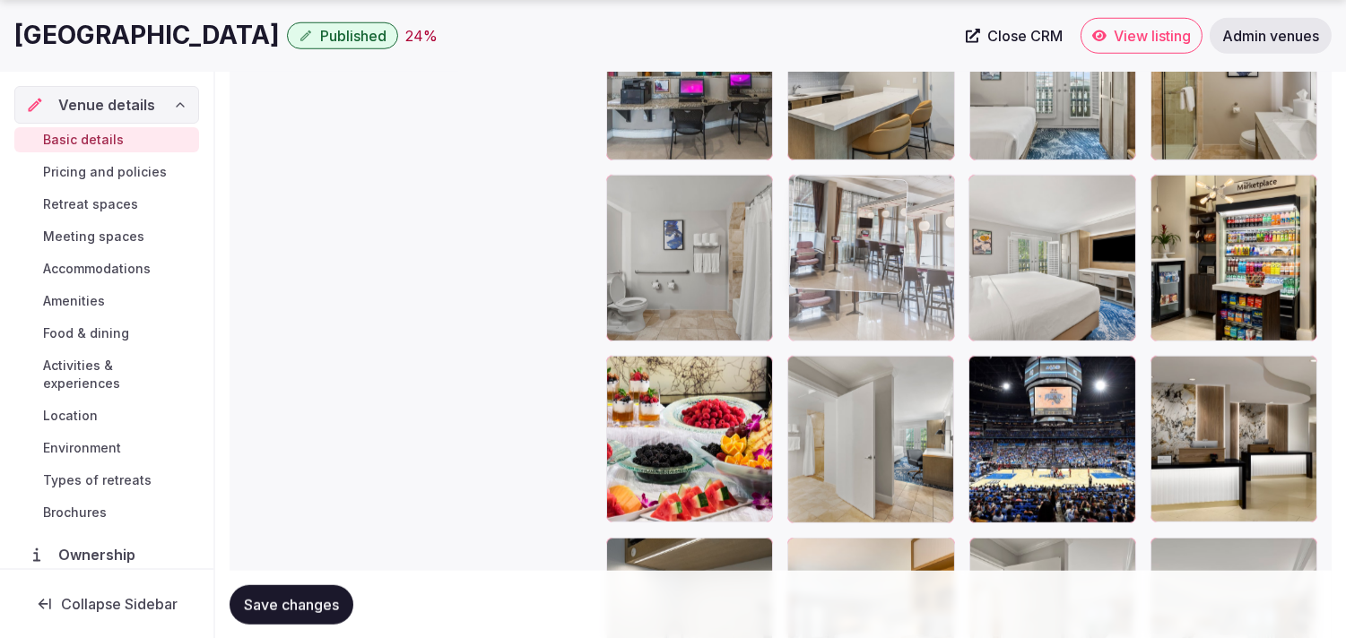
drag, startPoint x: 1167, startPoint y: 377, endPoint x: 847, endPoint y: 152, distance: 391.2
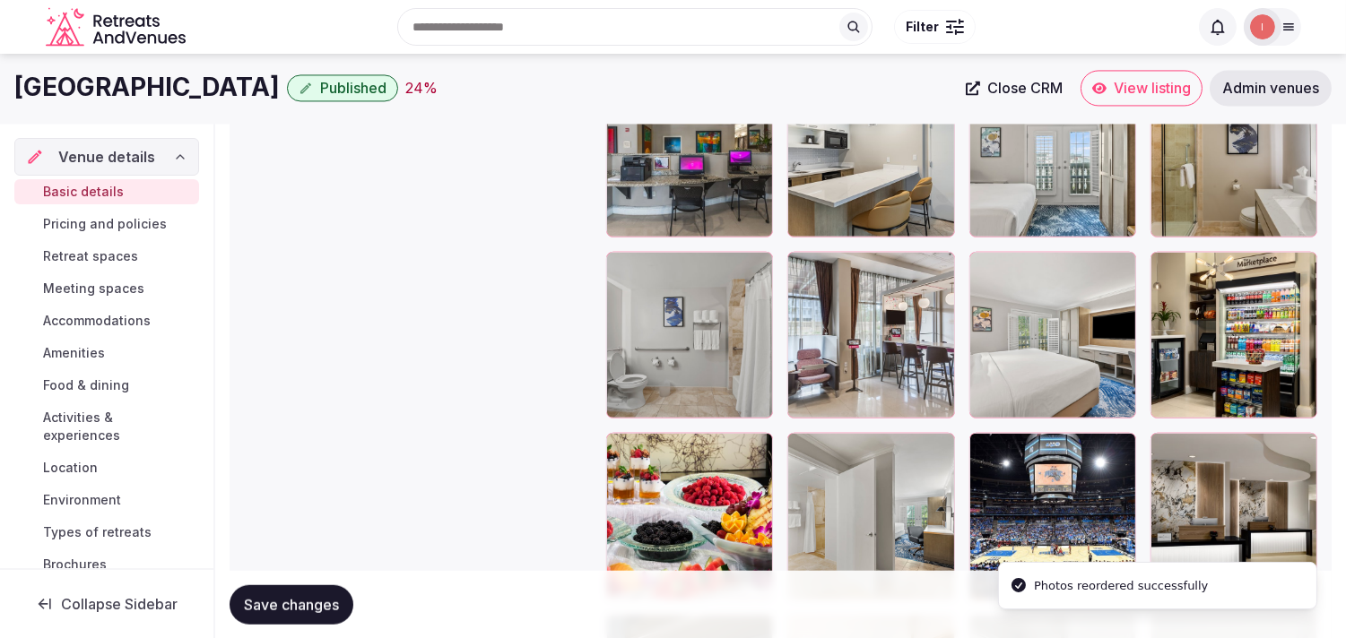
scroll to position [2718, 0]
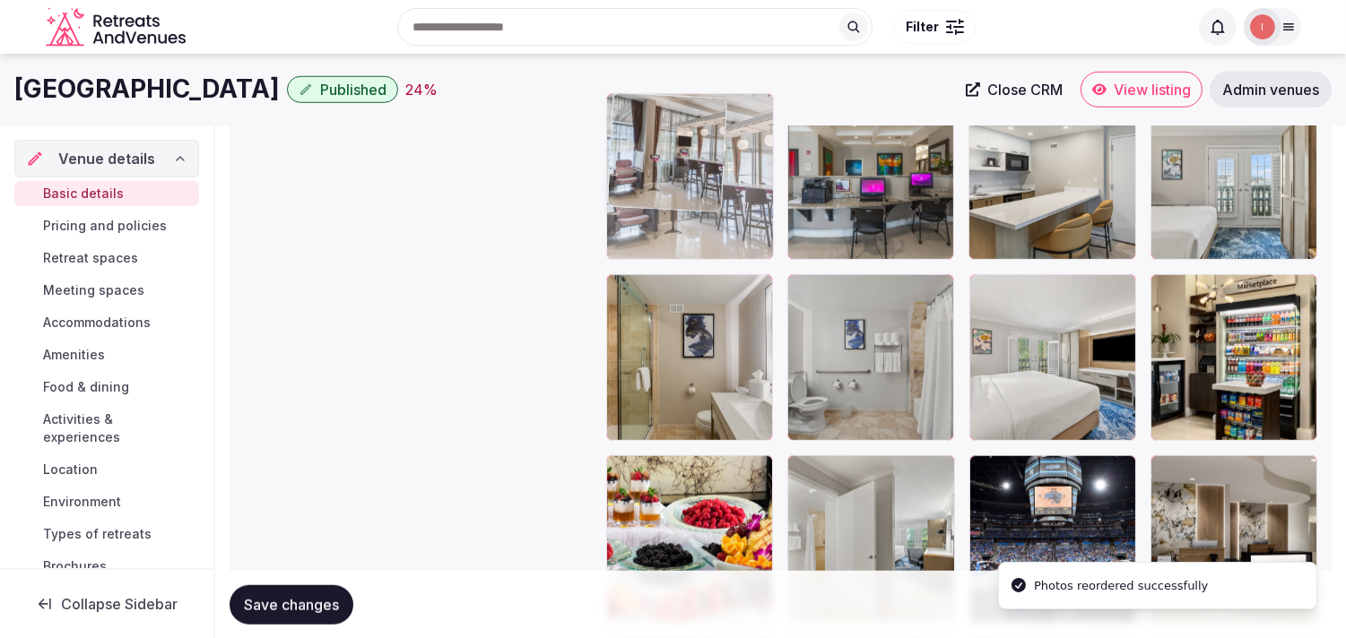
drag, startPoint x: 810, startPoint y: 299, endPoint x: 713, endPoint y: 206, distance: 134.4
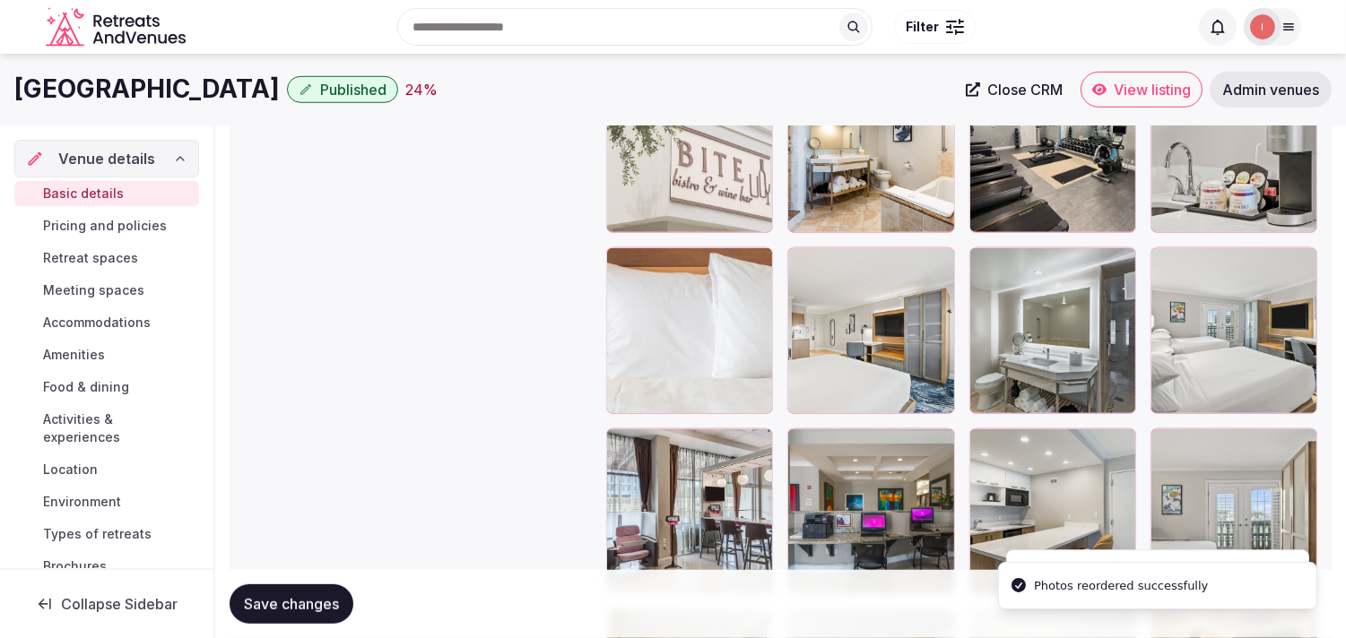
scroll to position [2319, 0]
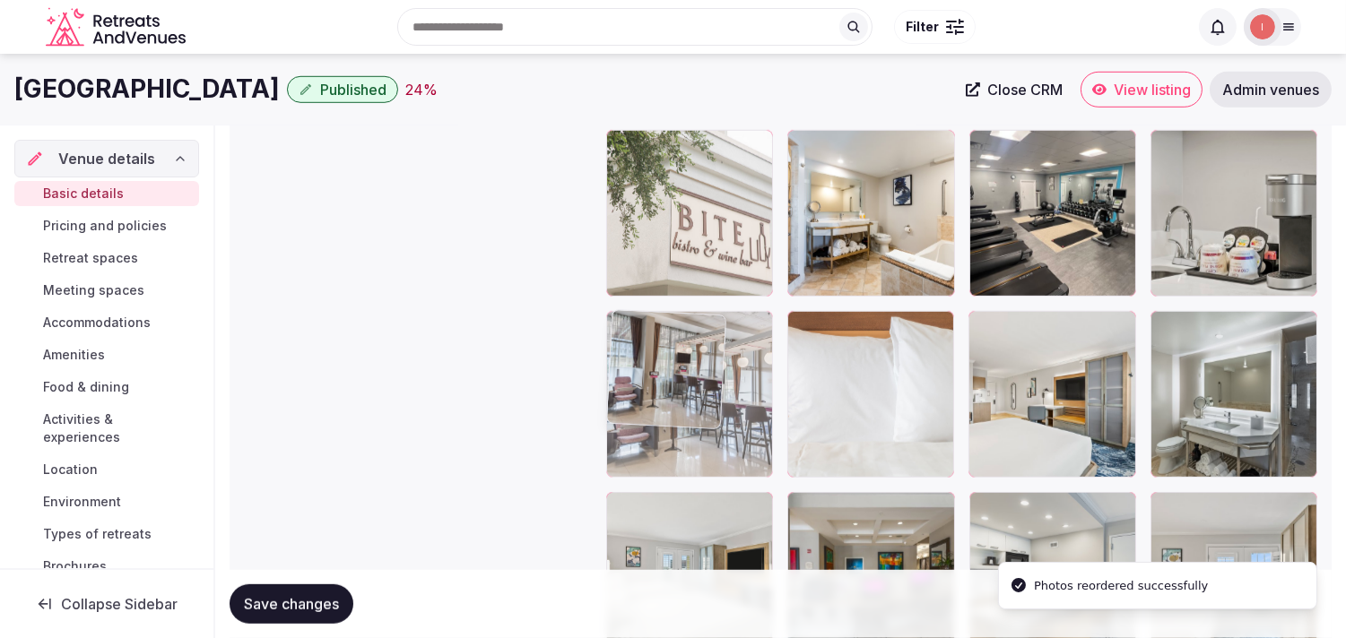
drag, startPoint x: 631, startPoint y: 499, endPoint x: 628, endPoint y: 406, distance: 93.3
click at [628, 406] on body "**********" at bounding box center [673, 52] width 1346 height 4742
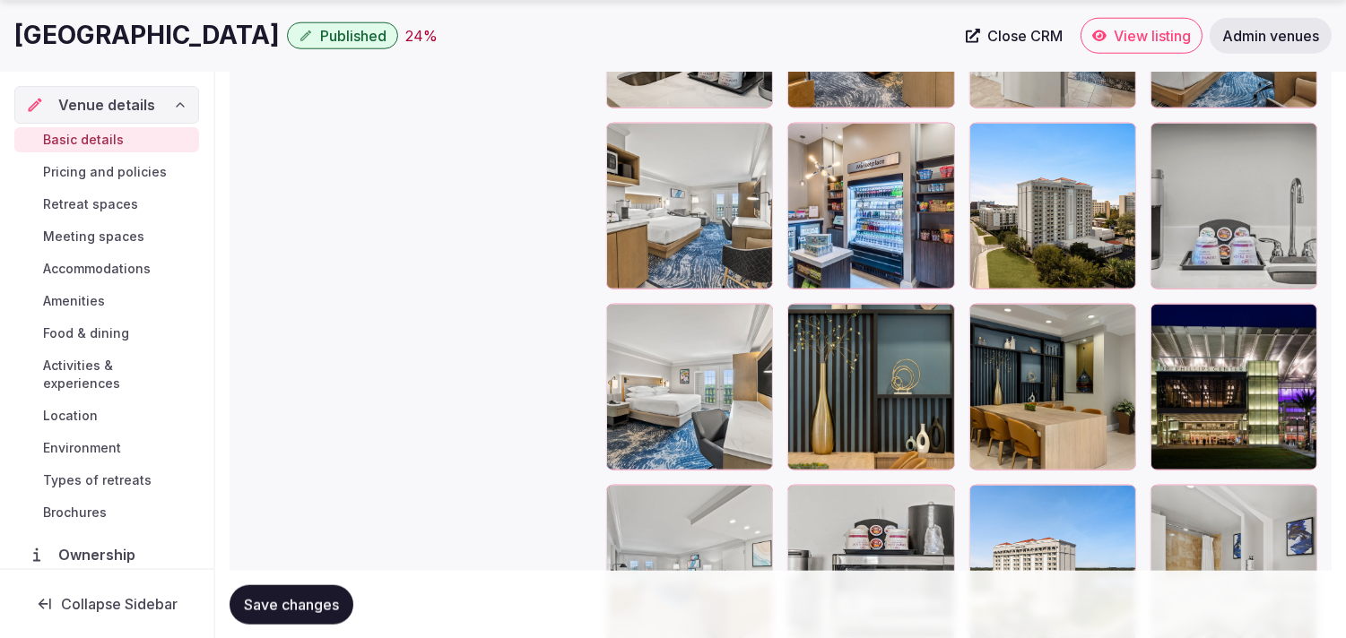
scroll to position [3415, 0]
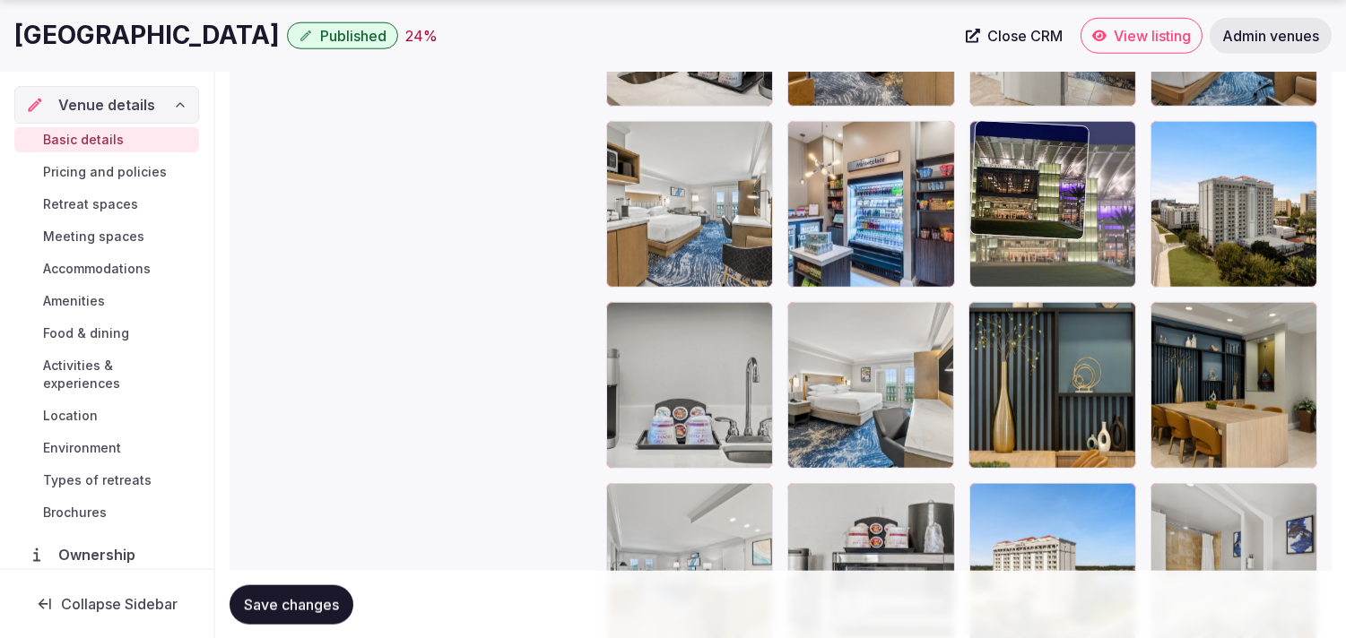
drag, startPoint x: 1168, startPoint y: 320, endPoint x: 992, endPoint y: 195, distance: 215.4
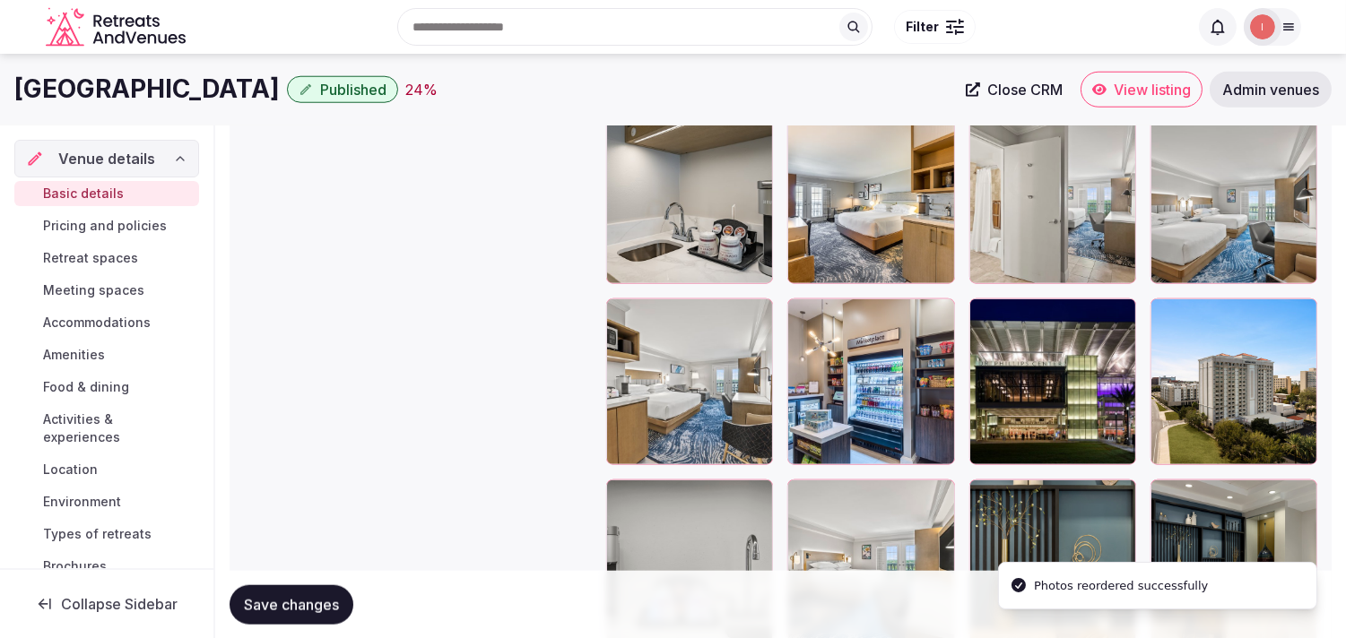
scroll to position [3215, 0]
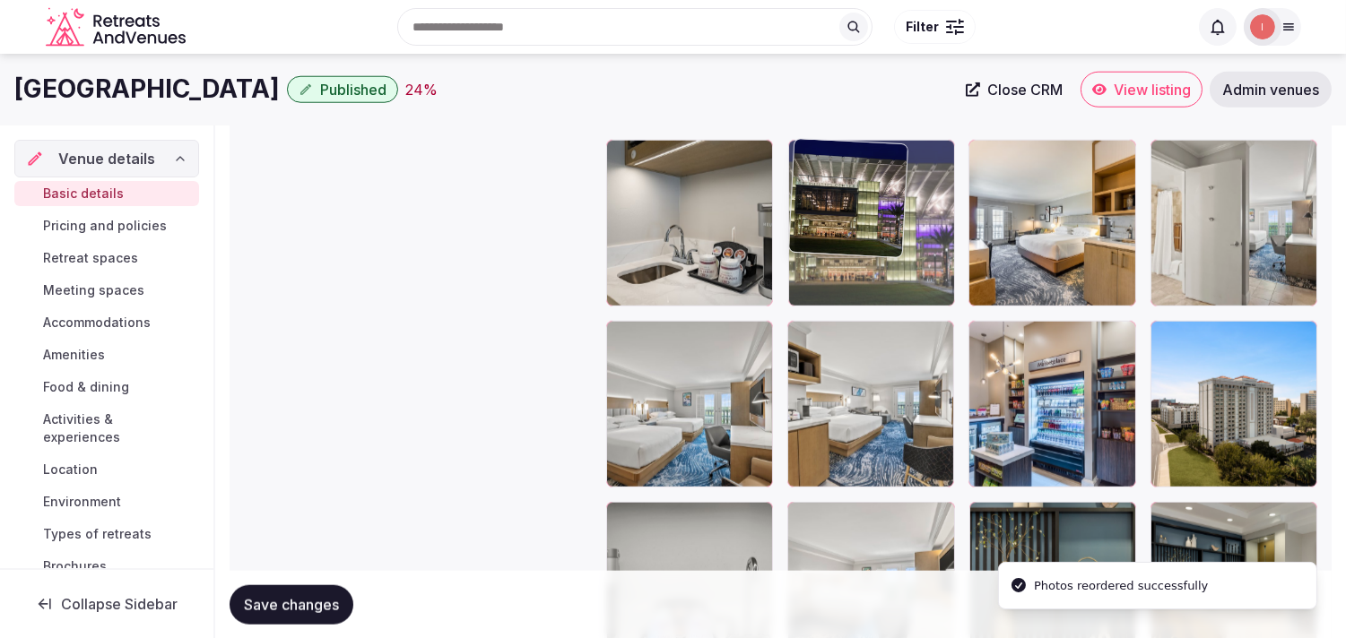
drag, startPoint x: 990, startPoint y: 336, endPoint x: 859, endPoint y: 229, distance: 169.4
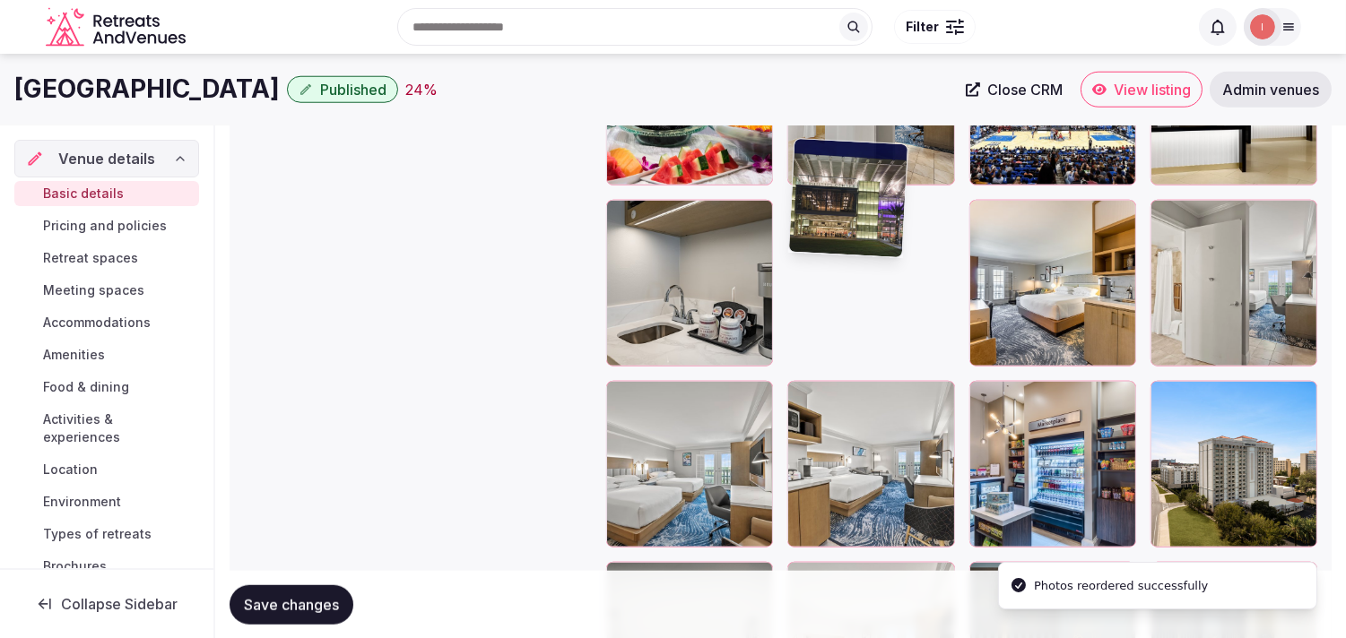
scroll to position [3016, 0]
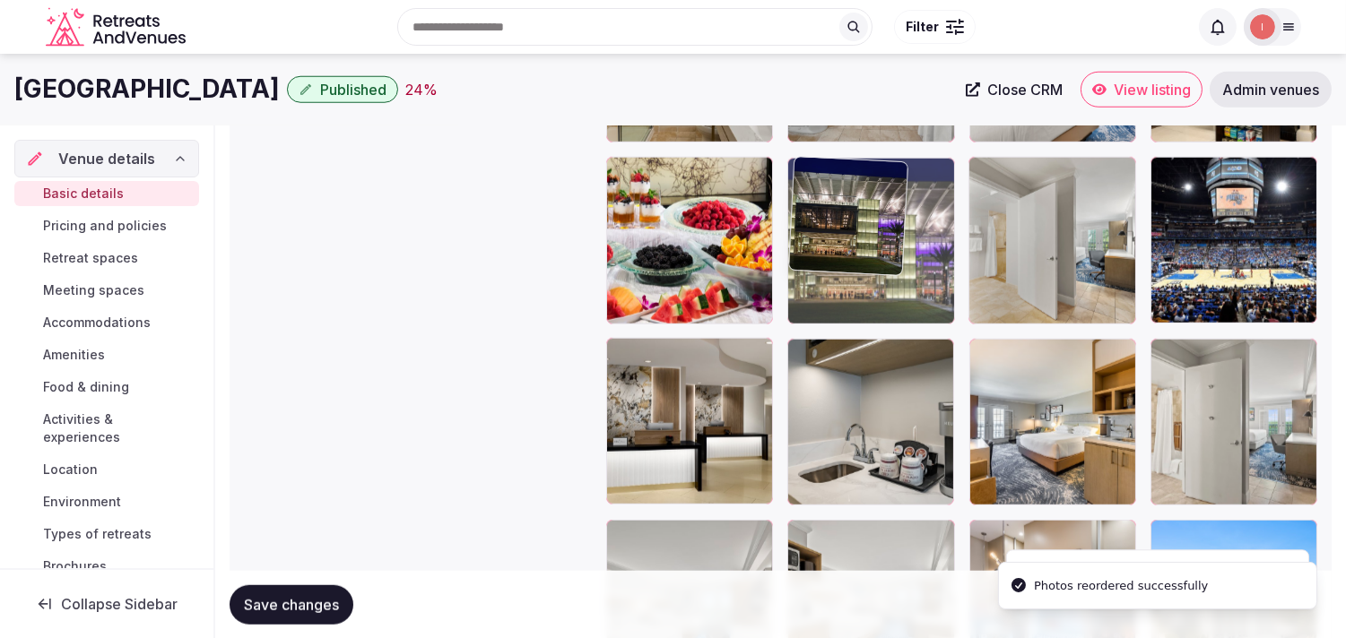
drag, startPoint x: 808, startPoint y: 354, endPoint x: 782, endPoint y: 235, distance: 122.0
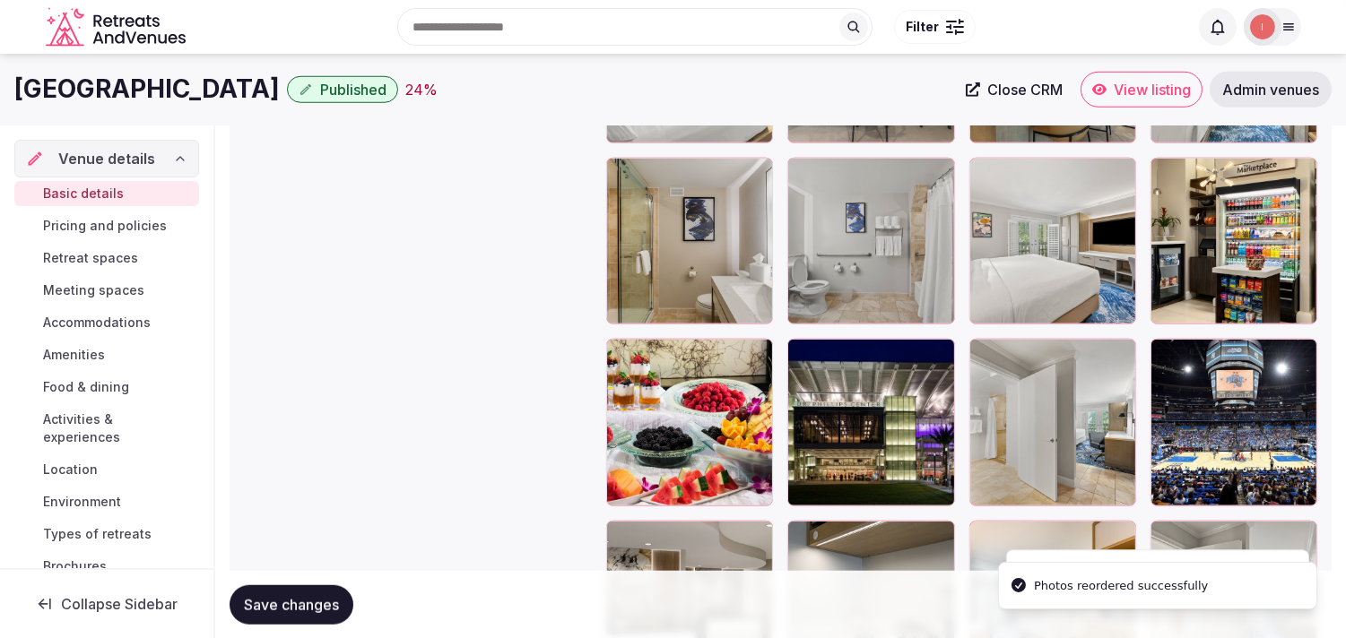
scroll to position [2718, 0]
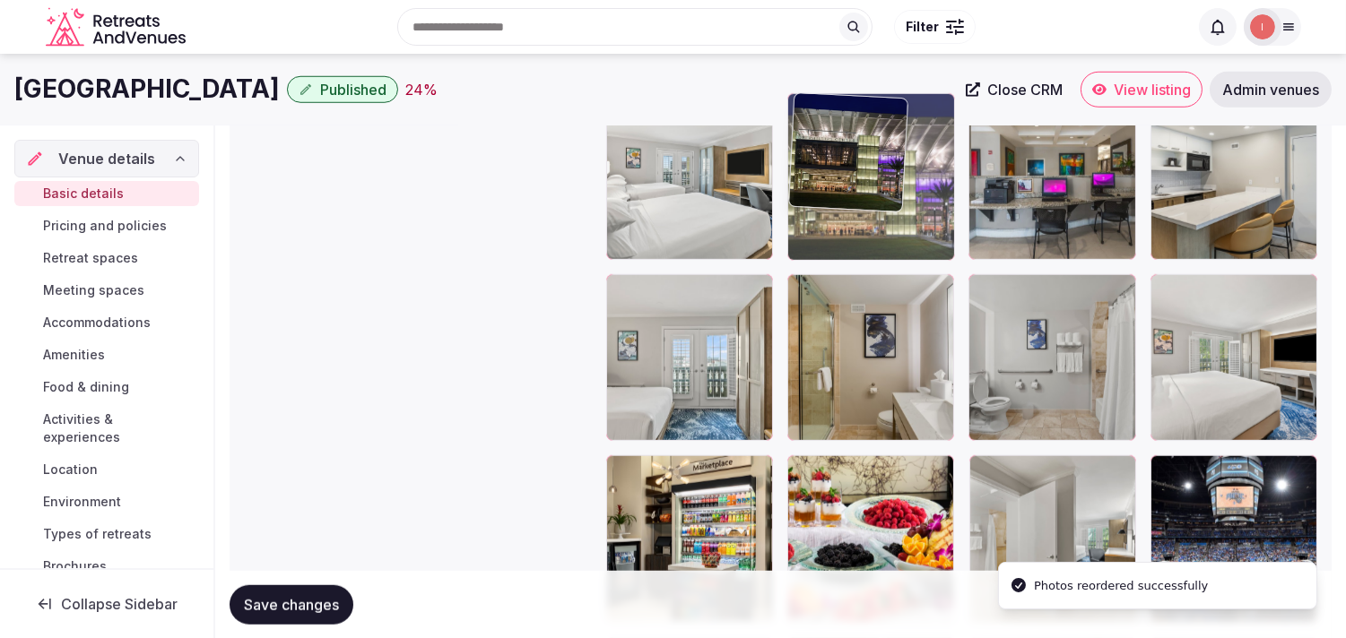
drag, startPoint x: 819, startPoint y: 466, endPoint x: 835, endPoint y: 181, distance: 285.5
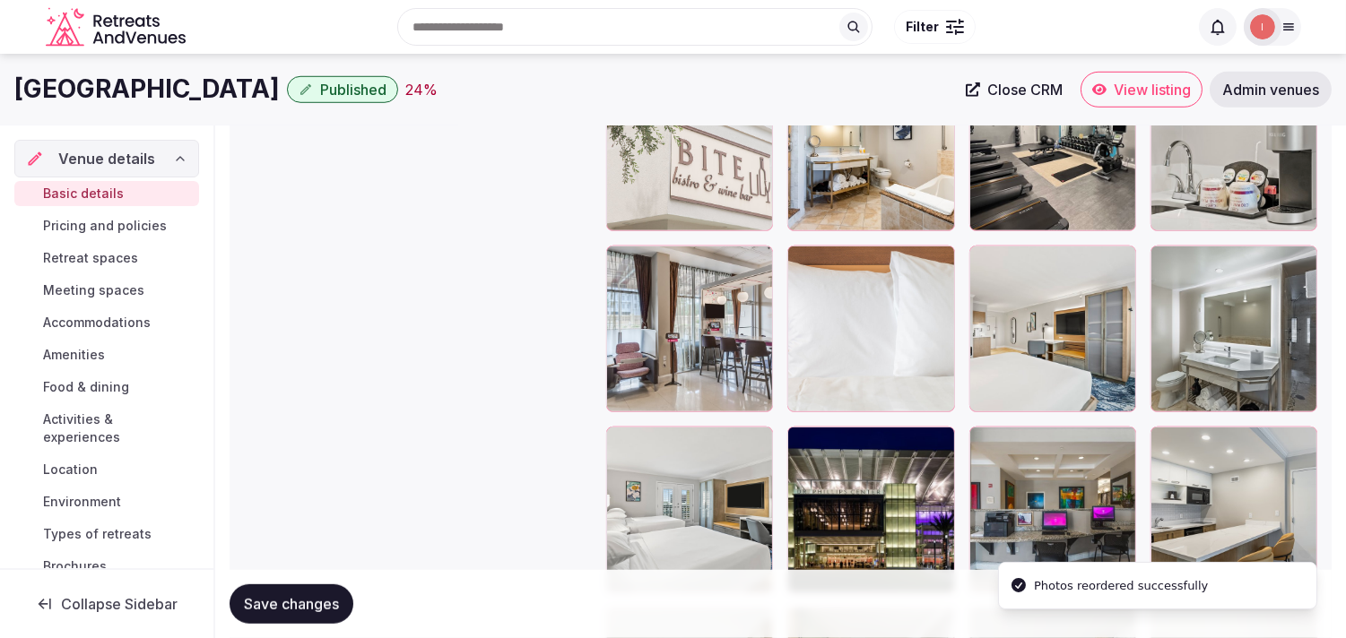
scroll to position [2418, 0]
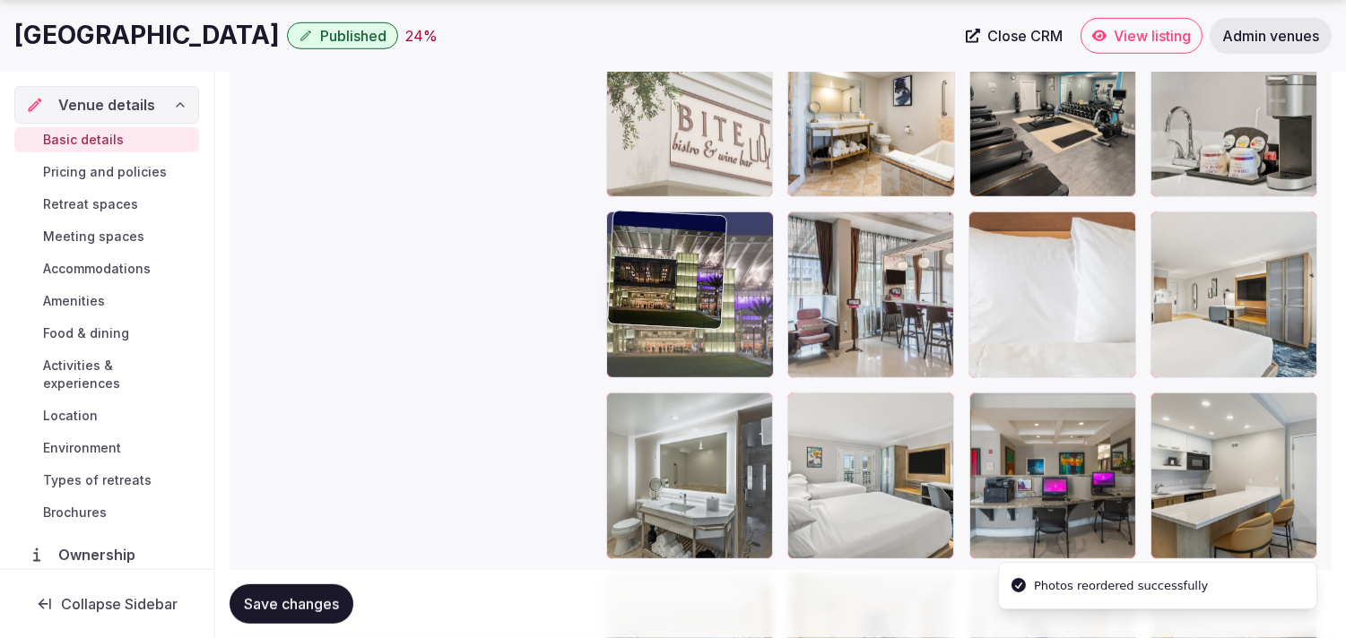
drag, startPoint x: 809, startPoint y: 407, endPoint x: 660, endPoint y: 271, distance: 202.4
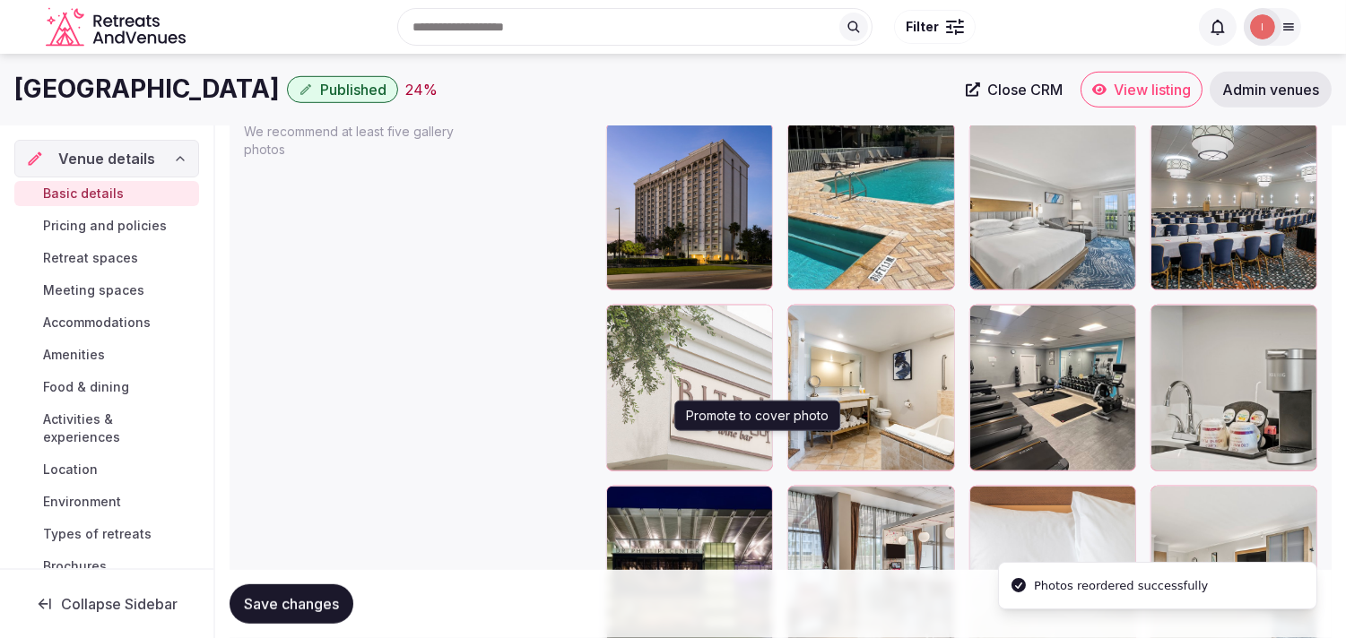
scroll to position [2120, 0]
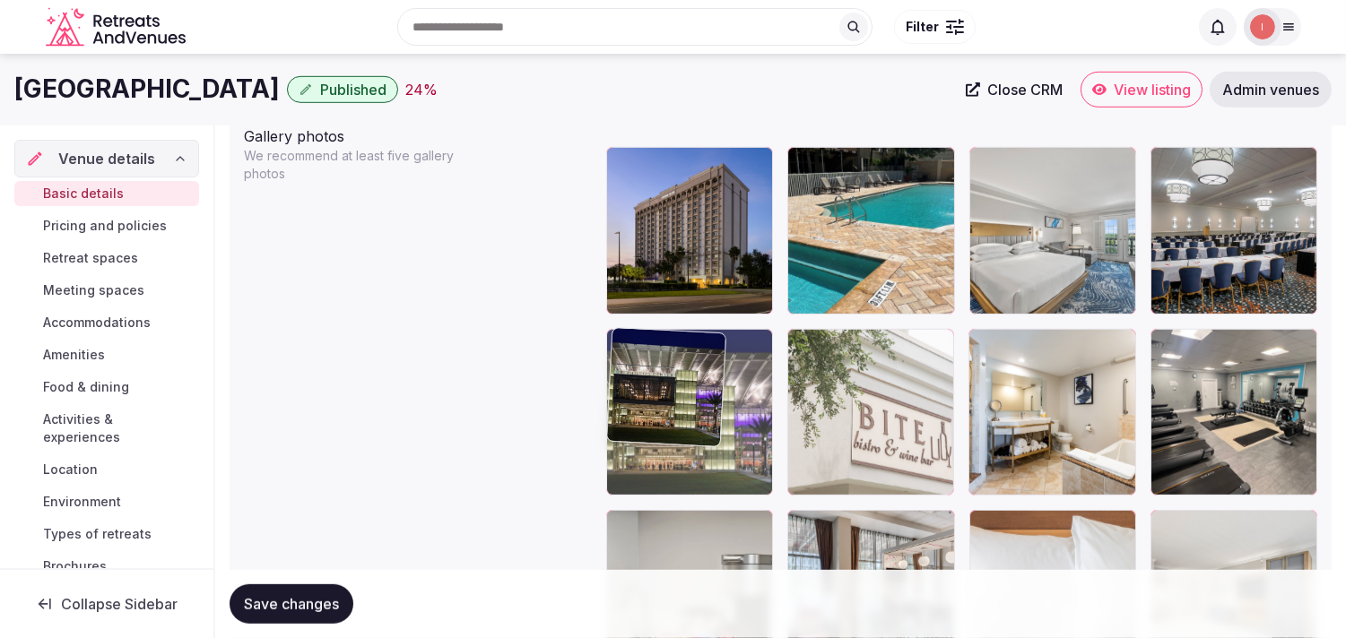
drag, startPoint x: 627, startPoint y: 517, endPoint x: 650, endPoint y: 372, distance: 146.9
click at [650, 372] on body "**********" at bounding box center [673, 251] width 1346 height 4742
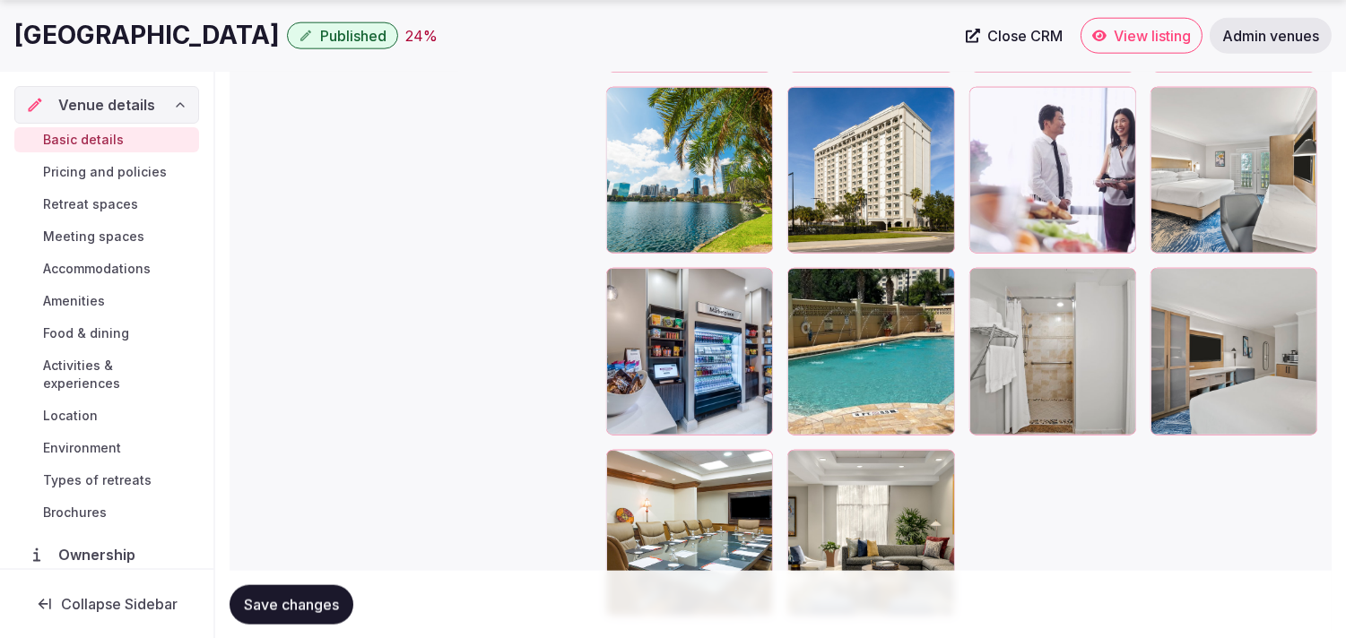
scroll to position [4102, 0]
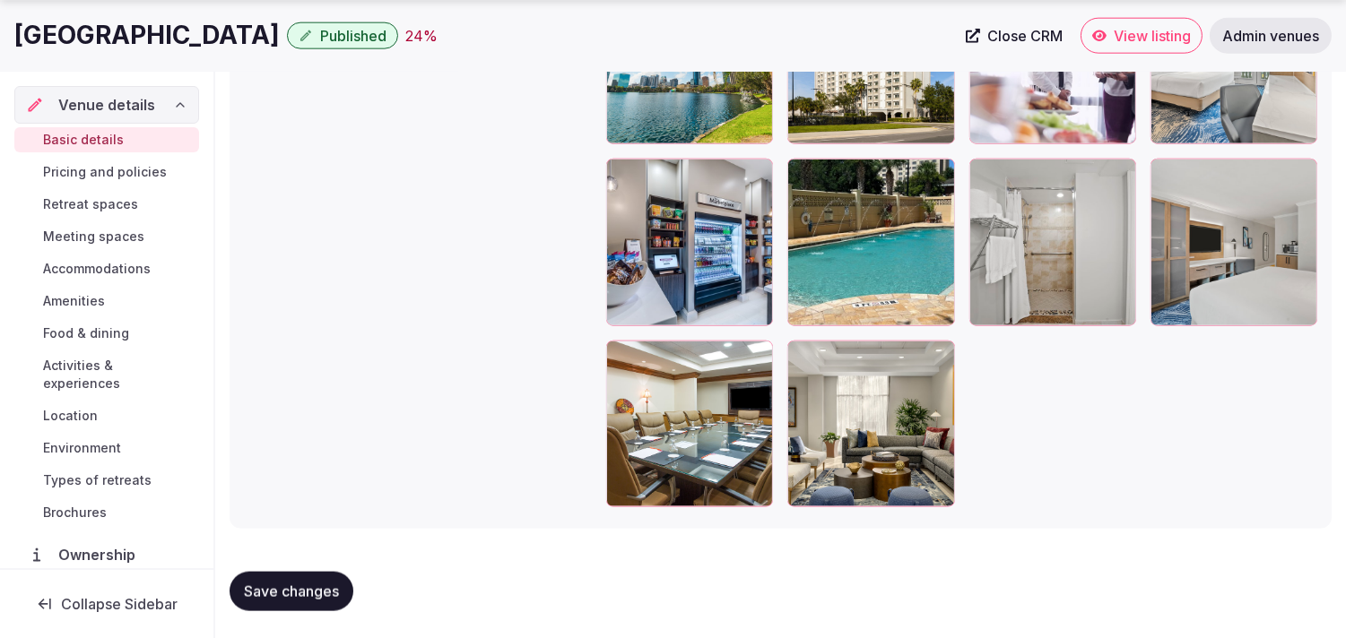
drag, startPoint x: 818, startPoint y: 351, endPoint x: 809, endPoint y: 354, distance: 9.4
click at [809, 354] on div at bounding box center [870, 424] width 167 height 167
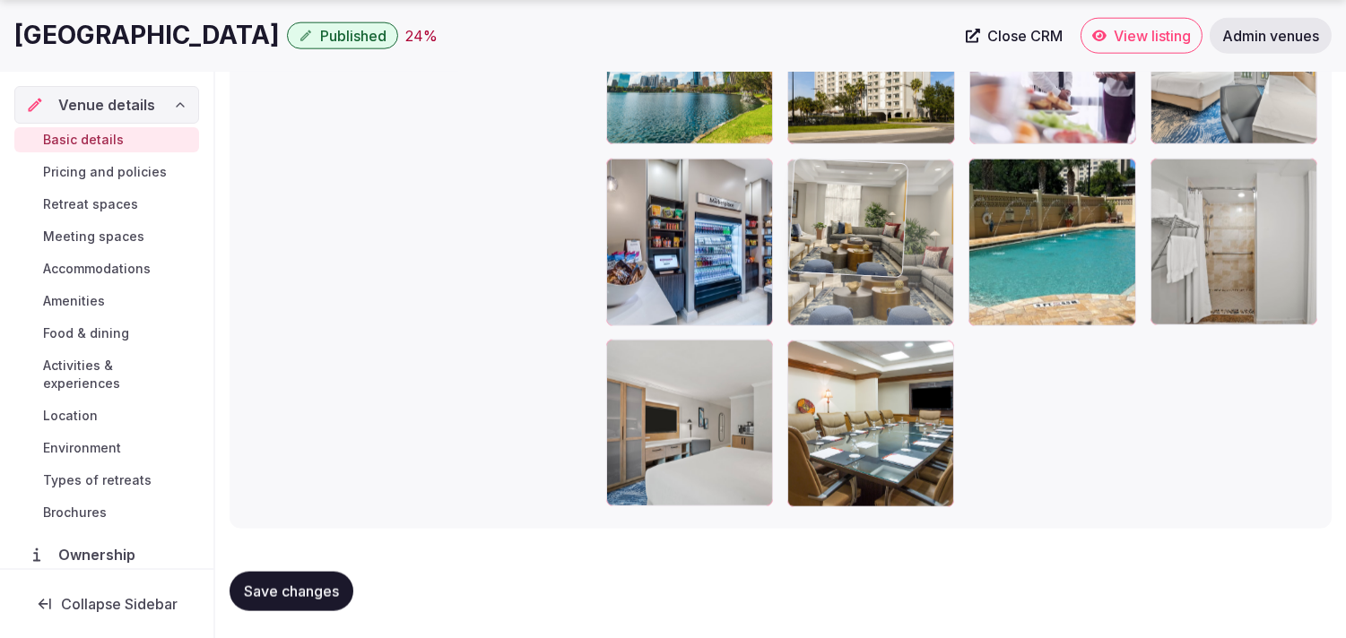
drag, startPoint x: 809, startPoint y: 354, endPoint x: 829, endPoint y: 180, distance: 175.1
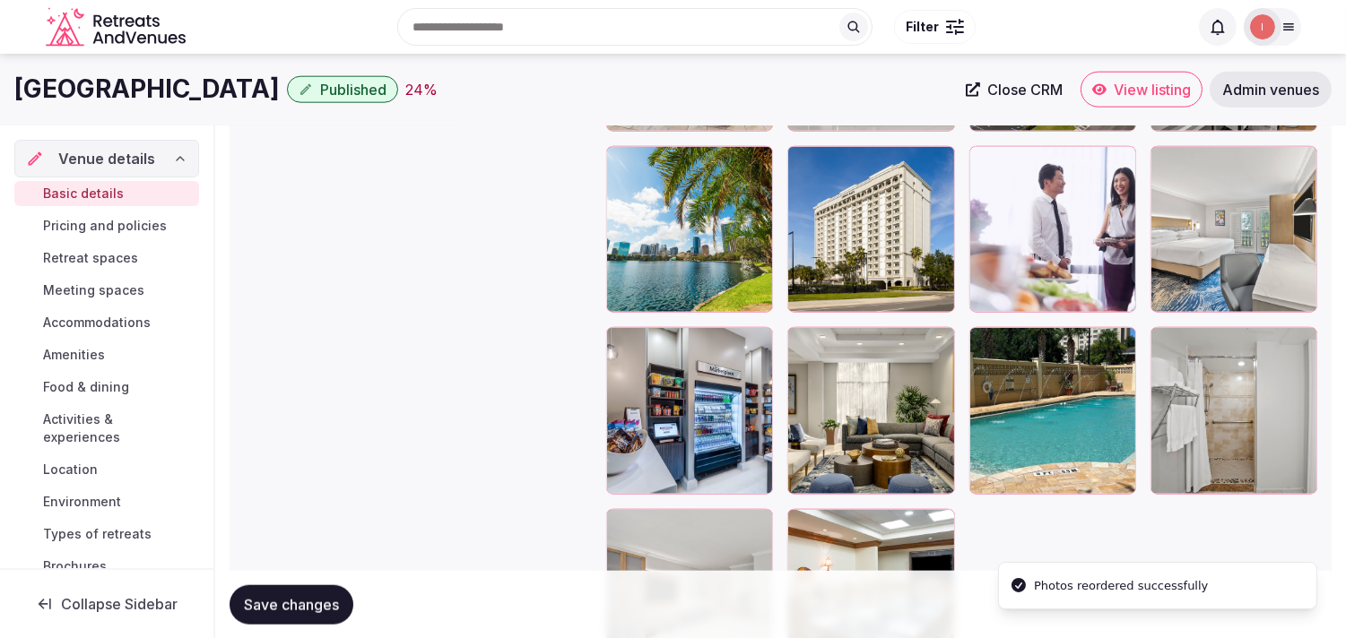
scroll to position [3903, 0]
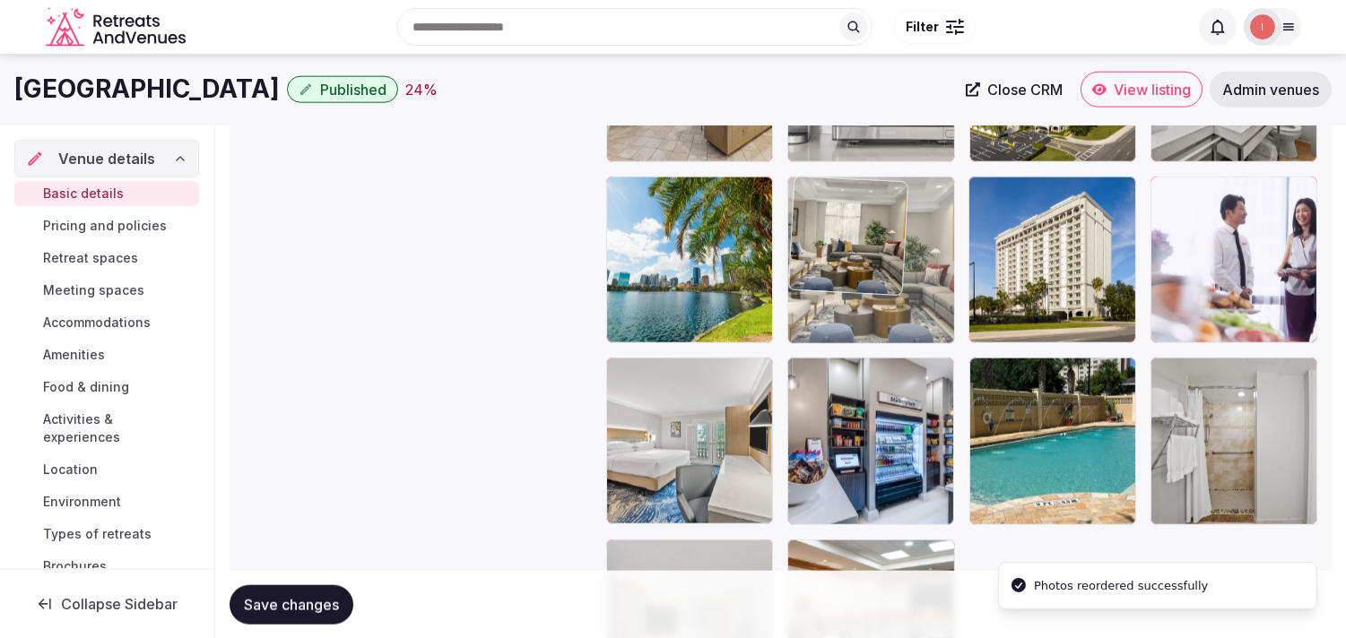
drag, startPoint x: 817, startPoint y: 375, endPoint x: 823, endPoint y: 235, distance: 140.0
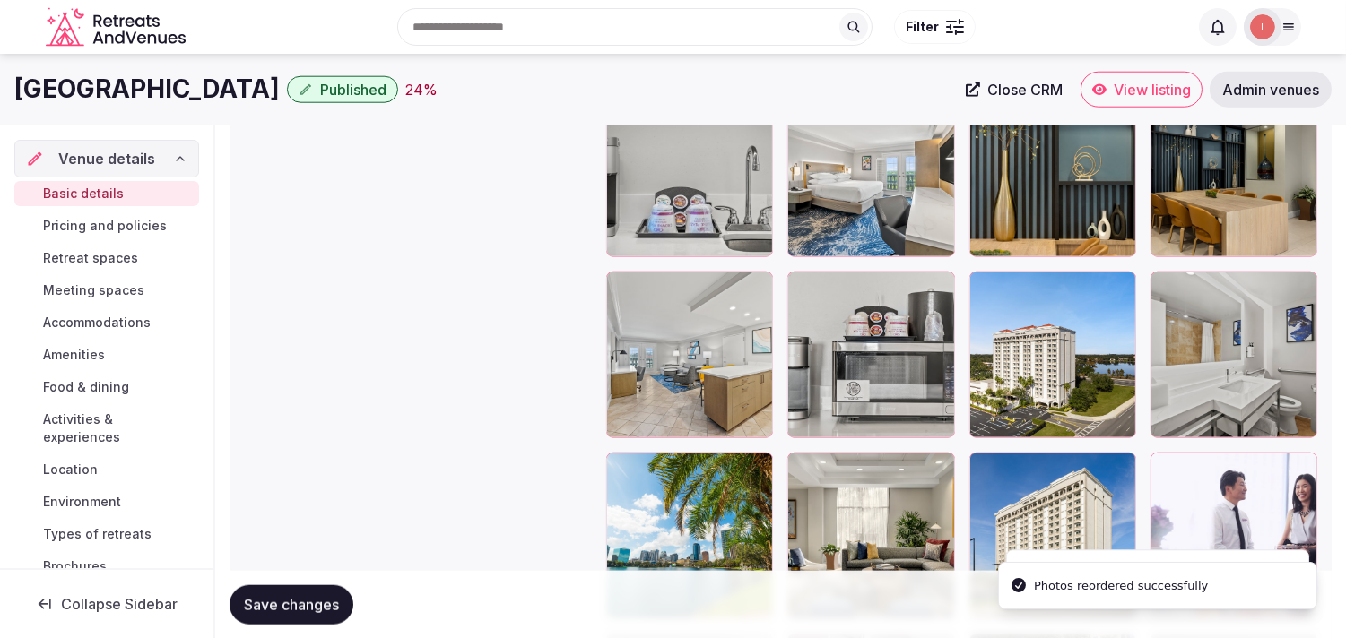
scroll to position [3604, 0]
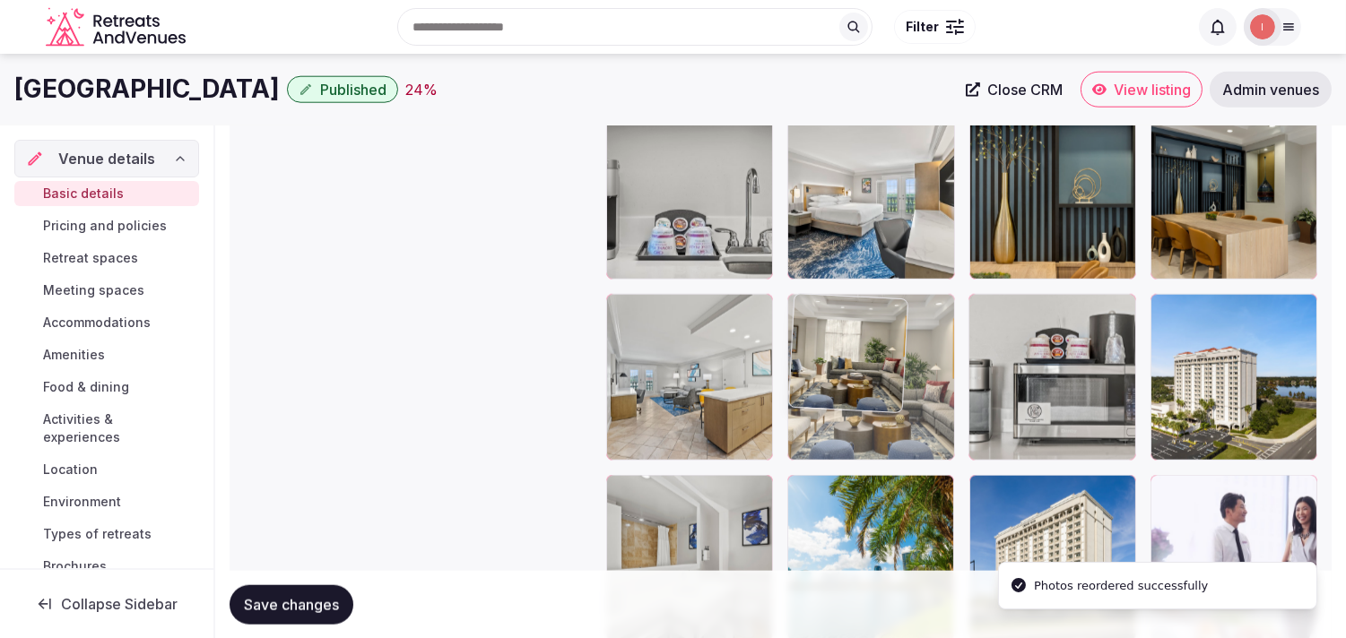
drag, startPoint x: 805, startPoint y: 496, endPoint x: 838, endPoint y: 373, distance: 127.2
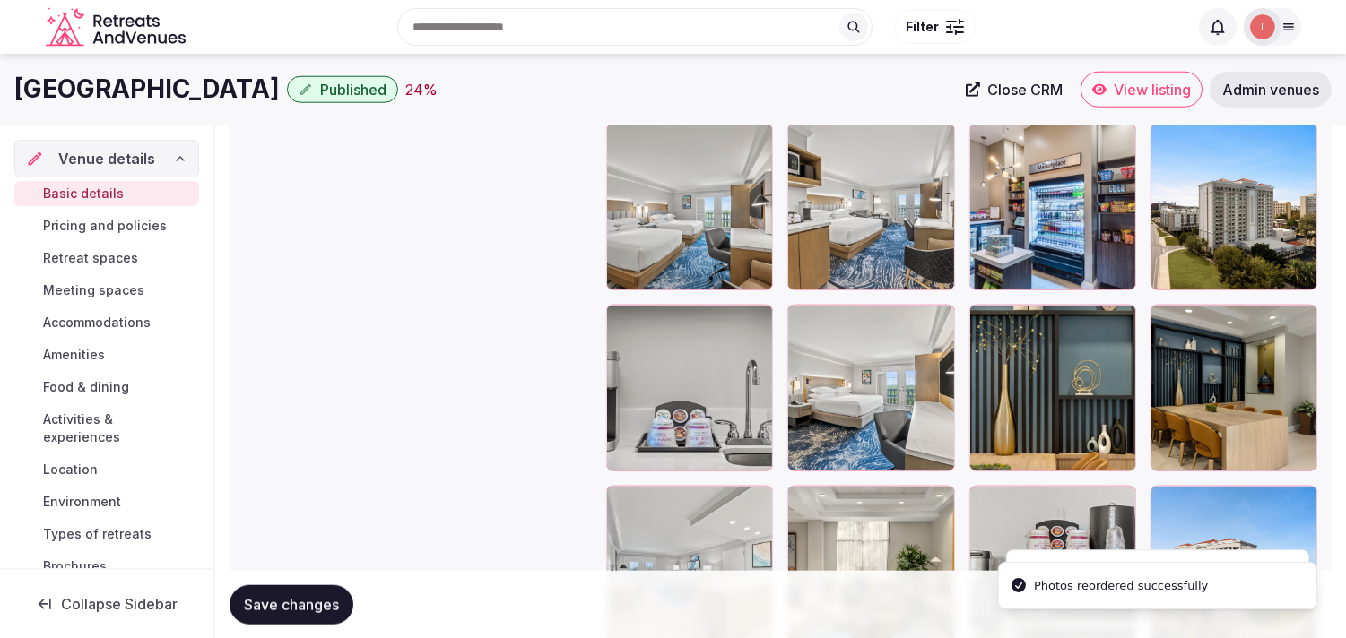
scroll to position [3405, 0]
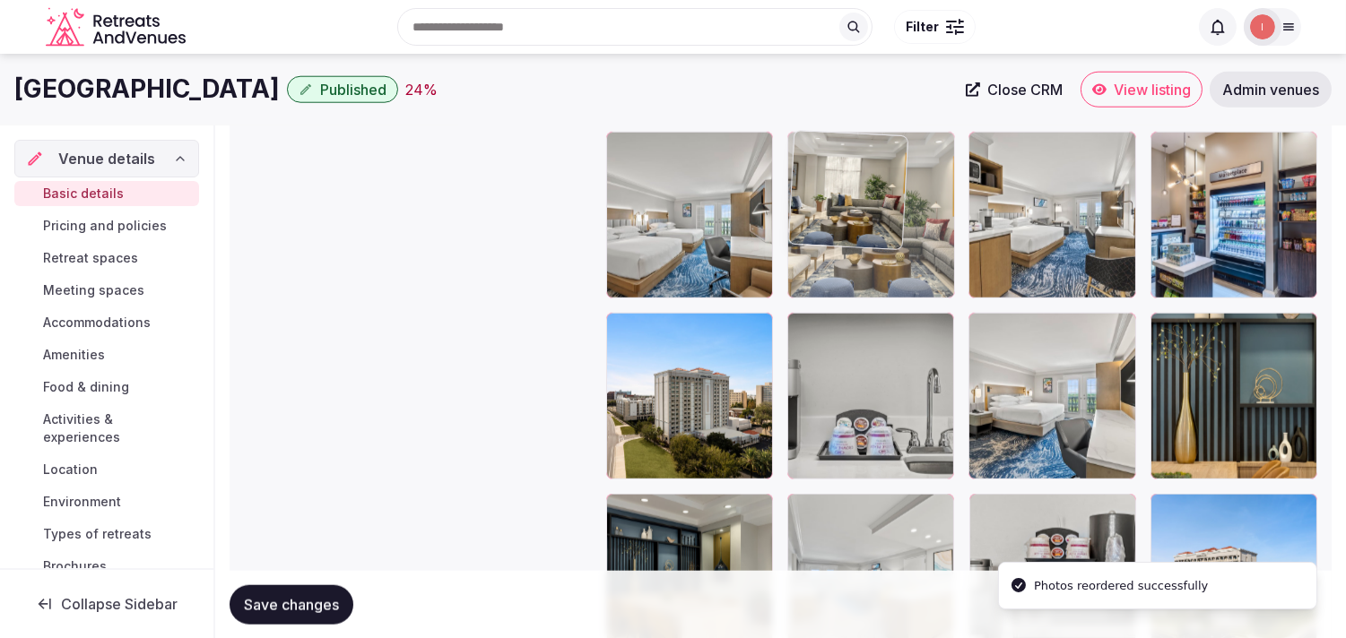
drag, startPoint x: 809, startPoint y: 503, endPoint x: 830, endPoint y: 213, distance: 290.3
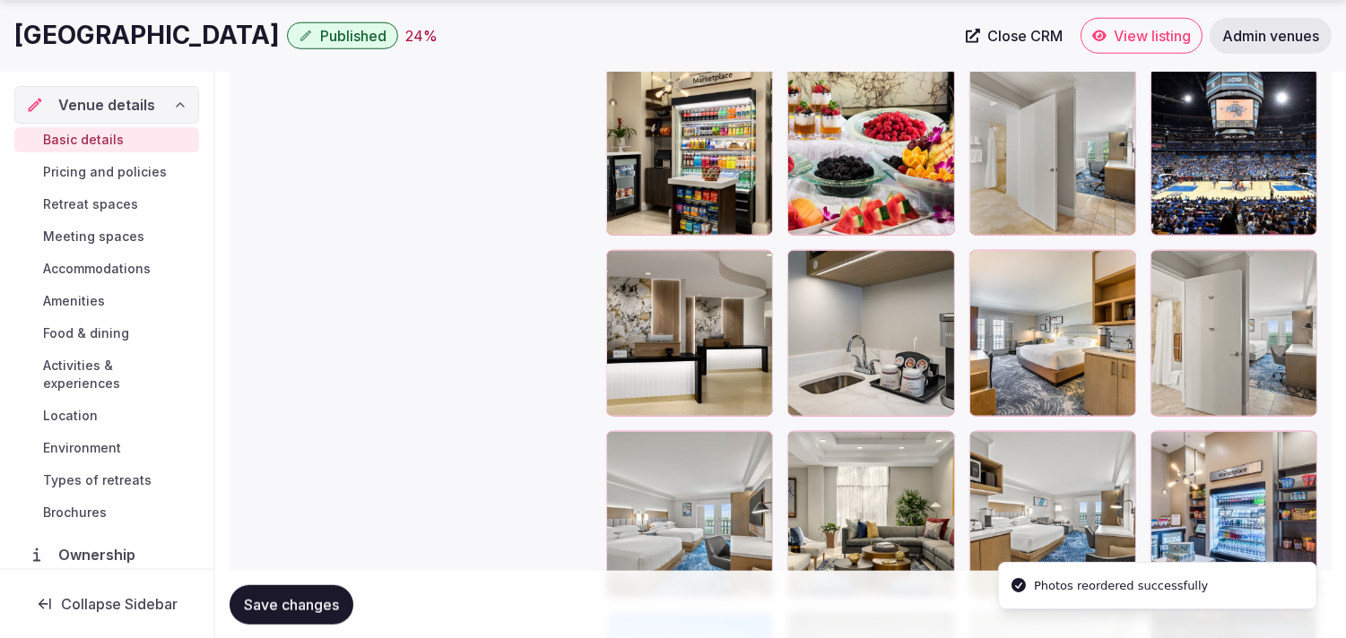
scroll to position [3106, 0]
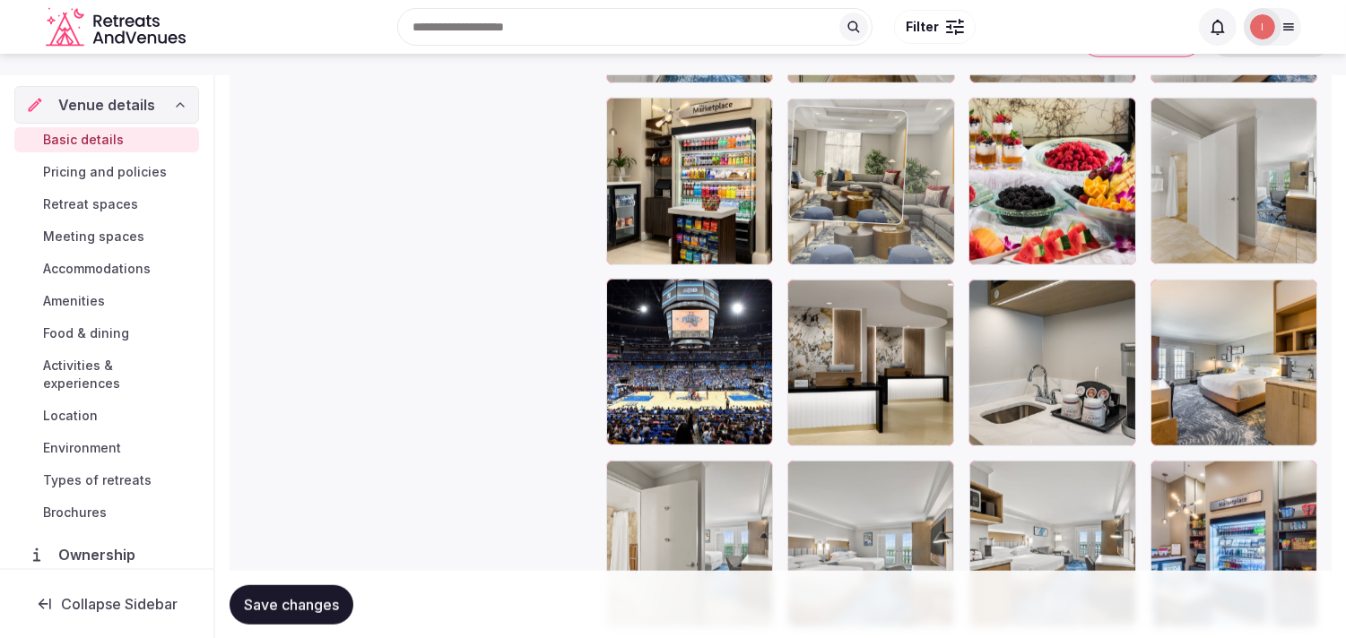
drag, startPoint x: 802, startPoint y: 439, endPoint x: 805, endPoint y: 102, distance: 337.1
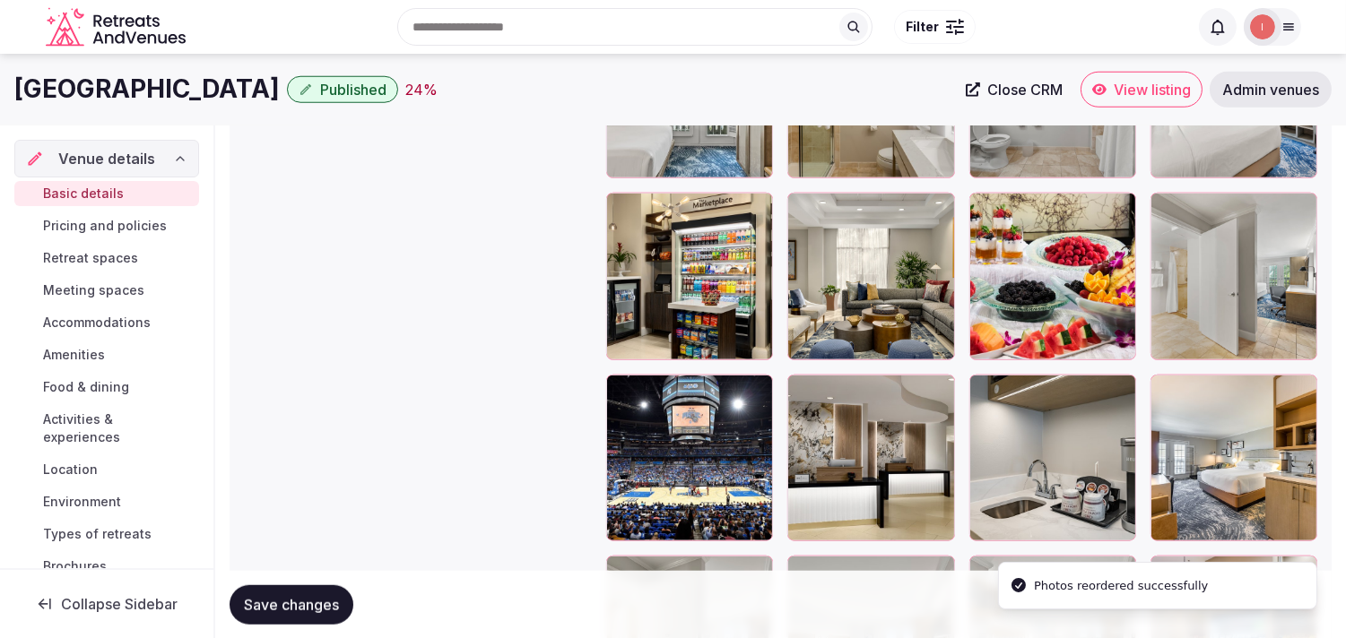
scroll to position [2768, 0]
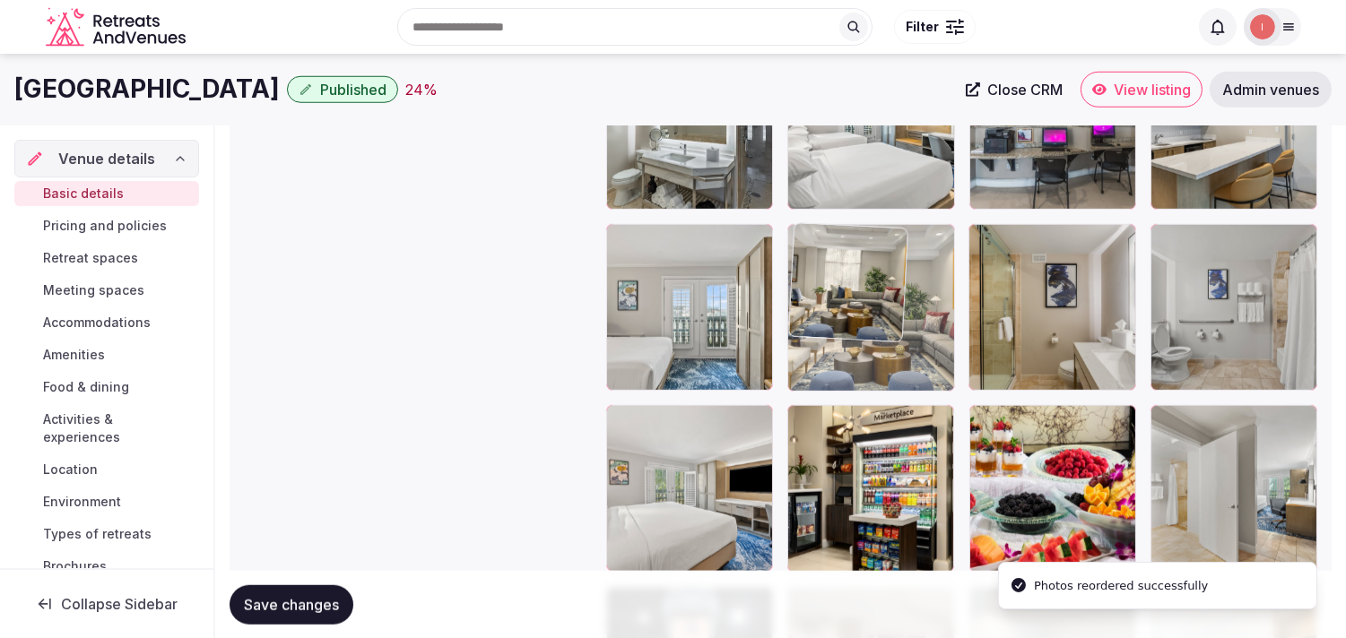
drag, startPoint x: 805, startPoint y: 401, endPoint x: 829, endPoint y: 274, distance: 128.7
click at [830, 278] on div at bounding box center [870, 307] width 167 height 167
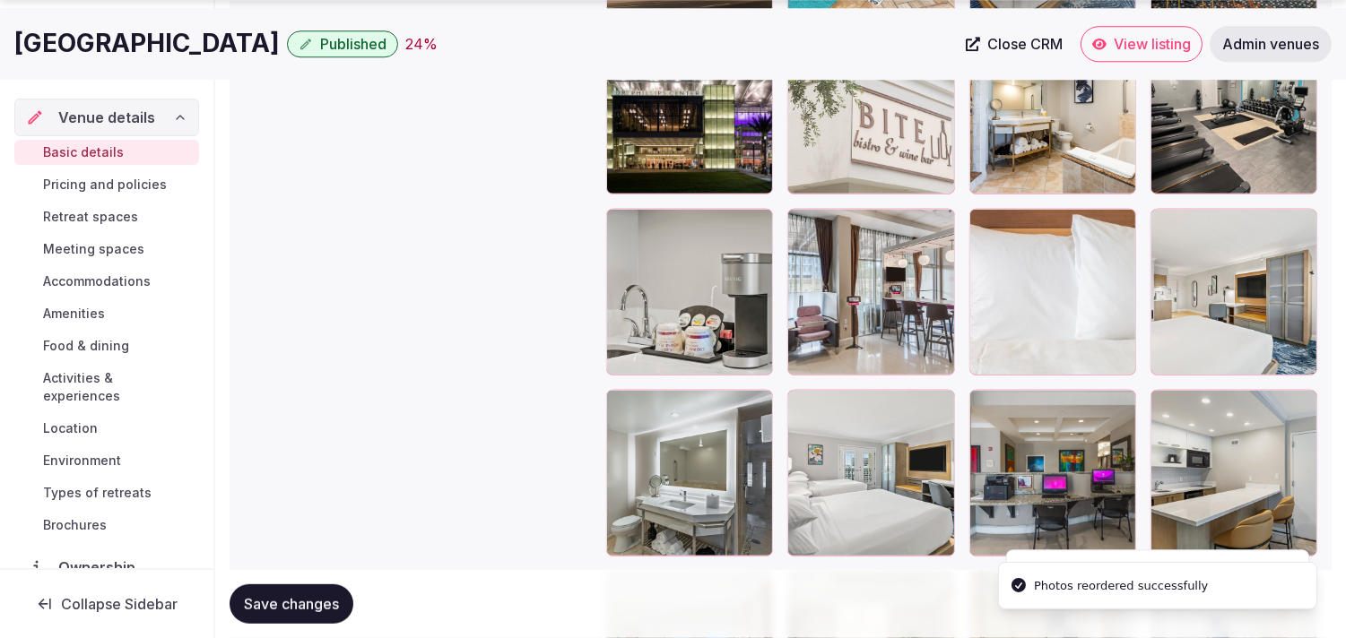
scroll to position [2470, 0]
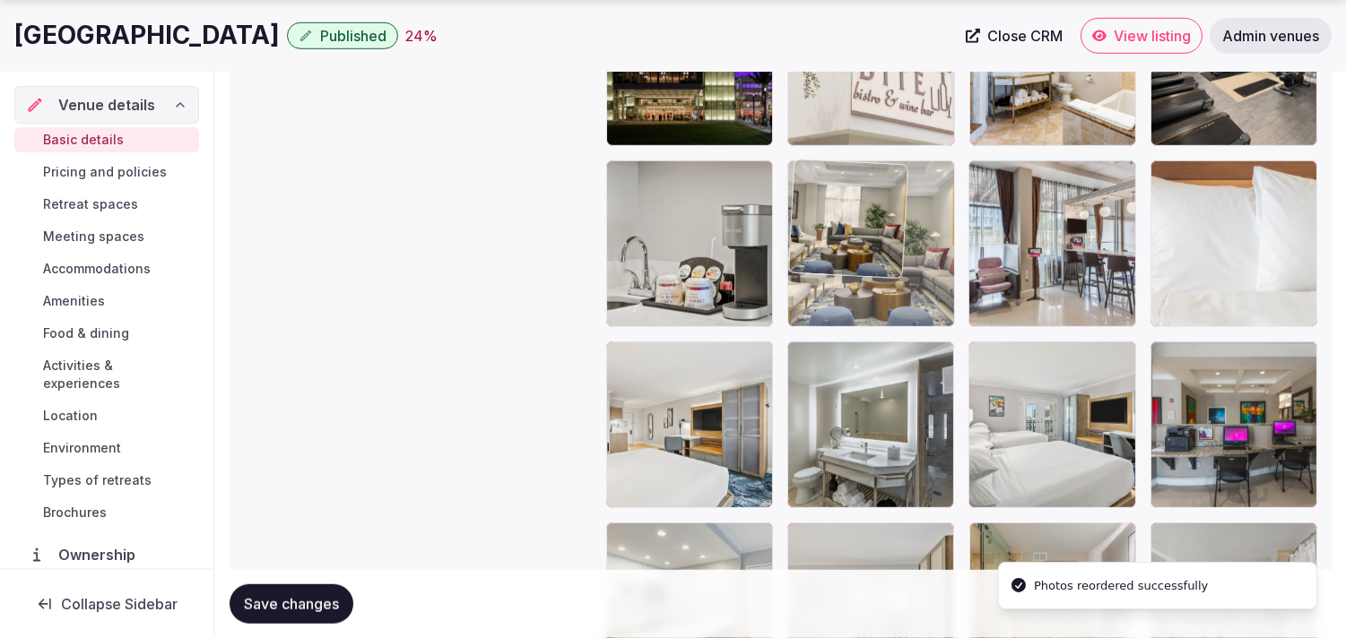
drag, startPoint x: 778, startPoint y: 260, endPoint x: 785, endPoint y: 229, distance: 32.2
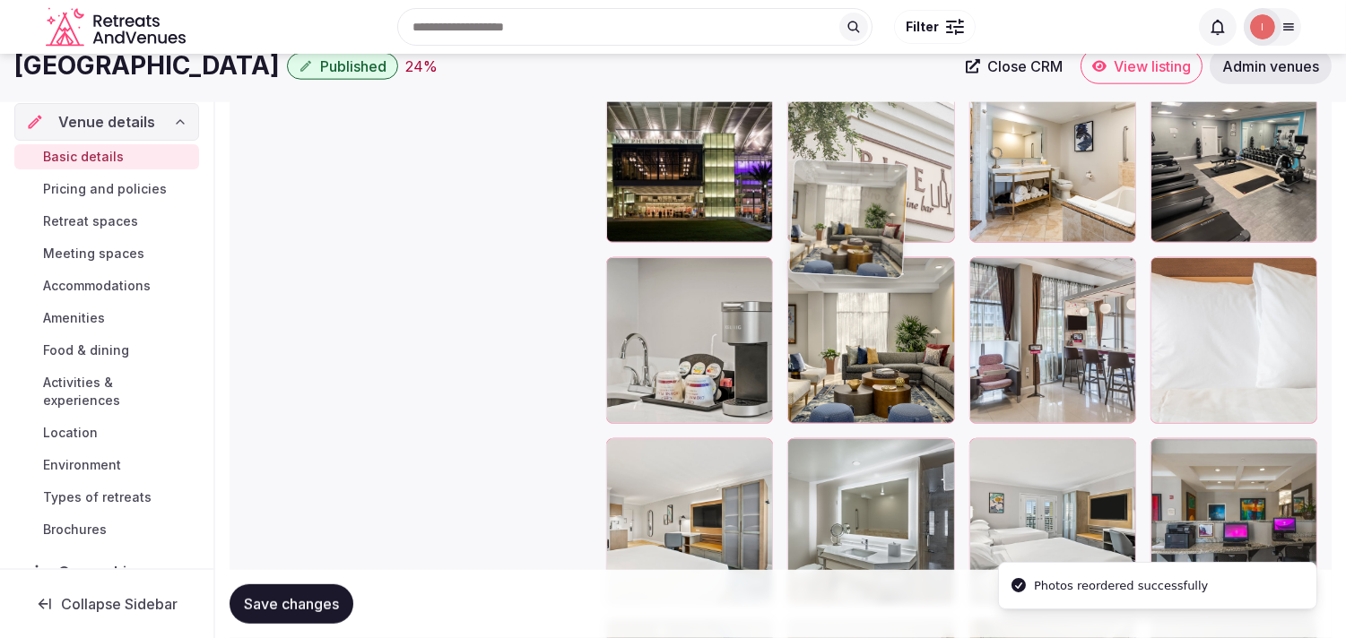
scroll to position [2271, 0]
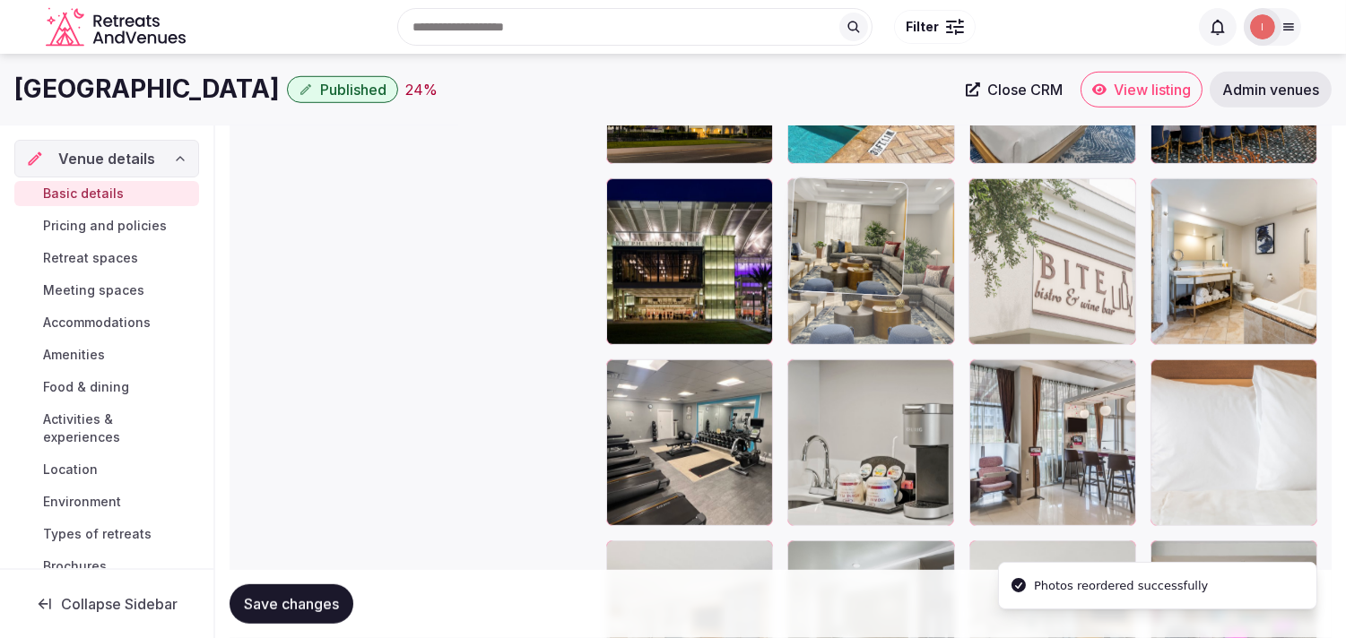
drag, startPoint x: 818, startPoint y: 368, endPoint x: 820, endPoint y: 261, distance: 106.7
click at [820, 261] on body "**********" at bounding box center [673, 100] width 1346 height 4742
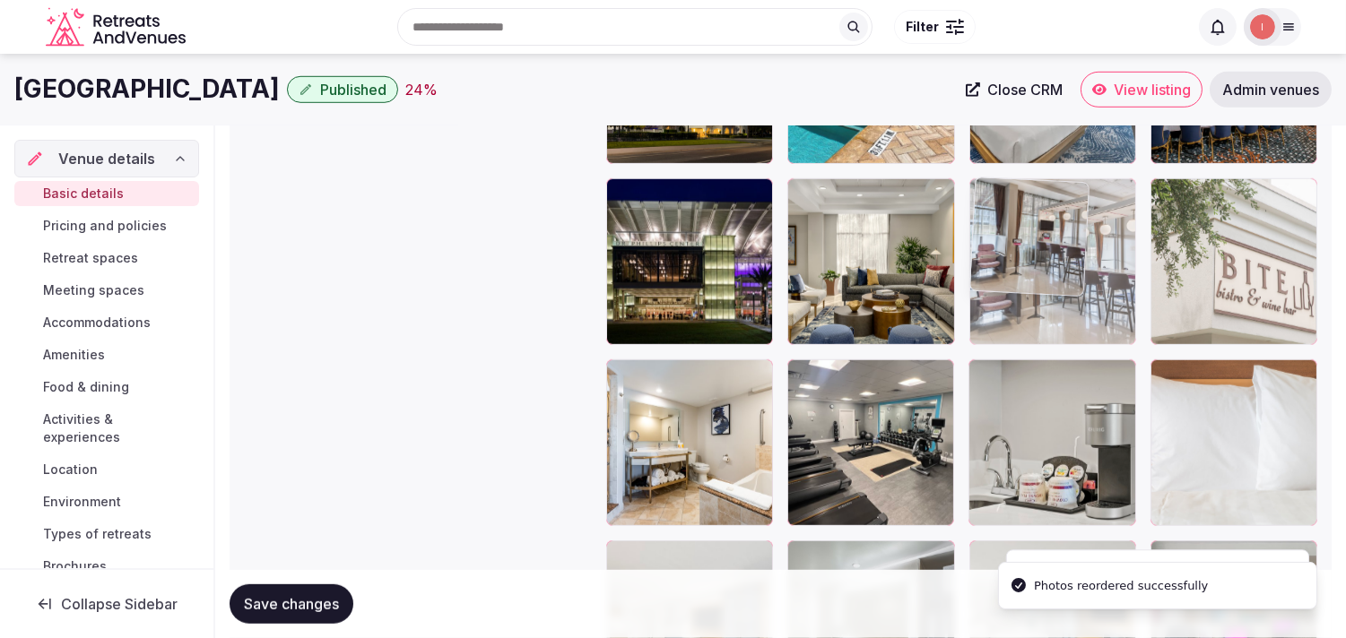
drag, startPoint x: 982, startPoint y: 366, endPoint x: 1026, endPoint y: 236, distance: 137.5
click at [1043, 237] on body "**********" at bounding box center [673, 100] width 1346 height 4742
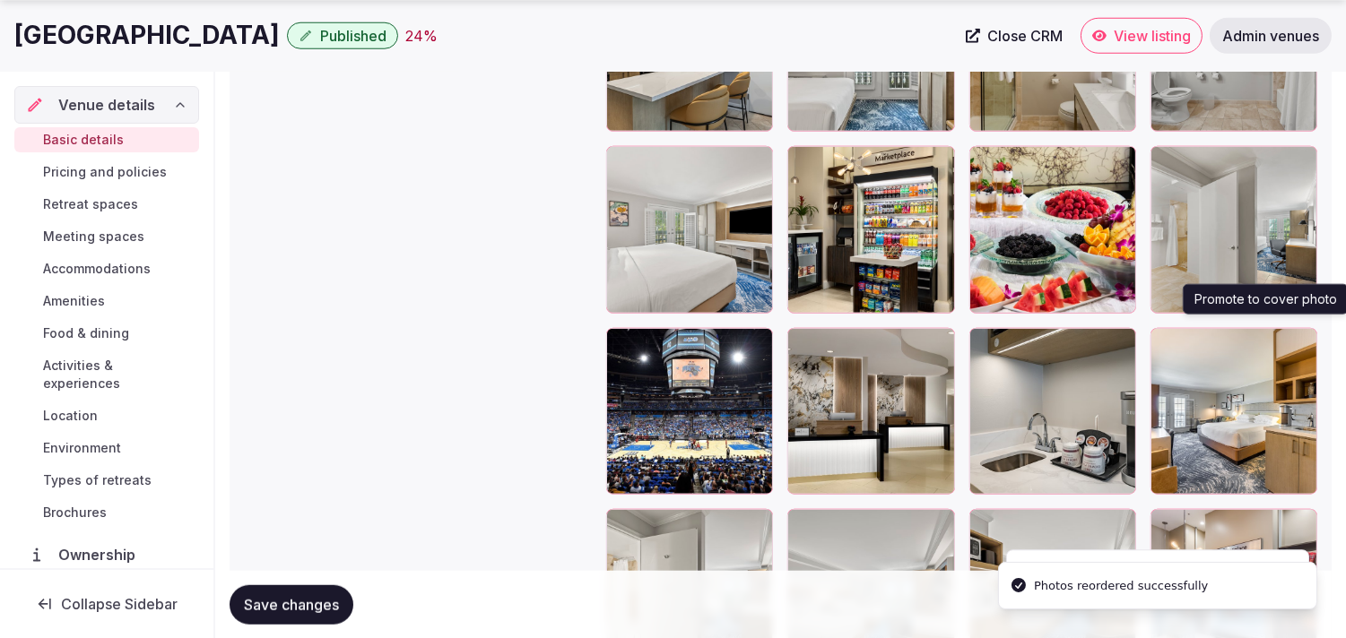
scroll to position [3167, 0]
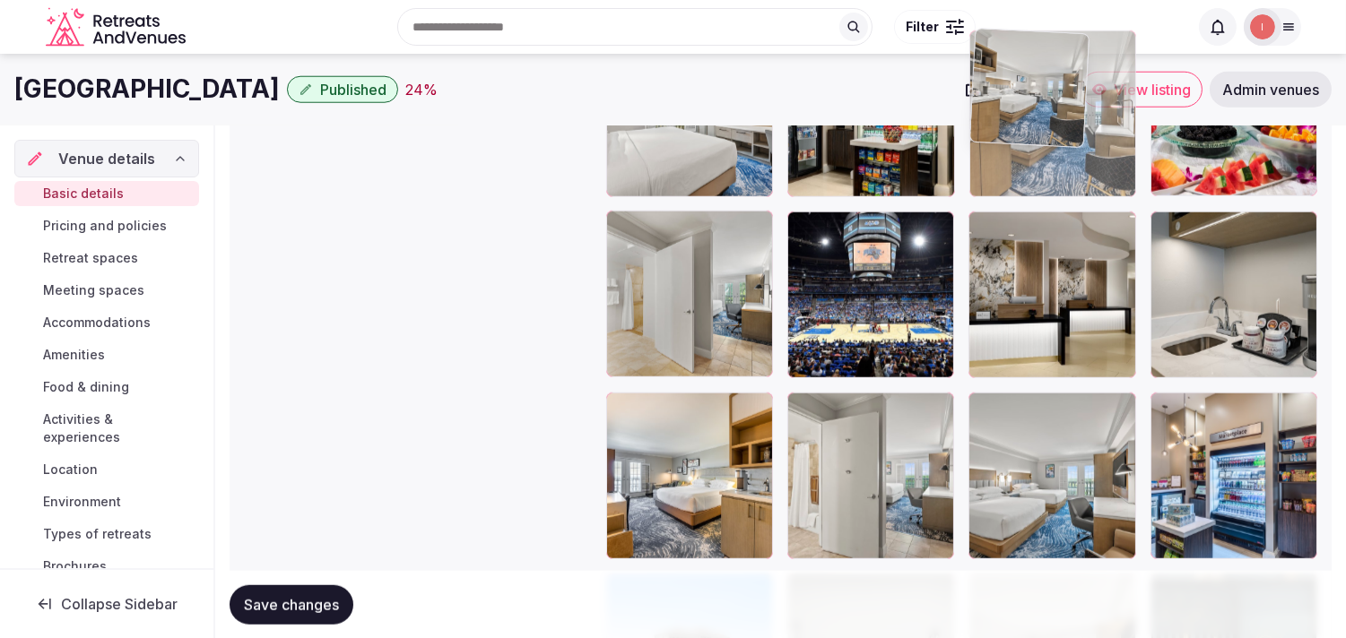
drag, startPoint x: 974, startPoint y: 380, endPoint x: 1041, endPoint y: 192, distance: 199.6
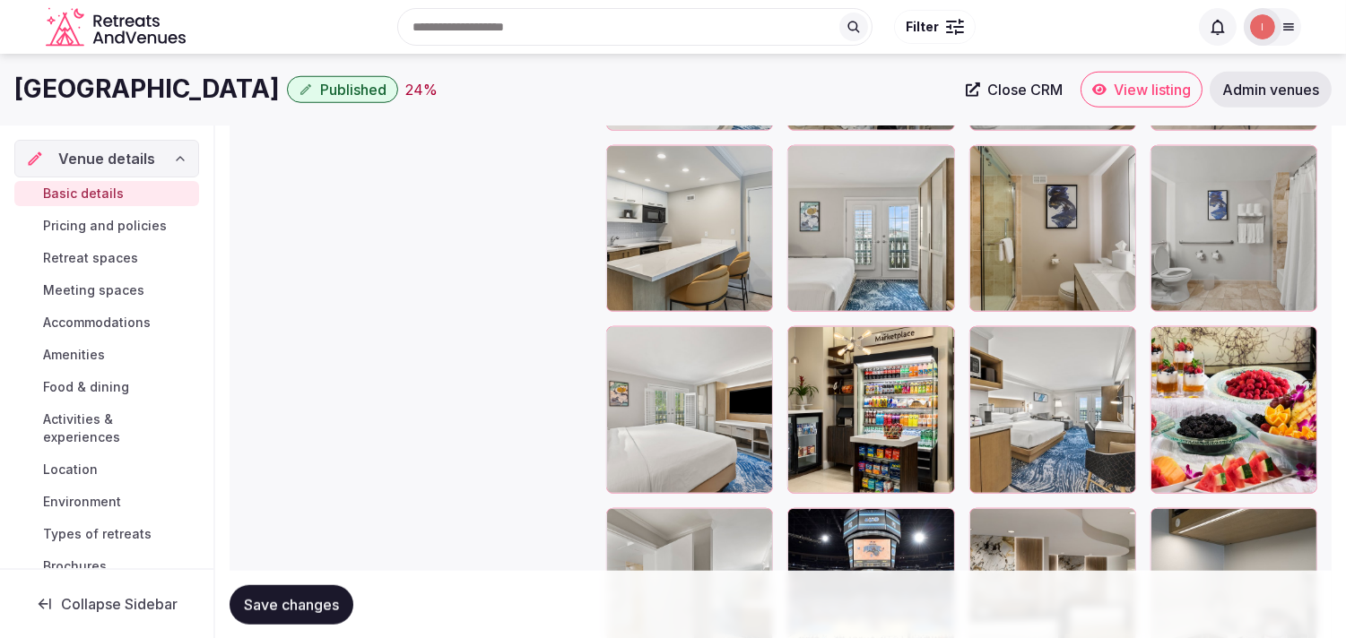
scroll to position [2845, 0]
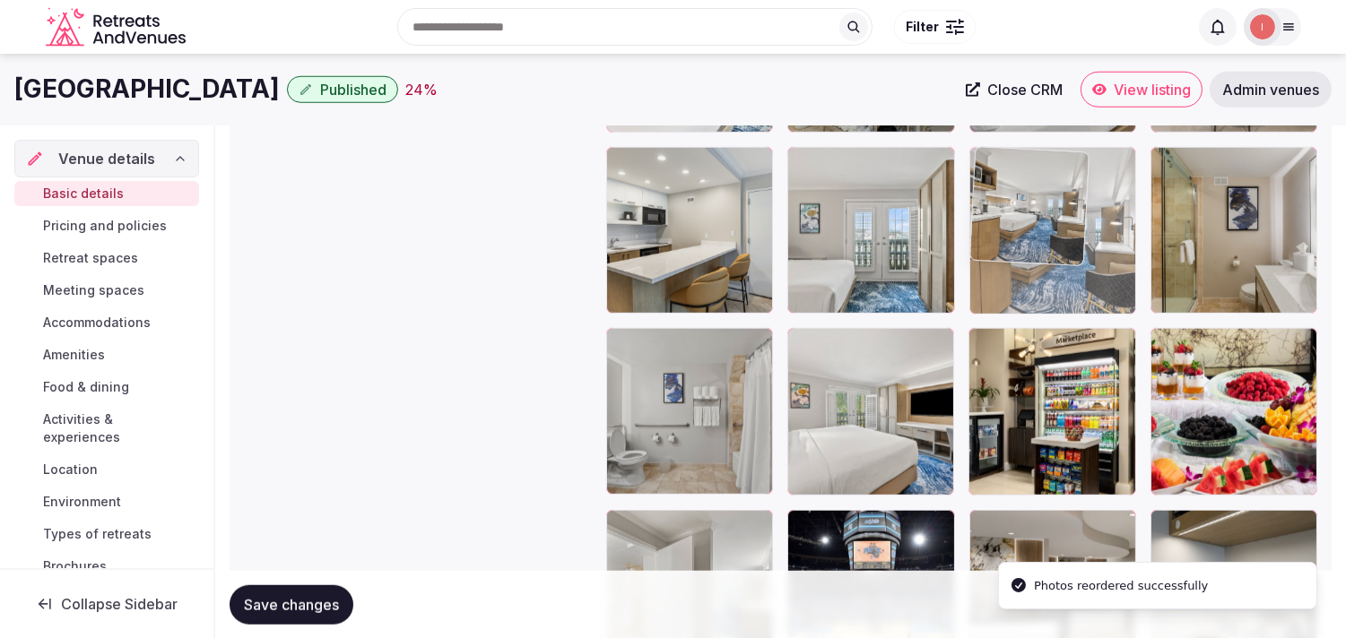
drag, startPoint x: 983, startPoint y: 337, endPoint x: 986, endPoint y: 256, distance: 80.7
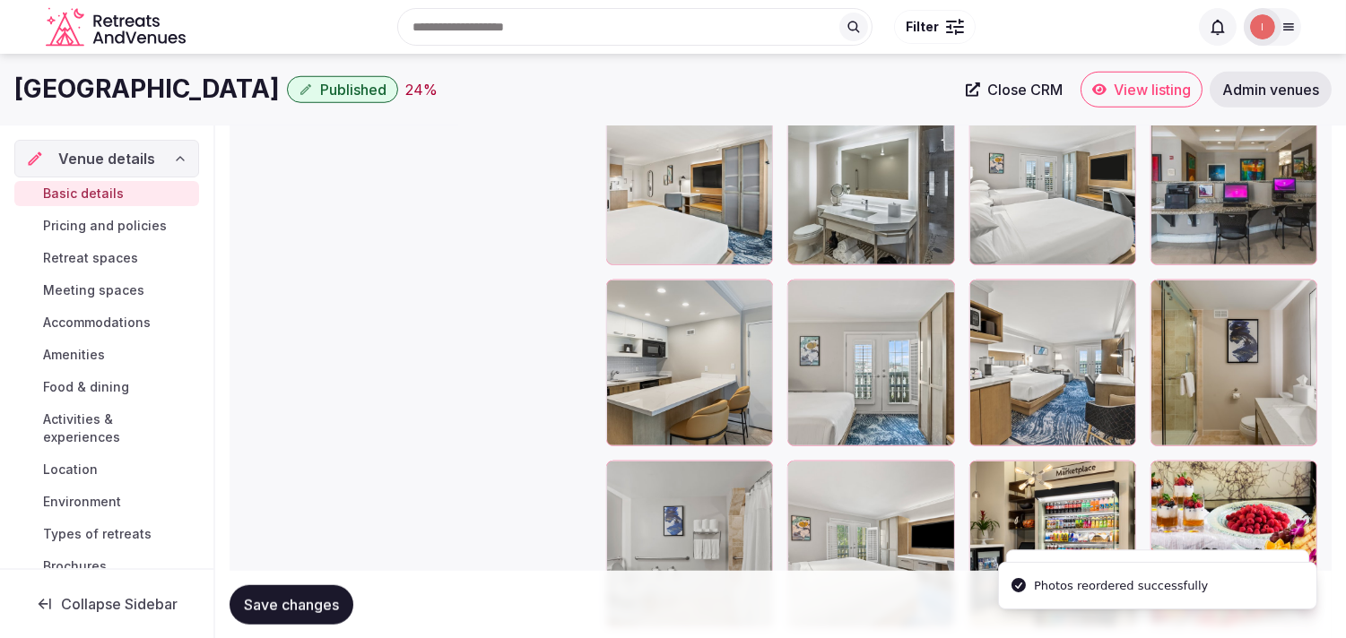
scroll to position [2547, 0]
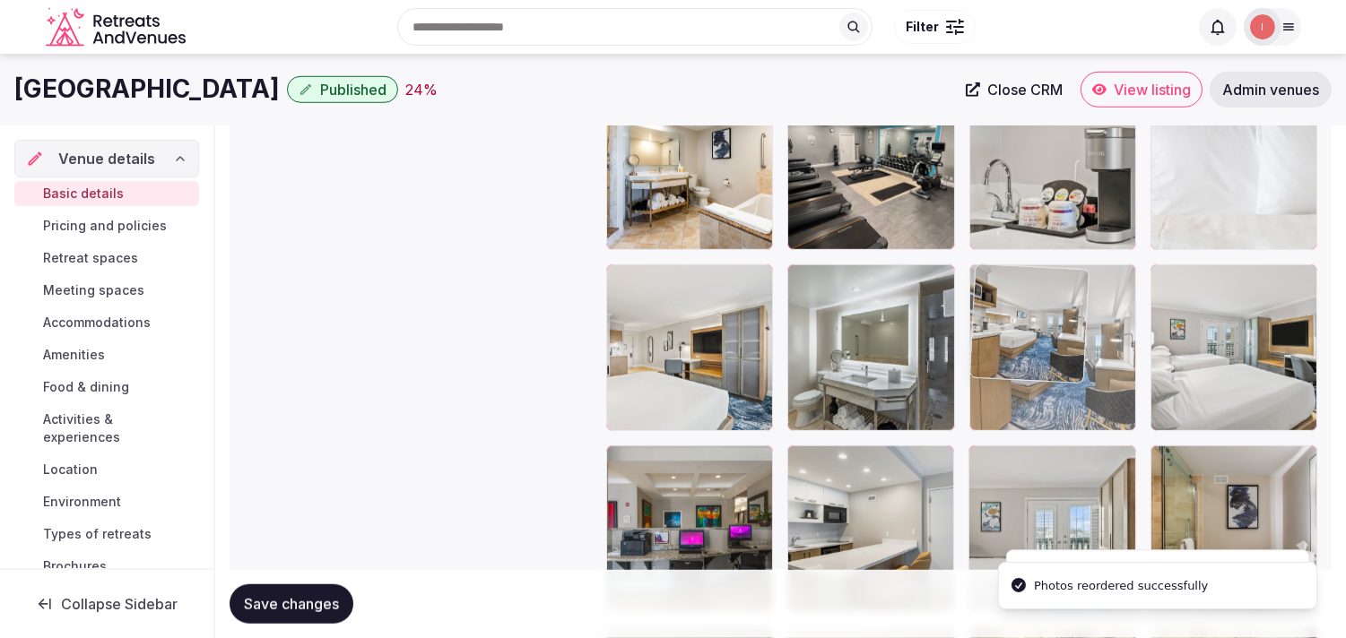
drag, startPoint x: 983, startPoint y: 469, endPoint x: 990, endPoint y: 308, distance: 160.6
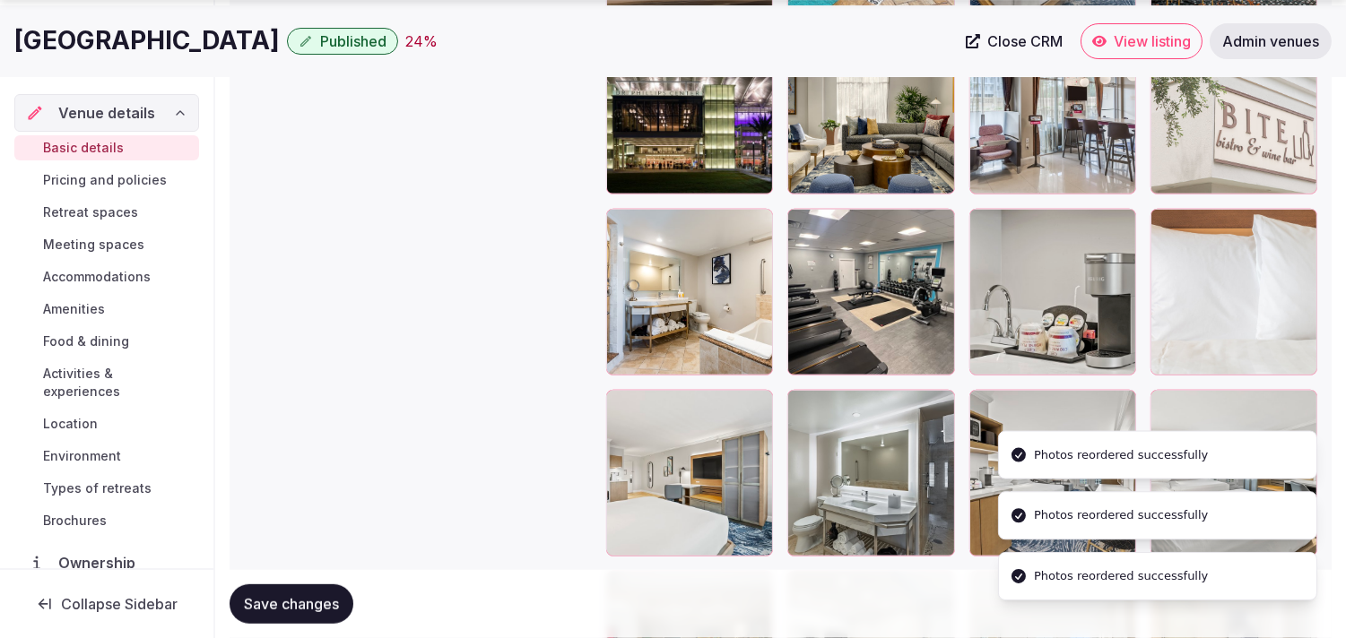
scroll to position [2447, 0]
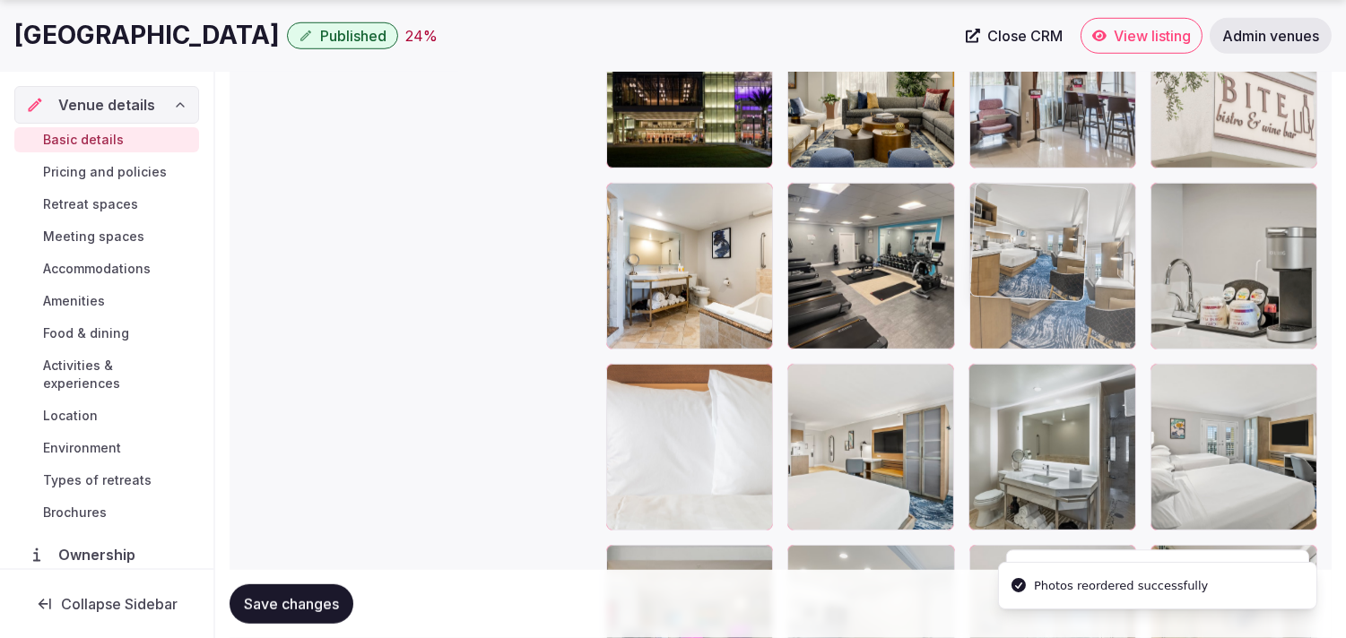
drag, startPoint x: 982, startPoint y: 381, endPoint x: 982, endPoint y: 249, distance: 131.8
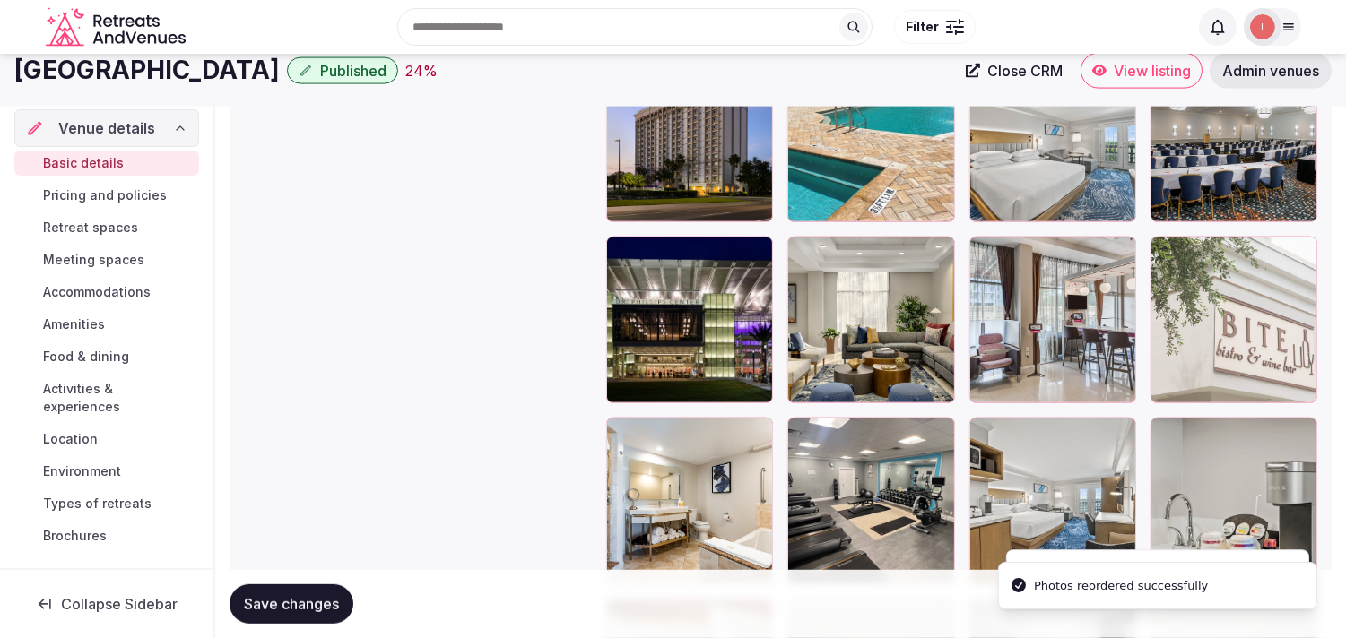
scroll to position [2148, 0]
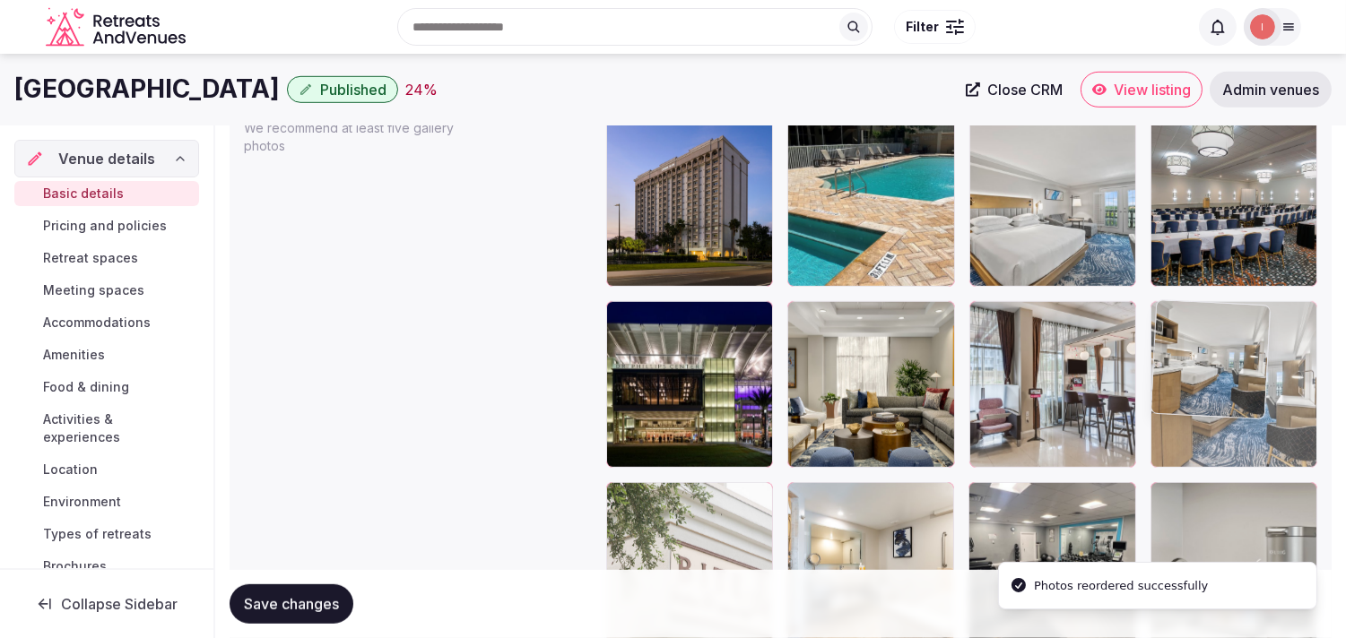
drag, startPoint x: 1011, startPoint y: 364, endPoint x: 1155, endPoint y: 310, distance: 153.2
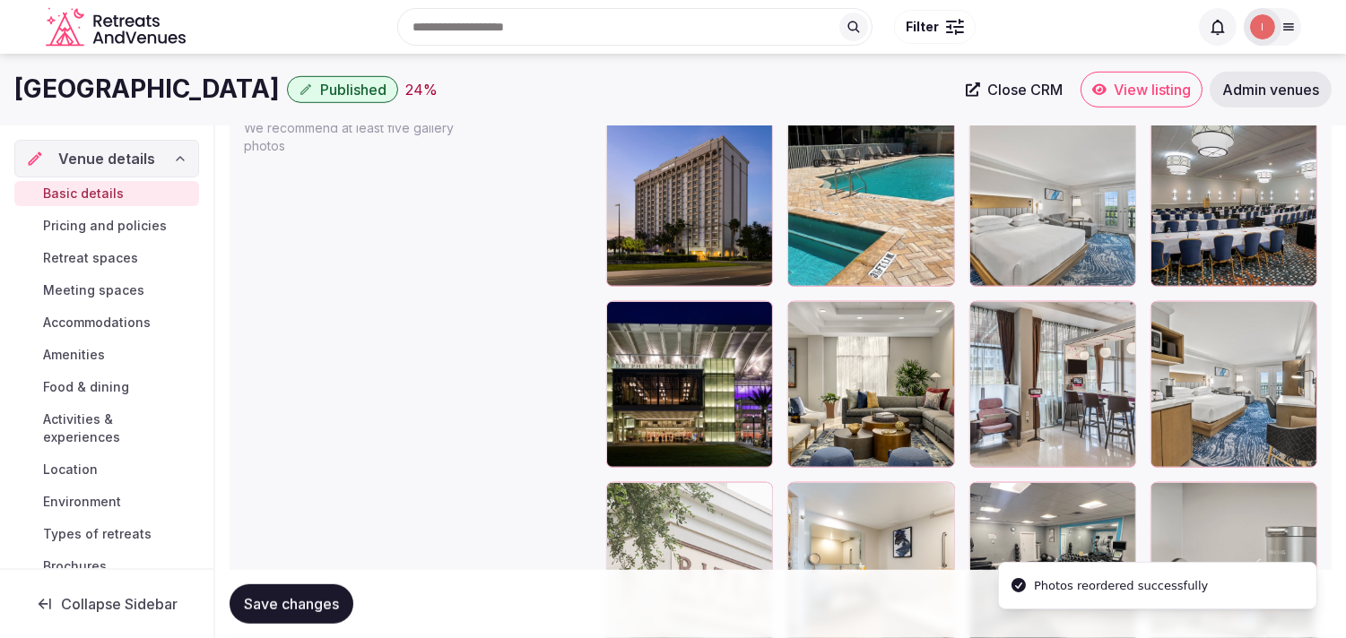
click at [332, 598] on span "Save changes" at bounding box center [291, 604] width 95 height 18
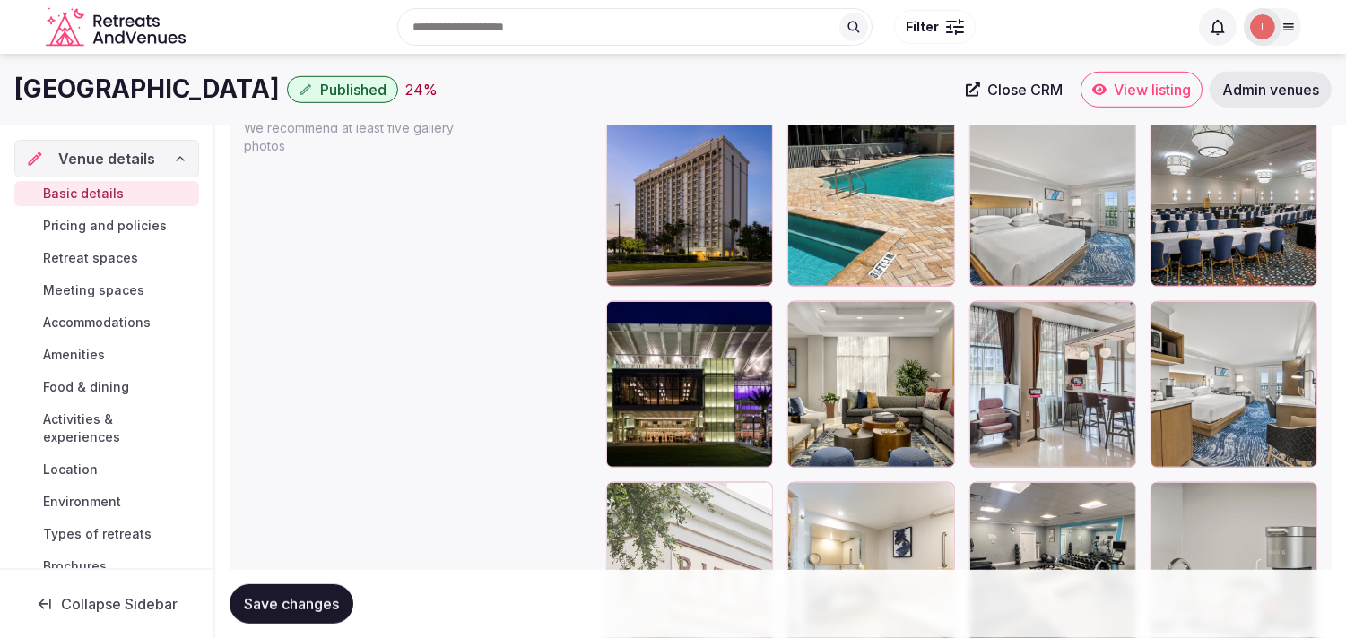
click at [323, 590] on button "Save changes" at bounding box center [291, 603] width 124 height 39
click at [314, 585] on button "Save changes" at bounding box center [291, 603] width 124 height 39
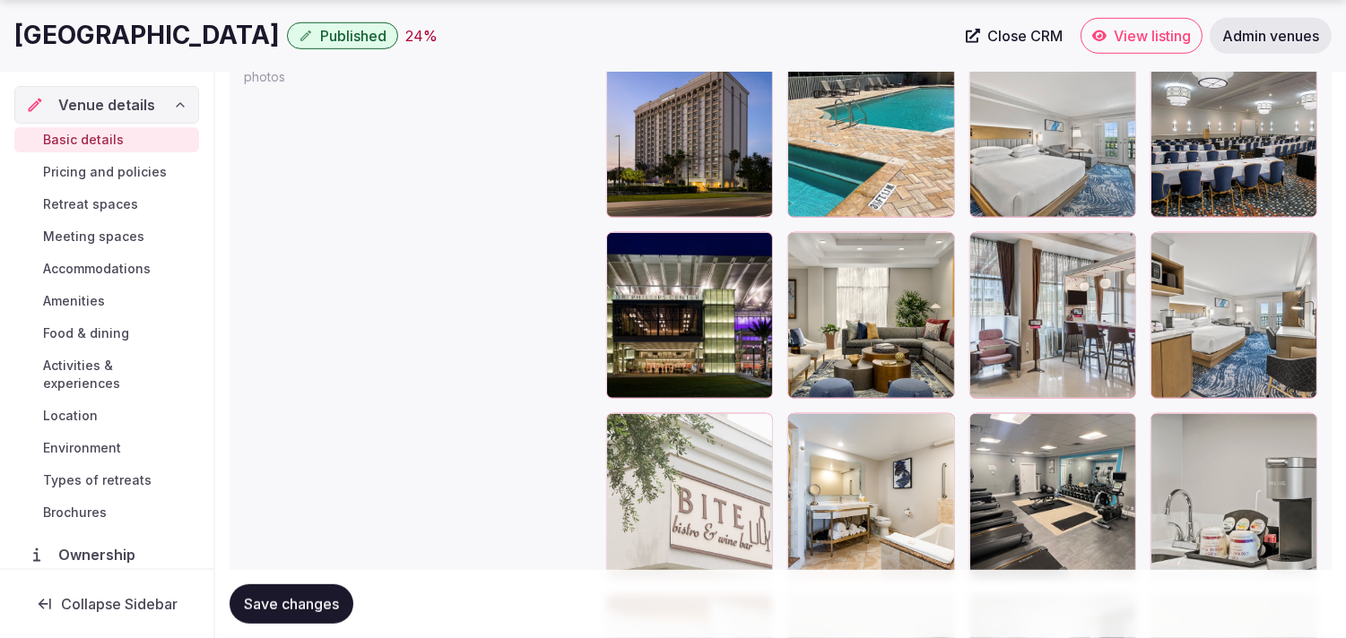
scroll to position [2247, 0]
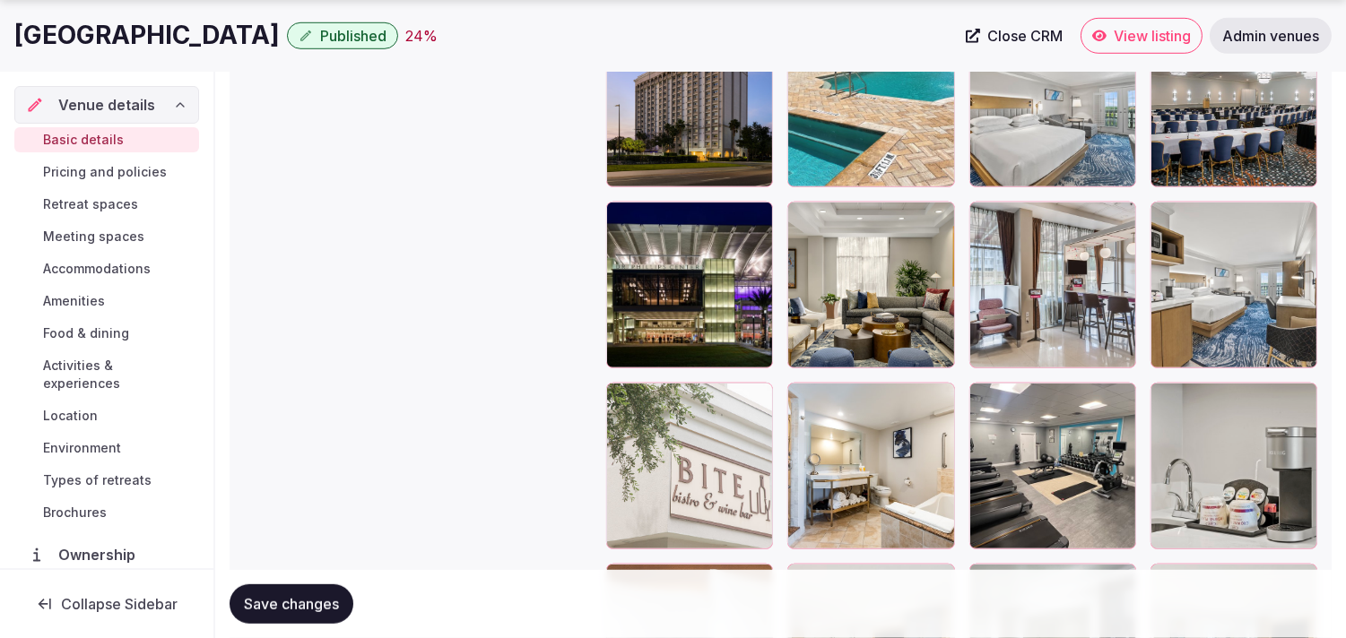
click at [270, 596] on span "Save changes" at bounding box center [291, 604] width 95 height 18
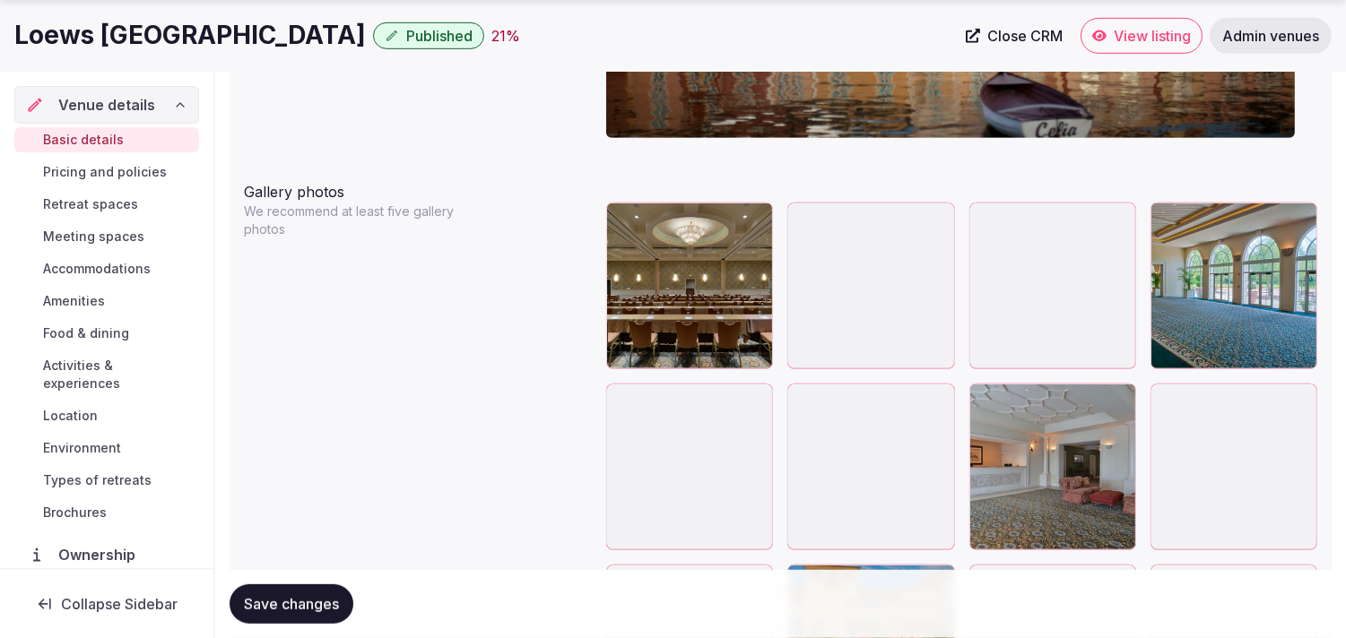
scroll to position [2091, 0]
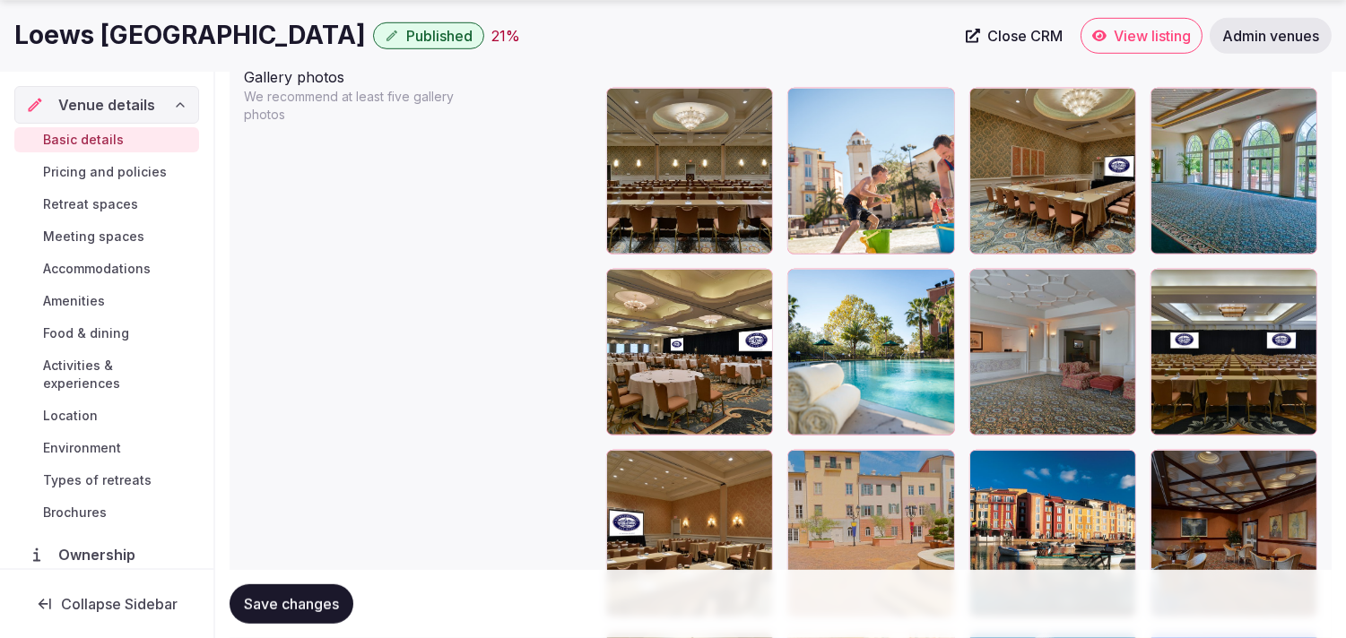
drag, startPoint x: 803, startPoint y: 276, endPoint x: 799, endPoint y: 161, distance: 114.8
drag, startPoint x: 799, startPoint y: 161, endPoint x: 828, endPoint y: 207, distance: 54.5
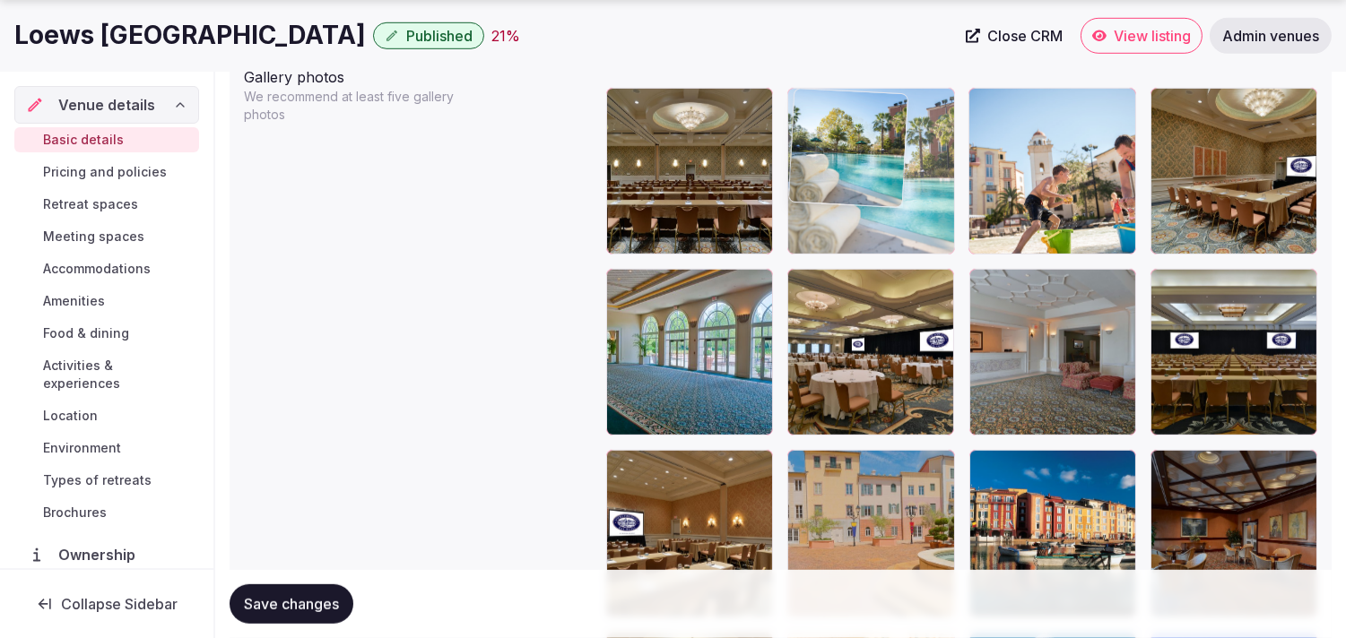
drag, startPoint x: 798, startPoint y: 283, endPoint x: 821, endPoint y: 135, distance: 149.7
click at [821, 127] on body "**********" at bounding box center [673, 507] width 1346 height 5197
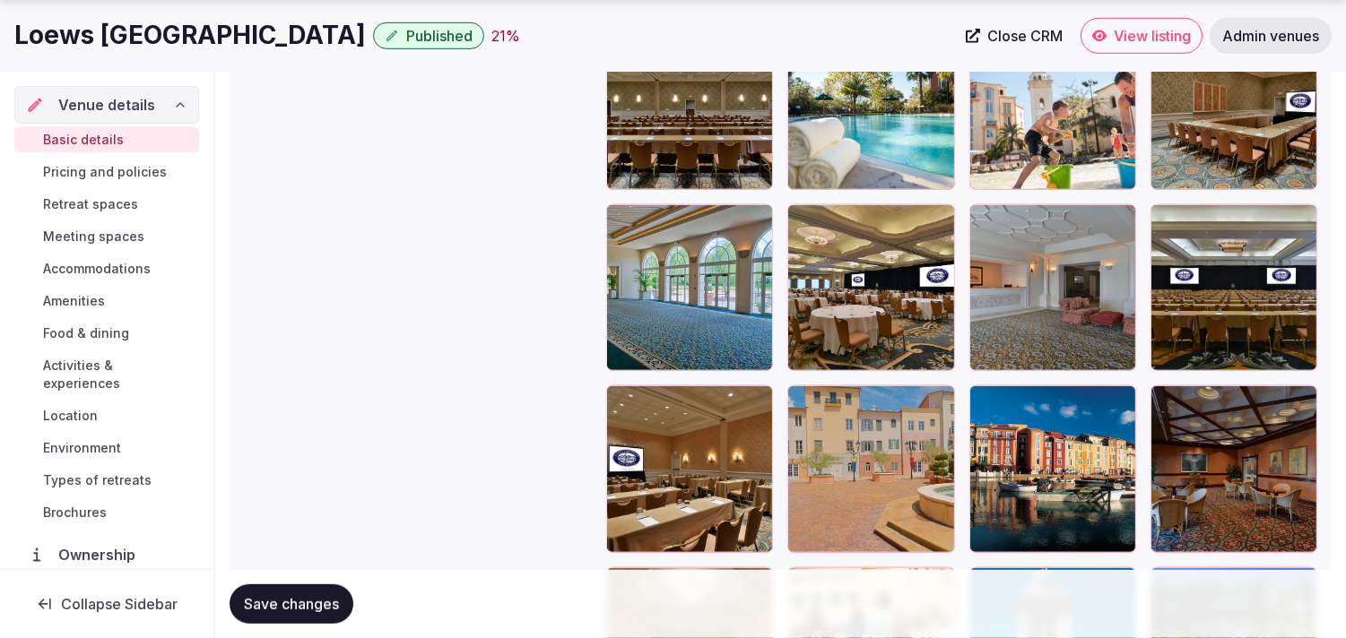
scroll to position [2191, 0]
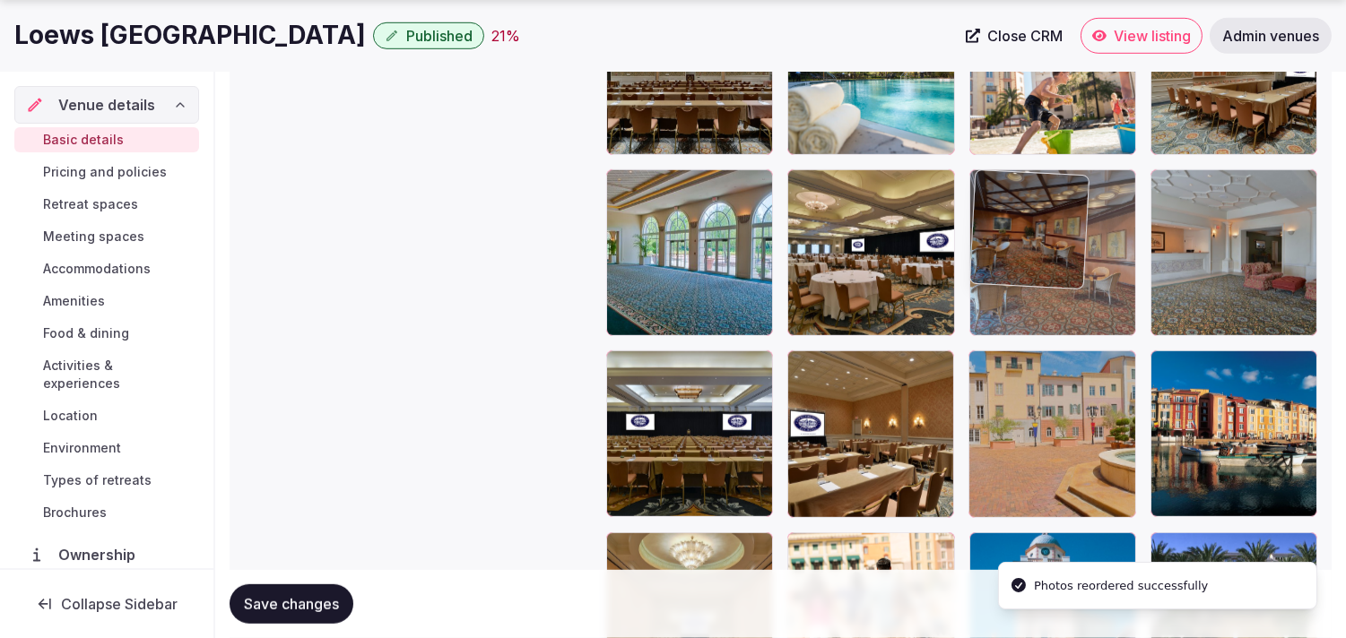
drag, startPoint x: 1162, startPoint y: 368, endPoint x: 918, endPoint y: 489, distance: 271.8
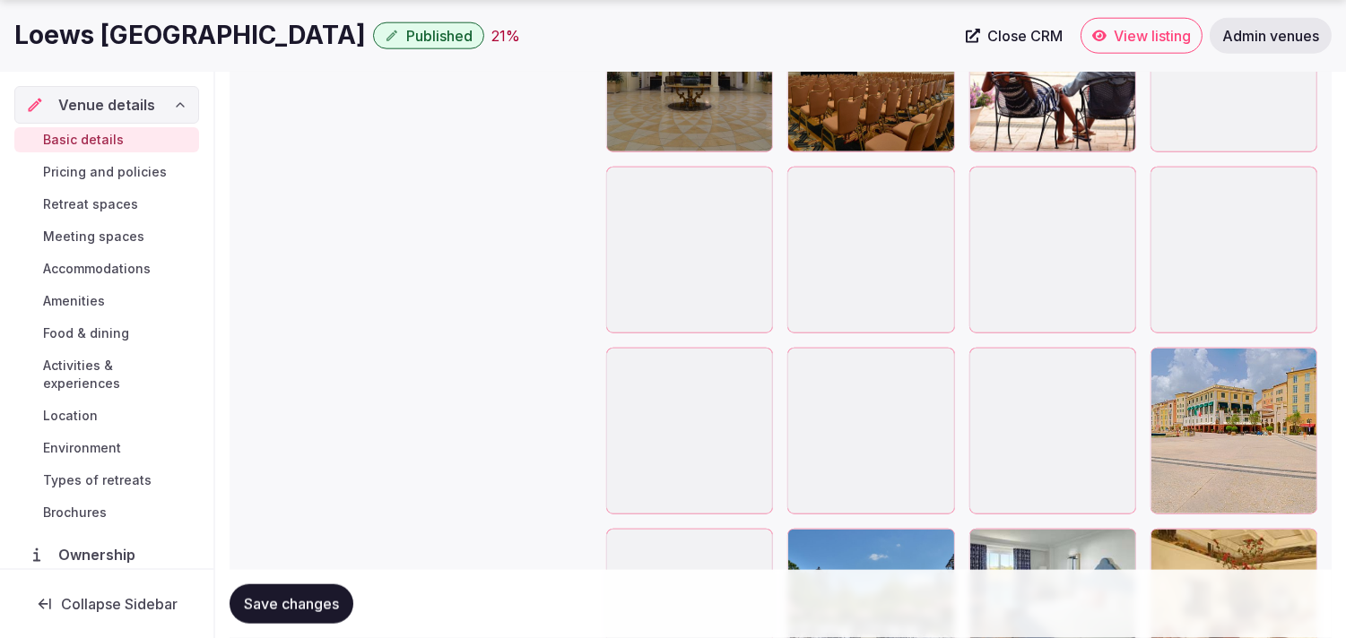
scroll to position [3984, 0]
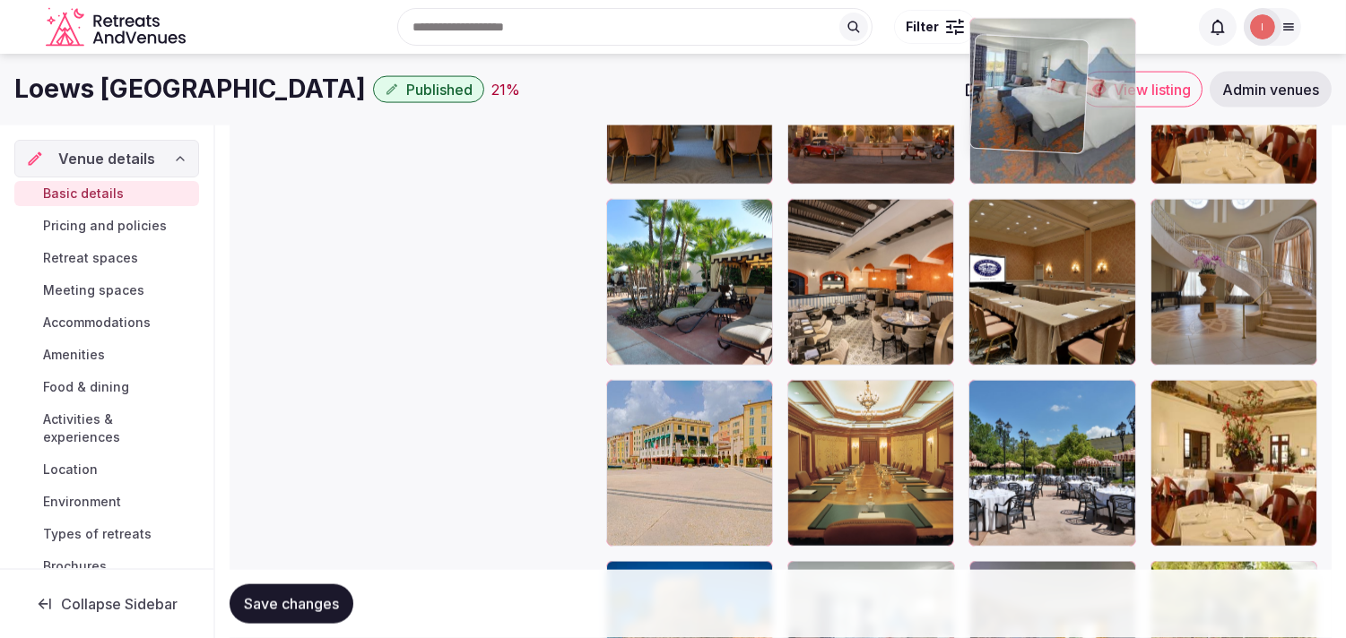
drag, startPoint x: 986, startPoint y: 388, endPoint x: 986, endPoint y: 74, distance: 313.7
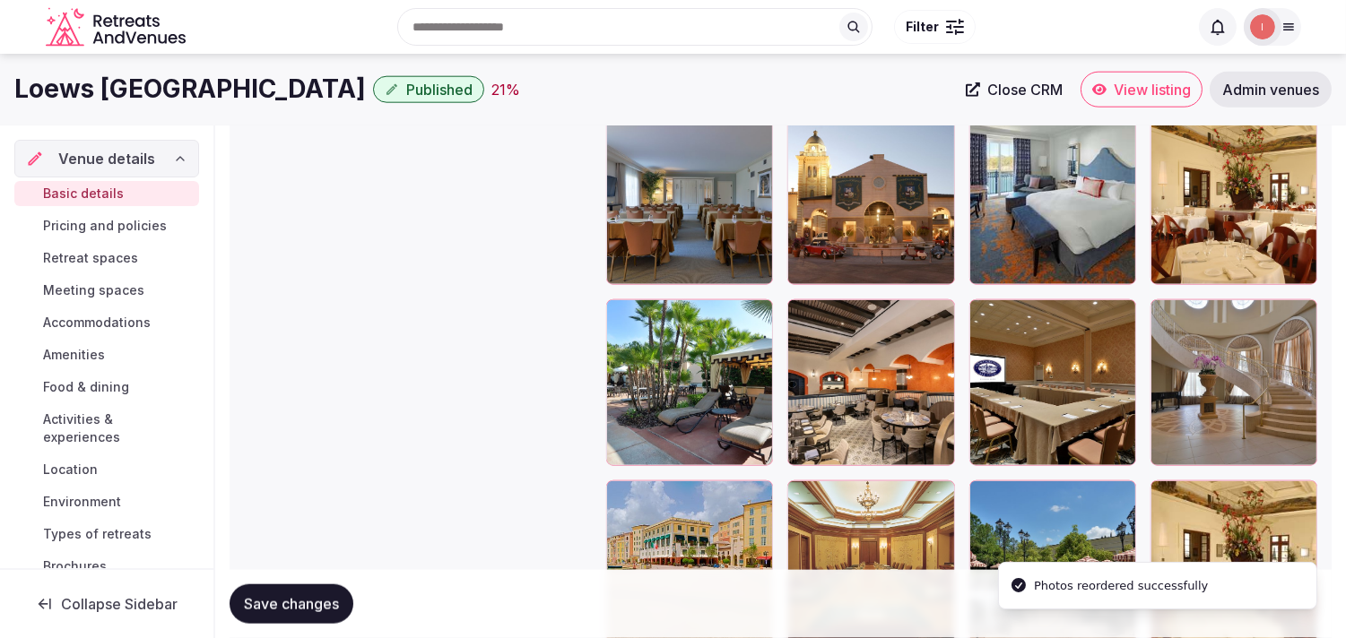
scroll to position [3659, 0]
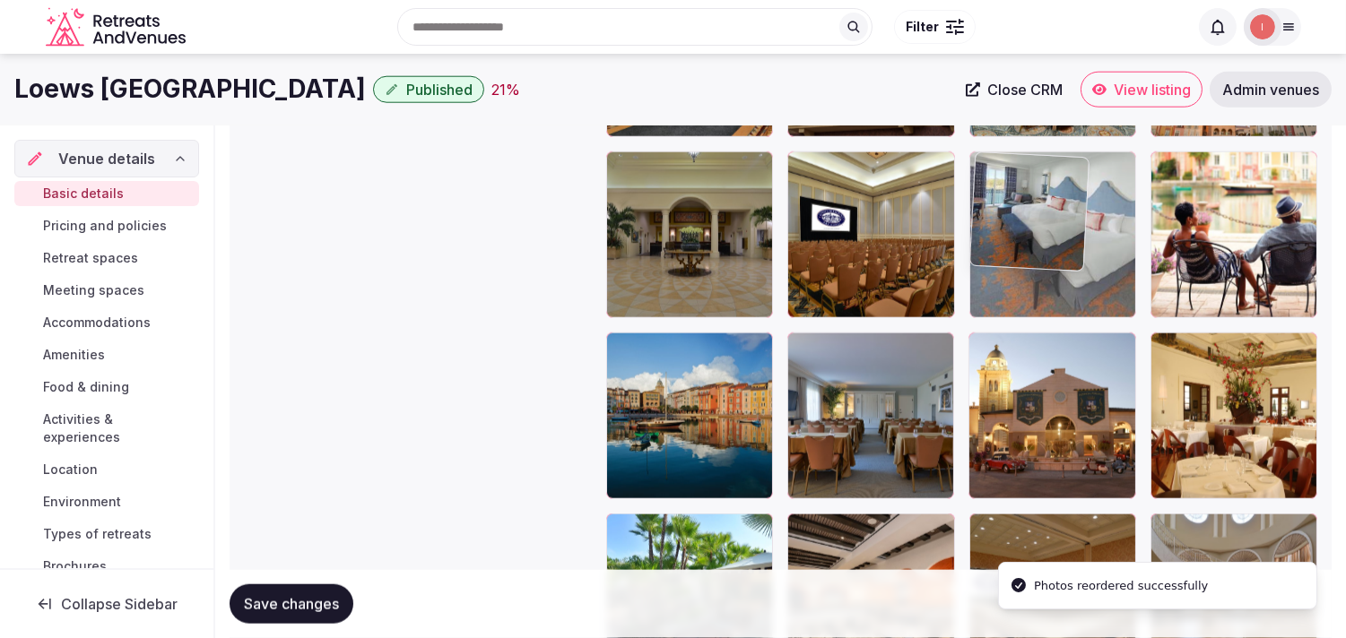
drag, startPoint x: 987, startPoint y: 350, endPoint x: 1026, endPoint y: 195, distance: 160.0
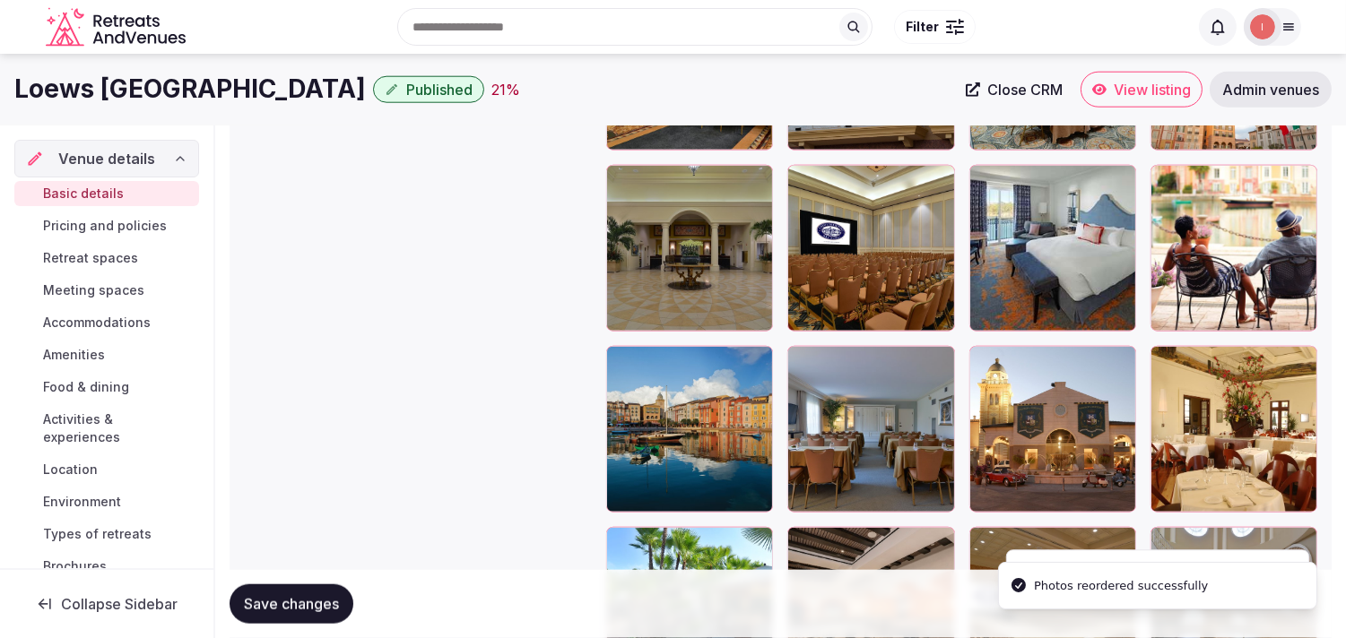
scroll to position [3360, 0]
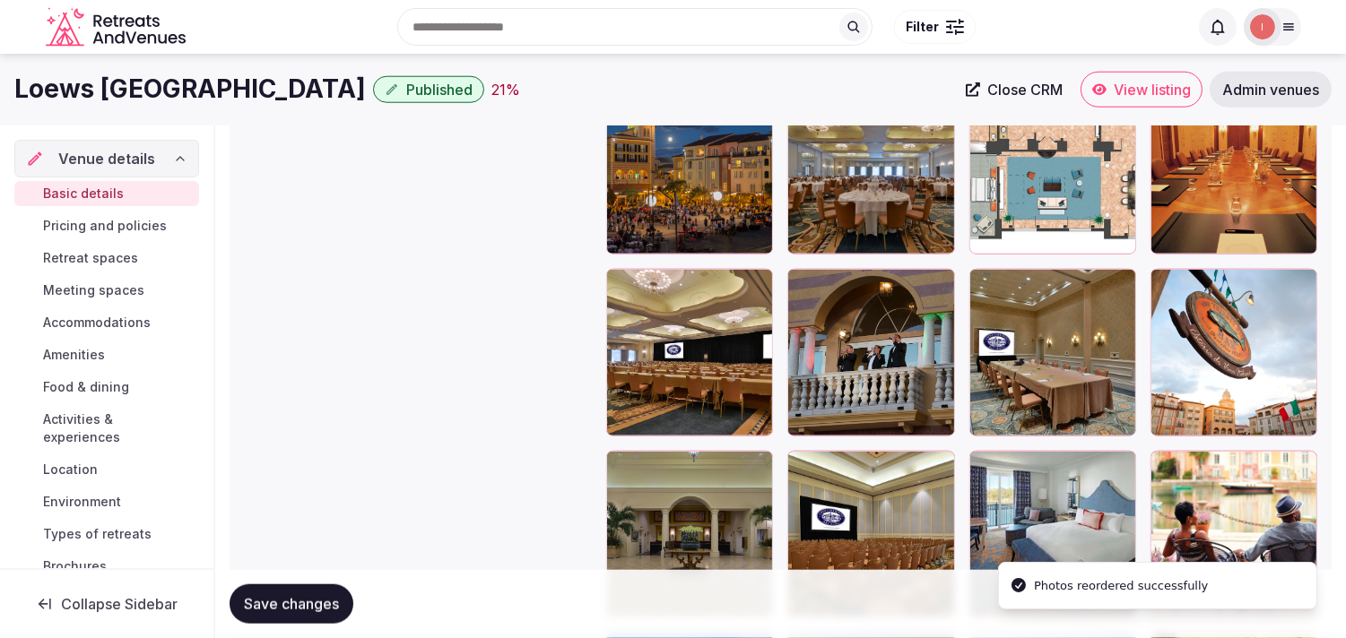
drag, startPoint x: 988, startPoint y: 463, endPoint x: 993, endPoint y: 481, distance: 18.7
click at [1006, 255] on div at bounding box center [961, 262] width 711 height 2886
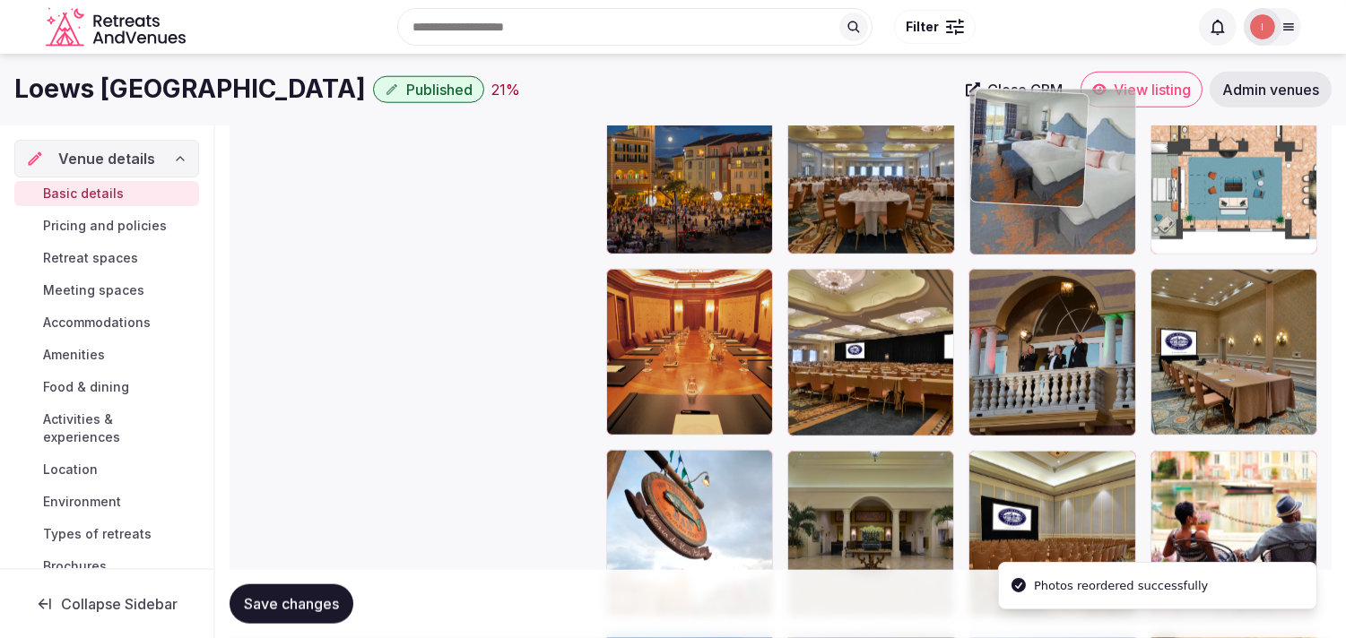
drag, startPoint x: 993, startPoint y: 308, endPoint x: 966, endPoint y: 180, distance: 131.0
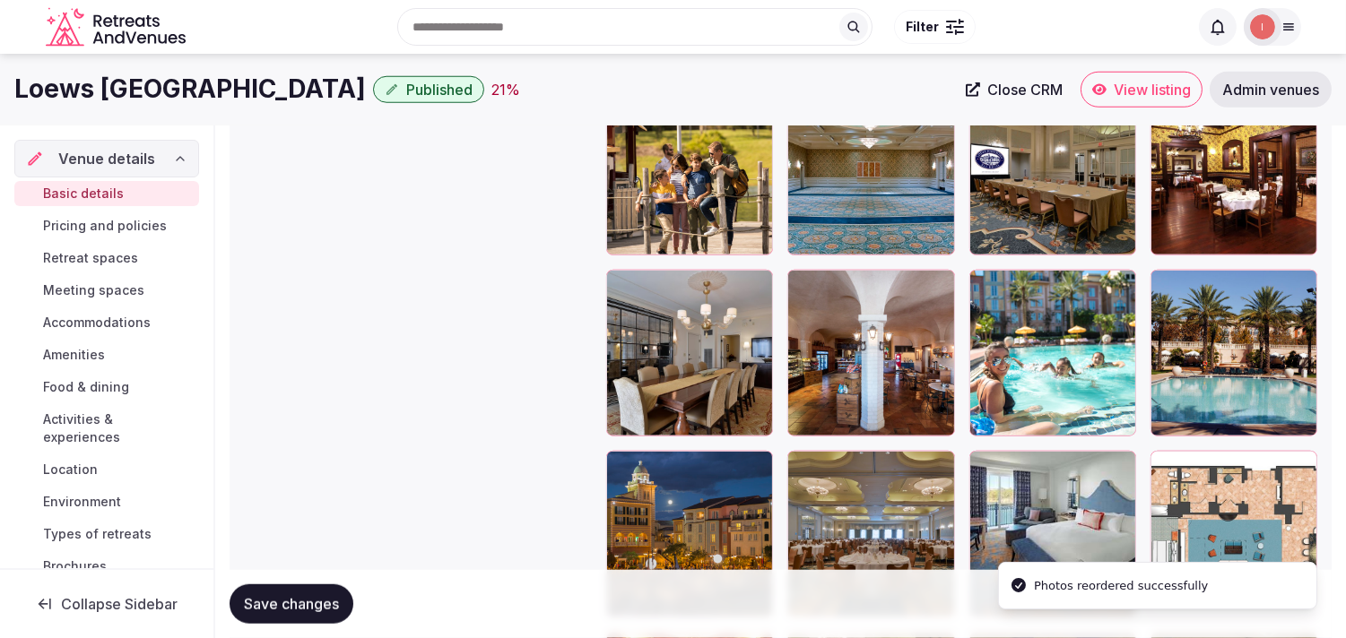
scroll to position [2962, 0]
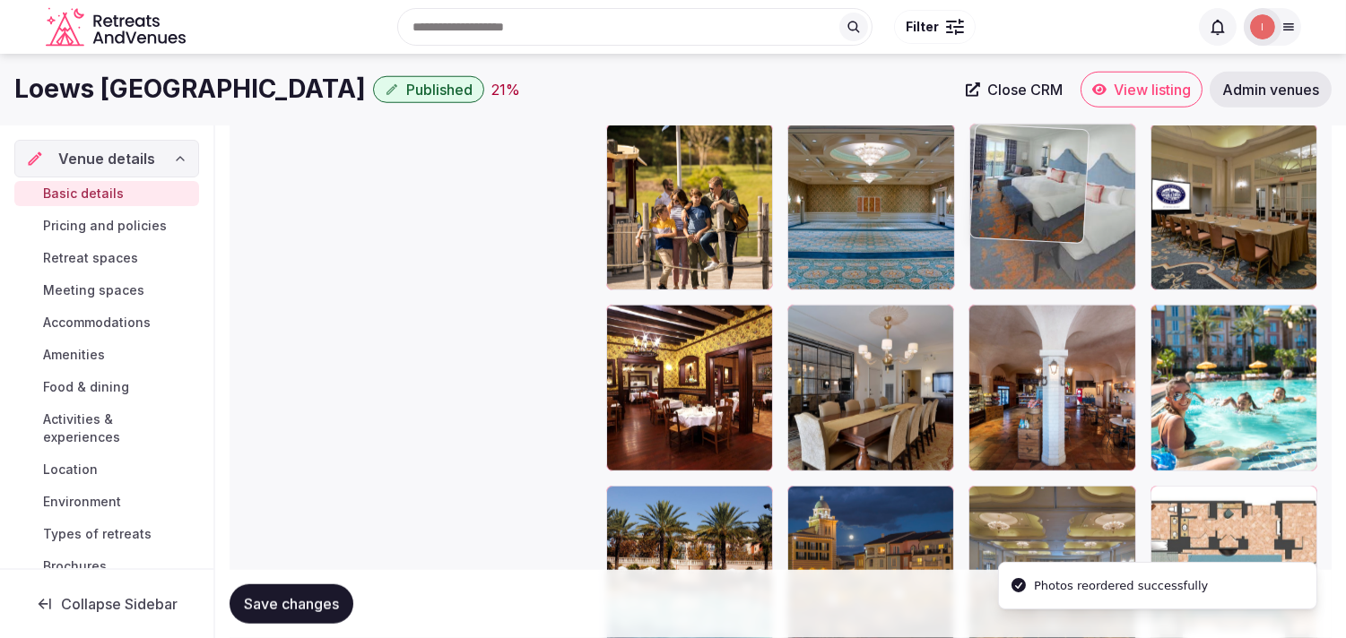
drag, startPoint x: 982, startPoint y: 502, endPoint x: 1004, endPoint y: 210, distance: 293.1
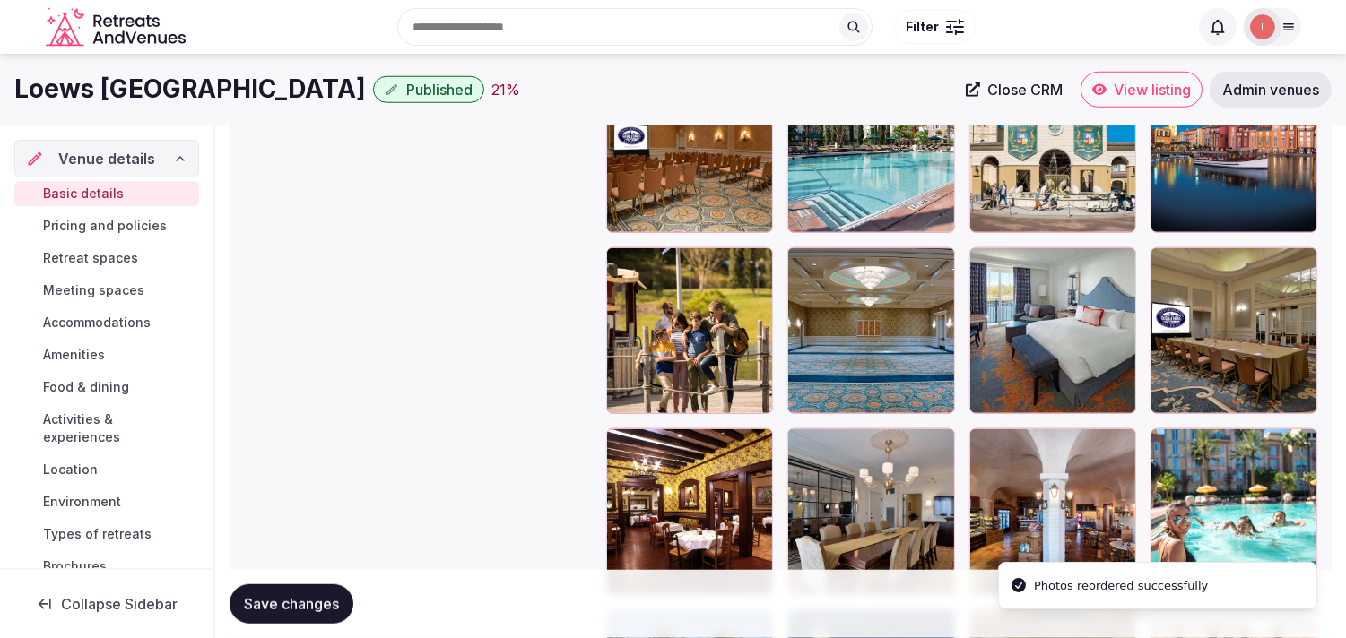
scroll to position [2663, 0]
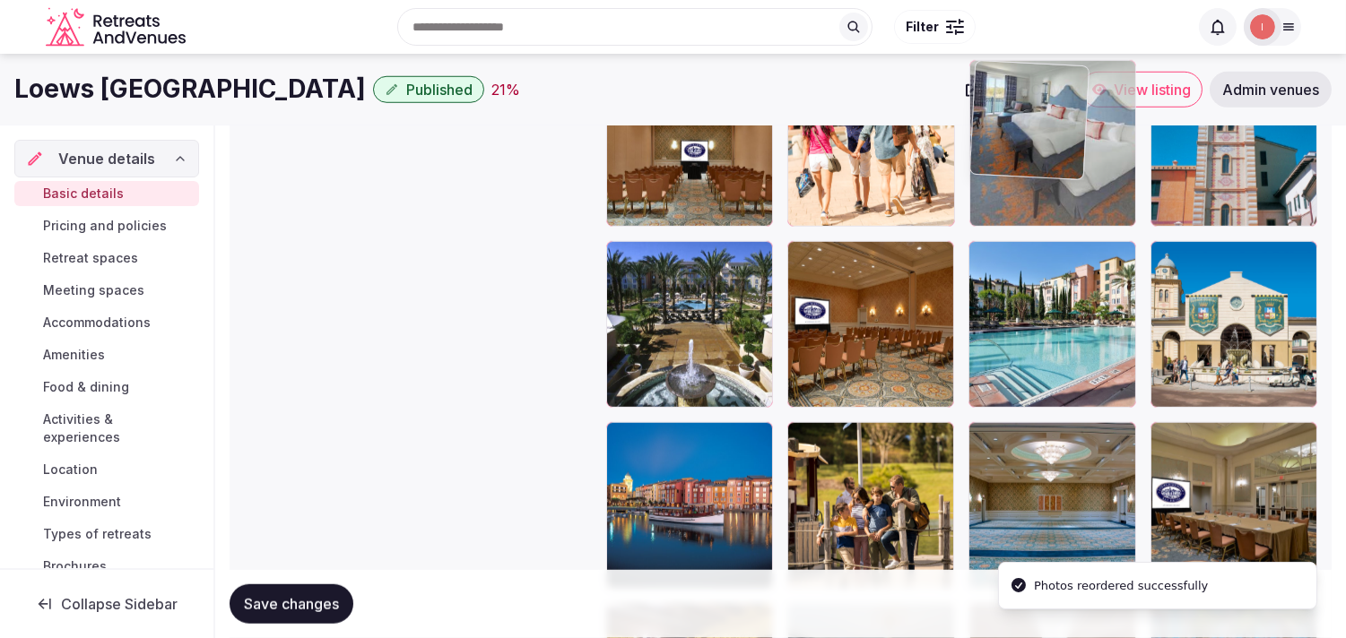
drag, startPoint x: 982, startPoint y: 435, endPoint x: 990, endPoint y: 186, distance: 248.4
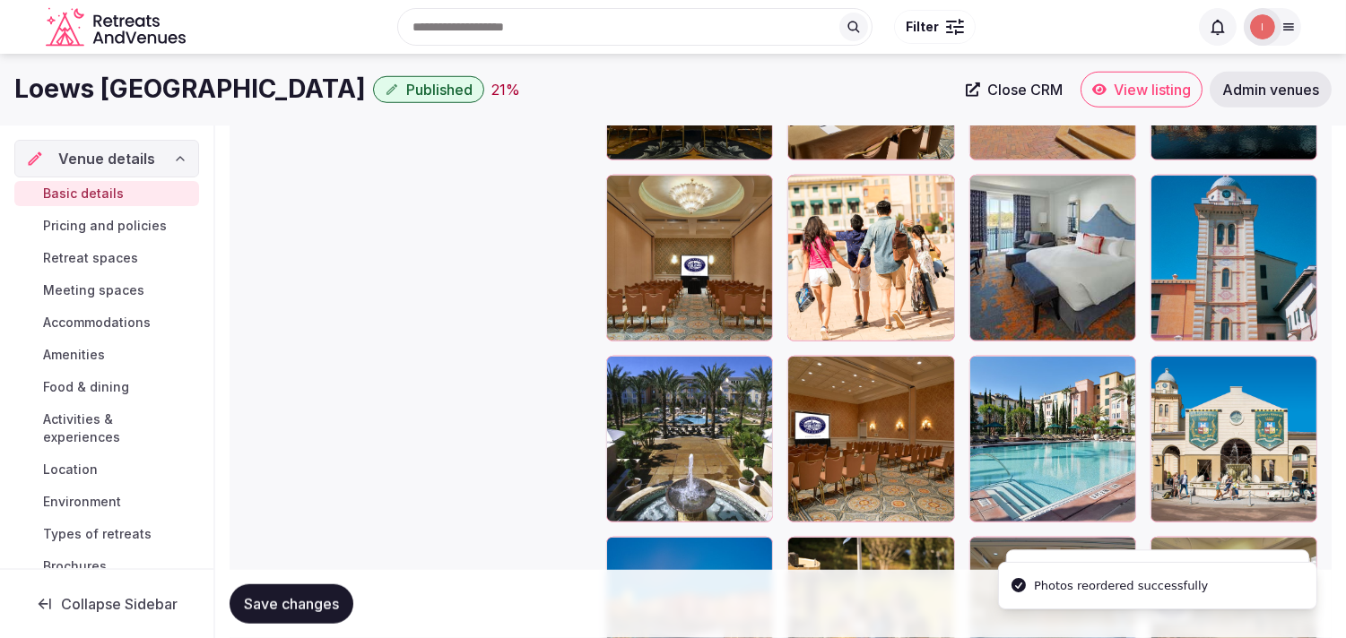
scroll to position [2364, 0]
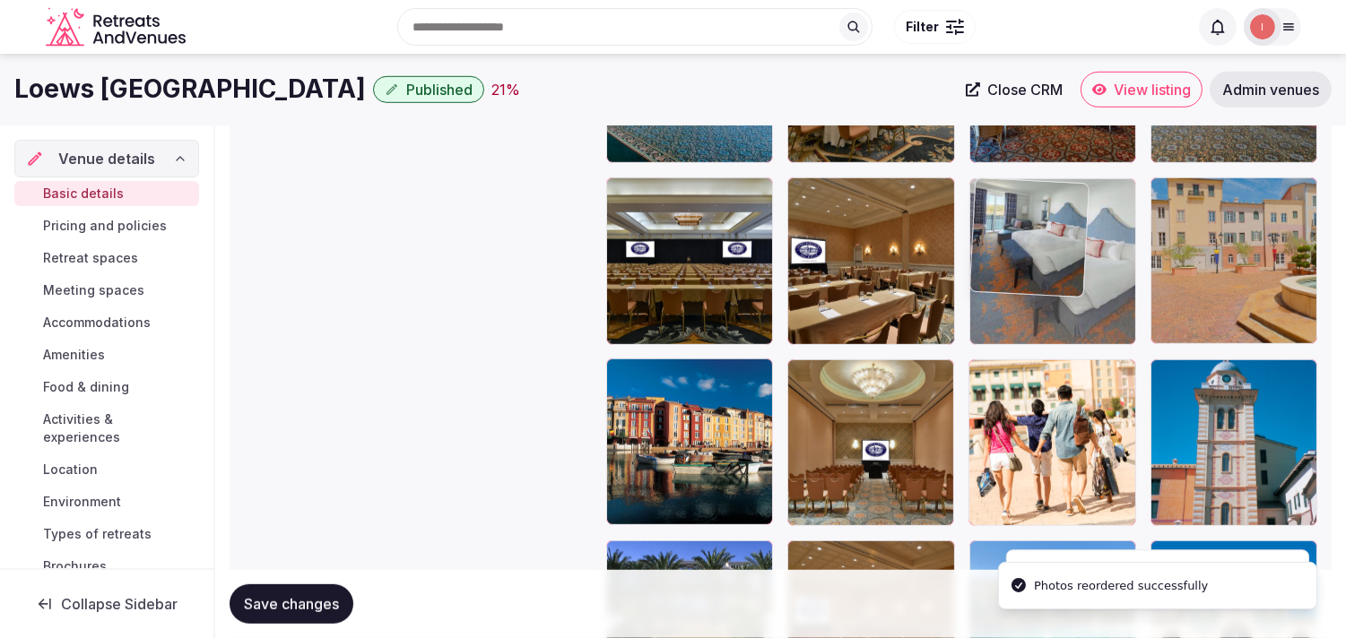
drag, startPoint x: 981, startPoint y: 253, endPoint x: 993, endPoint y: 212, distance: 42.2
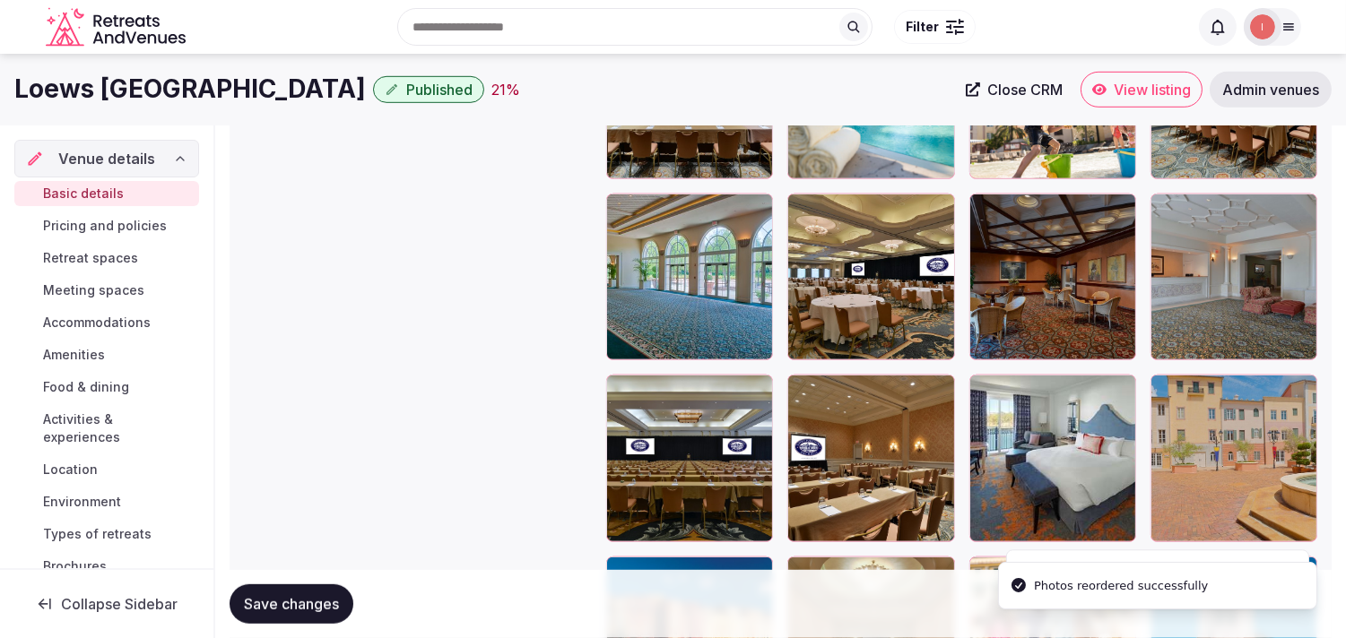
scroll to position [2165, 0]
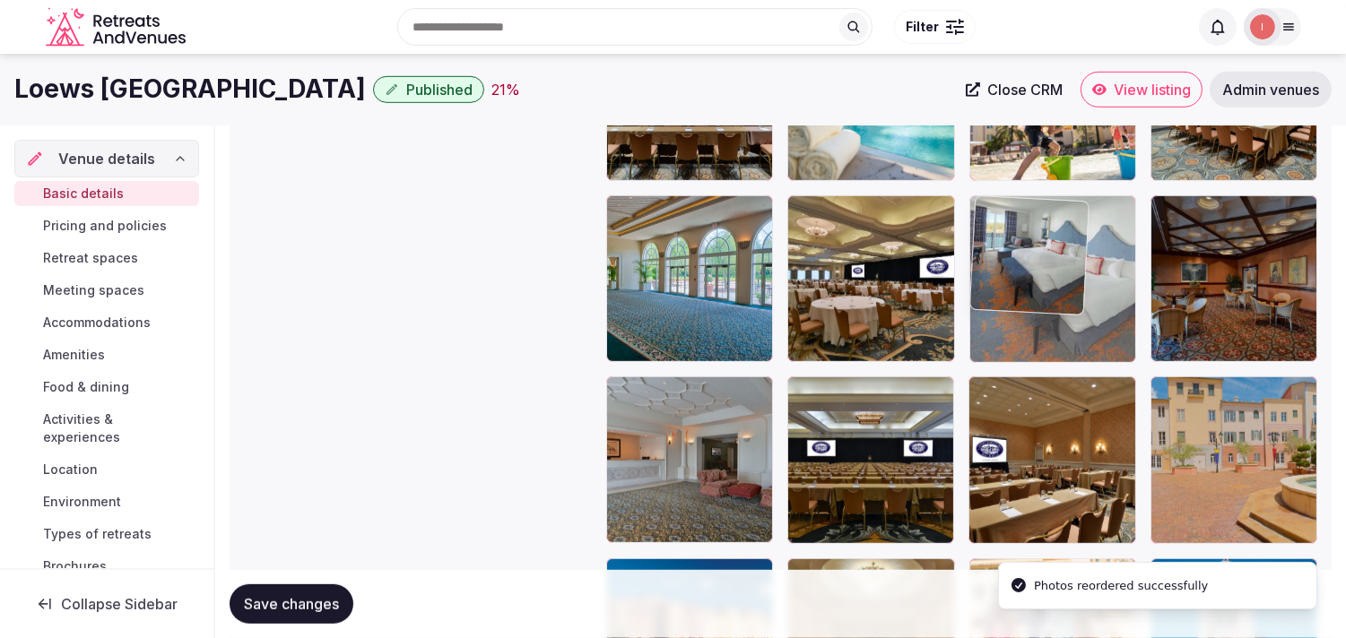
drag, startPoint x: 980, startPoint y: 389, endPoint x: 1034, endPoint y: 154, distance: 241.1
click at [1034, 154] on body "**********" at bounding box center [673, 433] width 1346 height 5197
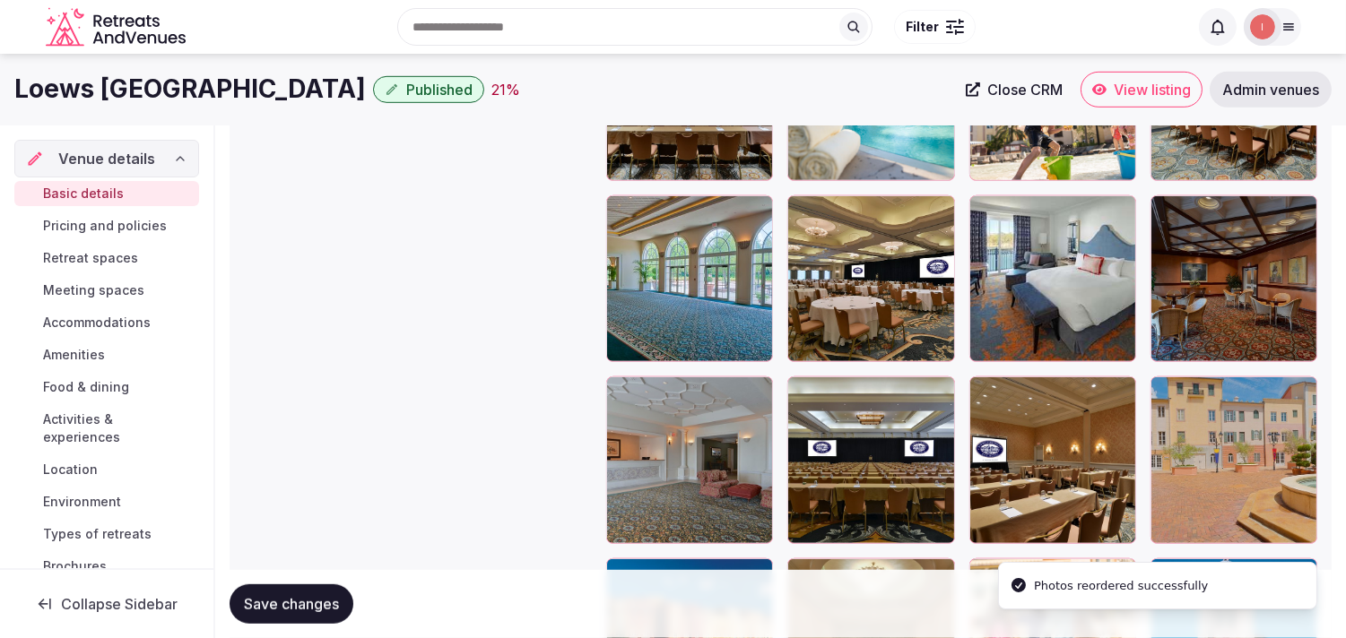
scroll to position [1966, 0]
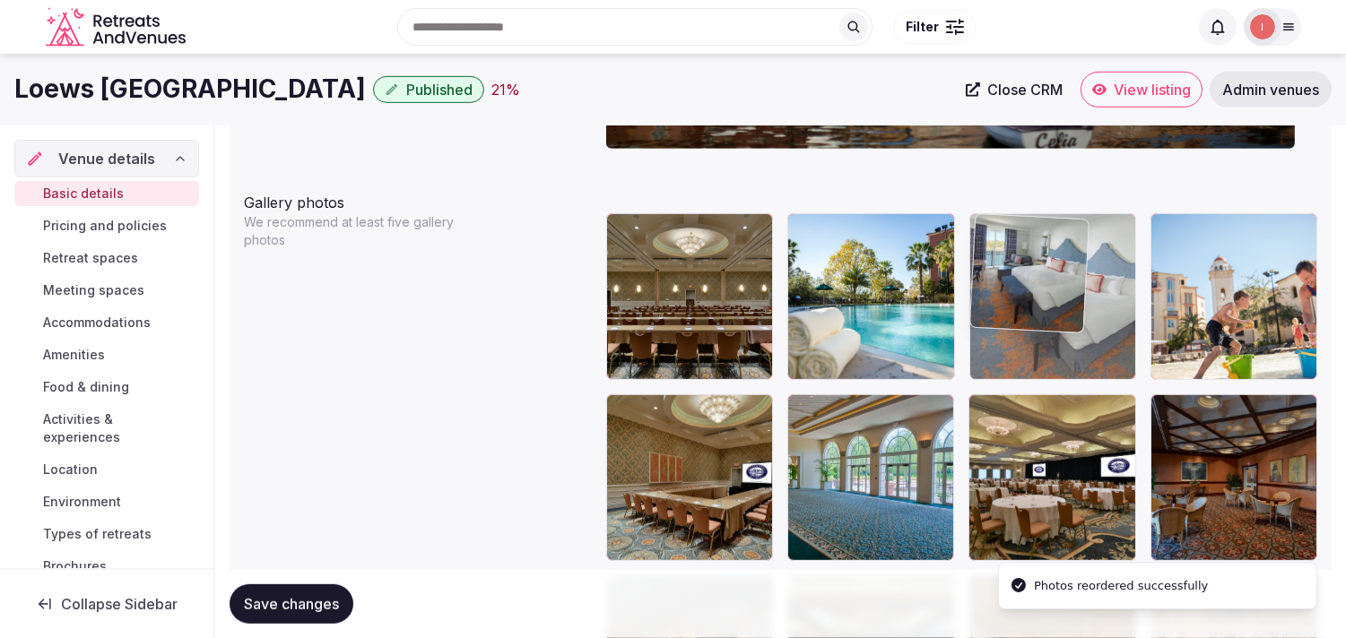
drag, startPoint x: 991, startPoint y: 394, endPoint x: 1018, endPoint y: 269, distance: 128.5
click at [1018, 269] on body "**********" at bounding box center [673, 632] width 1346 height 5197
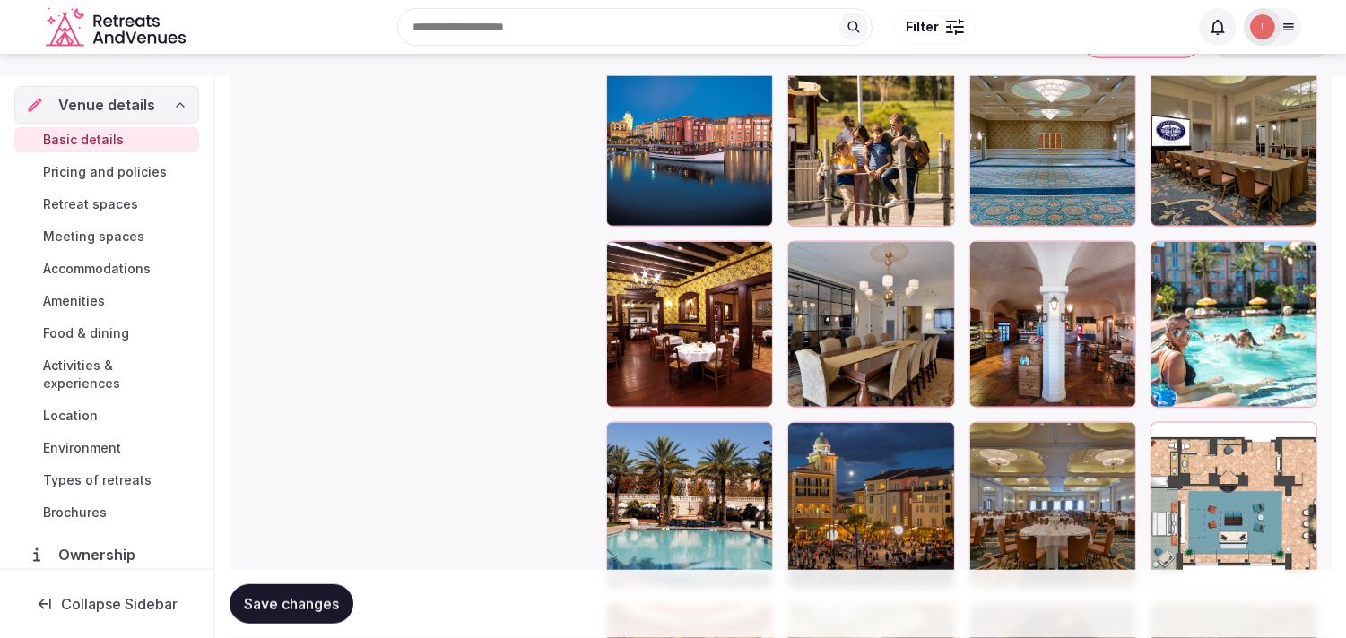
scroll to position [2962, 0]
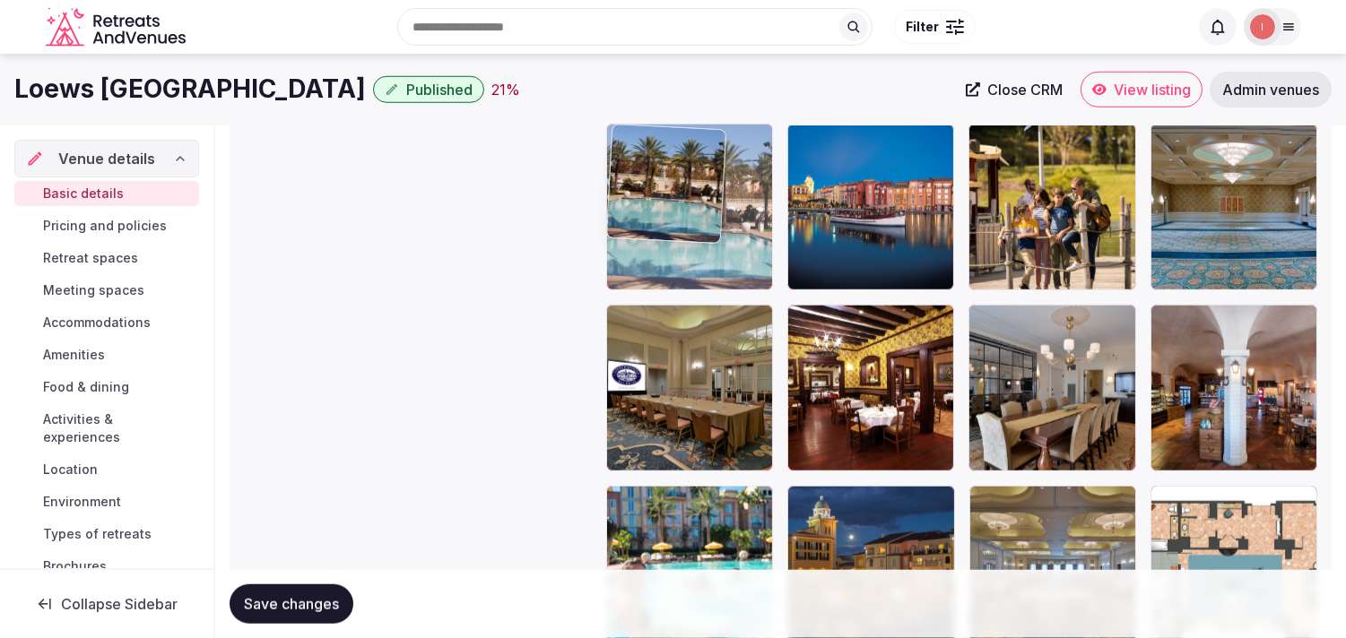
drag, startPoint x: 626, startPoint y: 497, endPoint x: 669, endPoint y: 195, distance: 305.1
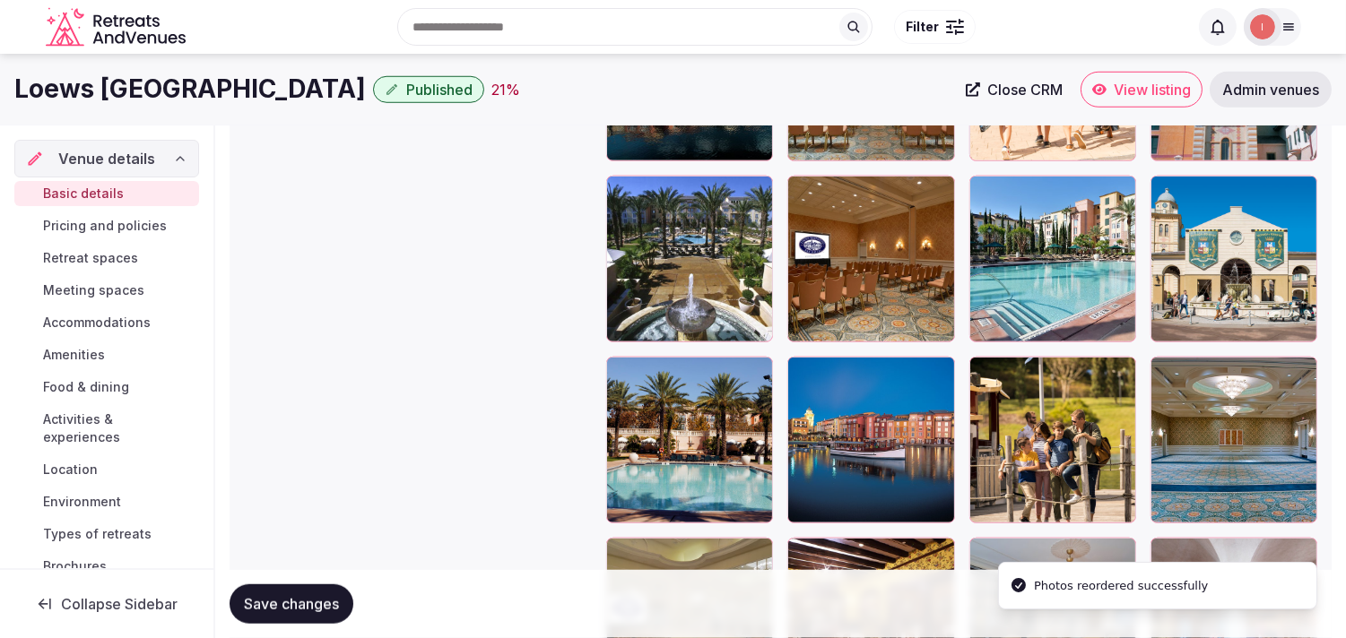
scroll to position [2663, 0]
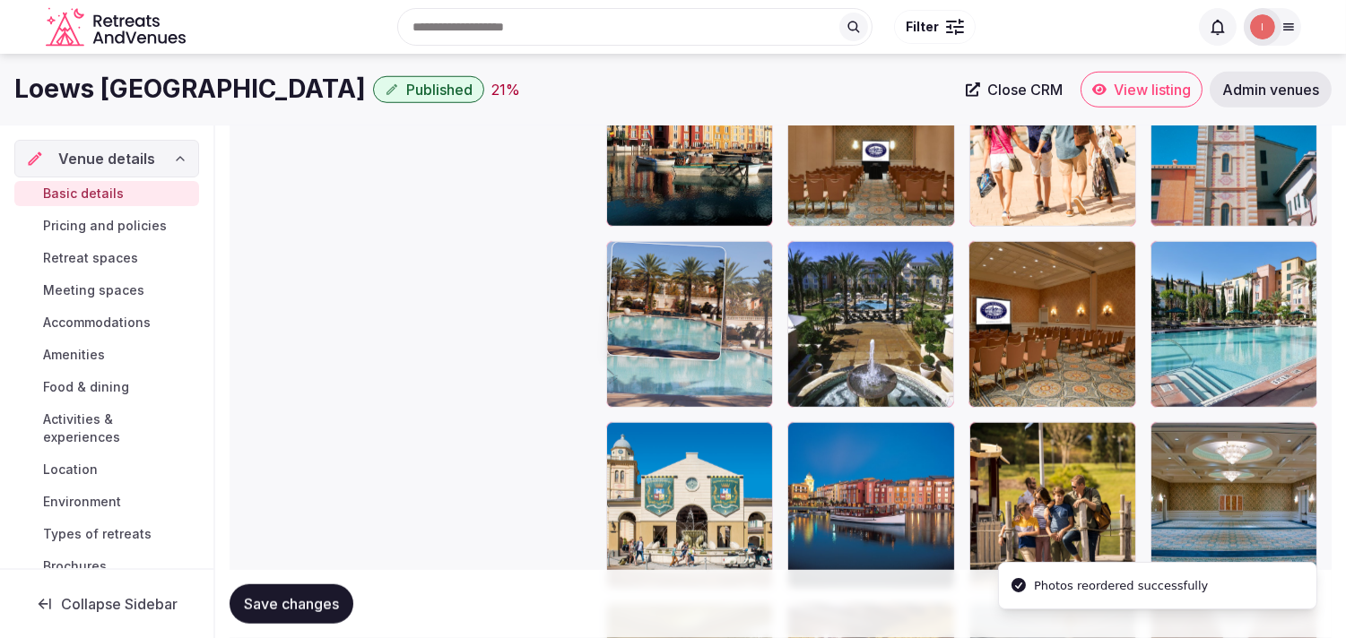
drag, startPoint x: 620, startPoint y: 442, endPoint x: 622, endPoint y: 273, distance: 169.4
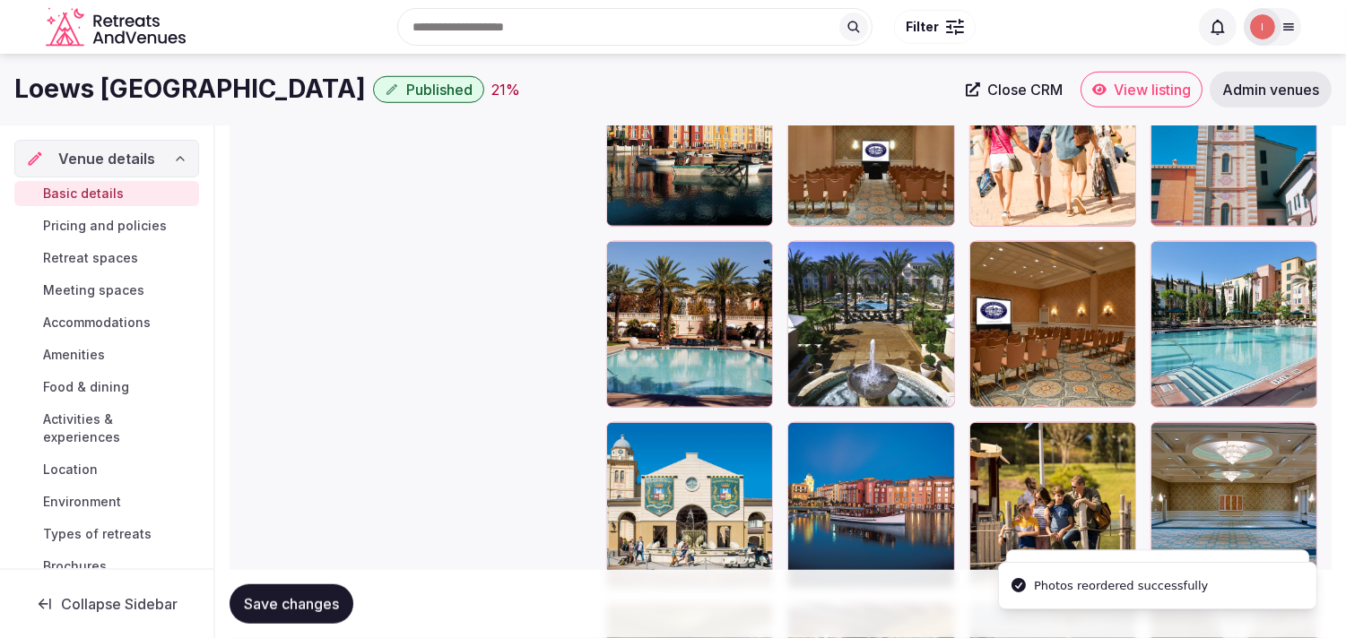
scroll to position [2564, 0]
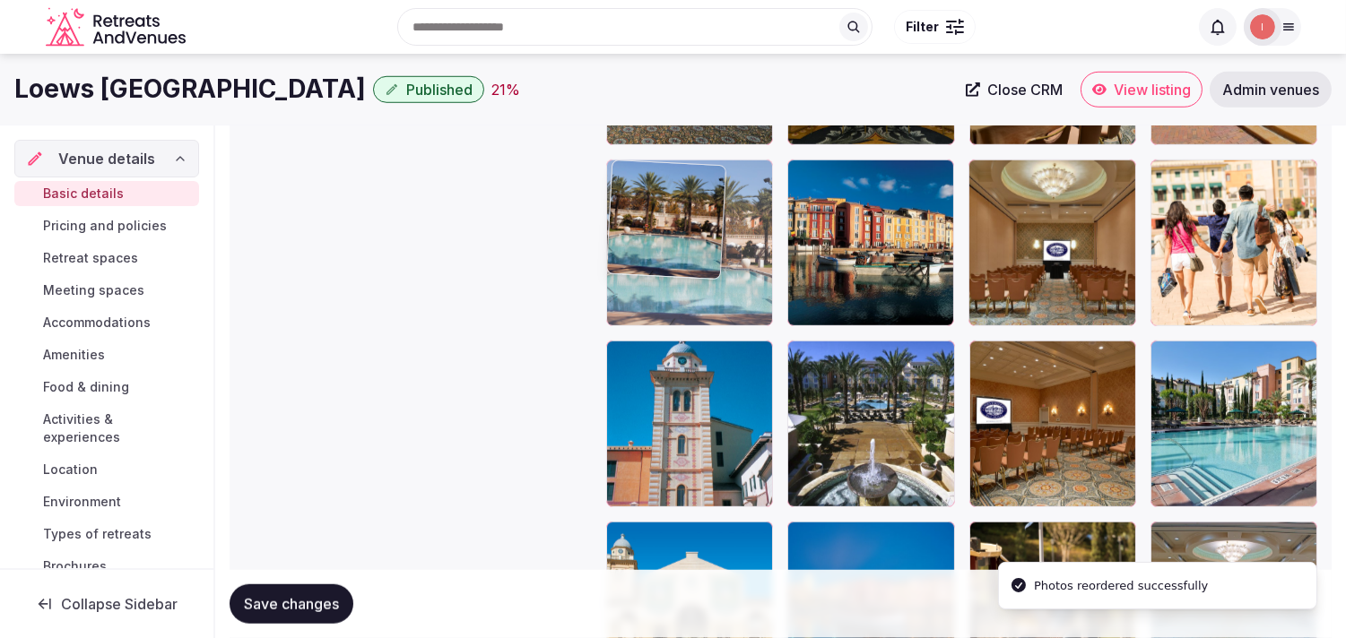
drag, startPoint x: 621, startPoint y: 347, endPoint x: 642, endPoint y: 197, distance: 151.1
click at [642, 197] on body "**********" at bounding box center [673, 34] width 1346 height 5197
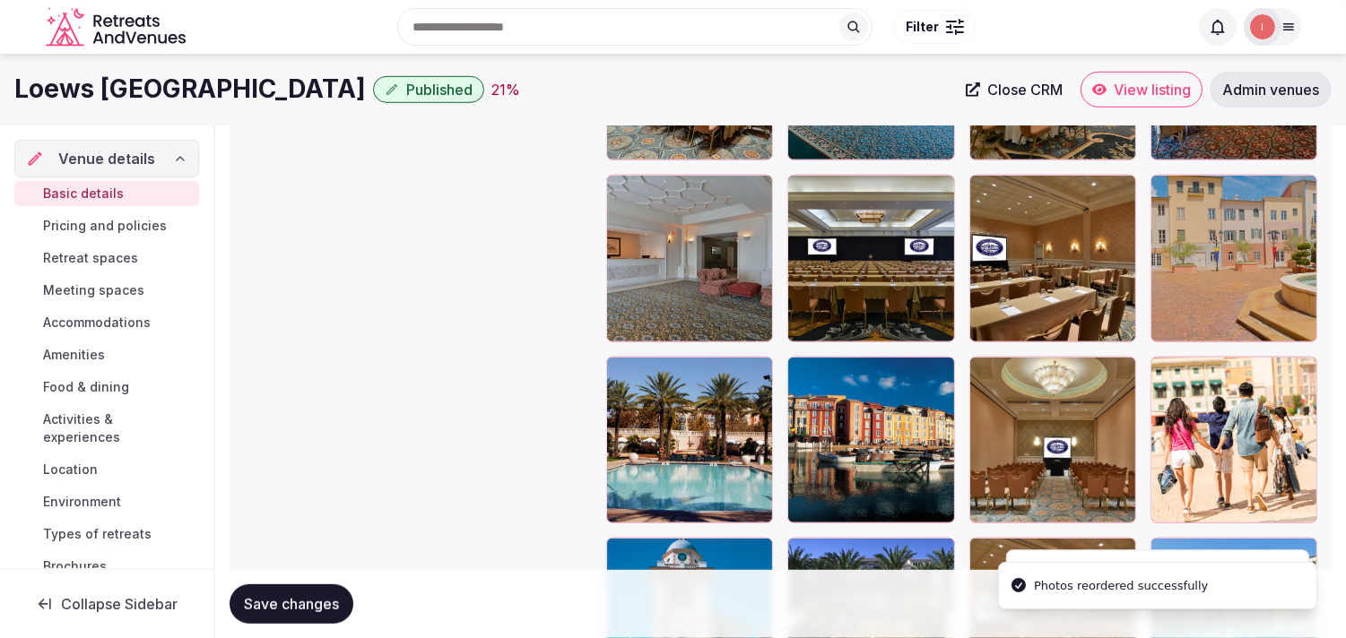
scroll to position [2364, 0]
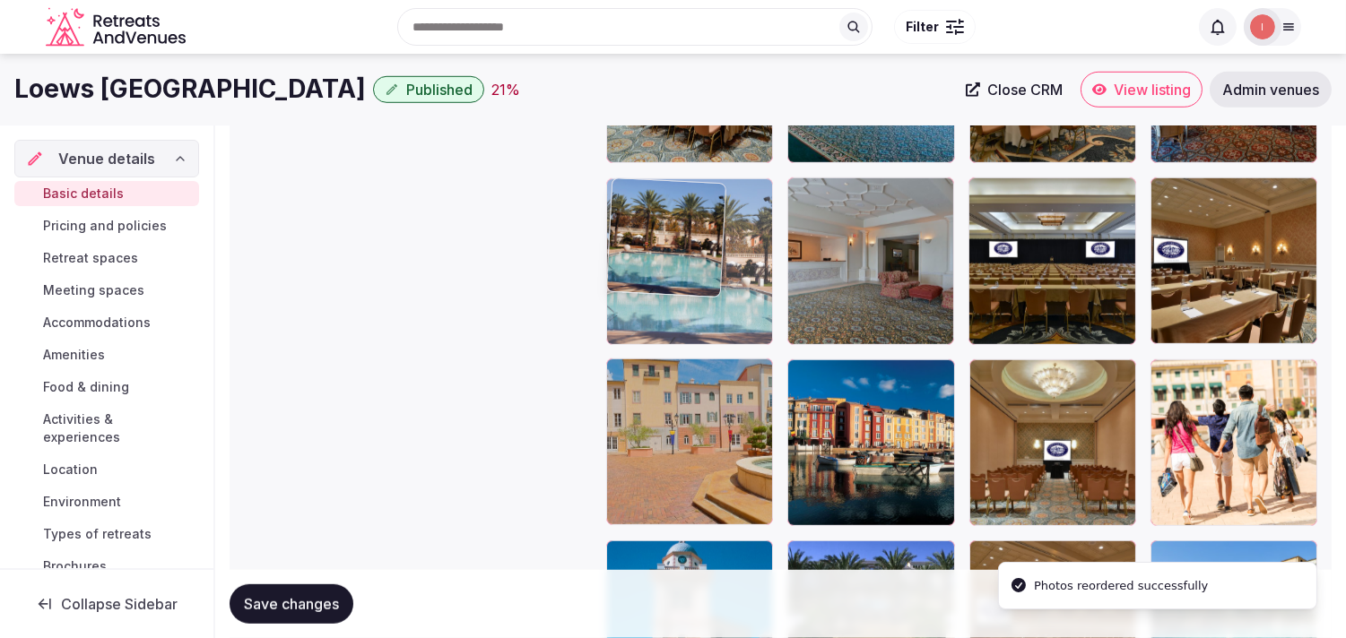
drag, startPoint x: 628, startPoint y: 394, endPoint x: 639, endPoint y: 186, distance: 209.1
click at [639, 186] on body "**********" at bounding box center [673, 234] width 1346 height 5197
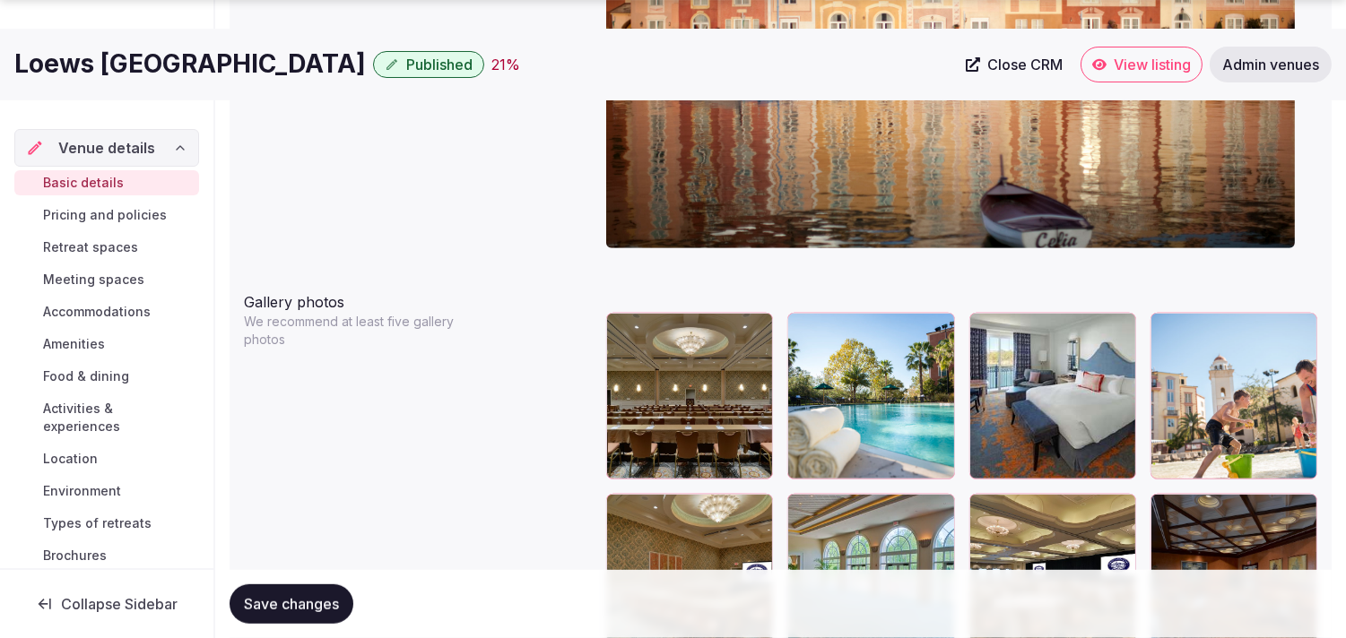
scroll to position [1966, 0]
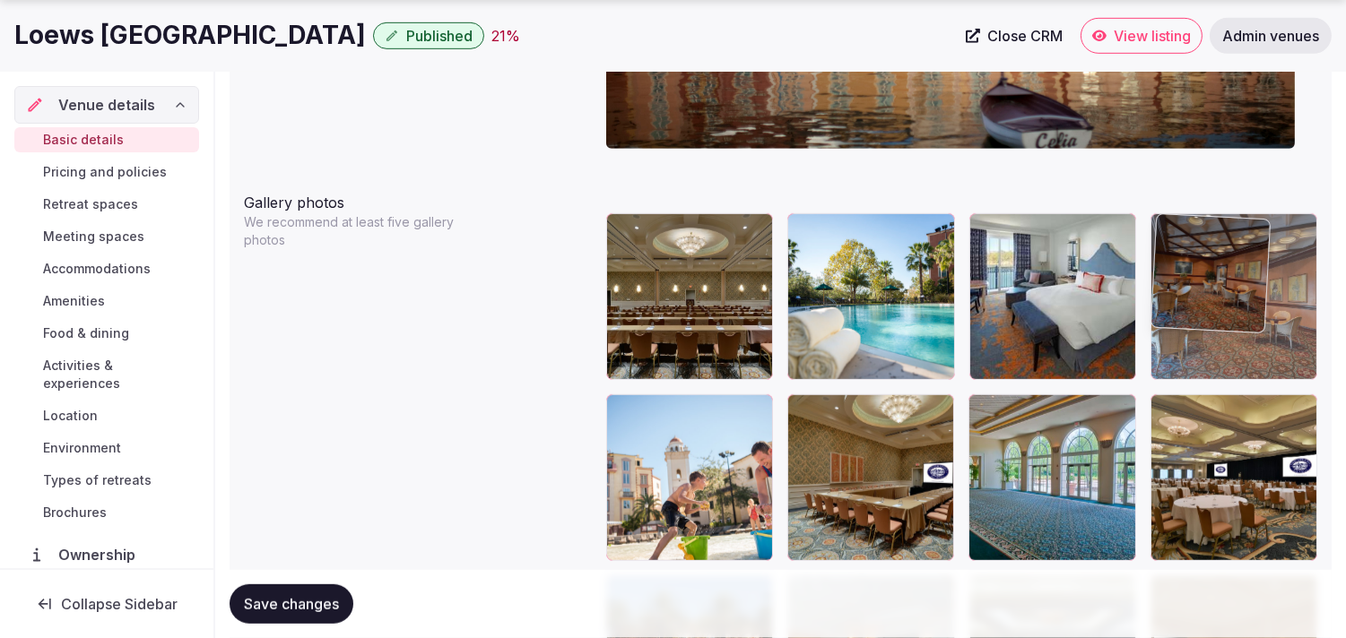
drag, startPoint x: 1159, startPoint y: 411, endPoint x: 1126, endPoint y: 269, distance: 145.5
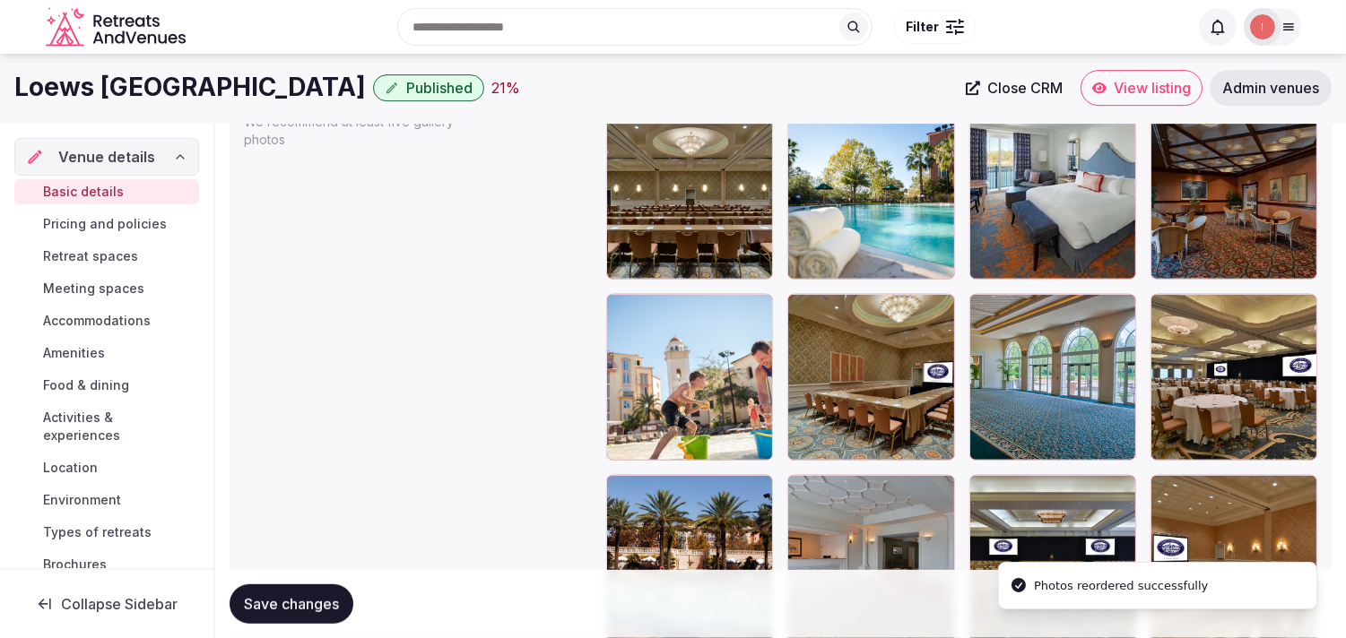
scroll to position [2065, 0]
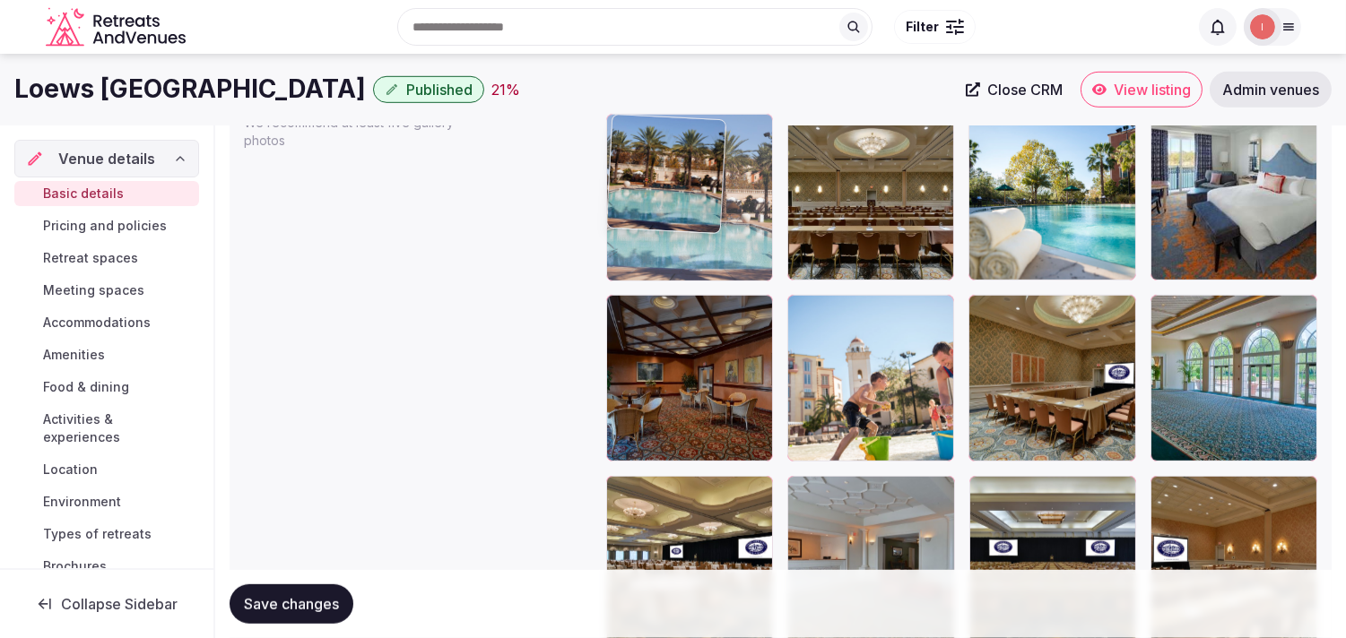
drag, startPoint x: 626, startPoint y: 488, endPoint x: 630, endPoint y: 165, distance: 322.7
click at [630, 165] on body "**********" at bounding box center [673, 533] width 1346 height 5197
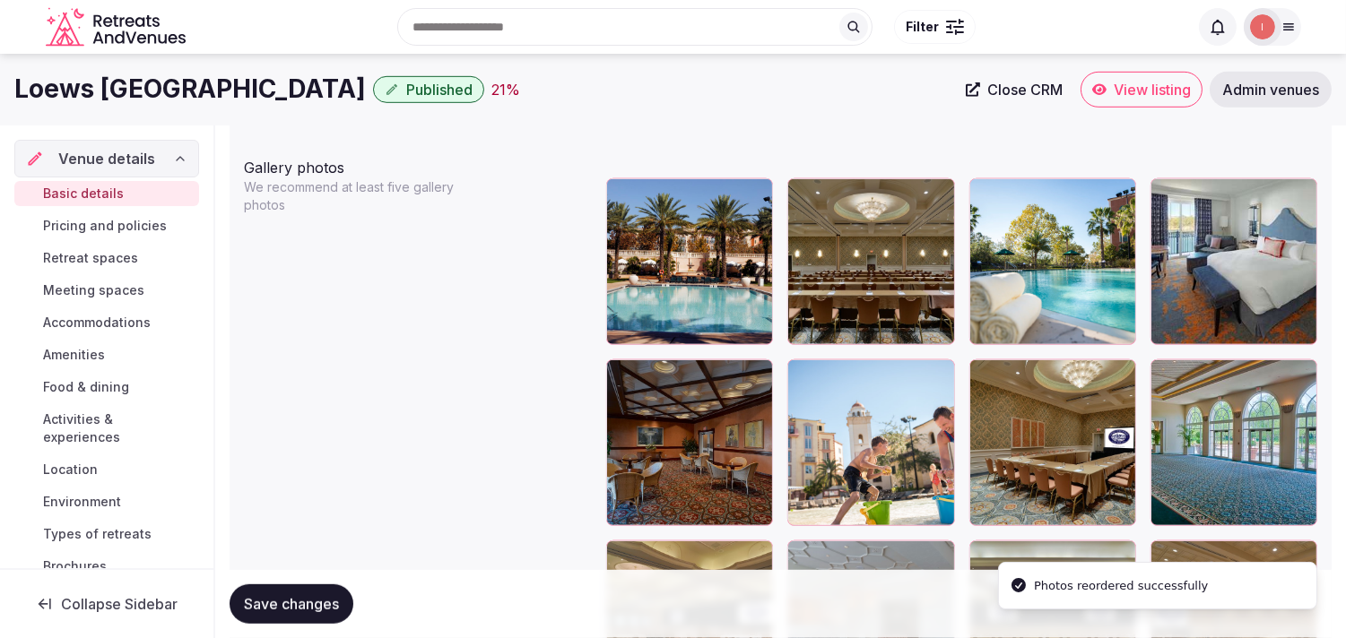
scroll to position [1966, 0]
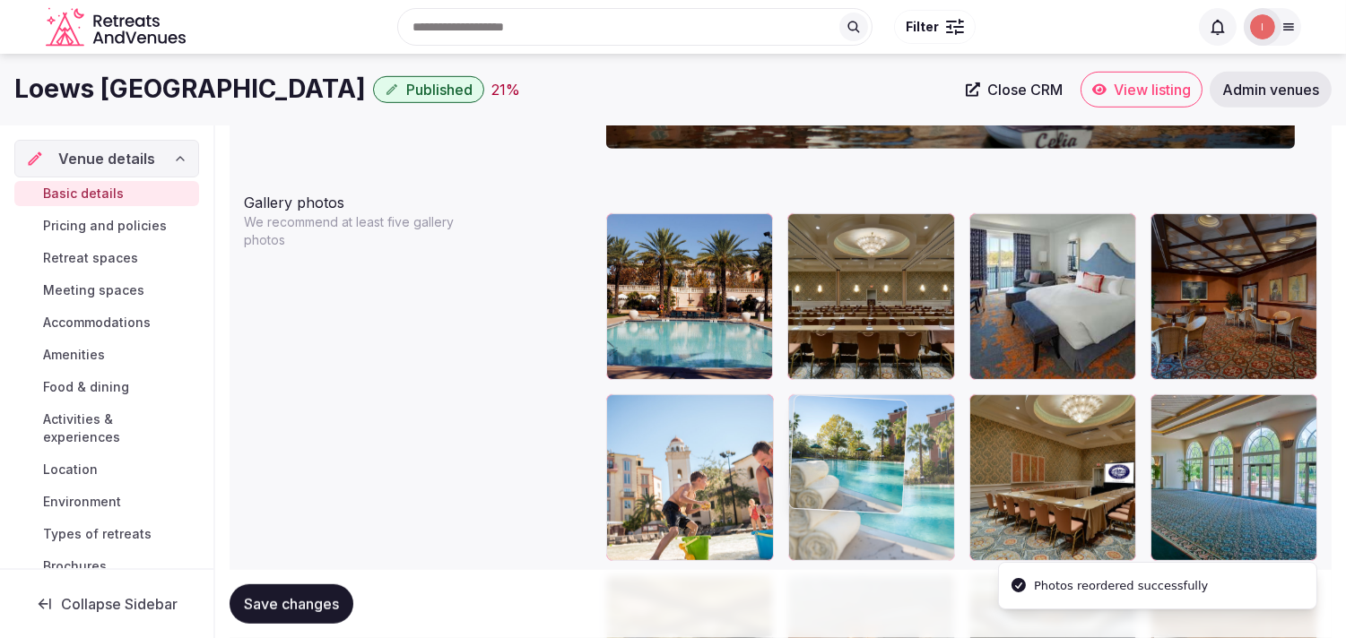
drag, startPoint x: 975, startPoint y: 221, endPoint x: 838, endPoint y: 455, distance: 272.0
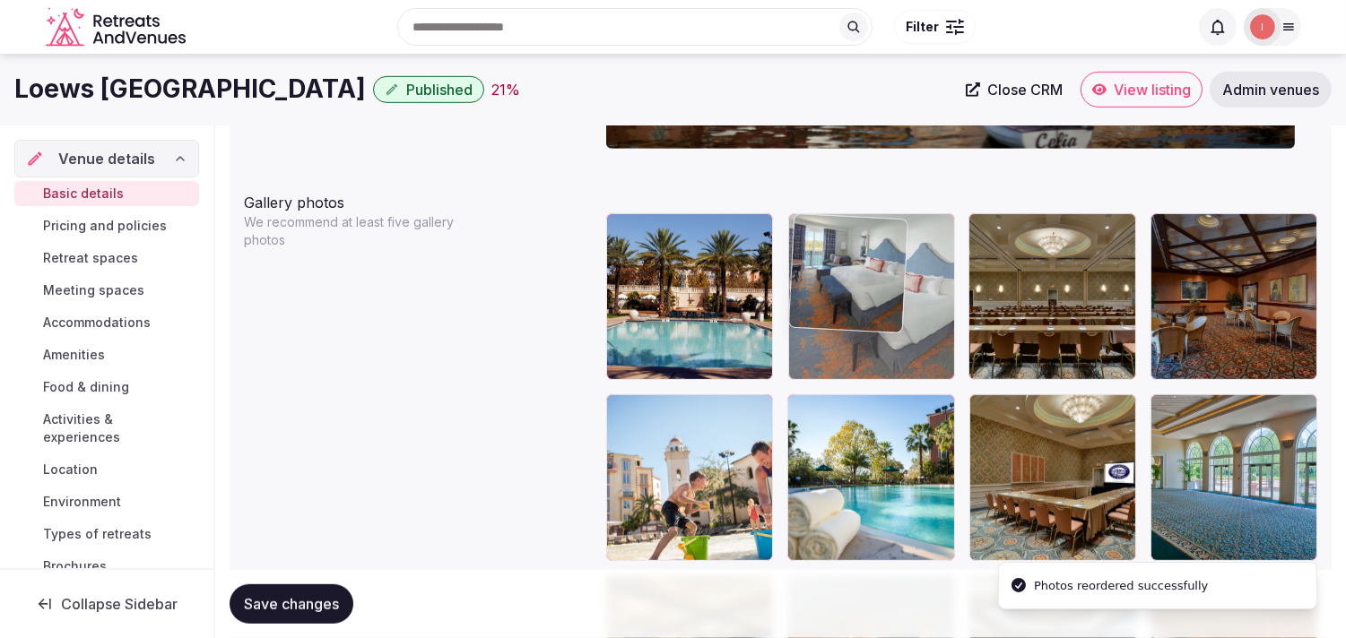
drag, startPoint x: 977, startPoint y: 221, endPoint x: 852, endPoint y: 245, distance: 127.8
click at [843, 245] on body "**********" at bounding box center [673, 632] width 1346 height 5197
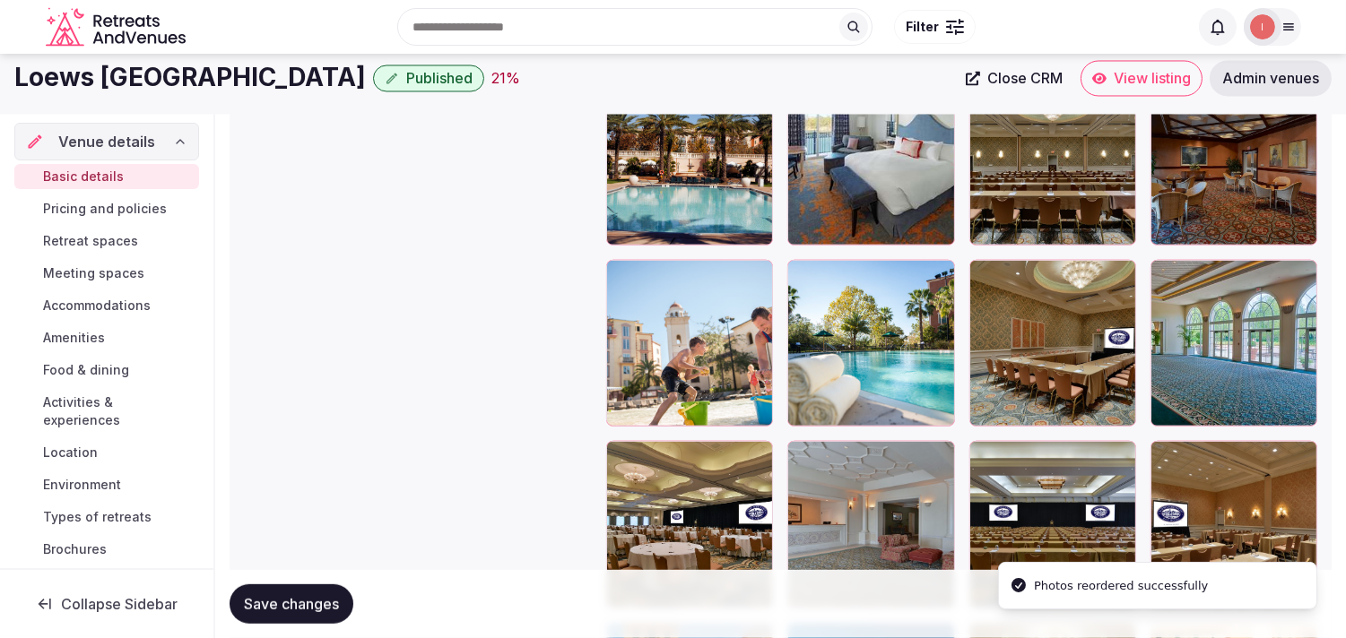
scroll to position [2065, 0]
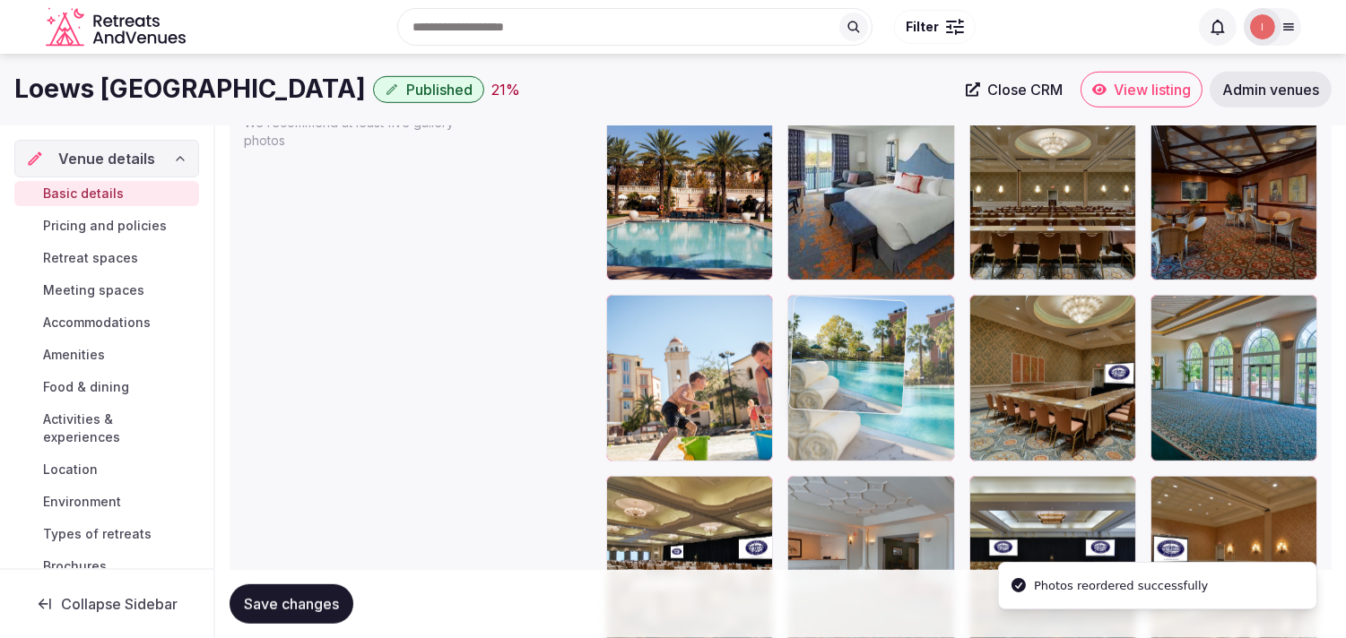
drag, startPoint x: 799, startPoint y: 319, endPoint x: 849, endPoint y: 337, distance: 53.3
click at [849, 337] on body "**********" at bounding box center [673, 533] width 1346 height 5197
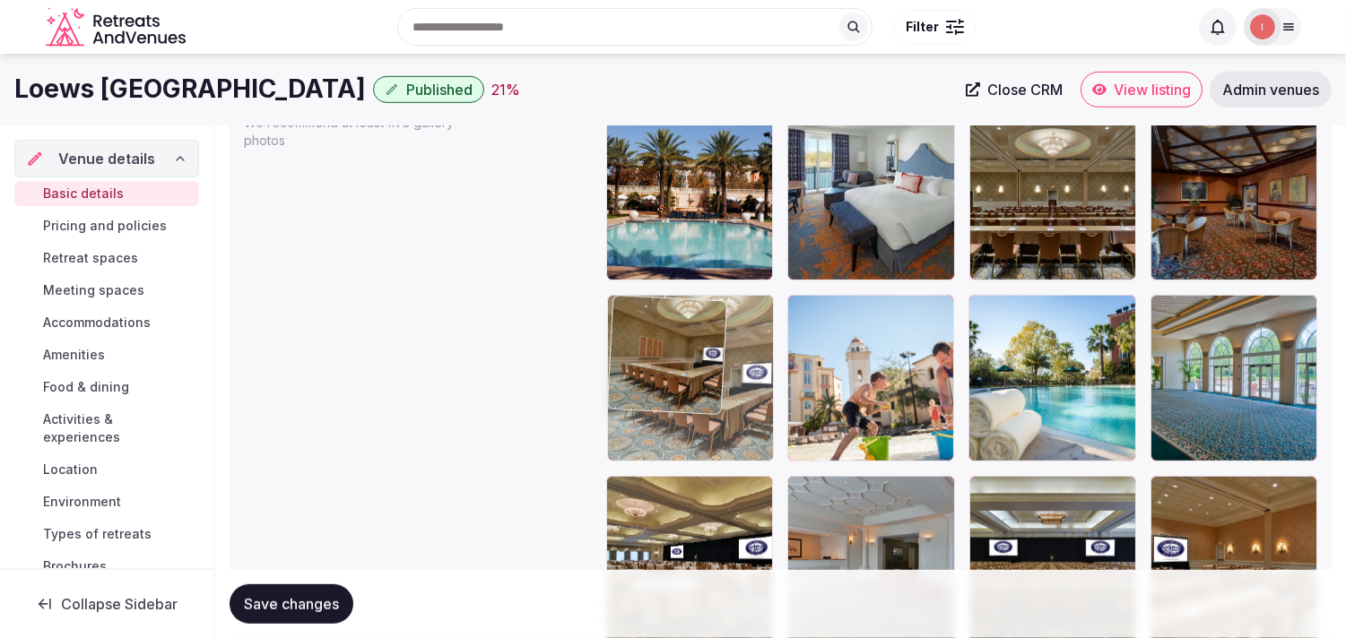
drag, startPoint x: 986, startPoint y: 314, endPoint x: 659, endPoint y: 333, distance: 327.8
click at [659, 333] on body "**********" at bounding box center [673, 533] width 1346 height 5197
